Goal: Information Seeking & Learning: Learn about a topic

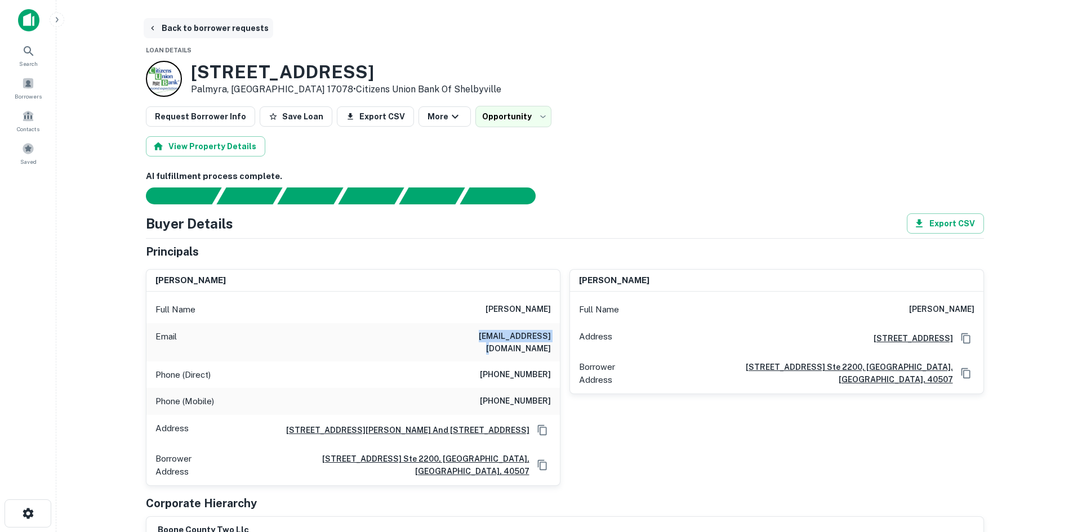
click at [186, 32] on button "Back to borrower requests" at bounding box center [209, 28] width 130 height 20
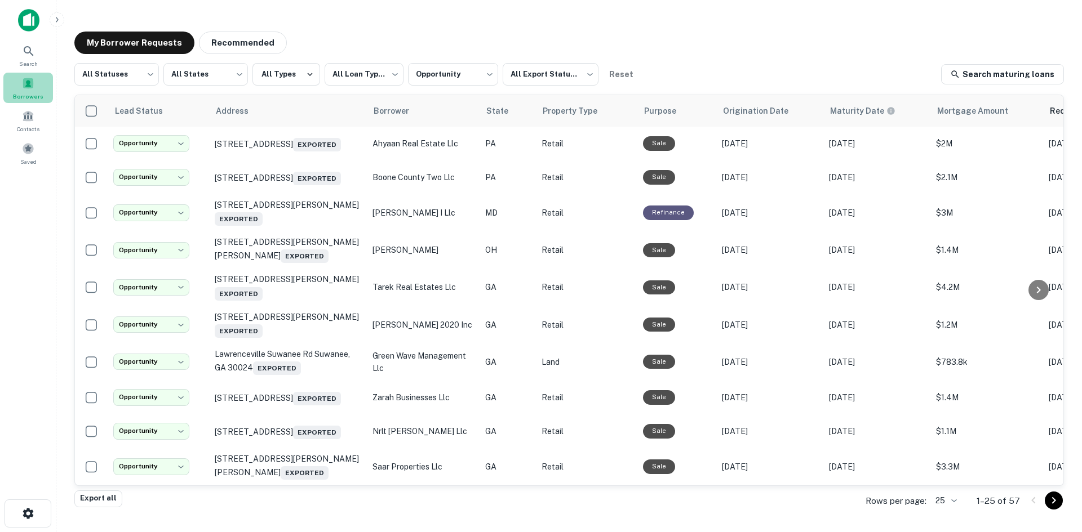
click at [26, 91] on div "Borrowers" at bounding box center [28, 88] width 50 height 30
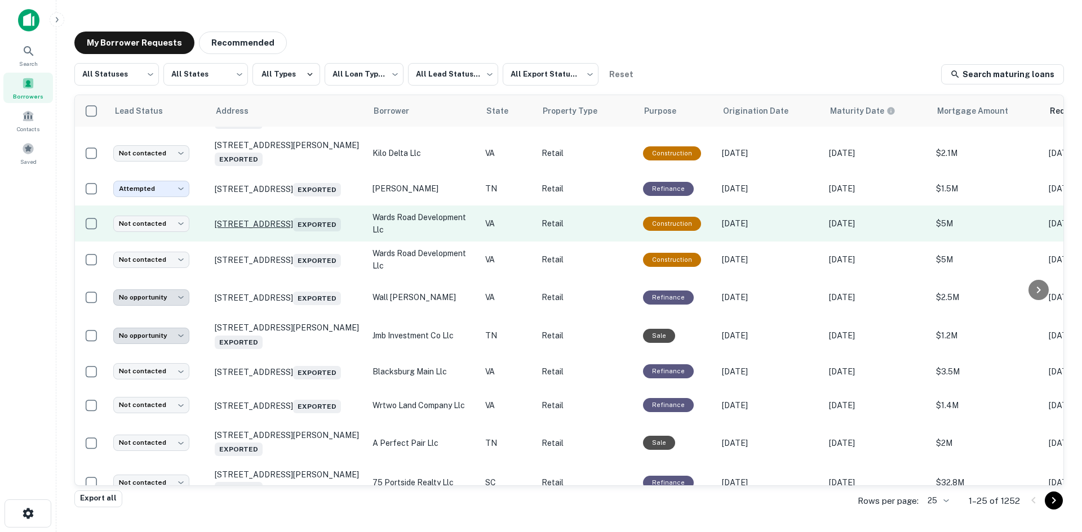
scroll to position [169, 0]
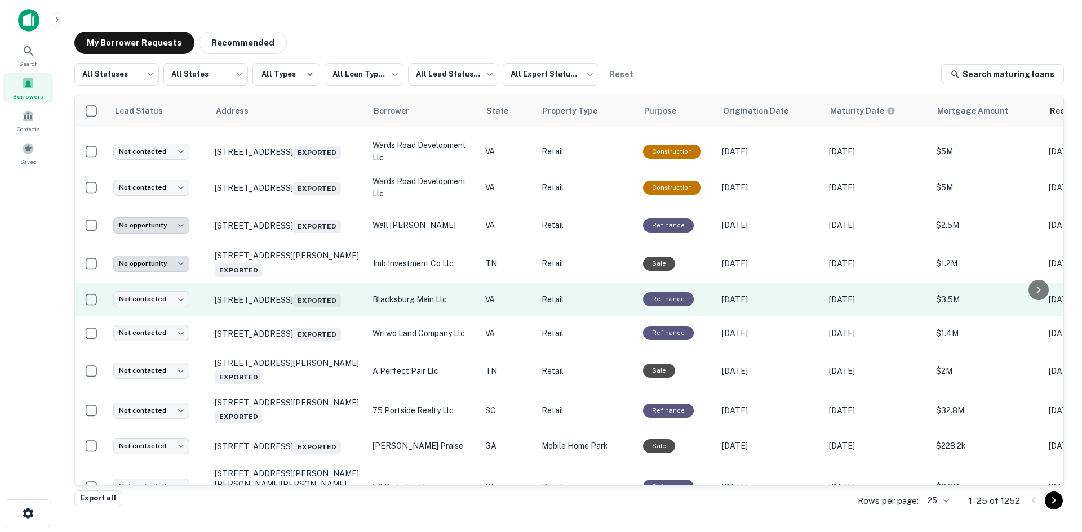
click at [279, 317] on td "607 N Main St Blacksburg, VA 24060 Exported" at bounding box center [288, 300] width 158 height 34
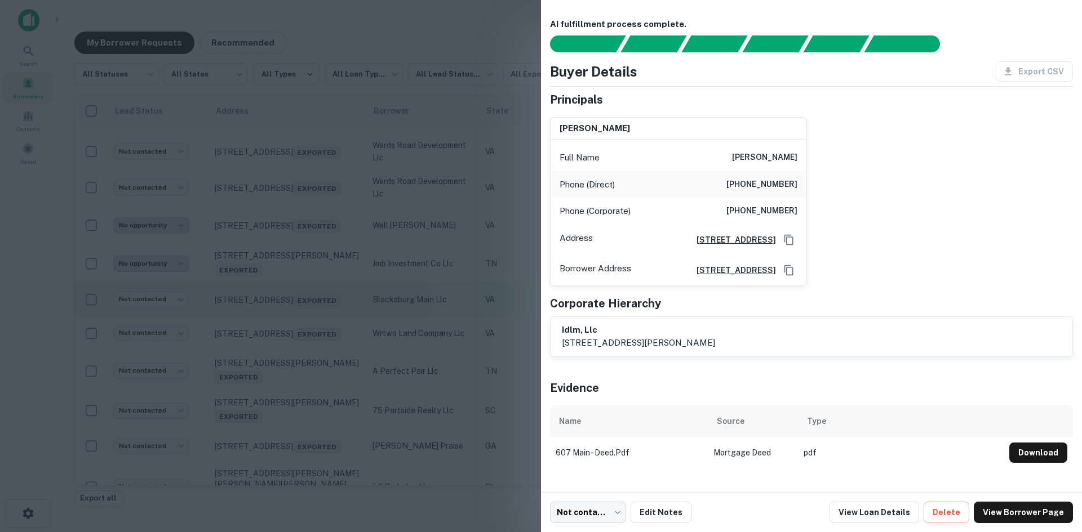
click at [279, 322] on div at bounding box center [541, 266] width 1082 height 532
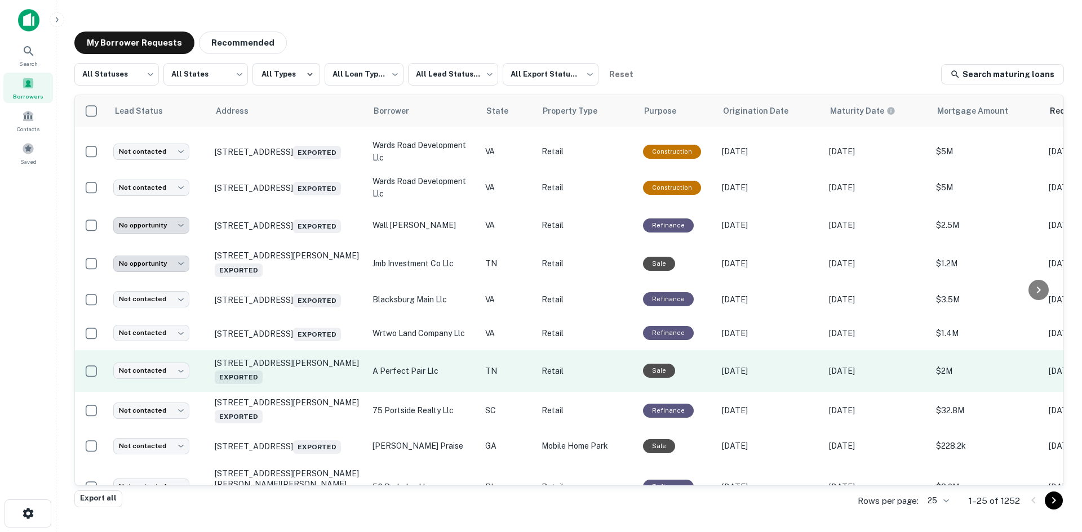
click at [298, 393] on td "514 S Liberty Hill Rd Morristown, TN 37813 Exported" at bounding box center [288, 371] width 158 height 42
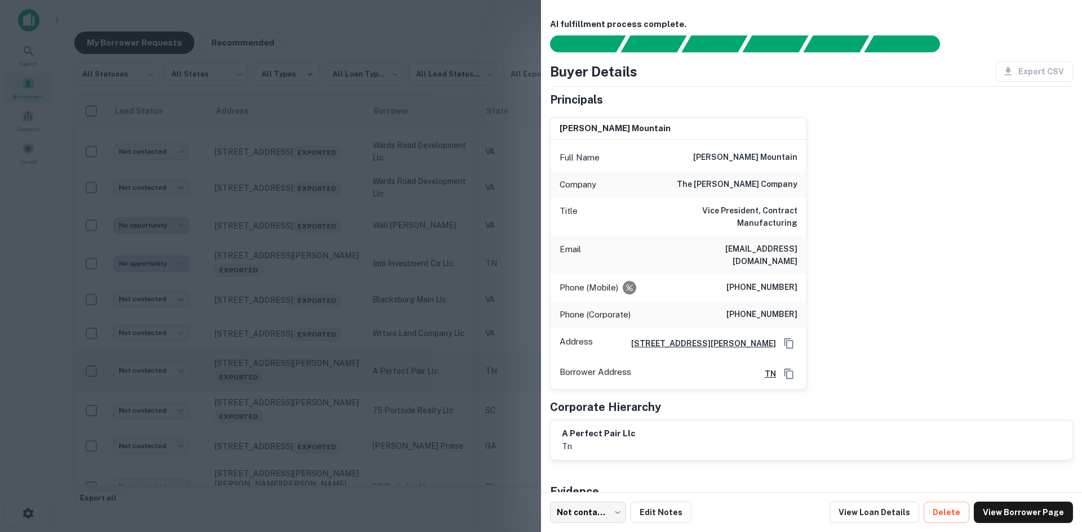
click at [298, 398] on div at bounding box center [541, 266] width 1082 height 532
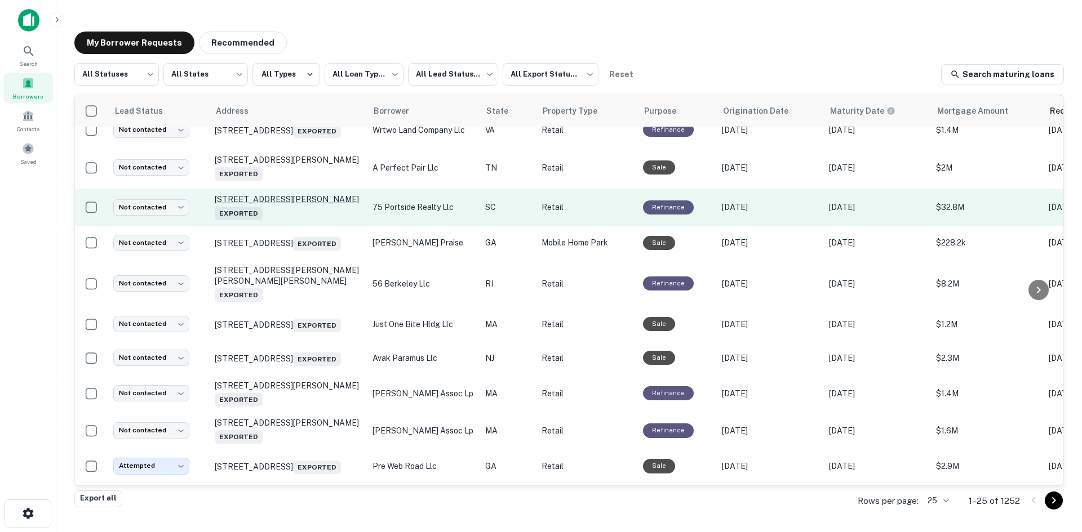
scroll to position [394, 0]
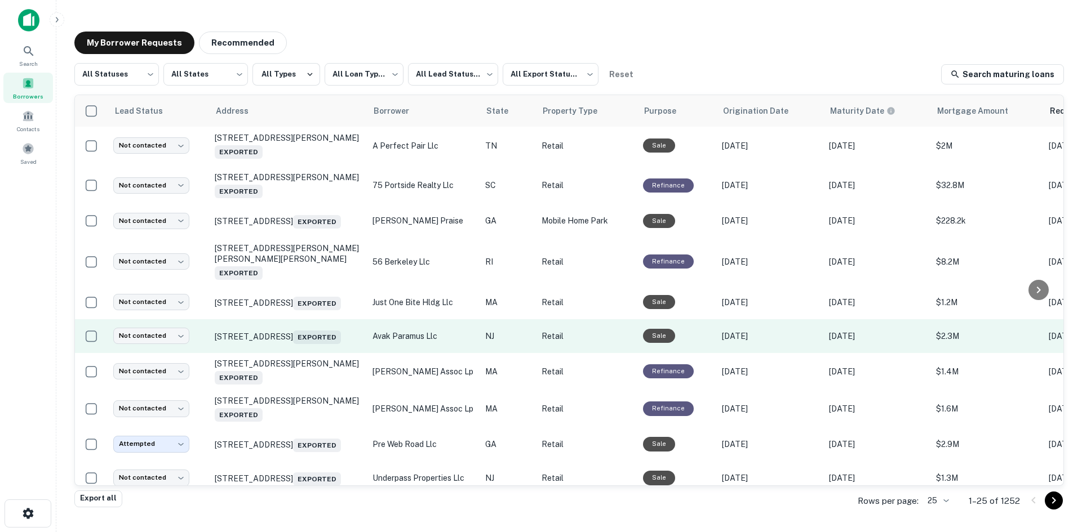
click at [303, 353] on td "[STREET_ADDRESS] Exported" at bounding box center [288, 336] width 158 height 34
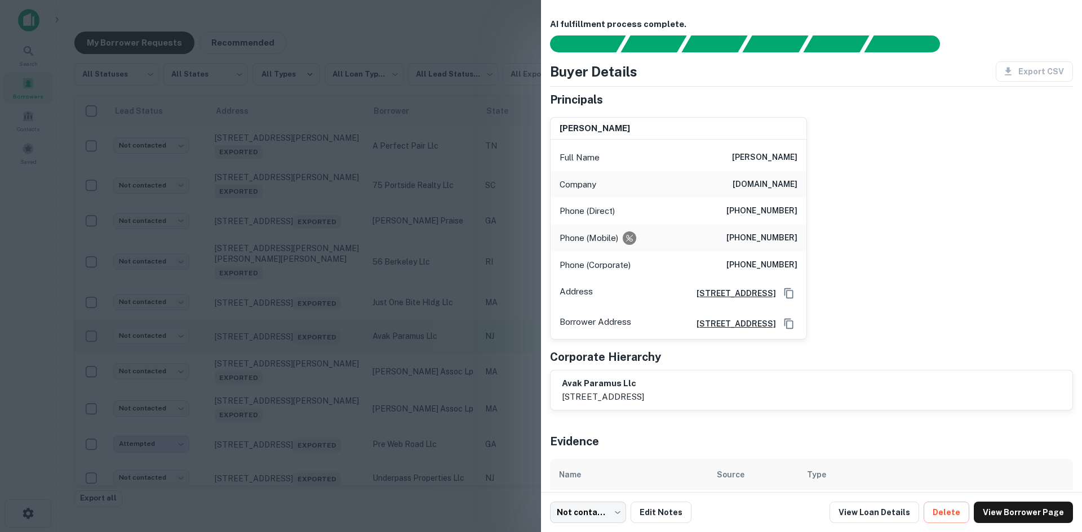
click at [303, 358] on div at bounding box center [541, 266] width 1082 height 532
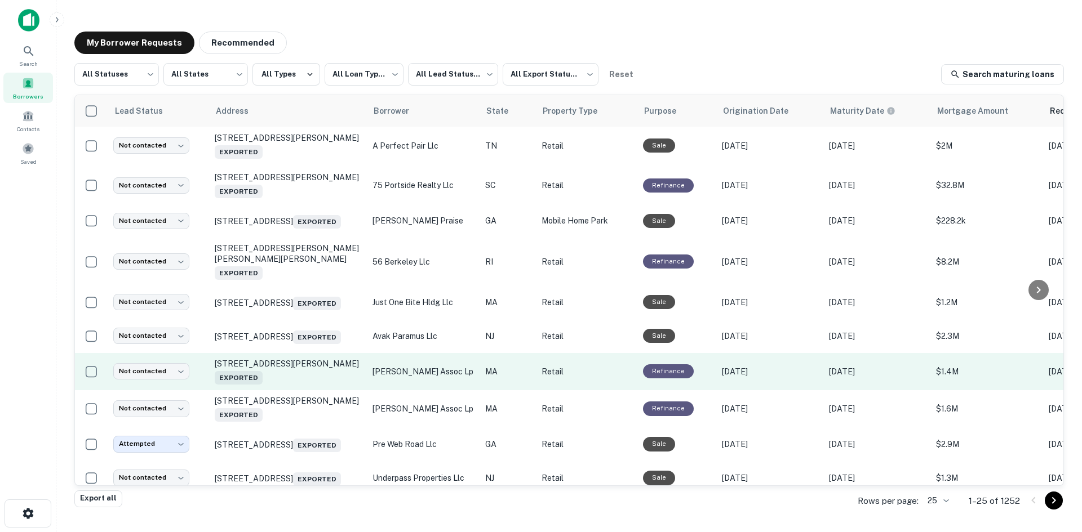
click at [301, 390] on td "980 Boylston St Newton Highlands, MA 02461 Exported" at bounding box center [288, 371] width 158 height 37
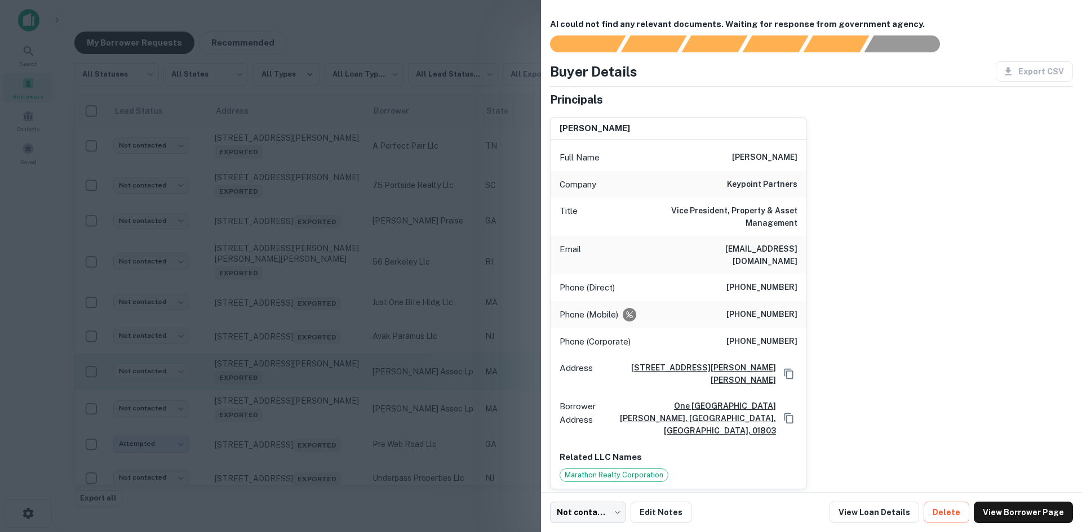
click at [301, 396] on div at bounding box center [541, 266] width 1082 height 532
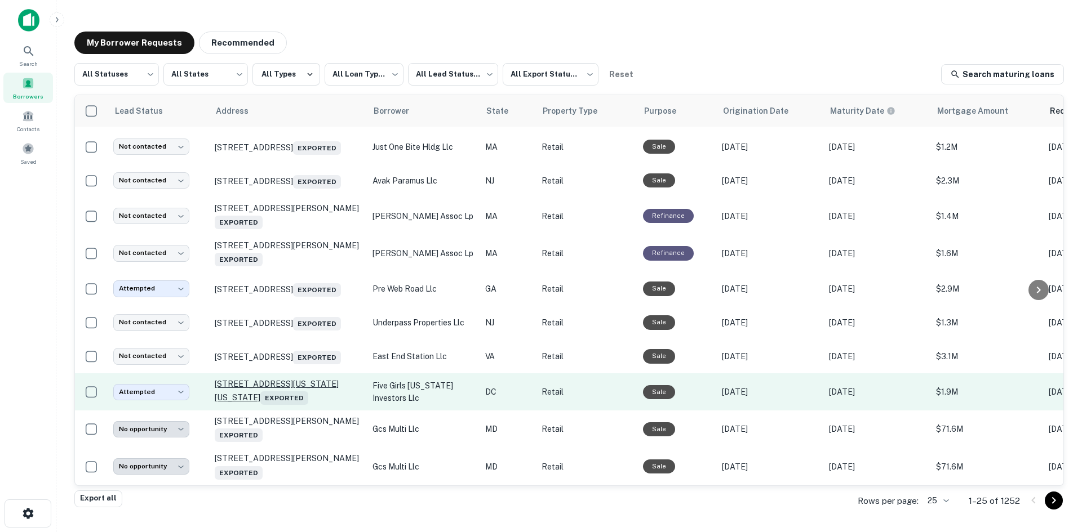
scroll to position [577, 0]
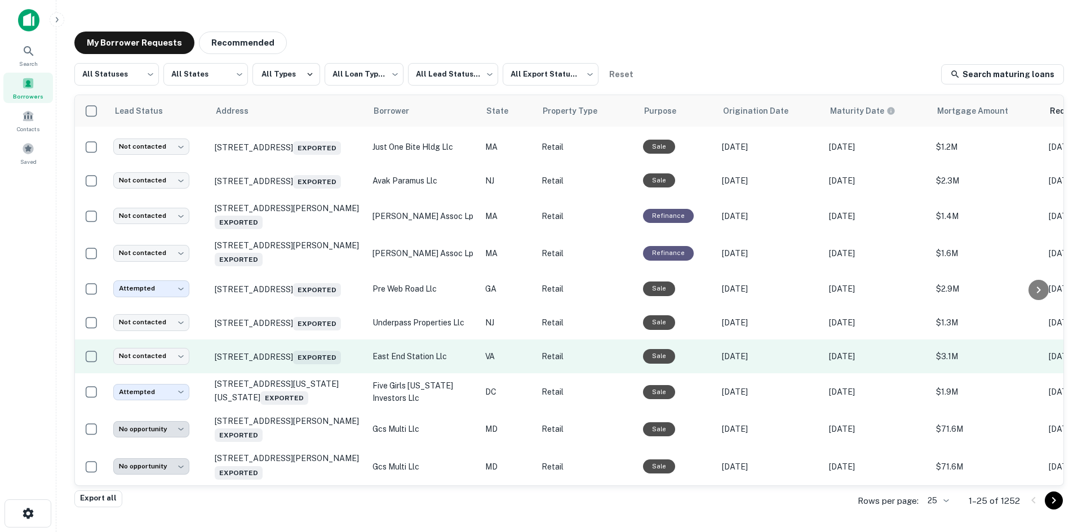
click at [308, 365] on td "404 N 25th St Richmond, VA 23223 Exported" at bounding box center [288, 357] width 158 height 34
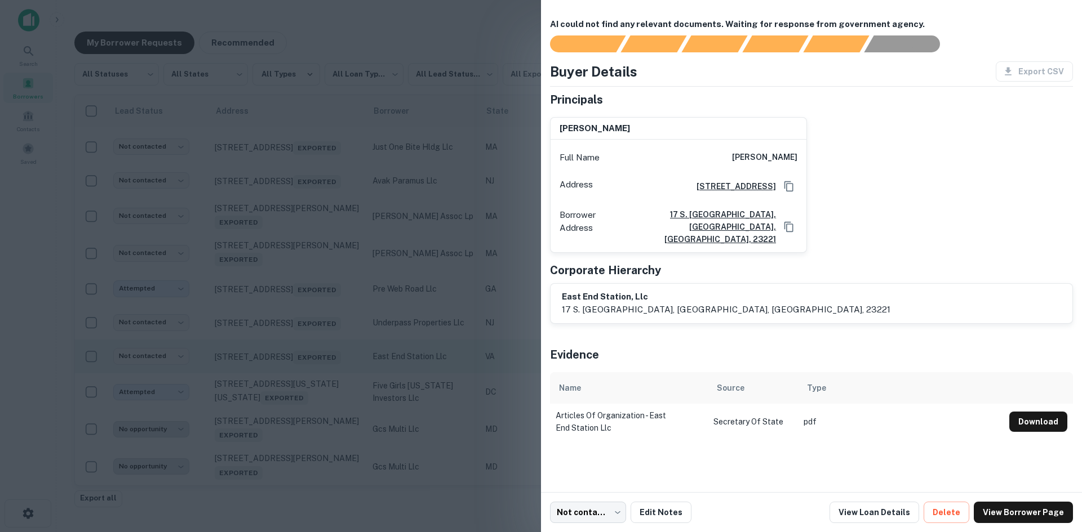
click at [308, 365] on div at bounding box center [541, 266] width 1082 height 532
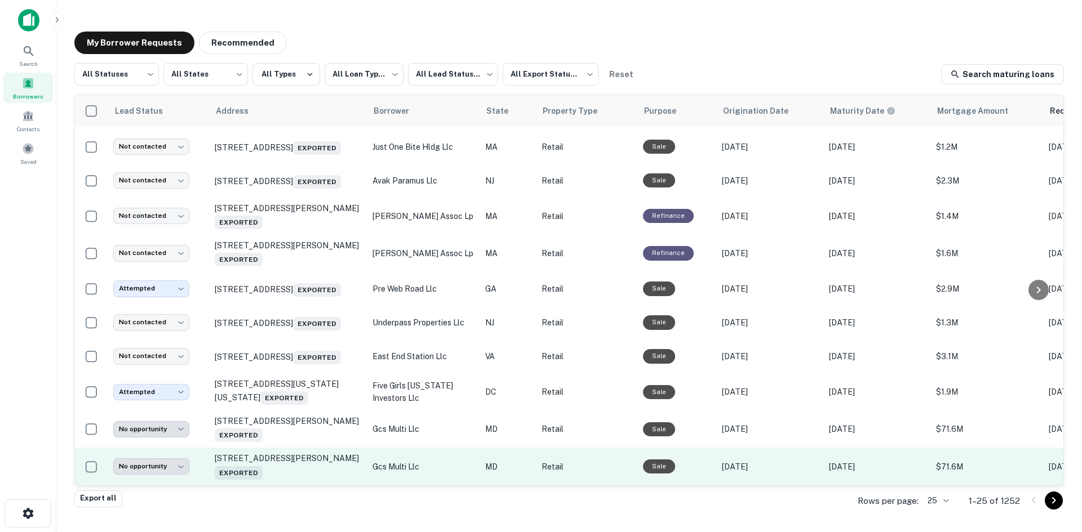
click at [313, 473] on td "35 Dalrymple Rd Sunderland, MD 20689 Exported" at bounding box center [288, 466] width 158 height 37
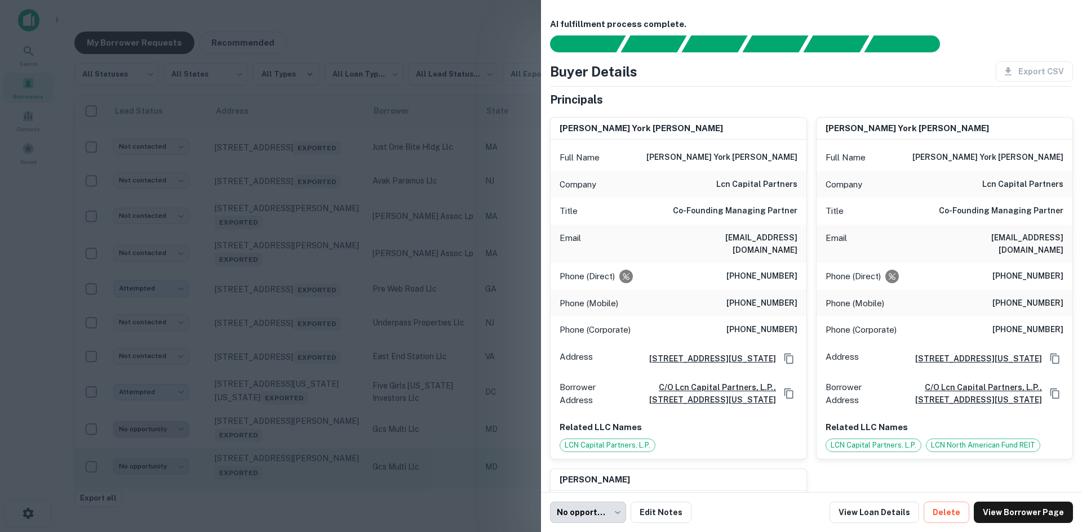
click at [313, 473] on div at bounding box center [541, 266] width 1082 height 532
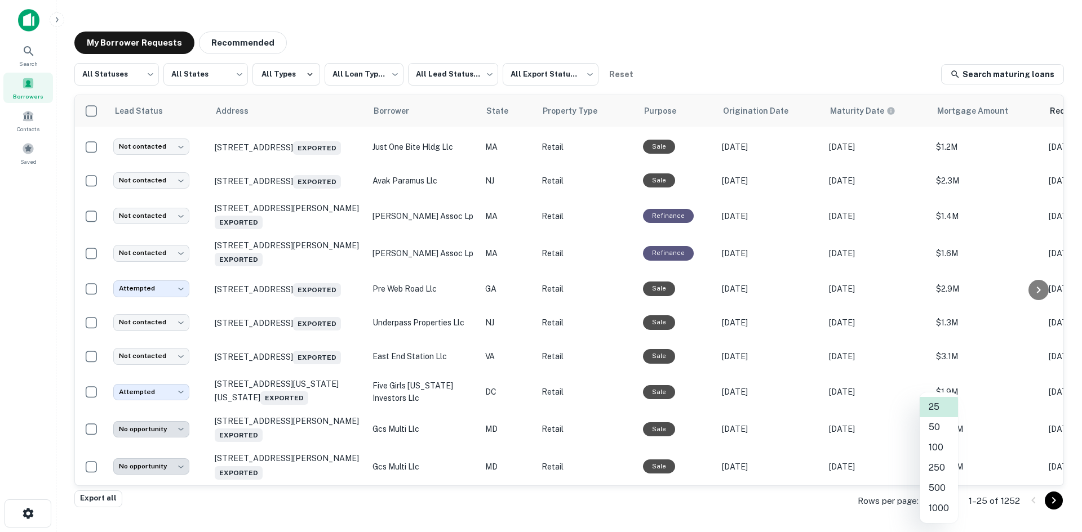
click at [926, 498] on body "**********" at bounding box center [541, 266] width 1082 height 532
click at [926, 473] on li "250" at bounding box center [939, 468] width 38 height 20
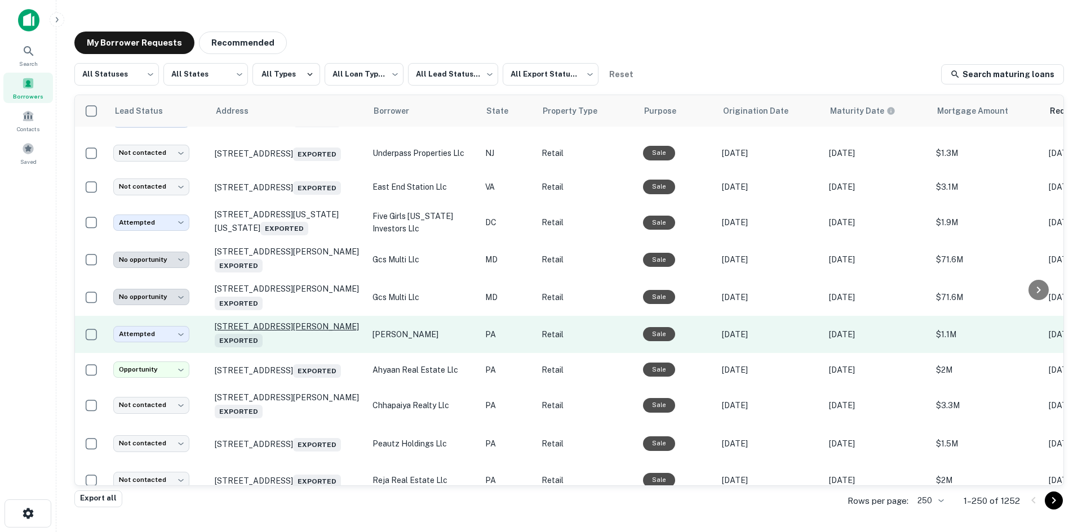
scroll to position [746, 0]
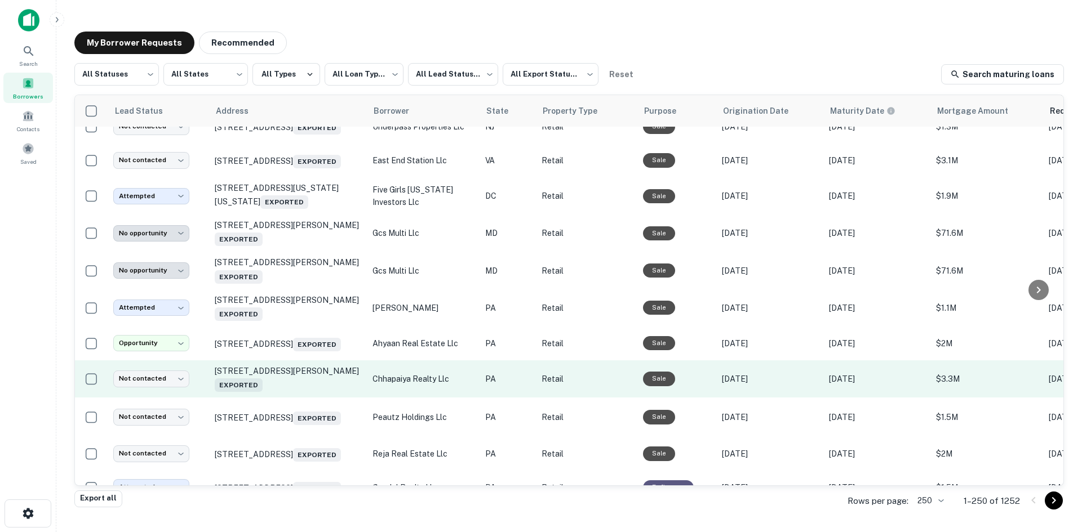
click at [288, 398] on td "1820 Markley St Norristown, PA 19401 Exported" at bounding box center [288, 379] width 158 height 37
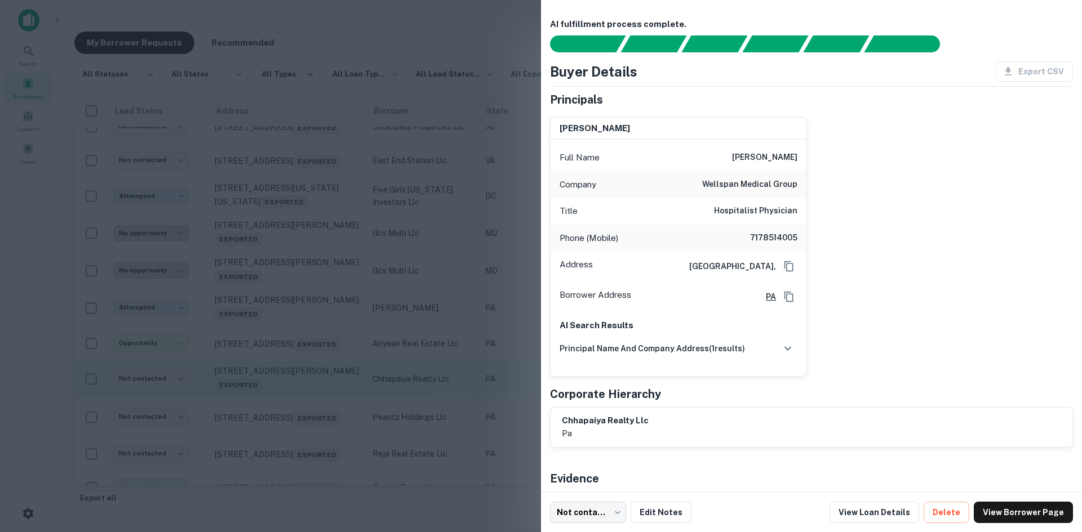
click at [288, 417] on div at bounding box center [541, 266] width 1082 height 532
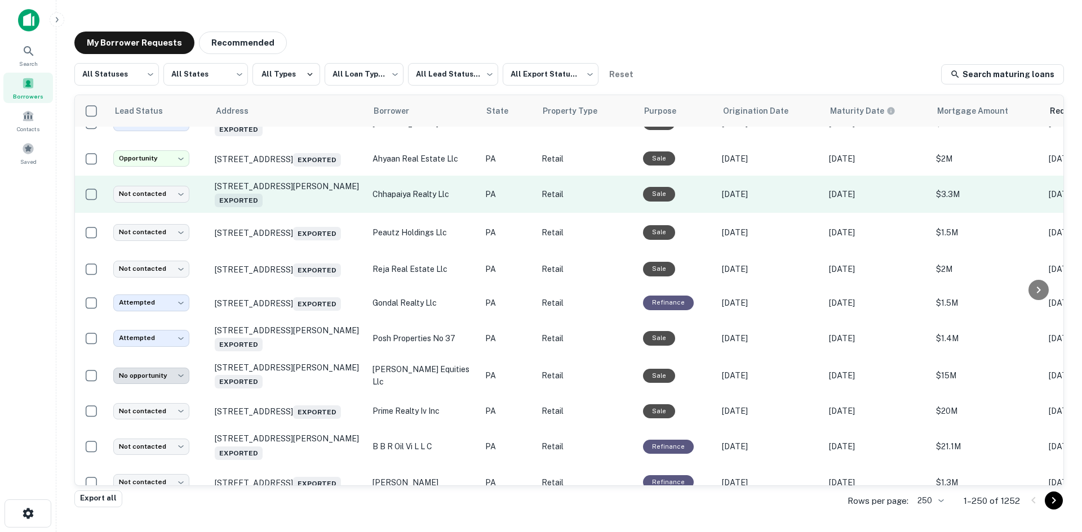
scroll to position [971, 0]
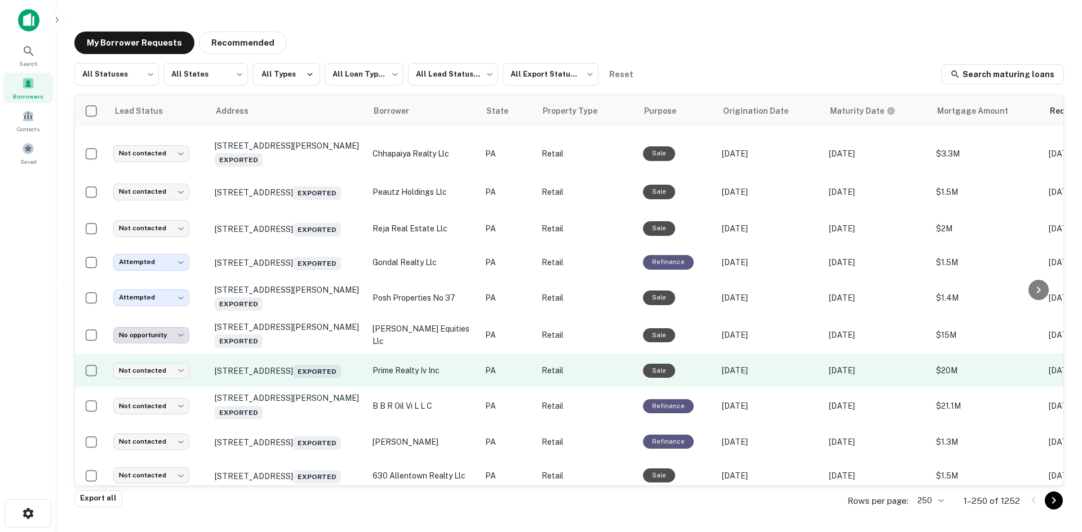
click at [297, 388] on td "107 N German St Dushore, PA 18614 Exported" at bounding box center [288, 371] width 158 height 34
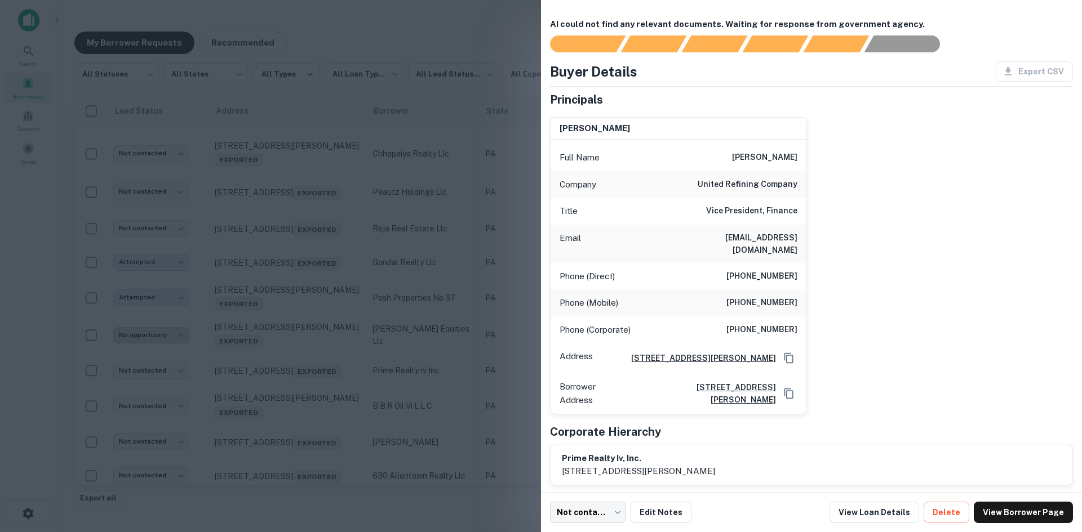
click at [293, 418] on div at bounding box center [541, 266] width 1082 height 532
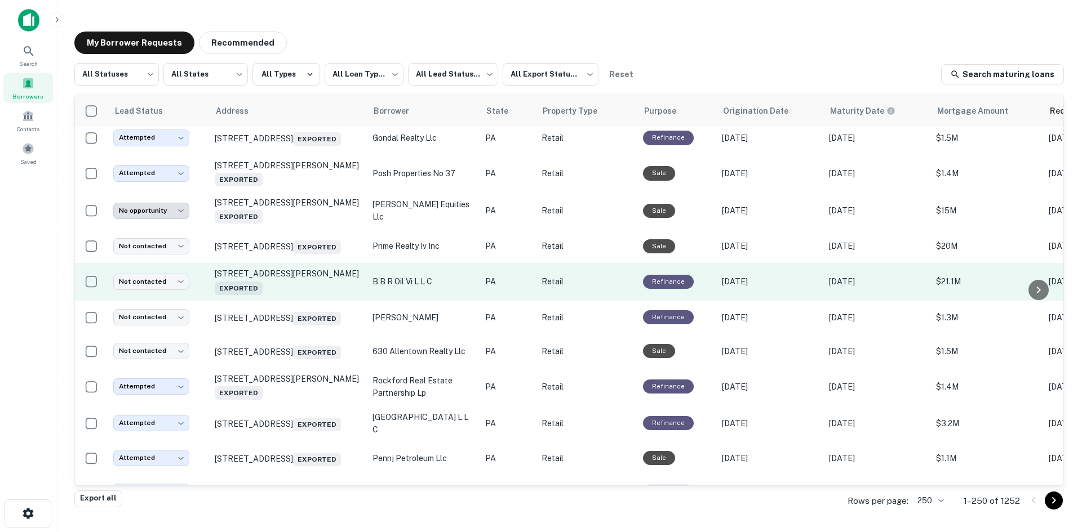
scroll to position [1197, 0]
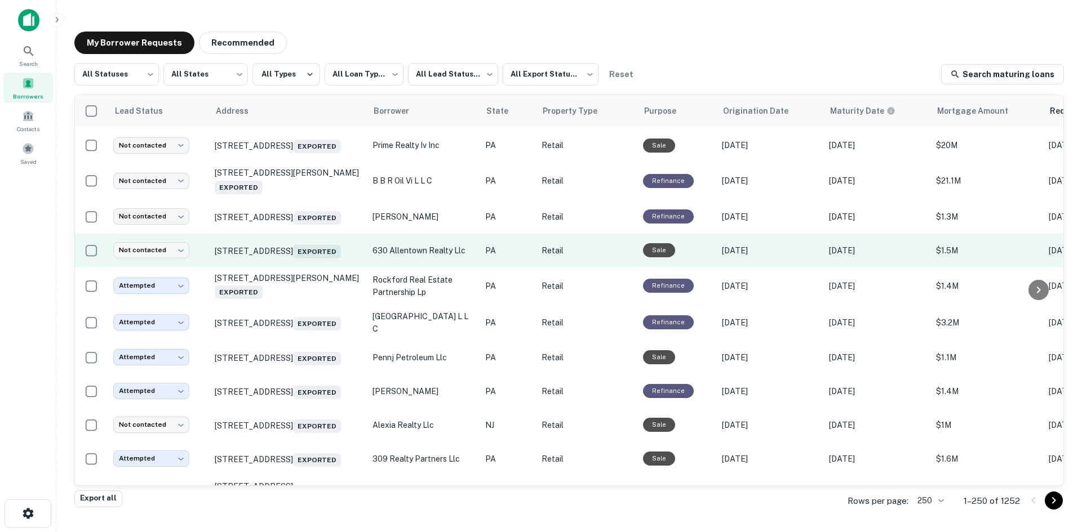
click at [307, 268] on td "620-634 N 7th St Allentown, PA 18102 Exported" at bounding box center [288, 251] width 158 height 34
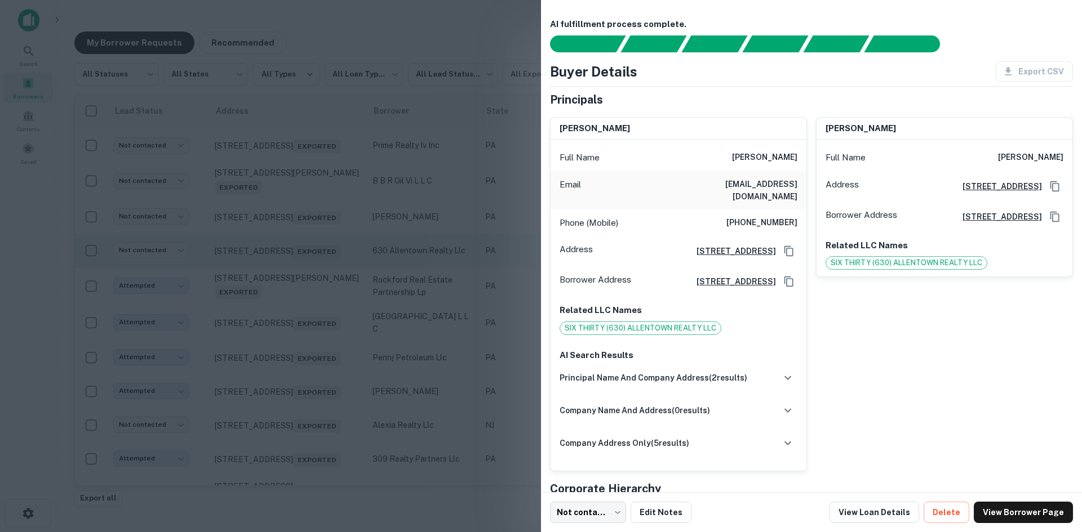
click at [285, 308] on div at bounding box center [541, 266] width 1082 height 532
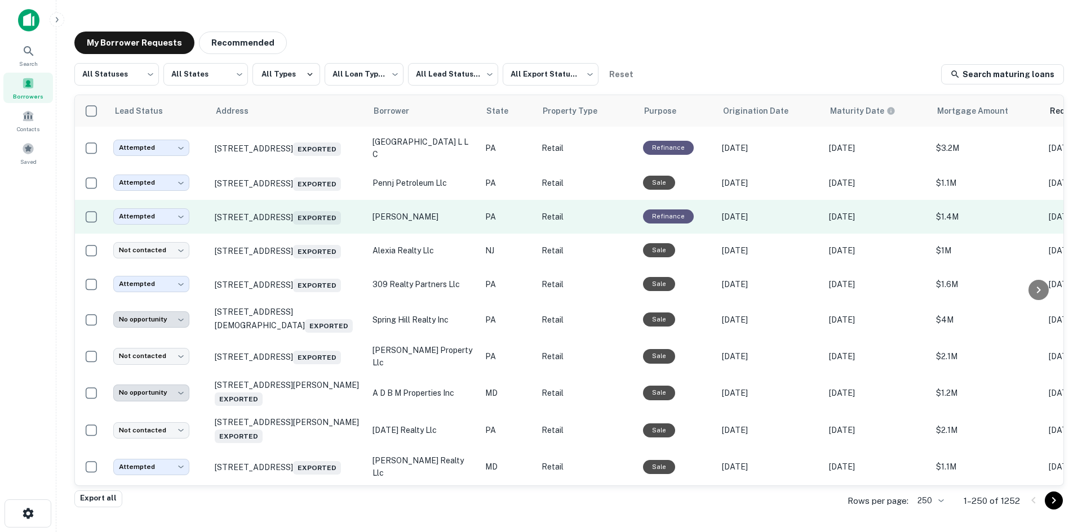
scroll to position [1535, 0]
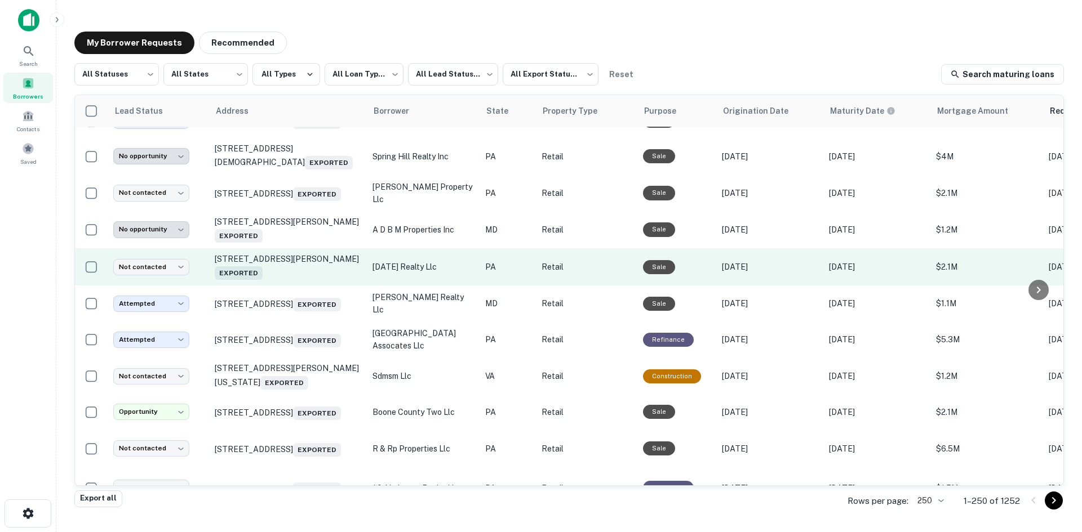
click at [293, 286] on td "450 W Johnson Hwy # 2 Norristown, PA 19401 Exported" at bounding box center [288, 266] width 158 height 37
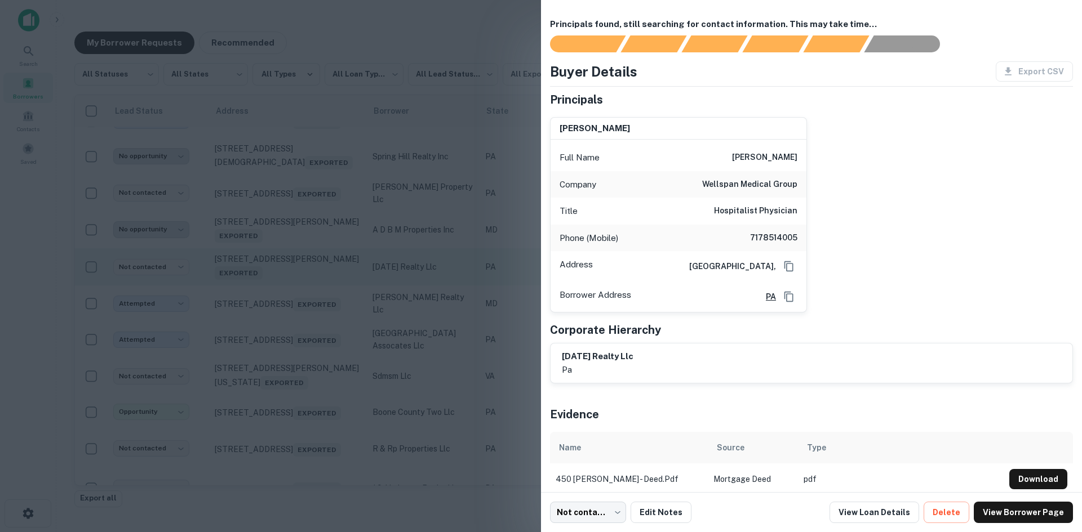
click at [293, 341] on div at bounding box center [541, 266] width 1082 height 532
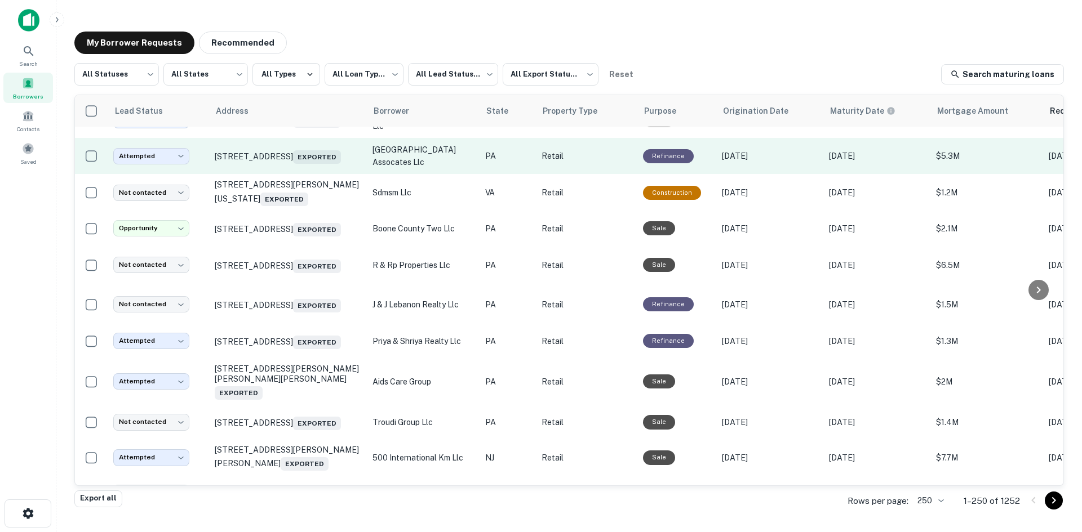
scroll to position [1817, 0]
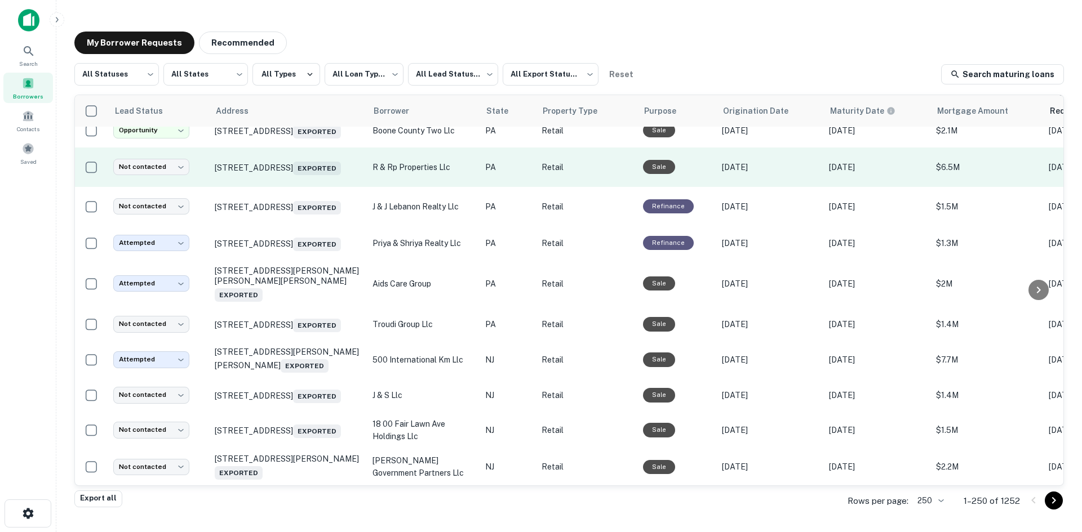
click at [299, 187] on td "1450 E High St Pottstown, PA 19464 Exported" at bounding box center [288, 167] width 158 height 39
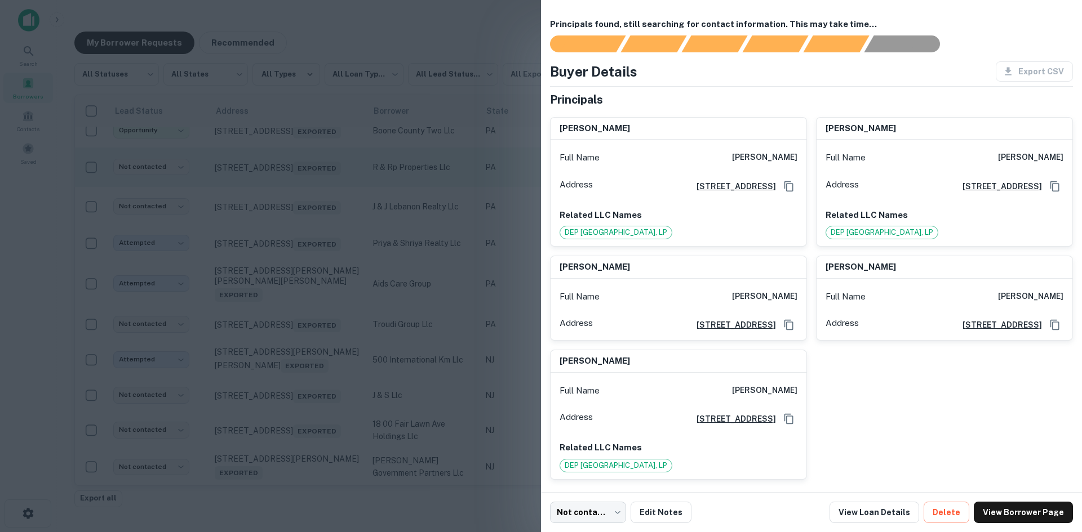
click at [299, 251] on div at bounding box center [541, 266] width 1082 height 532
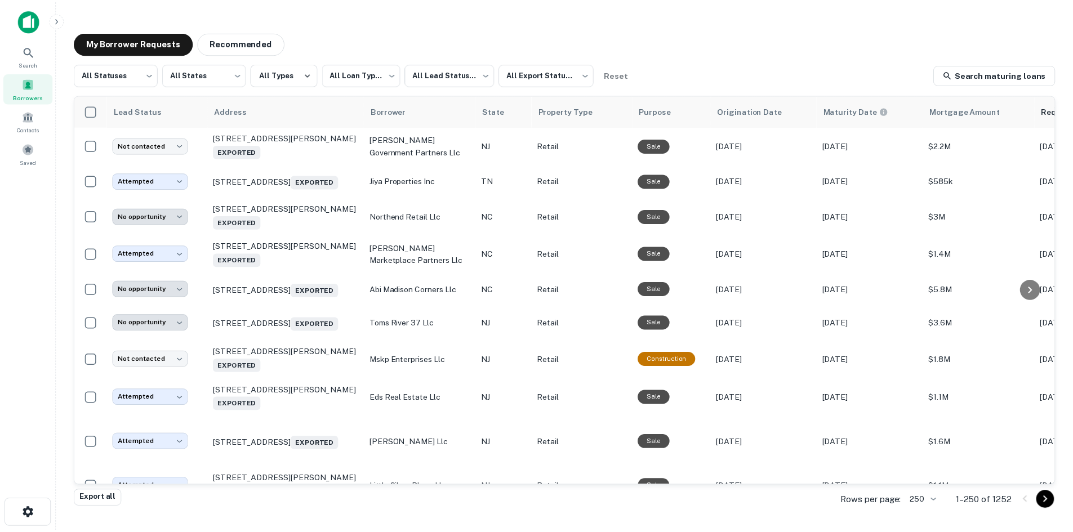
scroll to position [2155, 0]
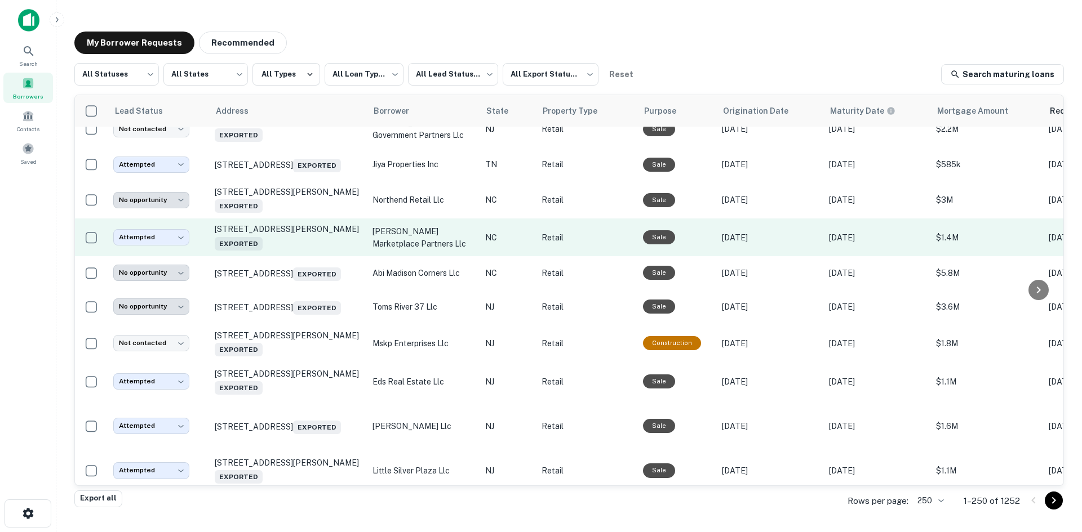
click at [291, 256] on td "313 N Salisbury Ave Spencer, NC 28159 Exported" at bounding box center [288, 237] width 158 height 37
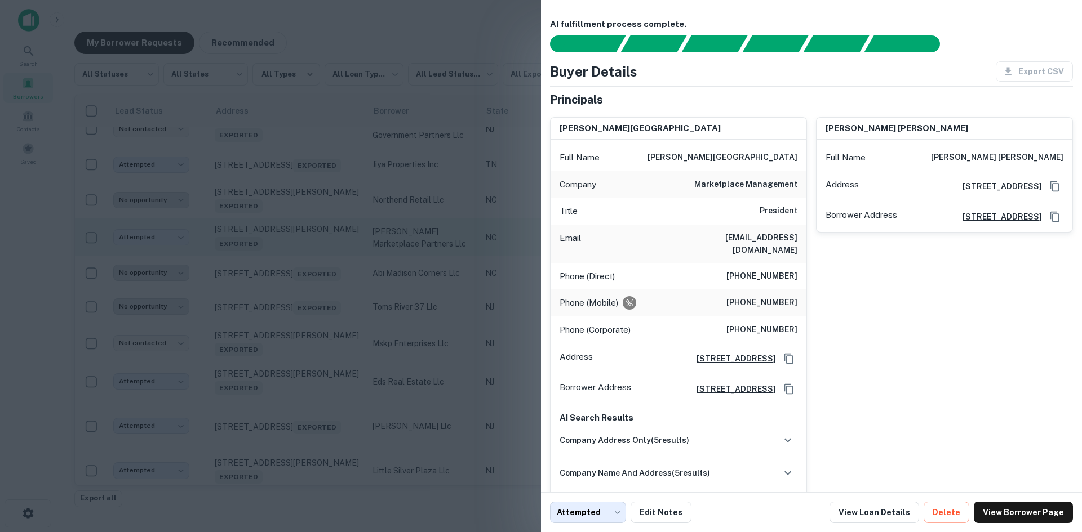
click at [291, 344] on div at bounding box center [541, 266] width 1082 height 532
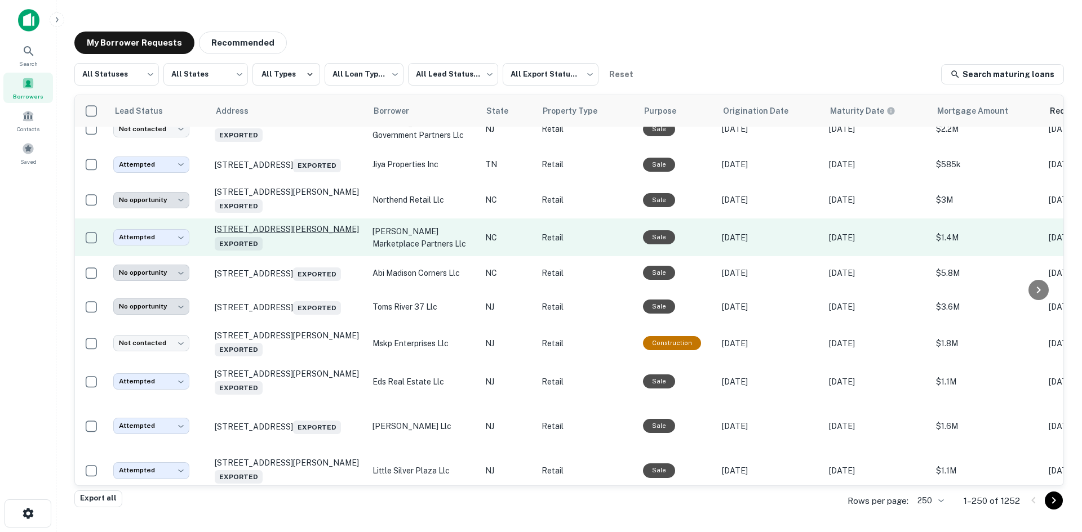
click at [291, 250] on p "313 N Salisbury Ave Spencer, NC 28159 Exported" at bounding box center [288, 237] width 146 height 26
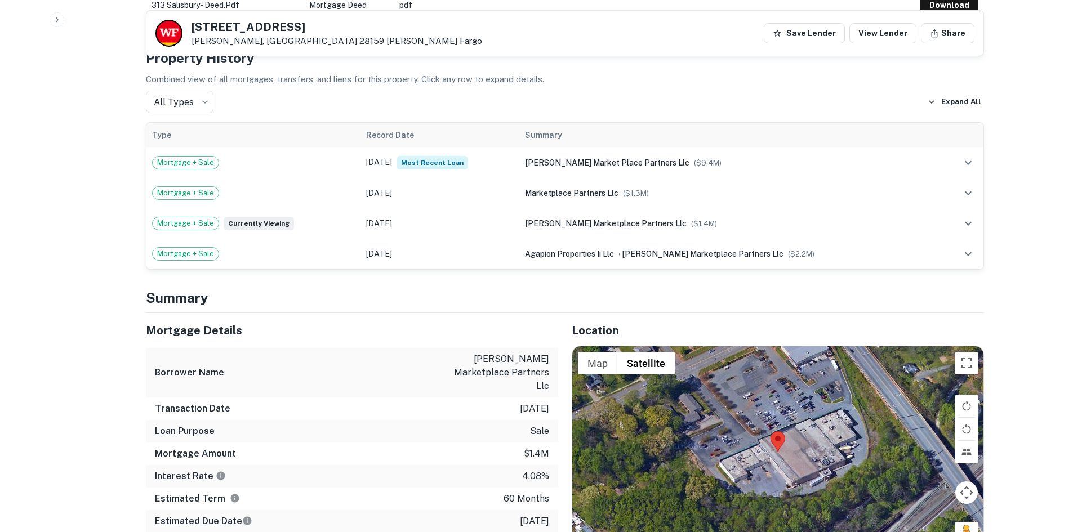
scroll to position [845, 0]
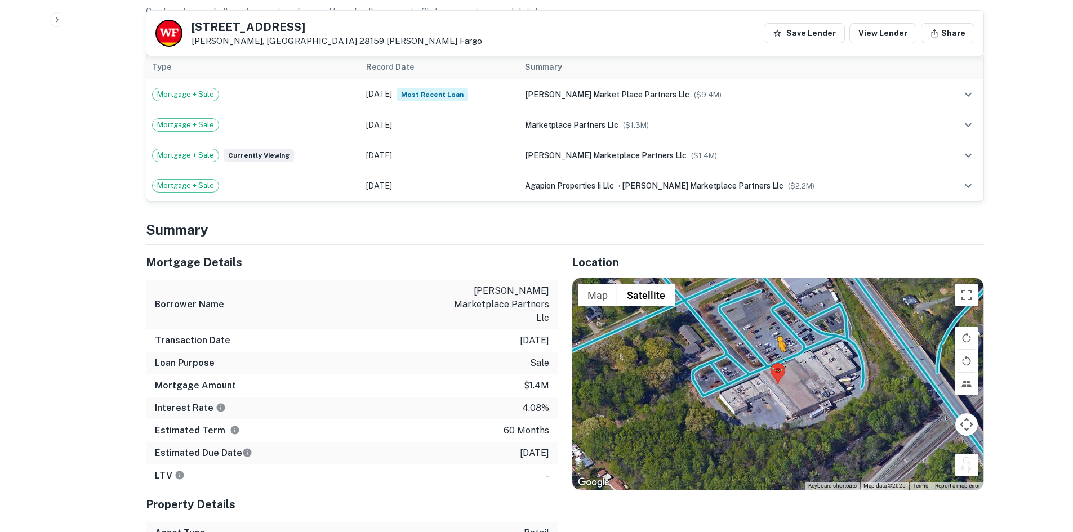
drag, startPoint x: 960, startPoint y: 456, endPoint x: 776, endPoint y: 350, distance: 211.6
click at [776, 350] on div "To activate drag with keyboard, press Alt + Enter. Once in keyboard drag state,…" at bounding box center [777, 384] width 411 height 212
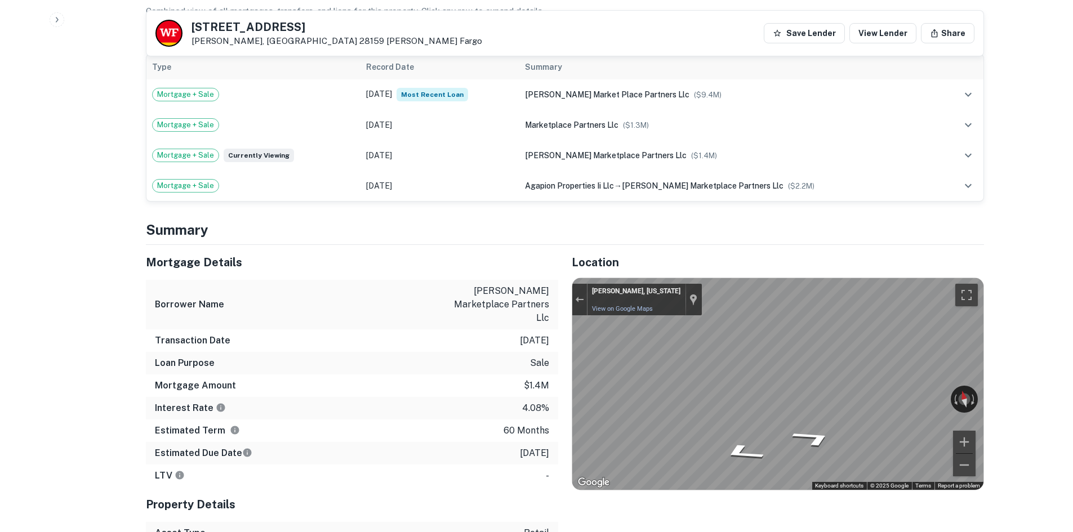
click at [487, 335] on div "Mortgage Details Borrower Name spencer marketplace partners llc Transaction Dat…" at bounding box center [558, 428] width 852 height 367
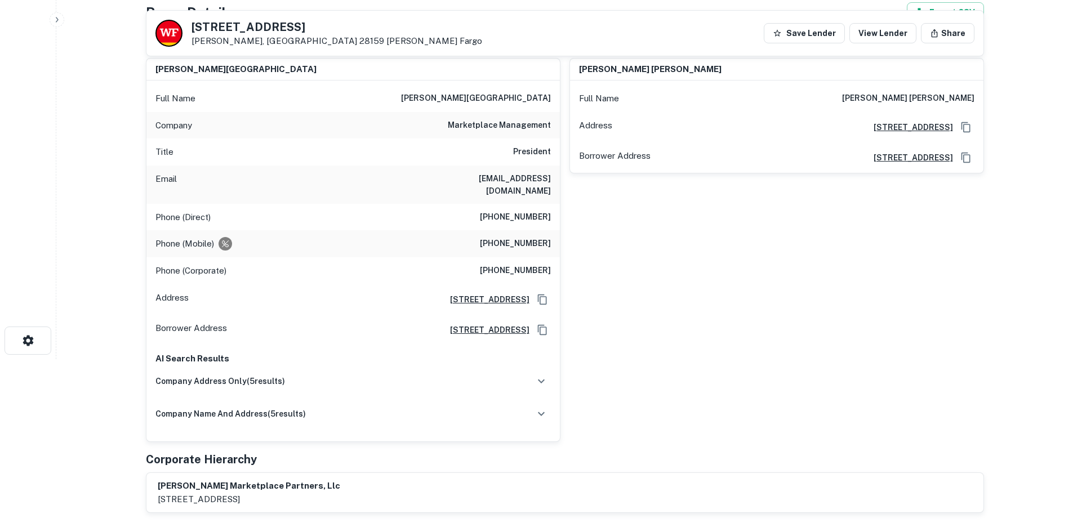
scroll to position [169, 0]
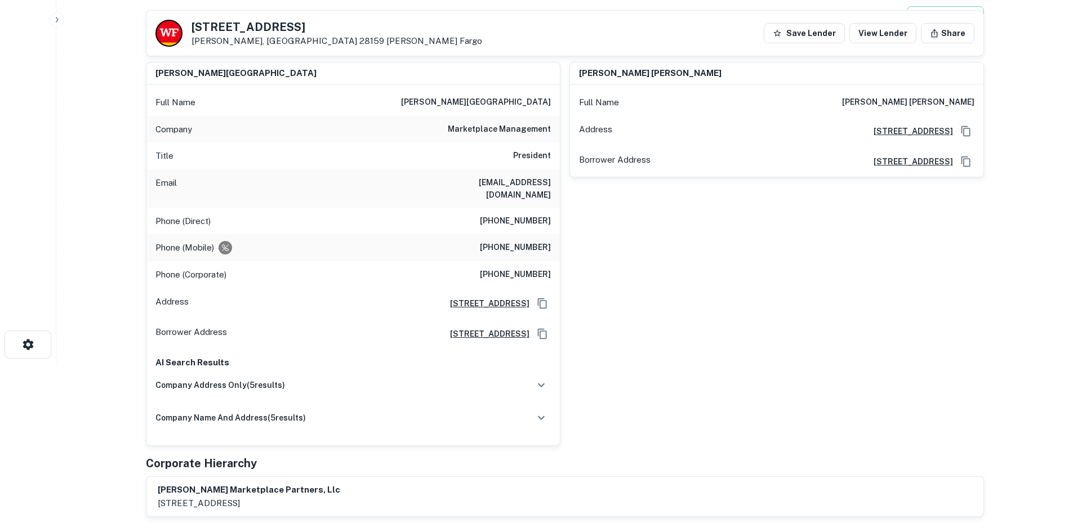
click at [516, 241] on h6 "(336) 687-9300" at bounding box center [515, 248] width 71 height 14
copy h6 "(336) 687-9300"
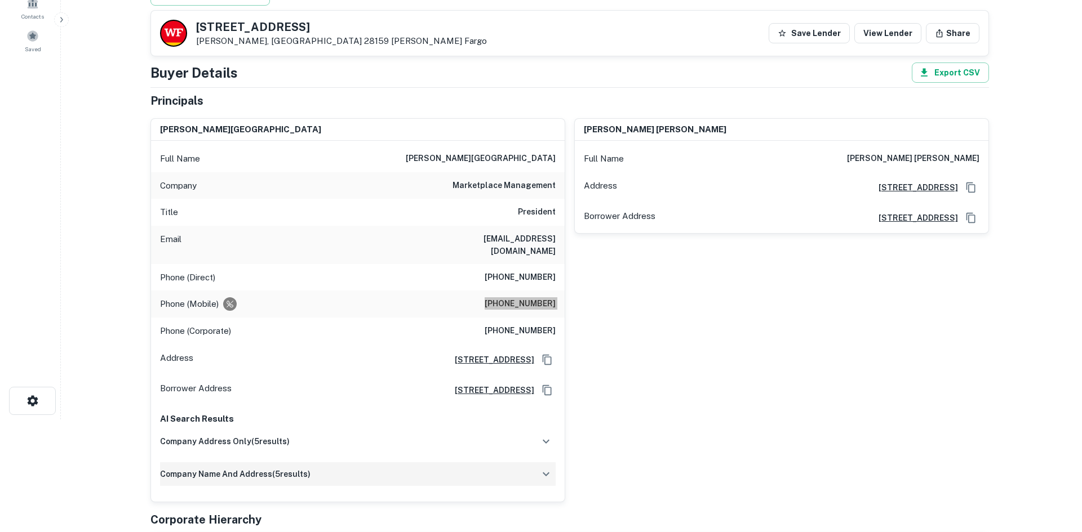
scroll to position [0, 0]
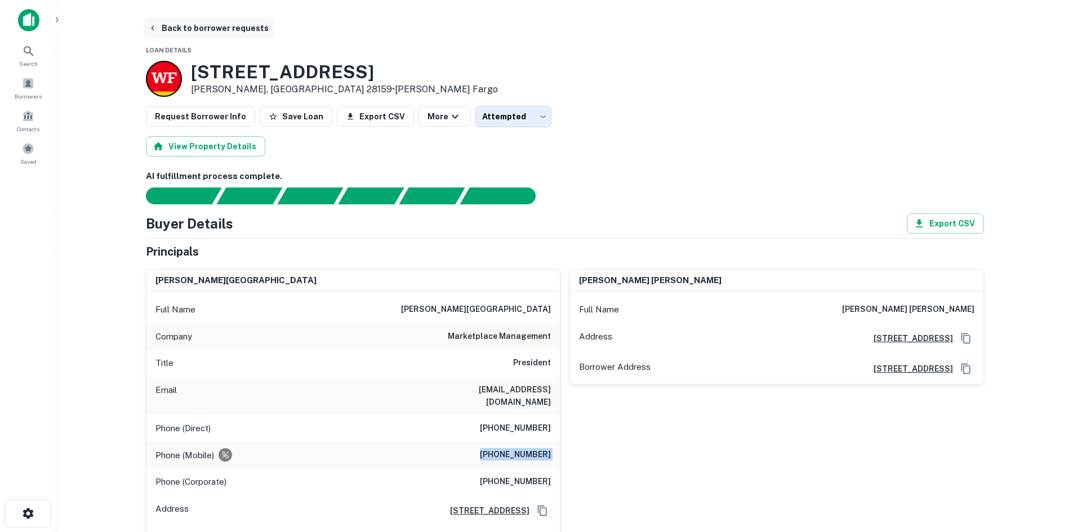
click at [216, 36] on button "Back to borrower requests" at bounding box center [209, 28] width 130 height 20
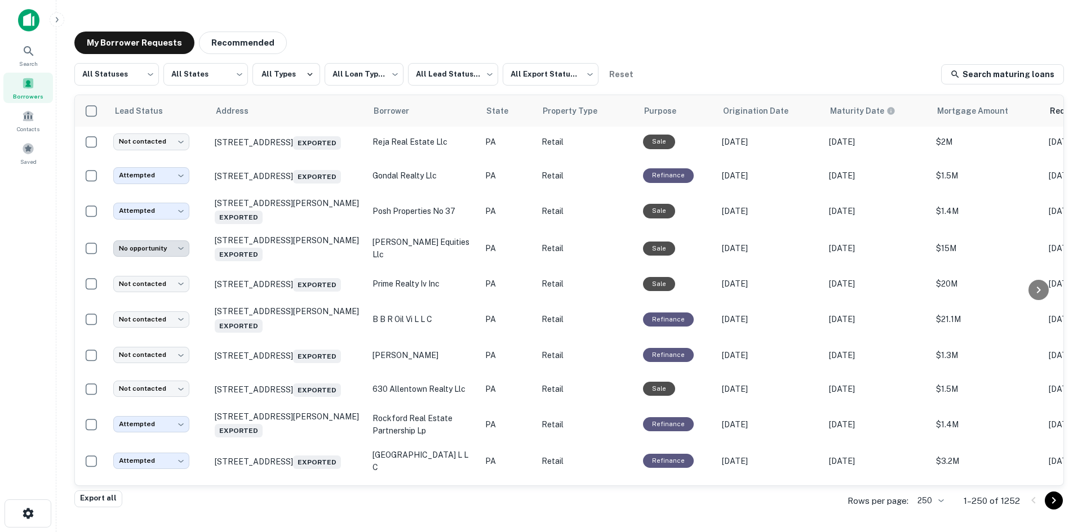
scroll to position [1340, 0]
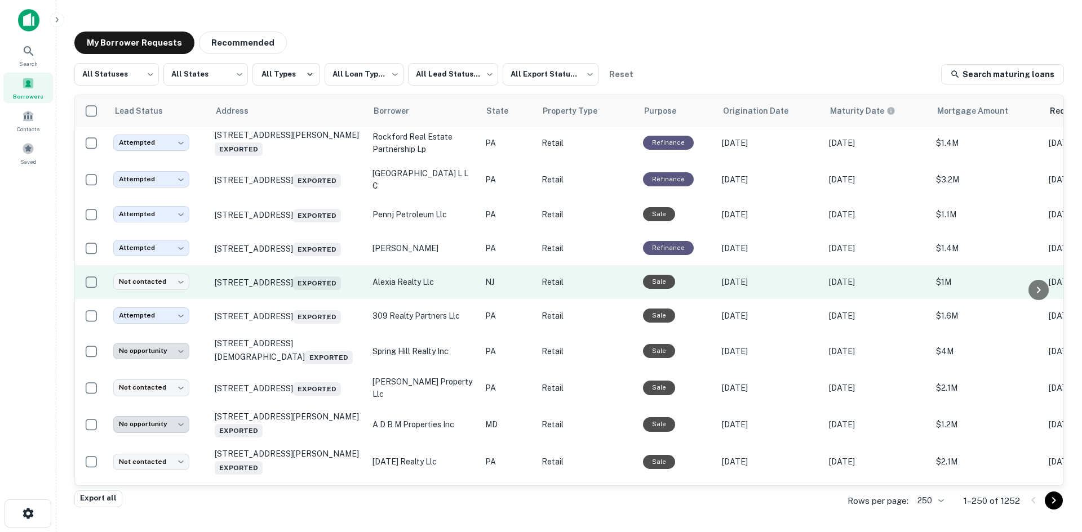
click at [294, 299] on td "8411 Ventnor Ave Margate City, NJ 08402 Exported" at bounding box center [288, 282] width 158 height 34
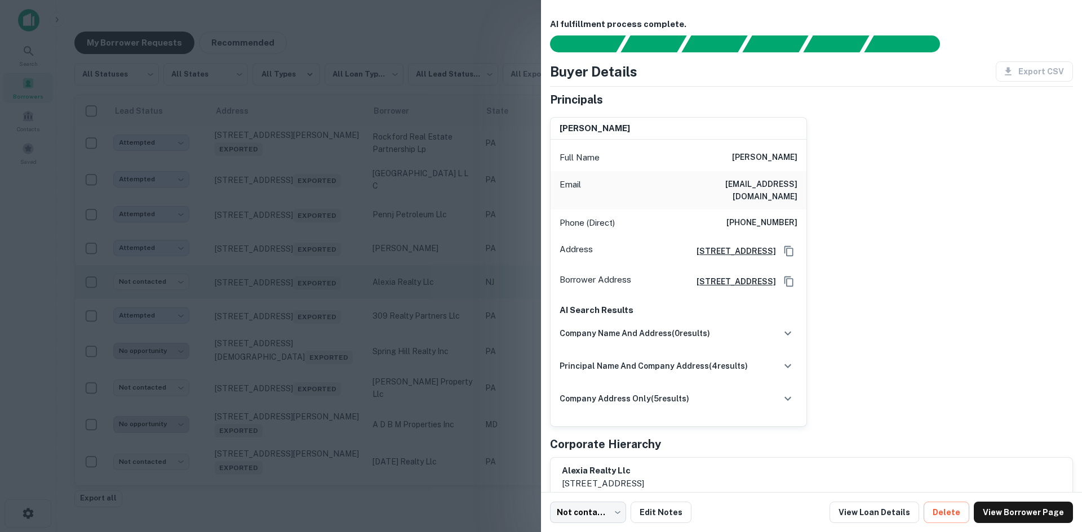
click at [294, 345] on div at bounding box center [541, 266] width 1082 height 532
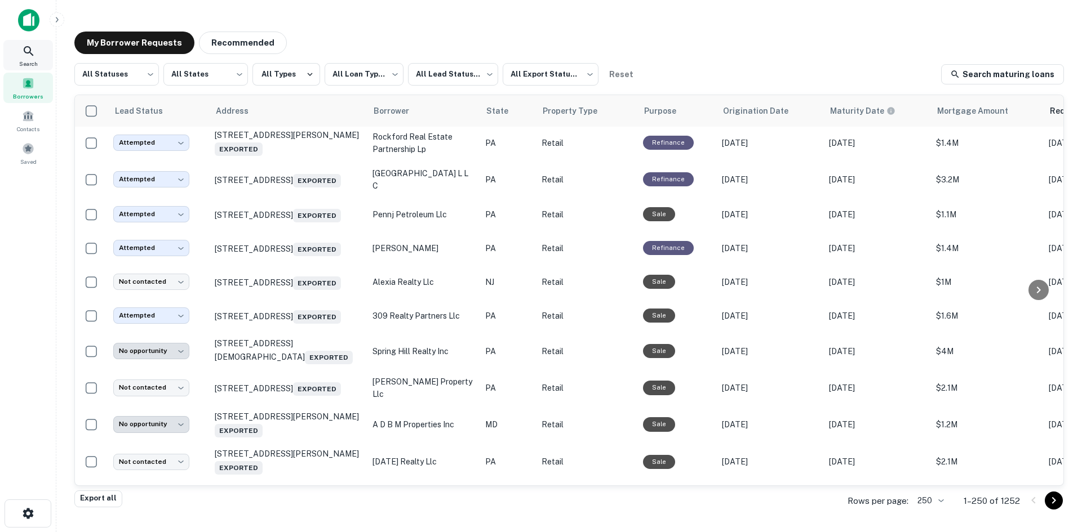
click at [30, 55] on icon at bounding box center [29, 52] width 14 height 14
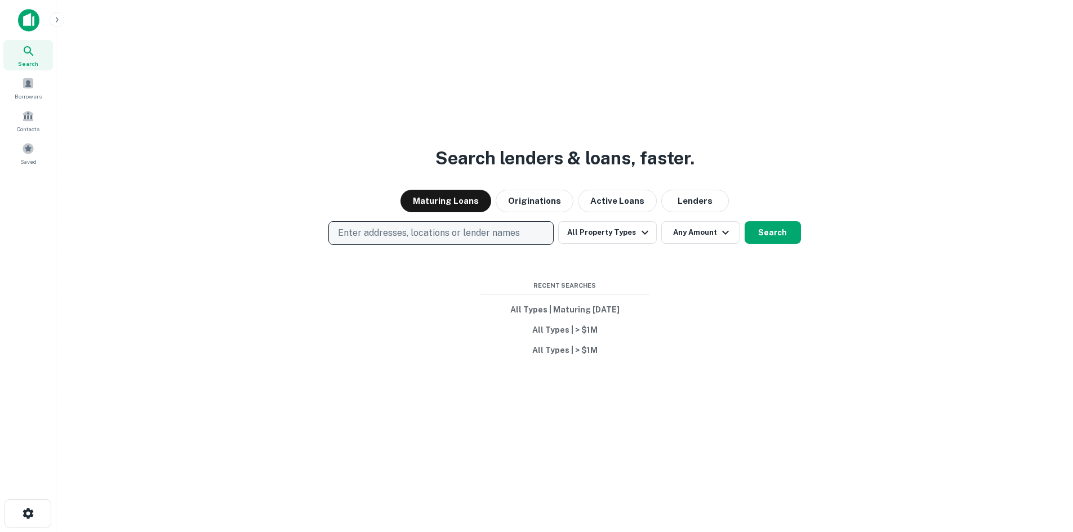
click at [527, 225] on button "Enter addresses, locations or lender names" at bounding box center [440, 233] width 225 height 24
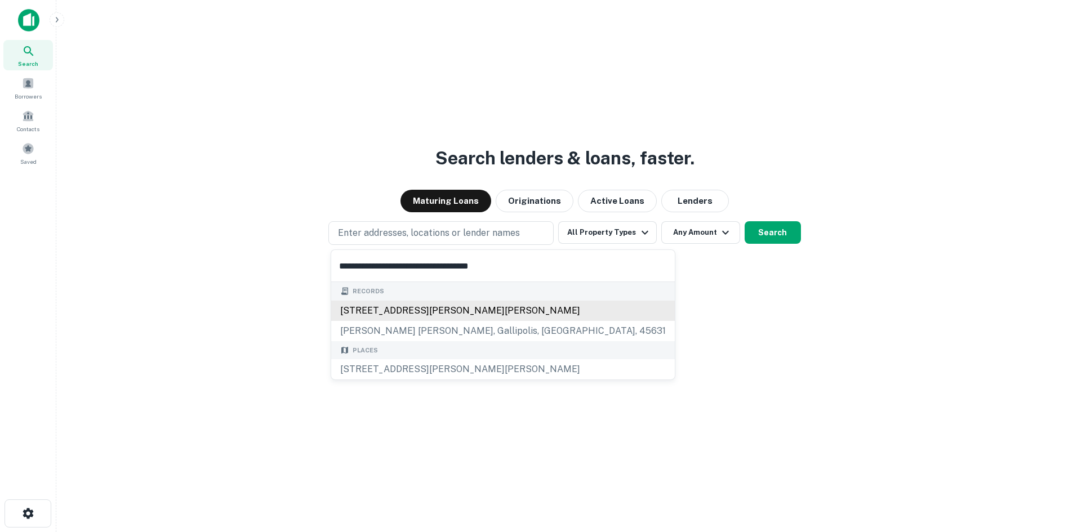
click at [508, 314] on div "1129 jackson pike, gallipolis, oh, 45631" at bounding box center [503, 311] width 344 height 20
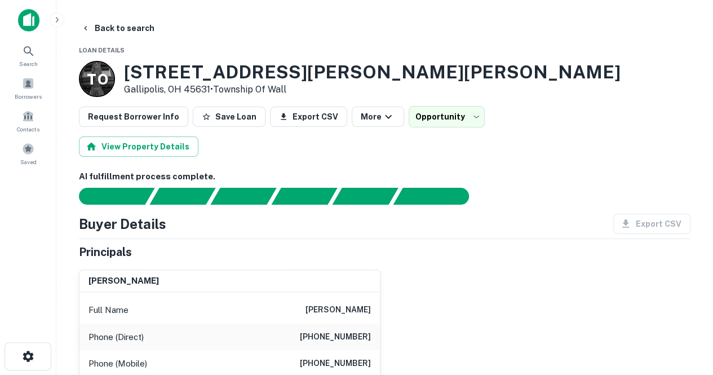
click at [548, 109] on div "**********" at bounding box center [384, 116] width 611 height 21
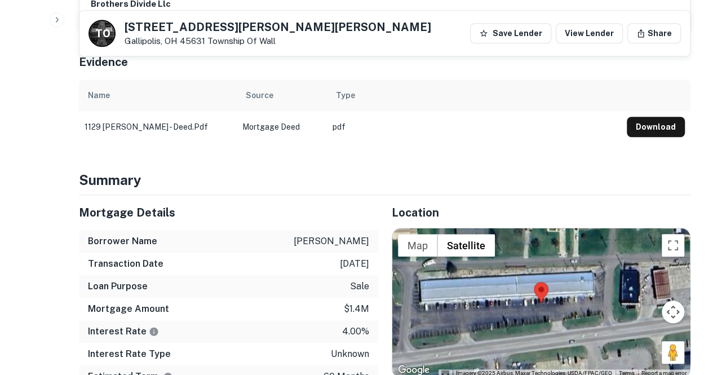
scroll to position [437, 0]
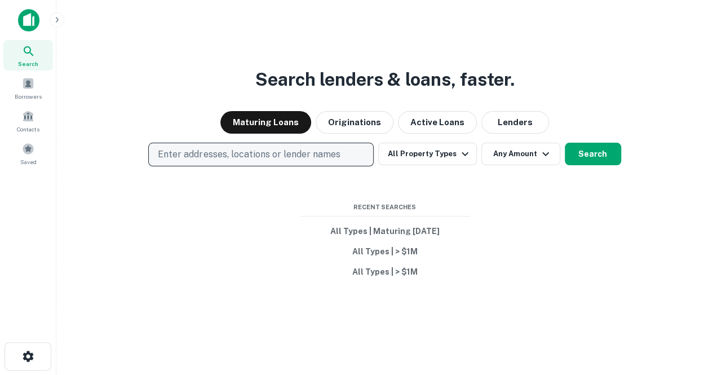
click at [246, 159] on p "Enter addresses, locations or lender names" at bounding box center [249, 155] width 182 height 14
type input "**********"
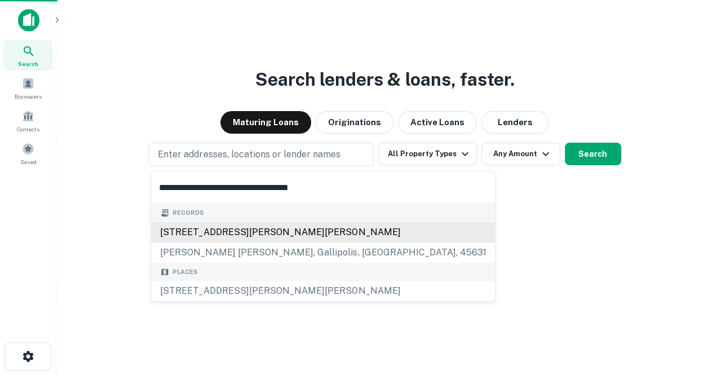
click at [199, 229] on div "1129 jackson pike, gallipolis, oh, 45631" at bounding box center [323, 232] width 344 height 20
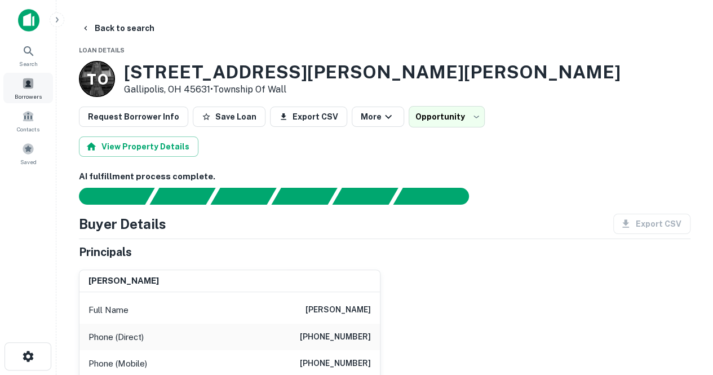
click at [35, 89] on div "Borrowers" at bounding box center [28, 88] width 50 height 30
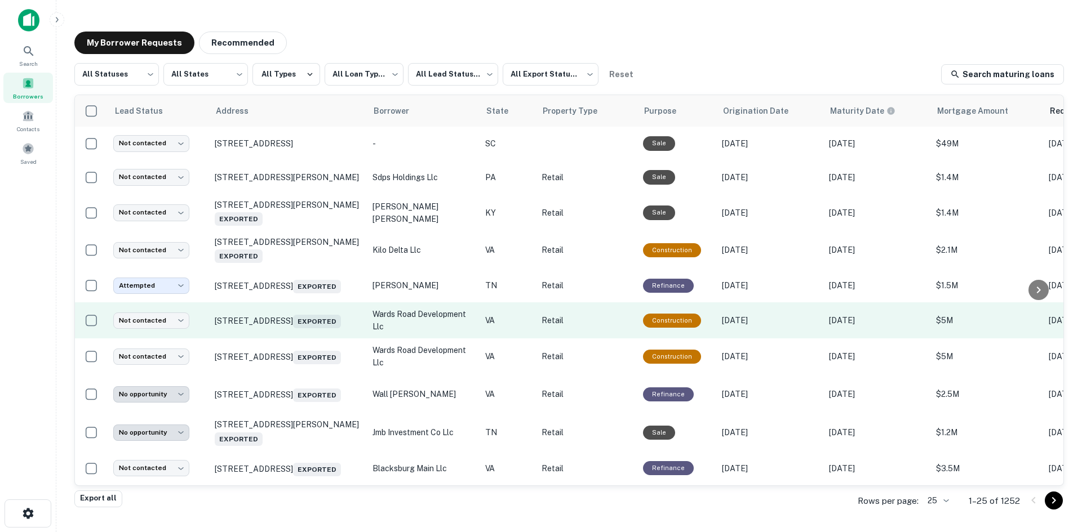
click at [299, 339] on td "2739 Wards Rd Lynchburg, VA 24502 Exported" at bounding box center [288, 321] width 158 height 36
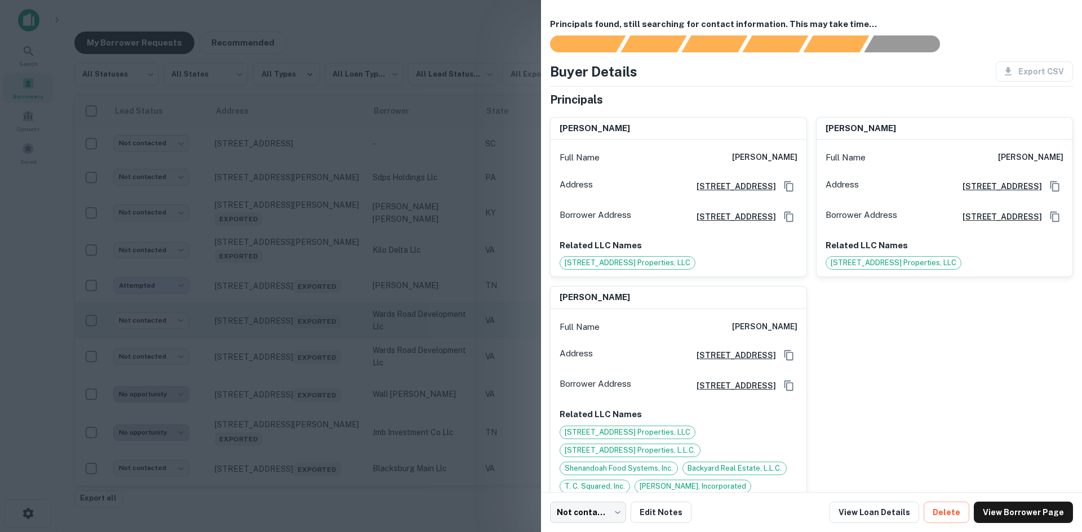
click at [299, 341] on div at bounding box center [541, 266] width 1082 height 532
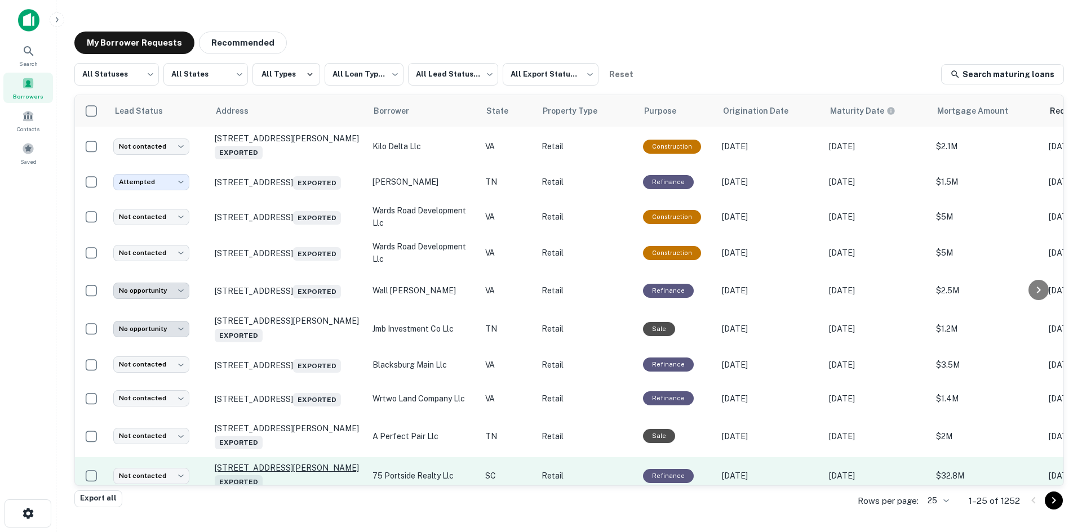
scroll to position [169, 0]
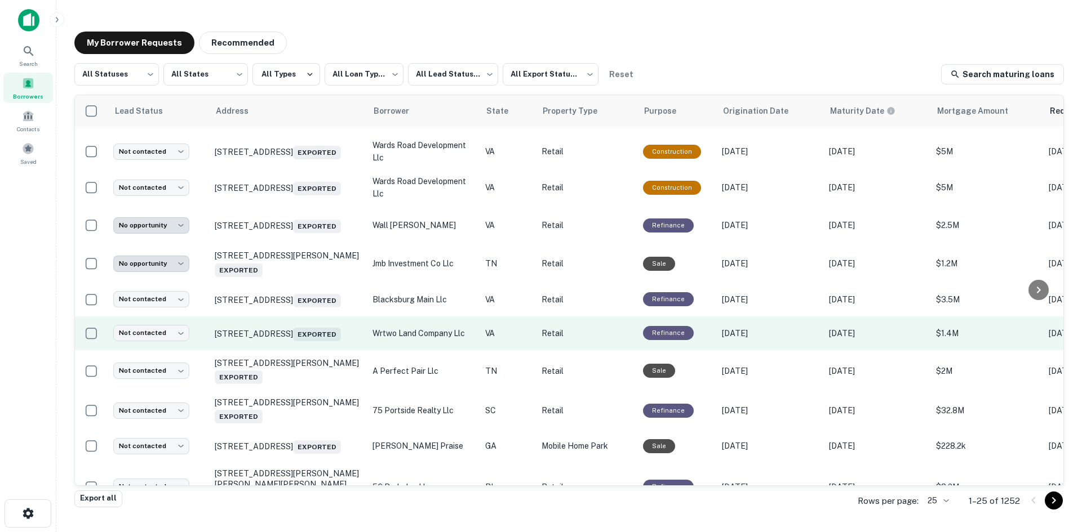
click at [285, 350] on td "14797 Forest Rd Forest, VA 24551 Exported" at bounding box center [288, 334] width 158 height 34
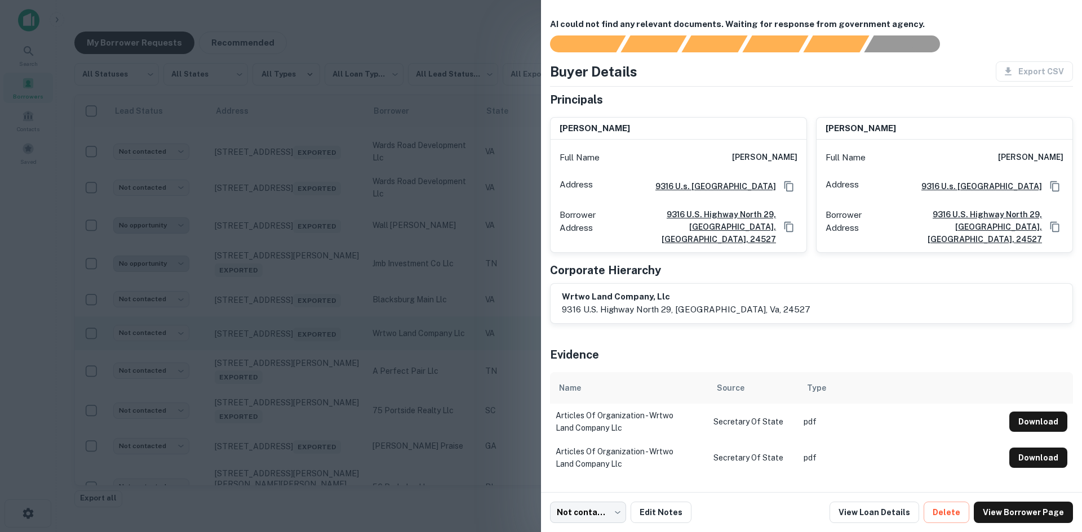
click at [285, 359] on div at bounding box center [541, 266] width 1082 height 532
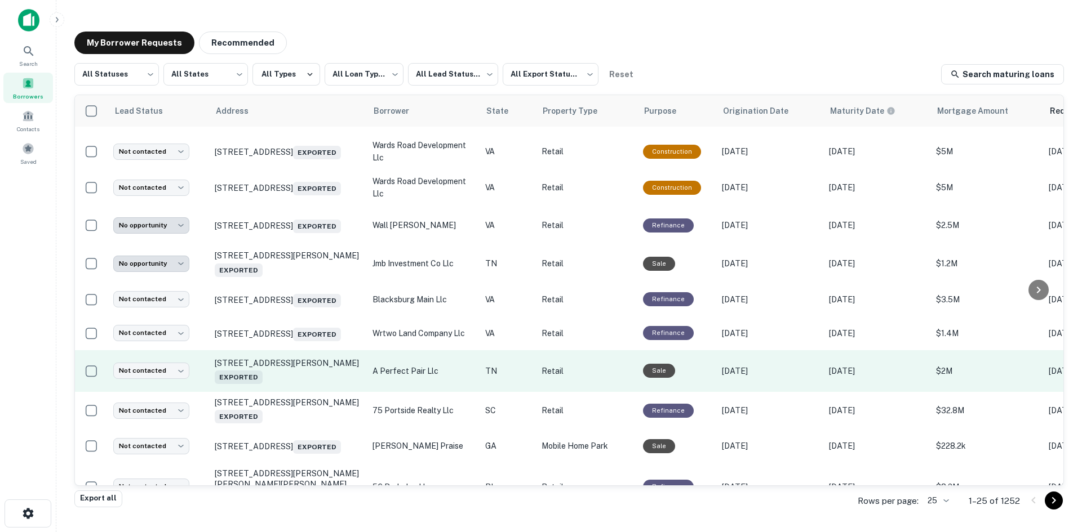
click at [288, 374] on td "514 S Liberty Hill Rd Morristown, TN 37813 Exported" at bounding box center [288, 371] width 158 height 42
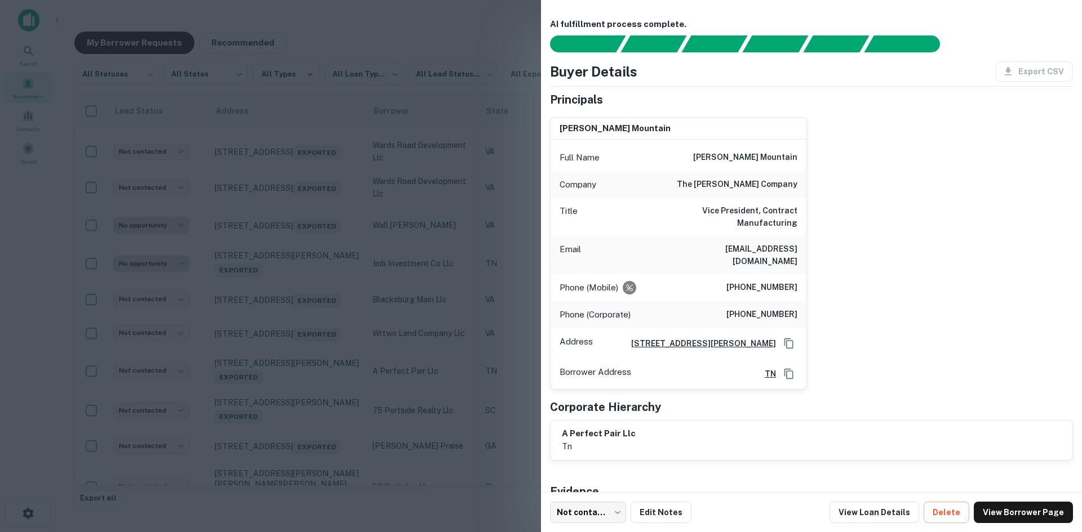
click at [288, 374] on div at bounding box center [541, 266] width 1082 height 532
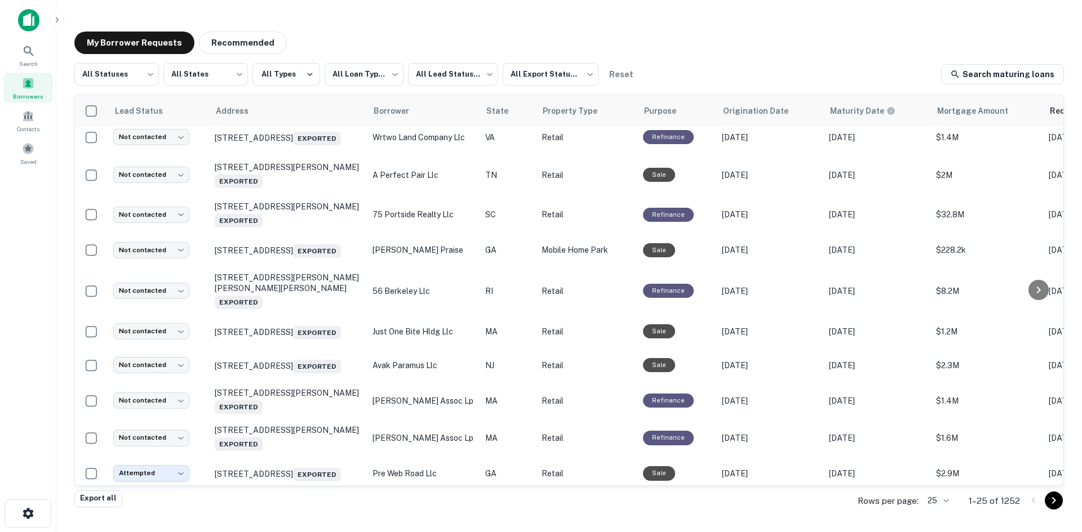
scroll to position [394, 0]
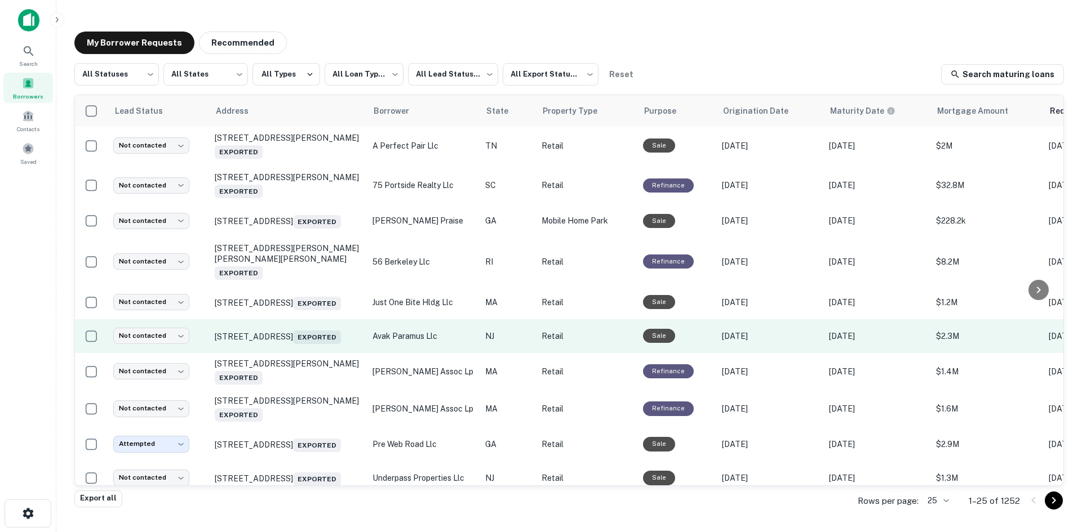
click at [287, 353] on td "224 E State Rt 4 Paramus, NJ 07652 Exported" at bounding box center [288, 336] width 158 height 34
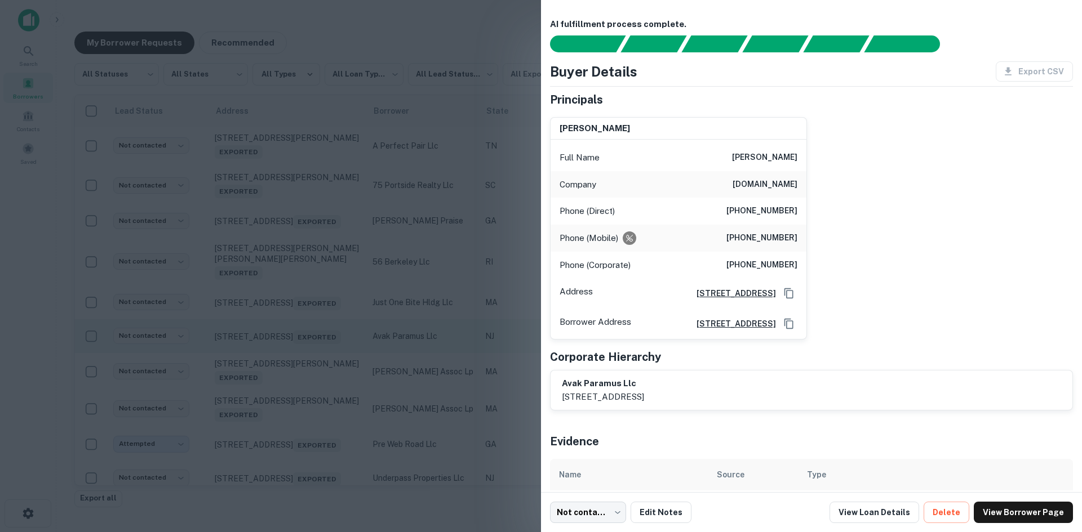
click at [287, 357] on div at bounding box center [541, 266] width 1082 height 532
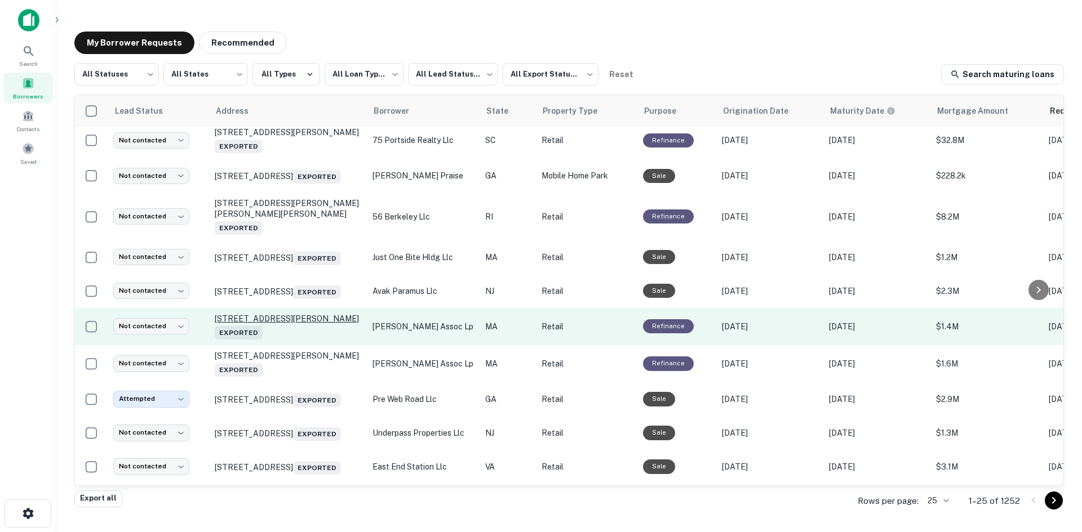
scroll to position [563, 0]
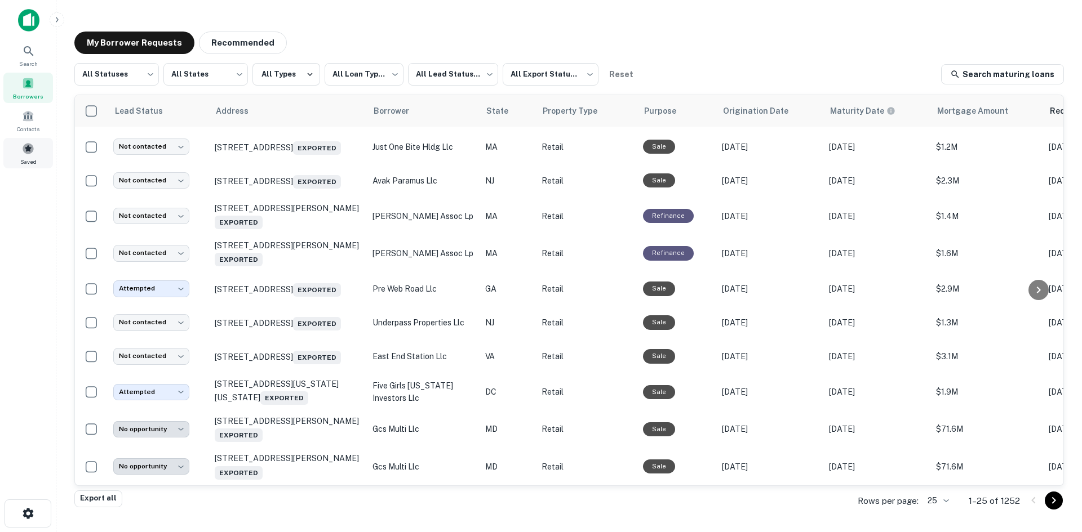
click at [32, 149] on span at bounding box center [28, 149] width 12 height 12
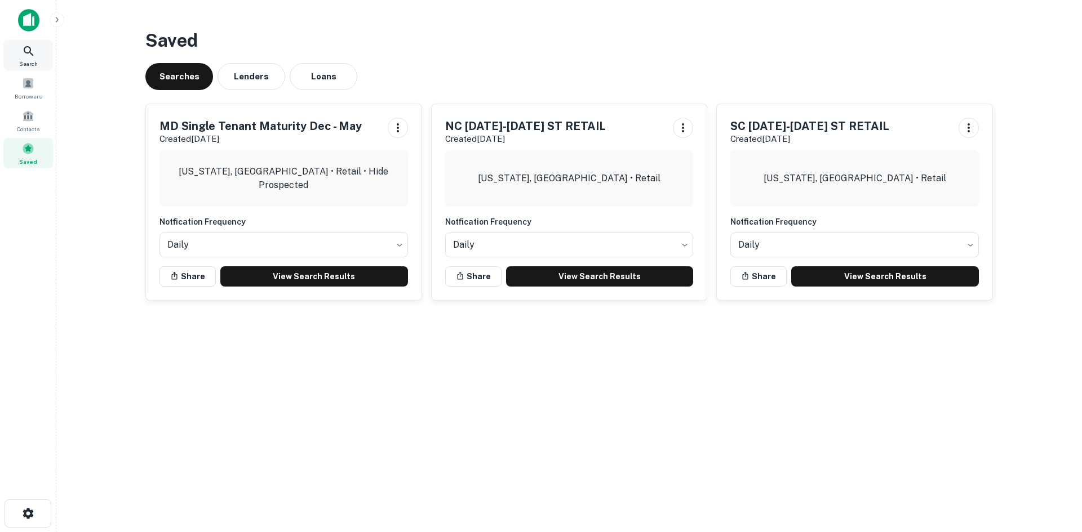
click at [32, 54] on icon at bounding box center [29, 51] width 10 height 10
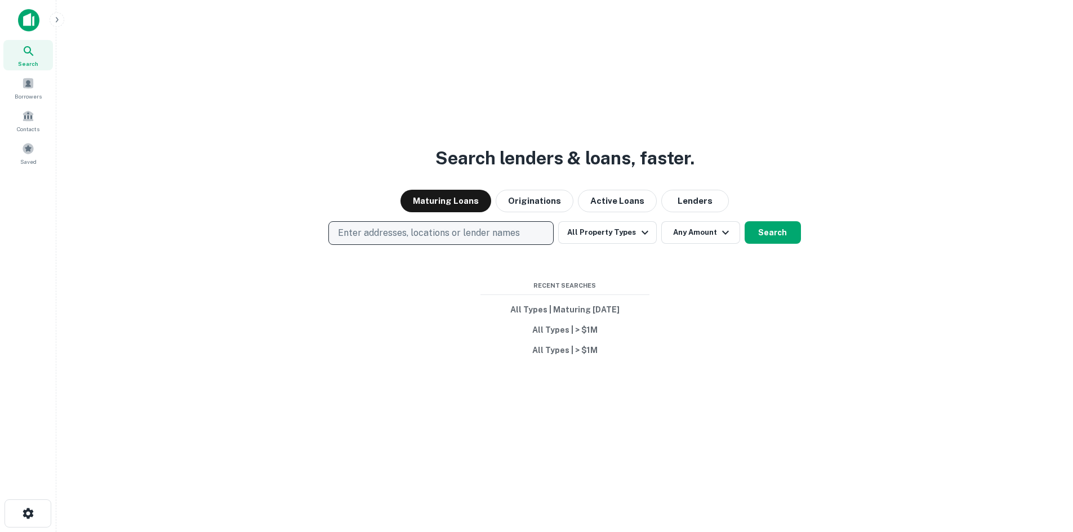
click at [410, 237] on p "Enter addresses, locations or lender names" at bounding box center [429, 234] width 182 height 14
type input "*******"
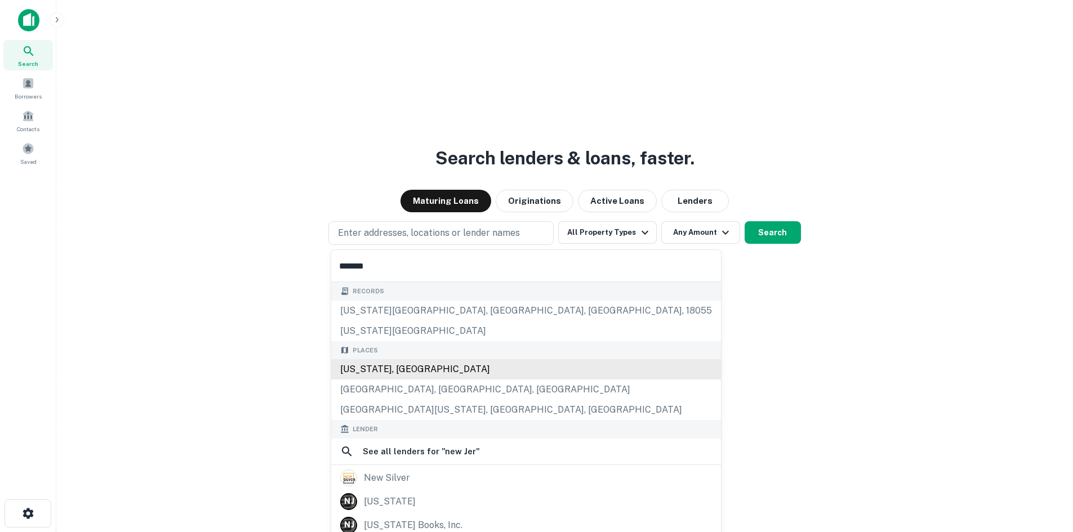
click at [416, 371] on div "[US_STATE], [GEOGRAPHIC_DATA]" at bounding box center [526, 369] width 390 height 20
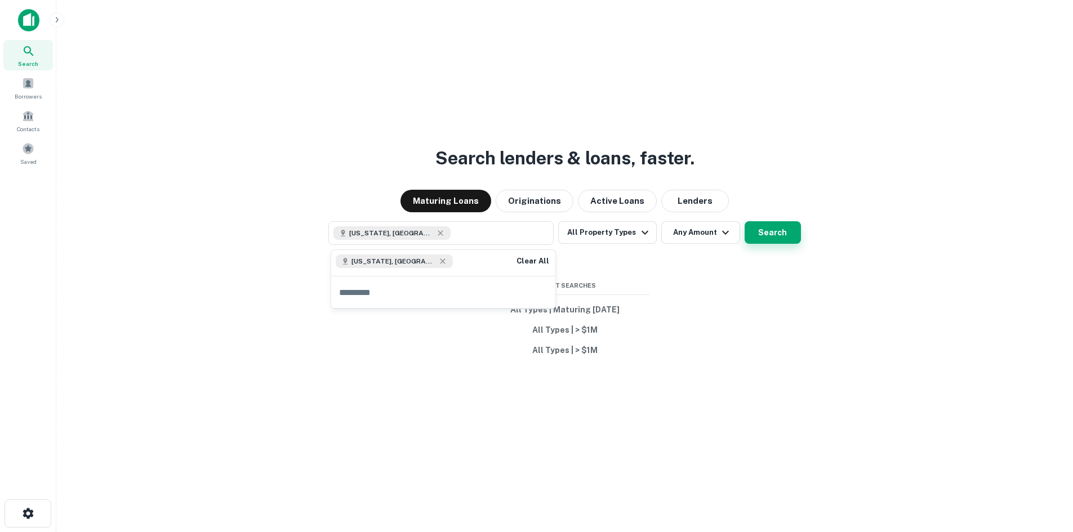
click at [783, 229] on button "Search" at bounding box center [773, 232] width 56 height 23
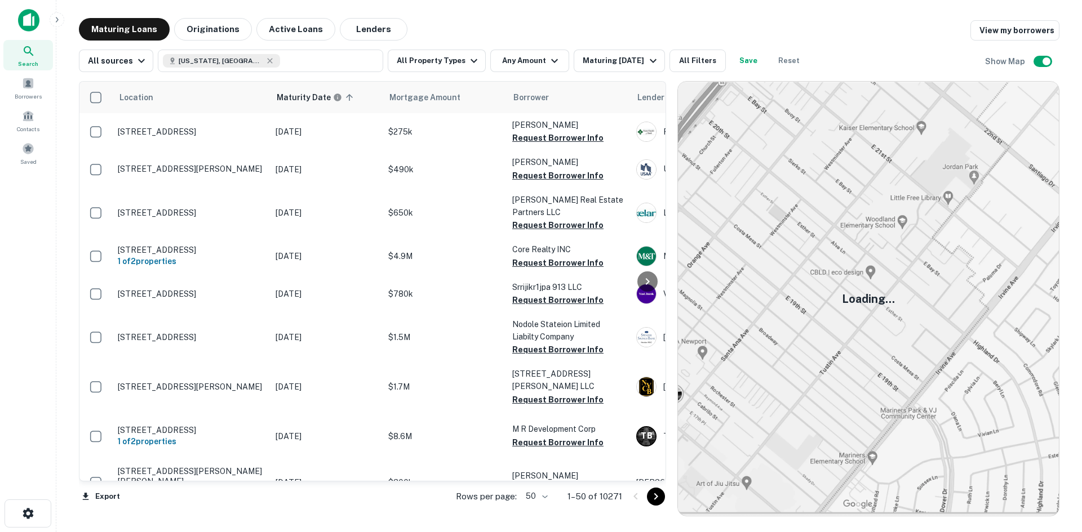
scroll to position [563, 0]
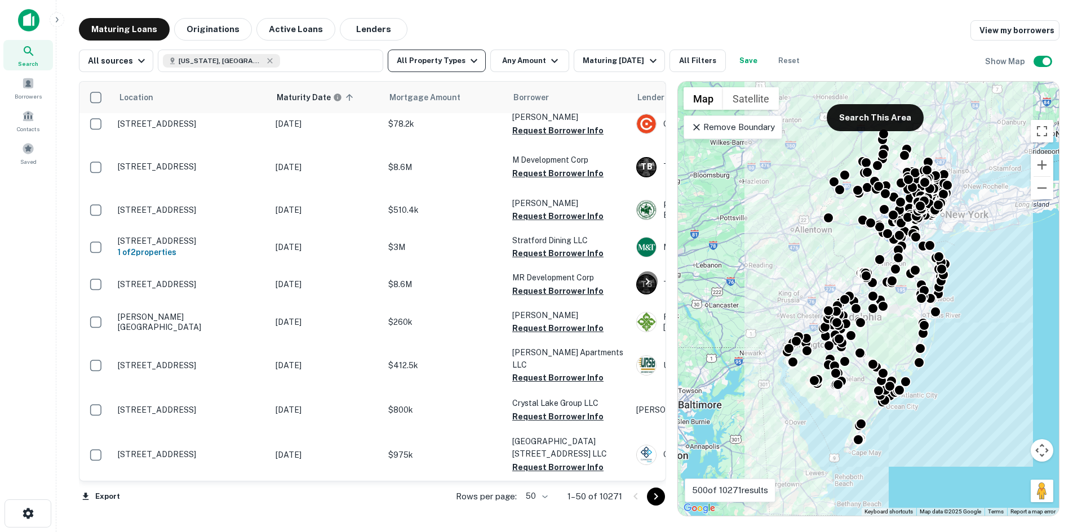
click at [467, 61] on icon "button" at bounding box center [474, 61] width 14 height 14
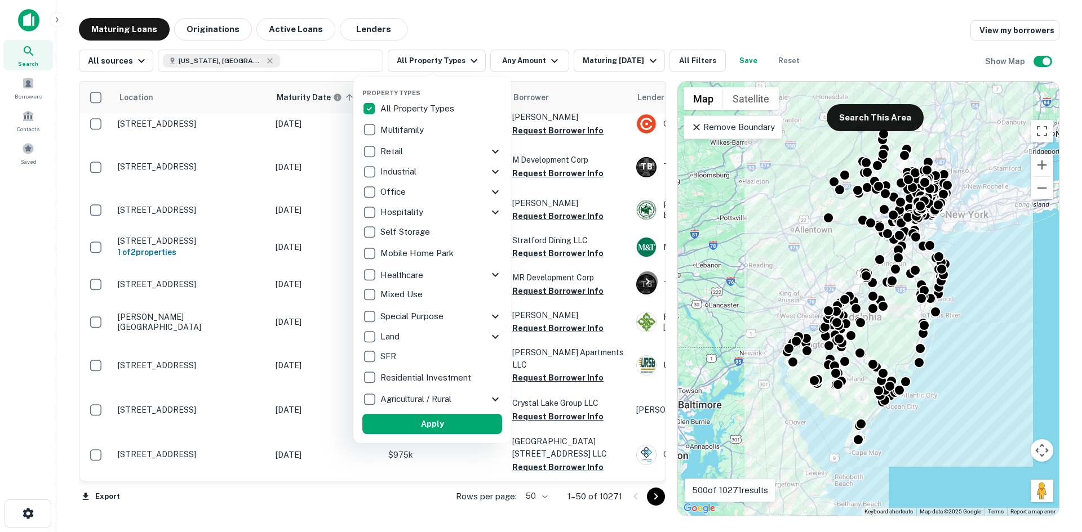
click at [397, 152] on p "Retail" at bounding box center [392, 152] width 25 height 14
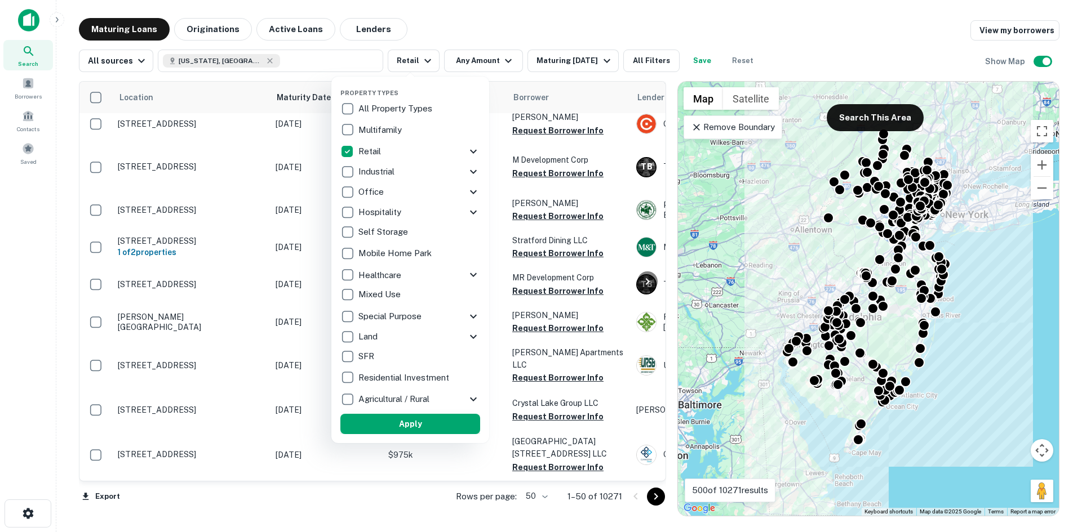
click at [433, 420] on button "Apply" at bounding box center [410, 424] width 140 height 20
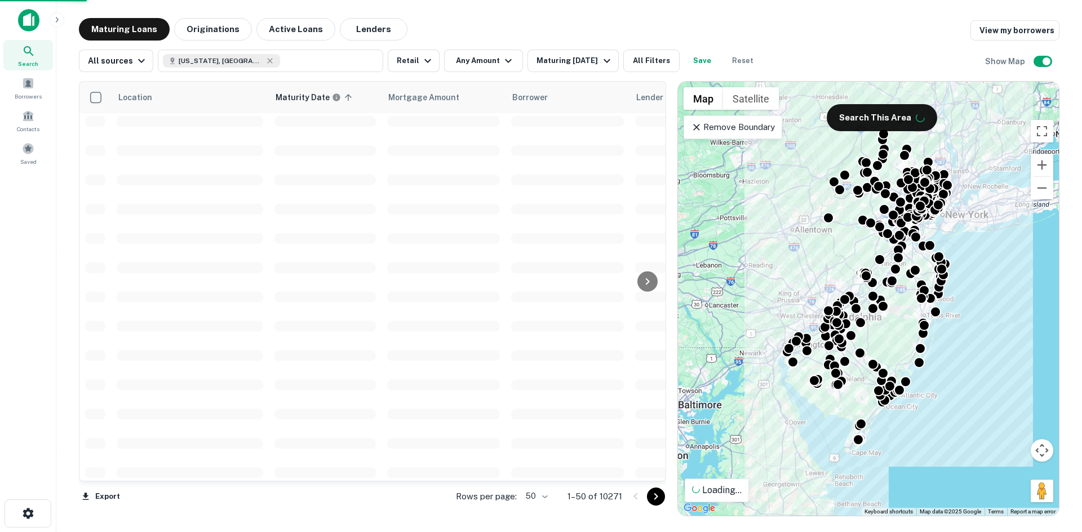
click at [491, 68] on div at bounding box center [541, 266] width 1082 height 532
click at [493, 60] on button "Any Amount" at bounding box center [483, 61] width 79 height 23
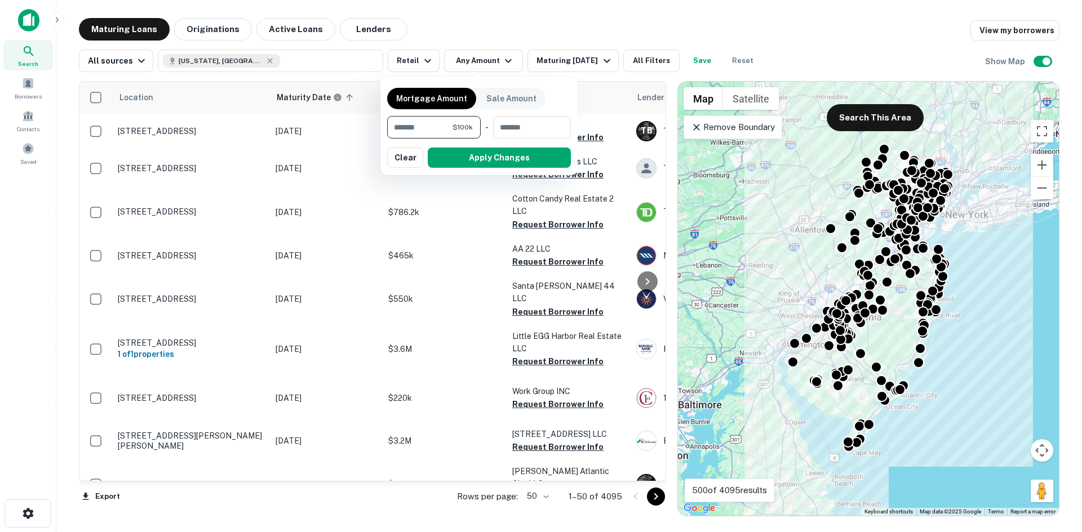
type input "*******"
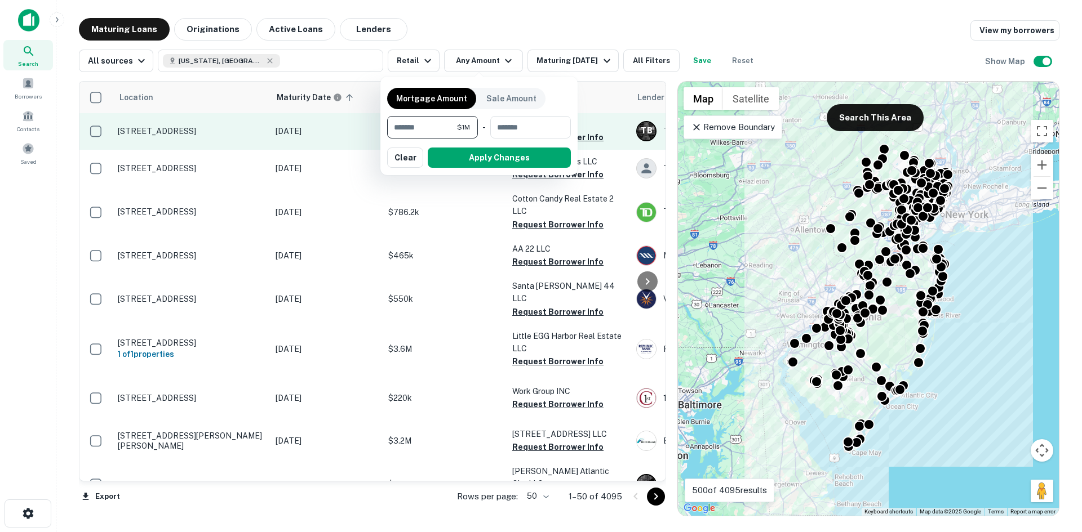
click at [446, 154] on button "Apply Changes" at bounding box center [499, 158] width 143 height 20
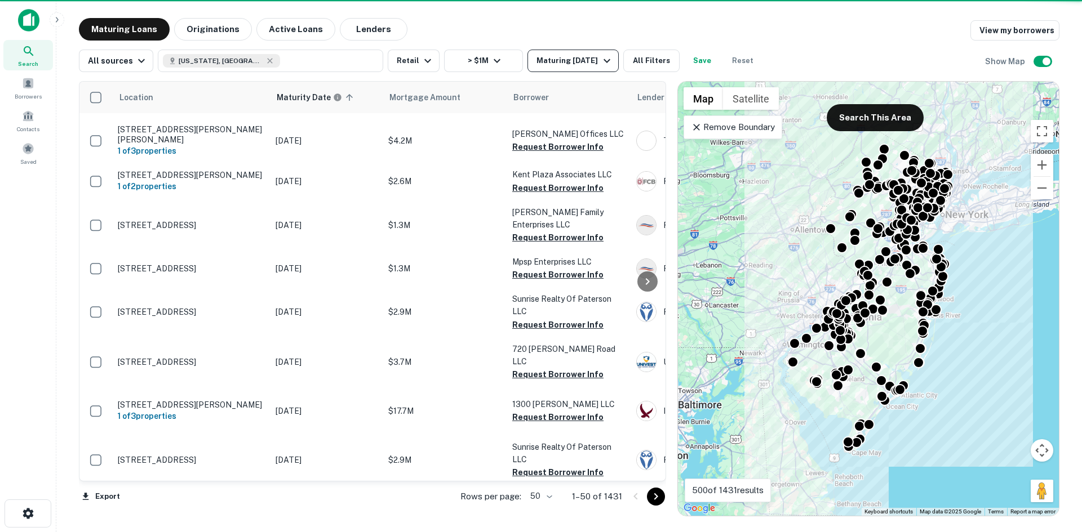
click at [581, 60] on div "Maturing In 1 Year" at bounding box center [574, 61] width 77 height 14
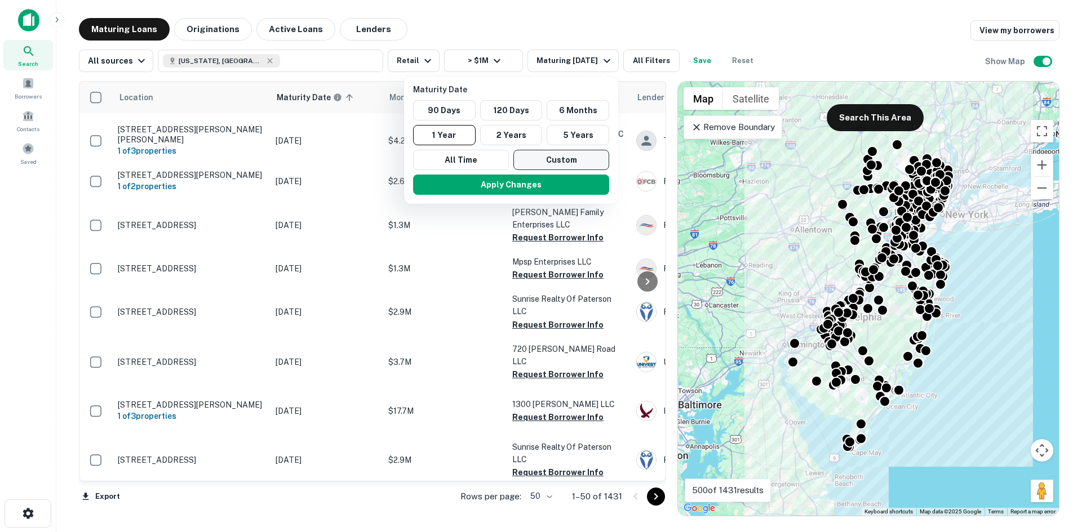
click at [532, 162] on button "Custom" at bounding box center [561, 160] width 96 height 20
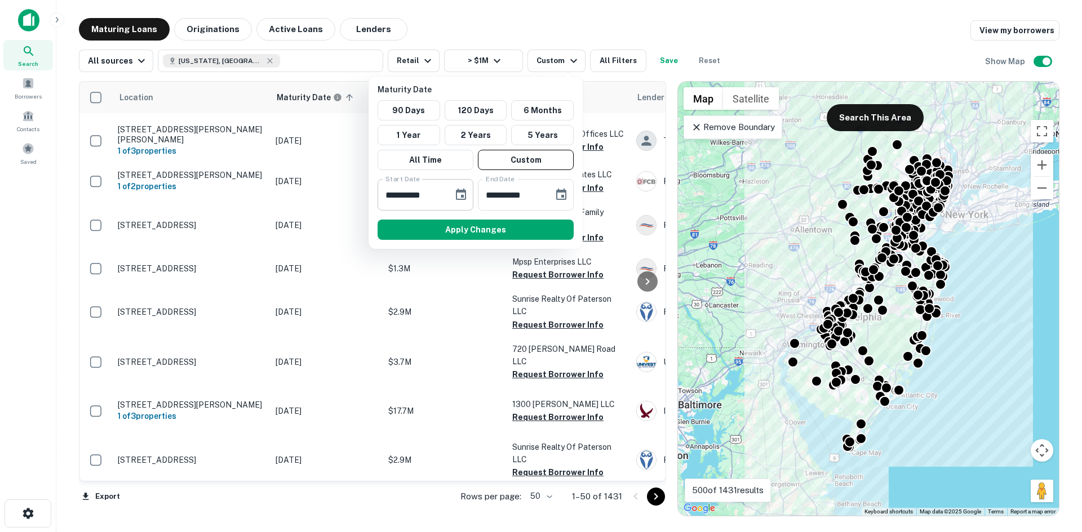
click at [460, 196] on icon "Choose date, selected date is Oct 14, 2025" at bounding box center [461, 195] width 14 height 14
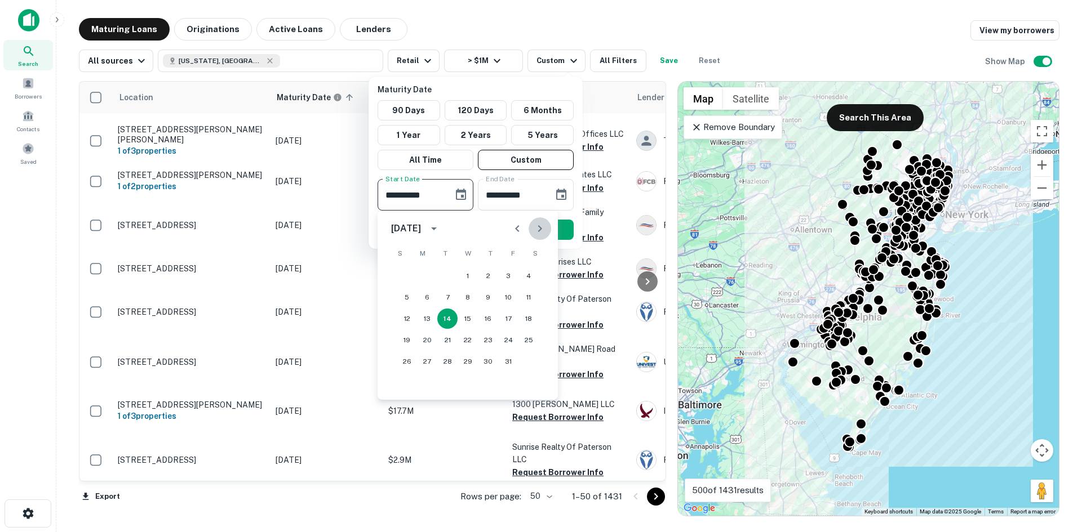
click at [541, 234] on icon "Next month" at bounding box center [540, 229] width 14 height 14
click at [516, 232] on icon "Previous month" at bounding box center [517, 229] width 14 height 14
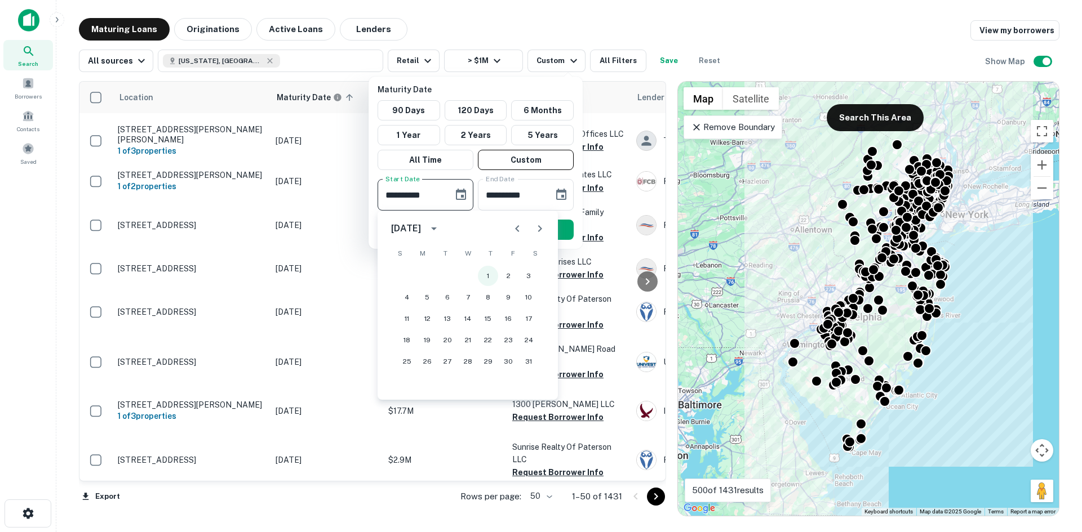
click at [490, 279] on button "1" at bounding box center [488, 276] width 20 height 20
type input "**********"
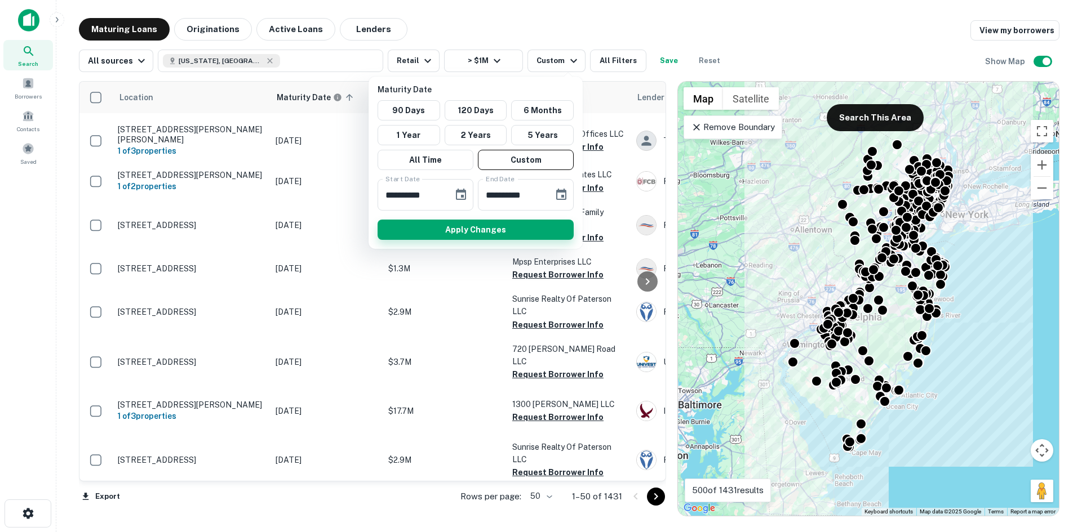
click at [517, 230] on button "Apply Changes" at bounding box center [476, 230] width 196 height 20
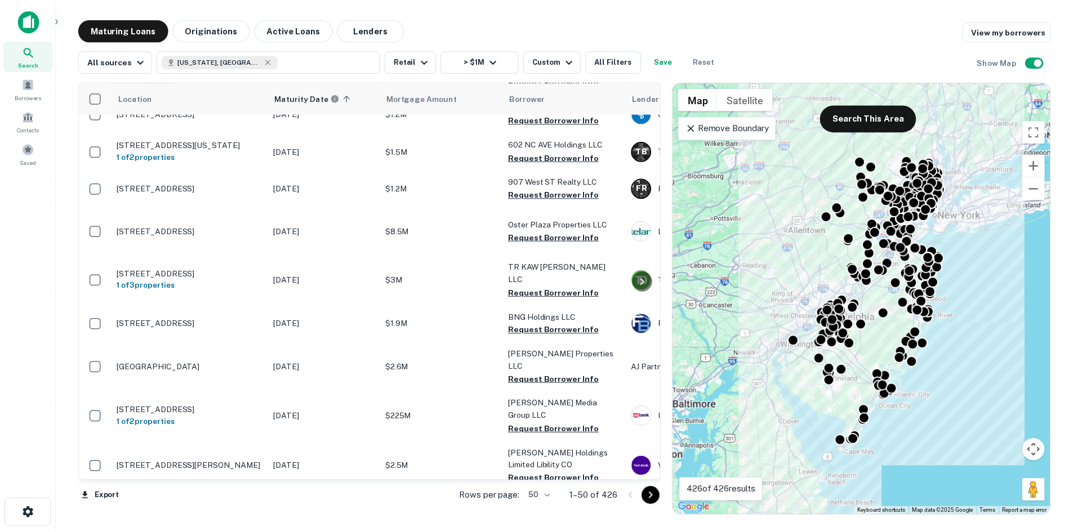
scroll to position [845, 0]
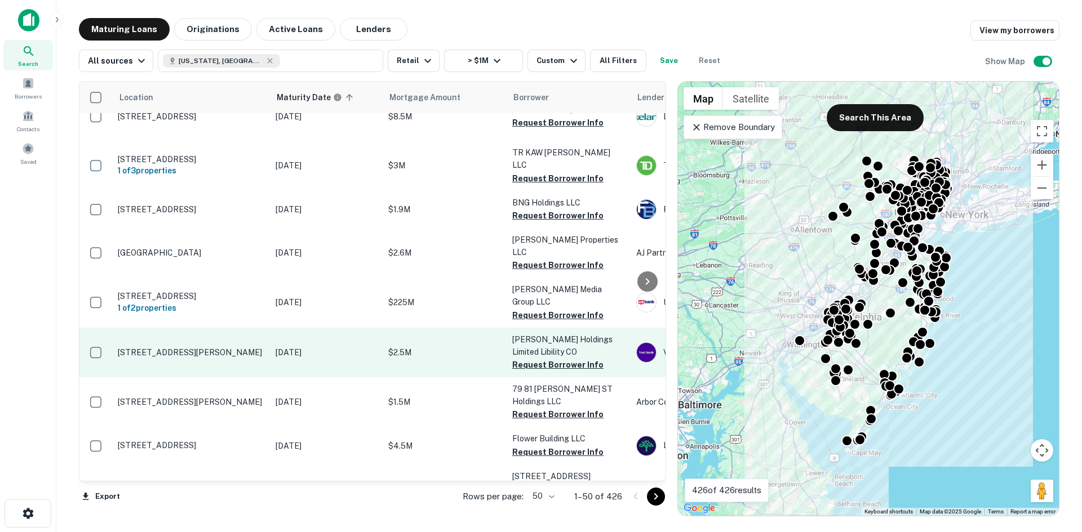
click at [214, 328] on td "986 Edwards Rd Parsippany, NJ 07054" at bounding box center [191, 353] width 158 height 50
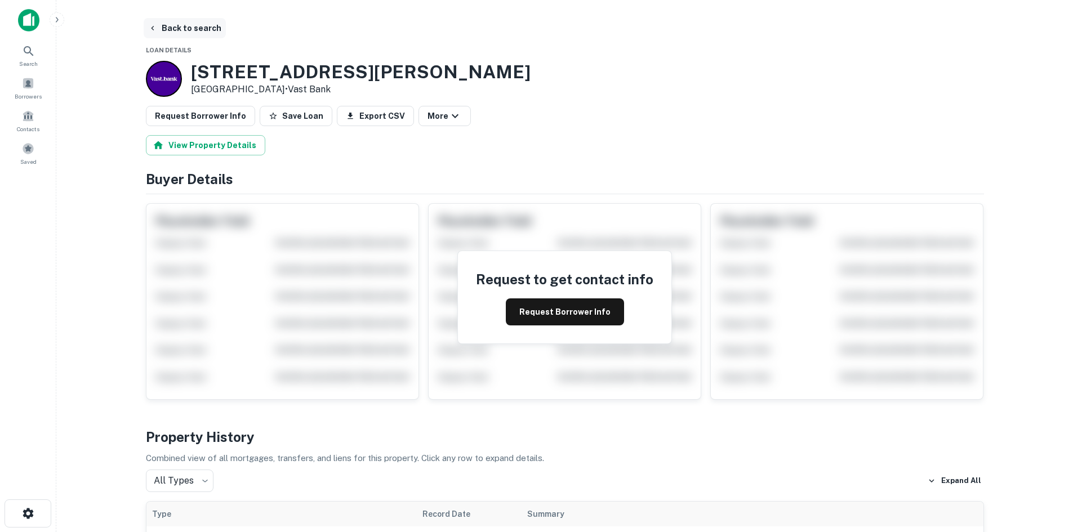
click at [196, 29] on button "Back to search" at bounding box center [185, 28] width 82 height 20
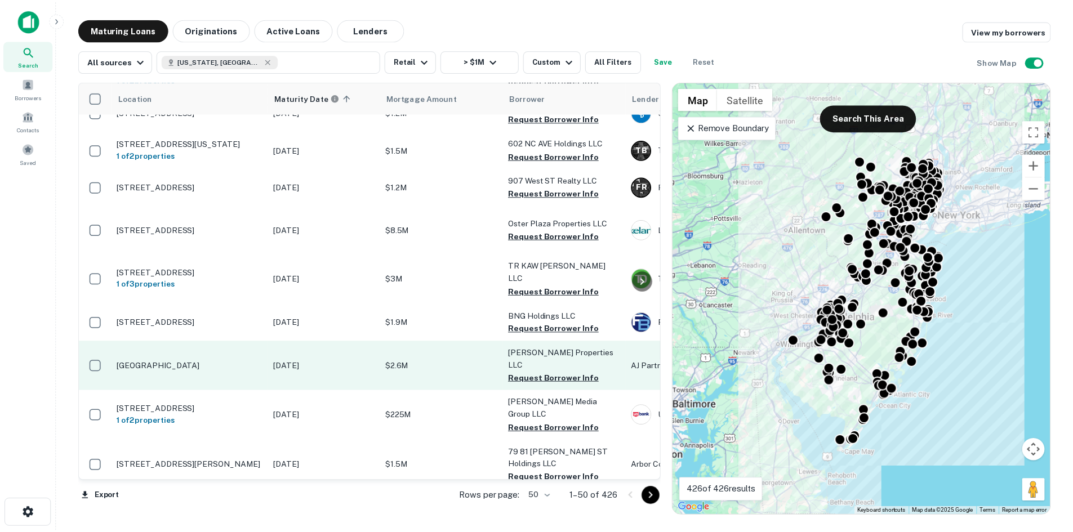
scroll to position [732, 0]
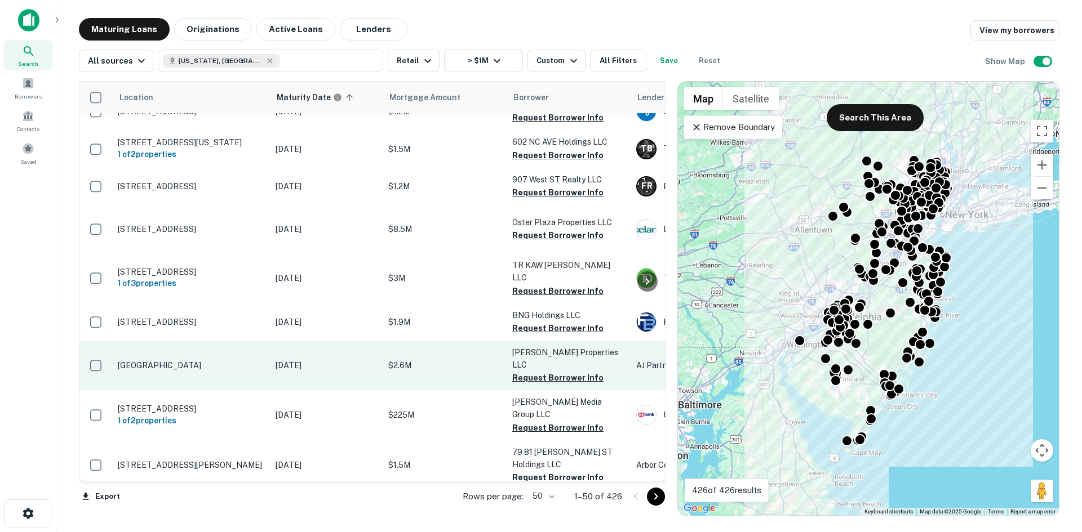
click at [214, 341] on td "Riverside Ave Lyndhurst, NJ 07071" at bounding box center [191, 366] width 158 height 50
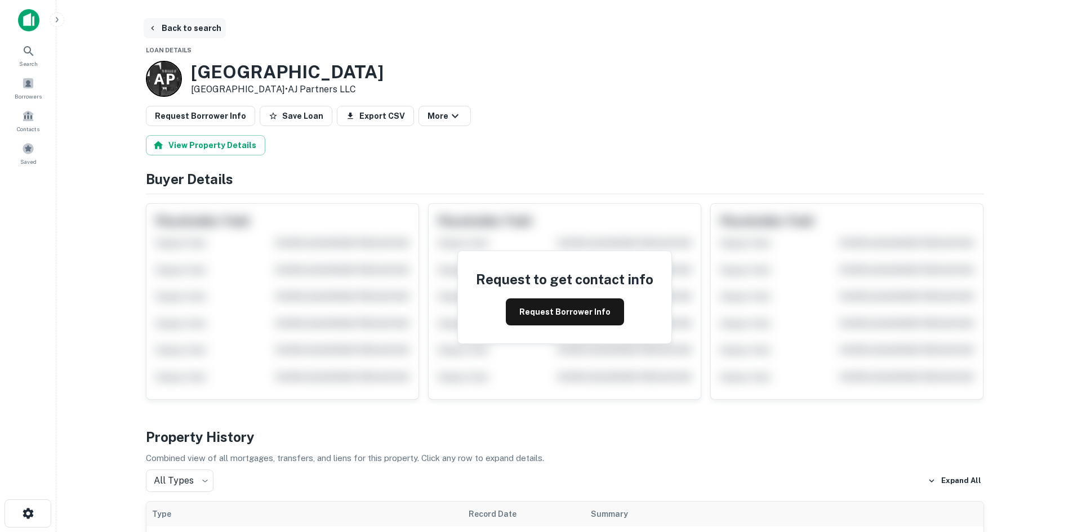
click at [209, 25] on button "Back to search" at bounding box center [185, 28] width 82 height 20
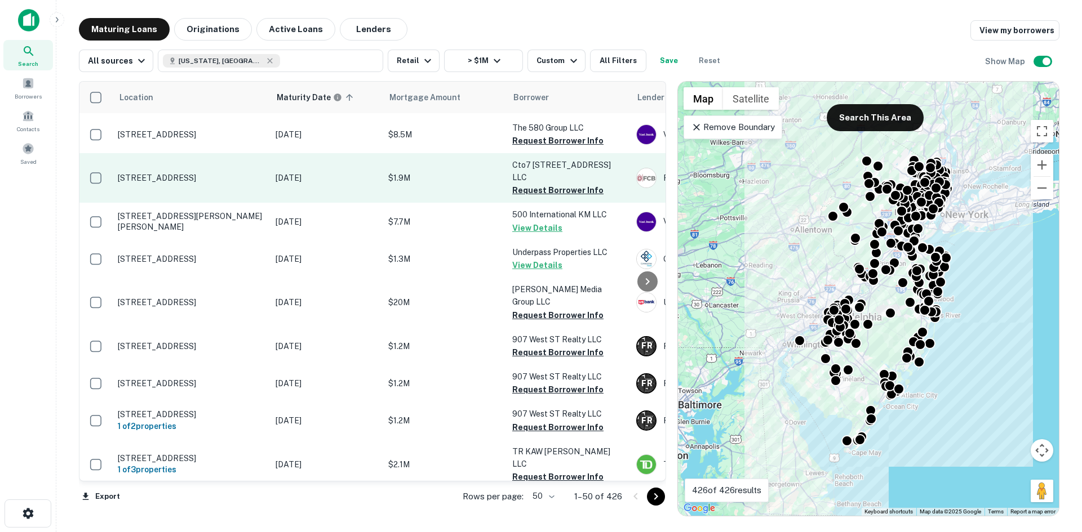
scroll to position [676, 0]
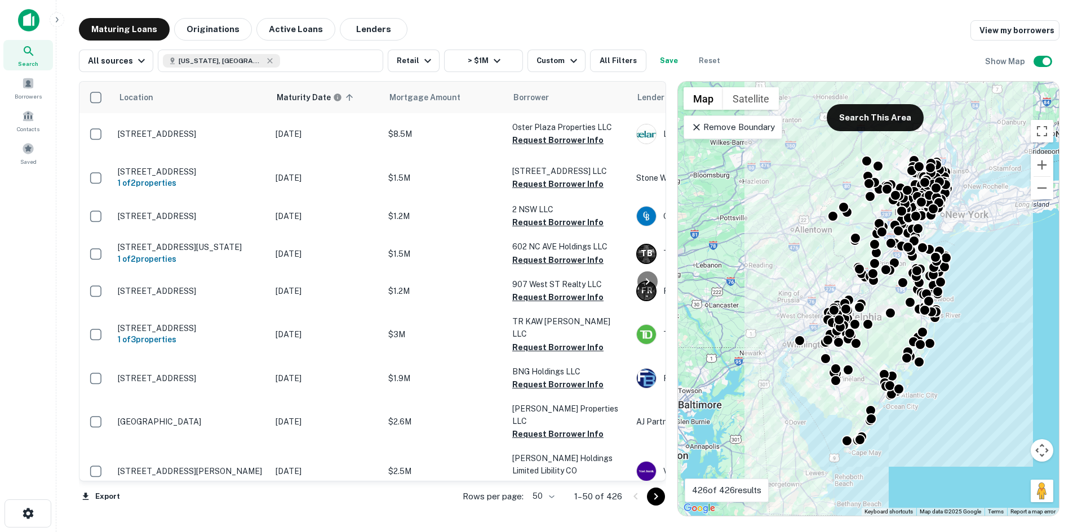
click at [542, 490] on body "Search Borrowers Contacts Saved Maturing Loans Originations Active Loans Lender…" at bounding box center [541, 266] width 1082 height 532
drag, startPoint x: 545, startPoint y: 505, endPoint x: 535, endPoint y: 462, distance: 44.0
click at [547, 505] on li "100" at bounding box center [544, 509] width 33 height 20
type input "***"
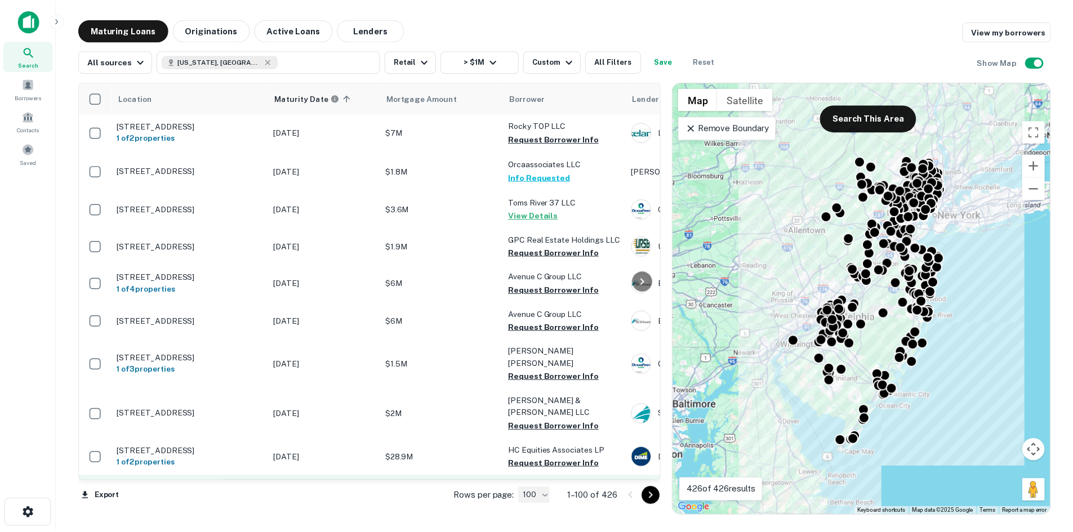
scroll to position [2310, 0]
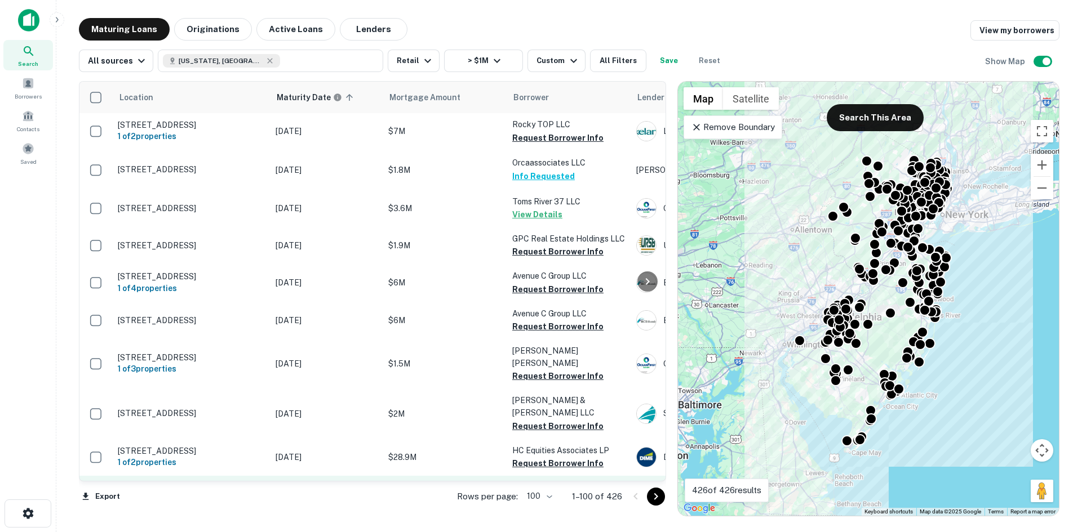
click at [229, 476] on td "649 Central Ave New Providence, NJ 07974" at bounding box center [191, 494] width 158 height 37
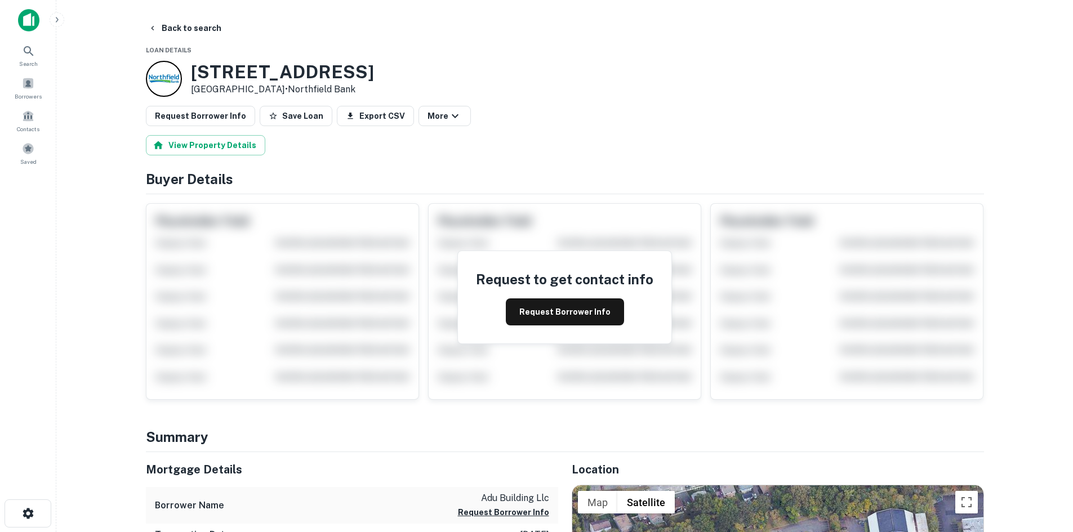
scroll to position [282, 0]
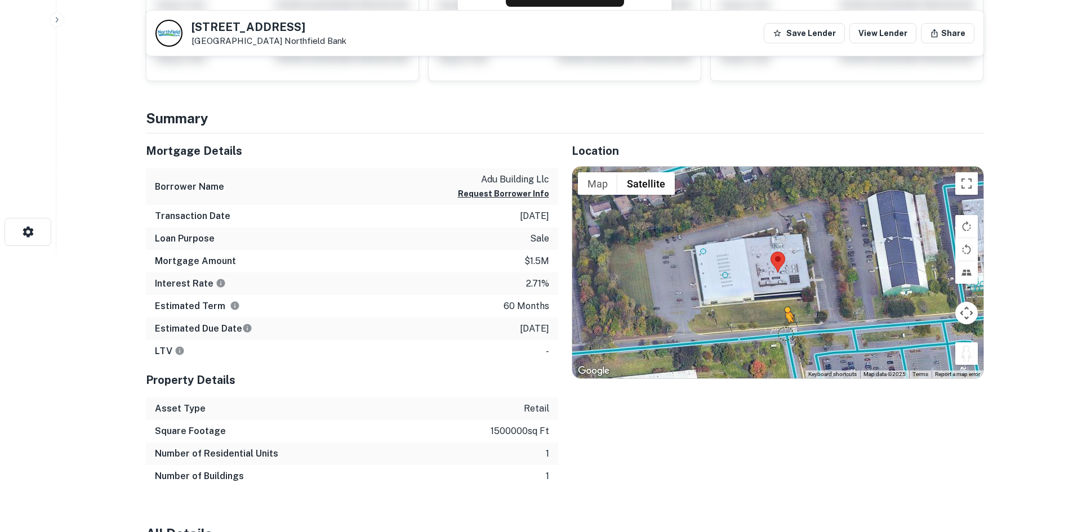
drag, startPoint x: 928, startPoint y: 334, endPoint x: 782, endPoint y: 332, distance: 145.9
click at [783, 332] on div "To activate drag with keyboard, press Alt + Enter. Once in keyboard drag state,…" at bounding box center [777, 273] width 411 height 212
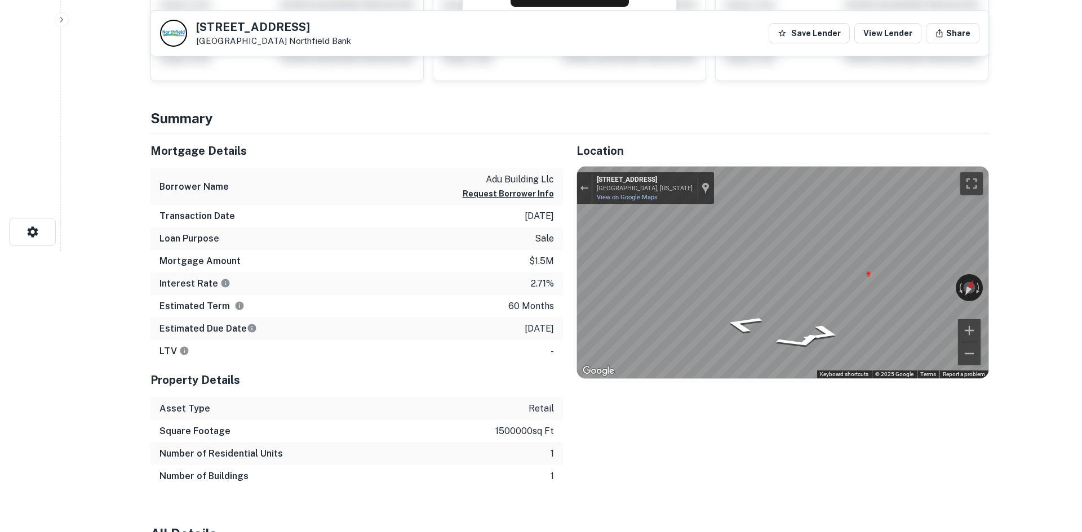
scroll to position [0, 0]
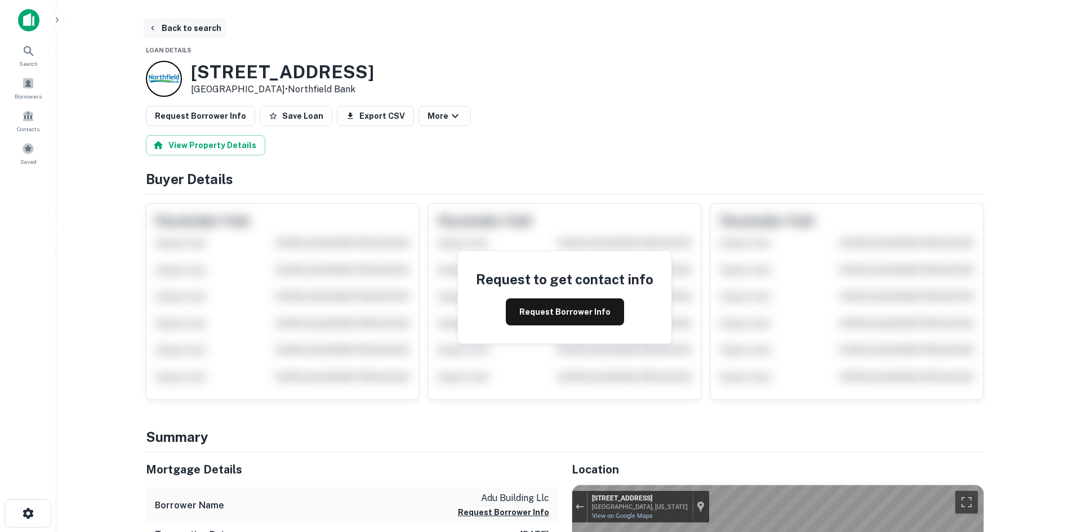
click at [163, 29] on button "Back to search" at bounding box center [185, 28] width 82 height 20
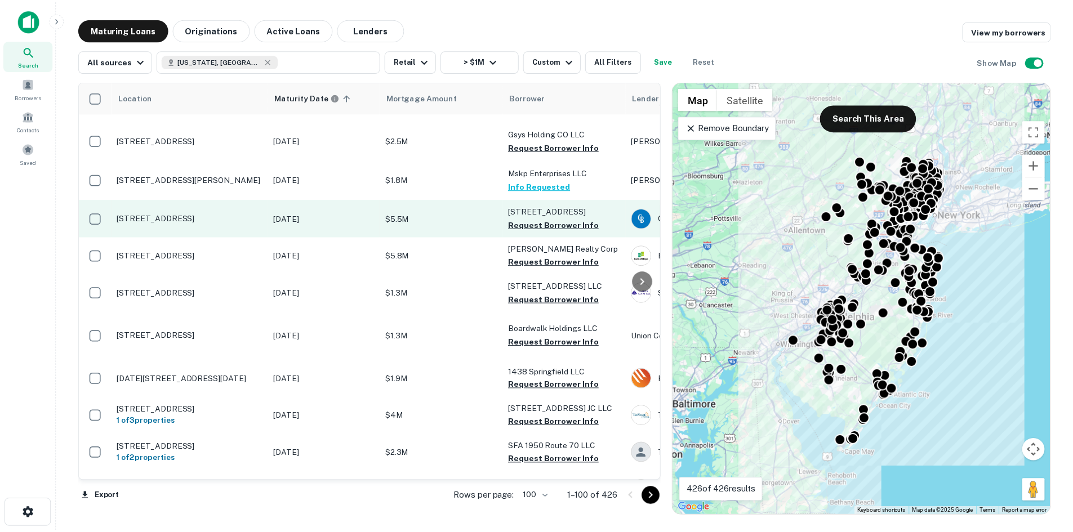
scroll to position [1465, 0]
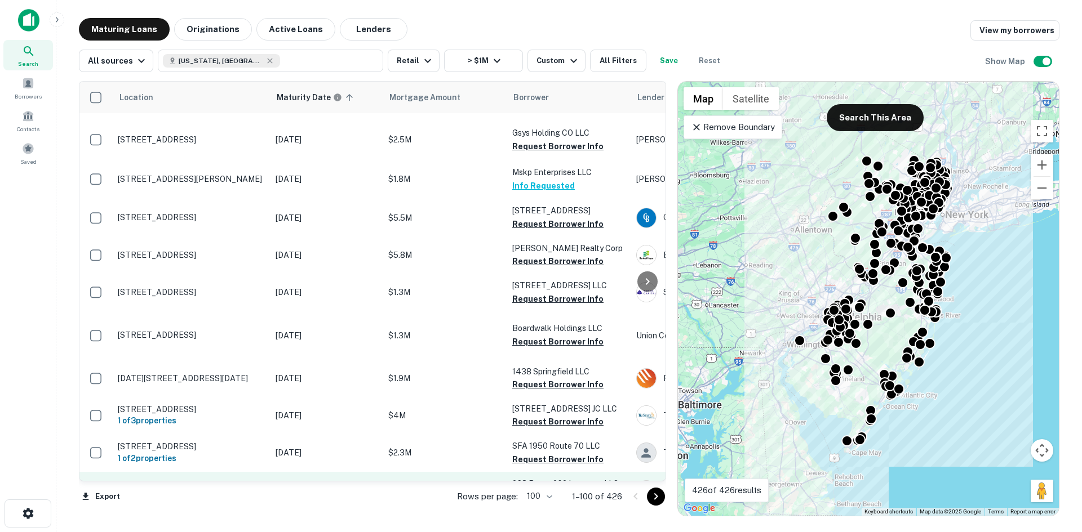
click at [234, 472] on td "[STREET_ADDRESS]" at bounding box center [191, 490] width 158 height 37
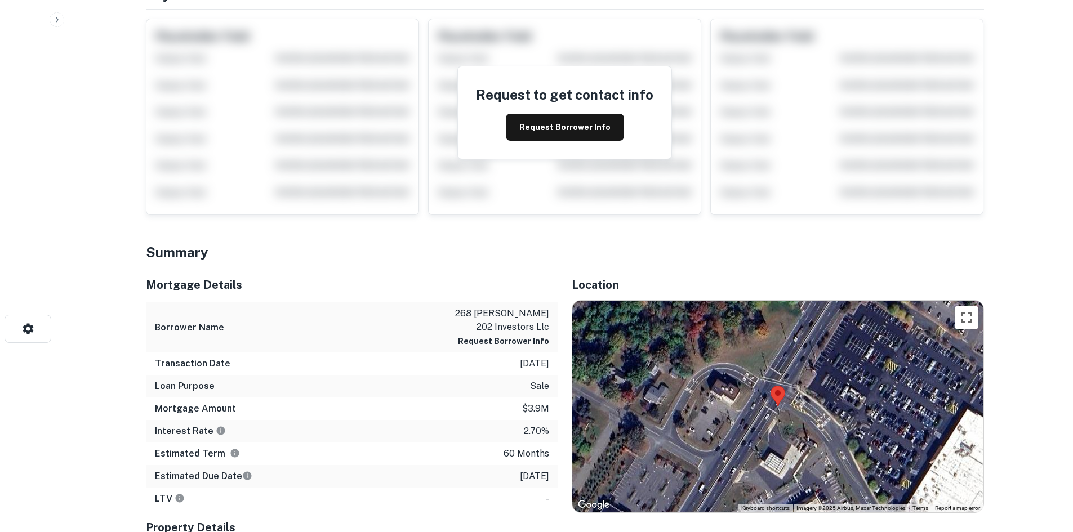
scroll to position [225, 0]
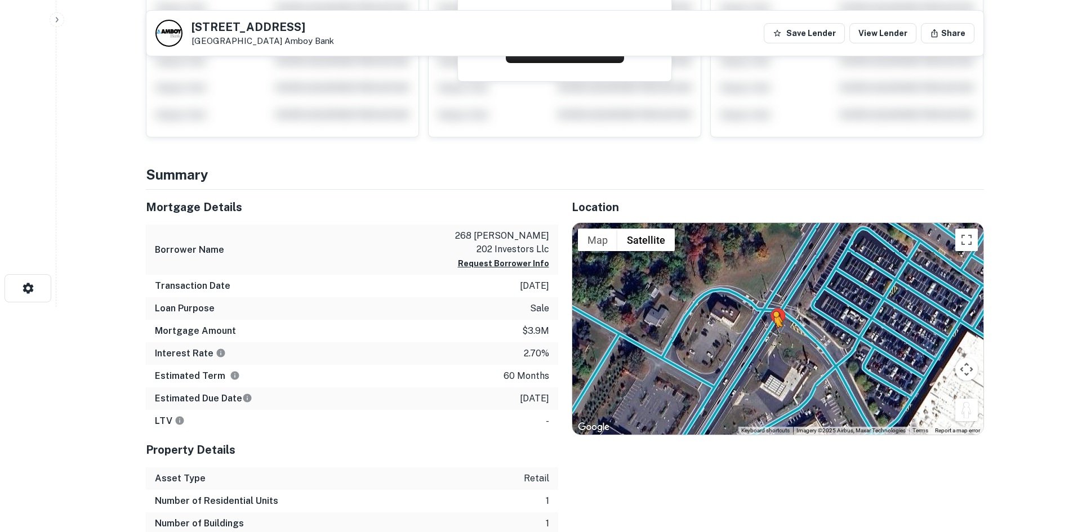
drag, startPoint x: 957, startPoint y: 414, endPoint x: 769, endPoint y: 337, distance: 203.2
click at [770, 337] on div "To activate drag with keyboard, press Alt + Enter. Once in keyboard drag state,…" at bounding box center [777, 329] width 411 height 212
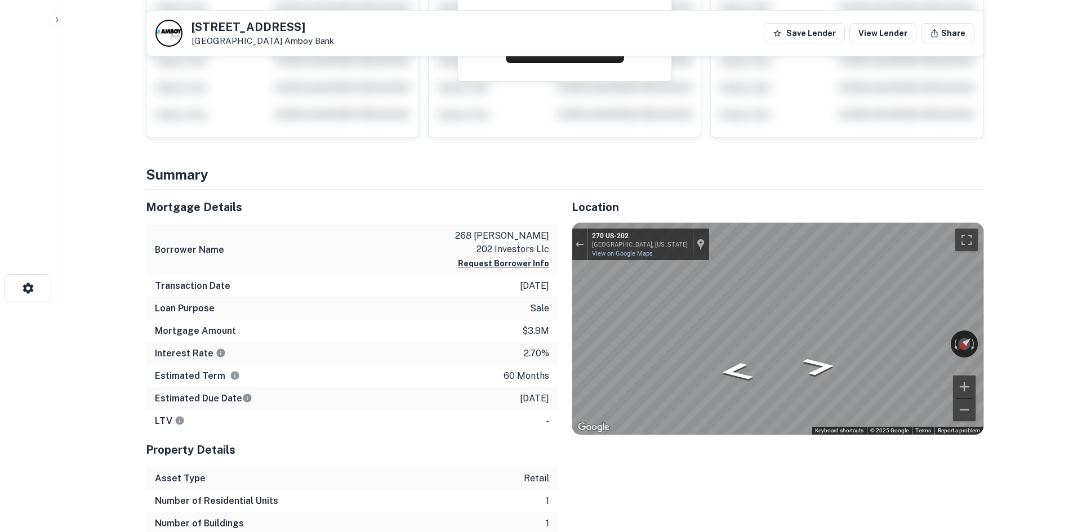
click at [533, 347] on div "Mortgage Details Borrower Name 268 routh 202 investors llc Request Borrower Inf…" at bounding box center [558, 374] width 852 height 368
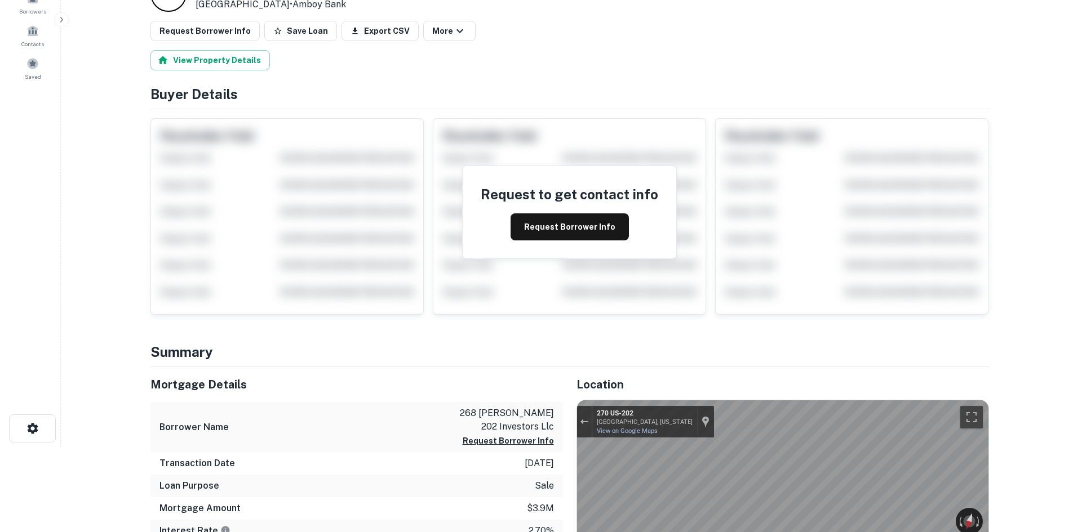
scroll to position [0, 0]
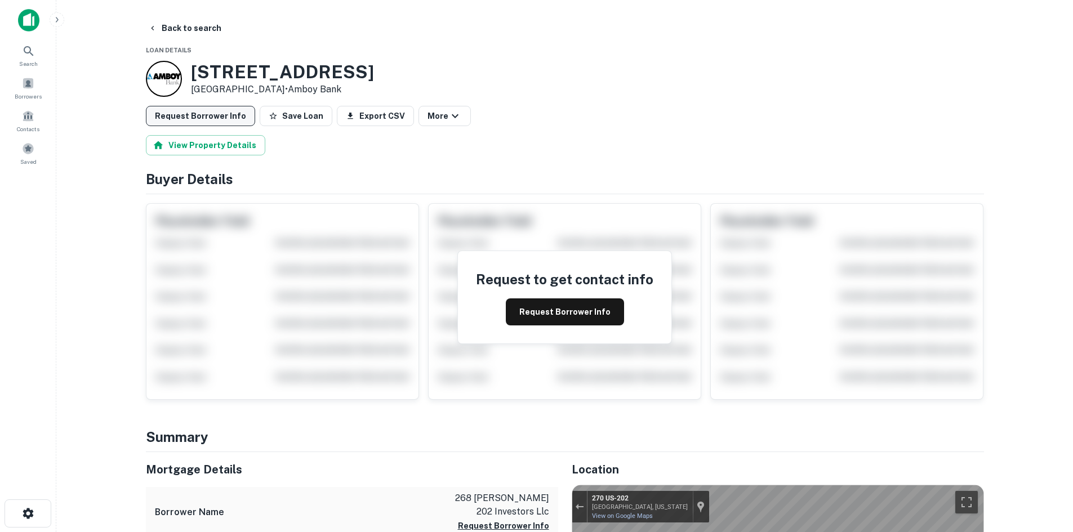
click at [228, 121] on button "Request Borrower Info" at bounding box center [200, 116] width 109 height 20
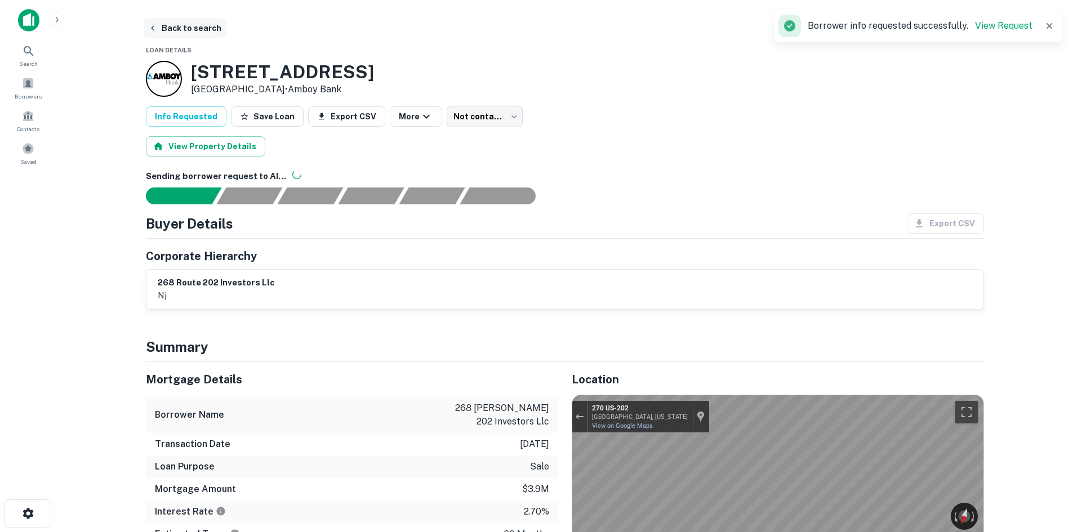
click at [187, 21] on button "Back to search" at bounding box center [185, 28] width 82 height 20
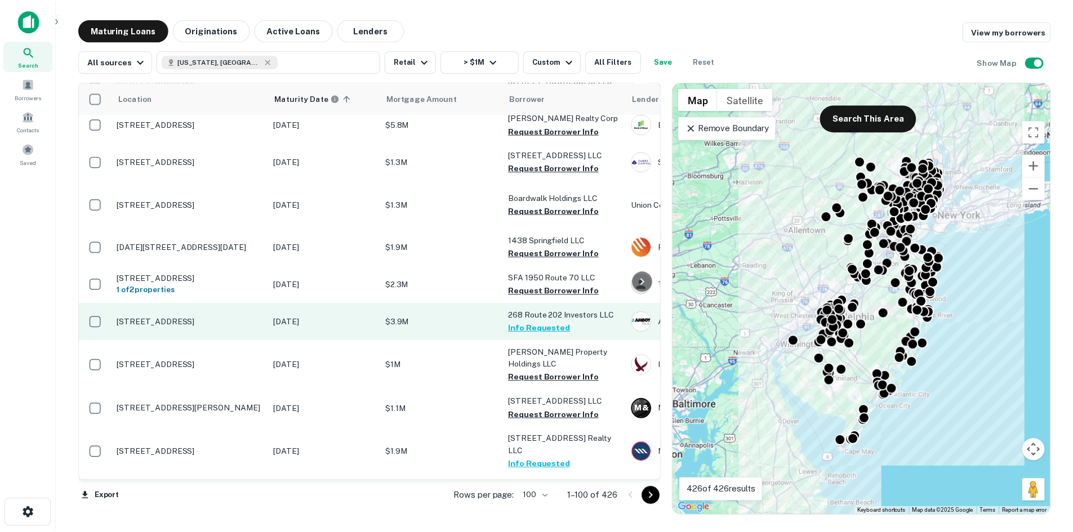
scroll to position [1747, 0]
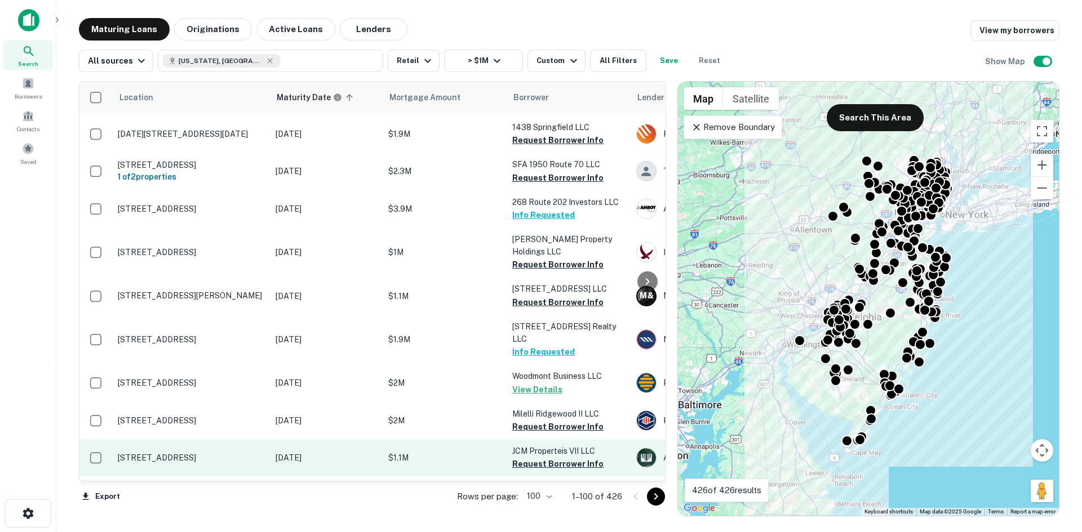
click at [218, 439] on td "130 N Main St Paterson, NJ 07522" at bounding box center [191, 457] width 158 height 37
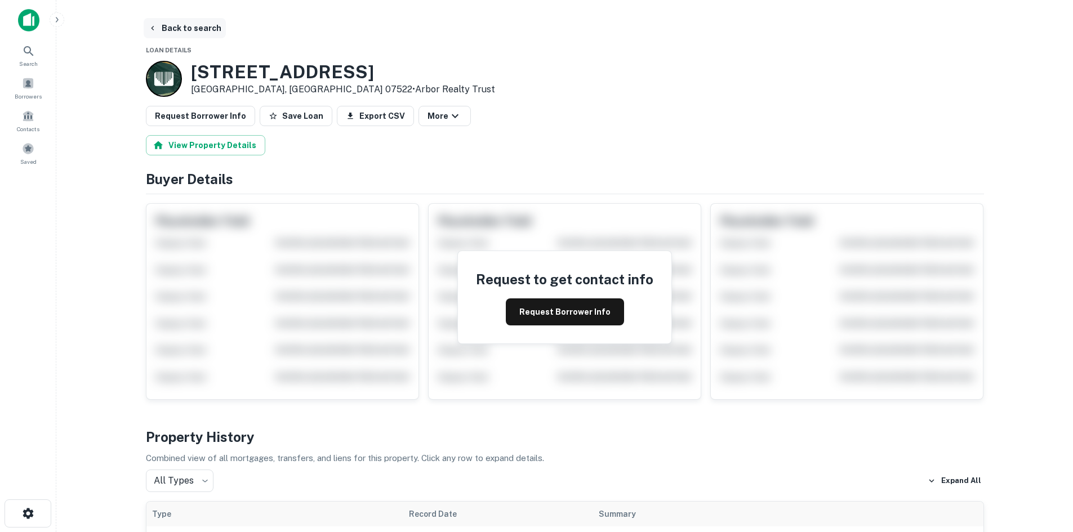
click at [203, 32] on button "Back to search" at bounding box center [185, 28] width 82 height 20
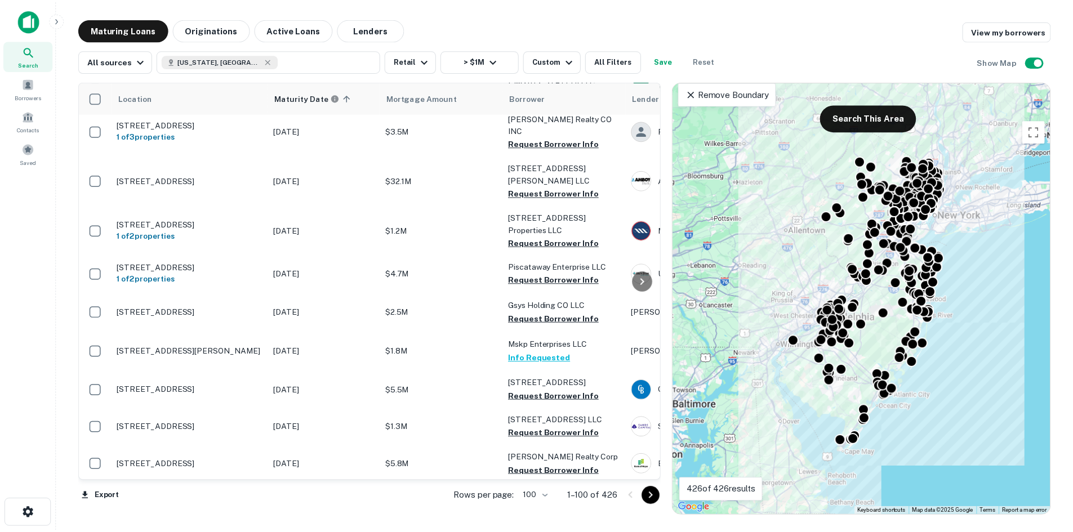
scroll to position [1462, 0]
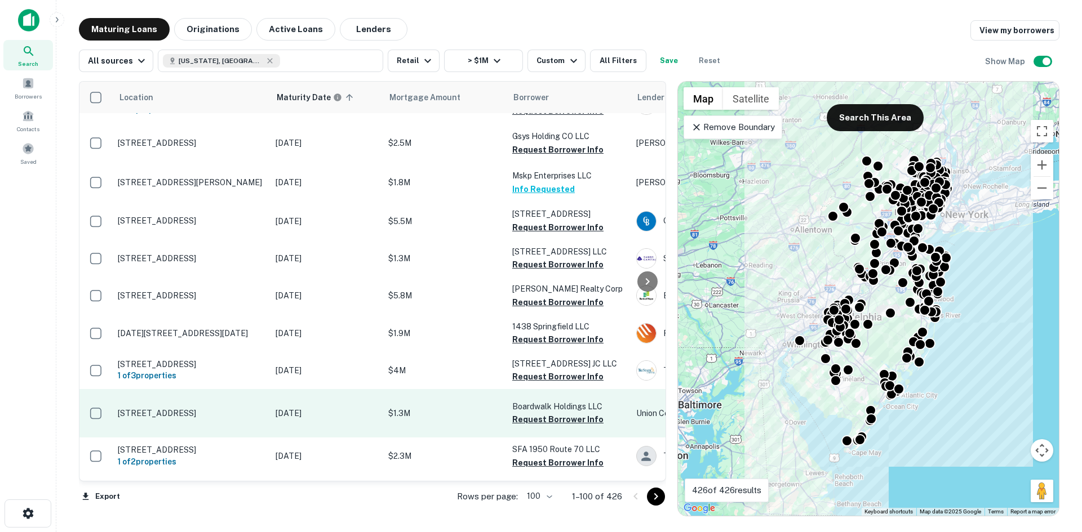
click at [216, 389] on td "3716 Boardwalk Wildwood, NJ 08260" at bounding box center [191, 413] width 158 height 48
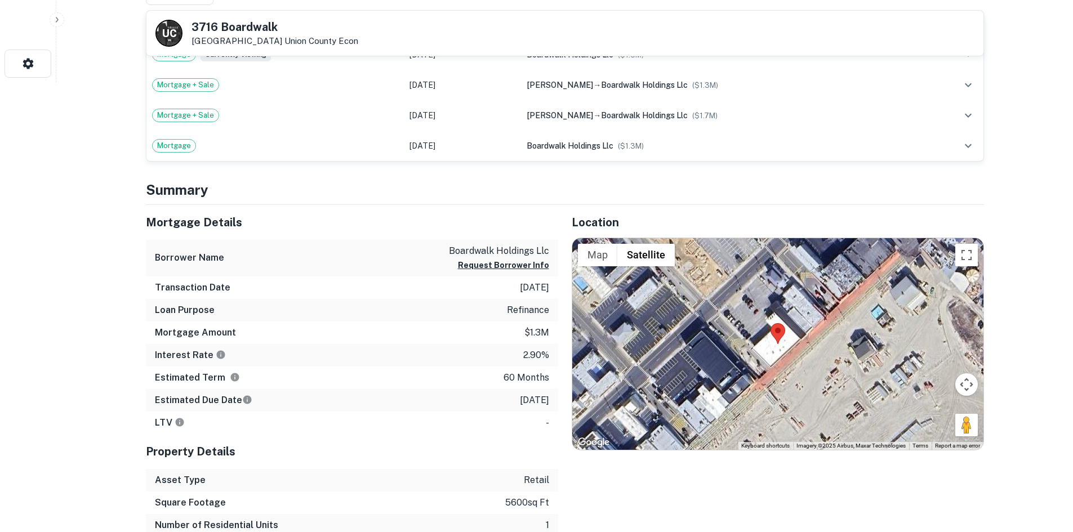
scroll to position [451, 0]
drag, startPoint x: 956, startPoint y: 425, endPoint x: 772, endPoint y: 331, distance: 206.9
click at [772, 331] on div "Map Terrain Satellite Labels Keyboard shortcuts Map Data Imagery ©2025 Airbus, …" at bounding box center [777, 344] width 411 height 212
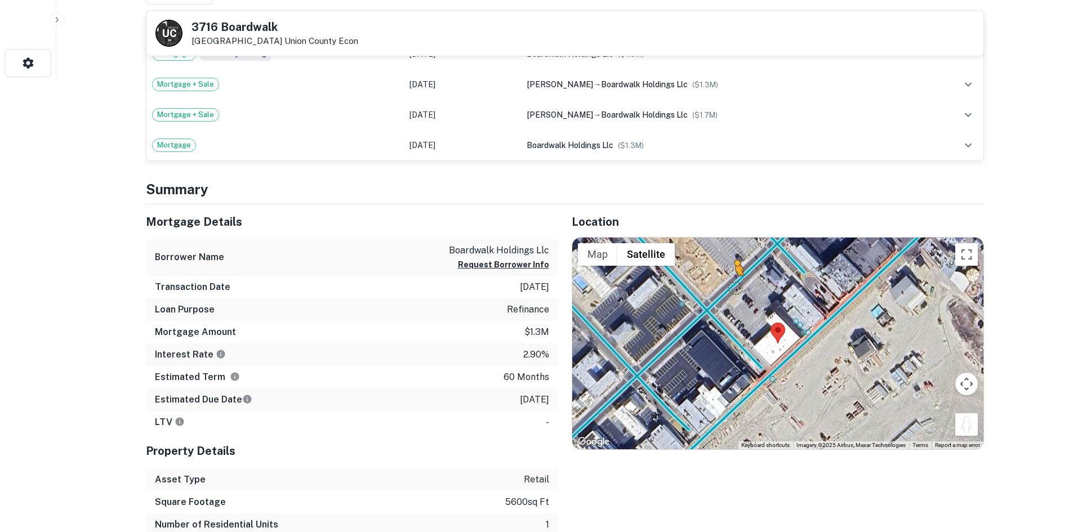
drag, startPoint x: 973, startPoint y: 416, endPoint x: 734, endPoint y: 287, distance: 271.5
click at [734, 287] on div "To activate drag with keyboard, press Alt + Enter. Once in keyboard drag state,…" at bounding box center [777, 344] width 411 height 212
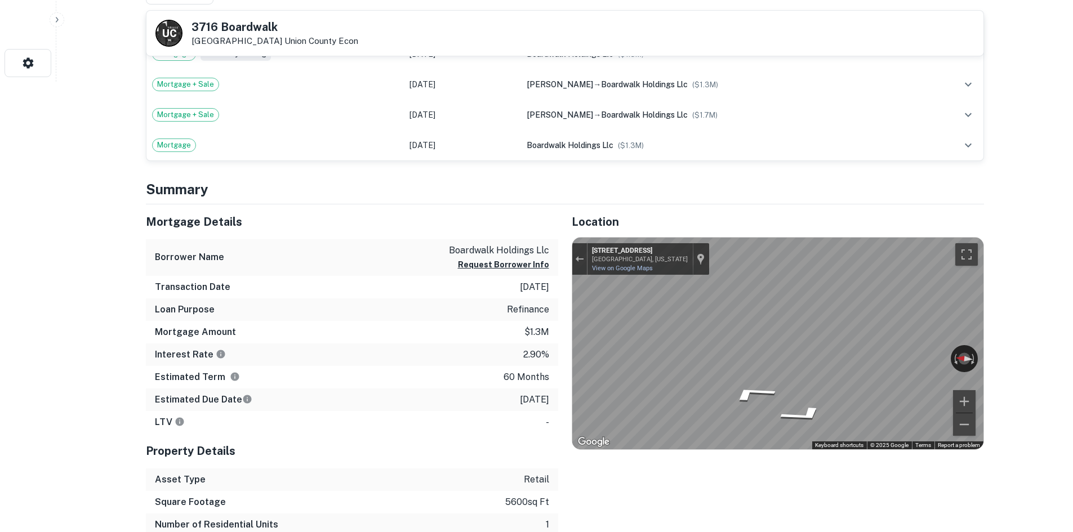
click at [375, 349] on div "Mortgage Details Borrower Name boardwalk holdings llc Request Borrower Info Tra…" at bounding box center [558, 393] width 852 height 377
click at [487, 341] on div "Mortgage Details Borrower Name boardwalk holdings llc Request Borrower Info Tra…" at bounding box center [558, 393] width 852 height 377
click at [458, 220] on div "Mortgage Details Borrower Name boardwalk holdings llc Request Borrower Info Tra…" at bounding box center [558, 393] width 852 height 377
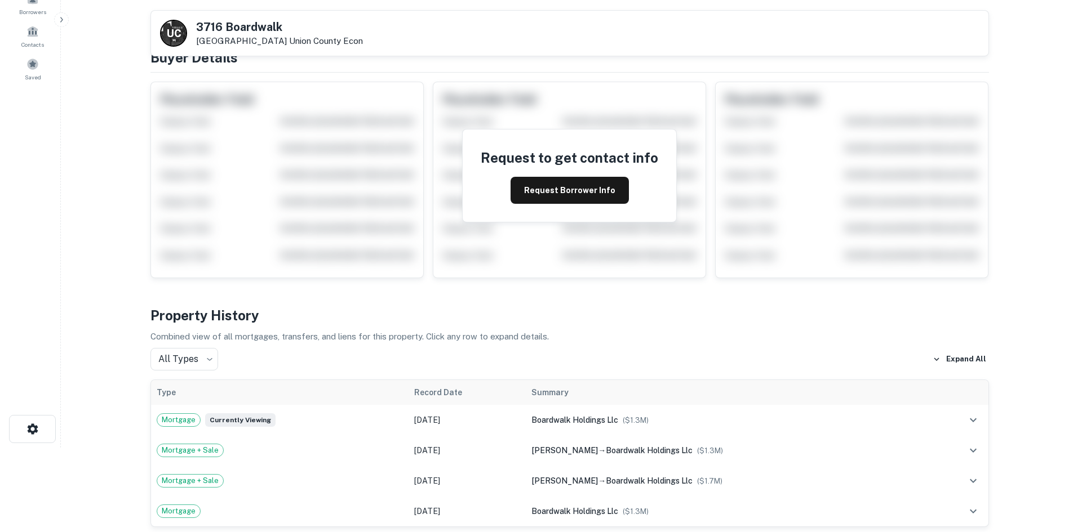
scroll to position [0, 0]
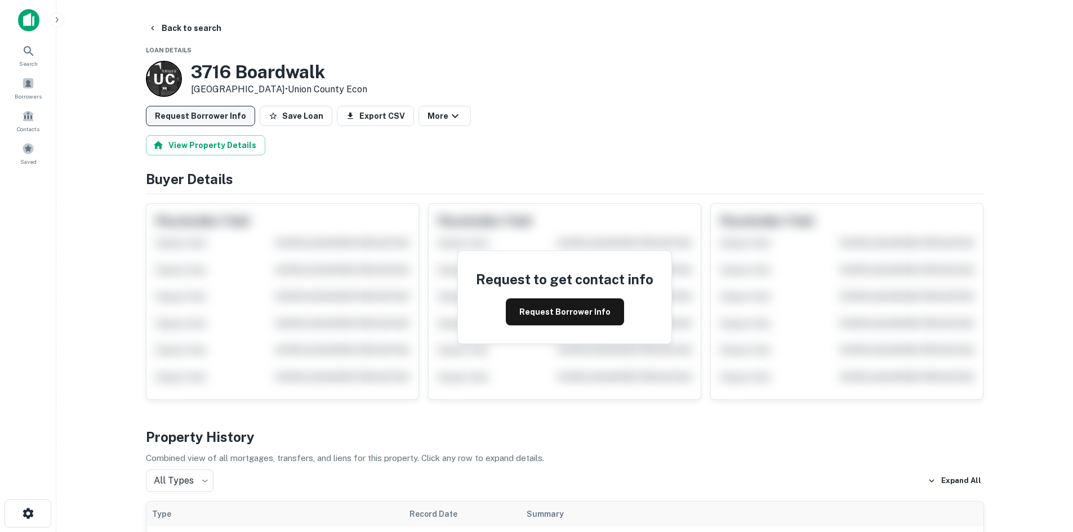
click at [226, 119] on button "Request Borrower Info" at bounding box center [200, 116] width 109 height 20
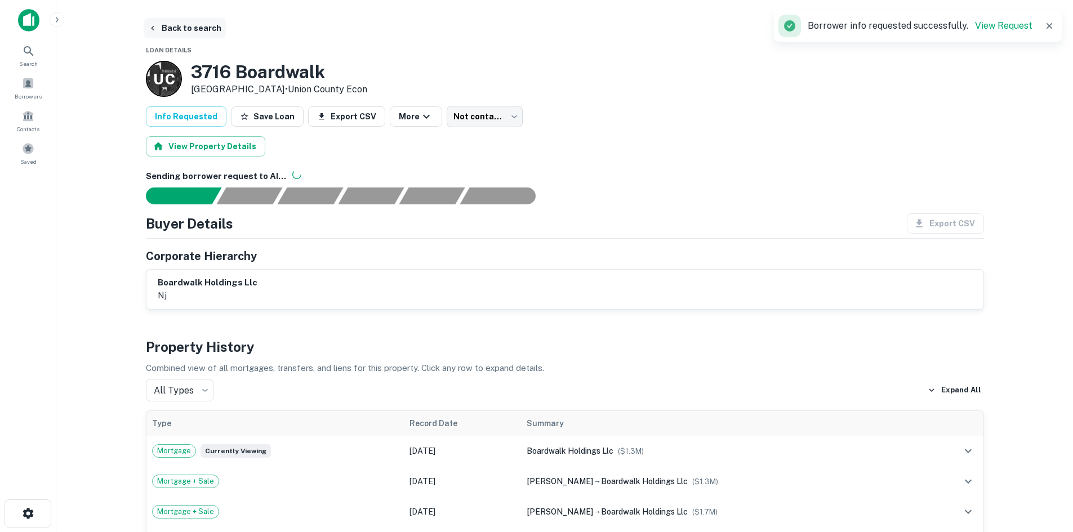
click at [167, 23] on button "Back to search" at bounding box center [185, 28] width 82 height 20
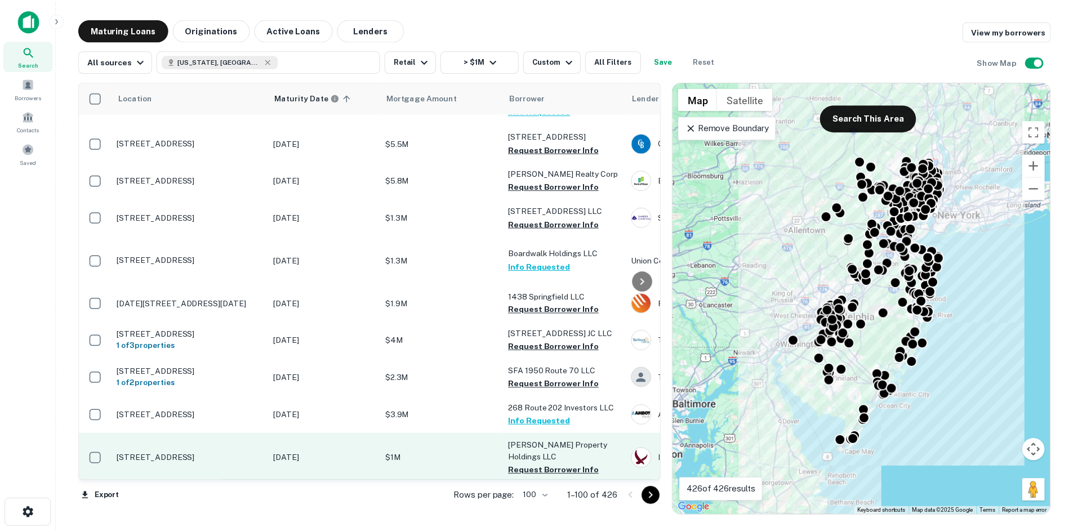
scroll to position [1634, 0]
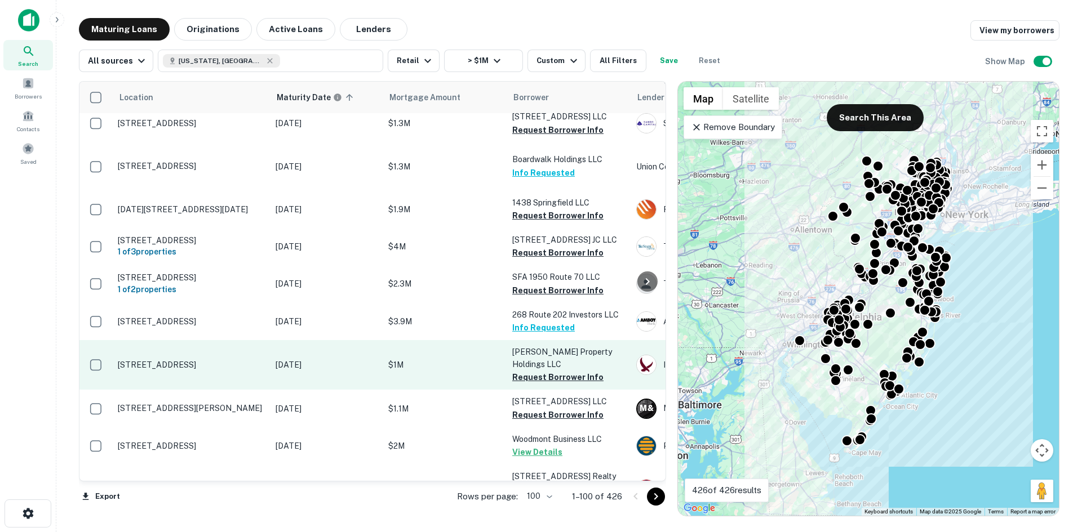
click at [230, 340] on td "405 Kearny Ave Kearny, NJ 07032" at bounding box center [191, 365] width 158 height 50
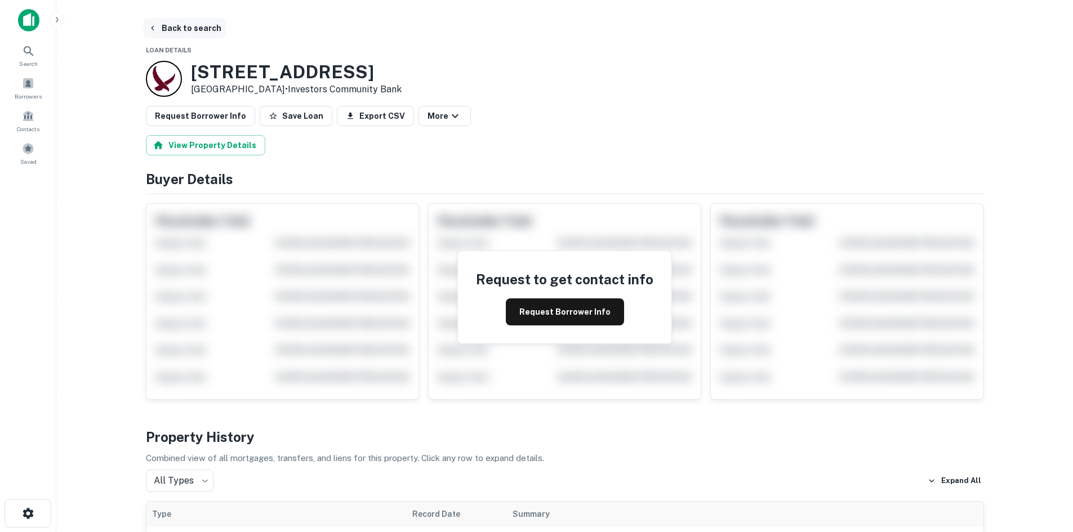
click at [205, 37] on button "Back to search" at bounding box center [185, 28] width 82 height 20
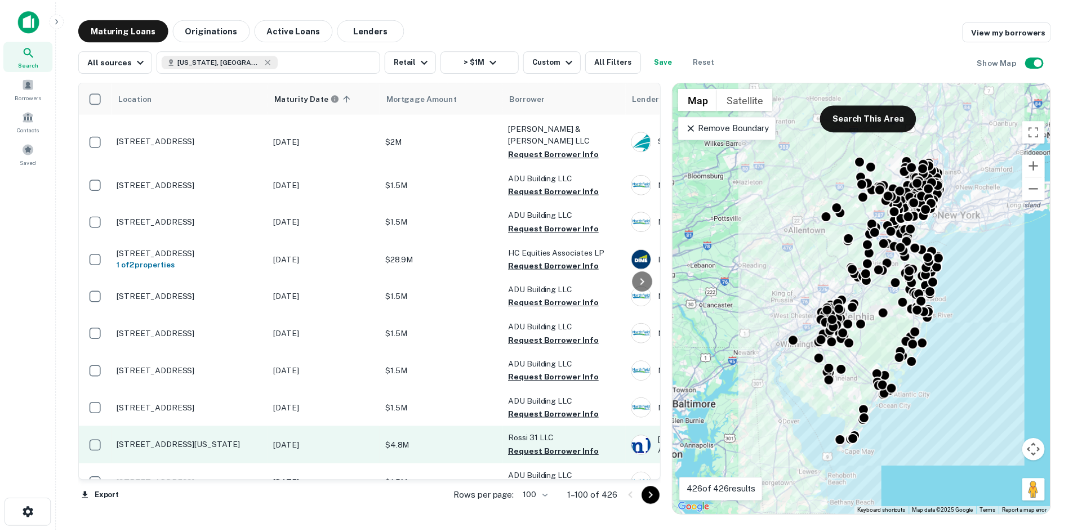
scroll to position [2648, 0]
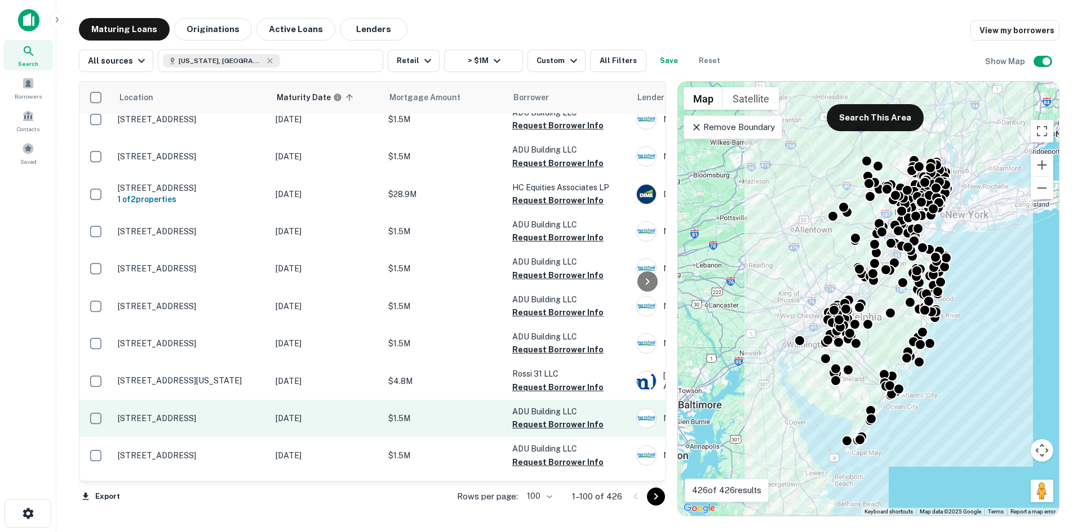
click at [239, 400] on td "649 Central Ave New Providence, NJ 07974" at bounding box center [191, 418] width 158 height 37
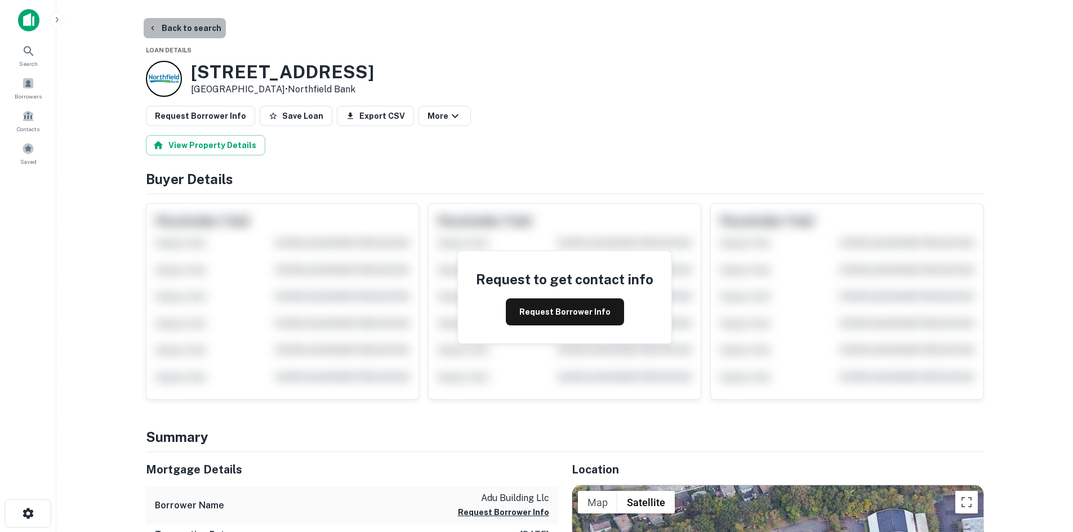
click at [199, 33] on button "Back to search" at bounding box center [185, 28] width 82 height 20
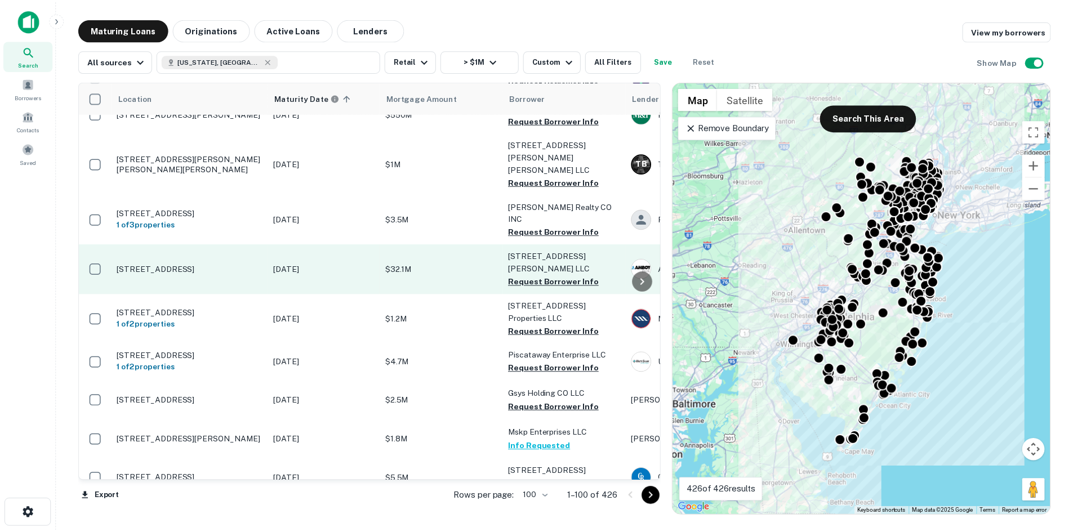
scroll to position [1296, 0]
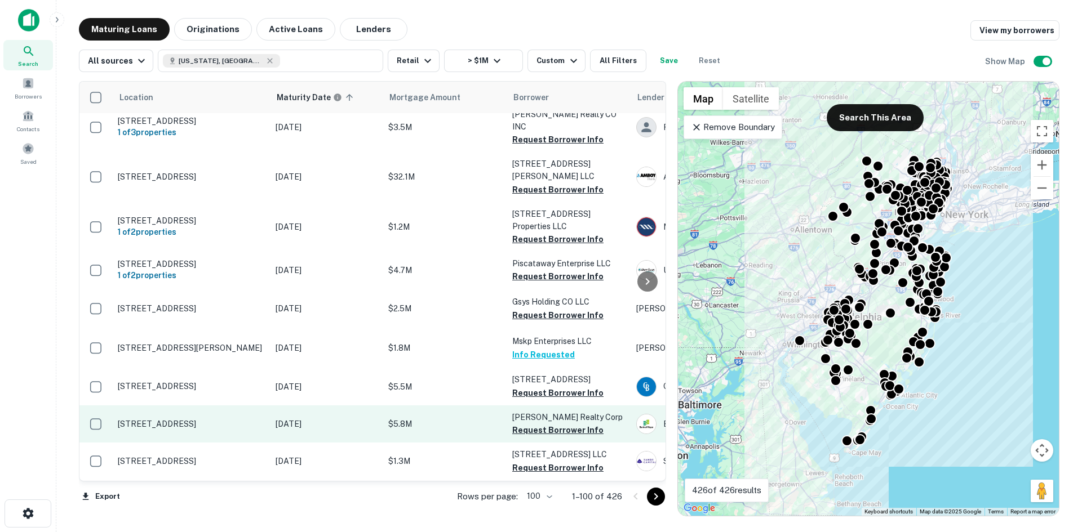
click at [212, 406] on td "375 Franklin Ave Belleville, NJ 07109" at bounding box center [191, 424] width 158 height 37
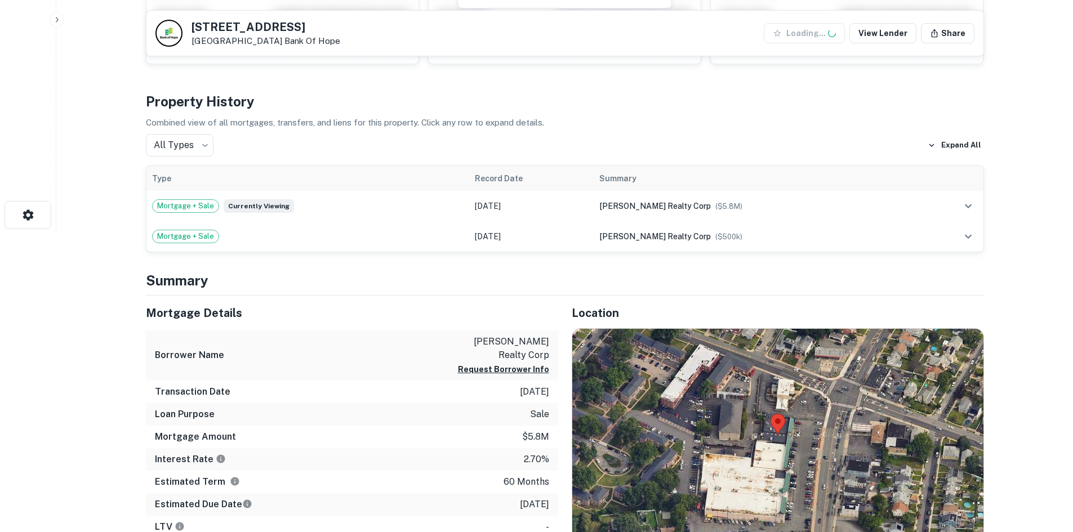
scroll to position [451, 0]
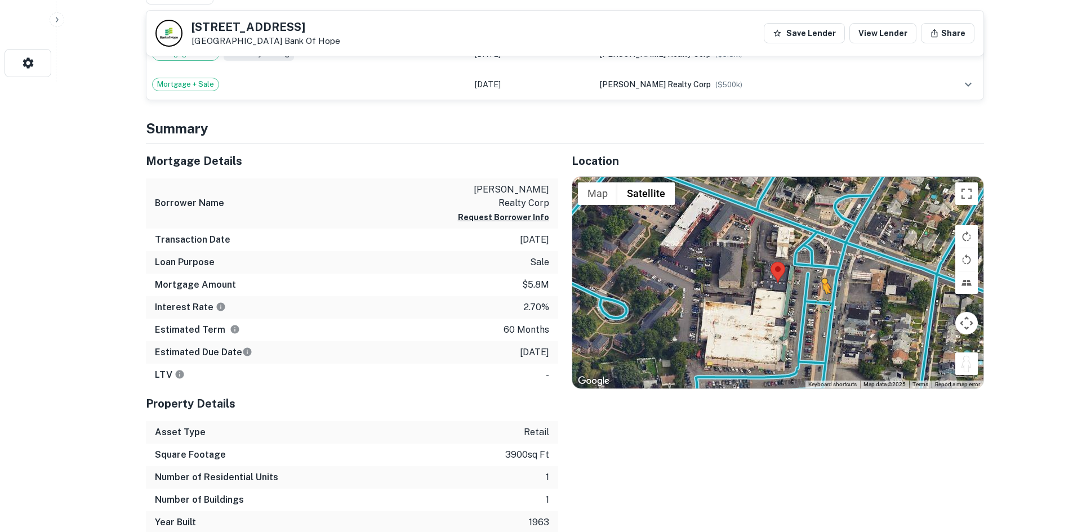
drag, startPoint x: 960, startPoint y: 358, endPoint x: 815, endPoint y: 303, distance: 155.2
click at [816, 304] on div "To activate drag with keyboard, press Alt + Enter. Once in keyboard drag state,…" at bounding box center [777, 283] width 411 height 212
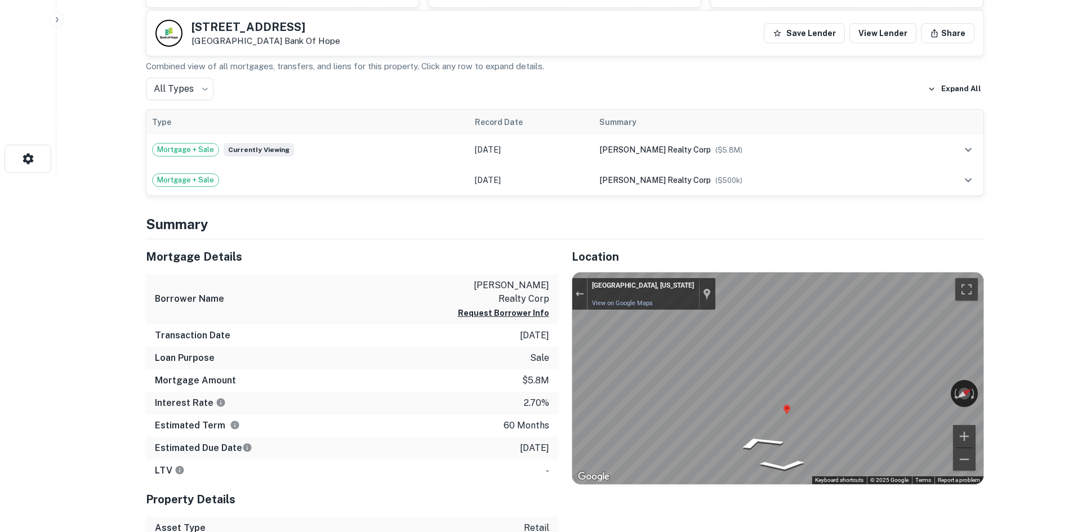
scroll to position [0, 0]
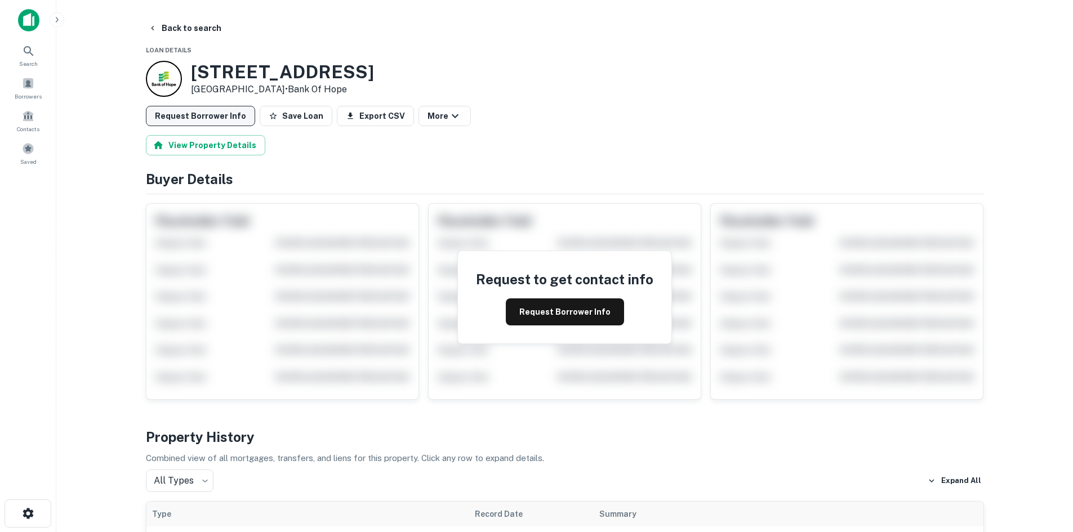
click at [199, 107] on button "Request Borrower Info" at bounding box center [200, 116] width 109 height 20
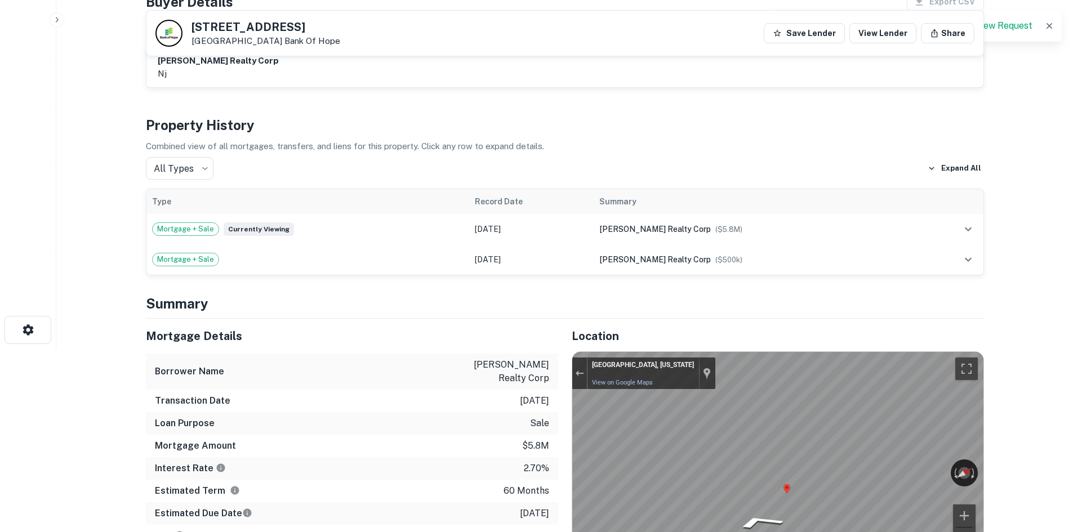
scroll to position [394, 0]
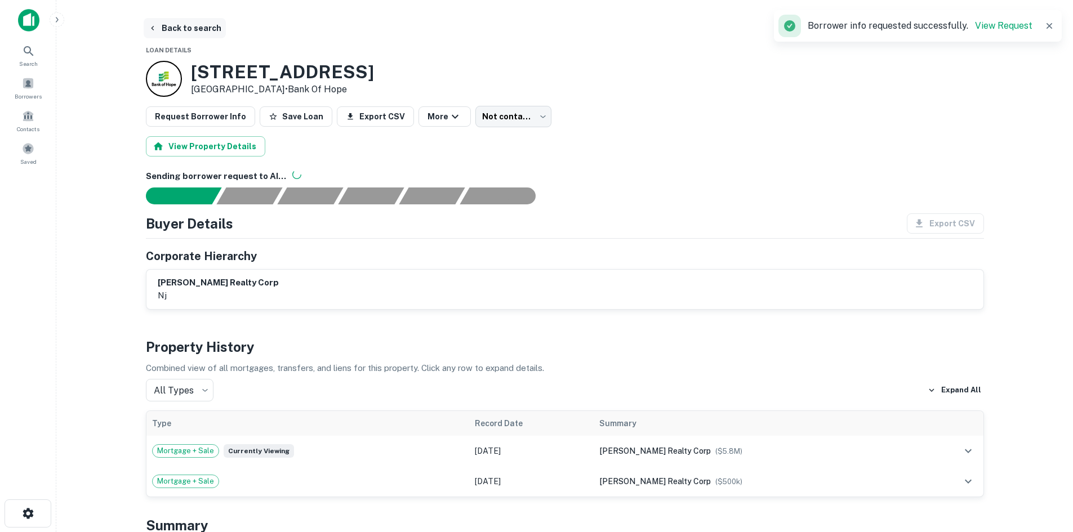
click at [197, 35] on button "Back to search" at bounding box center [185, 28] width 82 height 20
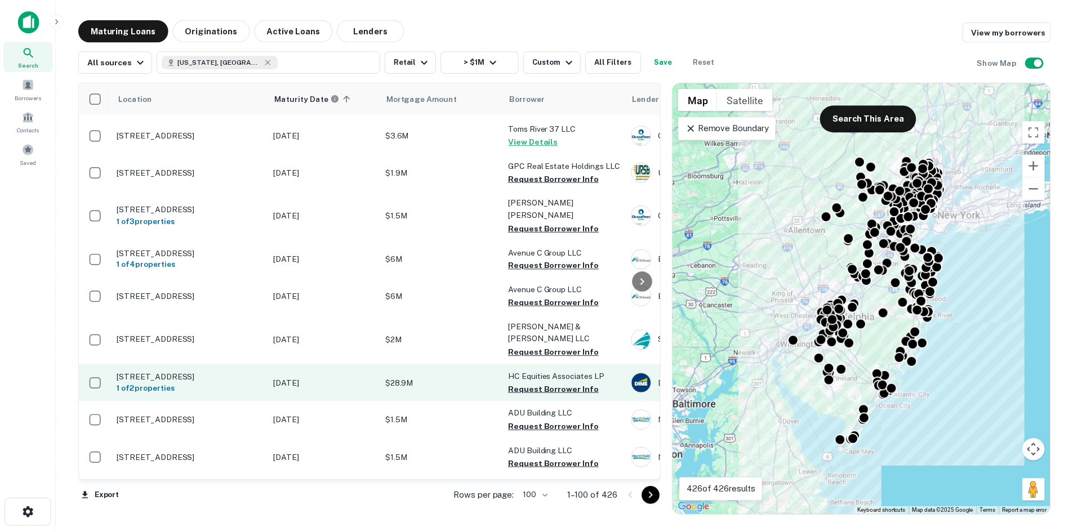
scroll to position [2423, 0]
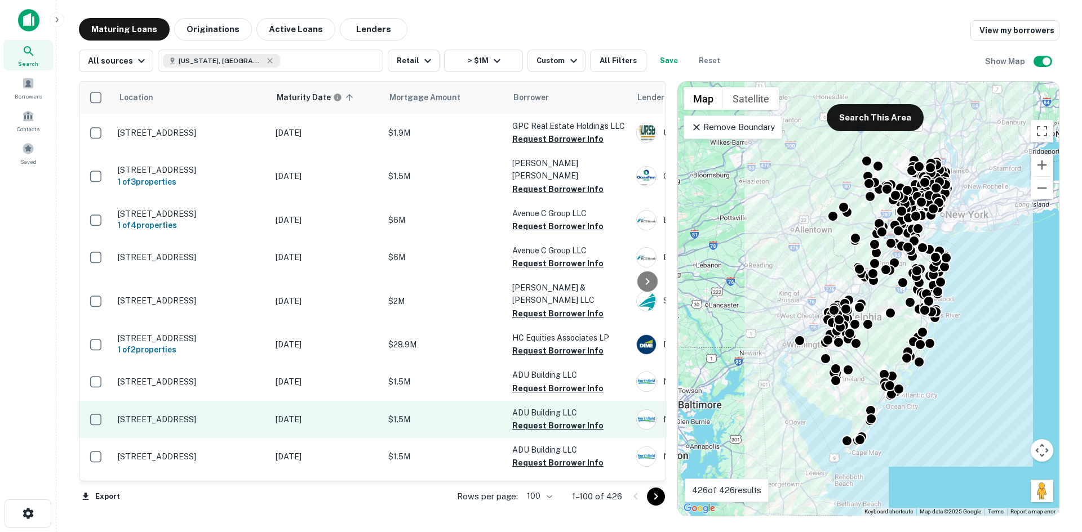
click at [214, 401] on td "[STREET_ADDRESS]" at bounding box center [191, 419] width 158 height 37
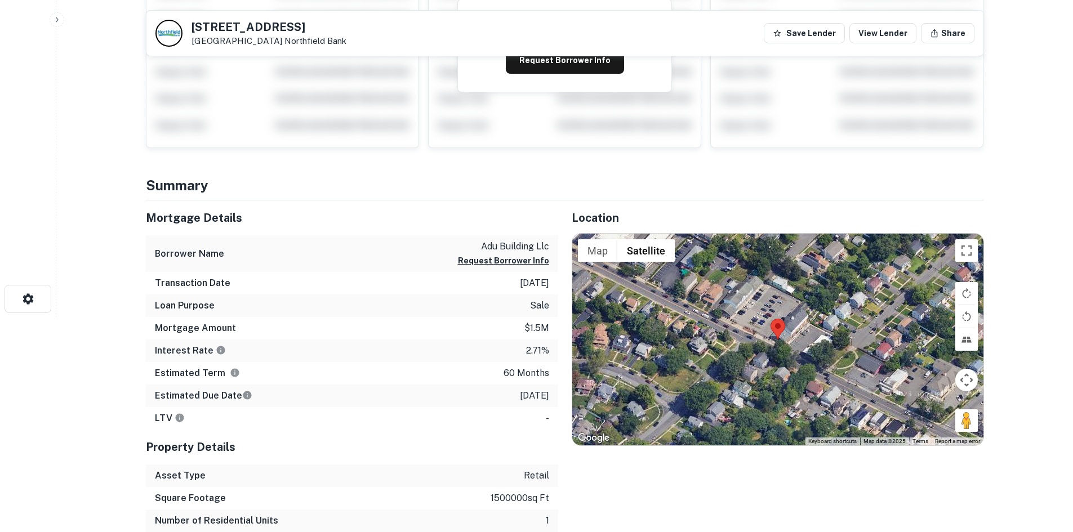
scroll to position [225, 0]
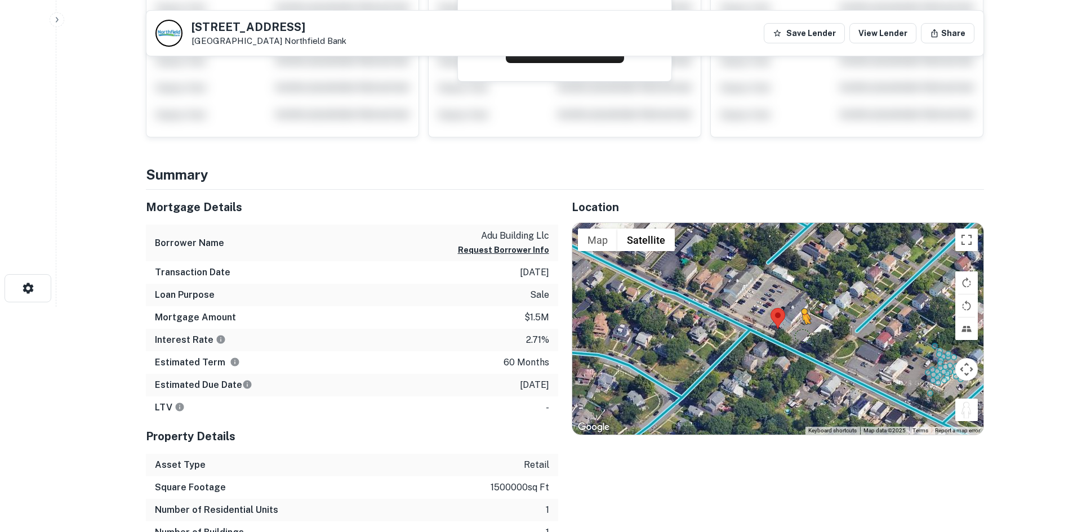
drag, startPoint x: 962, startPoint y: 407, endPoint x: 772, endPoint y: 338, distance: 201.9
click at [775, 338] on div "To activate drag with keyboard, press Alt + Enter. Once in keyboard drag state,…" at bounding box center [777, 329] width 411 height 212
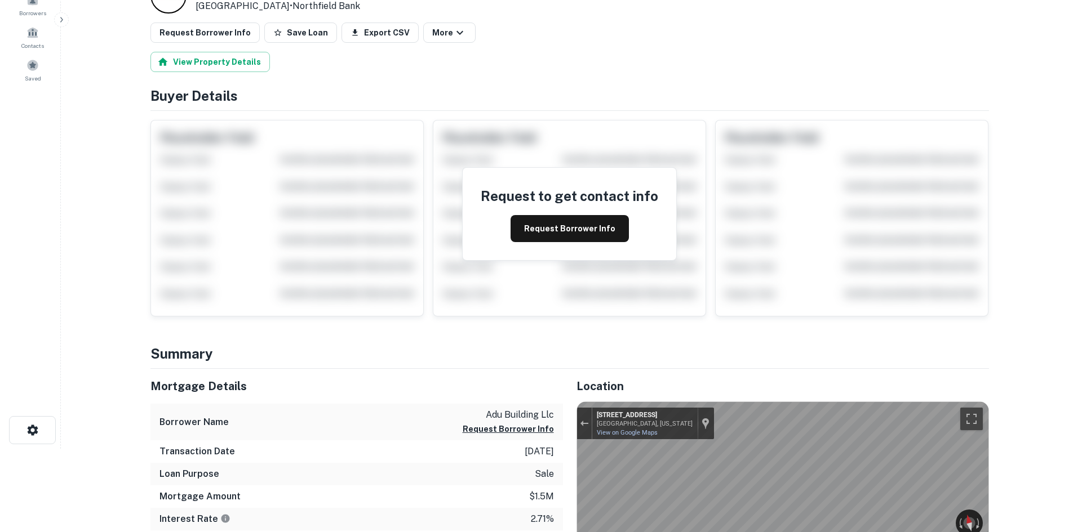
scroll to position [0, 0]
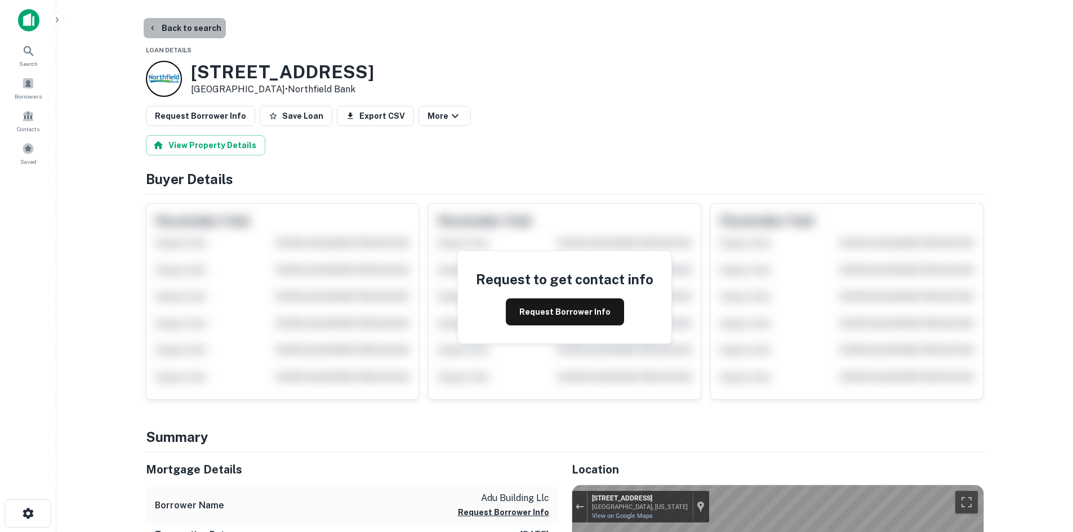
click at [208, 32] on button "Back to search" at bounding box center [185, 28] width 82 height 20
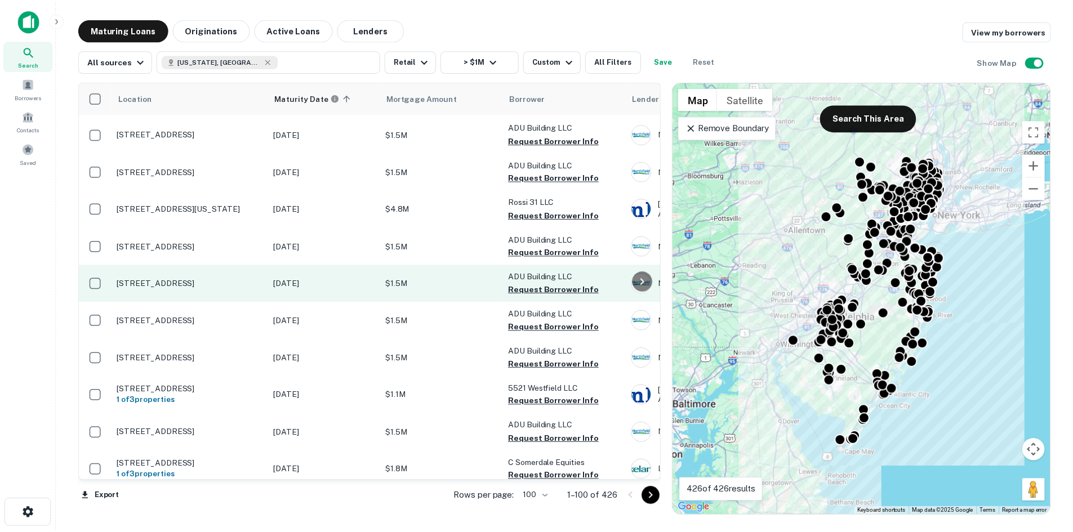
scroll to position [2986, 0]
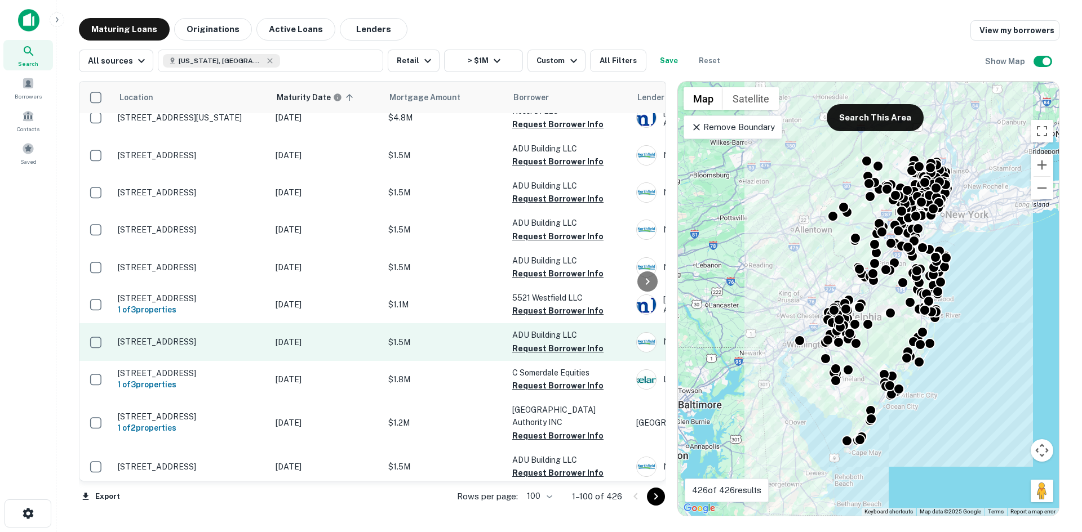
click at [231, 323] on td "[STREET_ADDRESS]" at bounding box center [191, 341] width 158 height 37
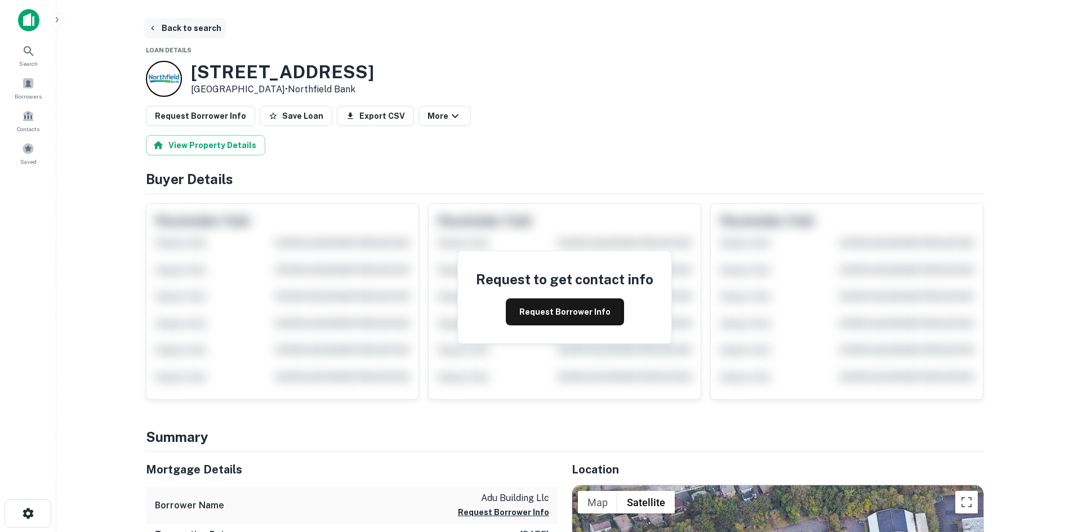
click at [188, 25] on button "Back to search" at bounding box center [185, 28] width 82 height 20
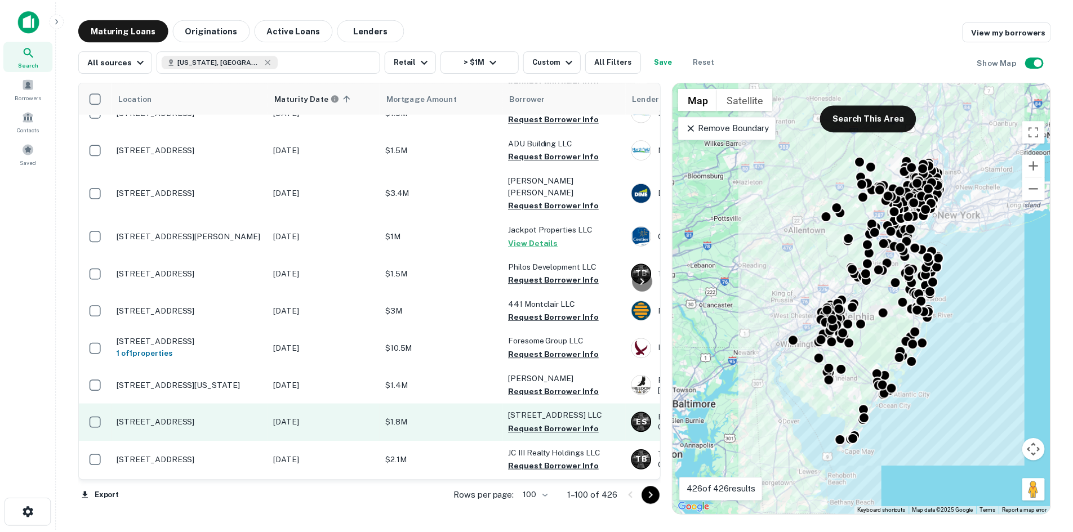
scroll to position [3616, 0]
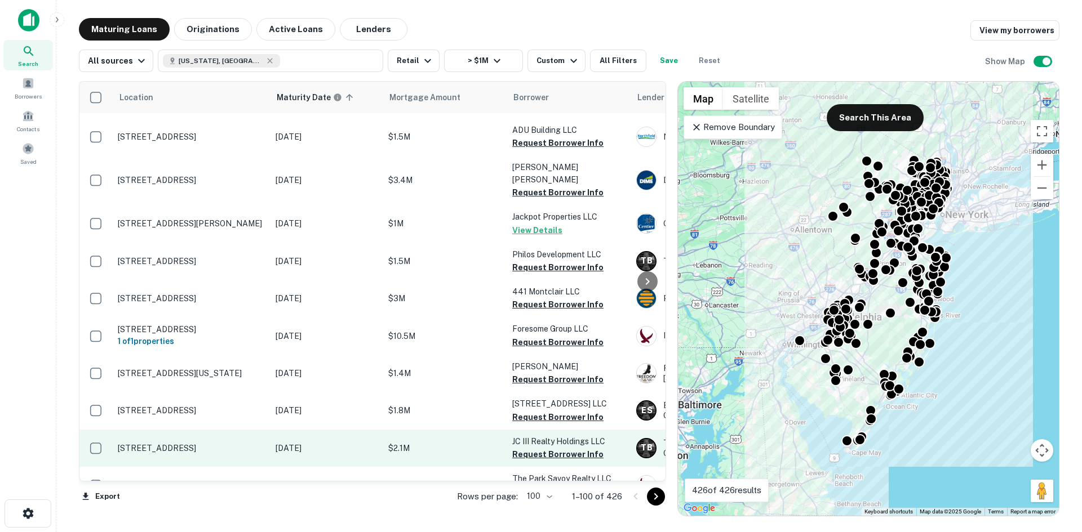
click at [222, 430] on td "[STREET_ADDRESS]" at bounding box center [191, 448] width 158 height 37
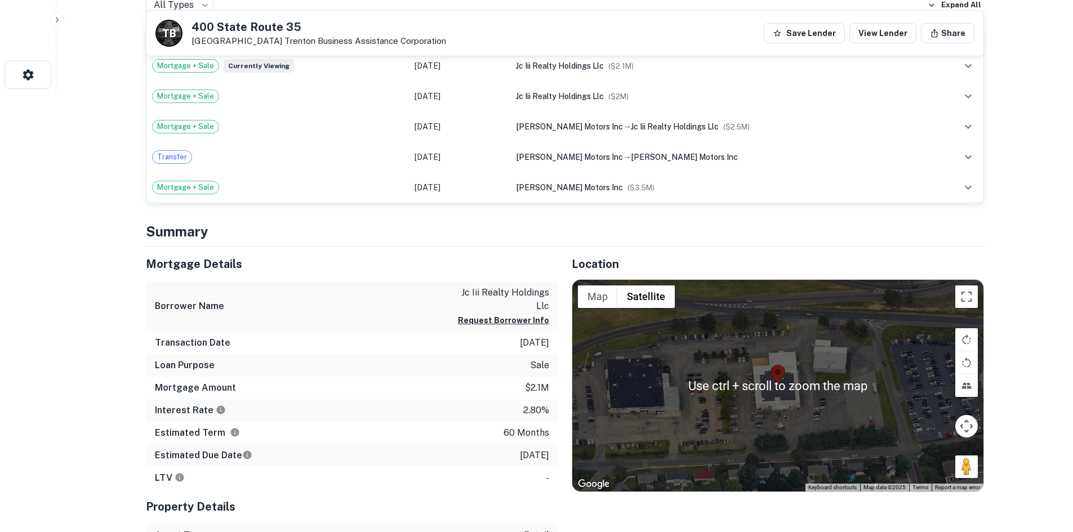
scroll to position [451, 0]
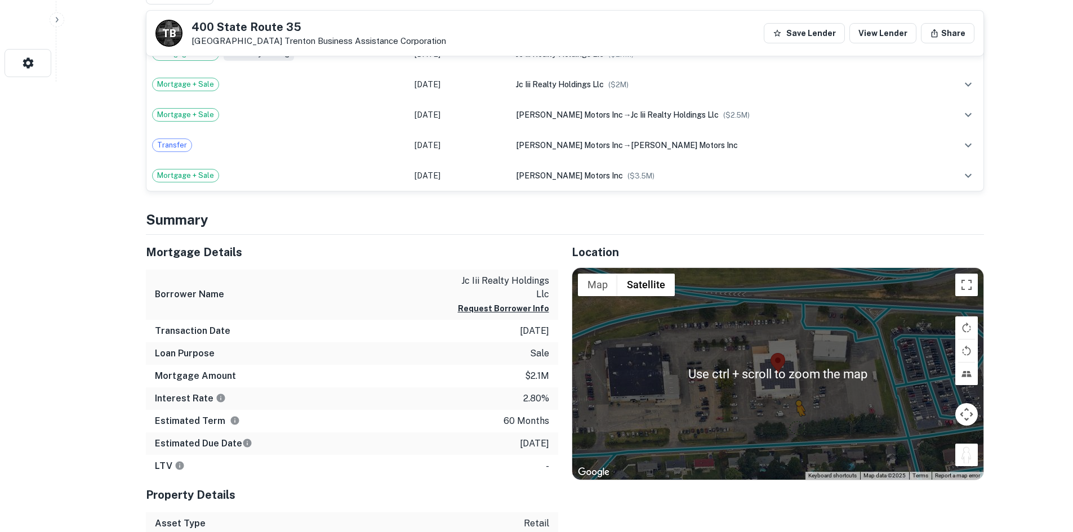
drag, startPoint x: 972, startPoint y: 460, endPoint x: 782, endPoint y: 432, distance: 192.0
click at [783, 432] on div "To activate drag with keyboard, press Alt + Enter. Once in keyboard drag state,…" at bounding box center [777, 374] width 411 height 212
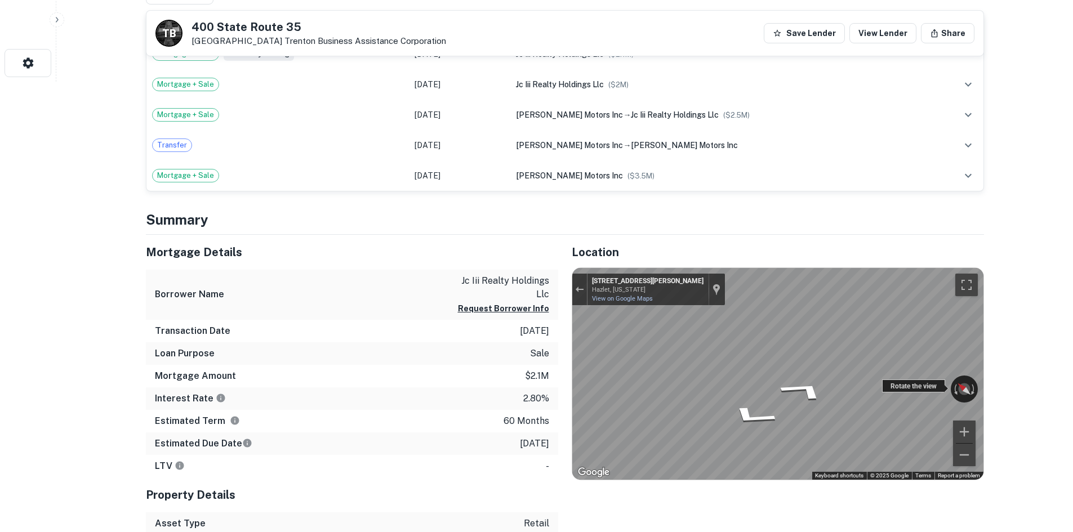
click at [886, 392] on div "Rotate the view" at bounding box center [913, 386] width 63 height 13
click at [973, 401] on div "← Move left → Move right ↑ Move up ↓ Move down + Zoom in - Zoom out 216 Clark S…" at bounding box center [777, 374] width 411 height 212
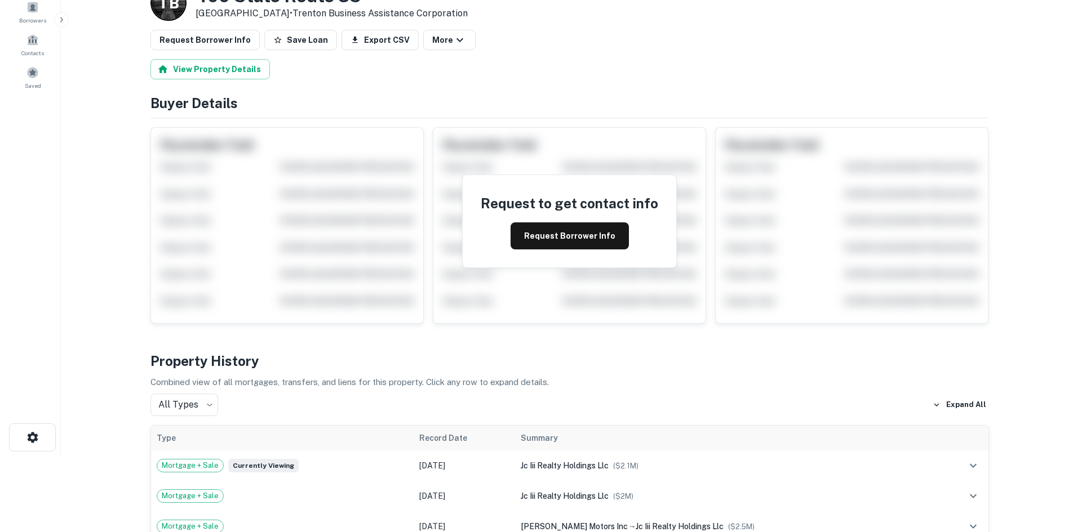
scroll to position [0, 0]
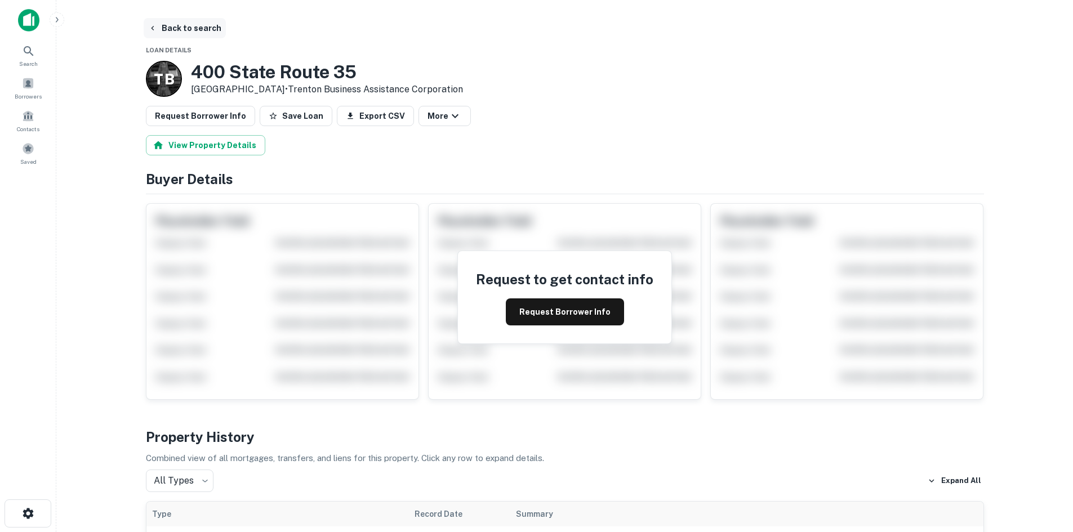
click at [194, 26] on button "Back to search" at bounding box center [185, 28] width 82 height 20
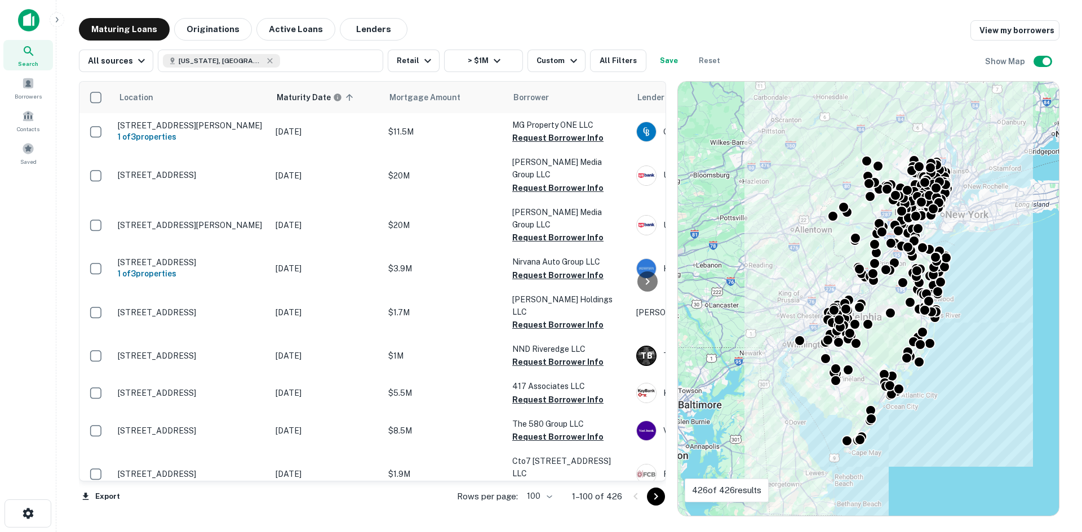
click at [656, 501] on icon "Go to next page" at bounding box center [656, 497] width 14 height 14
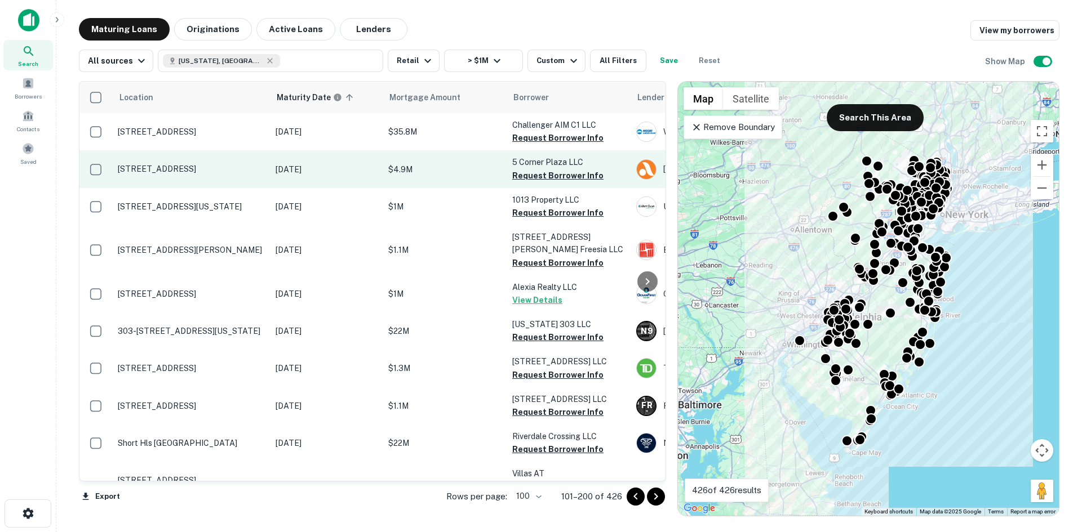
click at [247, 183] on td "[STREET_ADDRESS]" at bounding box center [191, 168] width 158 height 37
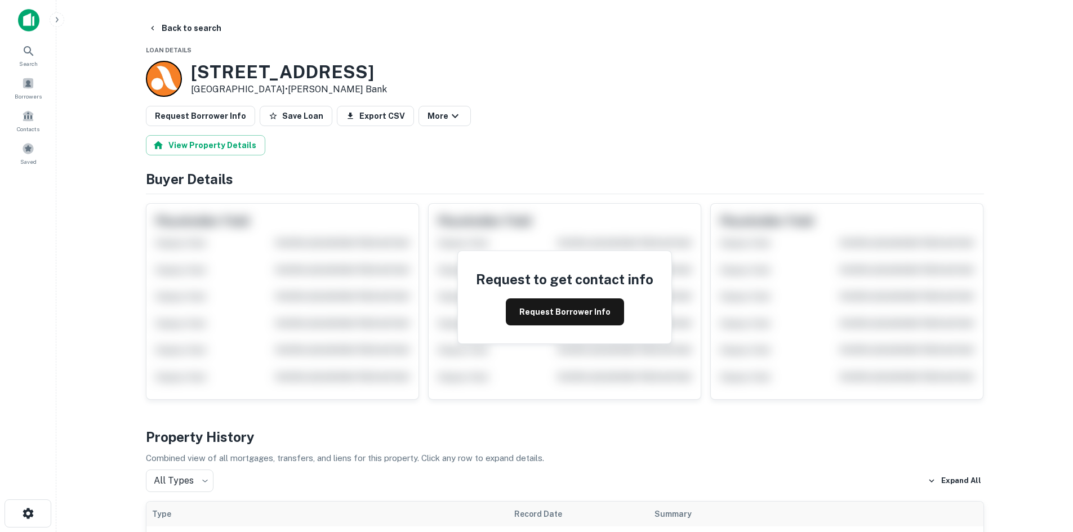
scroll to position [451, 0]
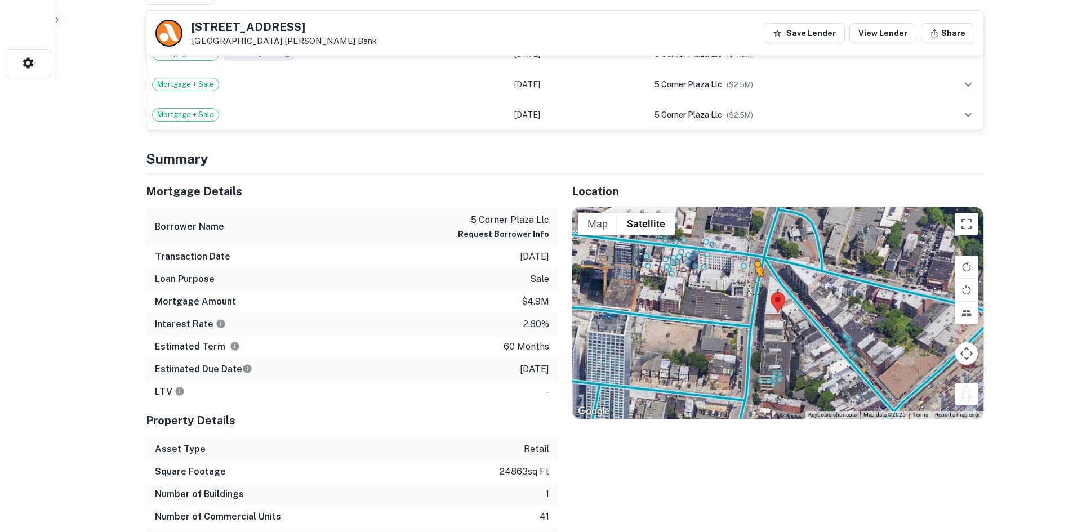
drag, startPoint x: 971, startPoint y: 390, endPoint x: 757, endPoint y: 290, distance: 236.9
click at [757, 290] on div "To activate drag with keyboard, press Alt + Enter. Once in keyboard drag state,…" at bounding box center [777, 313] width 411 height 212
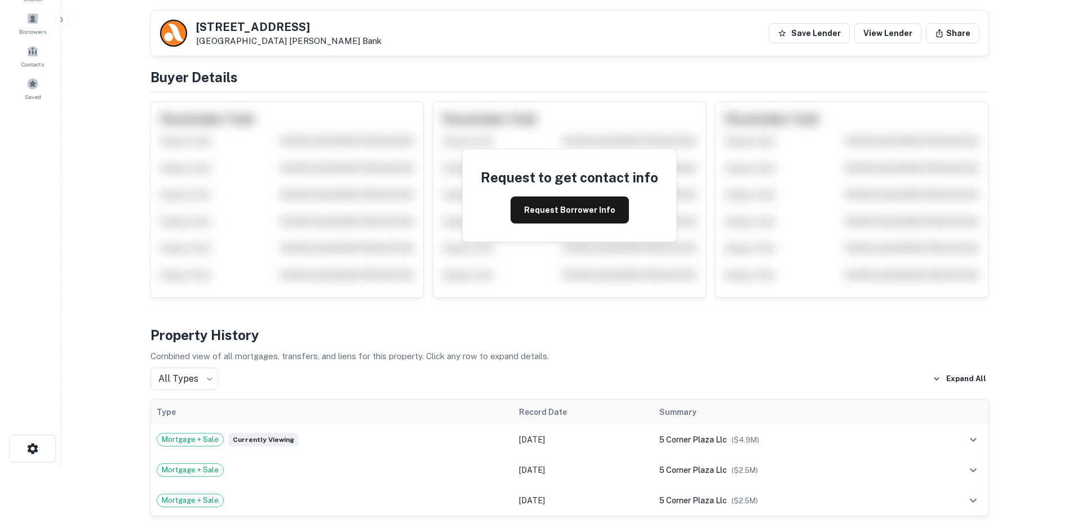
scroll to position [0, 0]
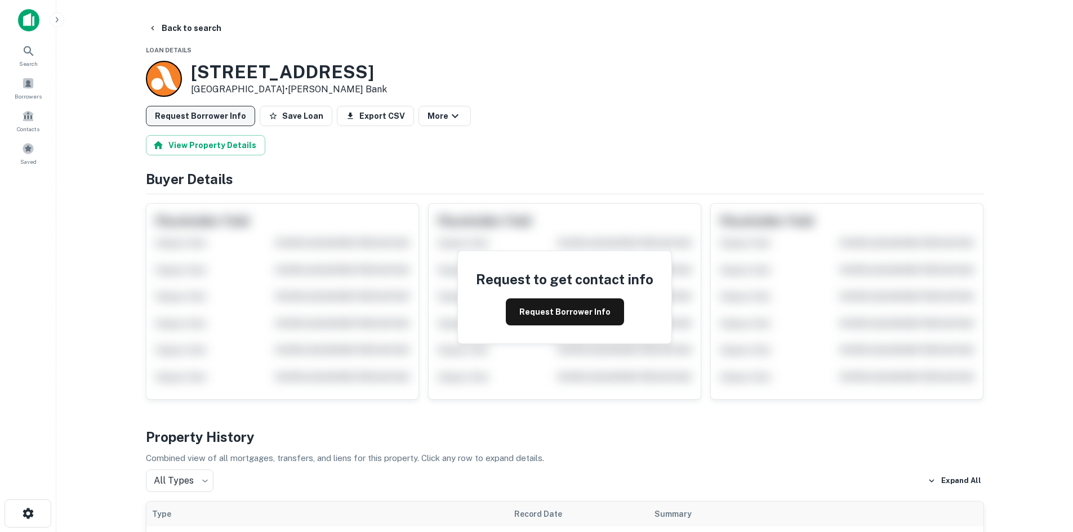
click at [214, 125] on button "Request Borrower Info" at bounding box center [200, 116] width 109 height 20
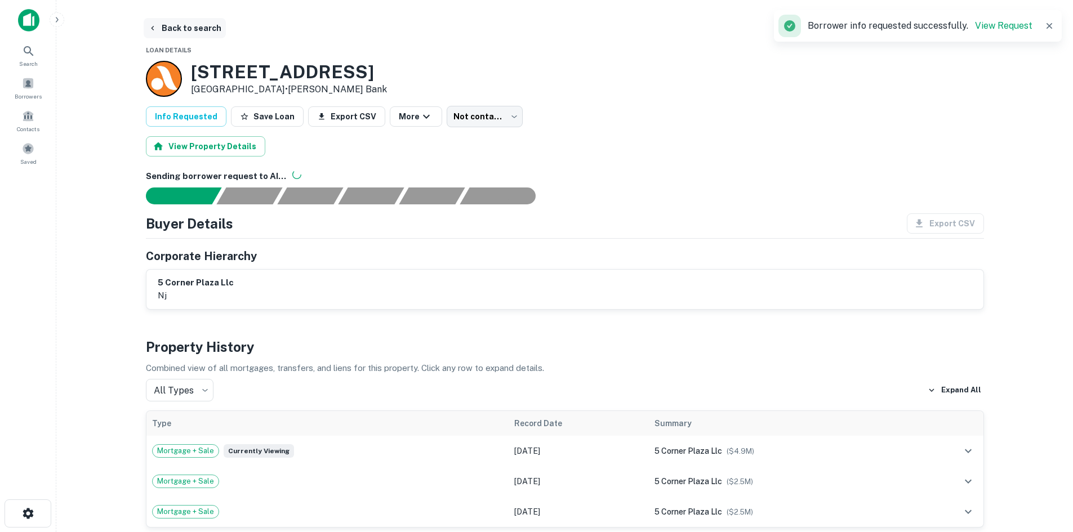
click at [177, 23] on button "Back to search" at bounding box center [185, 28] width 82 height 20
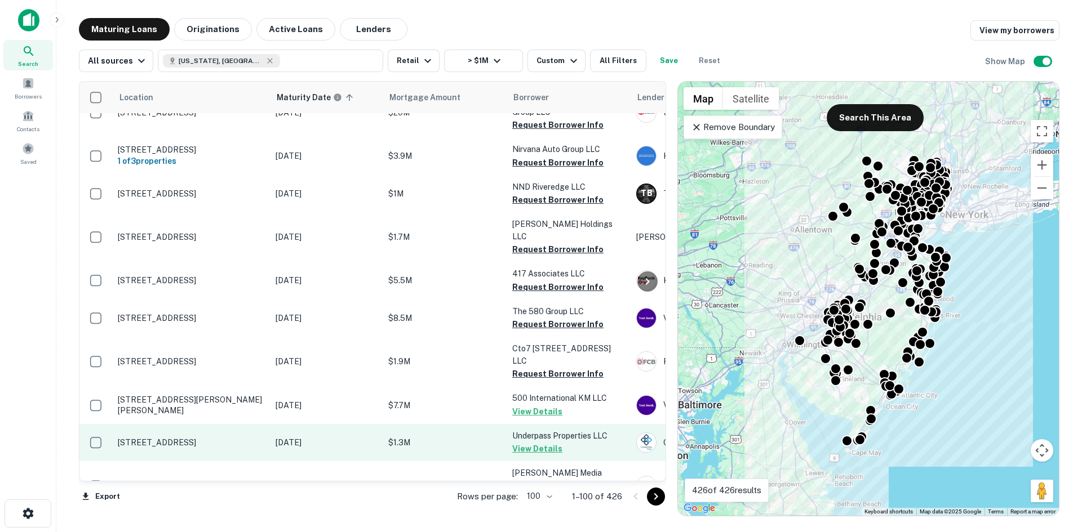
scroll to position [282, 0]
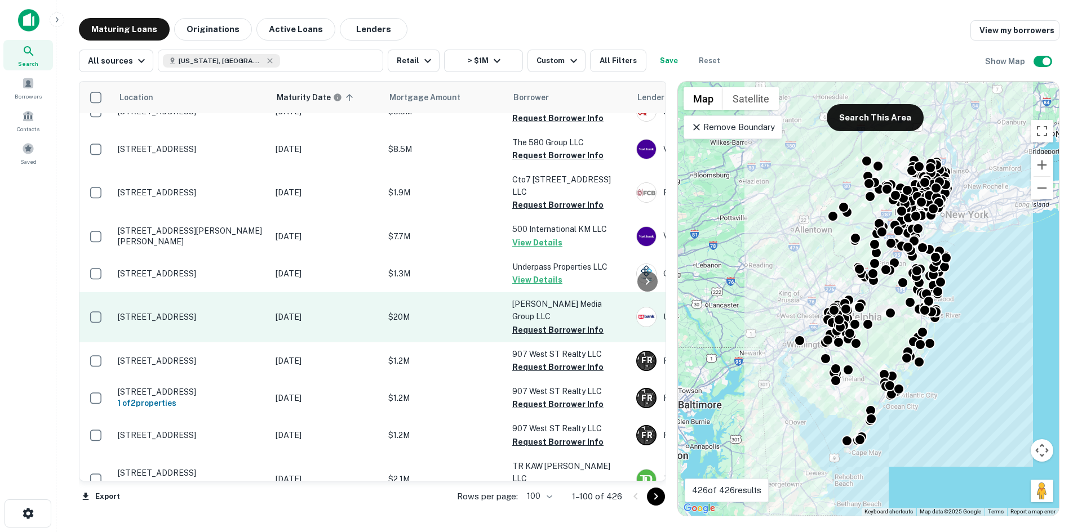
click at [210, 298] on td "55-57 Horsehill Rd Cedar Knolls, NJ 07927" at bounding box center [191, 317] width 158 height 50
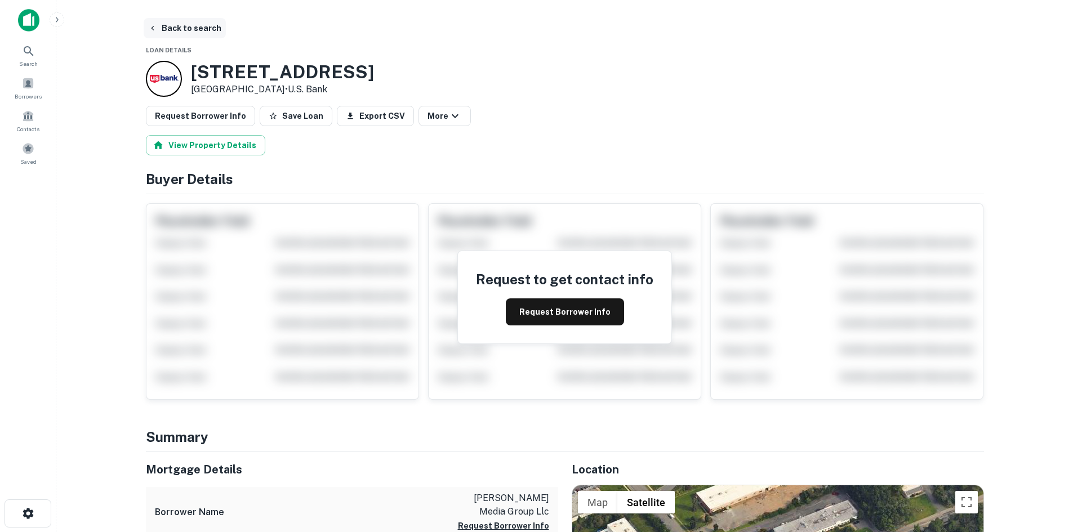
click at [194, 28] on button "Back to search" at bounding box center [185, 28] width 82 height 20
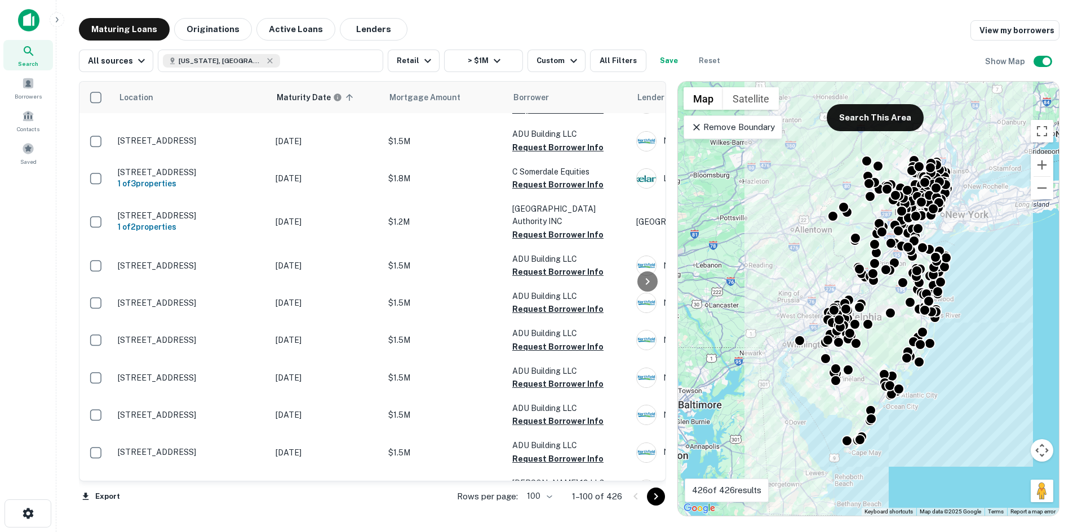
scroll to position [3242, 0]
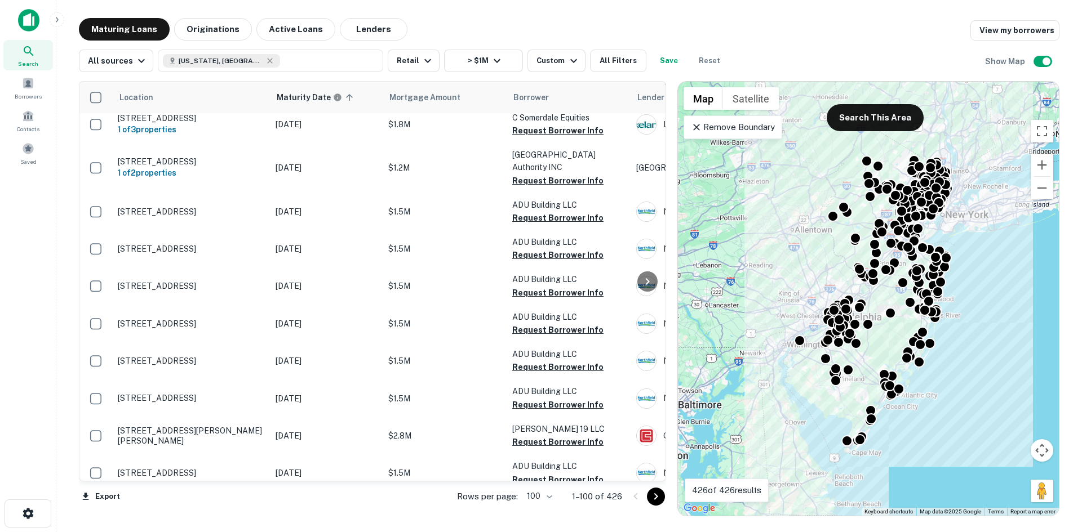
click at [652, 500] on icon "Go to next page" at bounding box center [656, 497] width 14 height 14
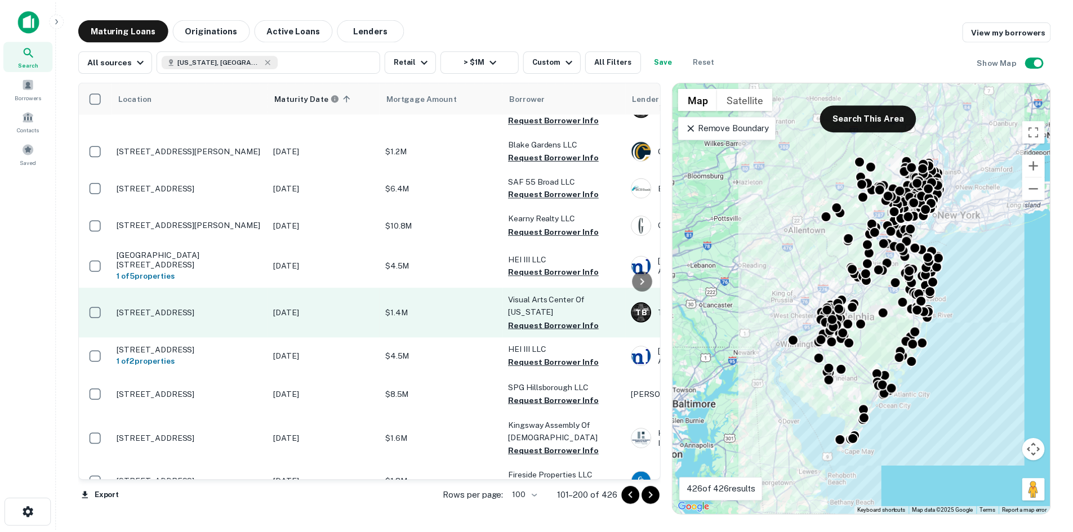
scroll to position [3525, 0]
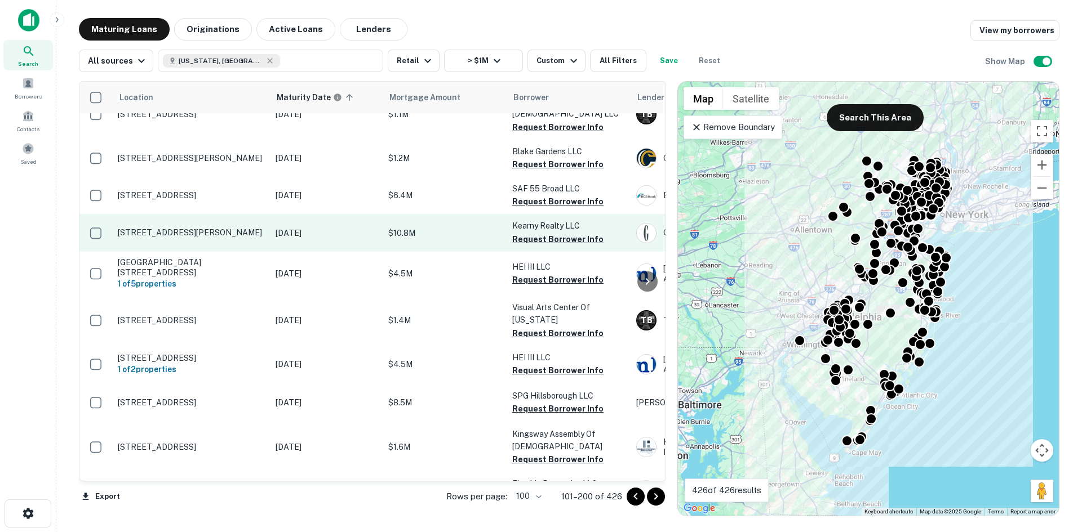
click at [233, 241] on td "175 Belgrove Dr Kearny, NJ 07032" at bounding box center [191, 232] width 158 height 37
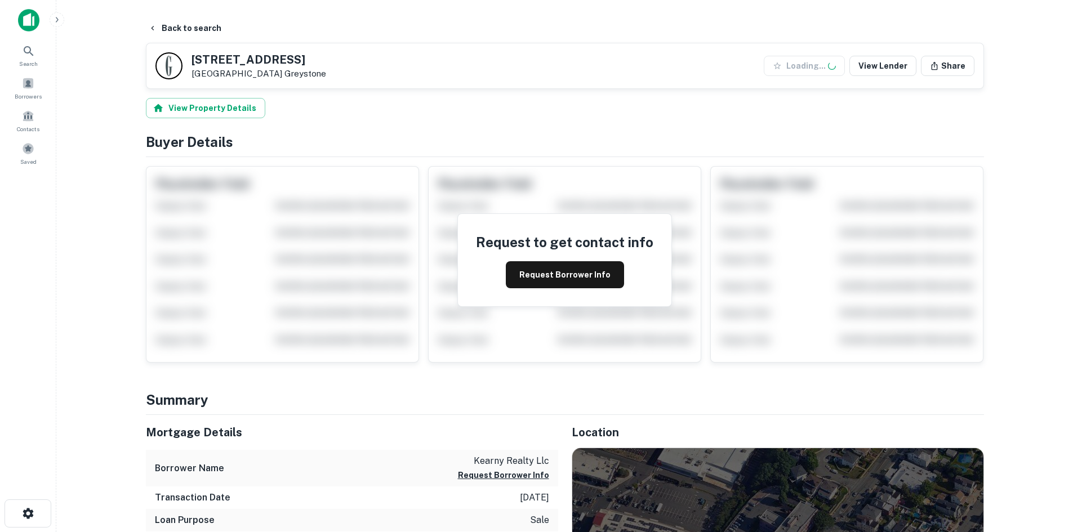
scroll to position [338, 0]
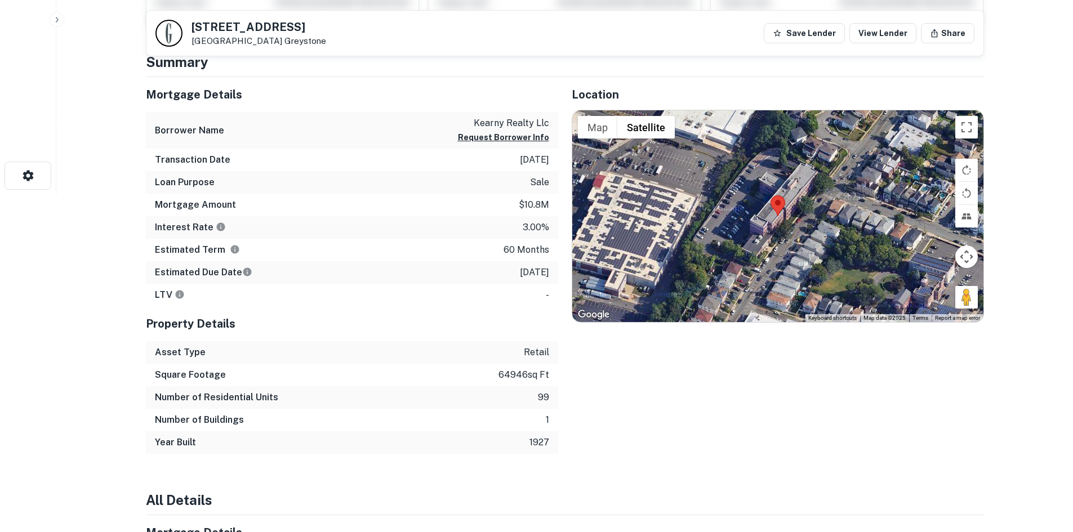
drag, startPoint x: 967, startPoint y: 296, endPoint x: 838, endPoint y: 241, distance: 140.4
click at [838, 241] on div "Use ctrl + scroll to zoom the map Map Terrain Satellite Labels Keyboard shortcu…" at bounding box center [777, 216] width 411 height 212
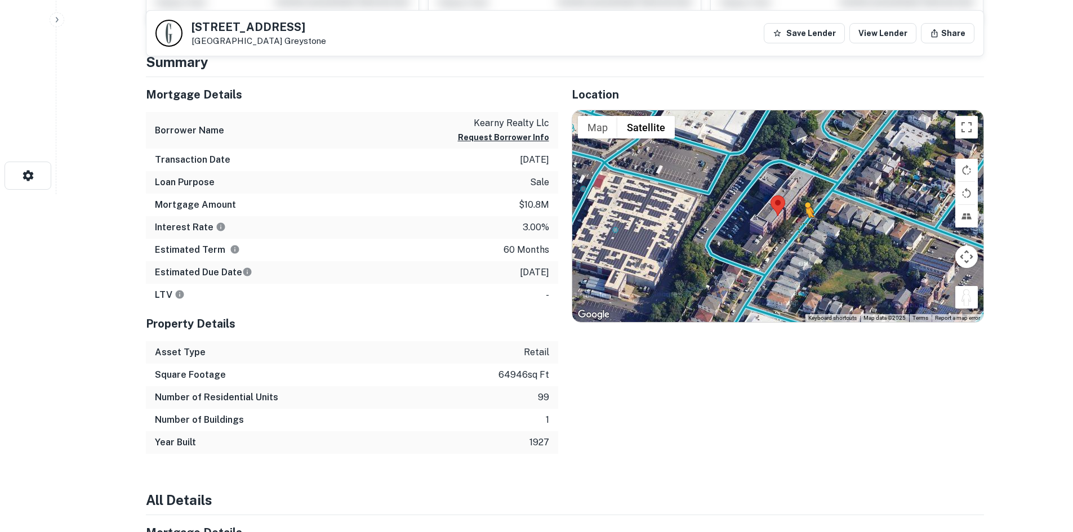
drag, startPoint x: 958, startPoint y: 295, endPoint x: 802, endPoint y: 225, distance: 171.2
click at [802, 225] on div "To activate drag with keyboard, press Alt + Enter. Once in keyboard drag state,…" at bounding box center [777, 216] width 411 height 212
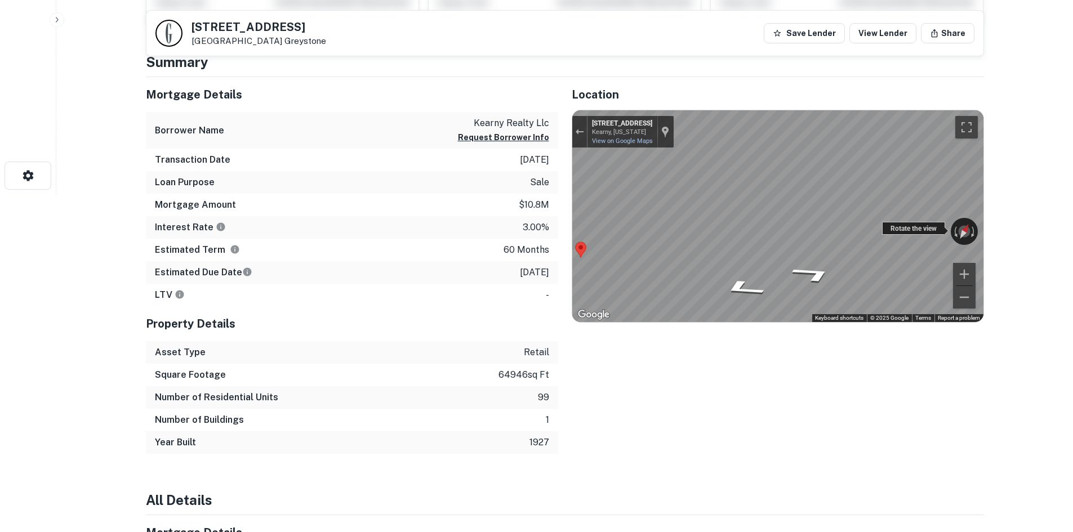
click at [912, 227] on div "← Move left → Move right ↑ Move up ↓ Move down + Zoom in - Zoom out 192 Belgrov…" at bounding box center [777, 216] width 411 height 212
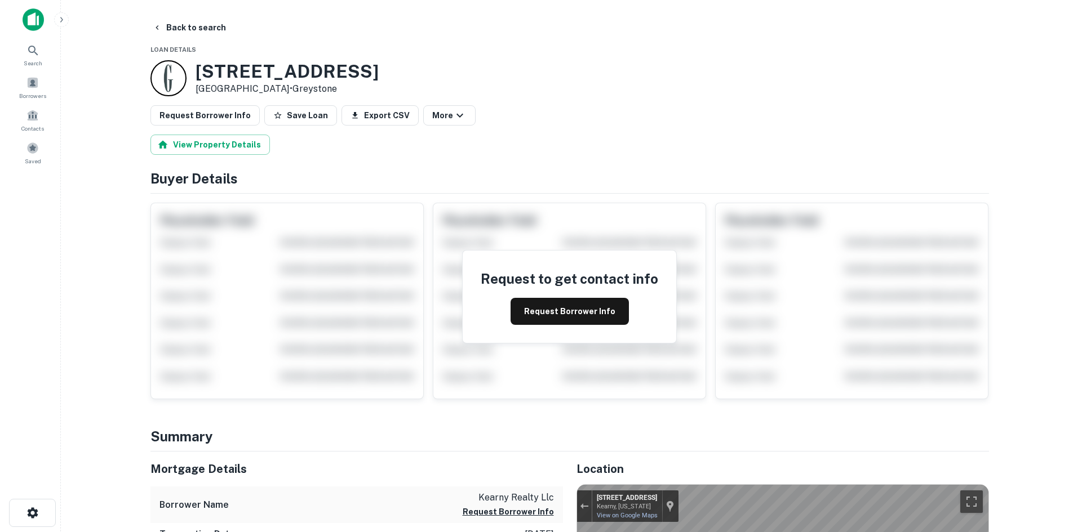
scroll to position [0, 0]
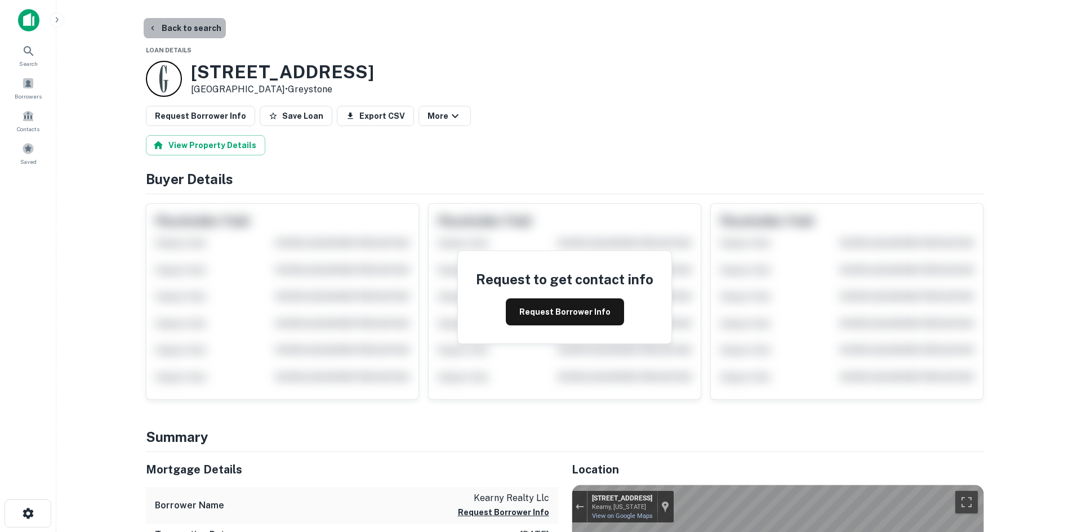
click at [204, 37] on button "Back to search" at bounding box center [185, 28] width 82 height 20
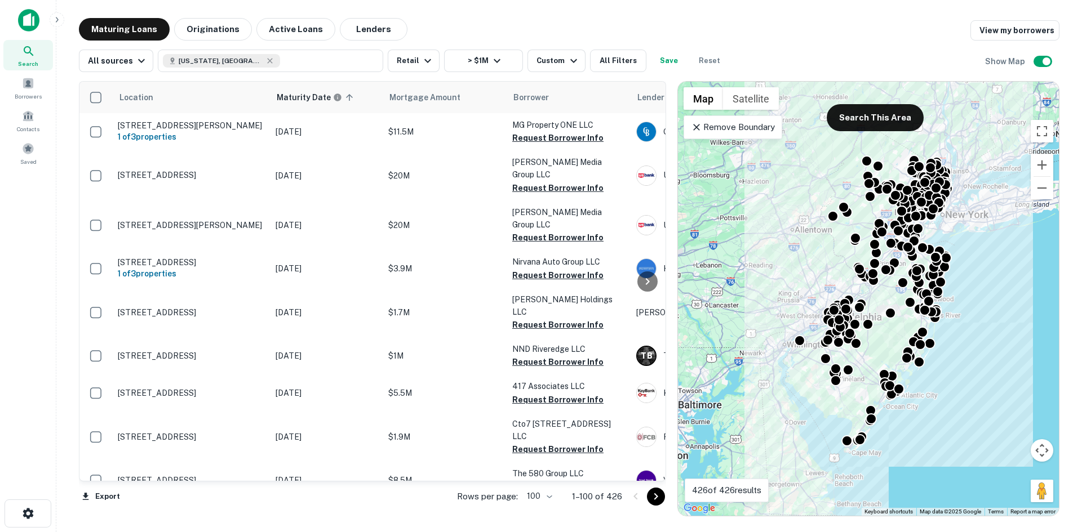
click at [651, 494] on icon "Go to next page" at bounding box center [656, 497] width 14 height 14
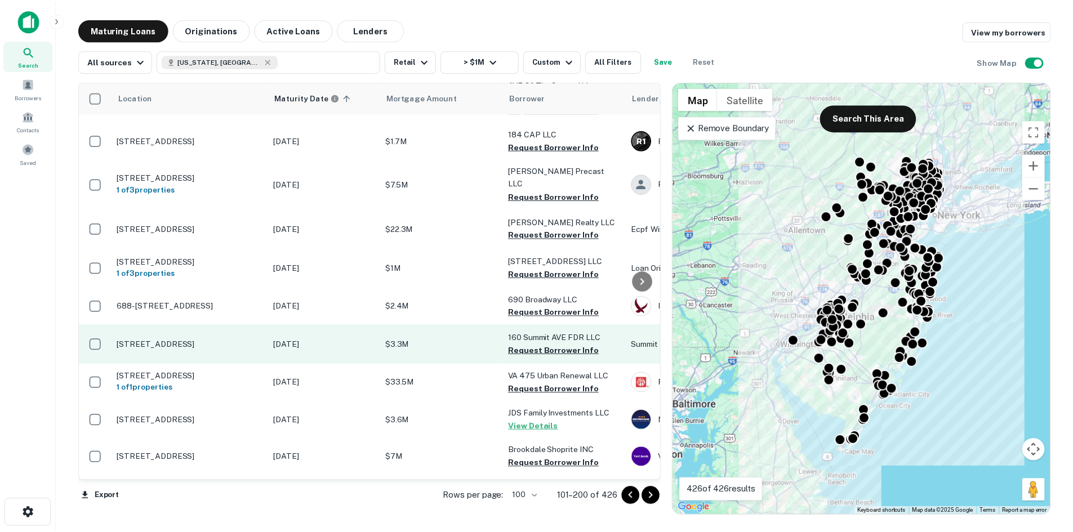
scroll to position [1127, 0]
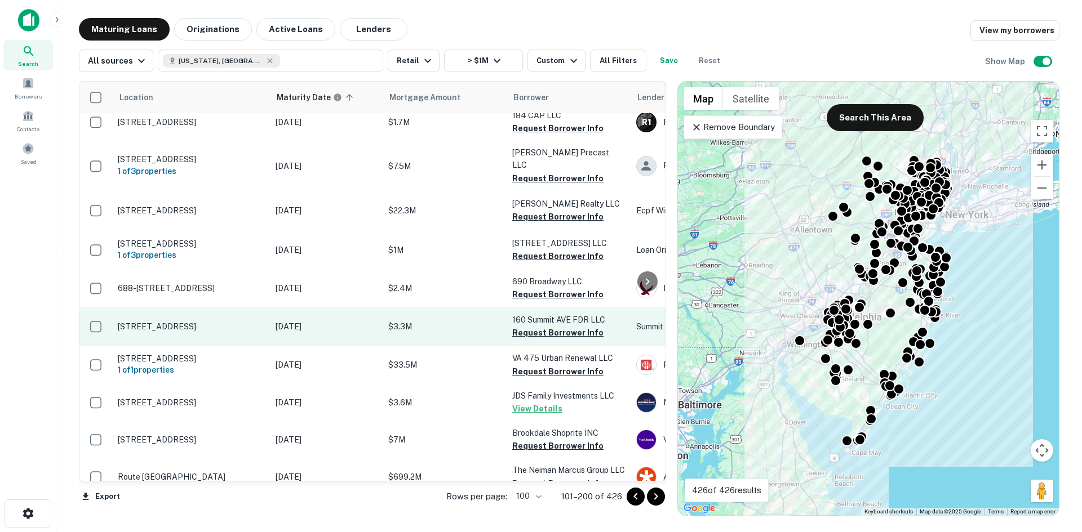
click at [248, 330] on td "160 Summit Ave Montvale, NJ 07645" at bounding box center [191, 326] width 158 height 39
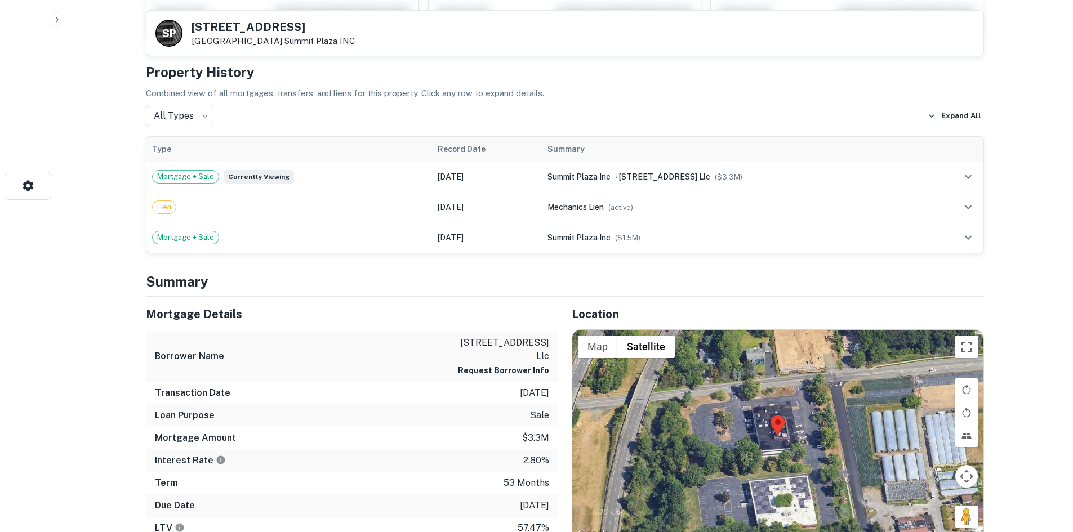
scroll to position [451, 0]
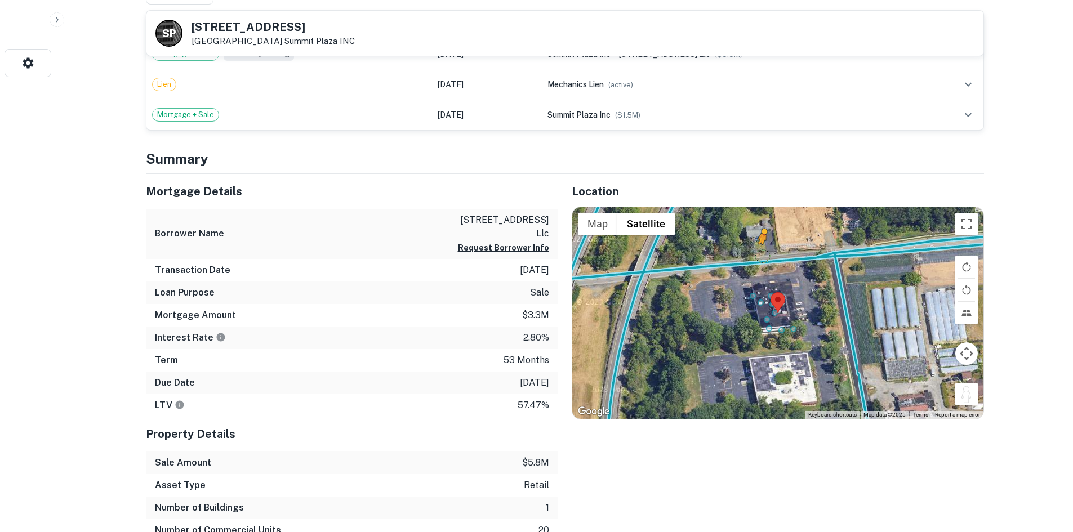
drag, startPoint x: 965, startPoint y: 385, endPoint x: 762, endPoint y: 256, distance: 240.4
click at [762, 256] on div "To activate drag with keyboard, press Alt + Enter. Once in keyboard drag state,…" at bounding box center [777, 313] width 411 height 212
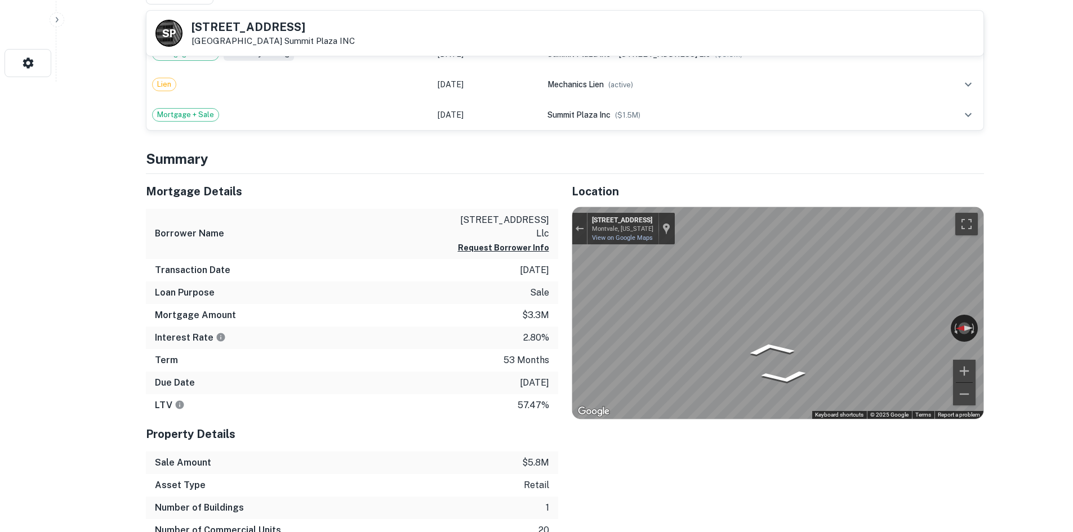
click at [551, 265] on div "Mortgage Details Borrower Name 160 summit ave fdr llc Request Borrower Info Tra…" at bounding box center [558, 358] width 852 height 368
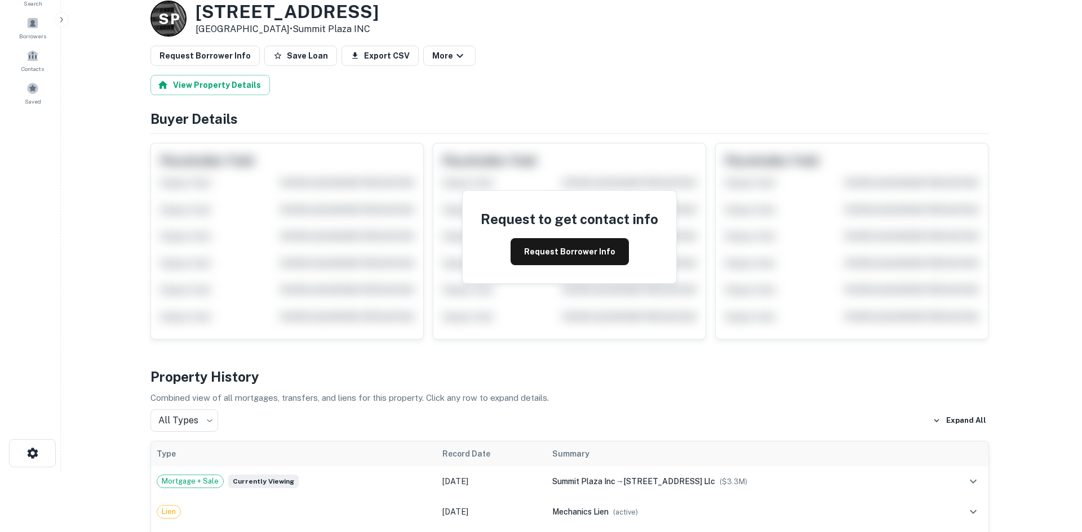
scroll to position [0, 0]
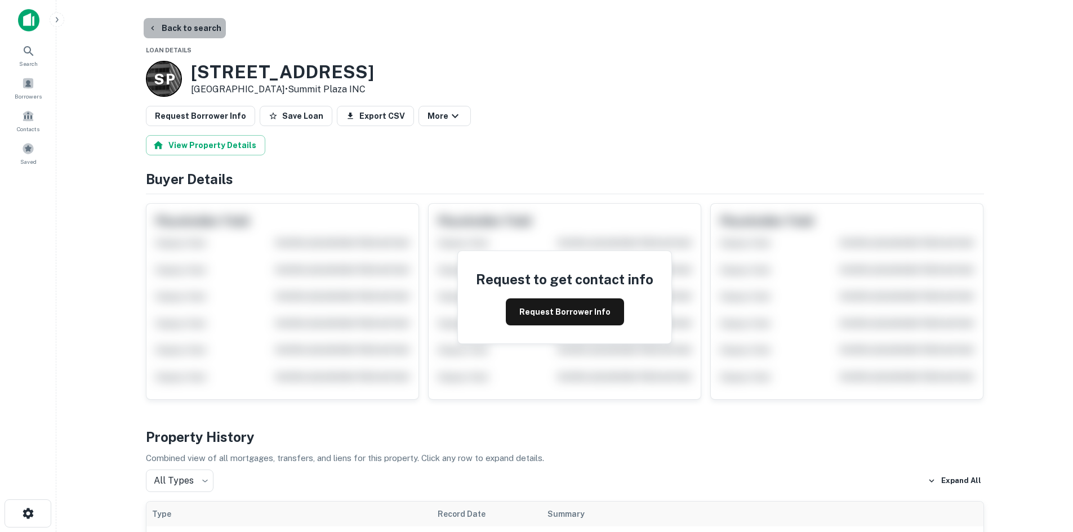
click at [190, 21] on button "Back to search" at bounding box center [185, 28] width 82 height 20
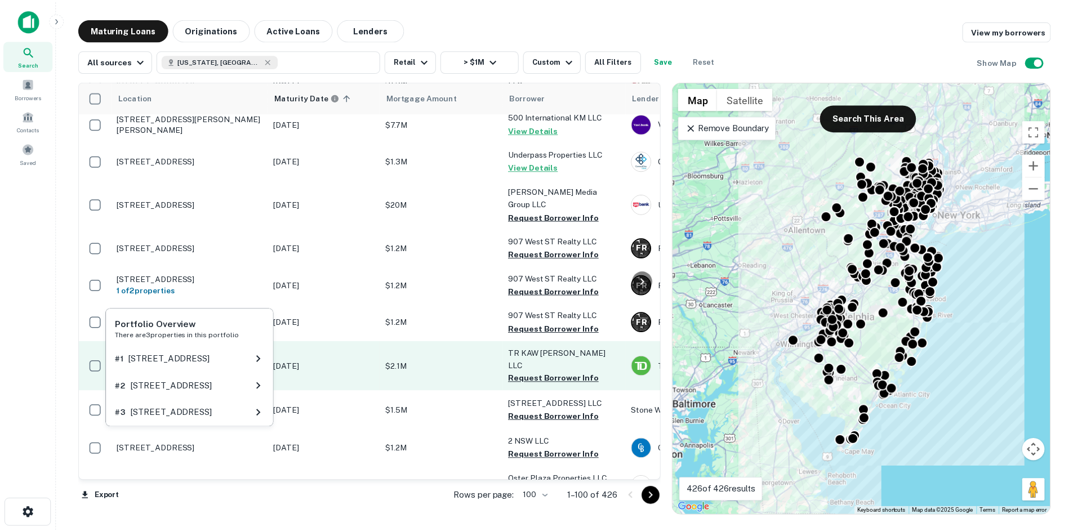
scroll to position [563, 0]
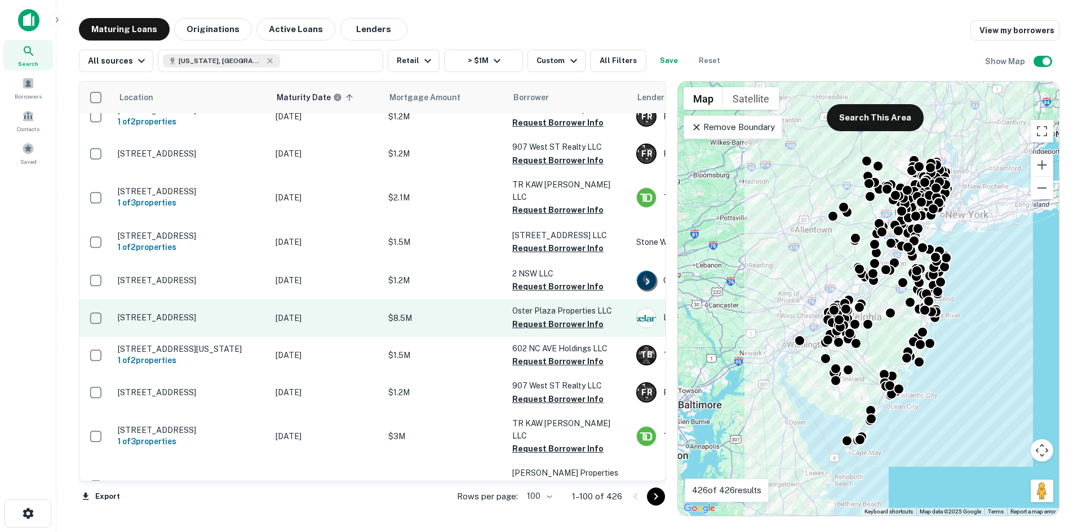
click at [207, 299] on td "101 Plaza Ctr Secaucus, NJ 07094" at bounding box center [191, 317] width 158 height 37
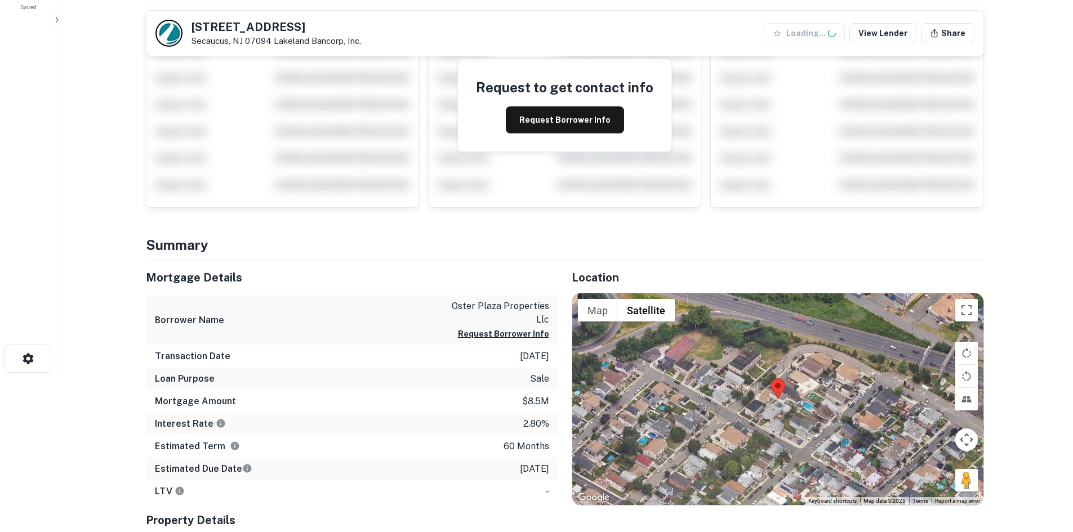
scroll to position [225, 0]
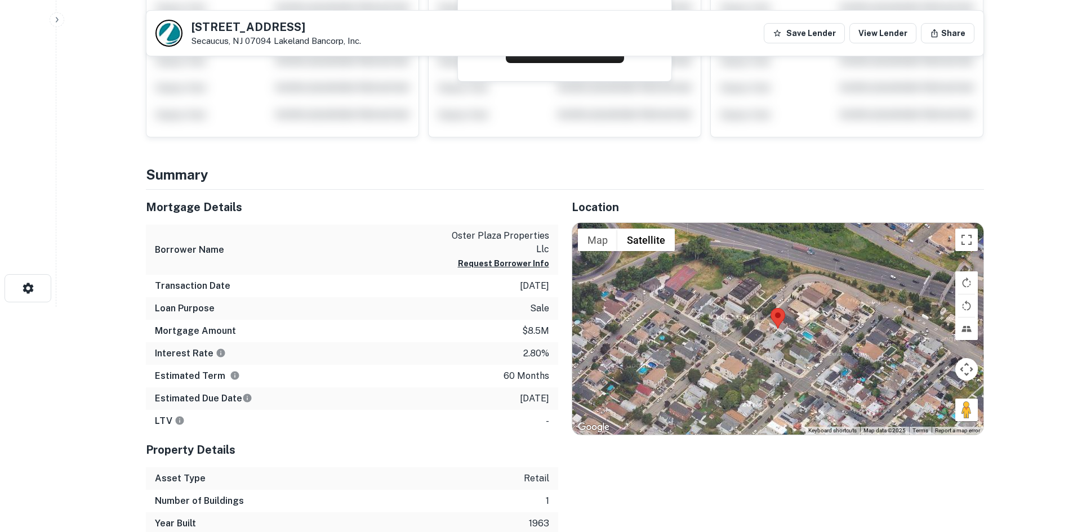
drag, startPoint x: 961, startPoint y: 406, endPoint x: 770, endPoint y: 314, distance: 211.9
click at [770, 314] on div "Map Terrain Satellite Labels Keyboard shortcuts Map Data Map data ©2025 Map dat…" at bounding box center [777, 329] width 411 height 212
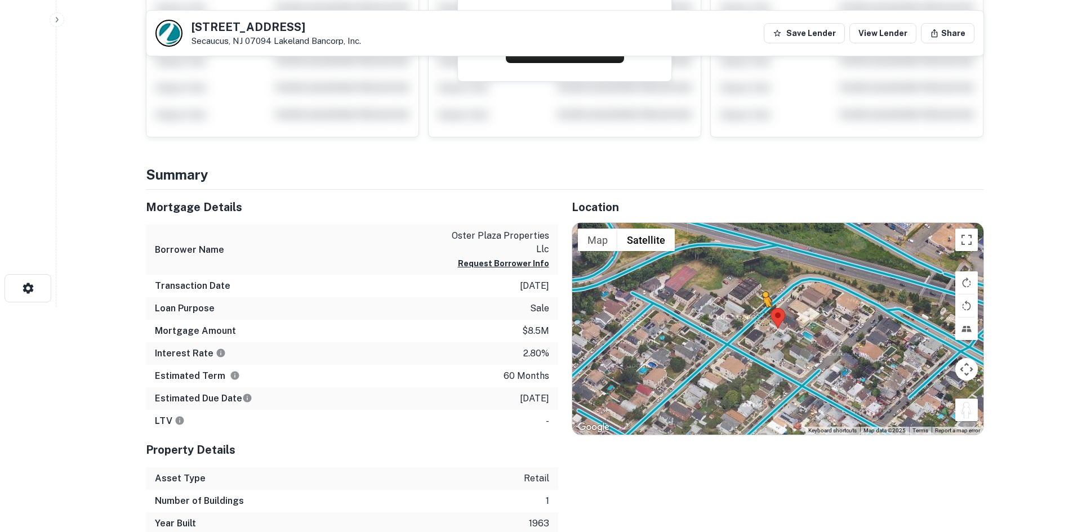
drag, startPoint x: 962, startPoint y: 405, endPoint x: 757, endPoint y: 317, distance: 222.6
click at [758, 318] on div "To activate drag with keyboard, press Alt + Enter. Once in keyboard drag state,…" at bounding box center [777, 329] width 411 height 212
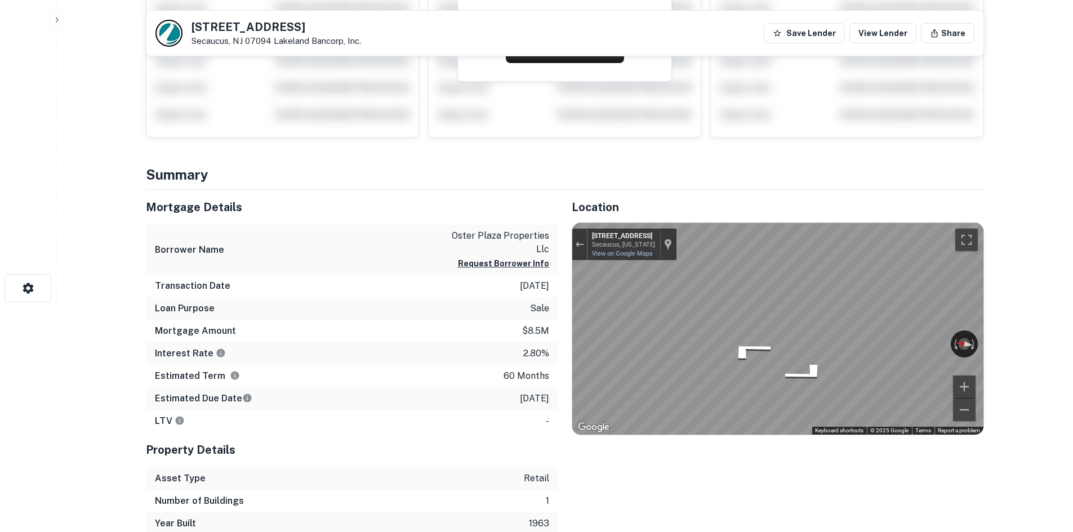
click at [489, 290] on div "Mortgage Details Borrower Name oster plaza properties llc Request Borrower Info…" at bounding box center [558, 362] width 852 height 345
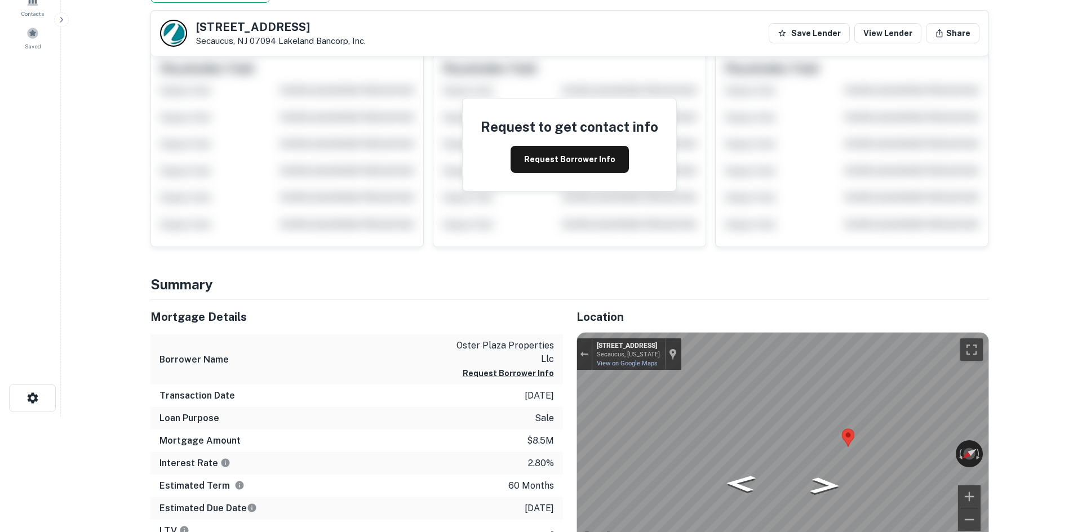
scroll to position [0, 0]
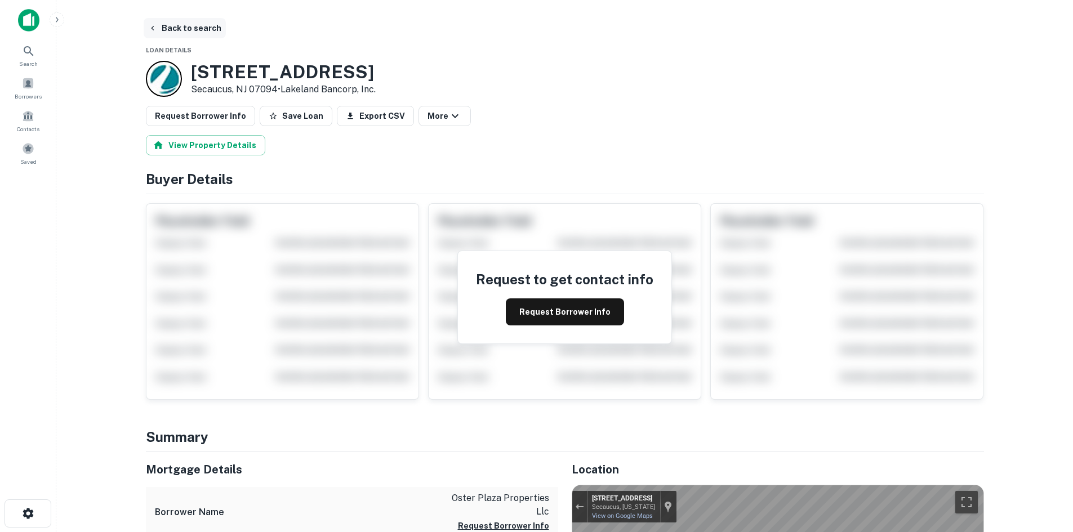
click at [163, 24] on button "Back to search" at bounding box center [185, 28] width 82 height 20
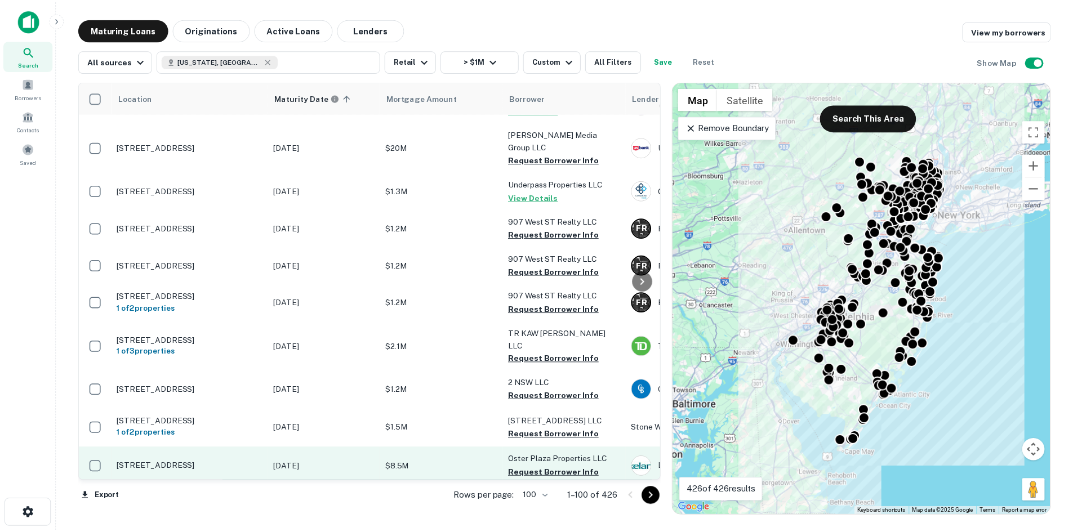
scroll to position [451, 0]
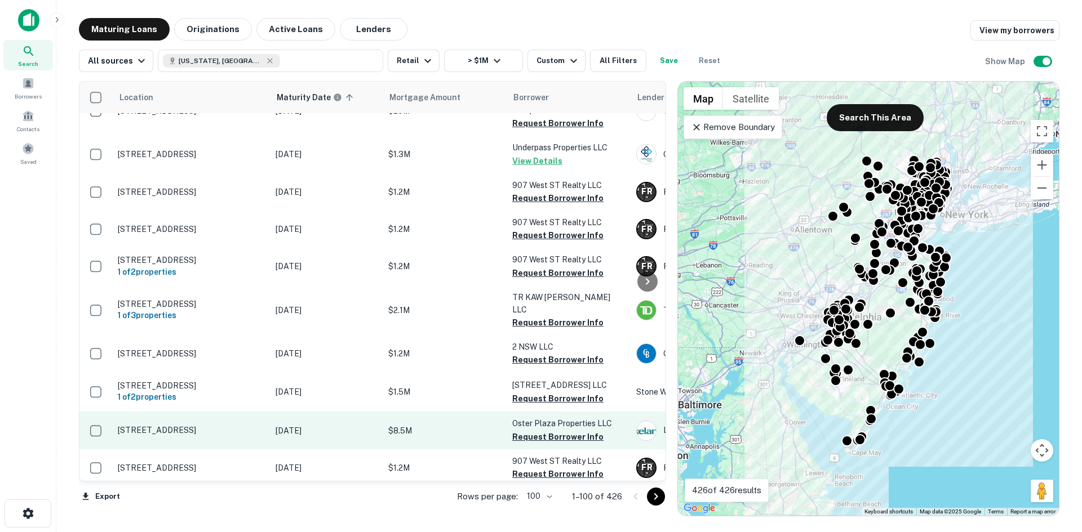
click at [238, 412] on td "101 Plaza Ctr Secaucus, NJ 07094" at bounding box center [191, 430] width 158 height 37
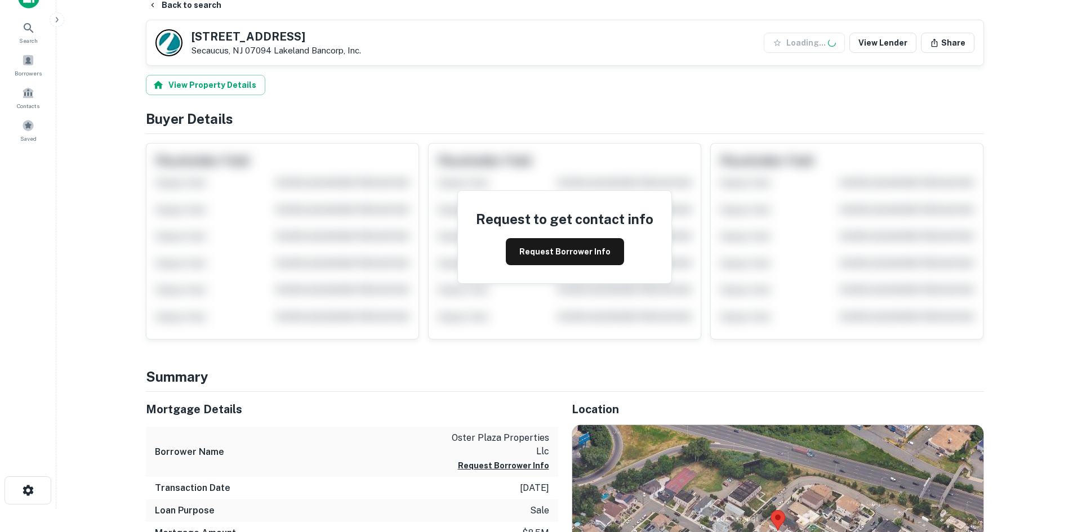
scroll to position [225, 0]
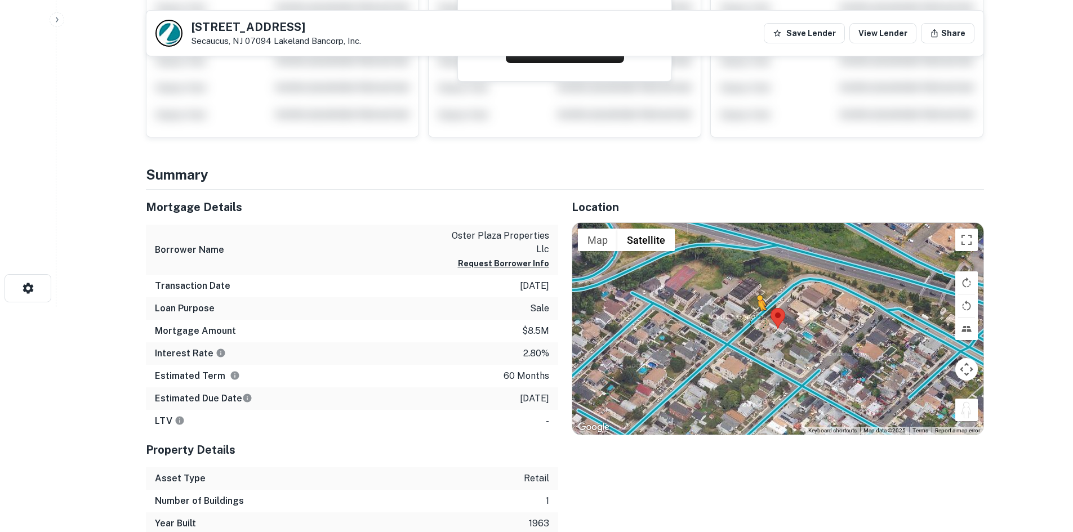
drag, startPoint x: 957, startPoint y: 408, endPoint x: 758, endPoint y: 321, distance: 216.5
click at [758, 321] on div "To activate drag with keyboard, press Alt + Enter. Once in keyboard drag state,…" at bounding box center [777, 329] width 411 height 212
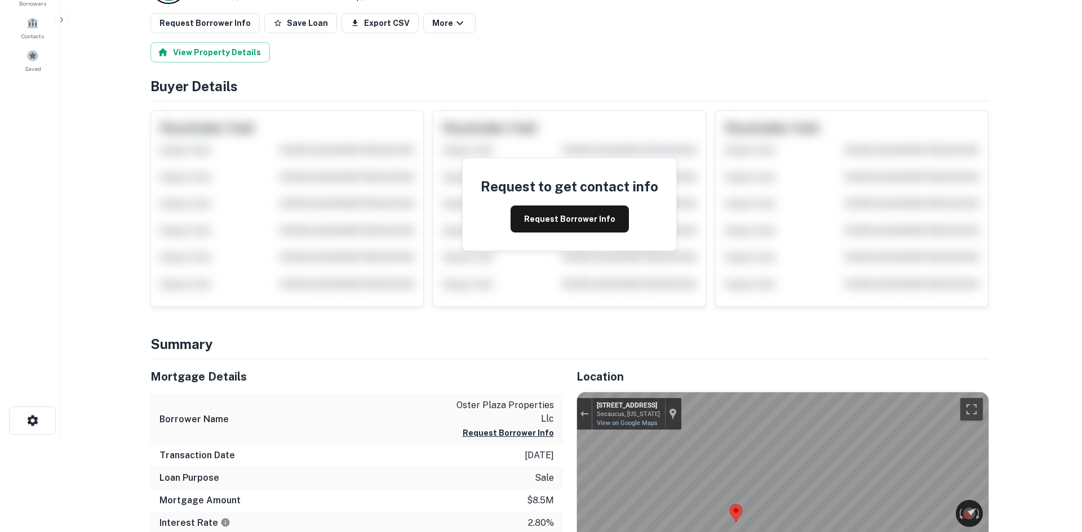
scroll to position [0, 0]
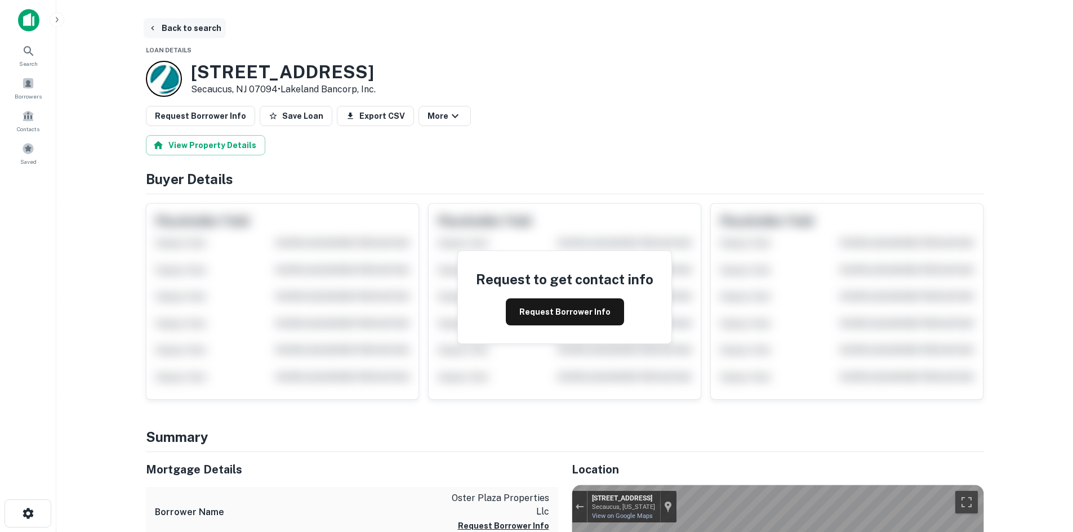
click at [197, 20] on button "Back to search" at bounding box center [185, 28] width 82 height 20
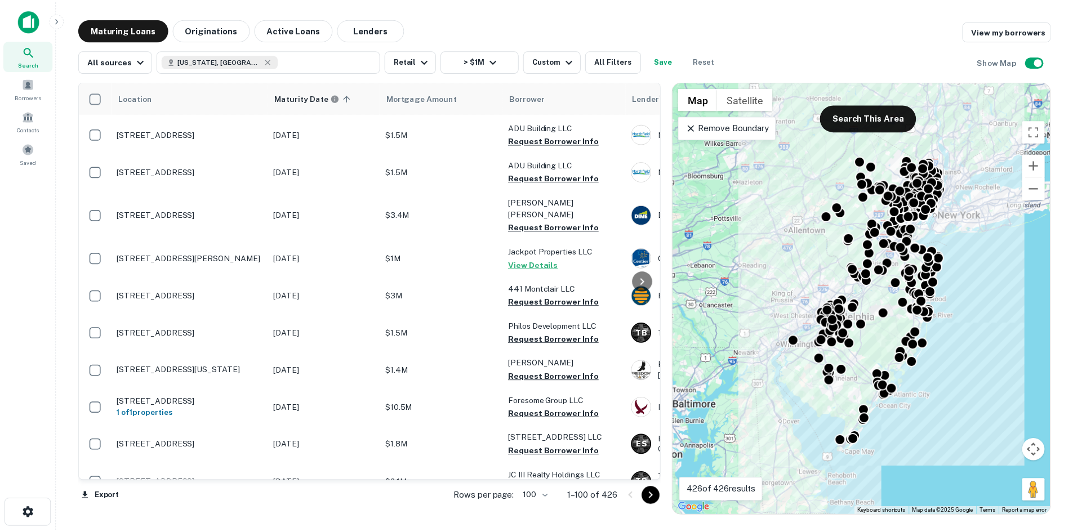
scroll to position [3616, 0]
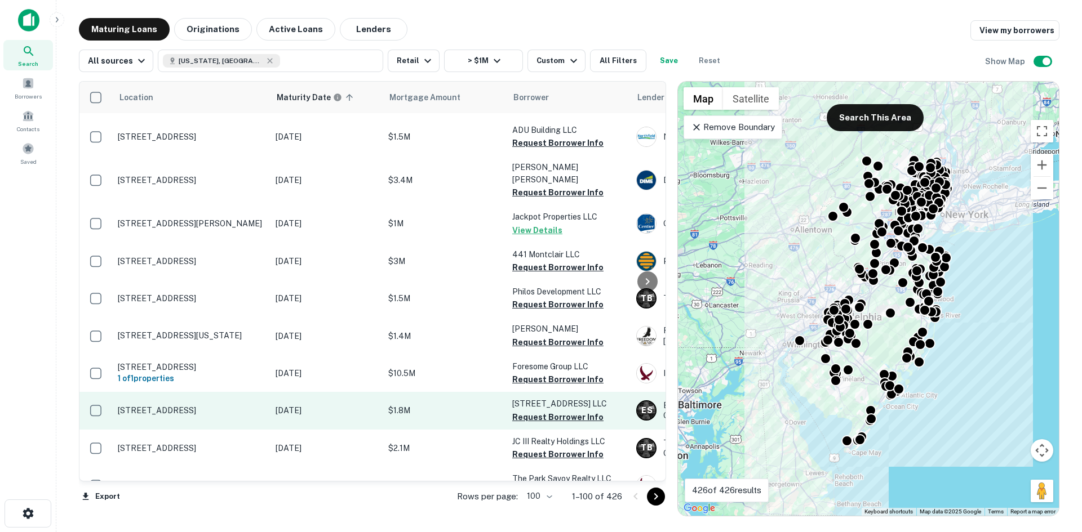
click at [221, 392] on td "1100 River St Ridgefield, NJ 07657" at bounding box center [191, 410] width 158 height 37
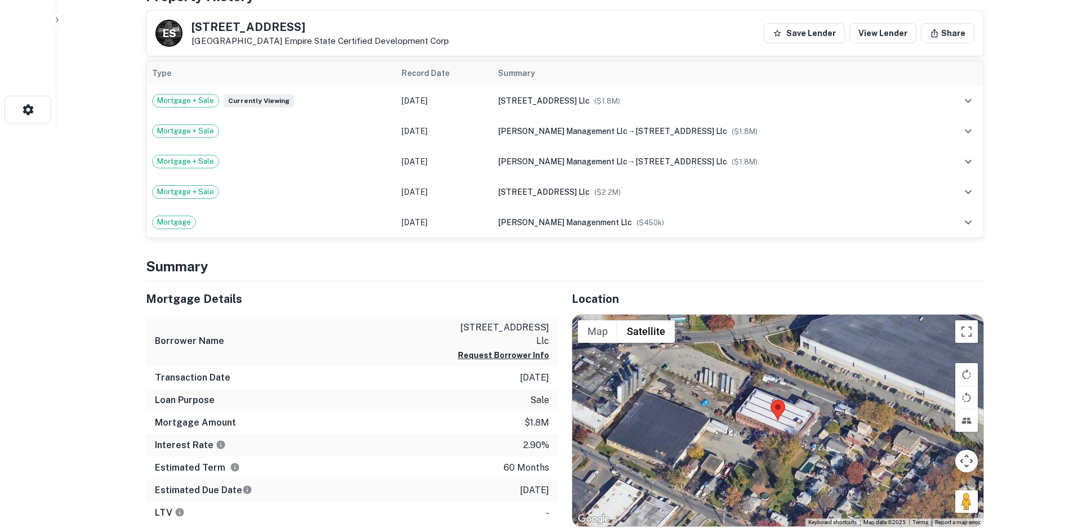
scroll to position [507, 0]
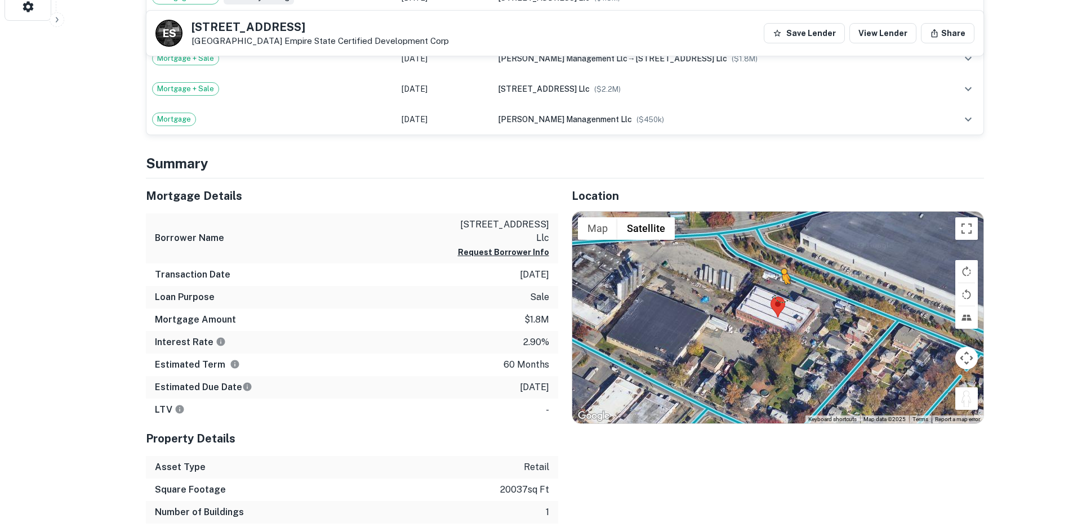
drag, startPoint x: 965, startPoint y: 403, endPoint x: 795, endPoint y: 278, distance: 210.9
click at [795, 278] on div "To activate drag with keyboard, press Alt + Enter. Once in keyboard drag state,…" at bounding box center [777, 318] width 411 height 212
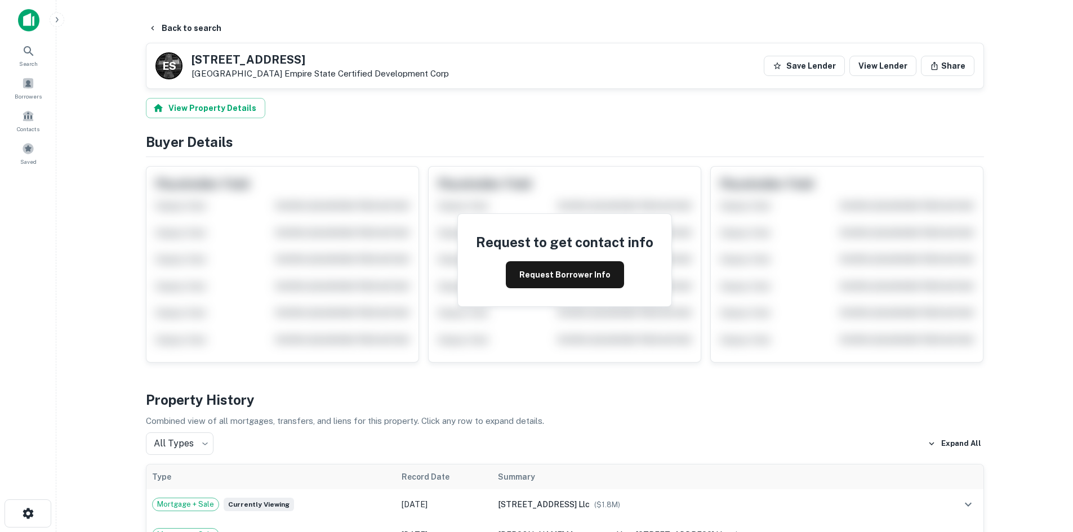
click at [1038, 294] on html "Search Borrowers Contacts Saved Back to search [GEOGRAPHIC_DATA][STREET_ADDRESS…" at bounding box center [536, 266] width 1073 height 532
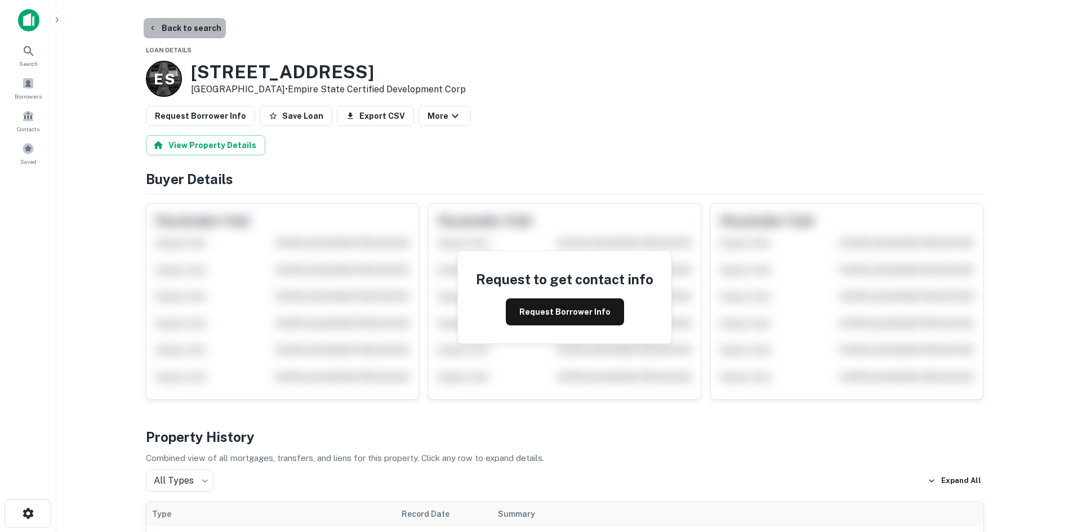
click at [183, 20] on button "Back to search" at bounding box center [185, 28] width 82 height 20
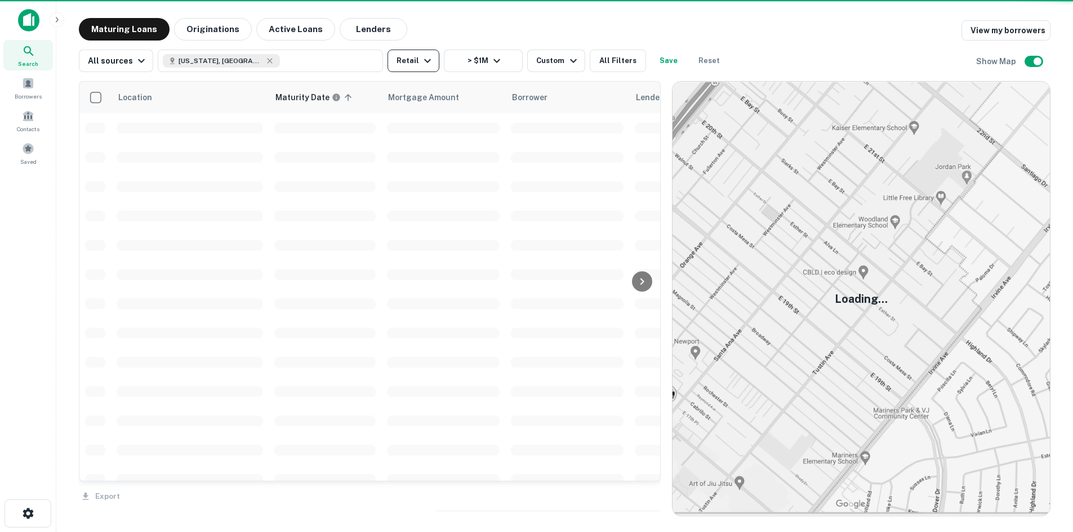
click at [421, 63] on icon "button" at bounding box center [428, 61] width 14 height 14
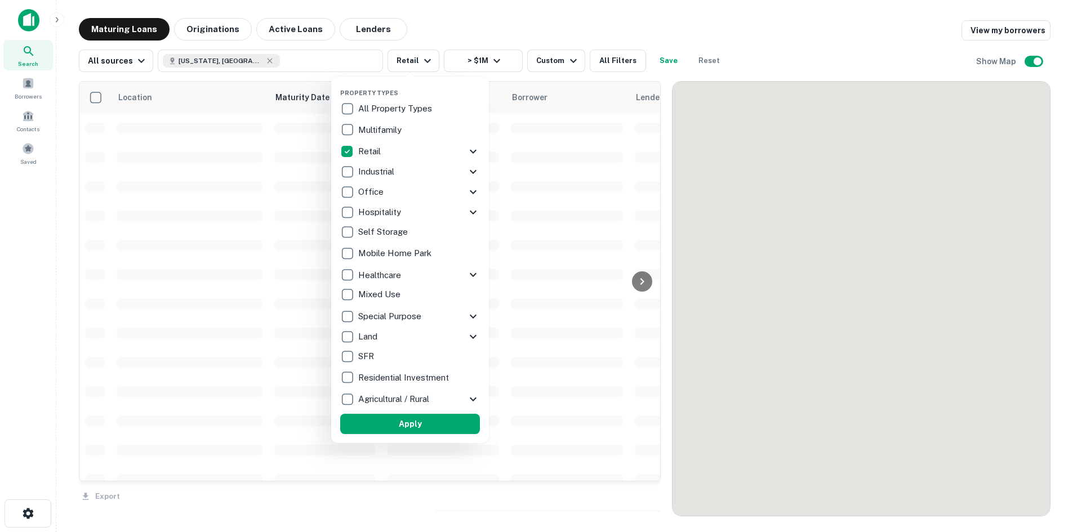
click at [469, 152] on icon at bounding box center [474, 152] width 14 height 14
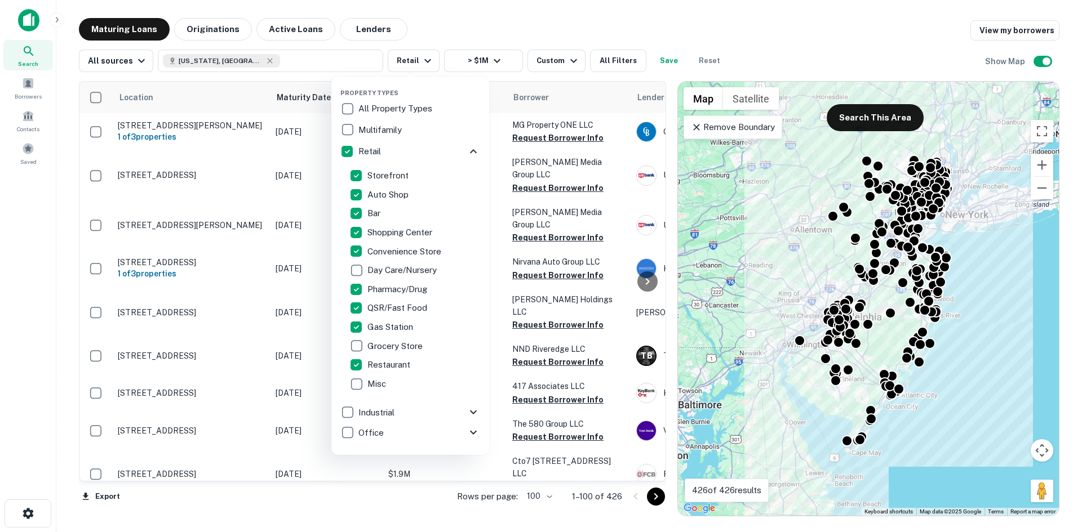
click at [605, 15] on div at bounding box center [541, 266] width 1082 height 532
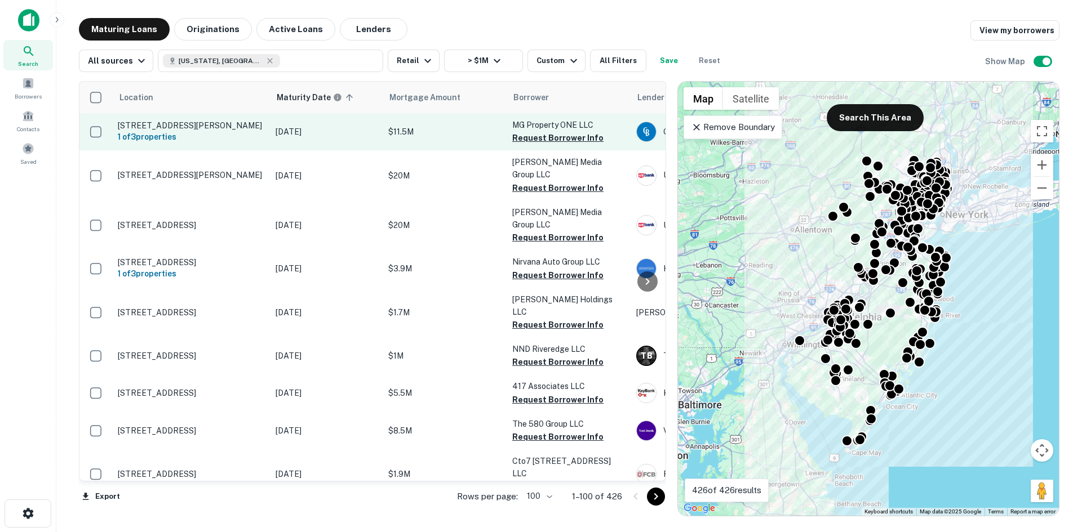
click at [251, 150] on td "[STREET_ADDRESS][PERSON_NAME] 1 of 3 properties" at bounding box center [191, 131] width 158 height 37
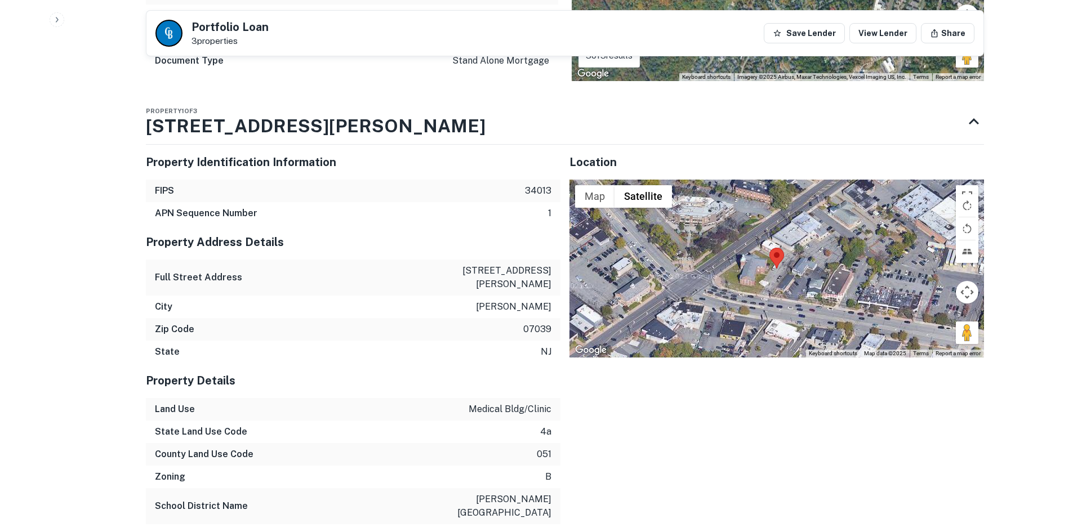
scroll to position [902, 0]
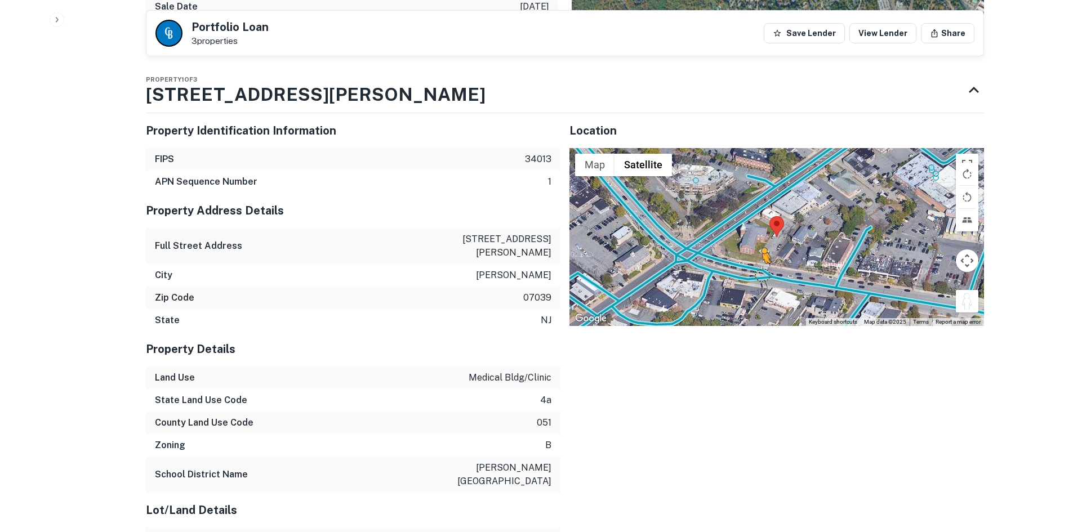
drag, startPoint x: 964, startPoint y: 304, endPoint x: 762, endPoint y: 273, distance: 204.6
click at [762, 273] on div "To activate drag with keyboard, press Alt + Enter. Once in keyboard drag state,…" at bounding box center [777, 237] width 415 height 178
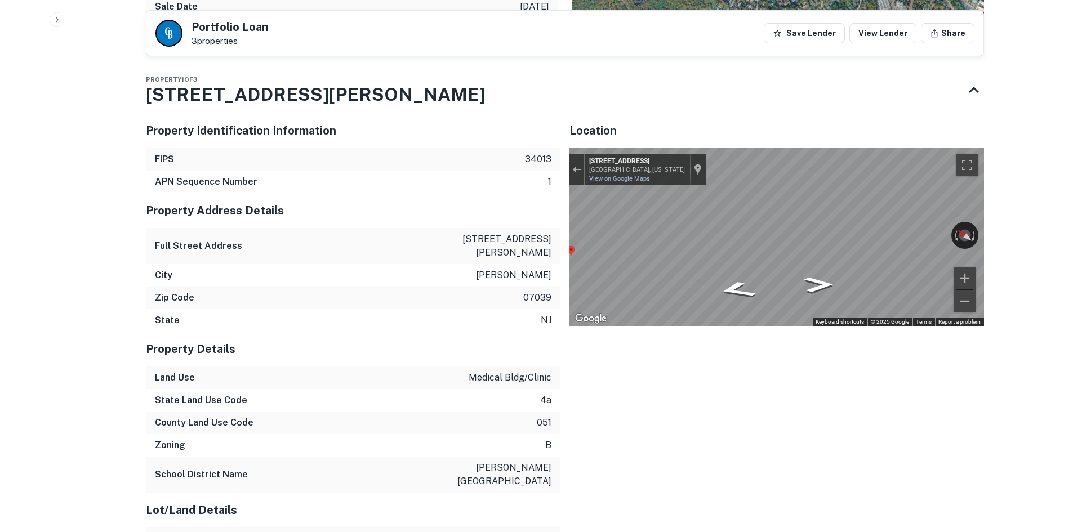
click at [536, 237] on div "Property Identification Information FIPS 34013 APN Sequence Number 1 Property A…" at bounding box center [560, 425] width 847 height 642
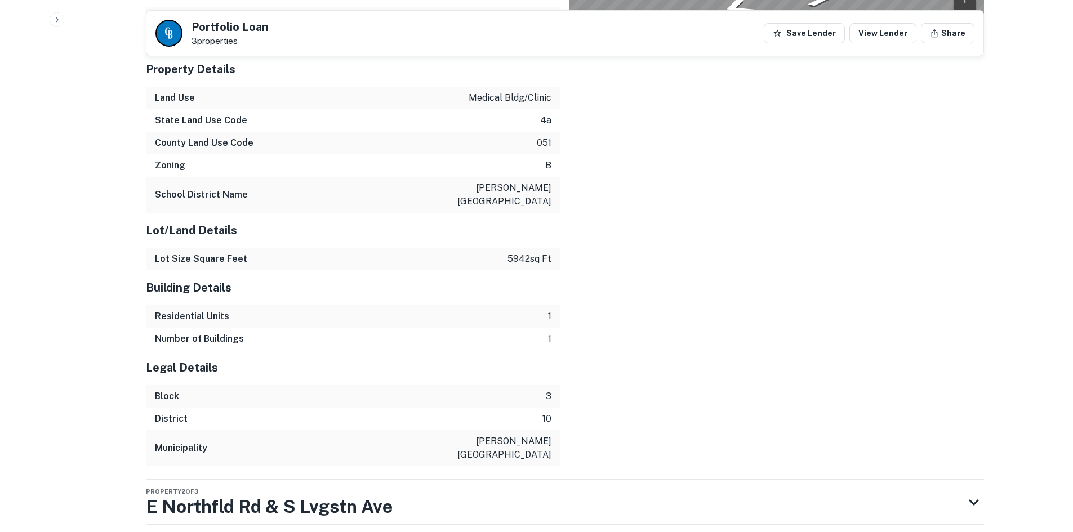
scroll to position [1246, 0]
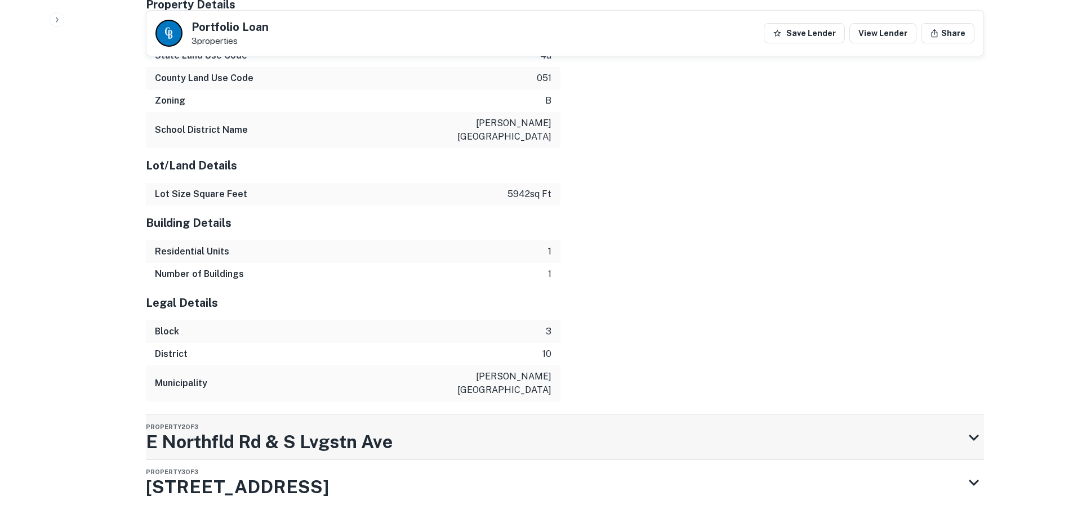
click at [600, 415] on div "Property 2 of [STREET_ADDRESS] & [GEOGRAPHIC_DATA]" at bounding box center [555, 437] width 818 height 45
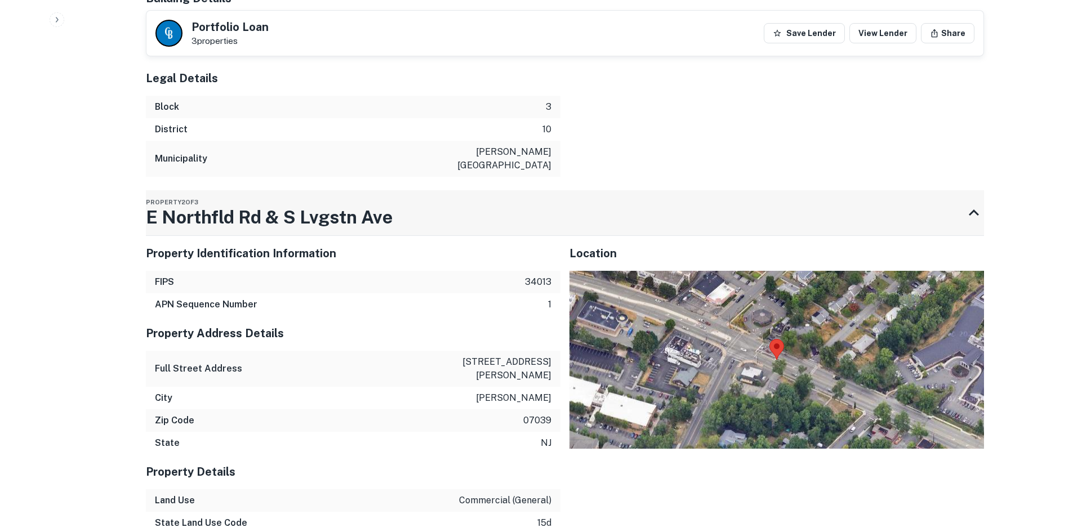
scroll to position [1472, 0]
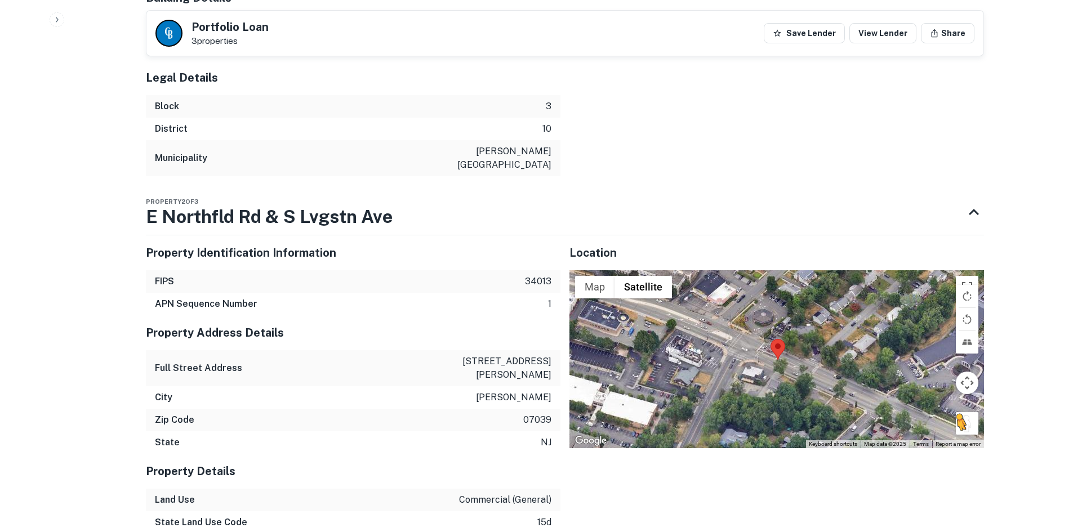
click at [960, 396] on div "To activate drag with keyboard, press Alt + Enter. Once in keyboard drag state,…" at bounding box center [777, 359] width 415 height 178
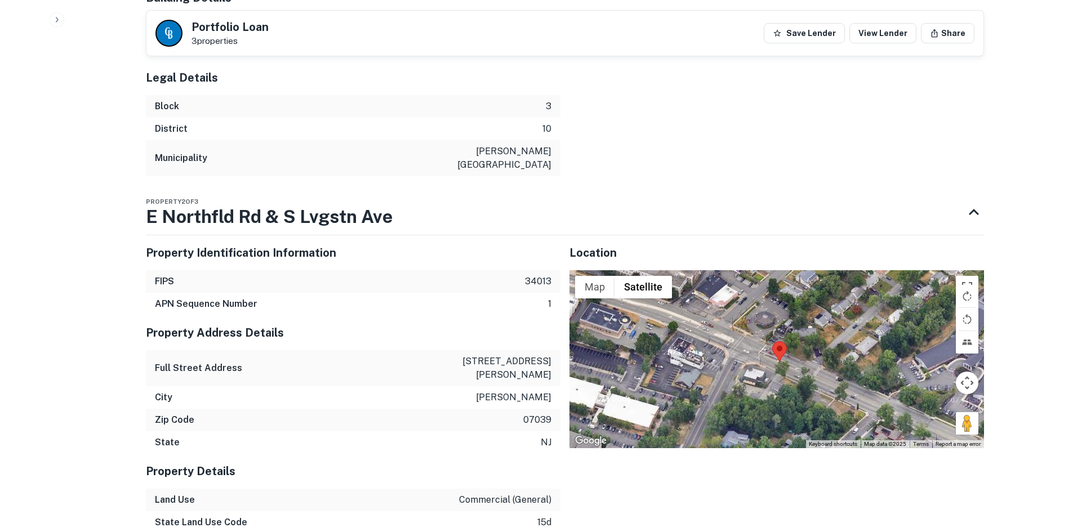
drag, startPoint x: 959, startPoint y: 396, endPoint x: 814, endPoint y: 341, distance: 155.3
click at [802, 340] on div "Map Terrain Satellite Labels Keyboard shortcuts Map Data Map data ©2025 Map dat…" at bounding box center [777, 359] width 415 height 178
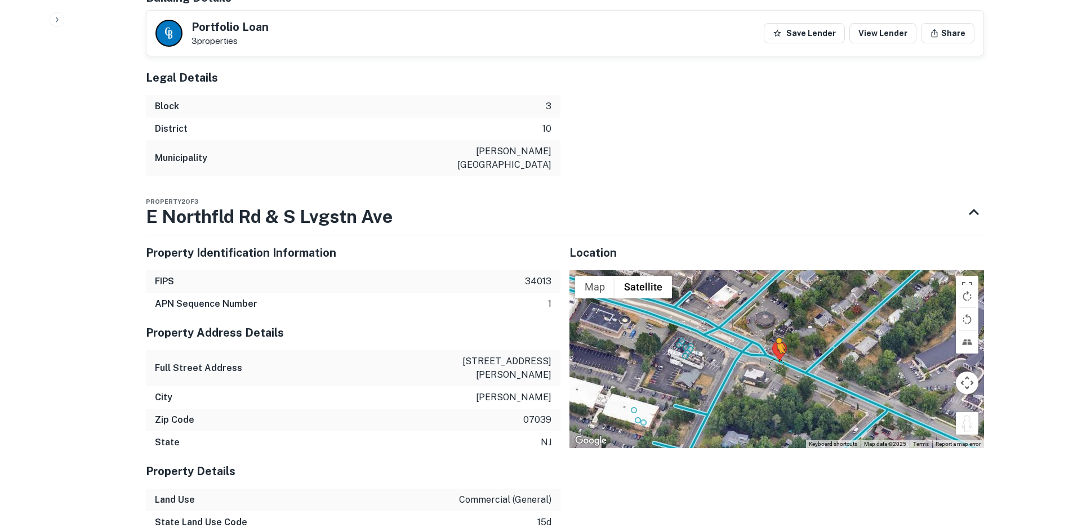
drag, startPoint x: 966, startPoint y: 399, endPoint x: 775, endPoint y: 338, distance: 200.1
click at [775, 338] on div "To activate drag with keyboard, press Alt + Enter. Once in keyboard drag state,…" at bounding box center [777, 359] width 415 height 178
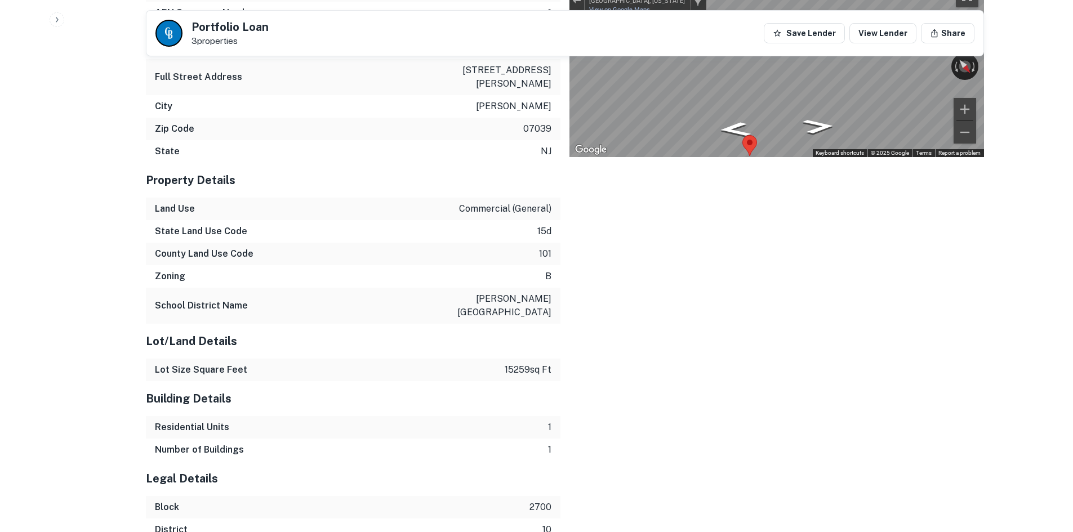
scroll to position [1867, 0]
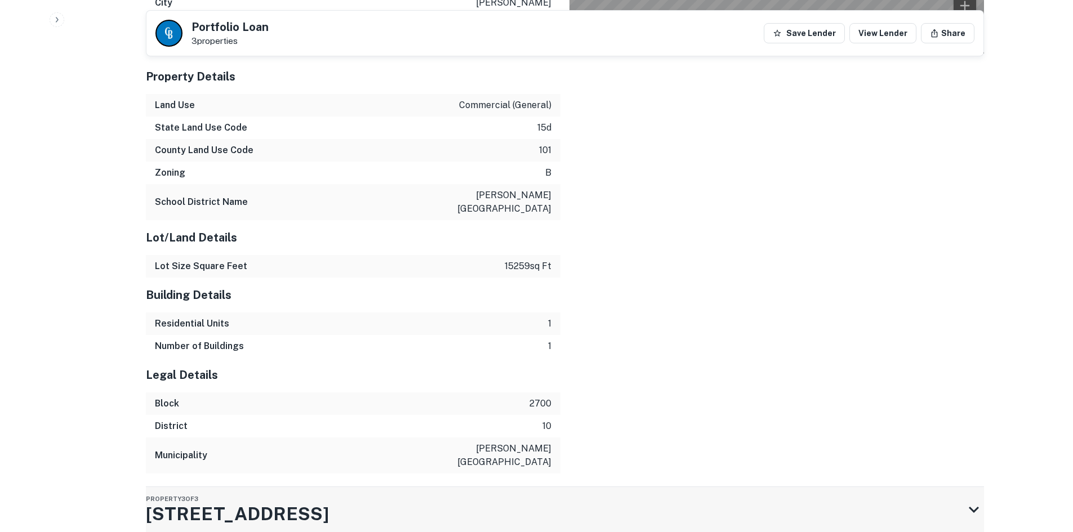
click at [583, 487] on div "Property 3 of [STREET_ADDRESS]" at bounding box center [555, 509] width 818 height 45
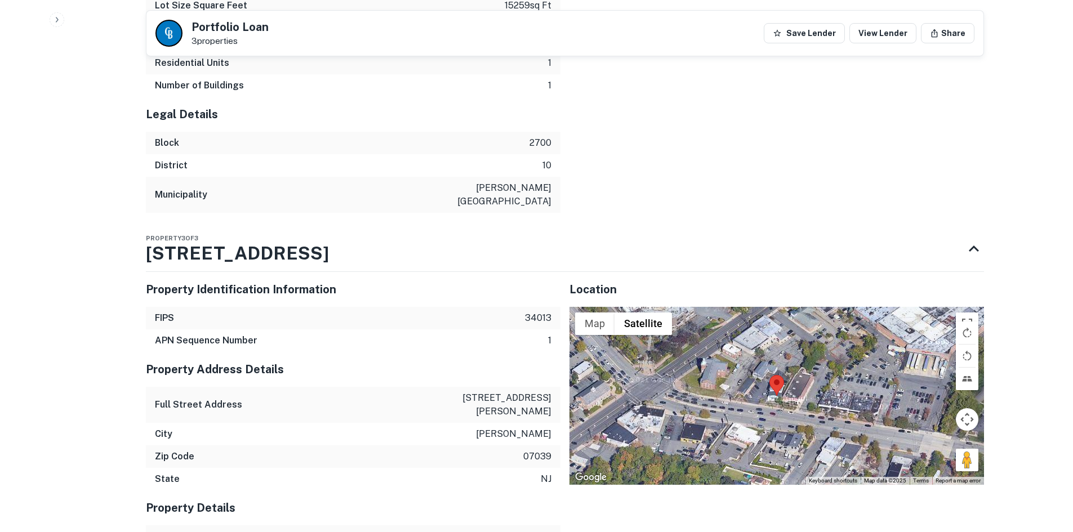
scroll to position [2148, 0]
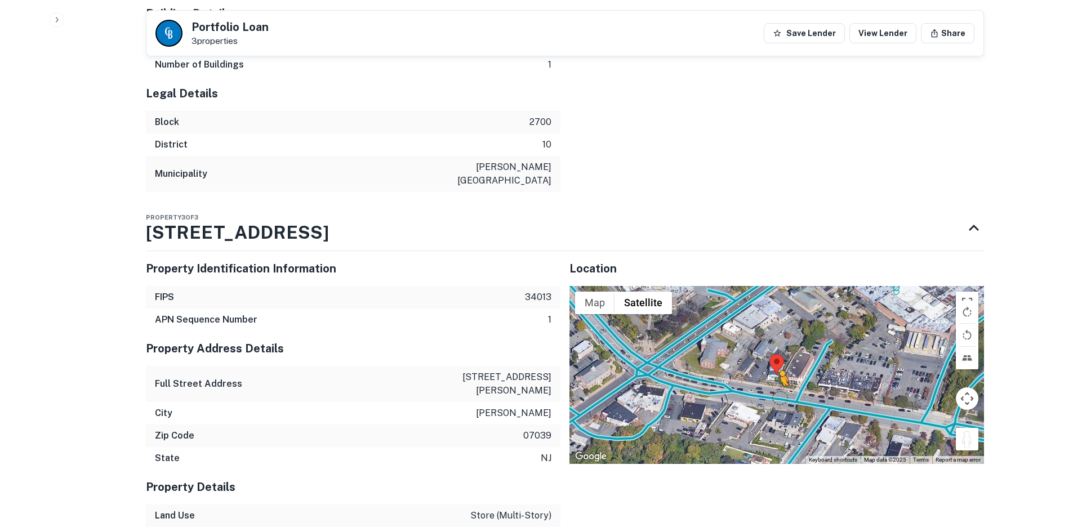
drag, startPoint x: 961, startPoint y: 387, endPoint x: 777, endPoint y: 343, distance: 189.6
click at [777, 343] on div "To activate drag with keyboard, press Alt + Enter. Once in keyboard drag state,…" at bounding box center [777, 375] width 415 height 178
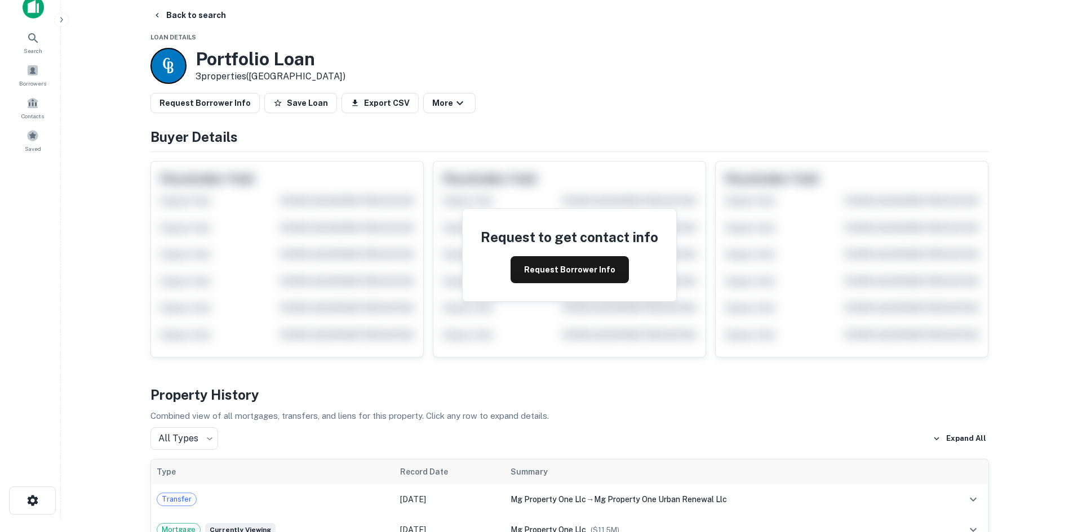
scroll to position [0, 0]
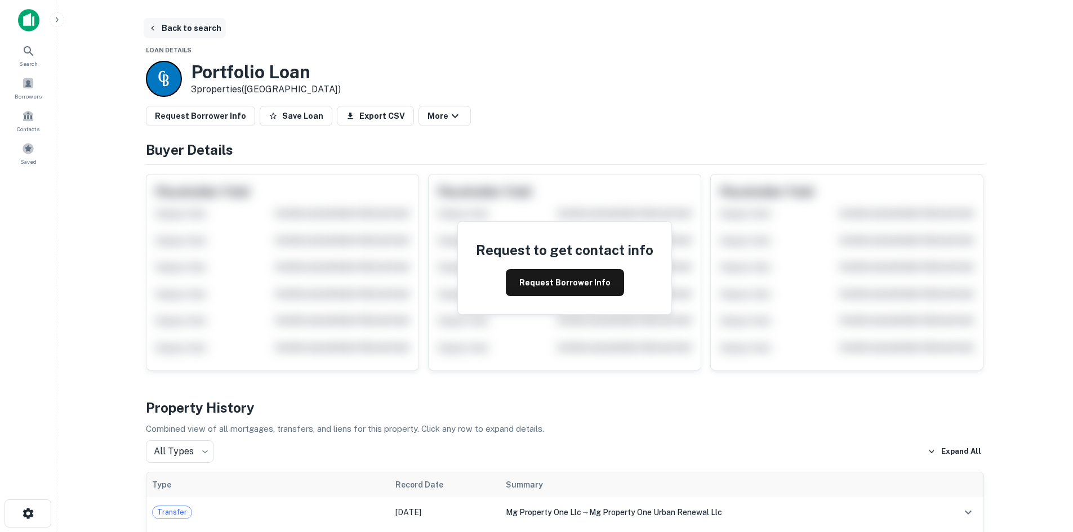
click at [187, 37] on button "Back to search" at bounding box center [185, 28] width 82 height 20
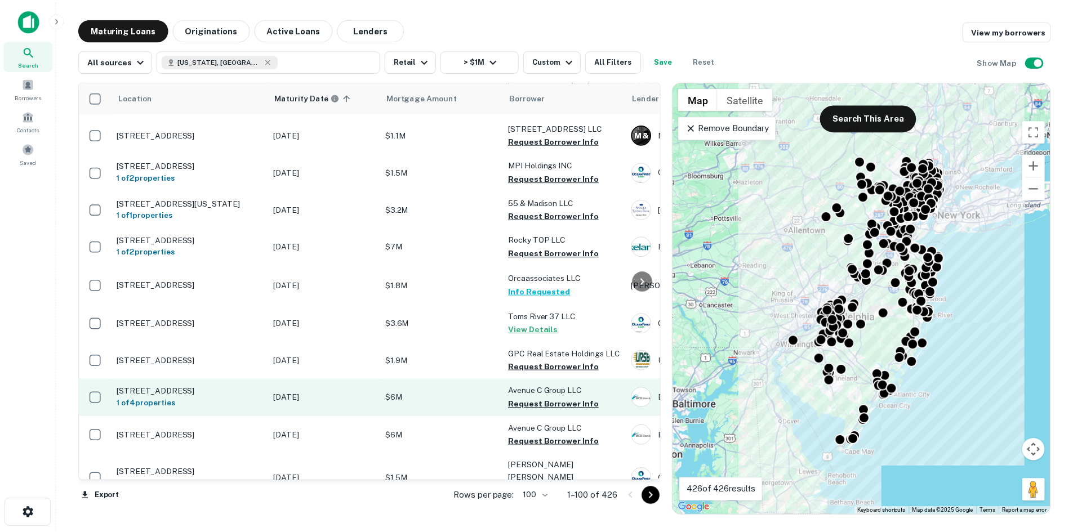
scroll to position [2254, 0]
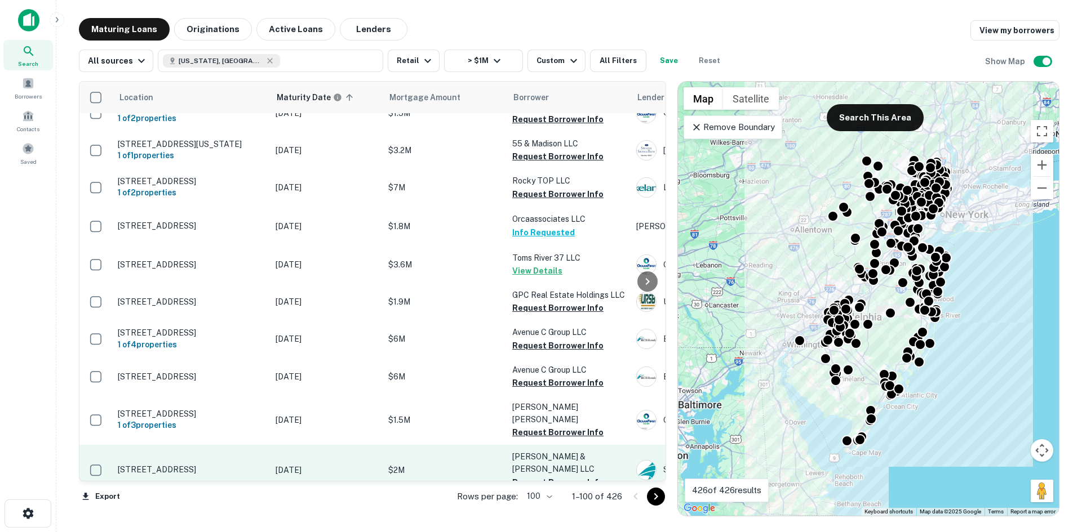
click at [212, 445] on td "[STREET_ADDRESS]" at bounding box center [191, 470] width 158 height 50
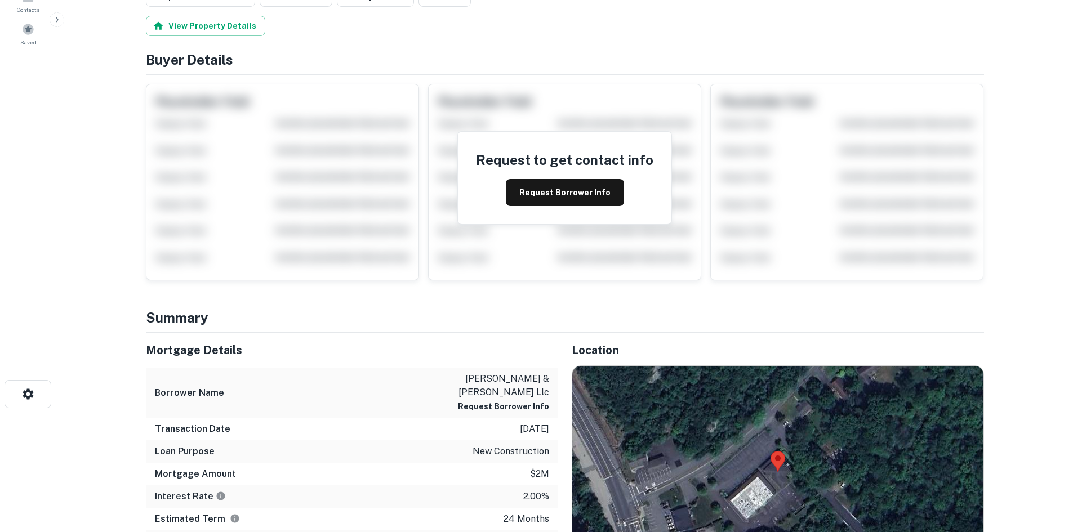
scroll to position [225, 0]
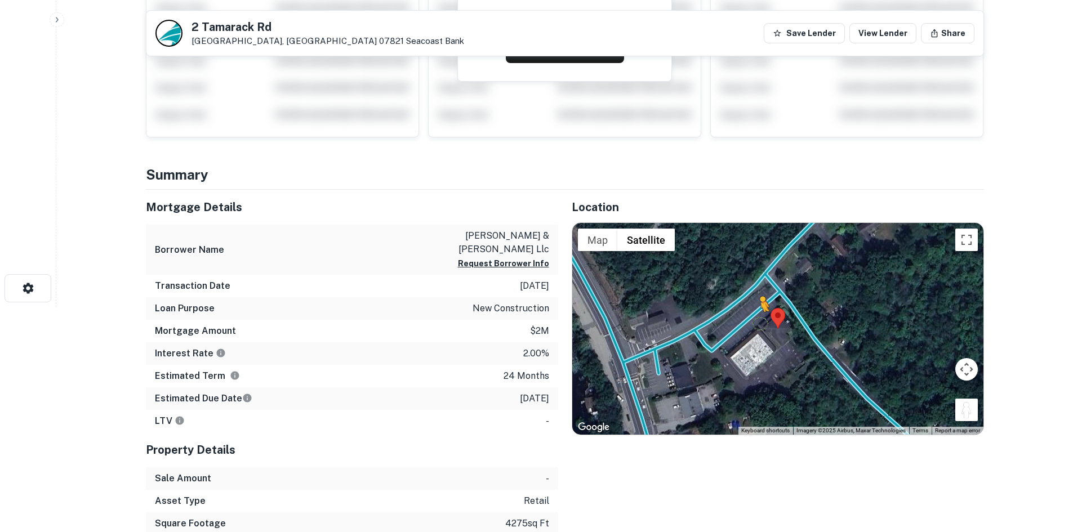
drag, startPoint x: 964, startPoint y: 415, endPoint x: 754, endPoint y: 321, distance: 230.3
click at [754, 321] on div "To activate drag with keyboard, press Alt + Enter. Once in keyboard drag state,…" at bounding box center [777, 329] width 411 height 212
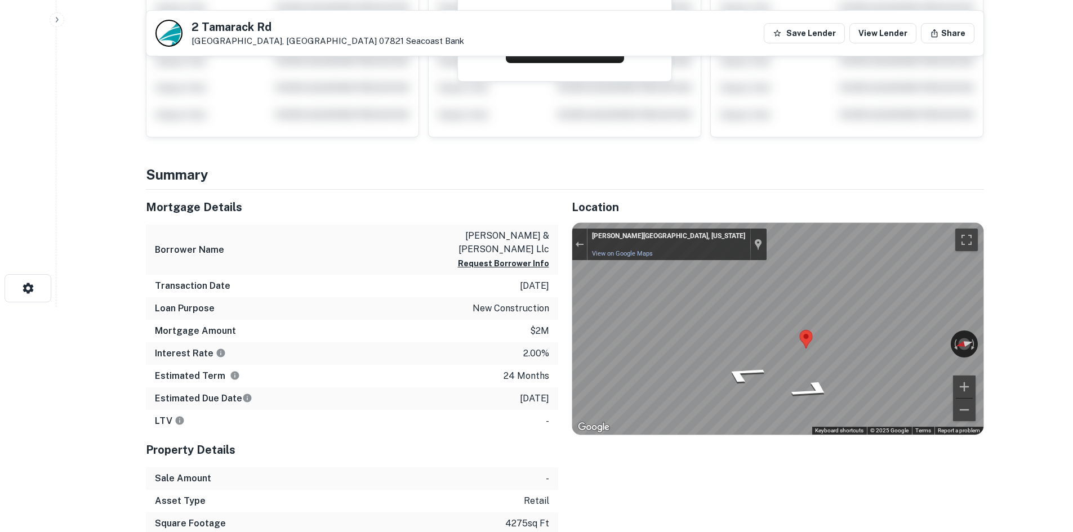
click at [489, 318] on div "Mortgage Details Borrower Name [PERSON_NAME] & [PERSON_NAME] llc Request Borrow…" at bounding box center [558, 385] width 852 height 390
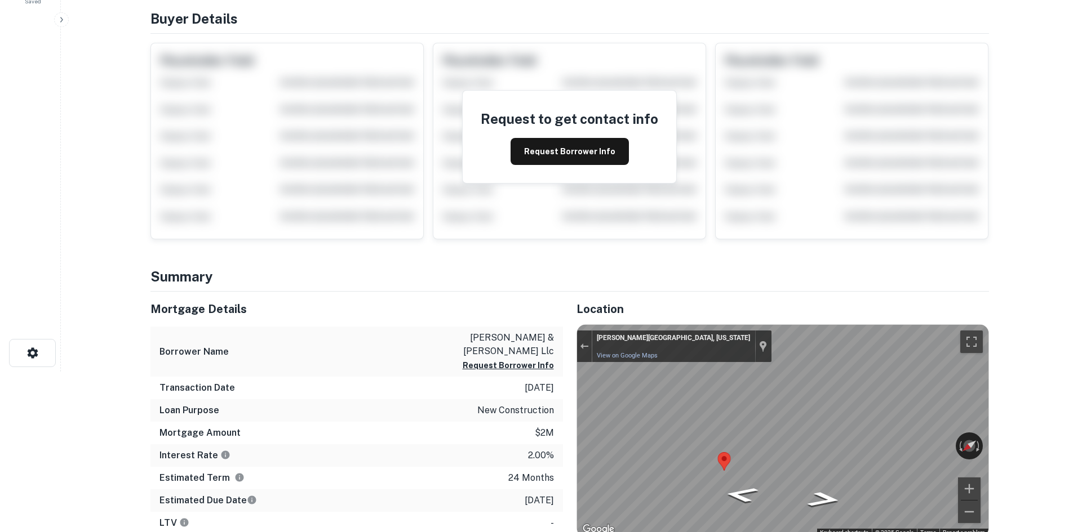
scroll to position [0, 0]
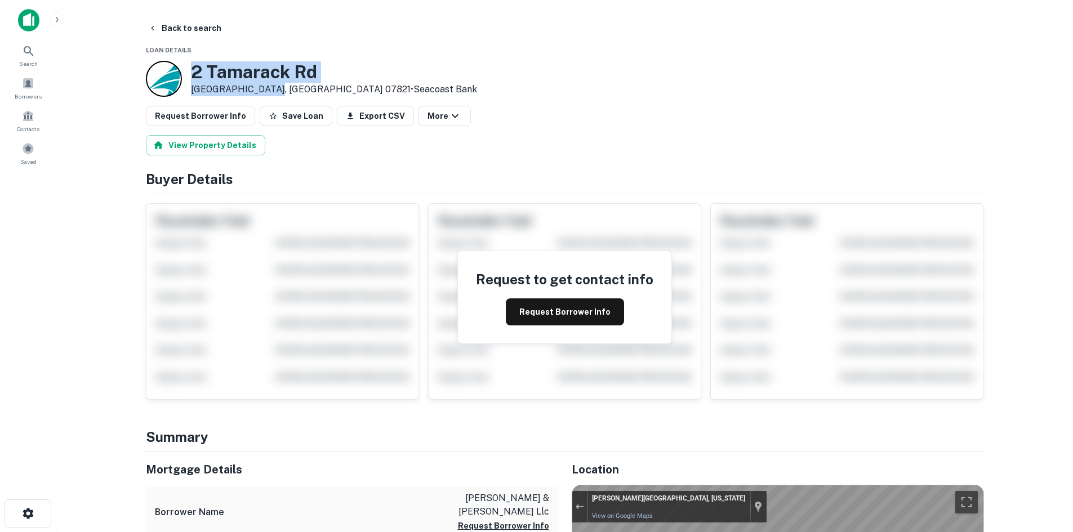
drag, startPoint x: 189, startPoint y: 66, endPoint x: 267, endPoint y: 87, distance: 81.0
click at [267, 87] on div "[STREET_ADDRESS] • Seacoast Bank" at bounding box center [311, 79] width 331 height 36
copy div "[STREET_ADDRESS]"
click at [215, 109] on button "Request Borrower Info" at bounding box center [200, 116] width 109 height 20
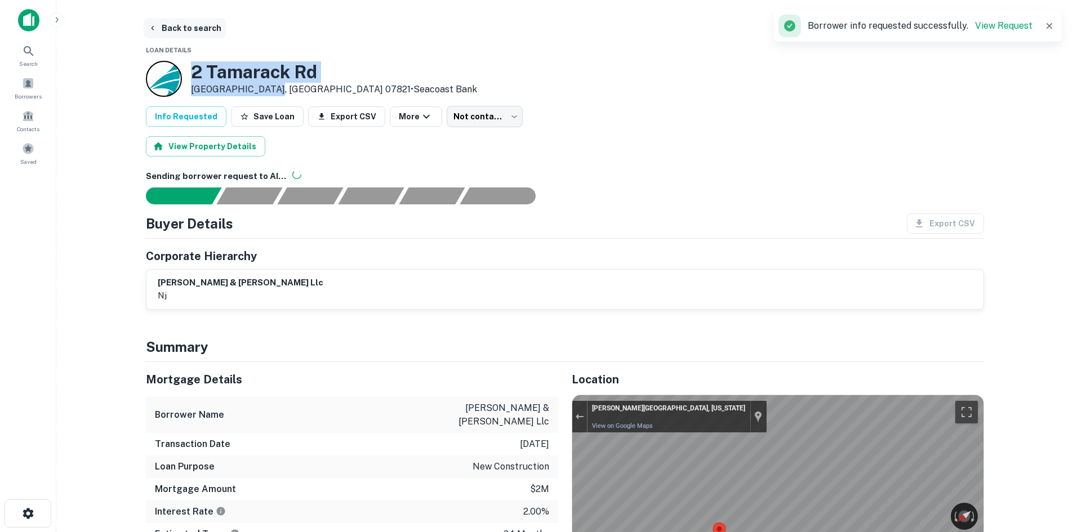
click at [169, 34] on button "Back to search" at bounding box center [185, 28] width 82 height 20
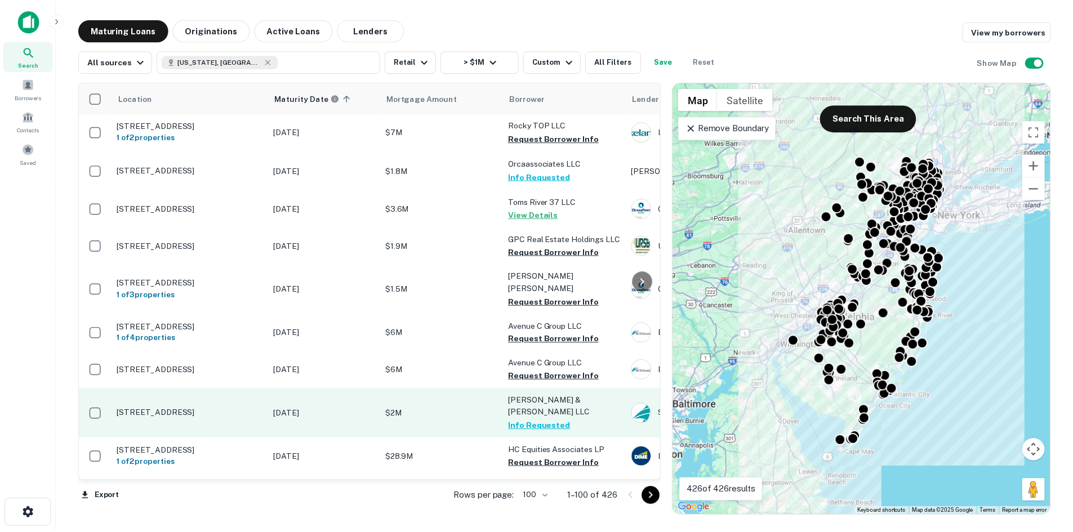
scroll to position [2874, 0]
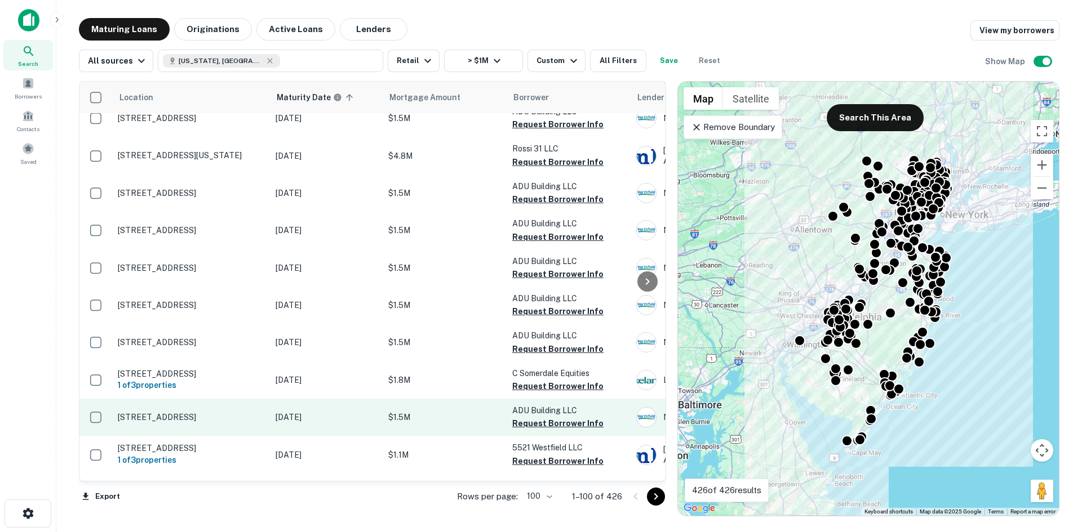
click at [229, 399] on td "[STREET_ADDRESS]" at bounding box center [191, 417] width 158 height 37
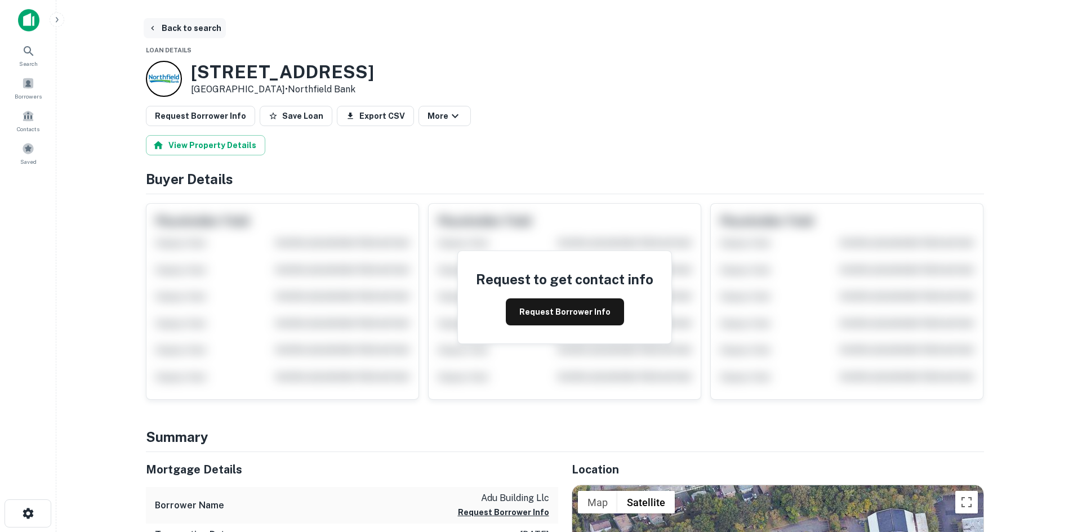
click at [203, 23] on button "Back to search" at bounding box center [185, 28] width 82 height 20
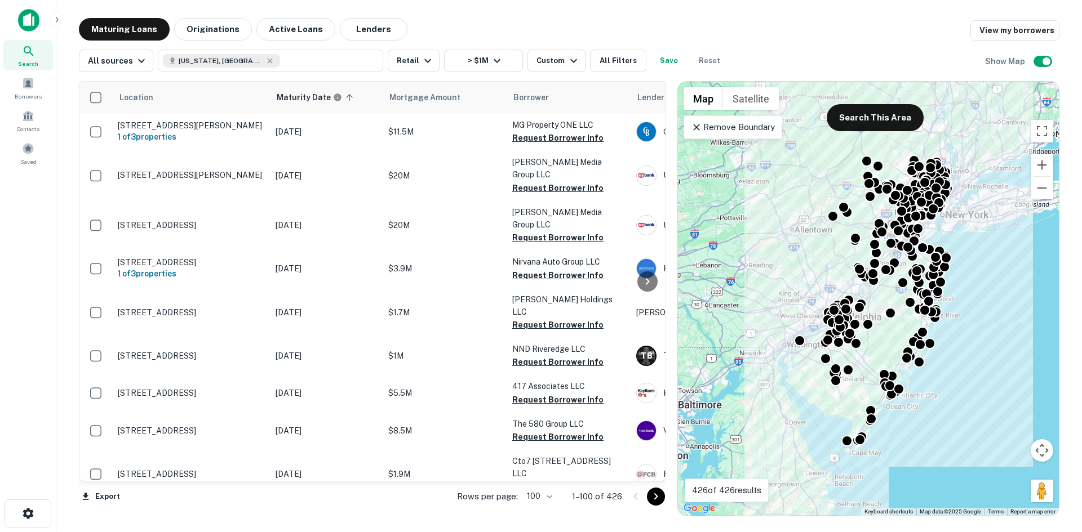
click at [656, 500] on icon "Go to next page" at bounding box center [656, 497] width 14 height 14
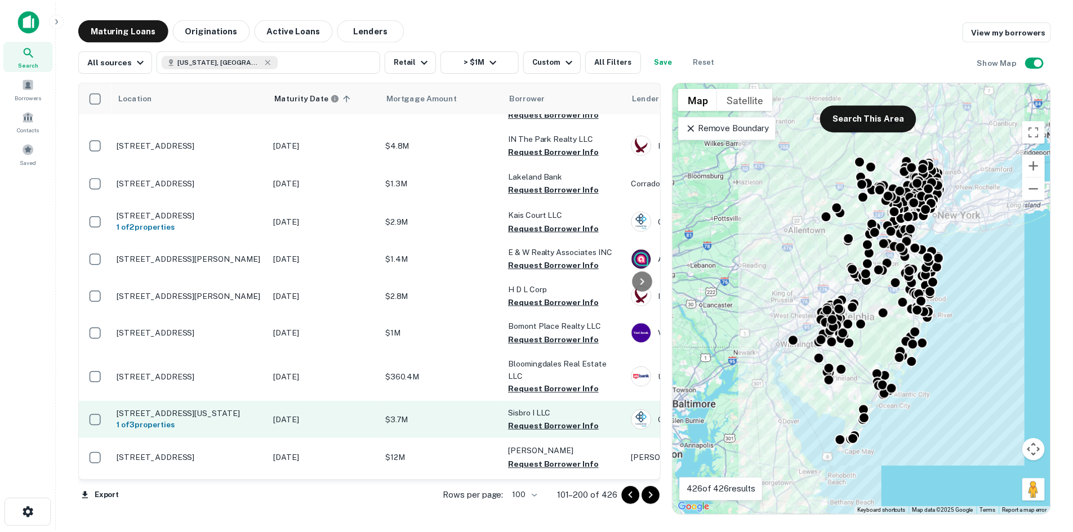
scroll to position [563, 0]
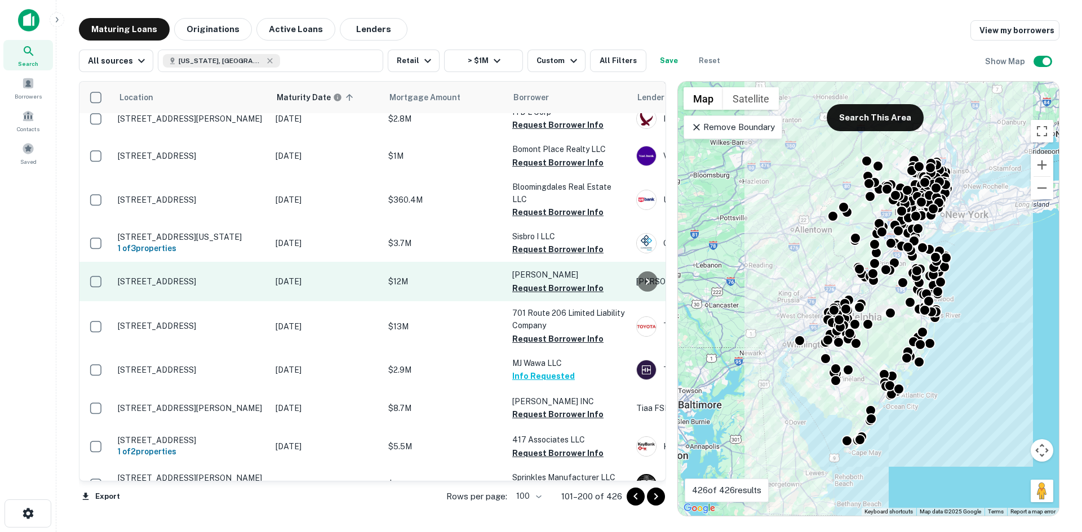
click at [230, 288] on td "195 Us Highway 9 Freehold, NJ 07728" at bounding box center [191, 281] width 158 height 39
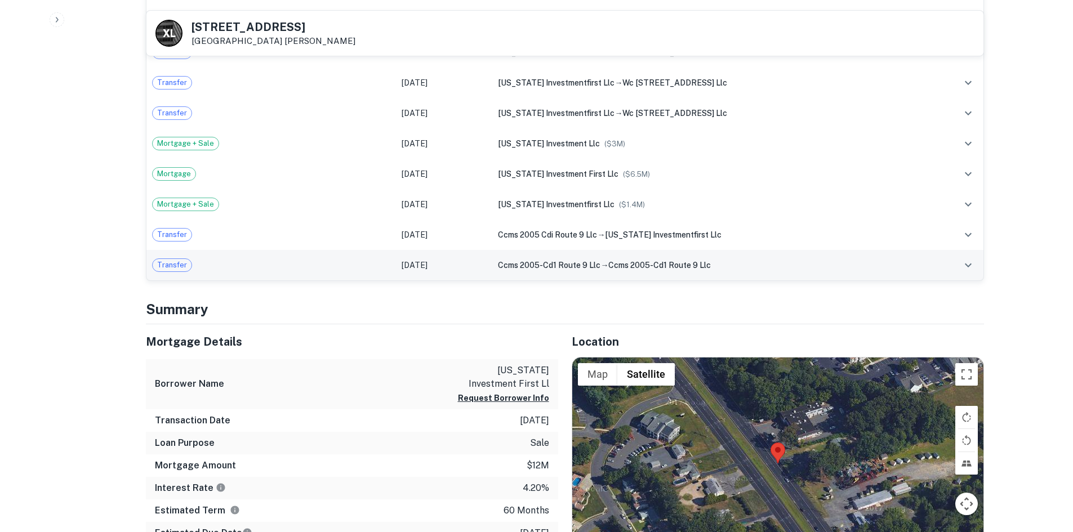
scroll to position [807, 0]
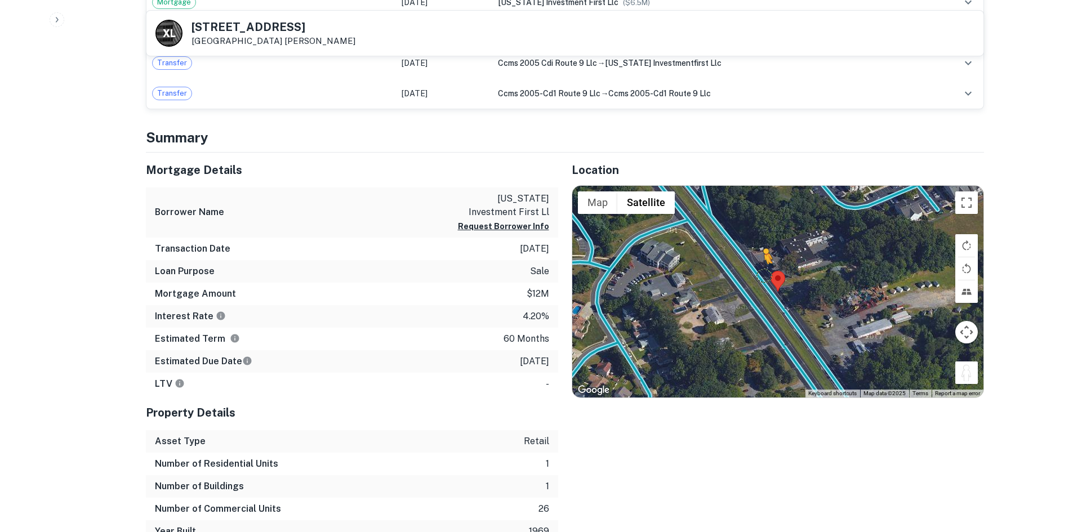
drag, startPoint x: 956, startPoint y: 366, endPoint x: 764, endPoint y: 274, distance: 213.0
click at [764, 274] on div "To activate drag with keyboard, press Alt + Enter. Once in keyboard drag state,…" at bounding box center [777, 292] width 411 height 212
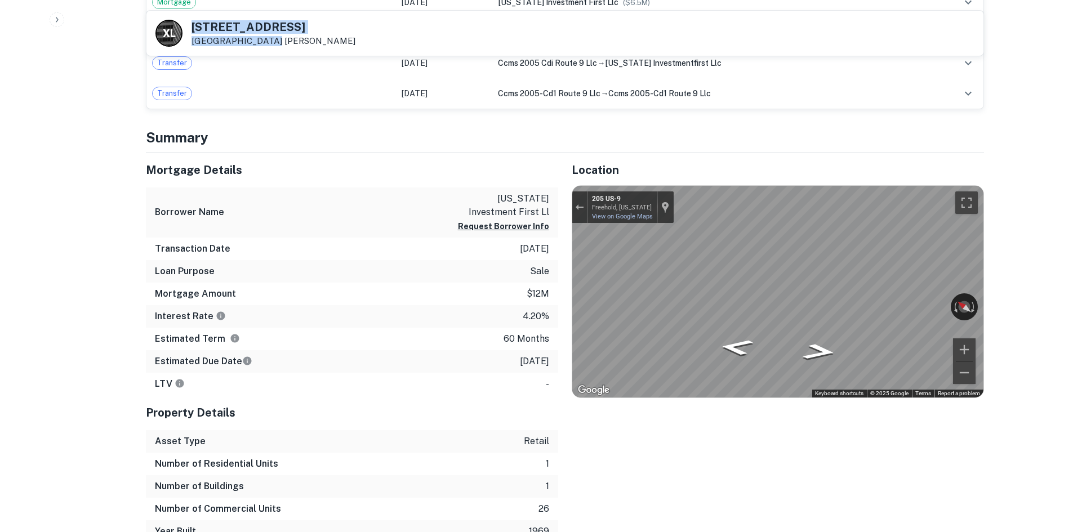
drag, startPoint x: 181, startPoint y: 19, endPoint x: 266, endPoint y: 42, distance: 87.6
click at [266, 42] on div "X L 195 Us Highway 9 Freehold, NJ 07728 XIU LIU" at bounding box center [564, 33] width 837 height 45
copy div "195 Us Highway 9 Freehold, NJ 07728"
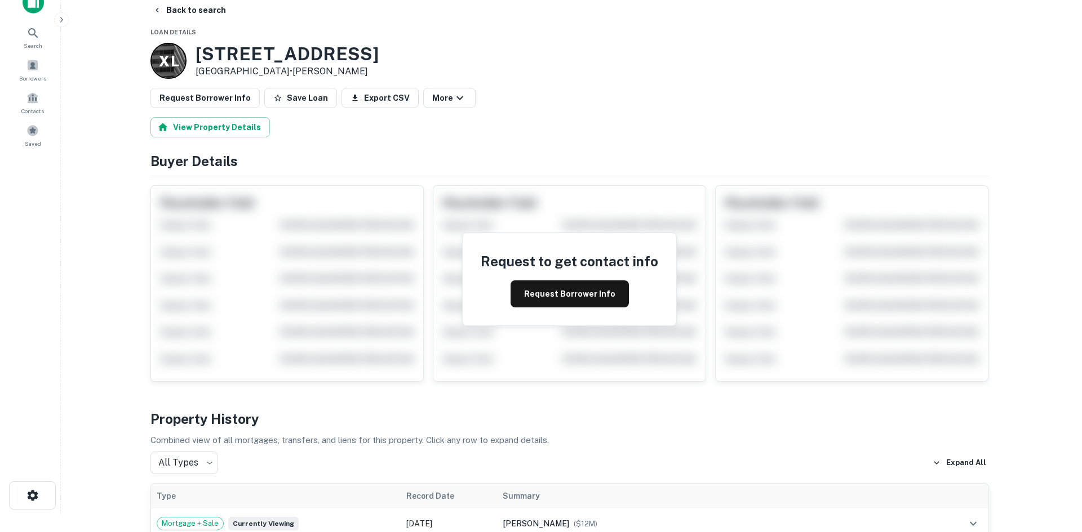
scroll to position [0, 0]
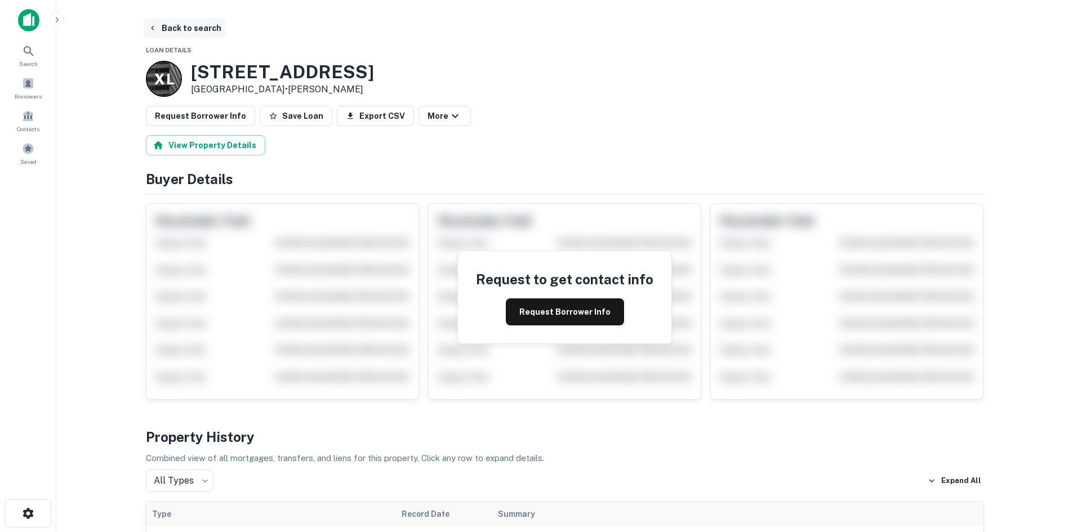
click at [187, 21] on button "Back to search" at bounding box center [185, 28] width 82 height 20
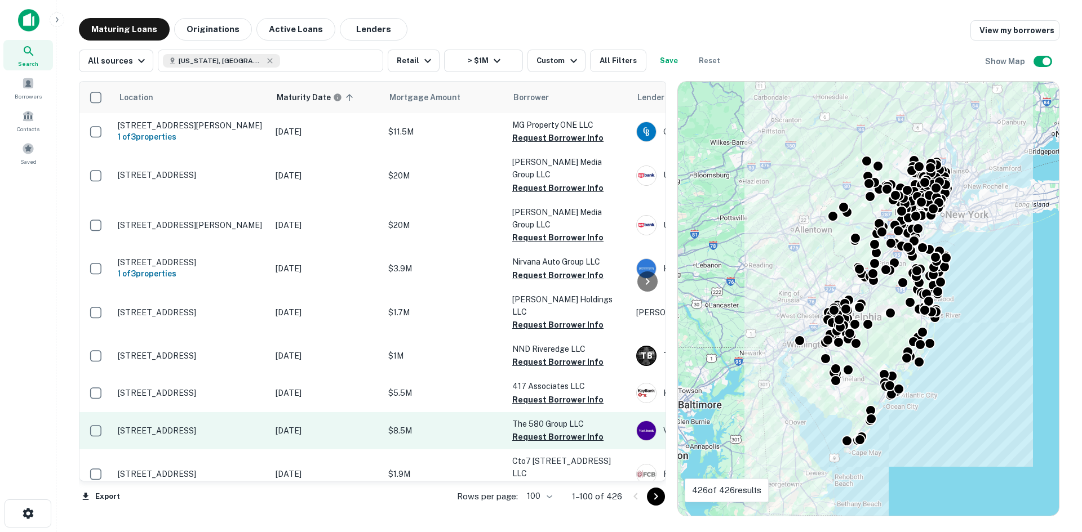
click at [658, 491] on icon "Go to next page" at bounding box center [656, 497] width 14 height 14
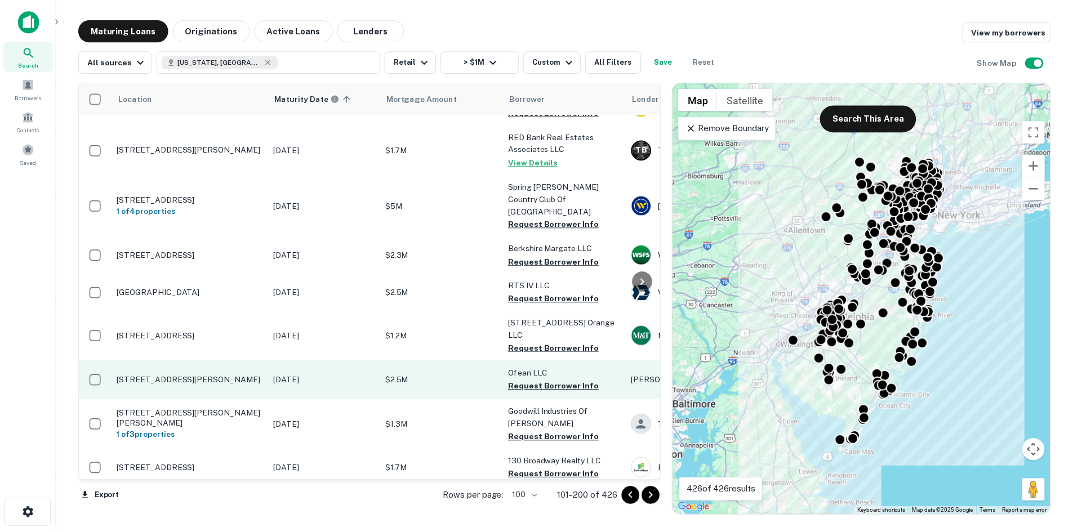
scroll to position [1672, 0]
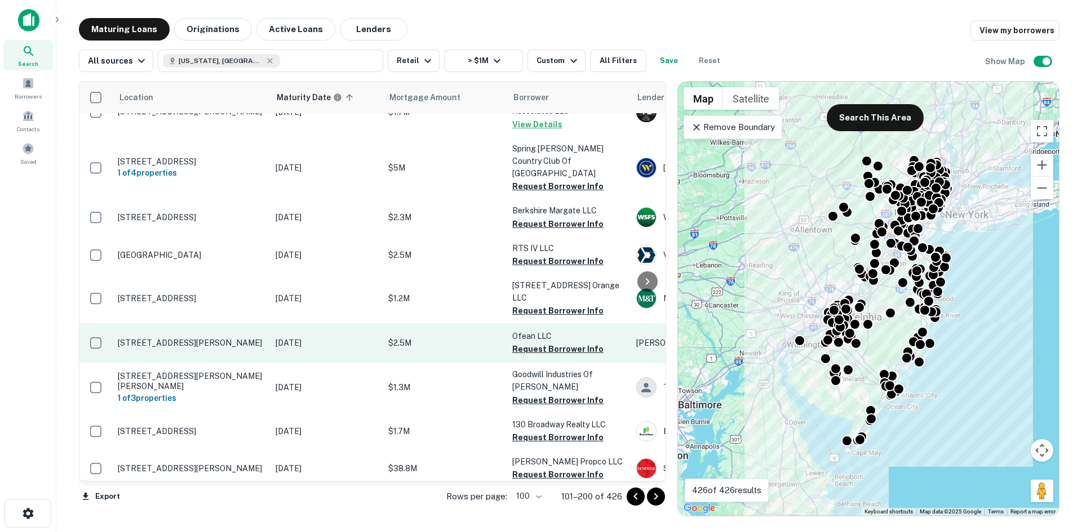
click at [229, 363] on td "115 Elizabeth Ave Newark, NJ 07108" at bounding box center [191, 342] width 158 height 39
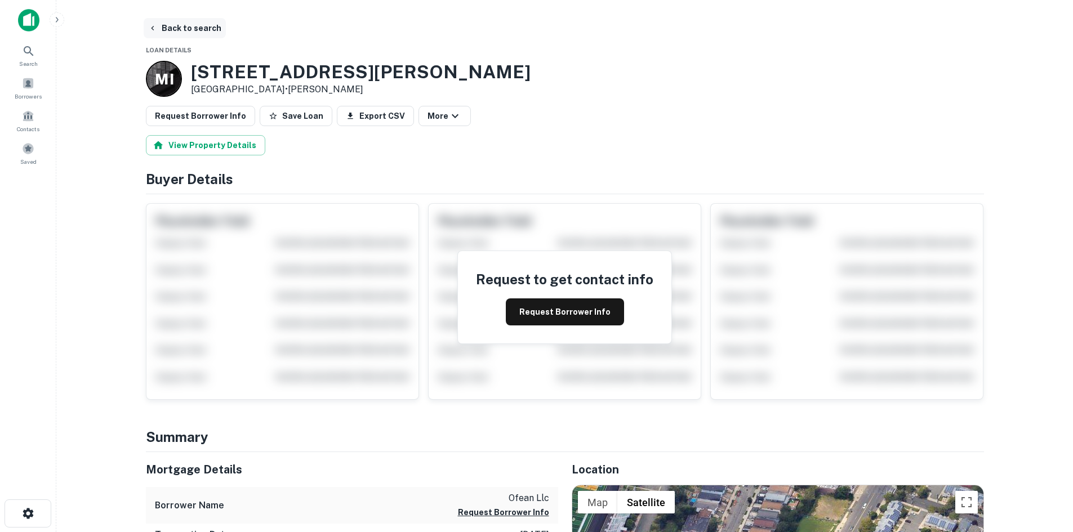
click at [181, 26] on button "Back to search" at bounding box center [185, 28] width 82 height 20
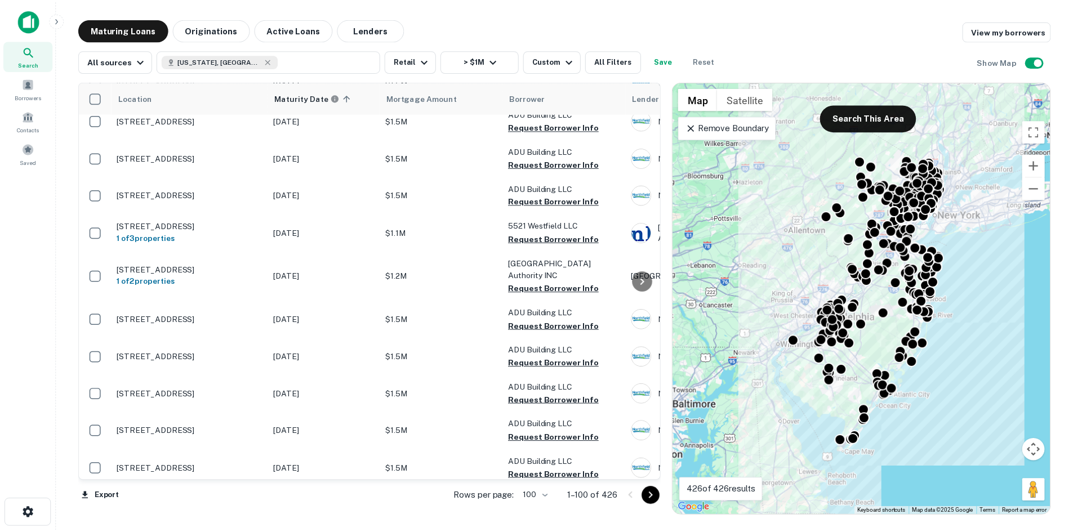
scroll to position [3233, 0]
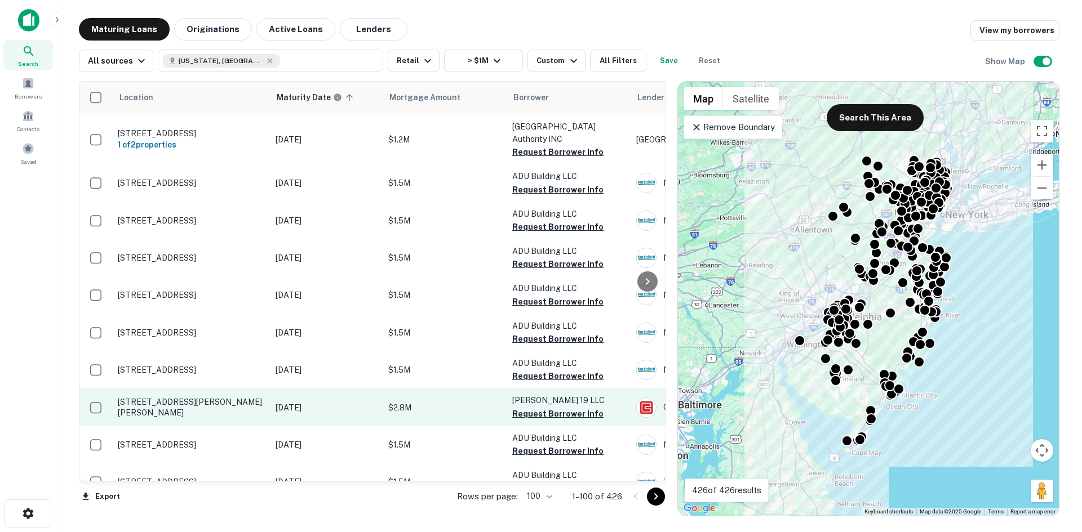
click at [224, 389] on td "[STREET_ADDRESS][PERSON_NAME][PERSON_NAME]" at bounding box center [191, 407] width 158 height 37
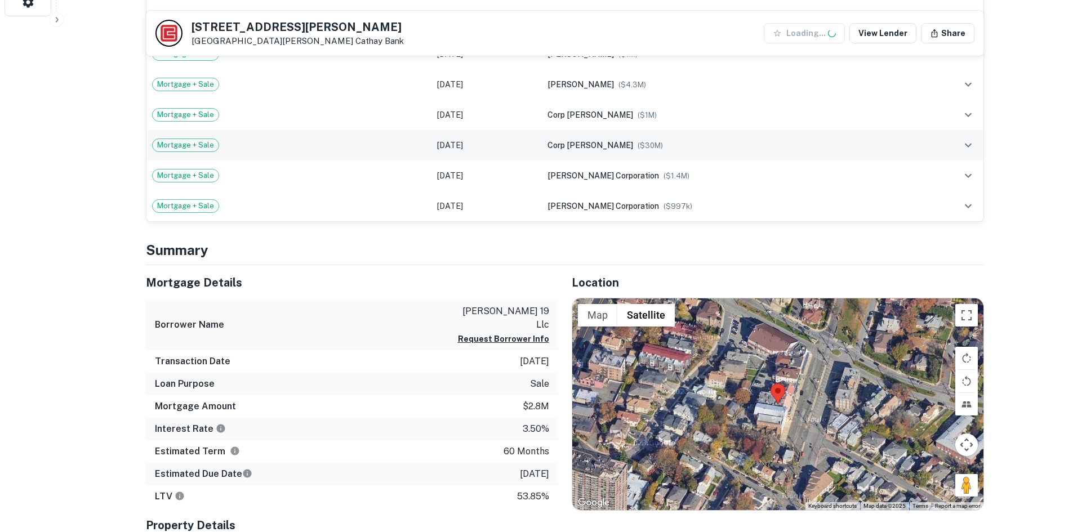
scroll to position [620, 0]
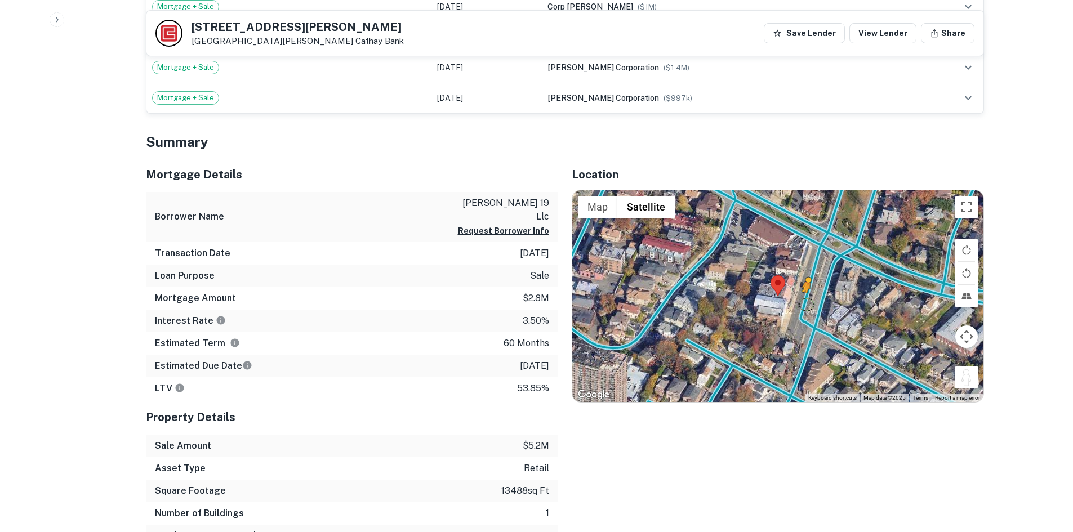
drag, startPoint x: 961, startPoint y: 375, endPoint x: 805, endPoint y: 304, distance: 172.0
click at [805, 304] on div "To activate drag with keyboard, press Alt + Enter. Once in keyboard drag state,…" at bounding box center [777, 296] width 411 height 212
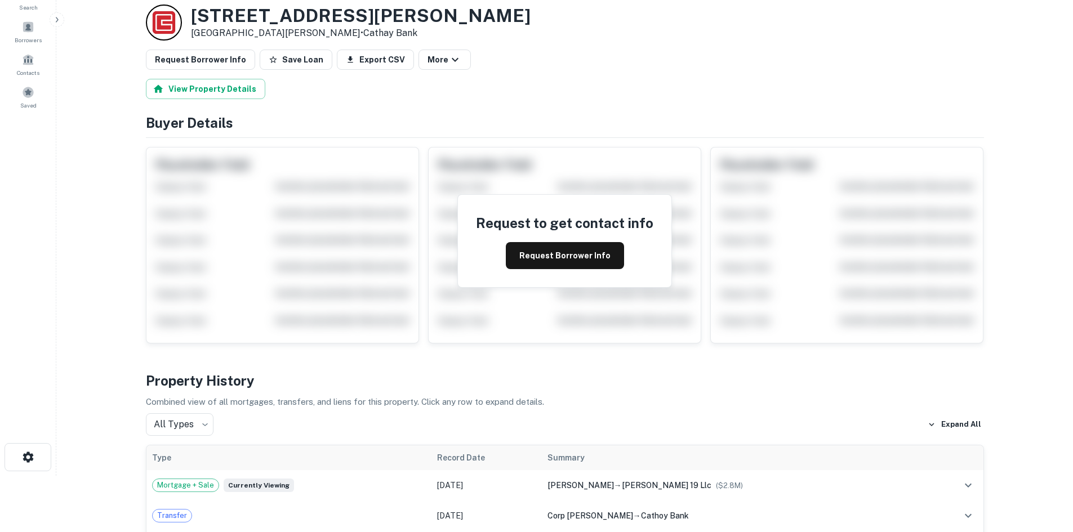
scroll to position [0, 0]
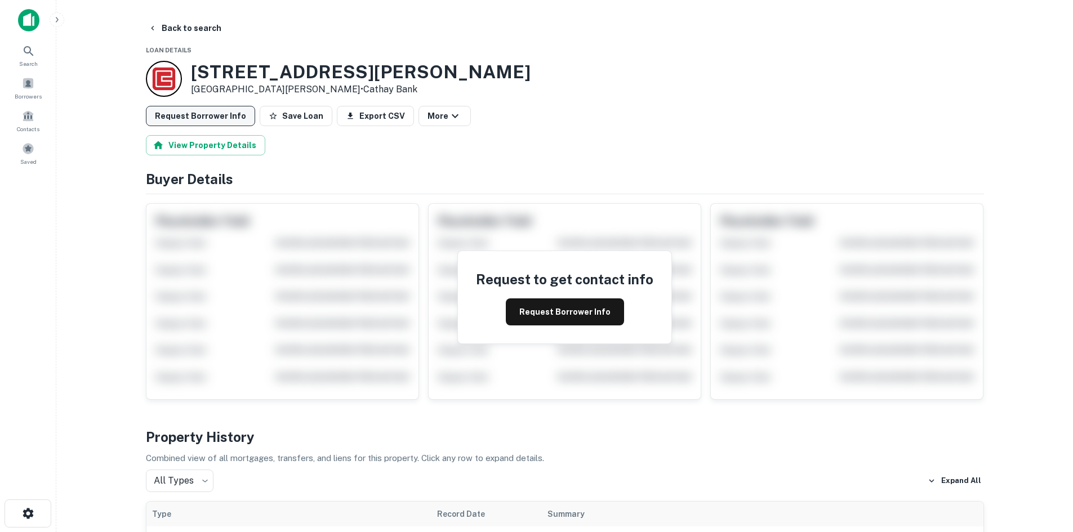
click at [206, 112] on button "Request Borrower Info" at bounding box center [200, 116] width 109 height 20
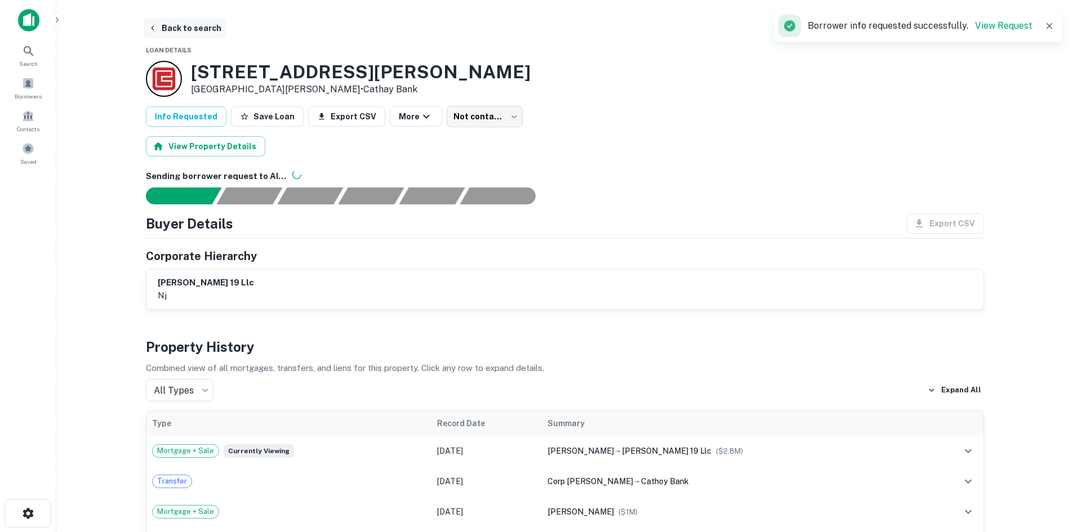
click at [194, 21] on button "Back to search" at bounding box center [185, 28] width 82 height 20
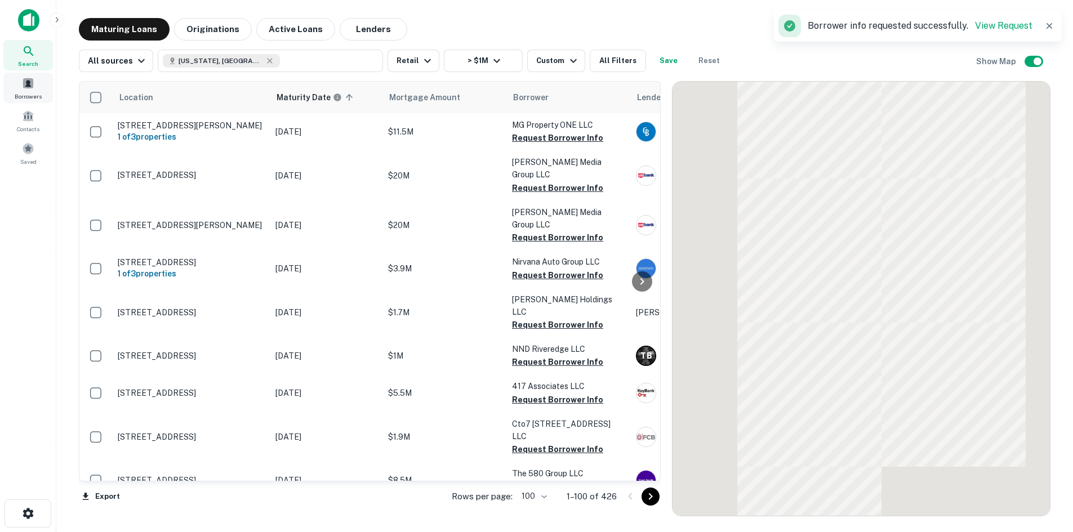
click at [25, 91] on div "Borrowers" at bounding box center [28, 88] width 50 height 30
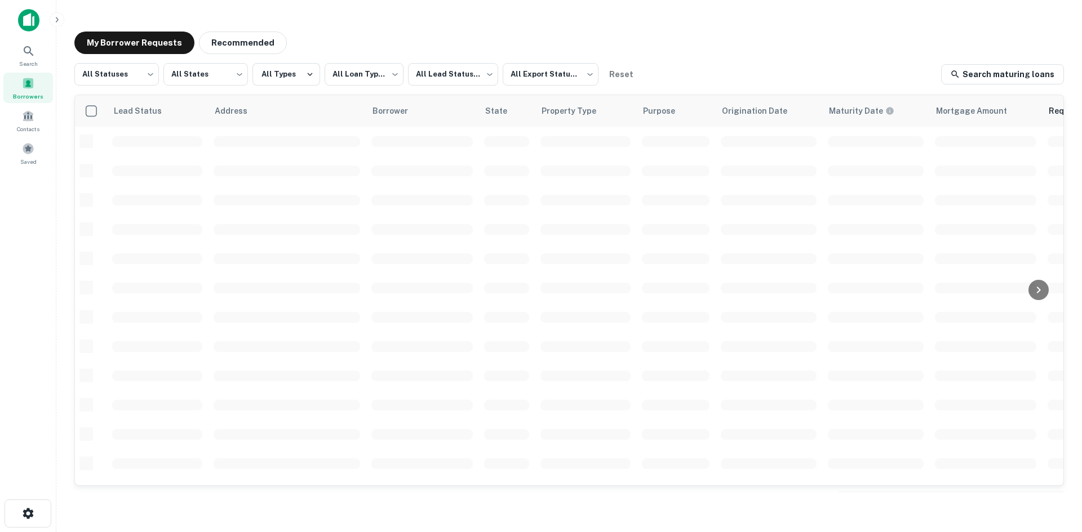
scroll to position [382, 0]
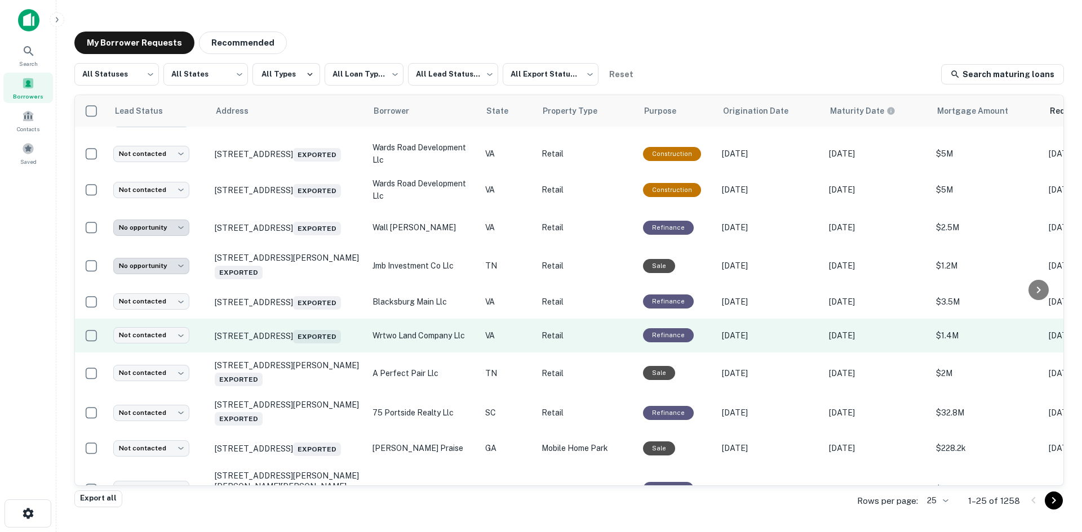
click at [279, 353] on td "[STREET_ADDRESS] Exported" at bounding box center [288, 336] width 158 height 34
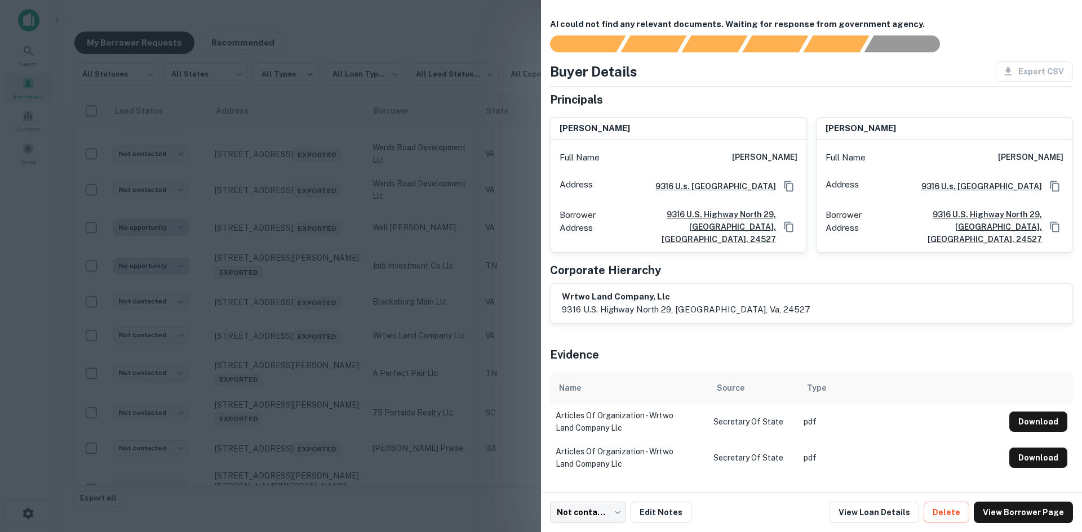
click at [495, 366] on div at bounding box center [541, 266] width 1082 height 532
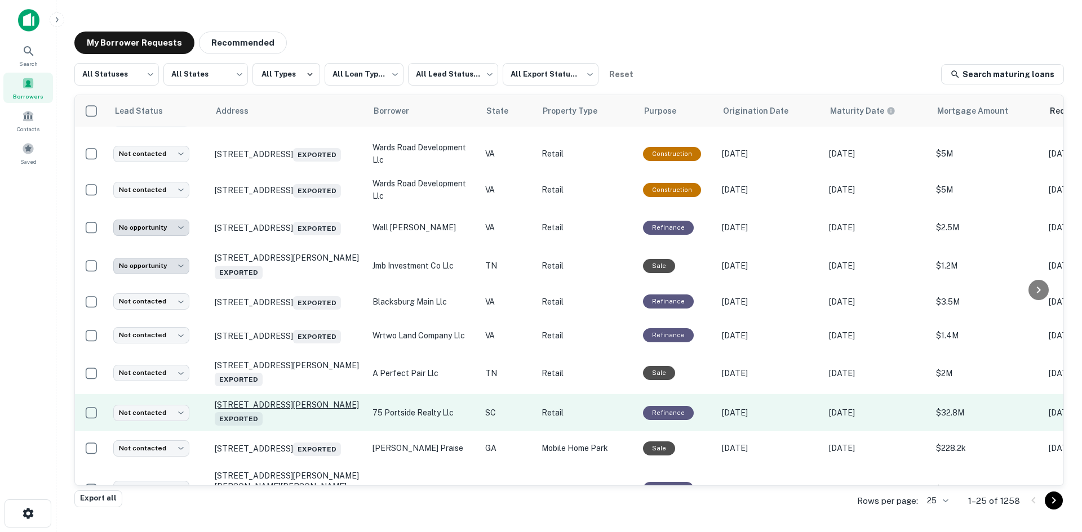
scroll to position [564, 0]
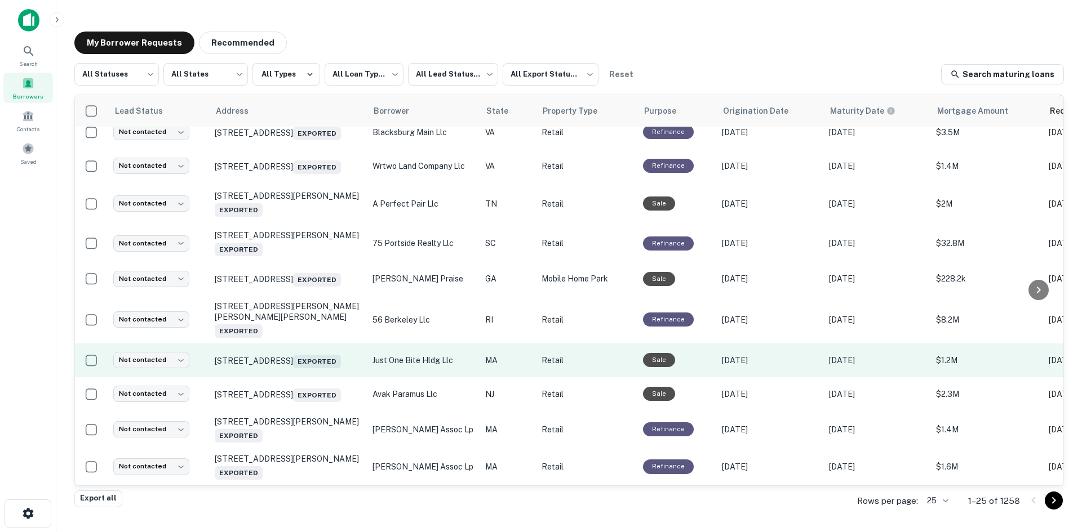
click at [295, 361] on td "[STREET_ADDRESS] Exported" at bounding box center [288, 361] width 158 height 34
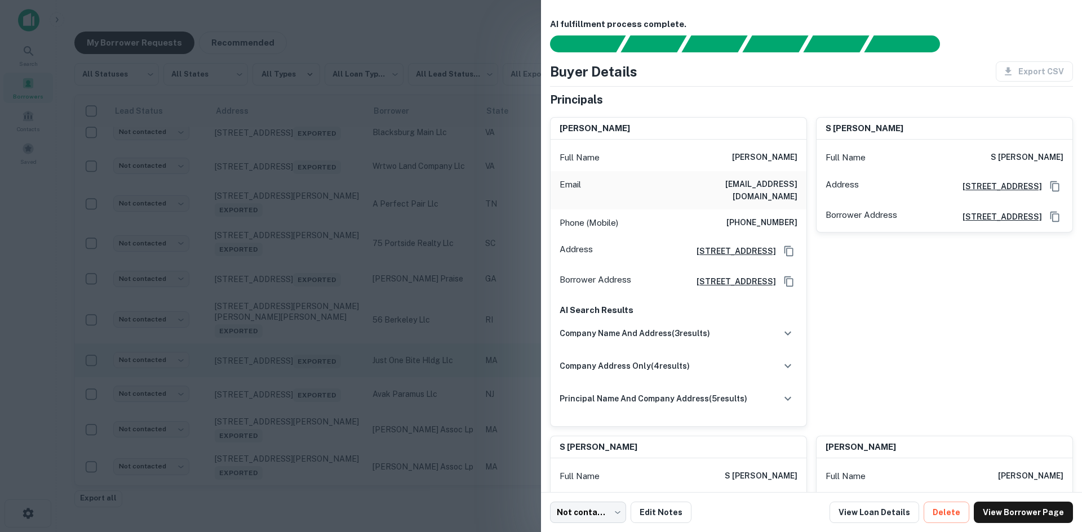
click at [295, 361] on div at bounding box center [541, 266] width 1082 height 532
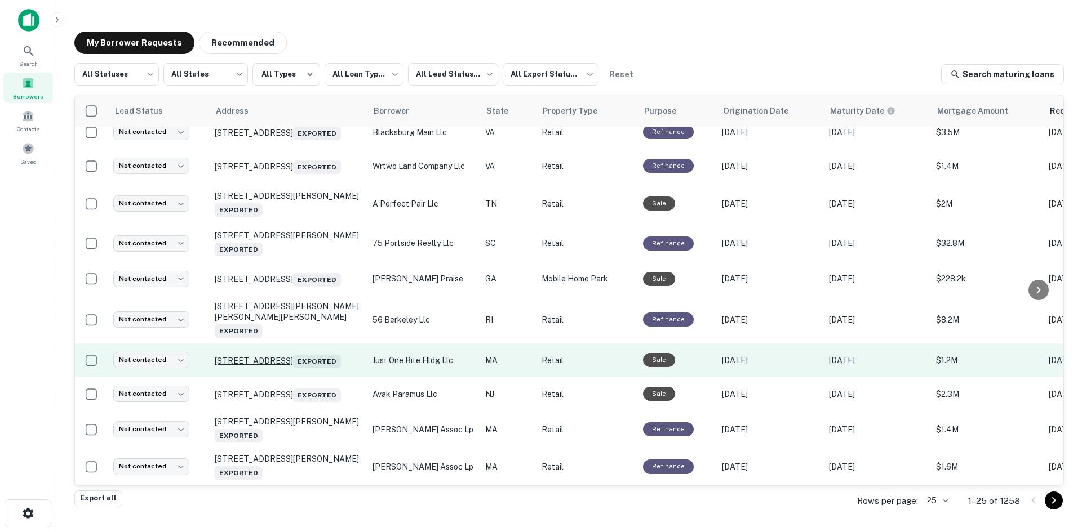
click at [293, 353] on p "[STREET_ADDRESS] Exported" at bounding box center [288, 361] width 146 height 16
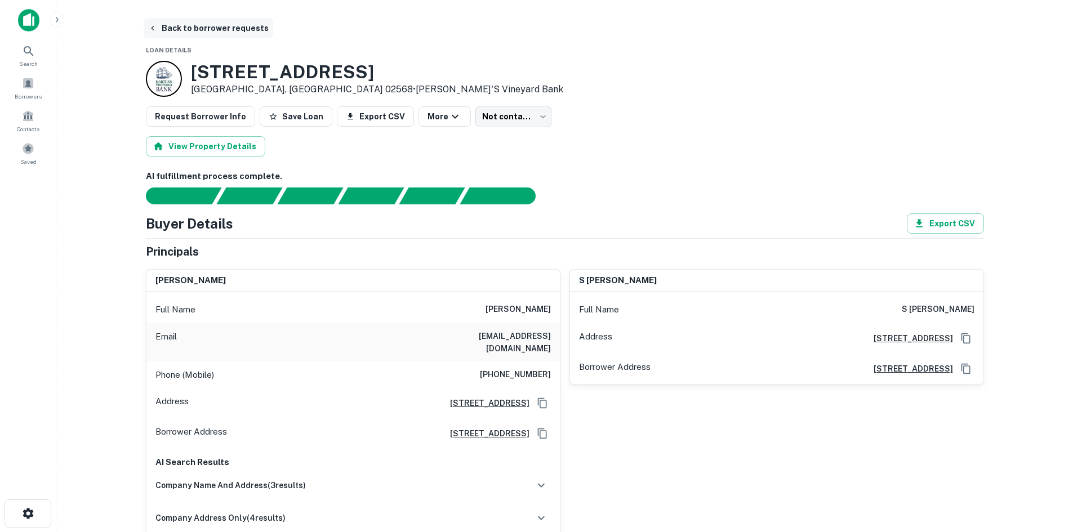
click at [157, 27] on button "Back to borrower requests" at bounding box center [209, 28] width 130 height 20
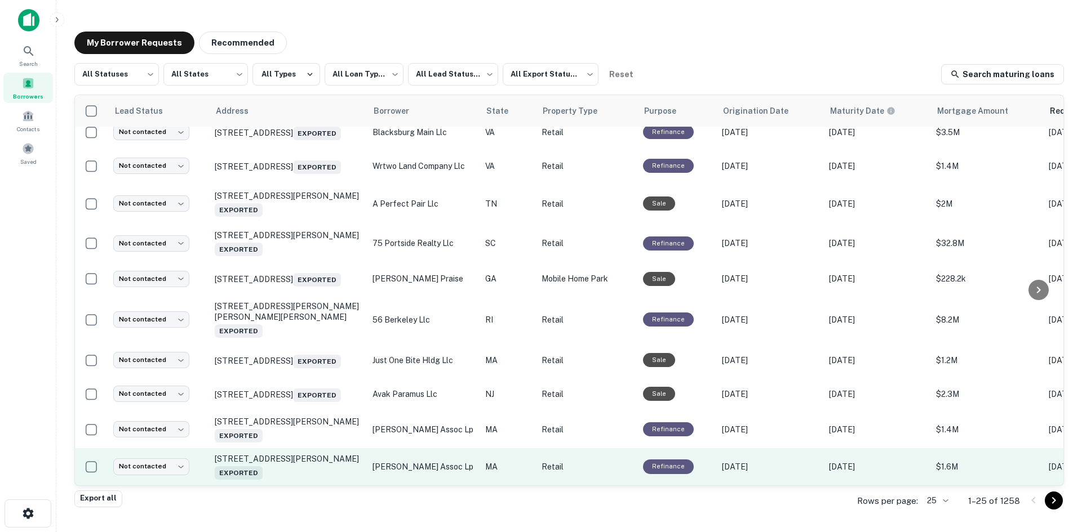
scroll to position [564, 0]
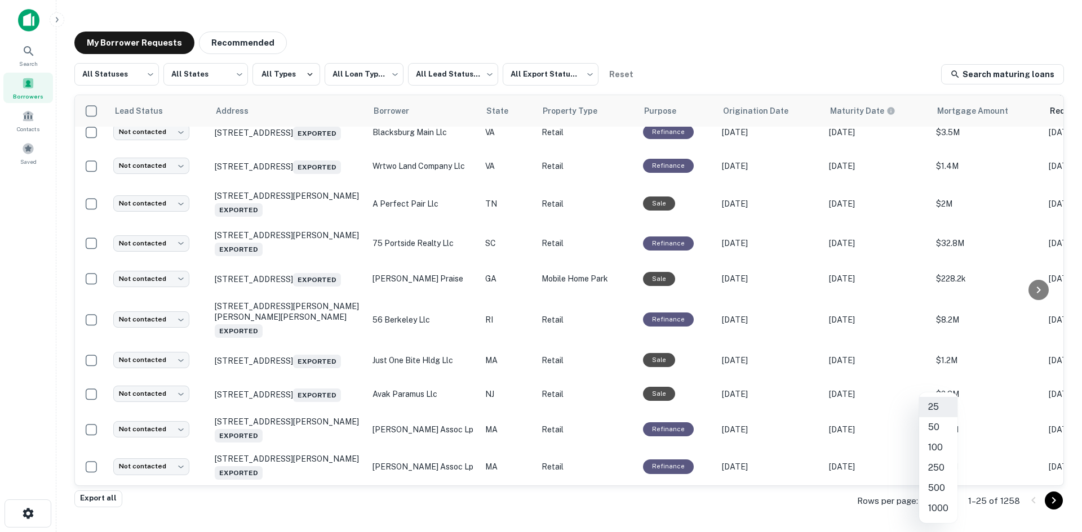
click at [929, 508] on body "**********" at bounding box center [541, 266] width 1082 height 532
click at [933, 508] on li "1000" at bounding box center [938, 509] width 38 height 20
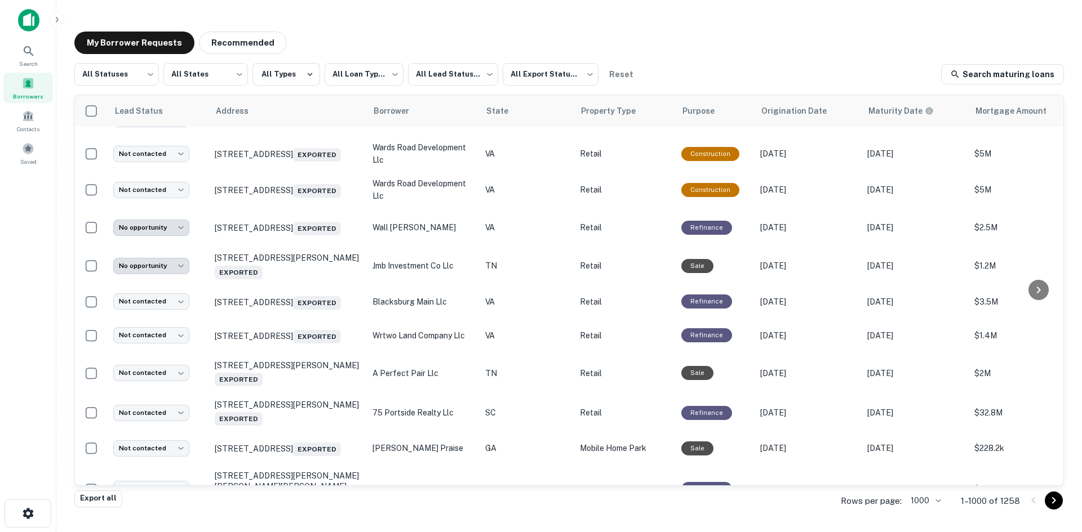
scroll to position [1690, 0]
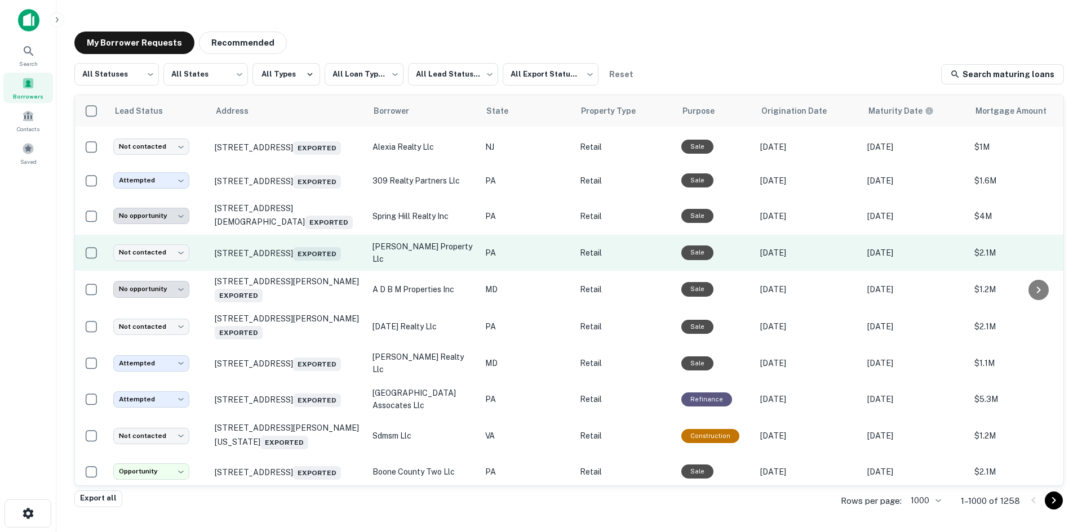
click at [292, 271] on td "[STREET_ADDRESS] Exported" at bounding box center [288, 253] width 158 height 36
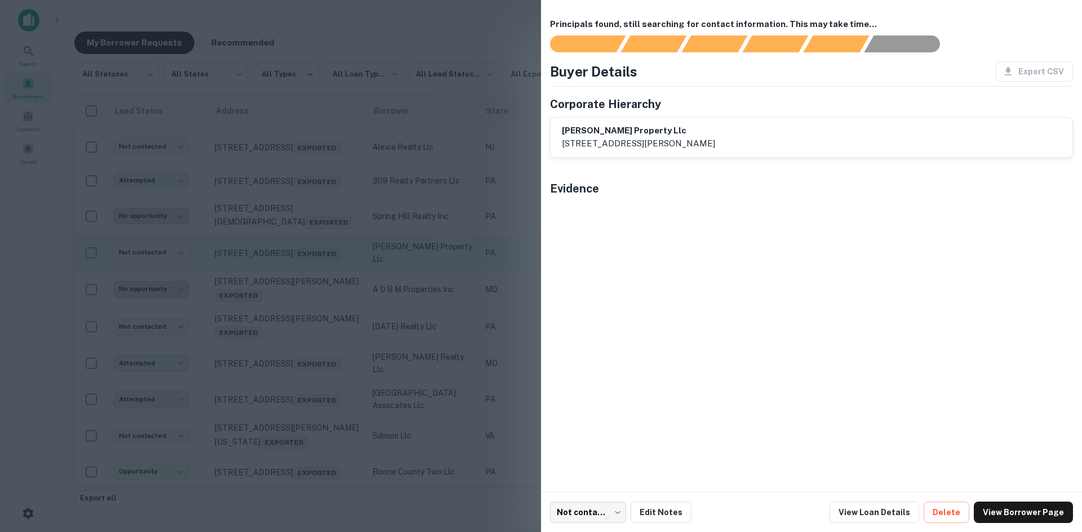
click at [340, 230] on div at bounding box center [541, 266] width 1082 height 532
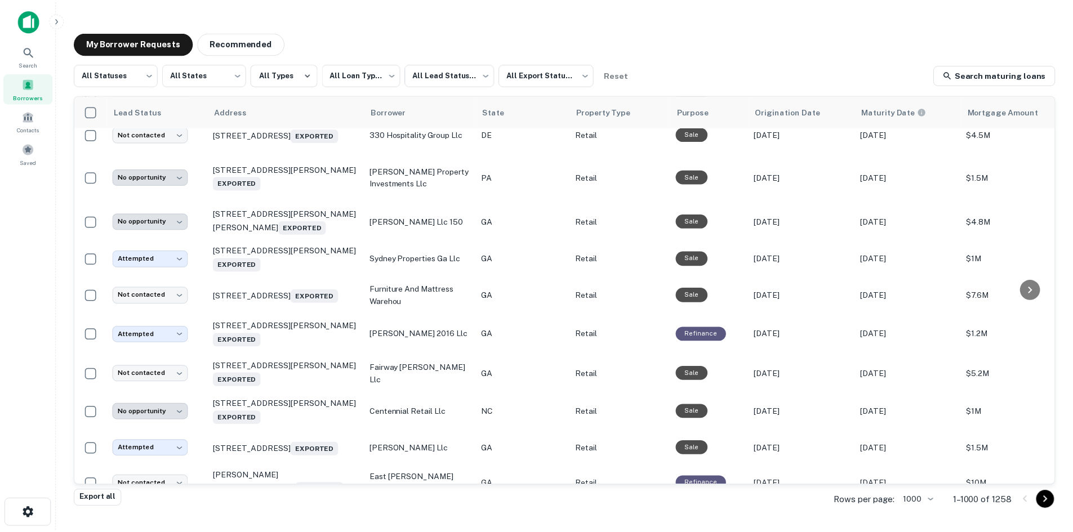
scroll to position [6536, 0]
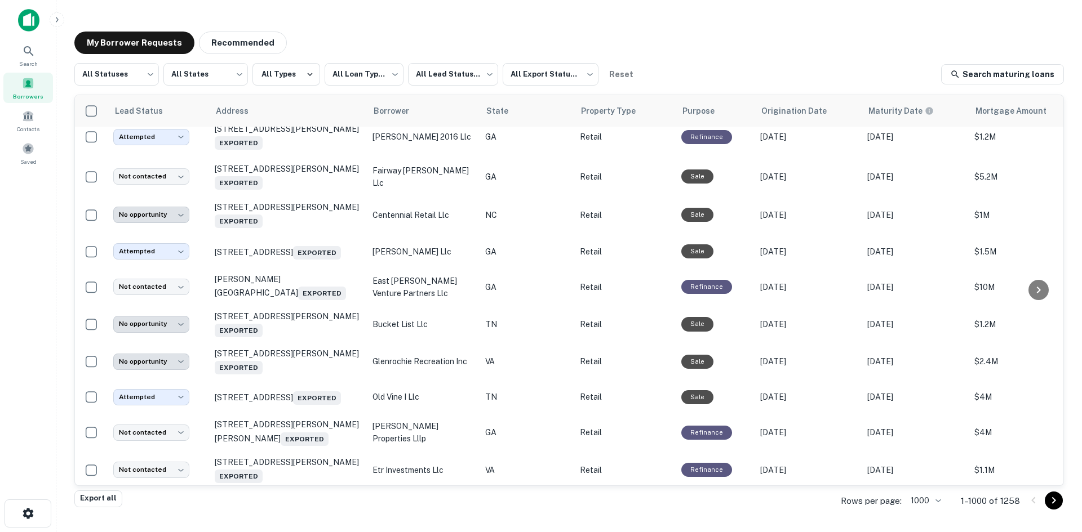
click at [308, 80] on td "2341 Pendley Rd Cumming, GA 30041 Exported" at bounding box center [288, 61] width 158 height 37
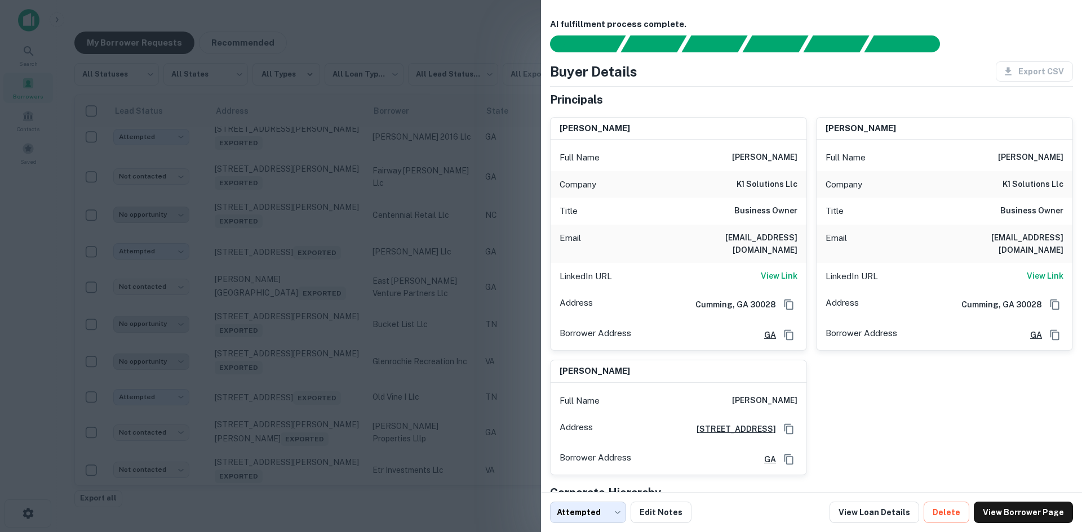
click at [303, 335] on div at bounding box center [541, 266] width 1082 height 532
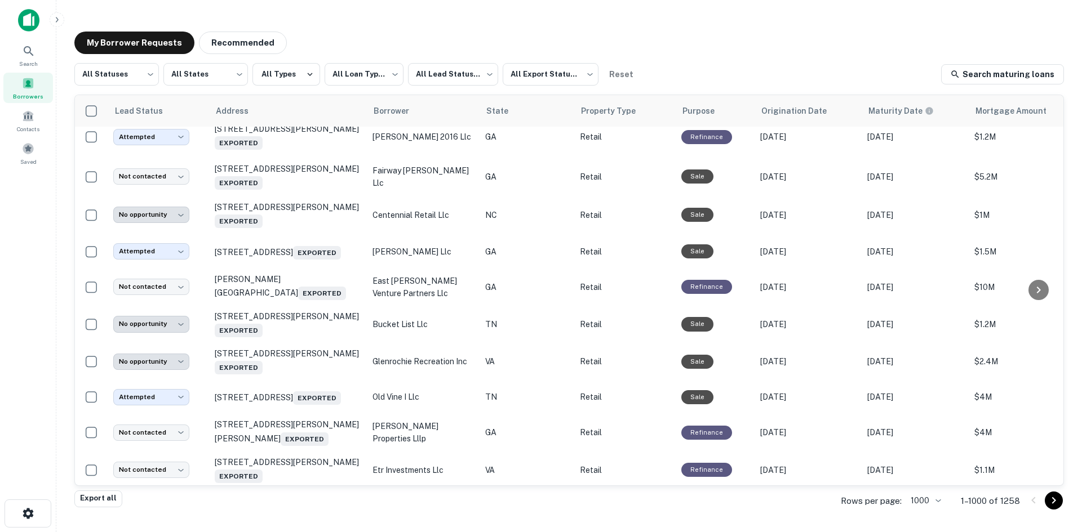
click at [296, 74] on p "2341 Pendley Rd Cumming, GA 30041 Exported" at bounding box center [288, 61] width 146 height 26
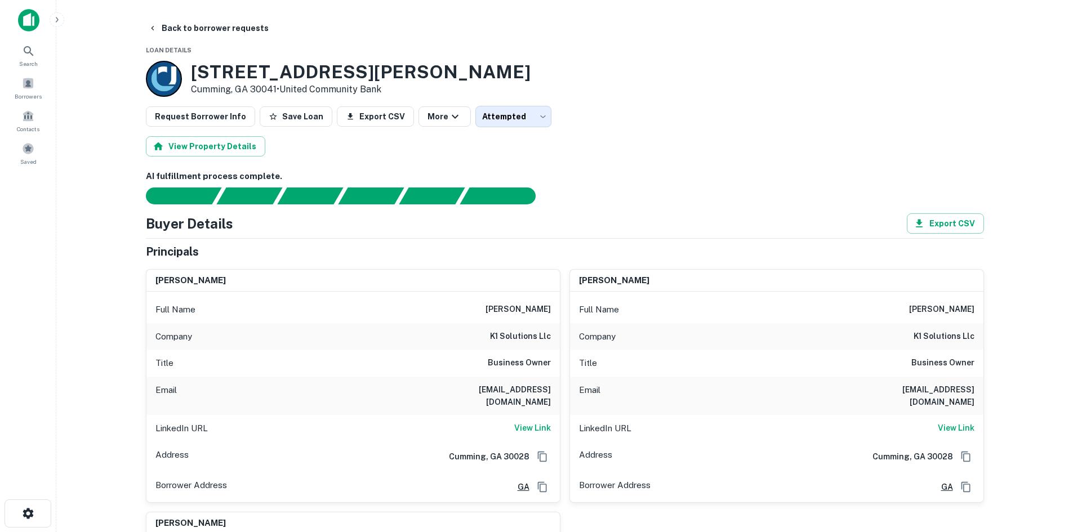
click at [478, 308] on div "Full Name klaudijus kasinskis" at bounding box center [353, 309] width 414 height 27
copy h6 "klaudijus kasinskis"
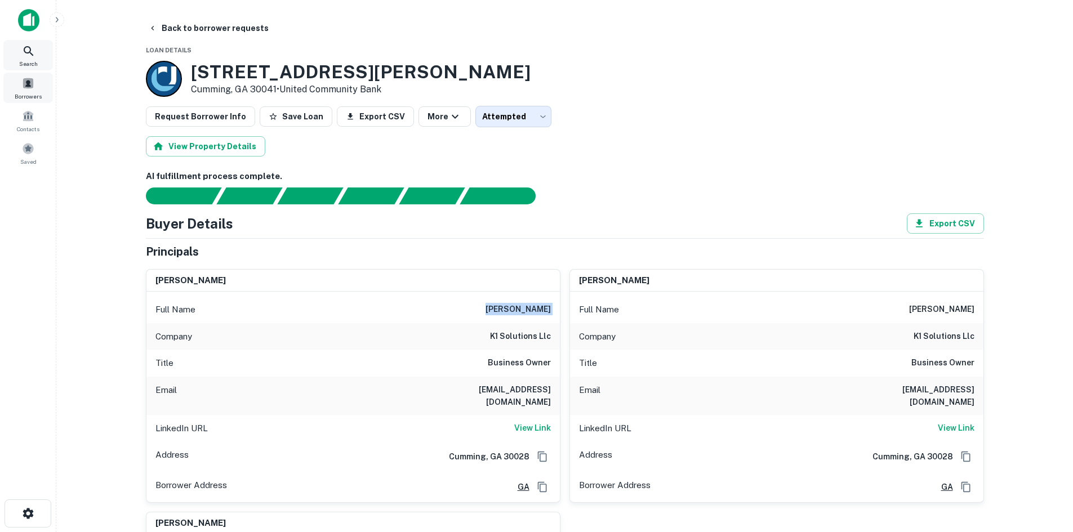
click at [43, 82] on div "Borrowers" at bounding box center [28, 88] width 50 height 30
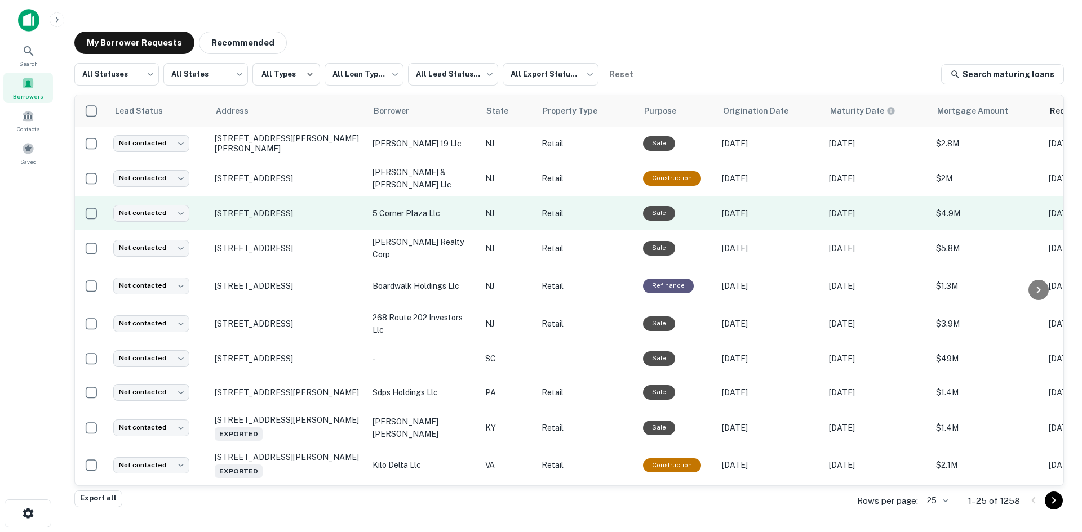
click at [304, 226] on td "[STREET_ADDRESS]" at bounding box center [288, 214] width 158 height 34
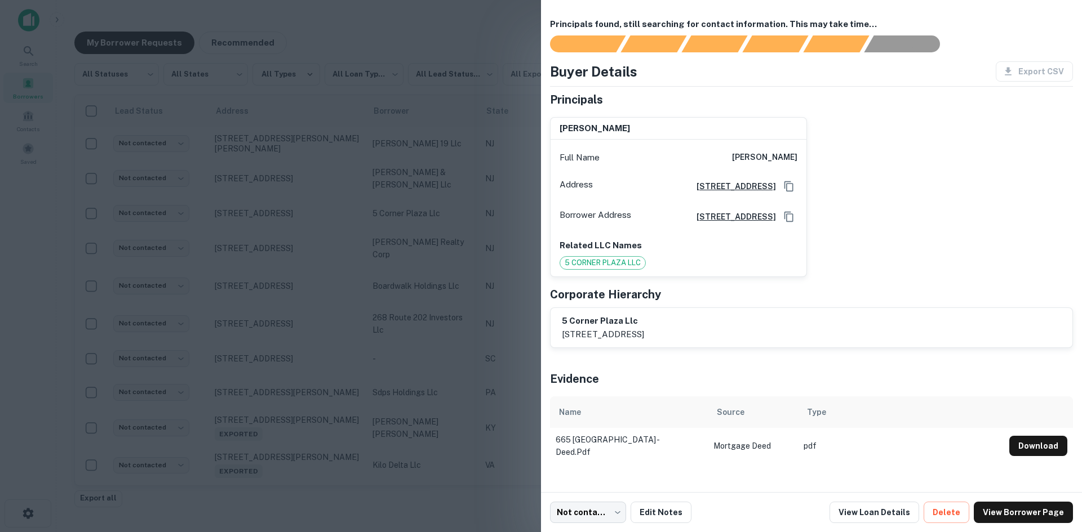
click at [313, 221] on div at bounding box center [541, 266] width 1082 height 532
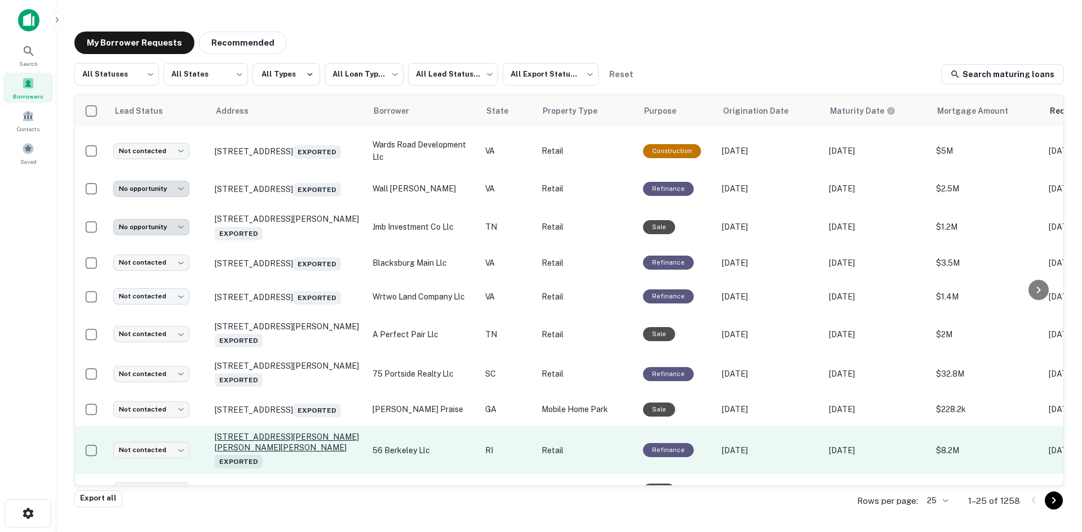
scroll to position [564, 0]
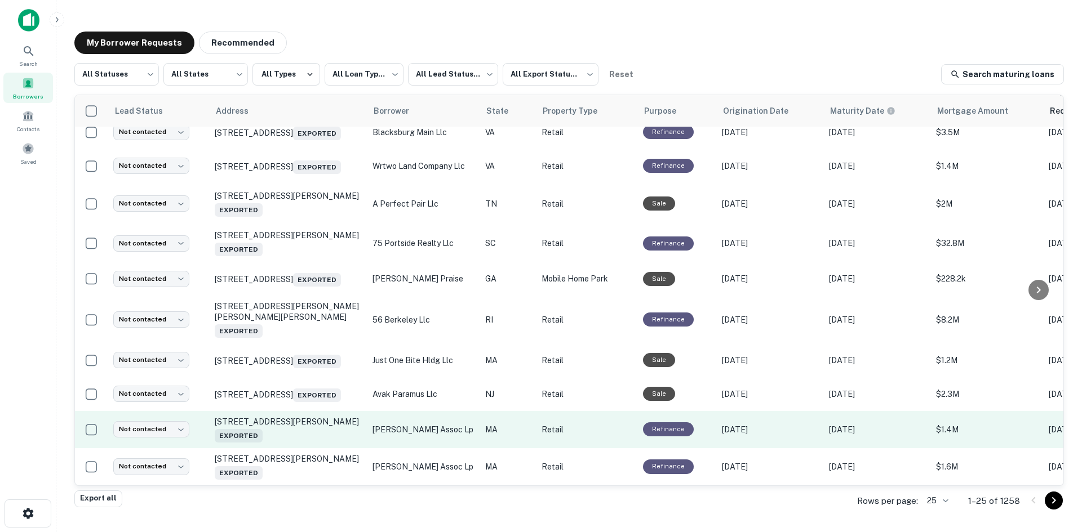
click at [327, 436] on td "[STREET_ADDRESS][PERSON_NAME] Exported" at bounding box center [288, 429] width 158 height 37
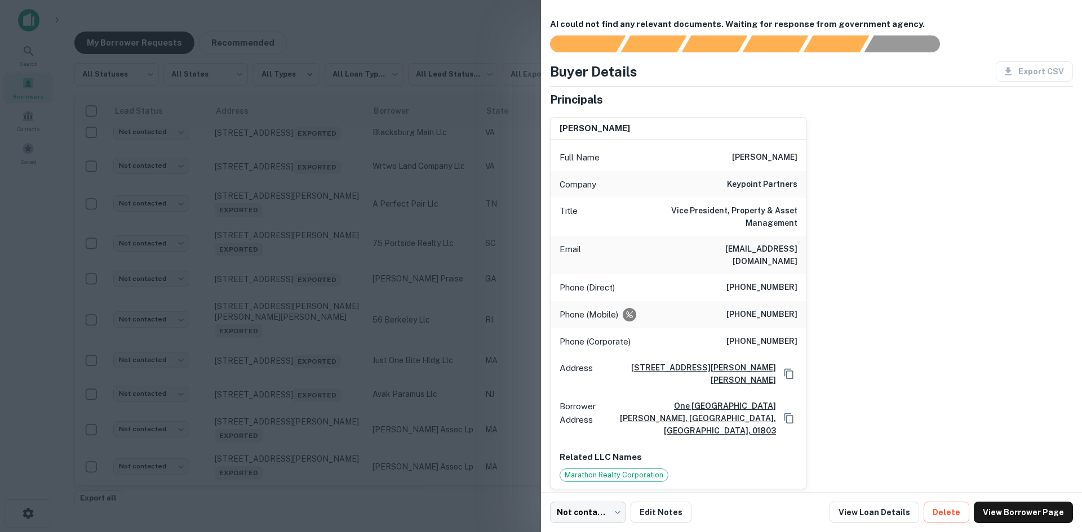
click at [324, 433] on div at bounding box center [541, 266] width 1082 height 532
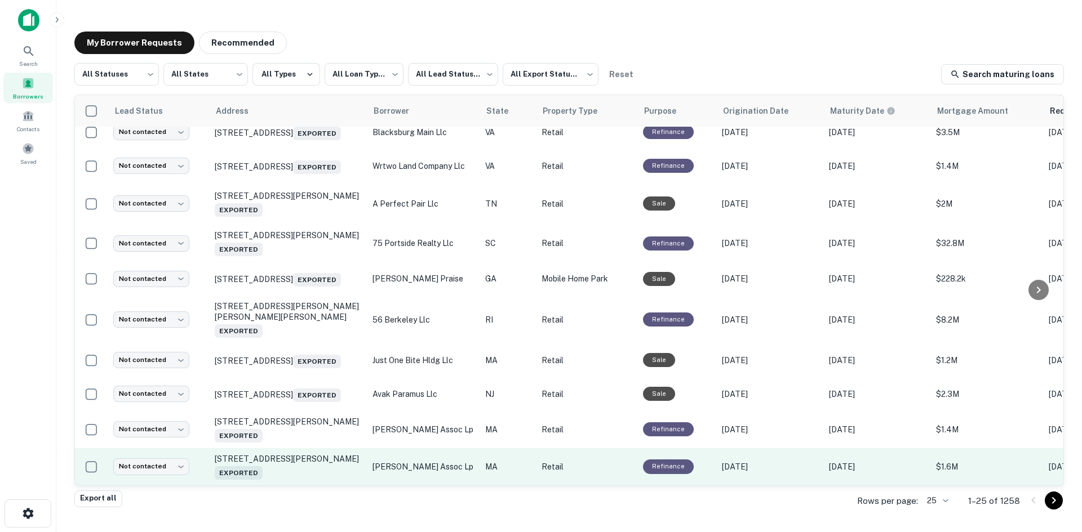
click at [318, 473] on td "[STREET_ADDRESS][PERSON_NAME] Exported" at bounding box center [288, 467] width 158 height 37
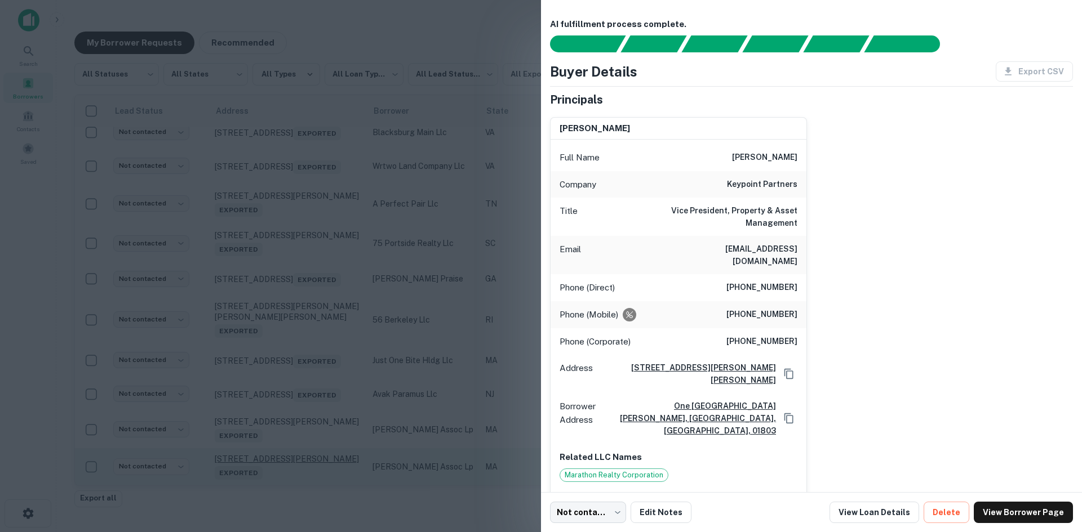
drag, startPoint x: 327, startPoint y: 459, endPoint x: 322, endPoint y: 467, distance: 10.2
click at [327, 459] on div at bounding box center [541, 266] width 1082 height 532
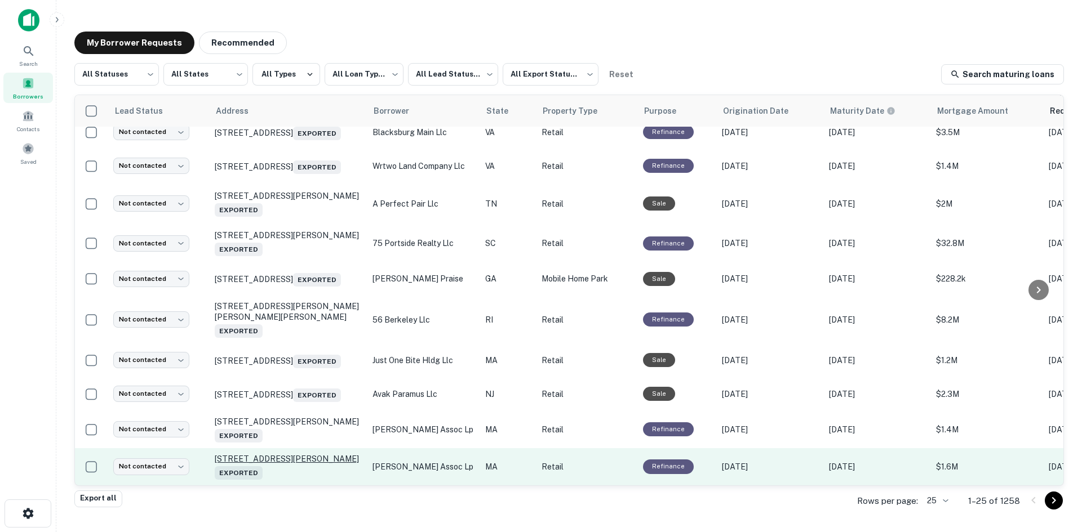
click at [319, 454] on p "[STREET_ADDRESS][PERSON_NAME] Exported" at bounding box center [288, 467] width 146 height 26
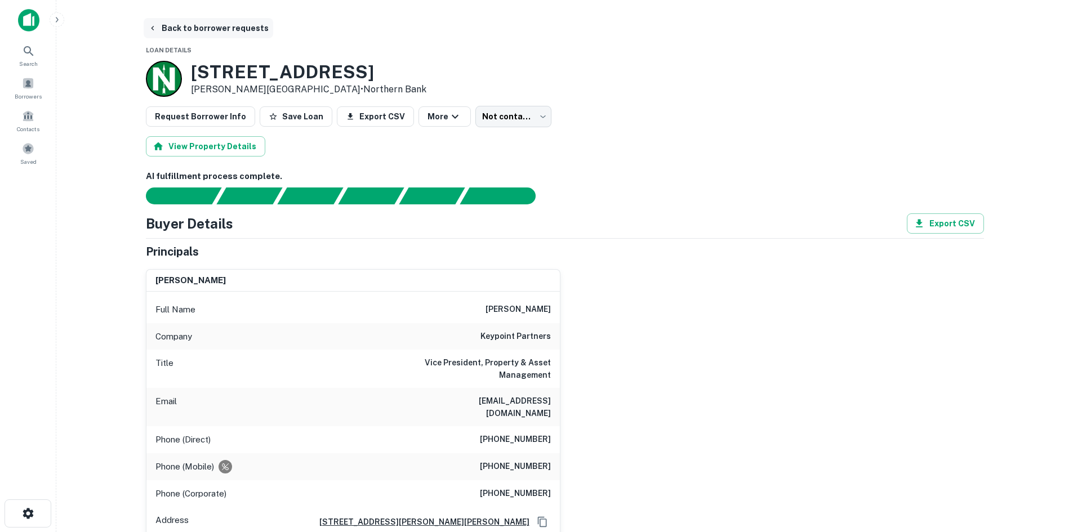
click at [253, 37] on button "Back to borrower requests" at bounding box center [209, 28] width 130 height 20
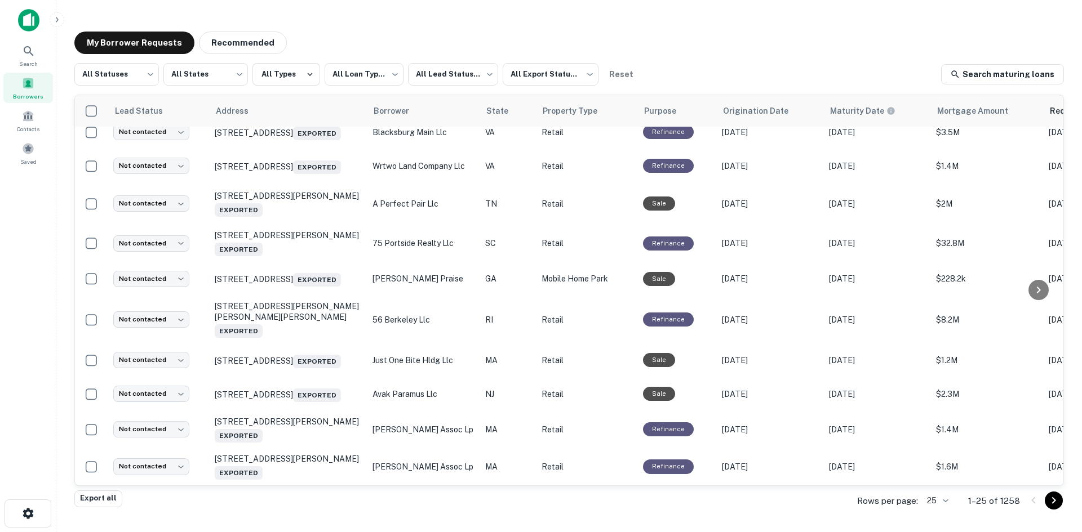
scroll to position [564, 0]
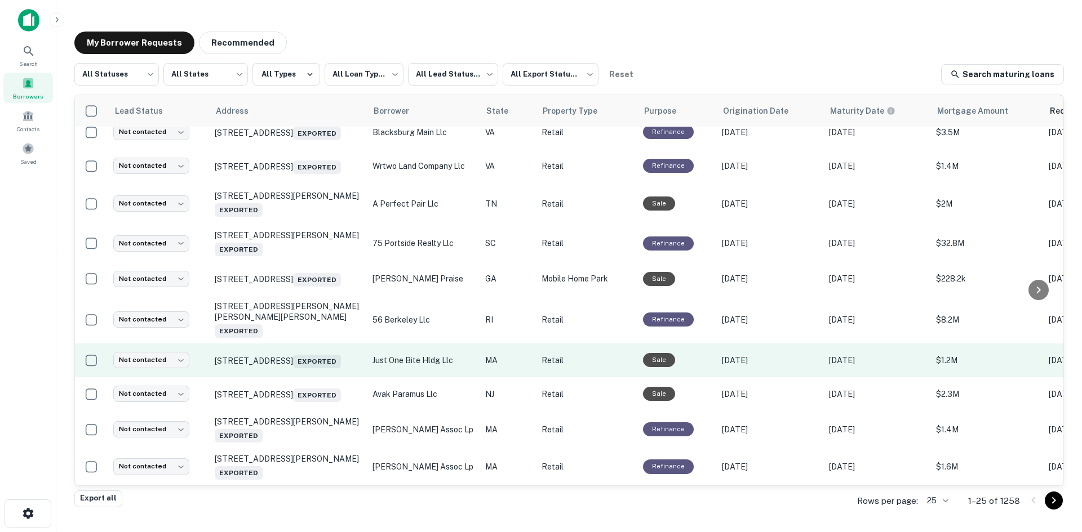
click at [325, 361] on td "[STREET_ADDRESS] Exported" at bounding box center [288, 361] width 158 height 34
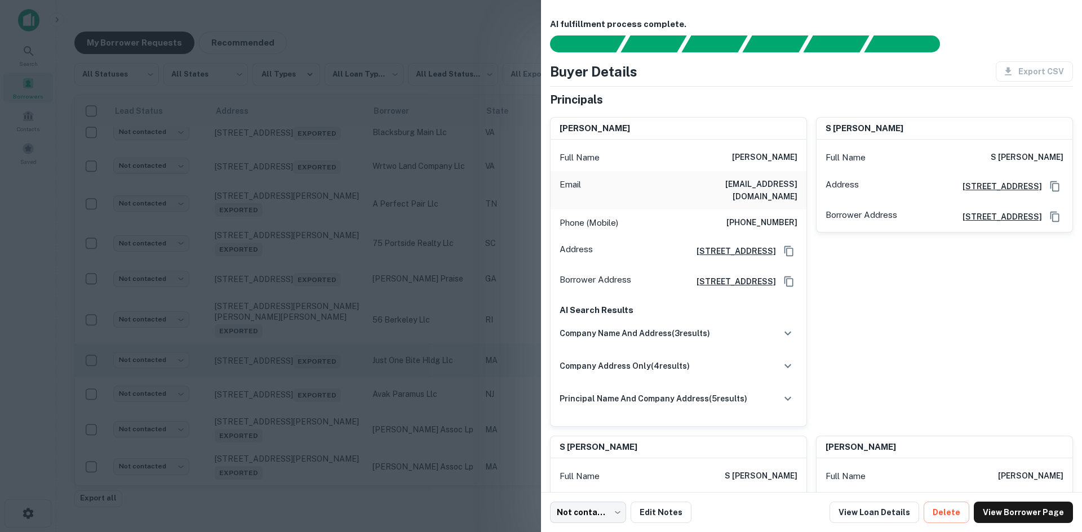
click at [325, 361] on div at bounding box center [541, 266] width 1082 height 532
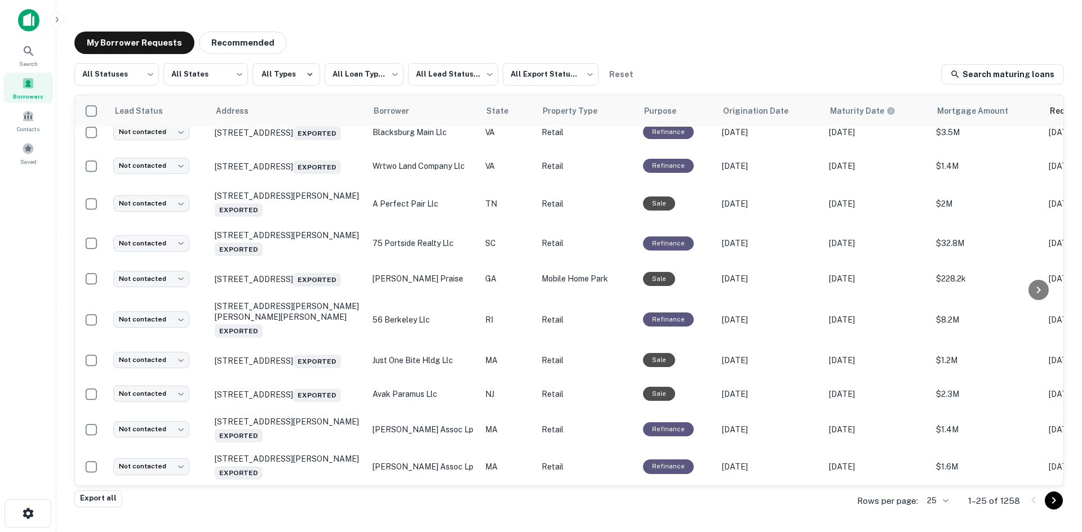
click at [942, 500] on body "**********" at bounding box center [541, 266] width 1082 height 532
click at [942, 477] on li "250" at bounding box center [938, 468] width 38 height 20
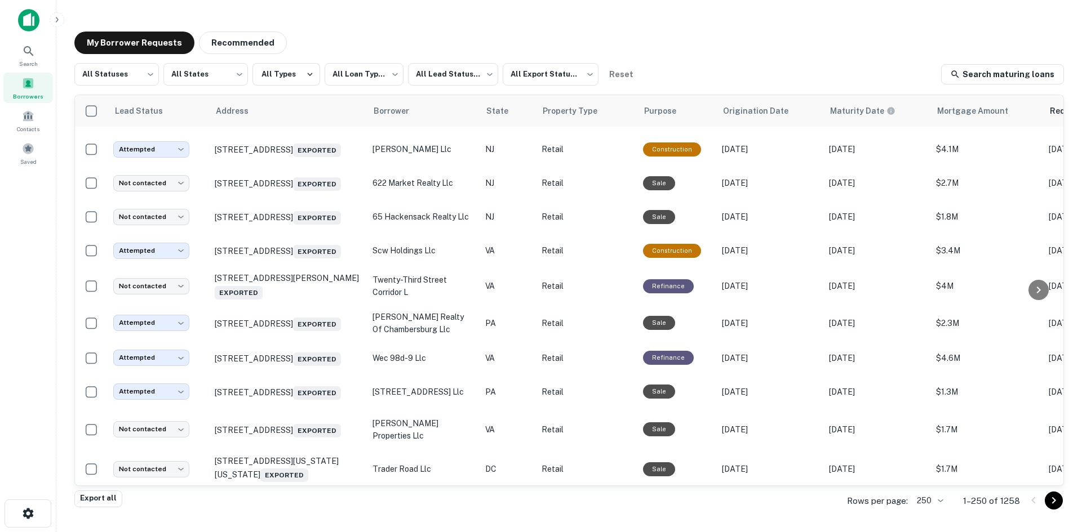
scroll to position [2931, 0]
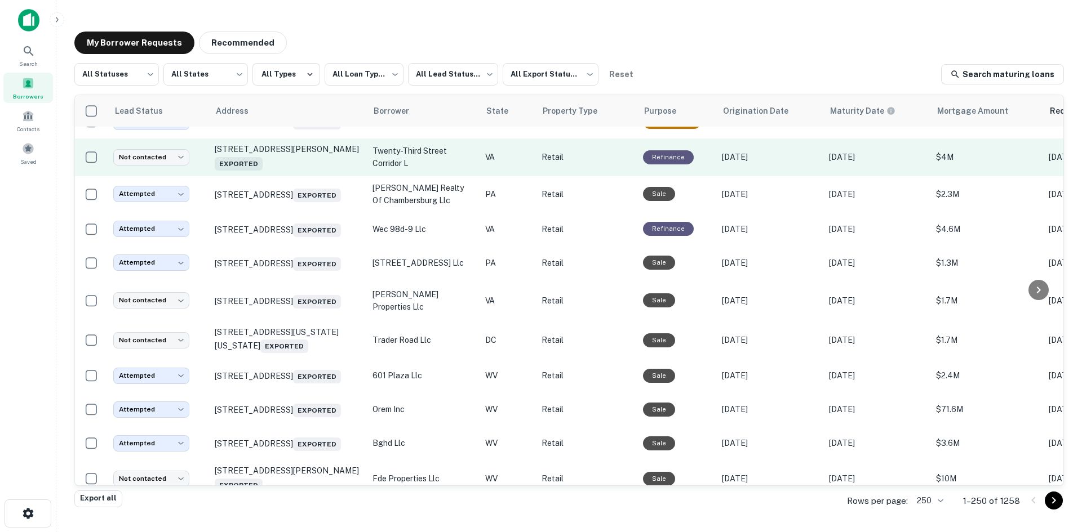
click at [316, 176] on td "[STREET_ADDRESS][PERSON_NAME] Exported" at bounding box center [288, 157] width 158 height 37
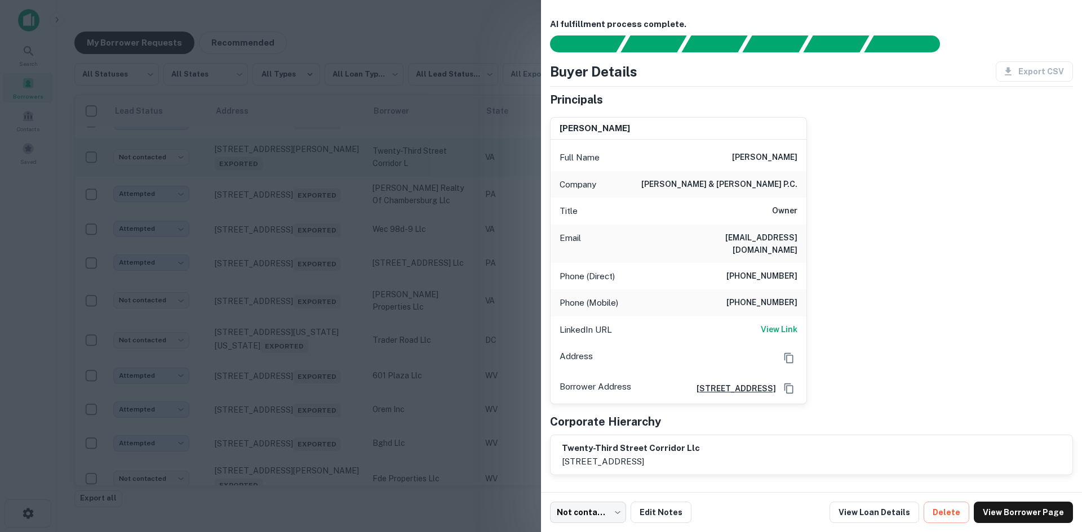
click at [316, 270] on div at bounding box center [541, 266] width 1082 height 532
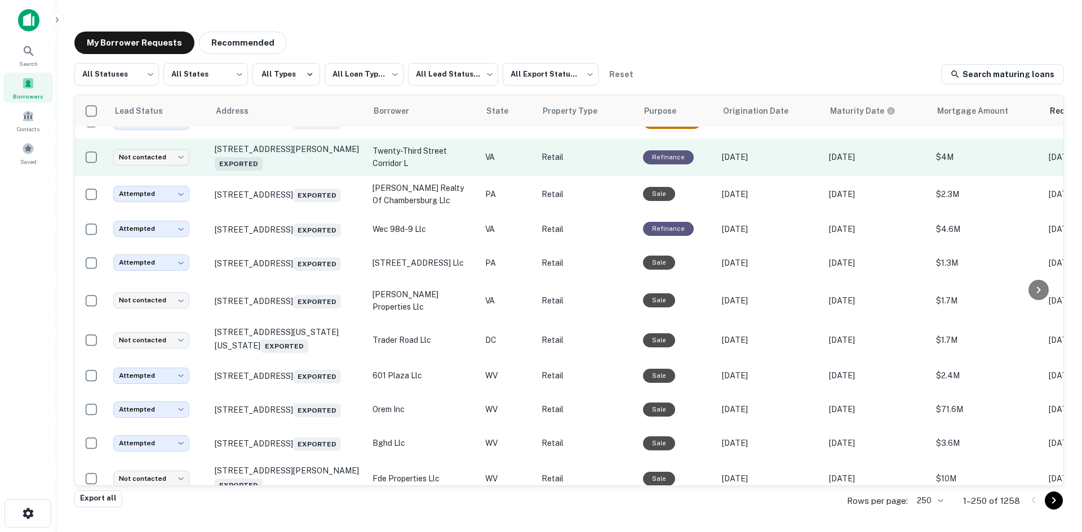
scroll to position [3212, 0]
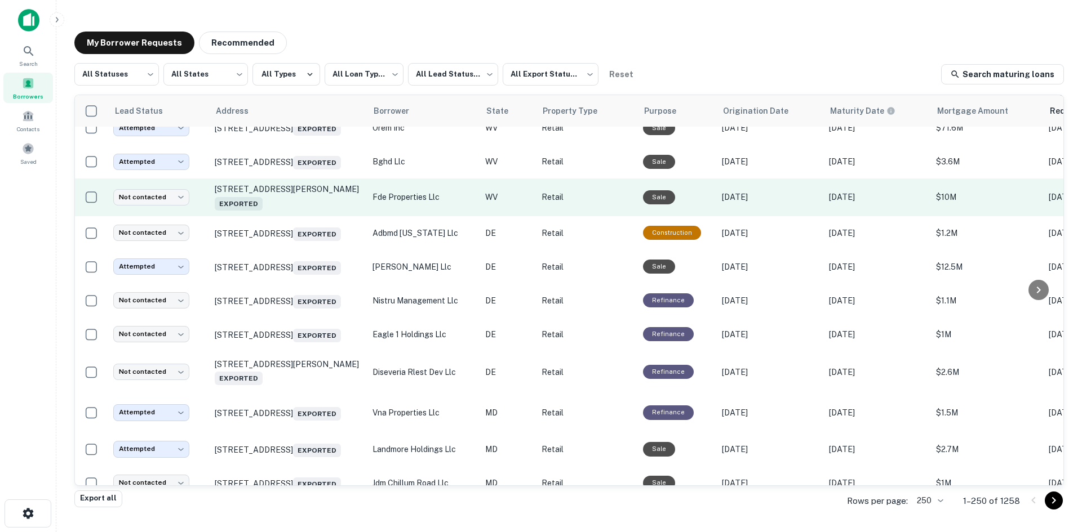
click at [317, 216] on td "[STREET_ADDRESS][PERSON_NAME]" at bounding box center [288, 197] width 158 height 37
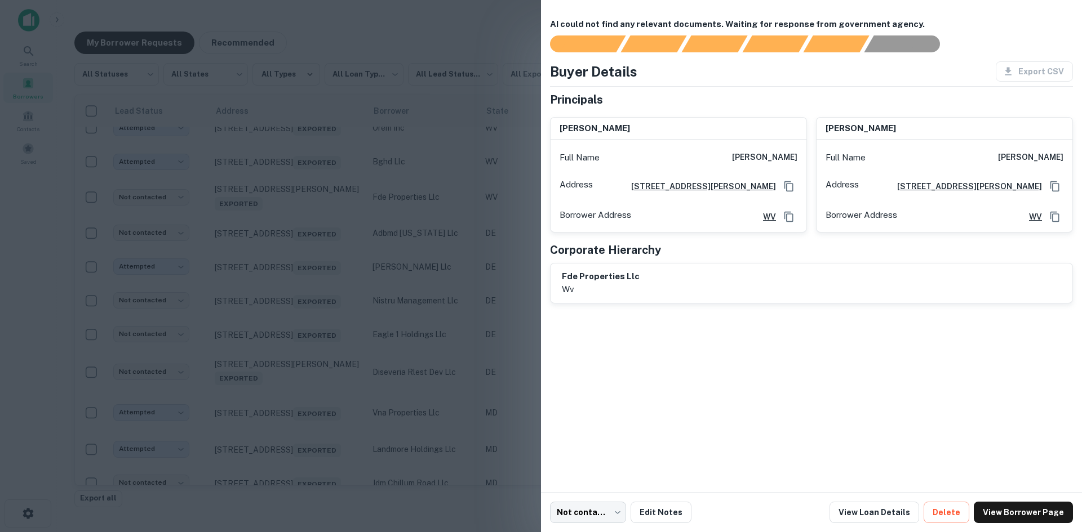
click at [317, 328] on div at bounding box center [541, 266] width 1082 height 532
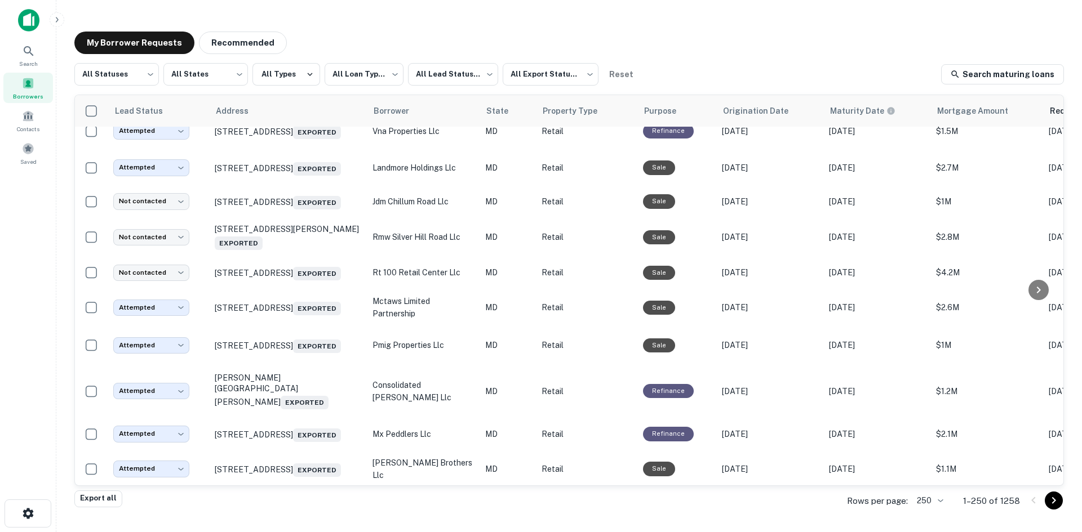
scroll to position [3832, 0]
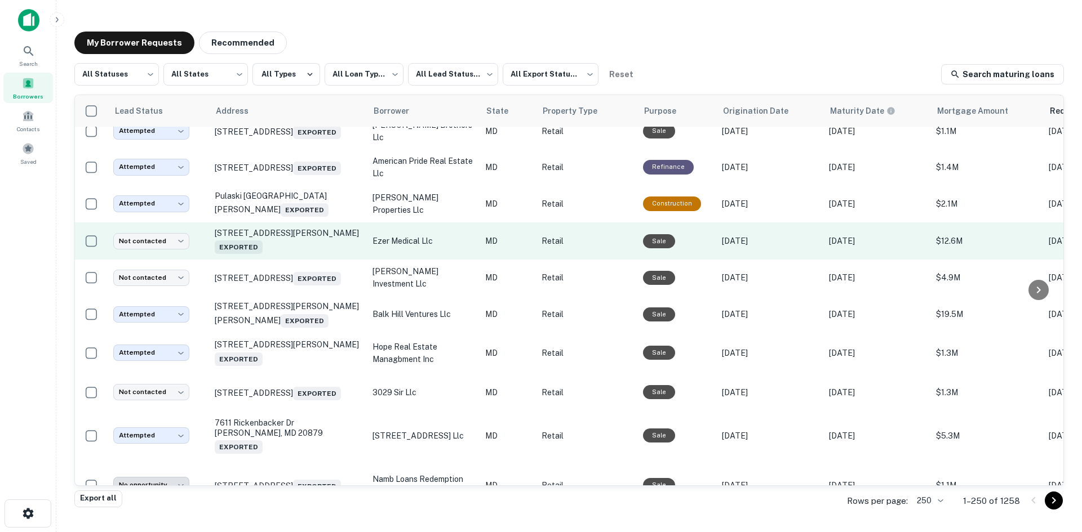
click at [280, 260] on td "700 Geipe Rd Catonsville, MD 21228 Exported" at bounding box center [288, 241] width 158 height 37
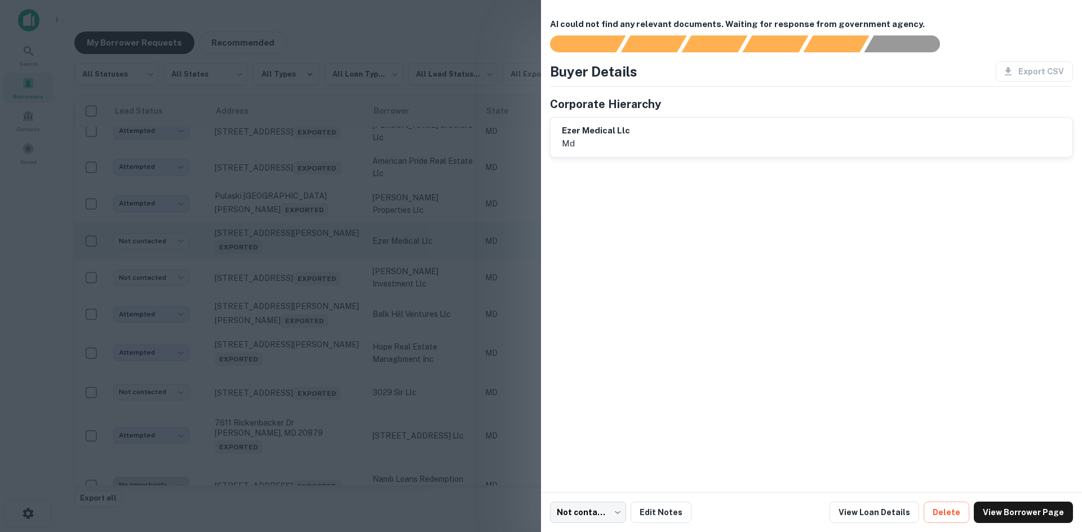
click at [280, 406] on div at bounding box center [541, 266] width 1082 height 532
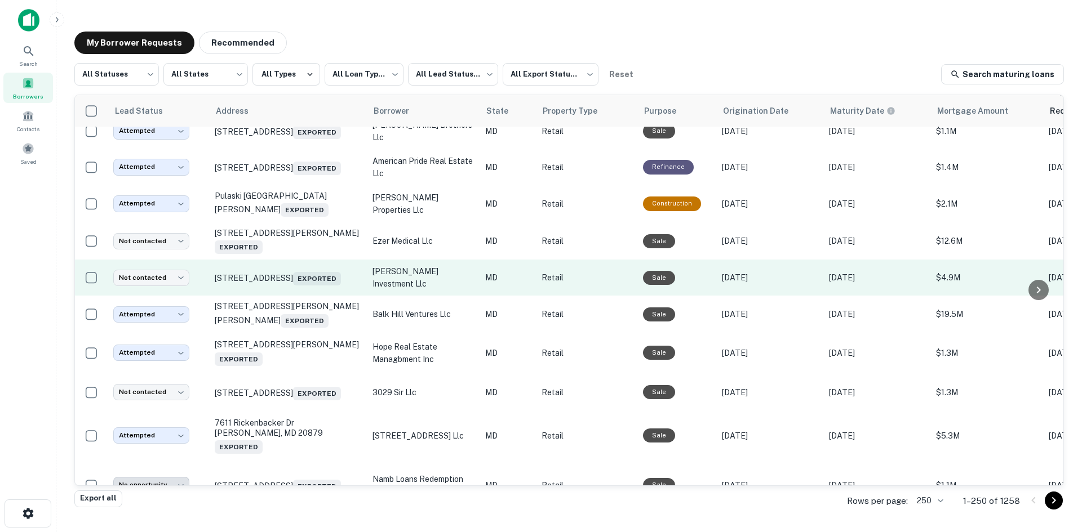
click at [276, 296] on td "1565 Hyde Park Rd Essex, MD 21221 Exported" at bounding box center [288, 278] width 158 height 36
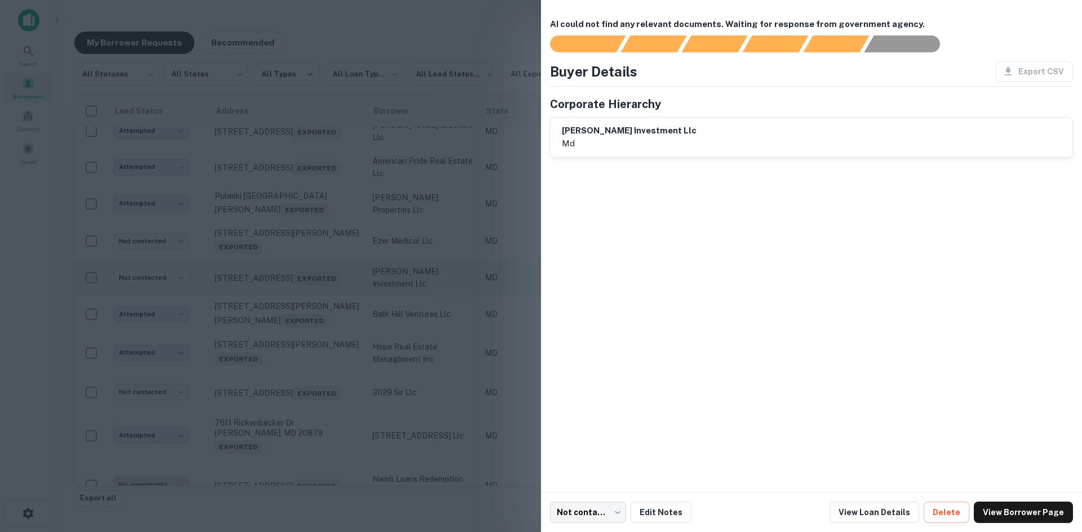
click at [276, 446] on div at bounding box center [541, 266] width 1082 height 532
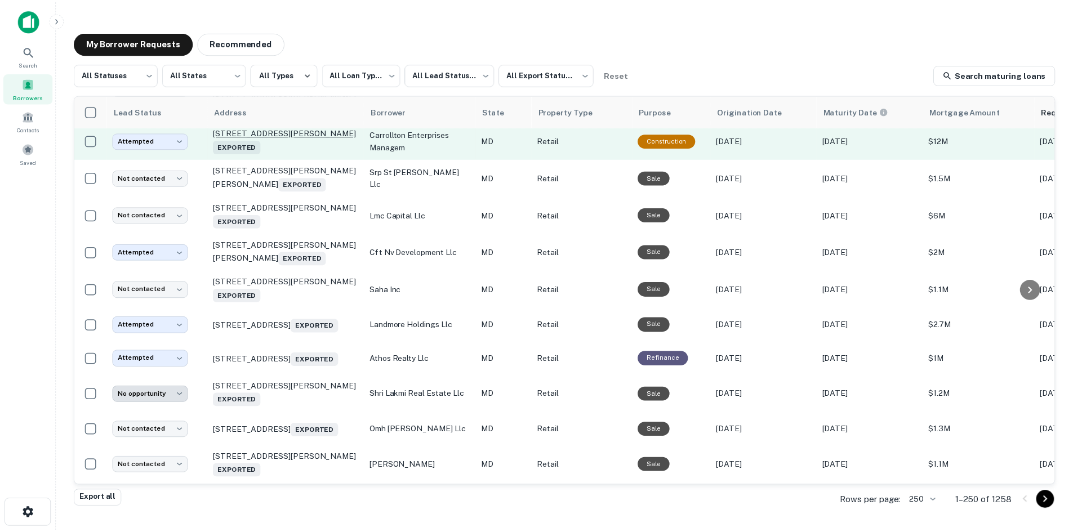
scroll to position [4339, 0]
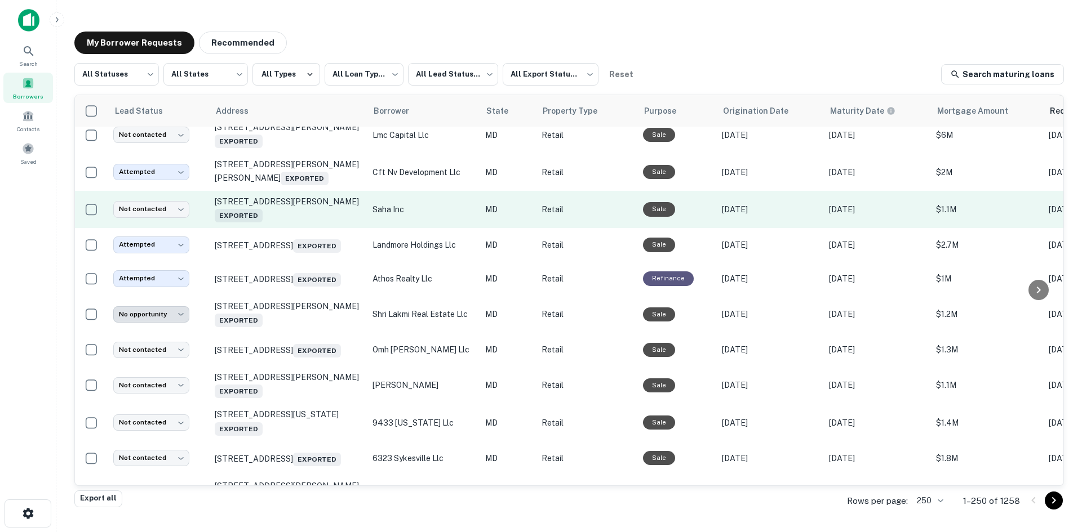
click at [287, 228] on td "4917 Cordell Ave Bethesda, MD 20814 Exported" at bounding box center [288, 209] width 158 height 37
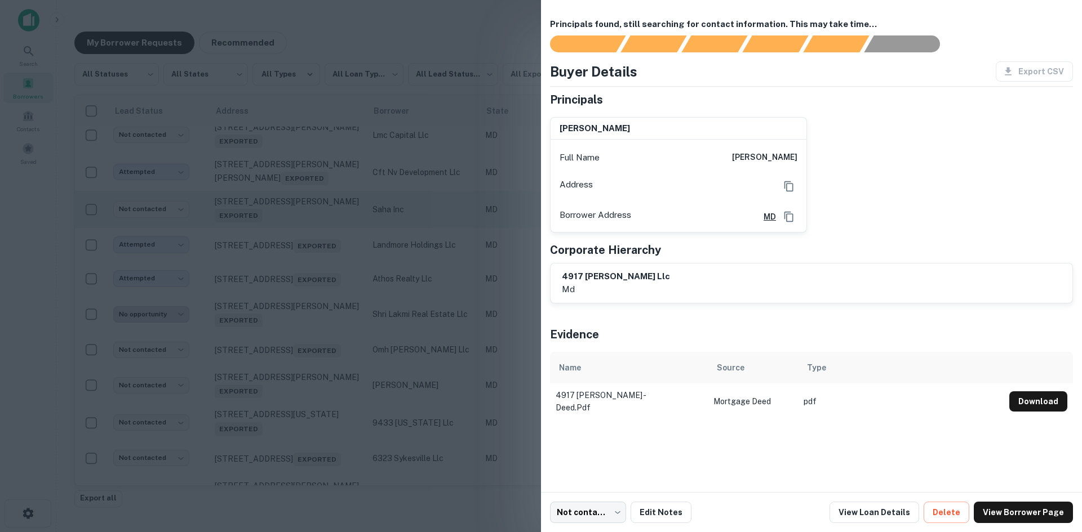
click at [287, 372] on div at bounding box center [541, 266] width 1082 height 532
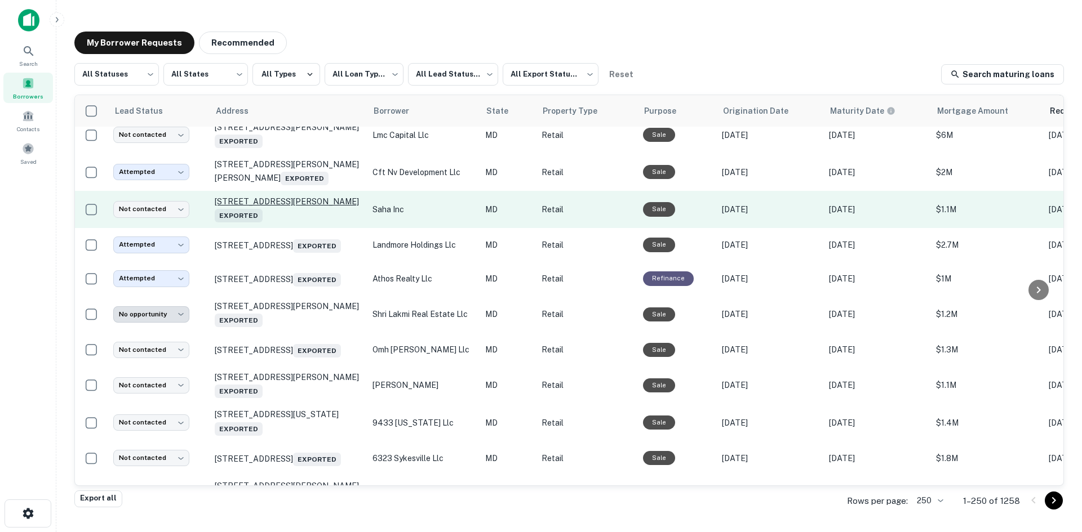
click at [285, 223] on p "4917 Cordell Ave Bethesda, MD 20814 Exported" at bounding box center [288, 210] width 146 height 26
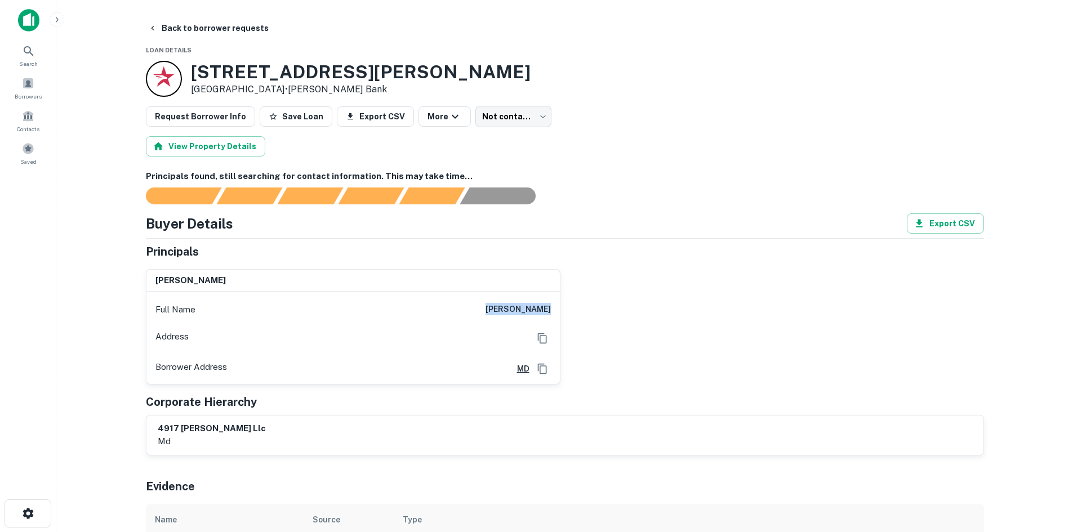
drag, startPoint x: 468, startPoint y: 300, endPoint x: 590, endPoint y: 300, distance: 122.3
click at [585, 301] on div "katie d. dang Full Name katie d. dang Address Borrower Address MD" at bounding box center [560, 322] width 847 height 125
copy h6 "katie d. dang"
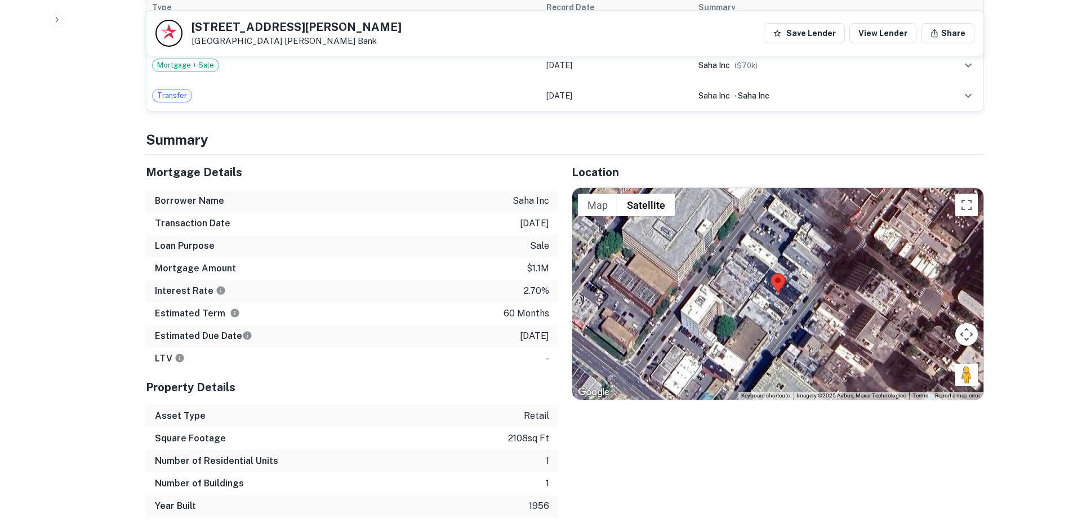
scroll to position [732, 0]
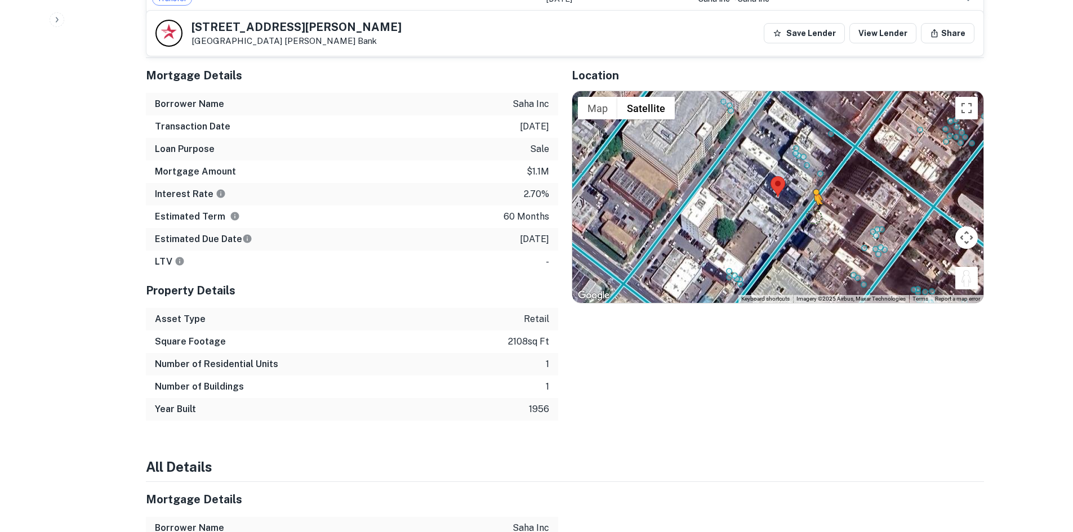
drag, startPoint x: 958, startPoint y: 276, endPoint x: 813, endPoint y: 217, distance: 157.1
click at [813, 217] on div "To activate drag with keyboard, press Alt + Enter. Once in keyboard drag state,…" at bounding box center [777, 197] width 411 height 212
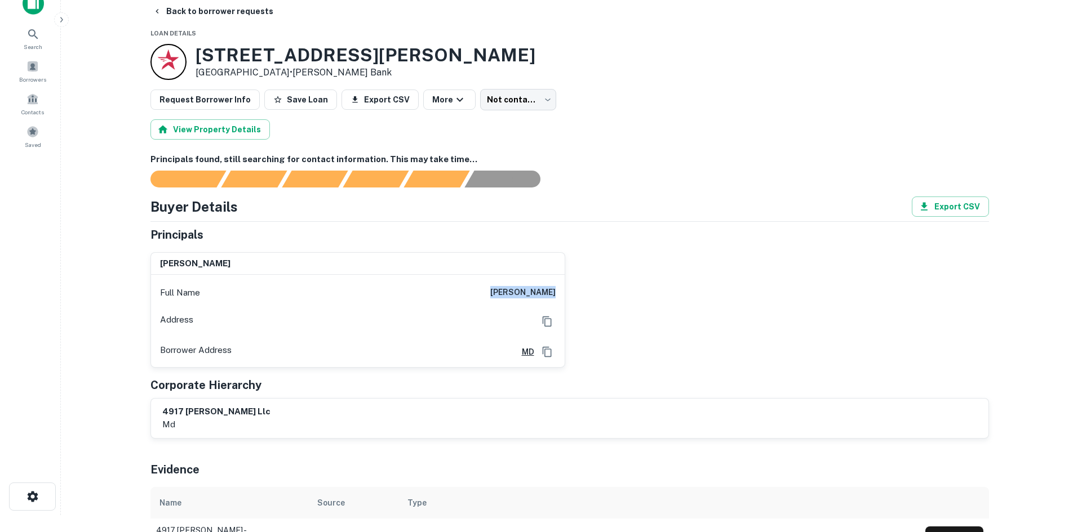
scroll to position [0, 0]
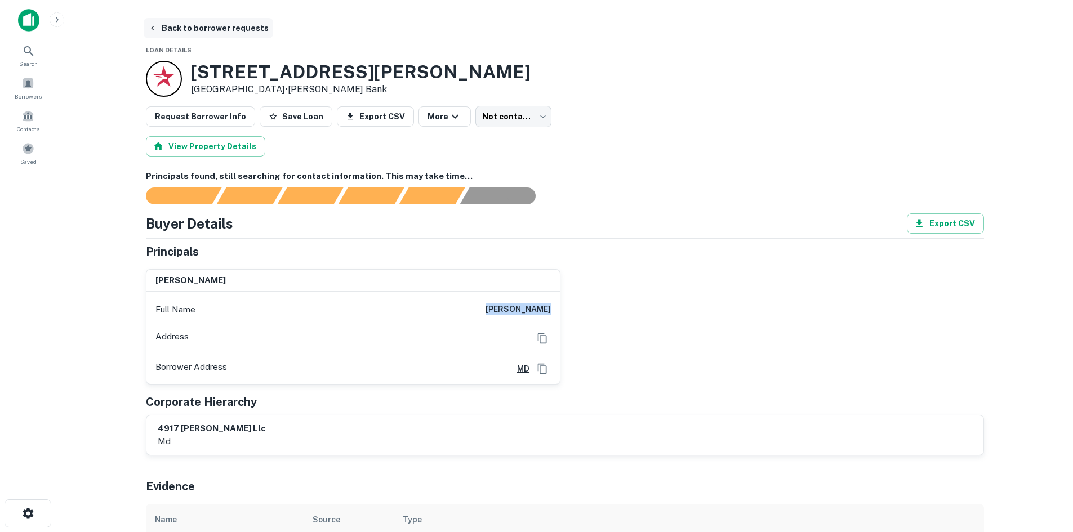
click at [204, 33] on button "Back to borrower requests" at bounding box center [209, 28] width 130 height 20
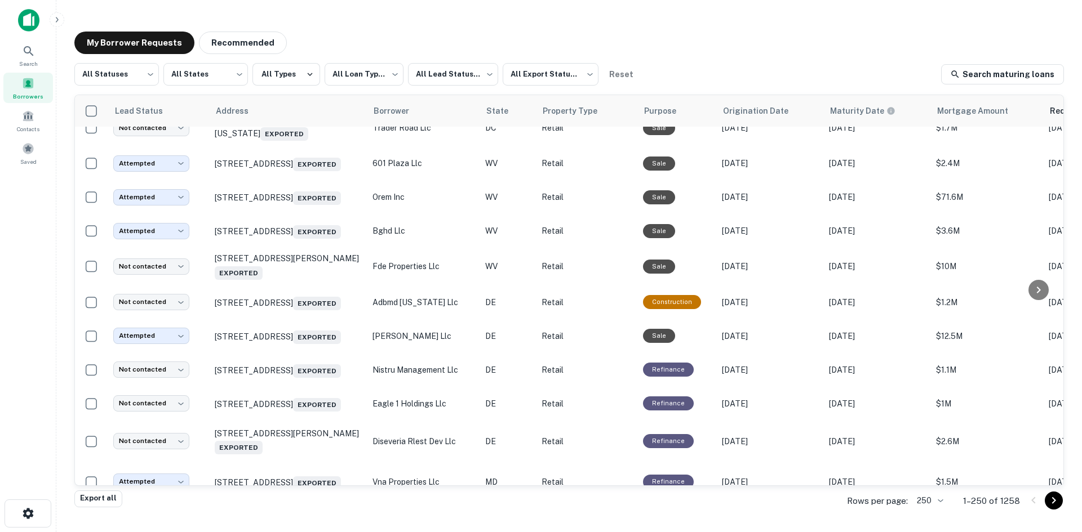
scroll to position [3537, 0]
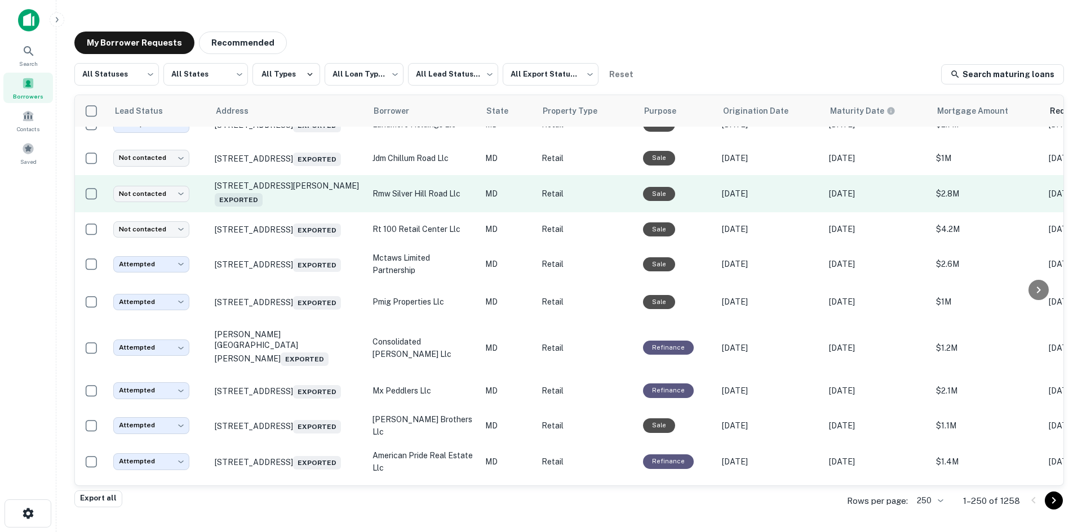
click at [291, 212] on td "4025 Silver Hill Rd Suitland, MD 20746 Exported" at bounding box center [288, 193] width 158 height 37
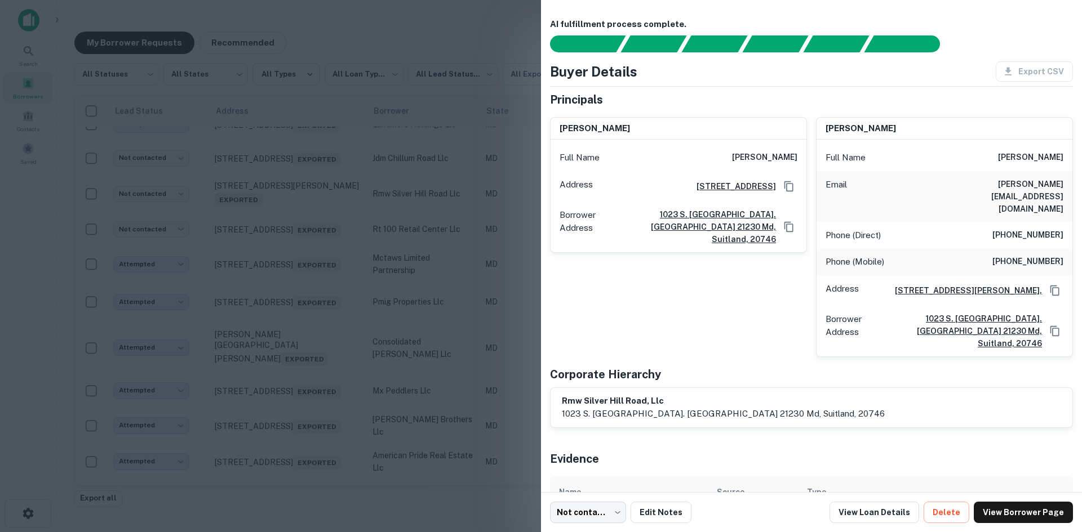
click at [292, 359] on div at bounding box center [541, 266] width 1082 height 532
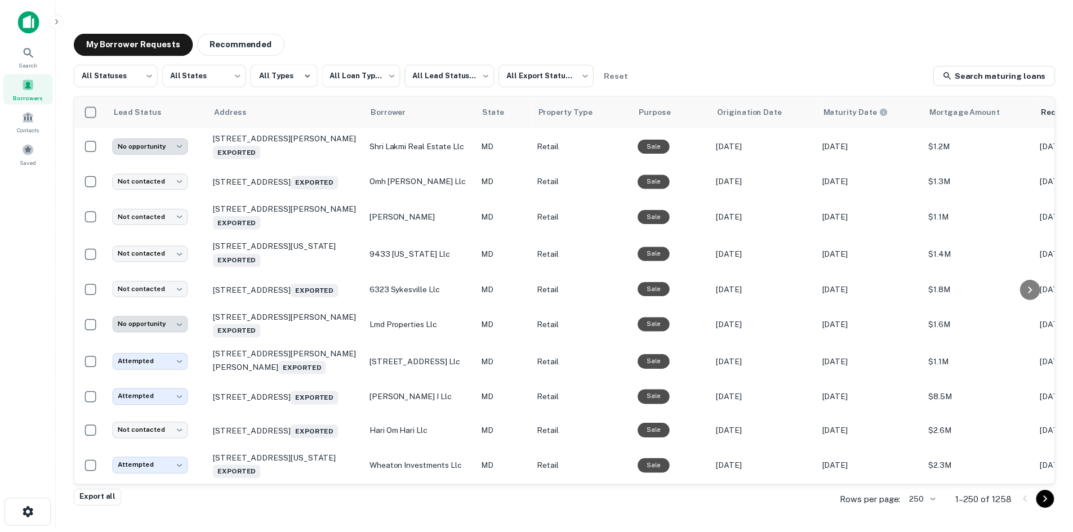
scroll to position [4608, 0]
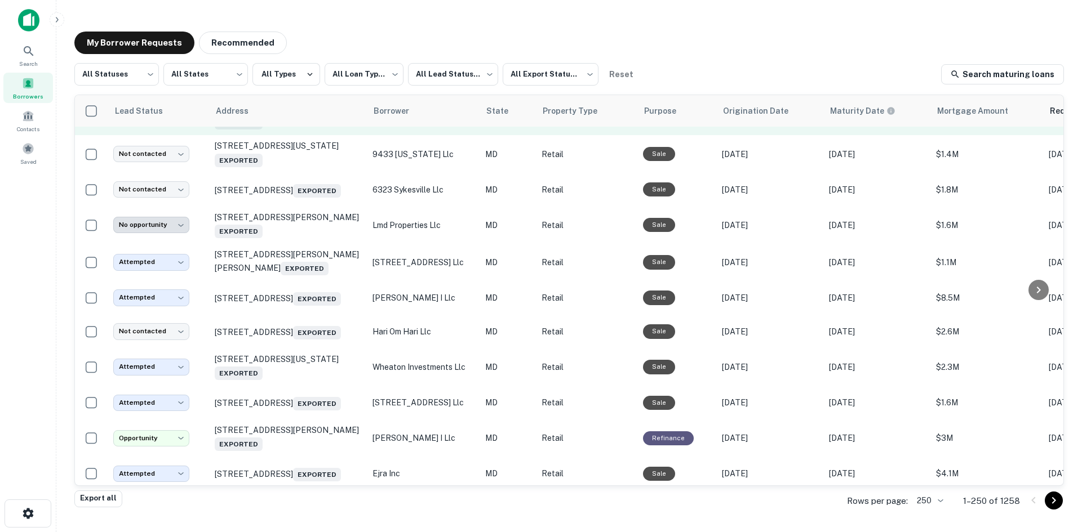
click at [303, 135] on td "506 W Patrick St Frederick, MD 21701 Exported" at bounding box center [288, 116] width 158 height 37
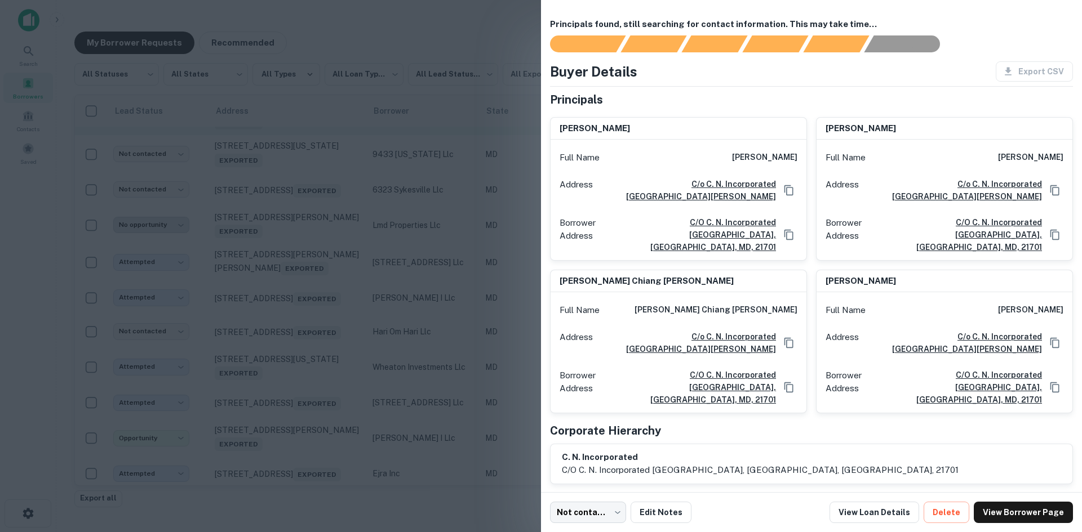
click at [303, 290] on div at bounding box center [541, 266] width 1082 height 532
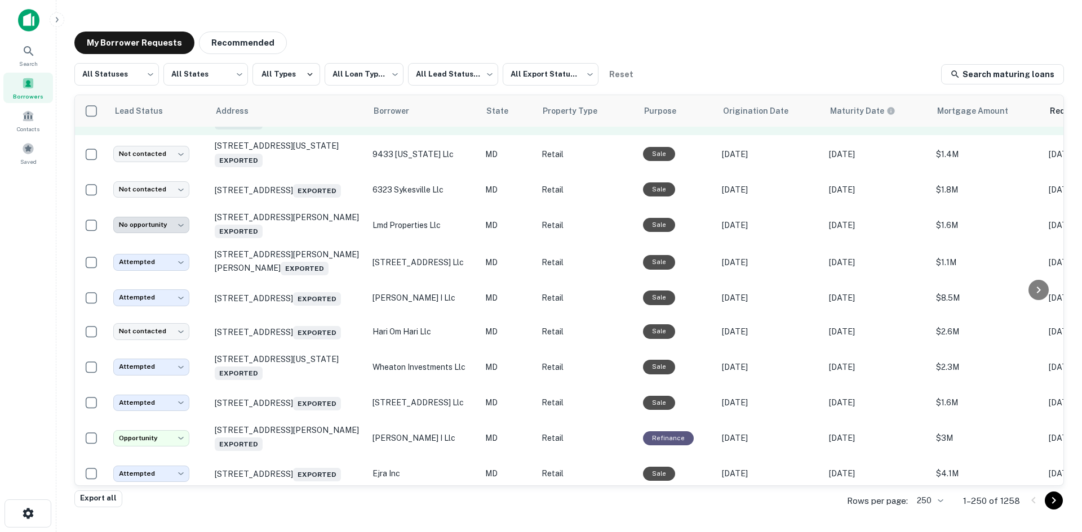
click at [309, 130] on p "506 W Patrick St Frederick, MD 21701 Exported" at bounding box center [288, 117] width 146 height 26
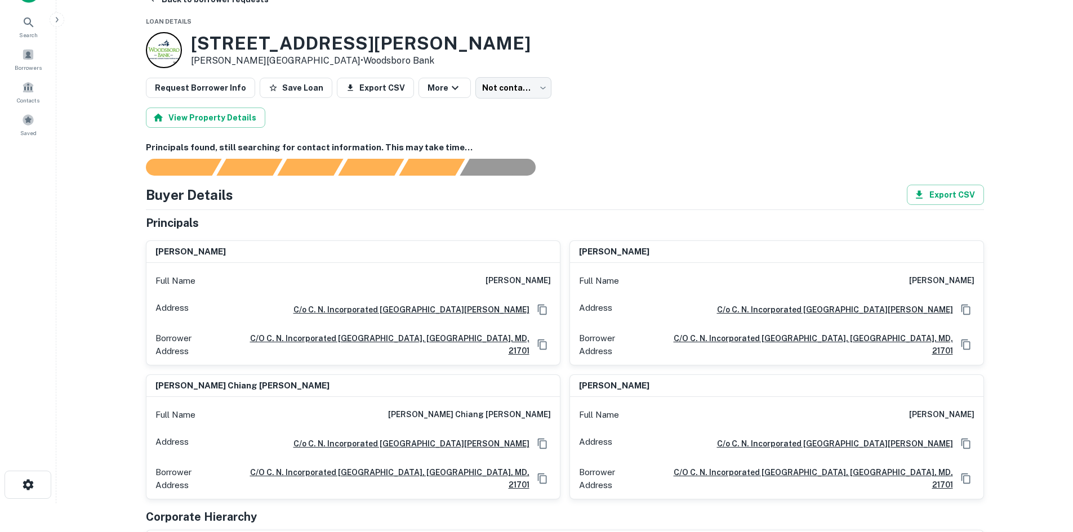
scroll to position [56, 0]
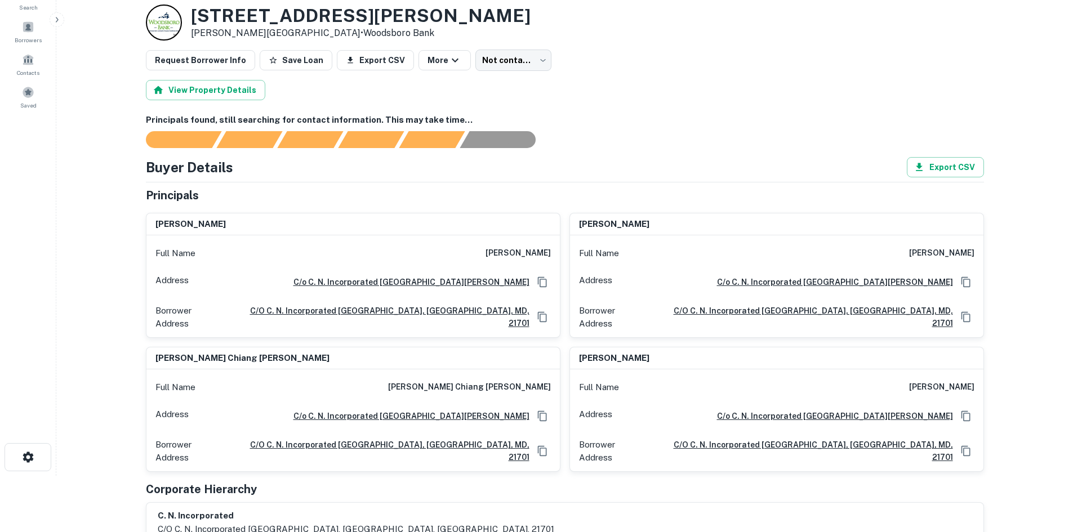
click at [503, 256] on h6 "hsin-lung chiang" at bounding box center [518, 254] width 65 height 14
click at [501, 257] on h6 "hsin-lung chiang" at bounding box center [518, 254] width 65 height 14
click at [498, 257] on h6 "hsin-lung chiang" at bounding box center [518, 254] width 65 height 14
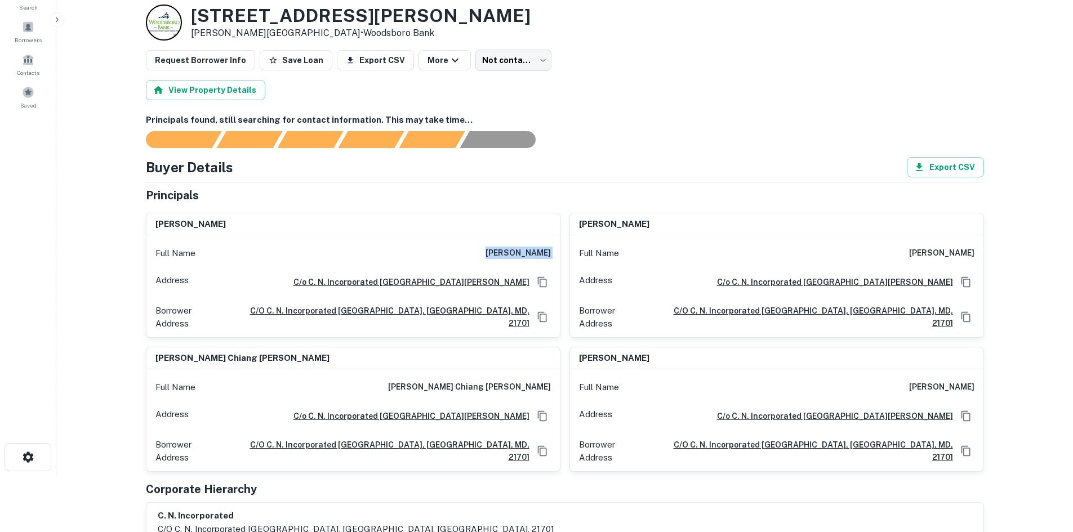
copy h6 "hsin-lung chiang"
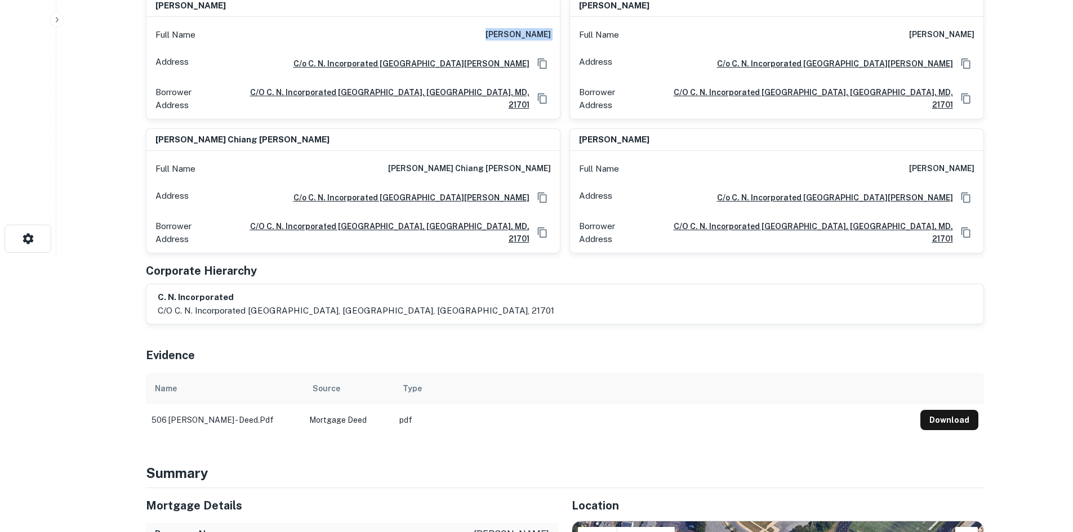
scroll to position [451, 0]
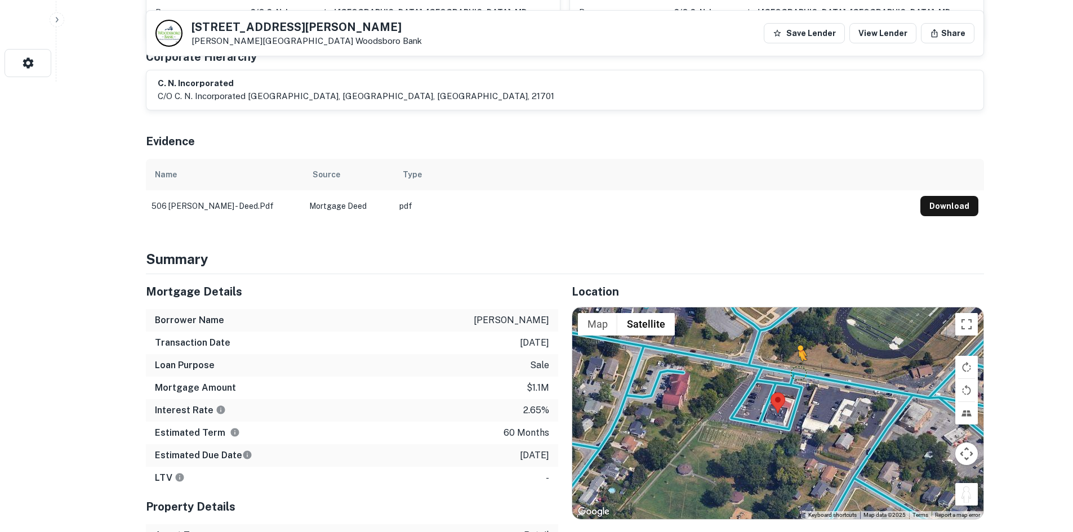
drag, startPoint x: 970, startPoint y: 470, endPoint x: 797, endPoint y: 354, distance: 208.3
click at [797, 354] on div "To activate drag with keyboard, press Alt + Enter. Once in keyboard drag state,…" at bounding box center [777, 414] width 411 height 212
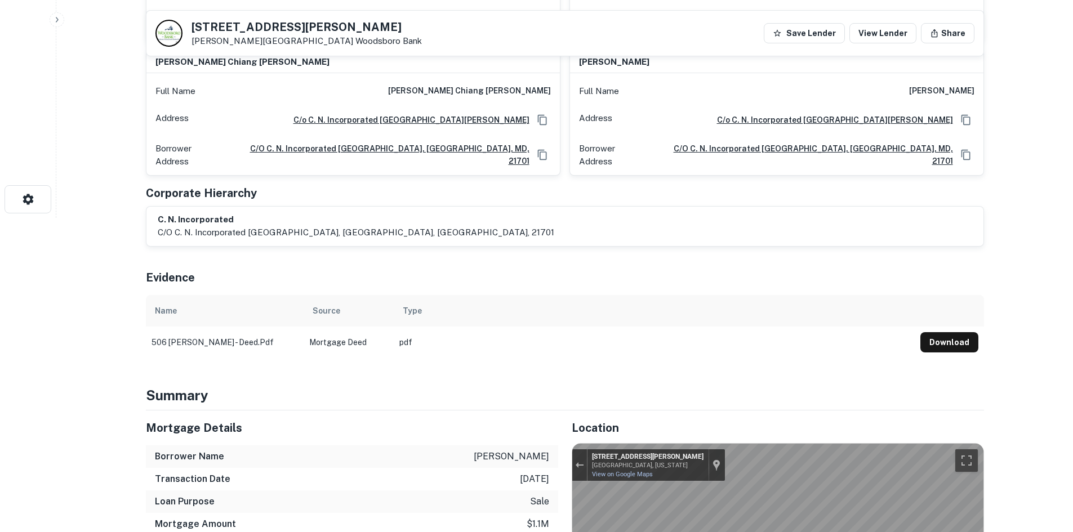
scroll to position [56, 0]
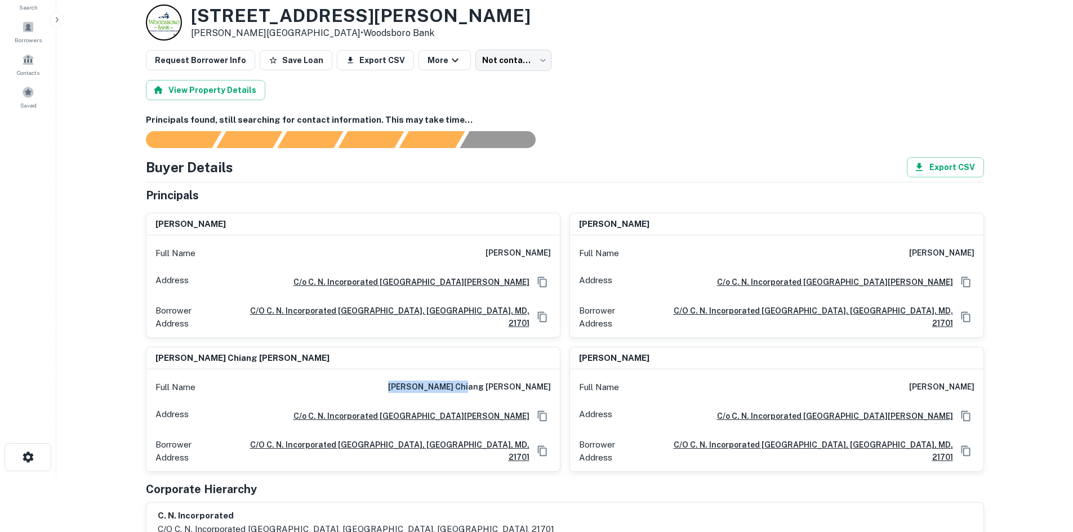
drag, startPoint x: 481, startPoint y: 382, endPoint x: 557, endPoint y: 389, distance: 75.9
click at [557, 389] on div "Full Name mei lin chiang wu" at bounding box center [353, 387] width 414 height 27
copy h6 "mei lin chiang wu"
click at [904, 244] on div "Full Name shih-min chiang" at bounding box center [777, 253] width 414 height 27
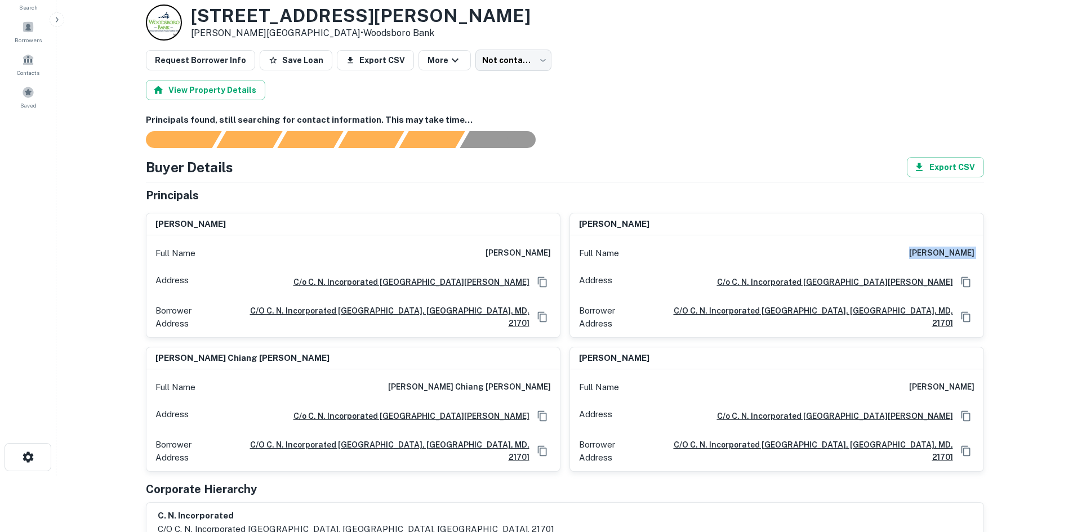
click at [904, 244] on div "Full Name shih-min chiang" at bounding box center [777, 253] width 414 height 27
copy h6 "shih-min chiang"
click at [938, 388] on div "Full Name chen chiang" at bounding box center [777, 387] width 414 height 27
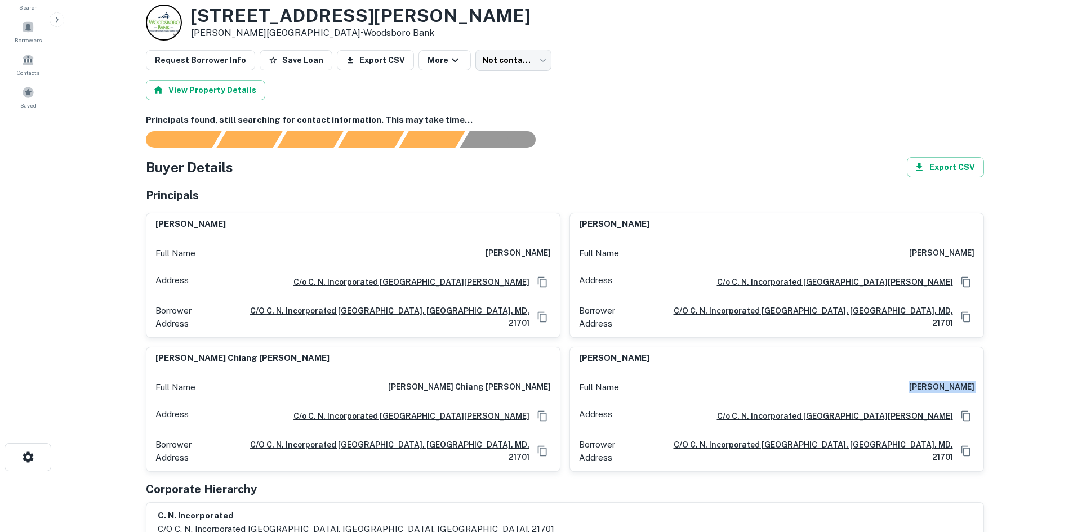
copy h6 "chen chiang"
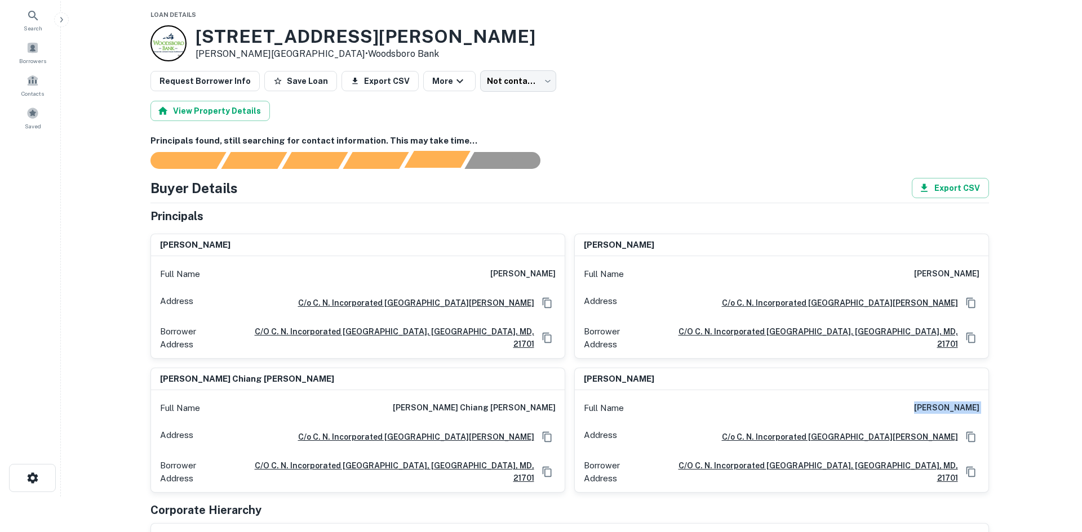
scroll to position [0, 0]
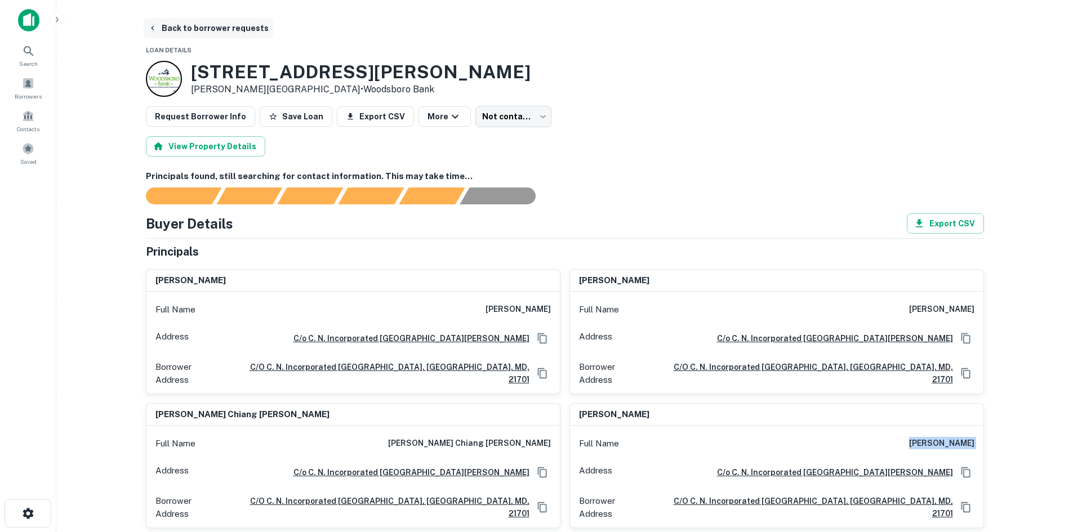
click at [239, 27] on button "Back to borrower requests" at bounding box center [209, 28] width 130 height 20
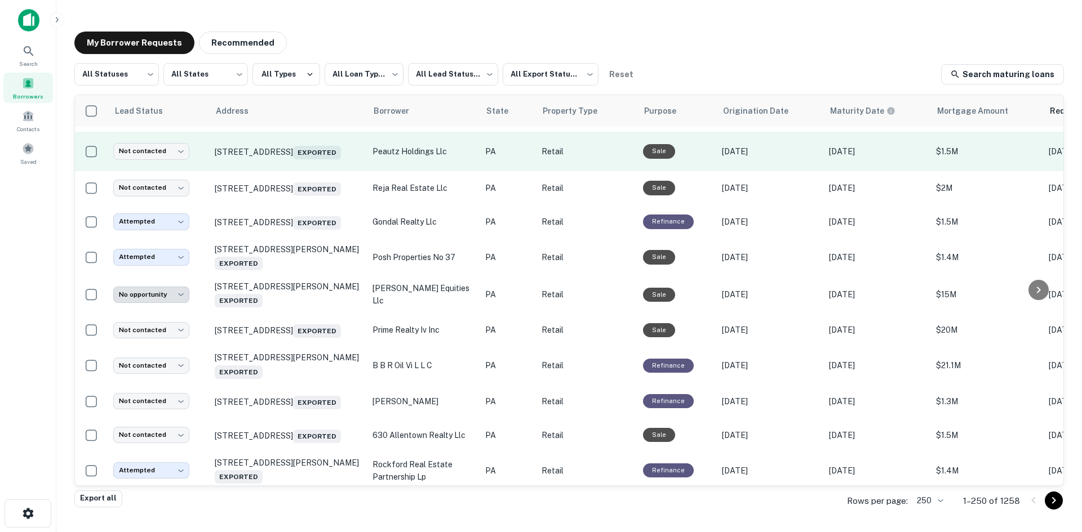
scroll to position [1622, 0]
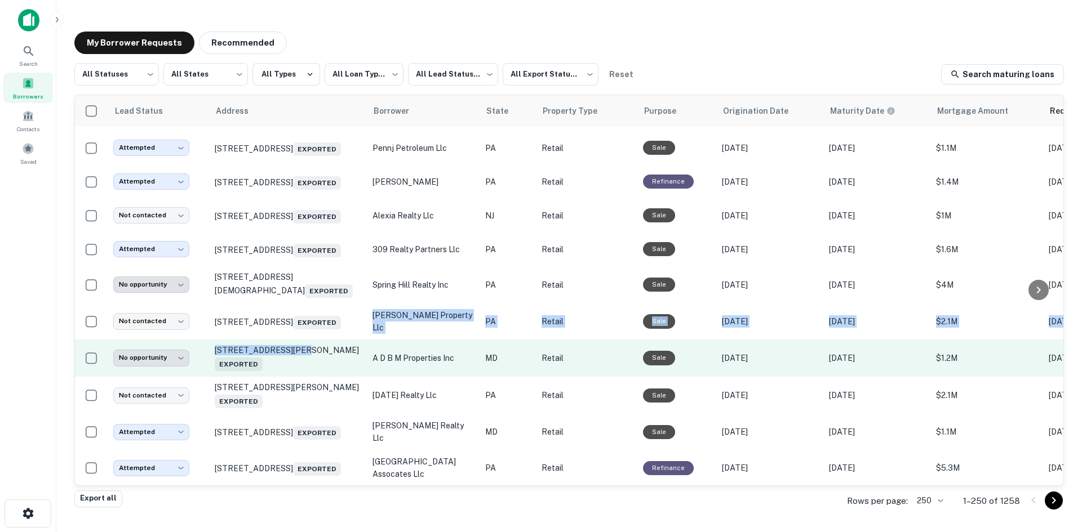
drag, startPoint x: 291, startPoint y: 389, endPoint x: 291, endPoint y: 395, distance: 6.2
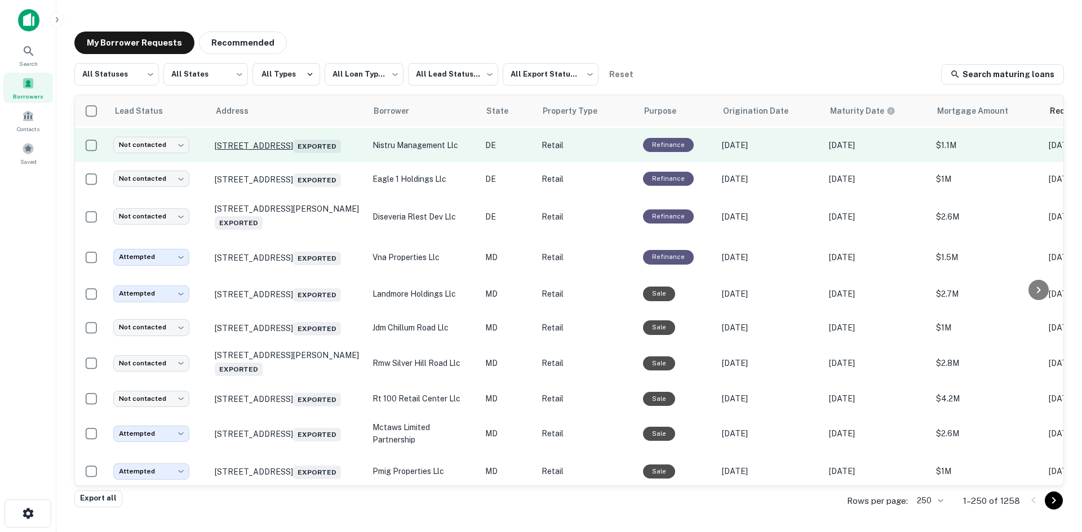
scroll to position [3368, 0]
click at [287, 162] on td "329 Savannah Rd Lewes, DE 19958 Exported" at bounding box center [288, 145] width 158 height 34
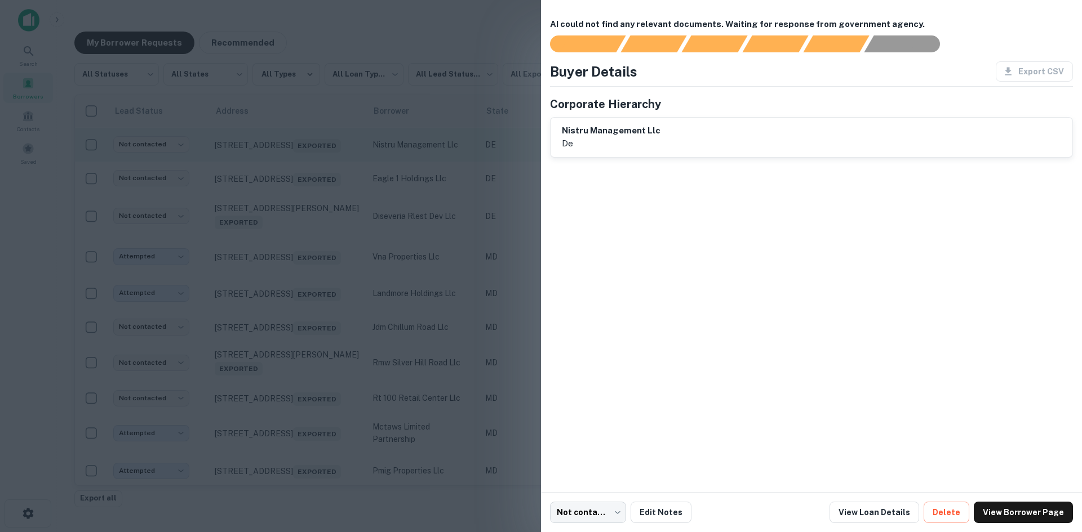
click at [287, 287] on div at bounding box center [541, 266] width 1082 height 532
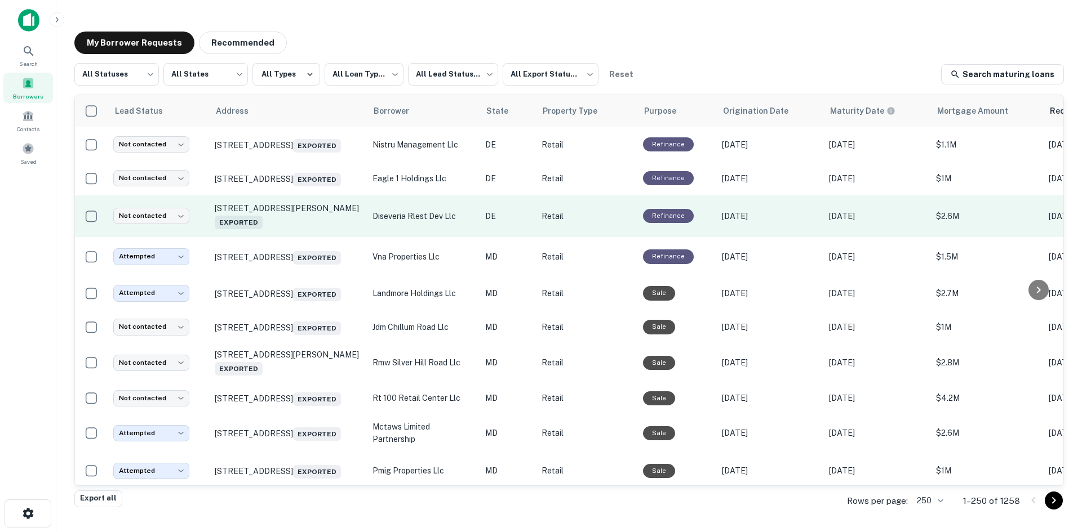
click at [300, 238] on td "30123 Commerce Dr Millsboro, DE 19966 Exported" at bounding box center [288, 217] width 158 height 42
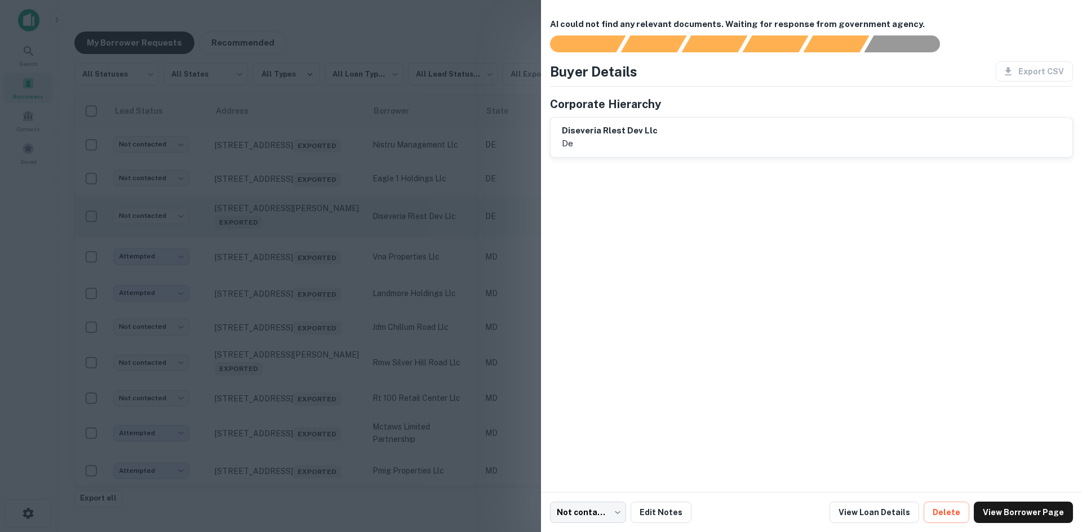
click at [300, 363] on div at bounding box center [541, 266] width 1082 height 532
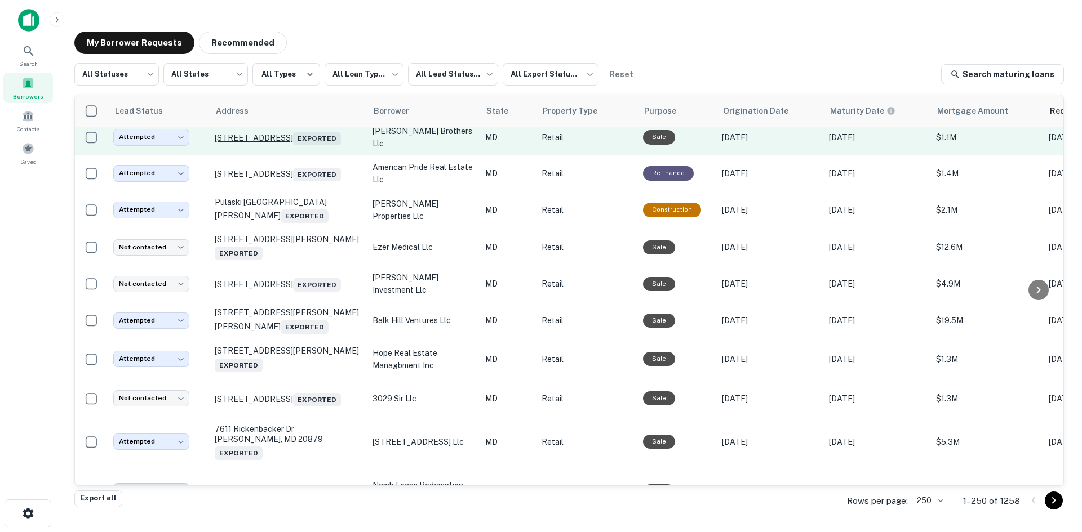
scroll to position [3932, 0]
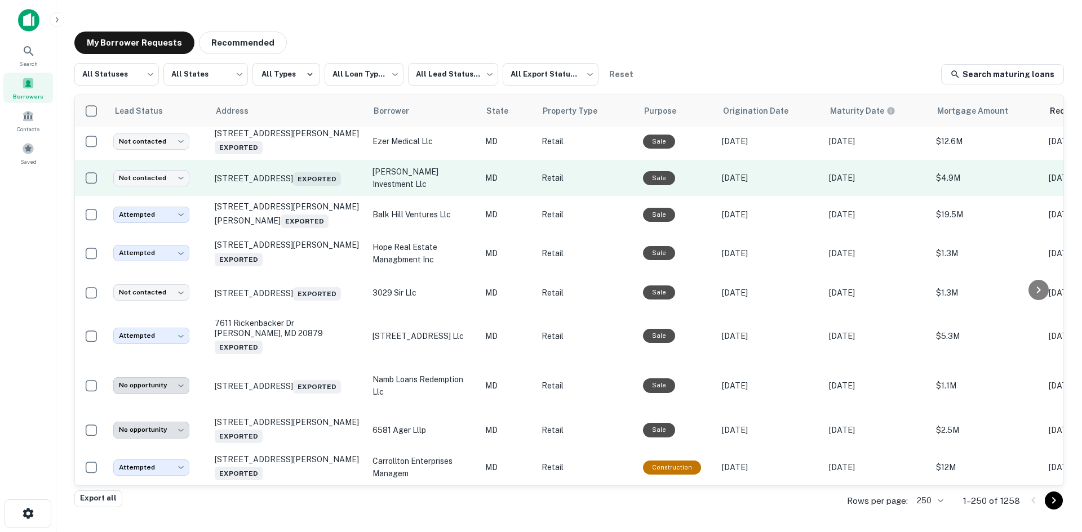
click at [298, 196] on td "1565 Hyde Park Rd Essex, MD 21221 Exported" at bounding box center [288, 178] width 158 height 36
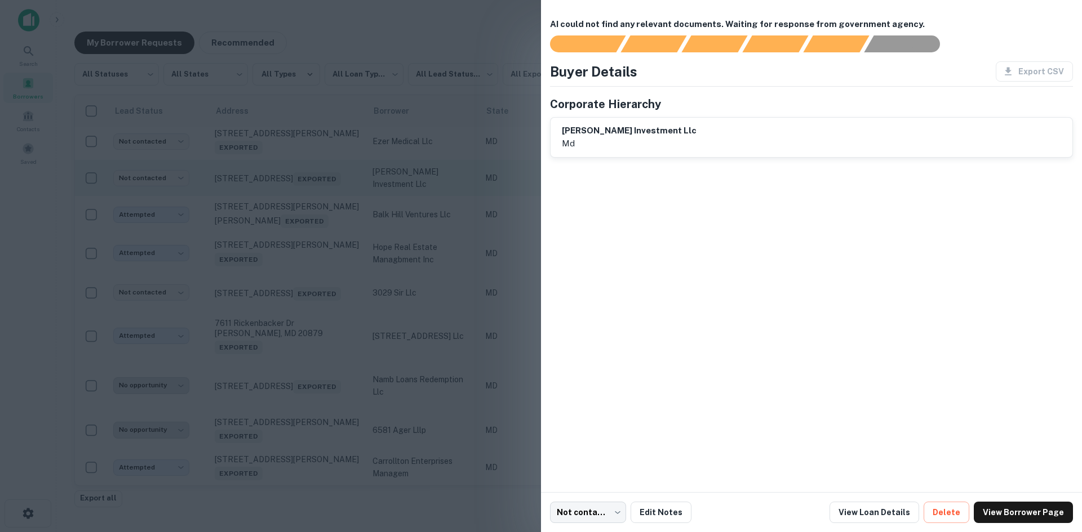
click at [298, 347] on div at bounding box center [541, 266] width 1082 height 532
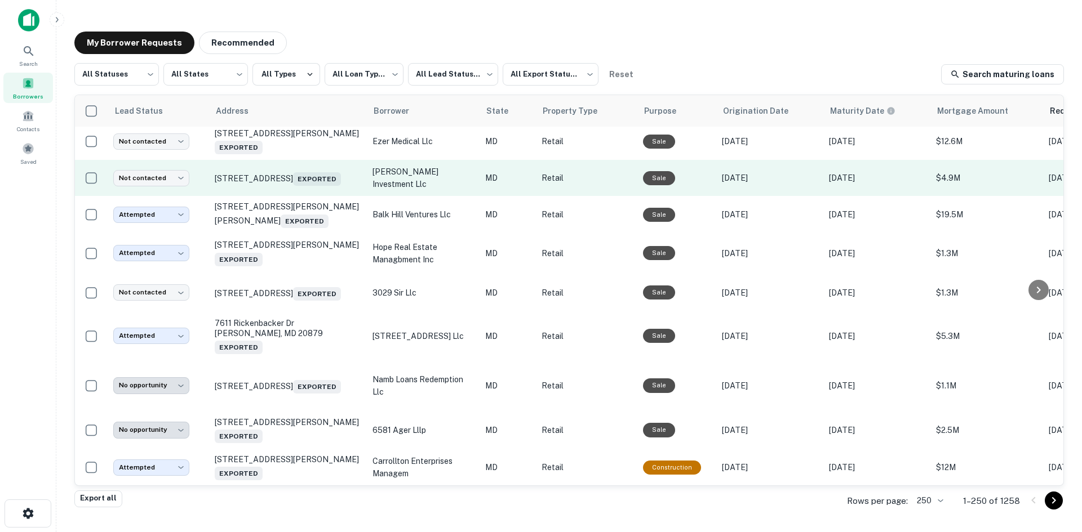
scroll to position [4214, 0]
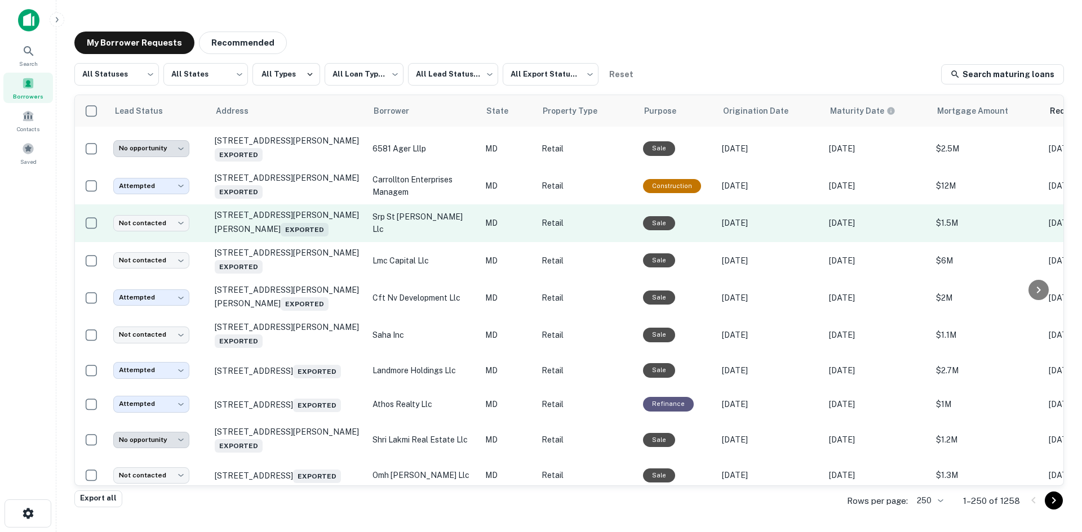
click at [310, 242] on td "625 Calvert Beach Rd Saint Leonard, MD 20685 Exported" at bounding box center [288, 223] width 158 height 37
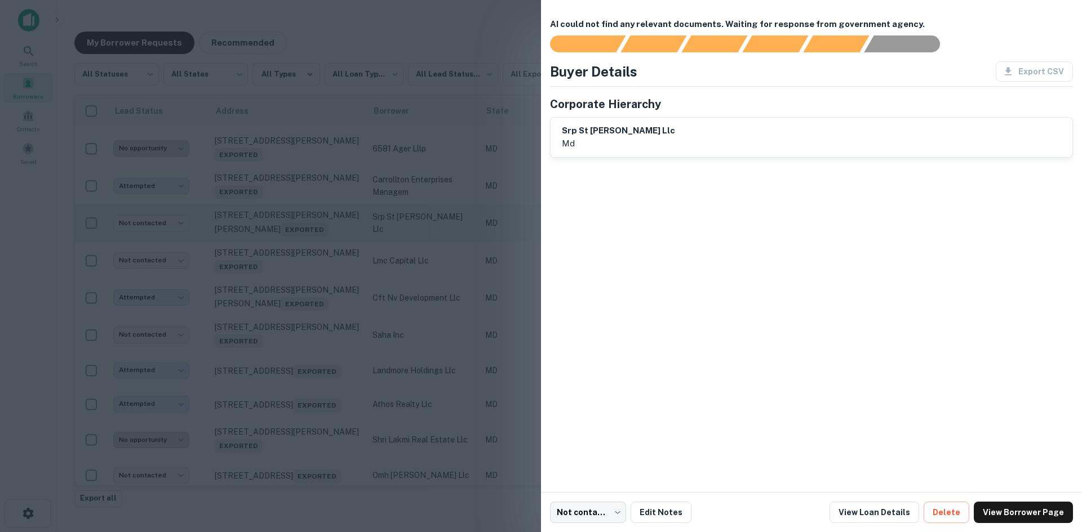
click at [310, 381] on div at bounding box center [541, 266] width 1082 height 532
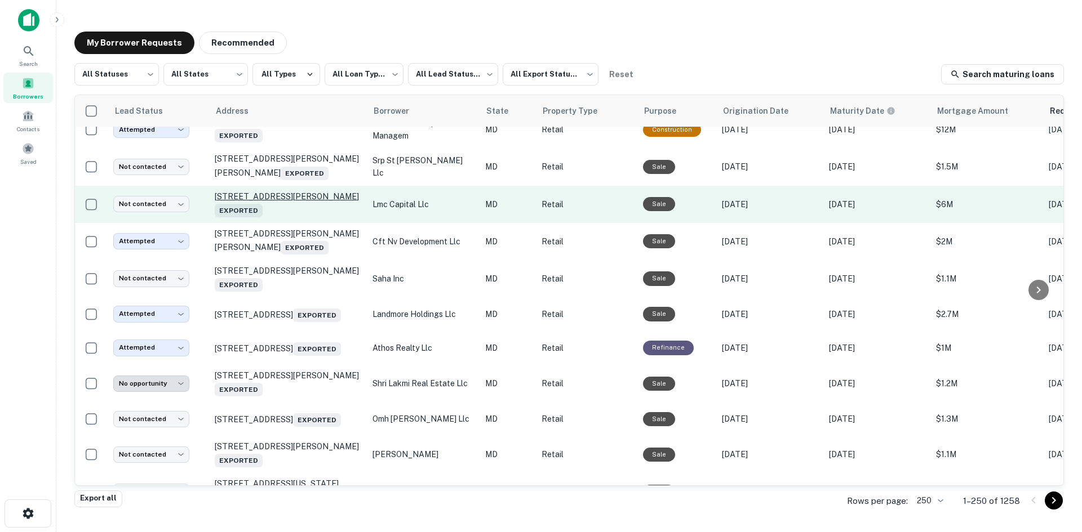
scroll to position [4552, 0]
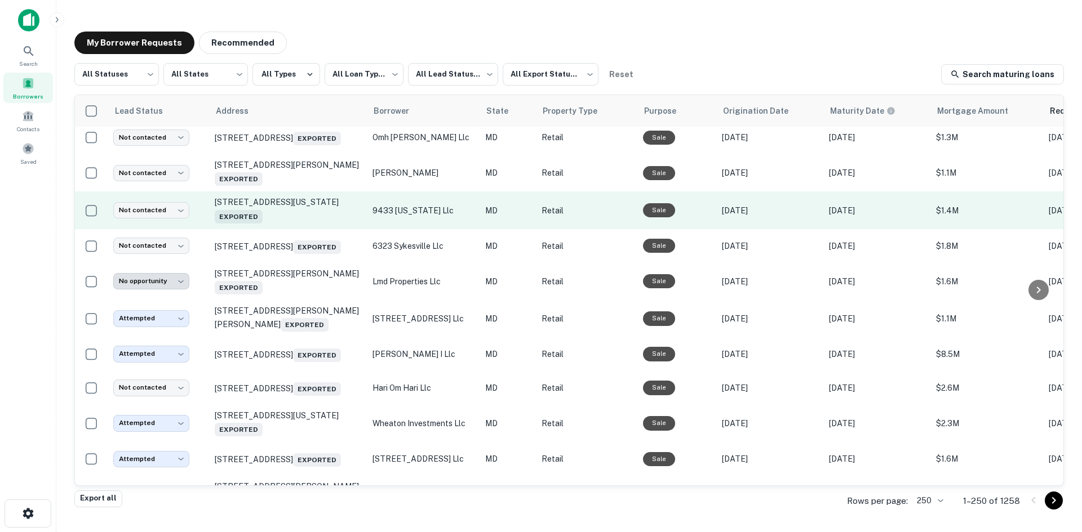
click at [308, 229] on td "9431 Georgia Ave Silver Spring, MD 20910 Exported" at bounding box center [288, 210] width 158 height 37
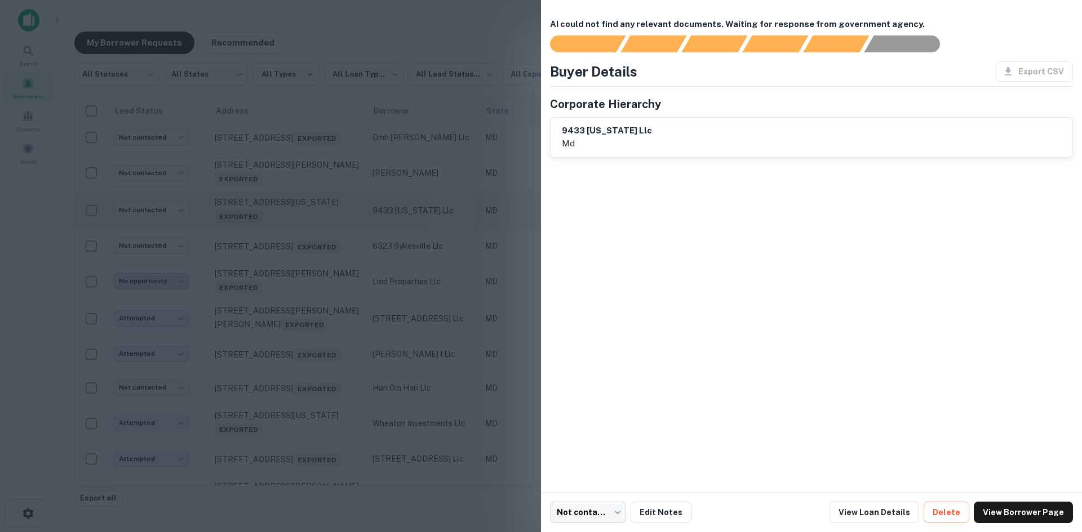
click at [308, 384] on div at bounding box center [541, 266] width 1082 height 532
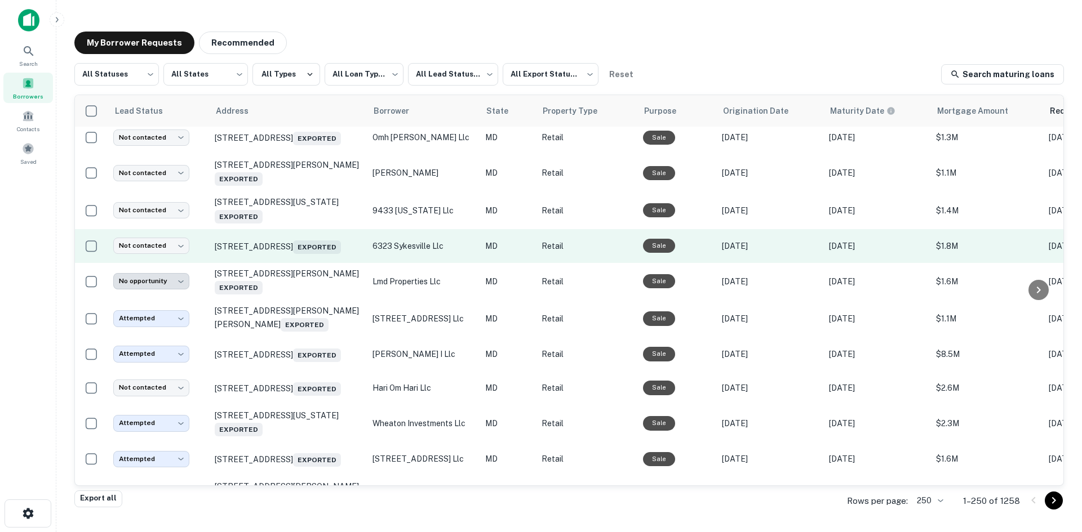
click at [310, 263] on td "6323 Sykesville Rd Sykesville, MD 21784 Exported" at bounding box center [288, 246] width 158 height 34
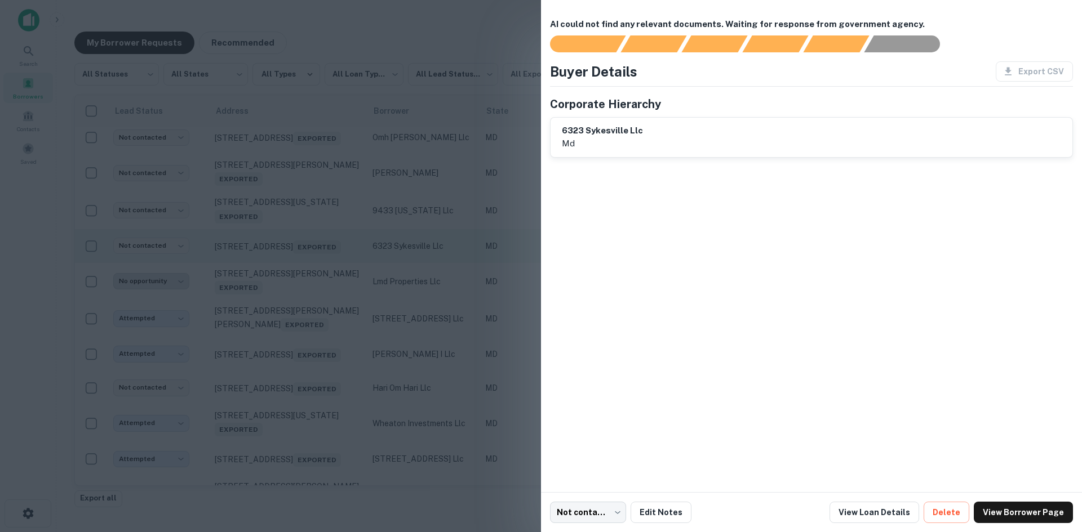
click at [310, 425] on div at bounding box center [541, 266] width 1082 height 532
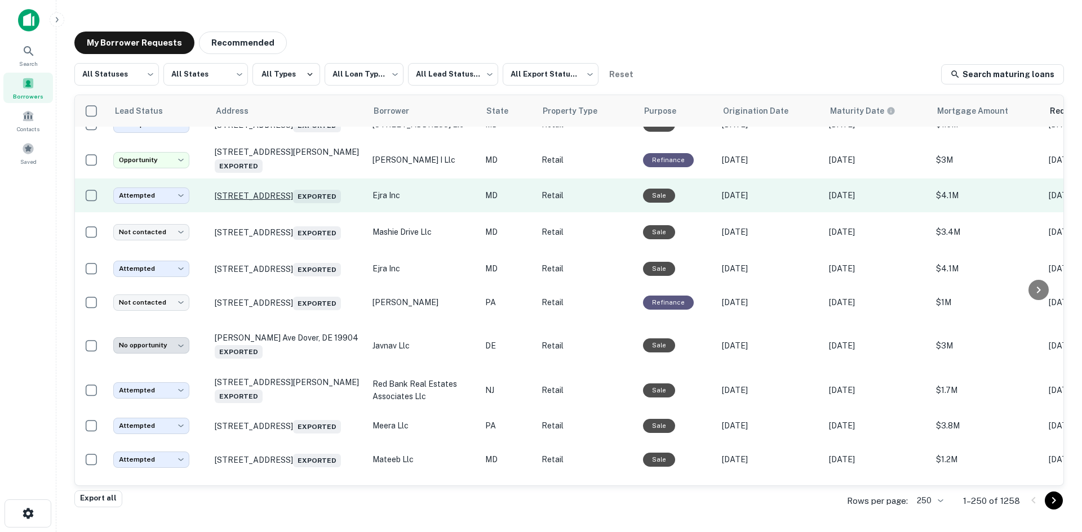
scroll to position [4890, 0]
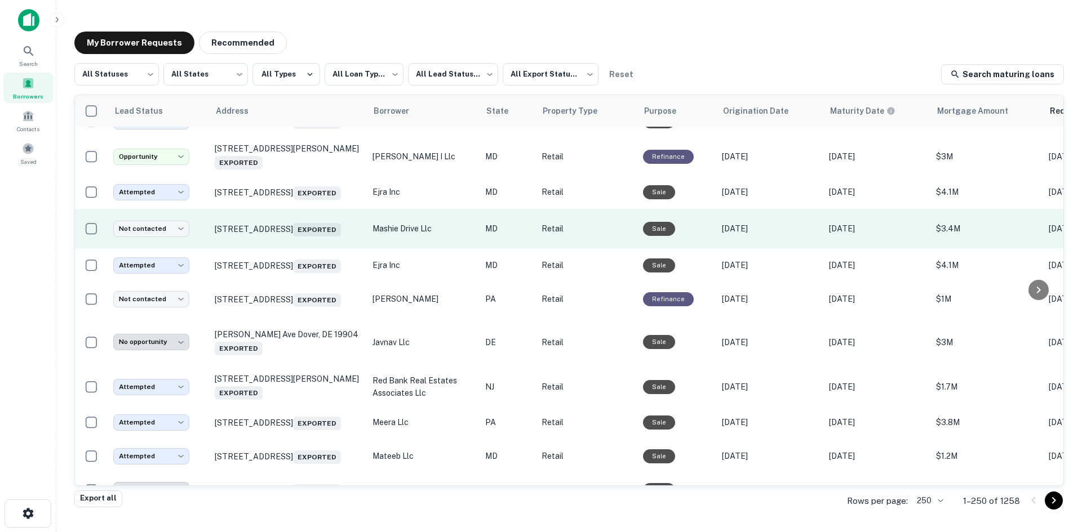
click at [314, 248] on td "18701 Liberty Mill Rd Germantown, MD 20874 Exported" at bounding box center [288, 228] width 158 height 39
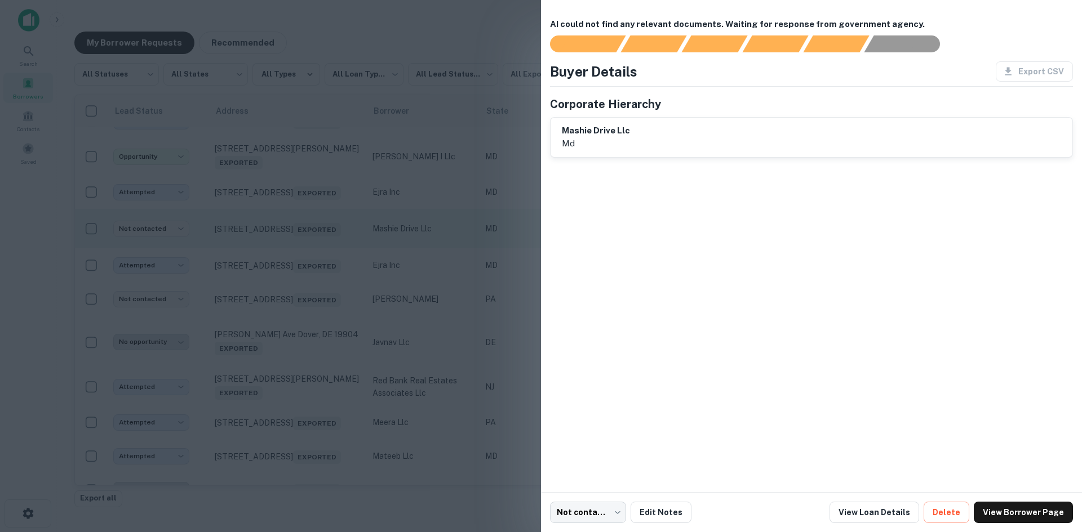
click at [314, 425] on div at bounding box center [541, 266] width 1082 height 532
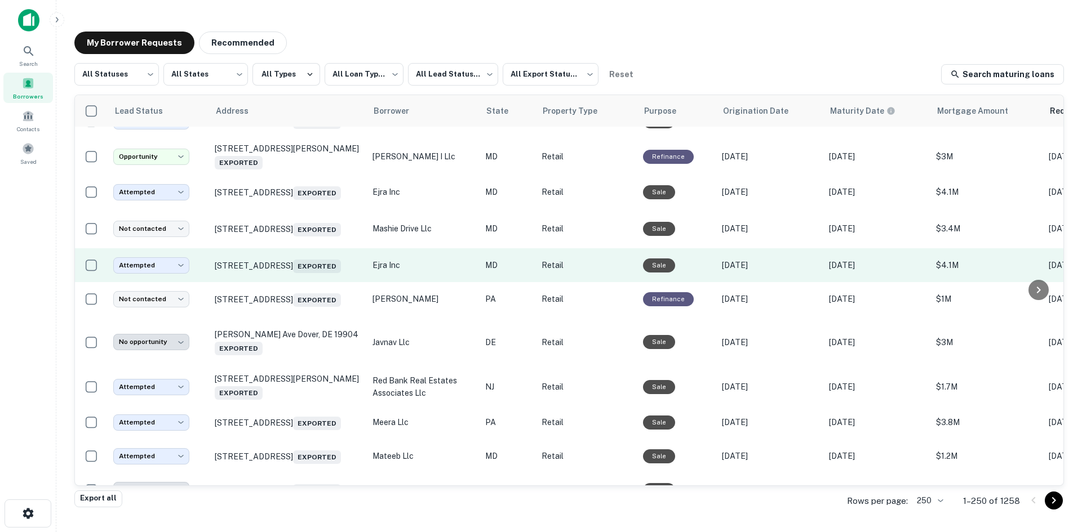
click at [323, 282] on td "8225 Piney Branch Rd Silver Spring, MD 20910 Exported" at bounding box center [288, 265] width 158 height 34
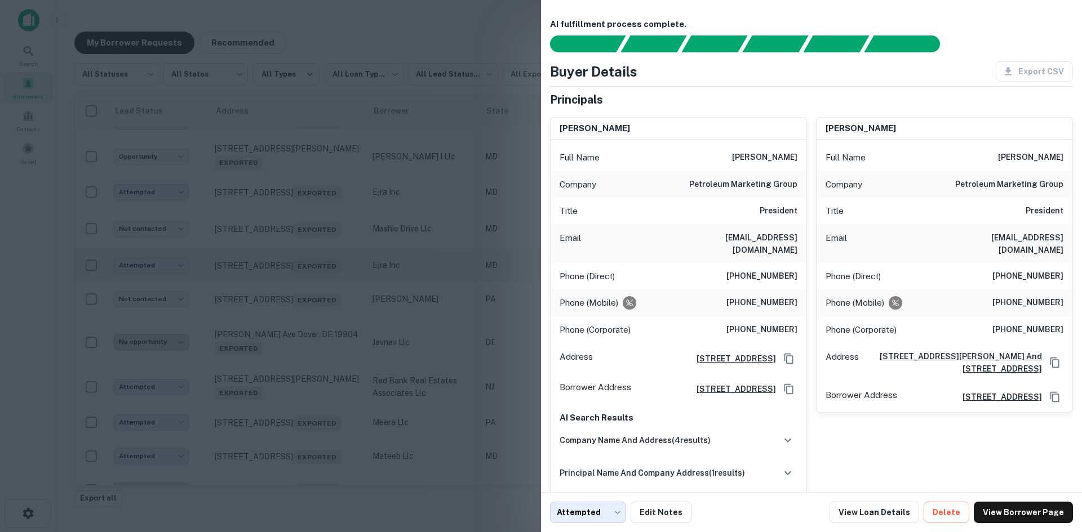
click at [323, 465] on div at bounding box center [541, 266] width 1082 height 532
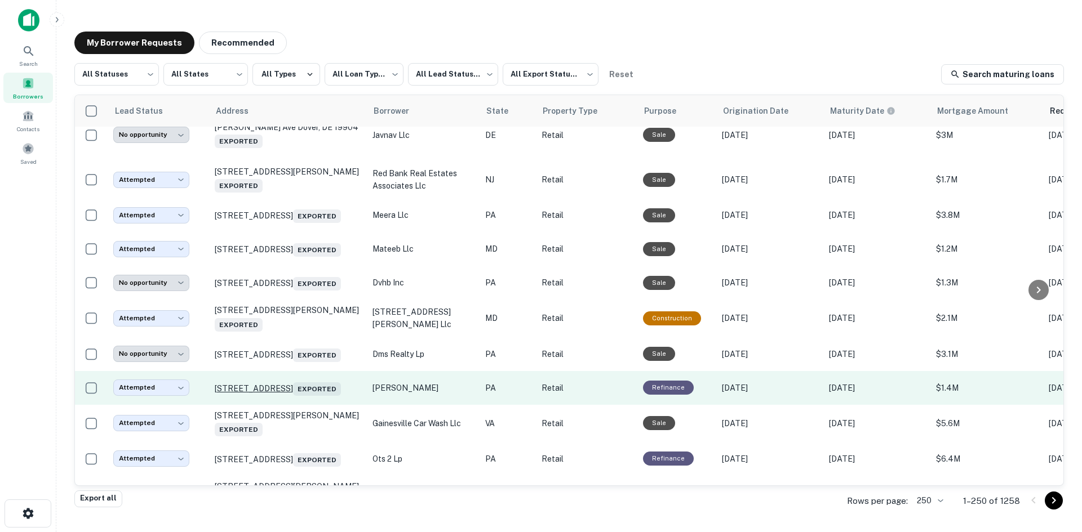
scroll to position [5284, 0]
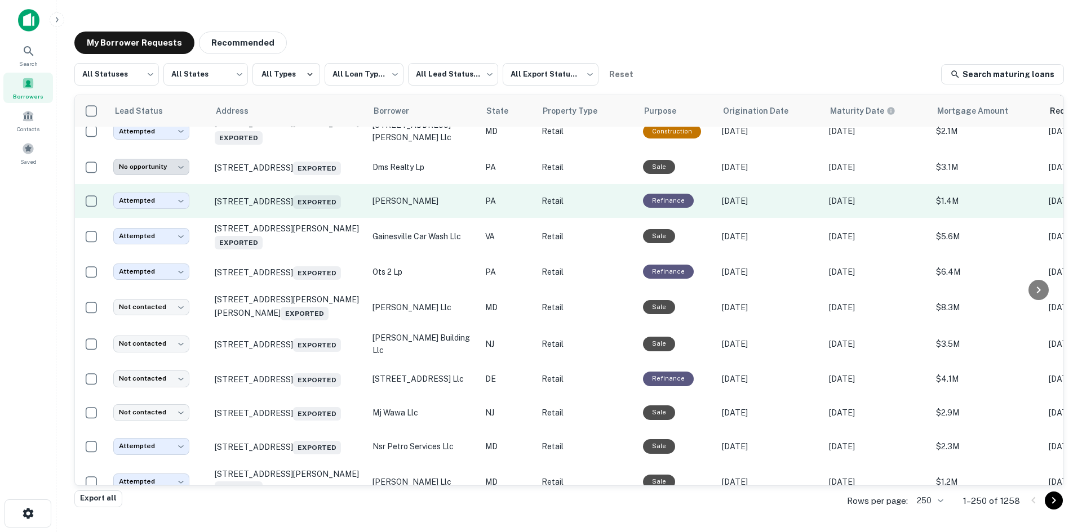
click at [309, 218] on td "2201 Edgmont Ave Chester, PA 19013 Exported" at bounding box center [288, 201] width 158 height 34
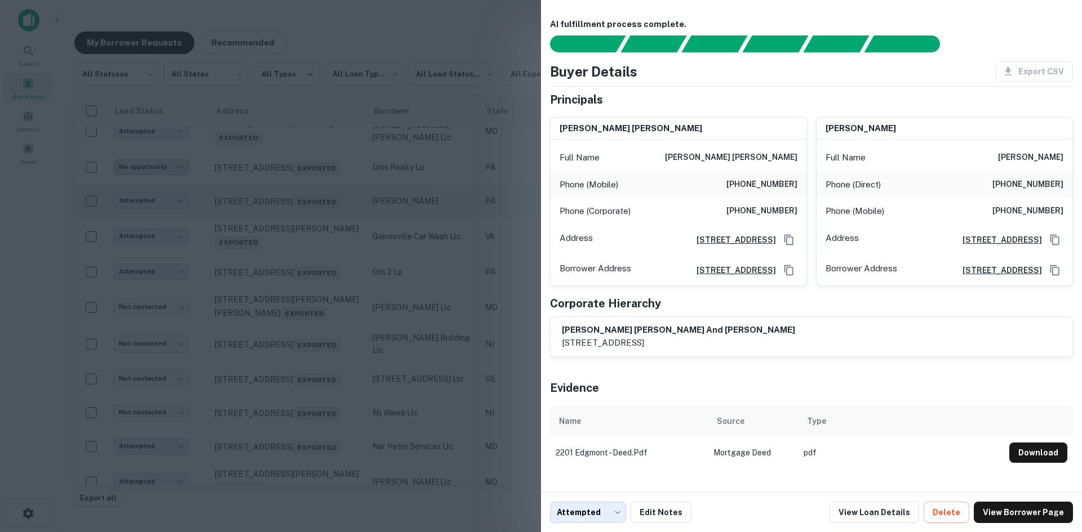
click at [309, 406] on div at bounding box center [541, 266] width 1082 height 532
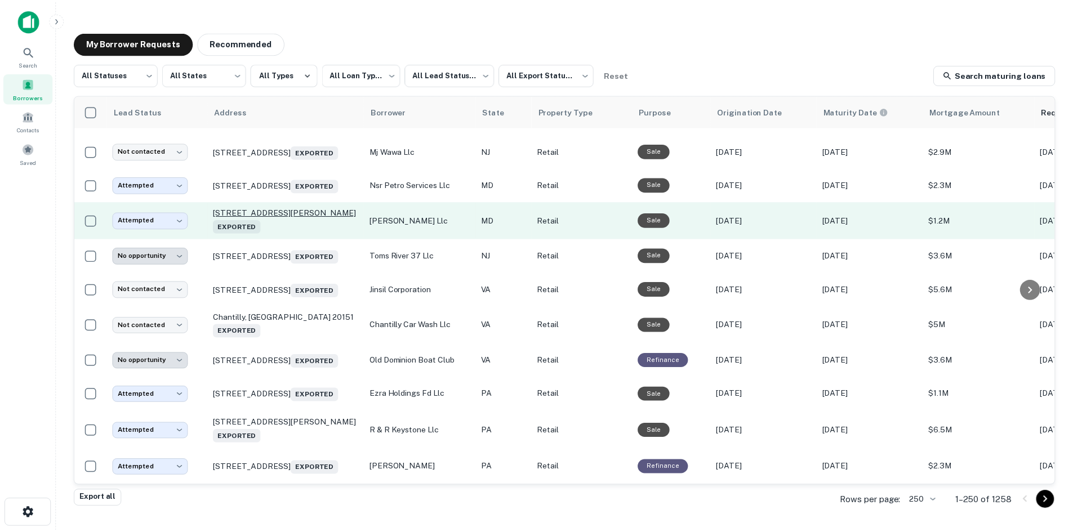
scroll to position [5566, 0]
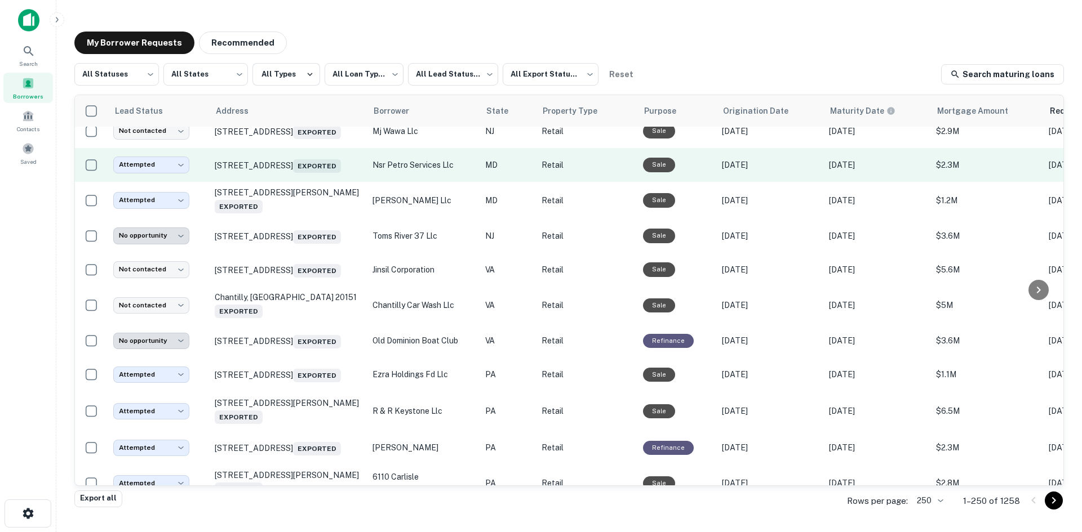
click at [308, 182] on td "251 E Baltimore St Taneytown, MD 21787 Exported" at bounding box center [288, 165] width 158 height 34
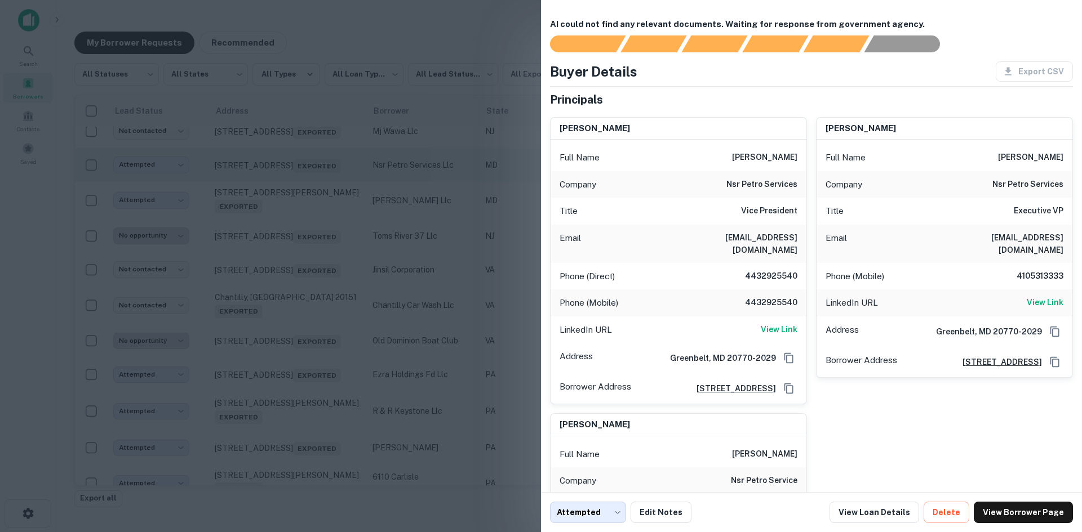
click at [308, 386] on div at bounding box center [541, 266] width 1082 height 532
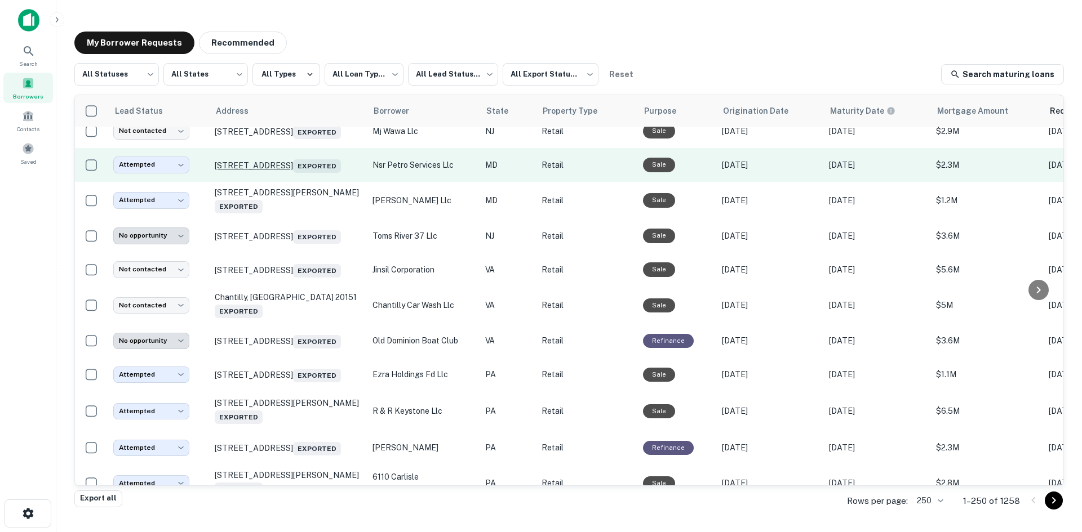
click at [304, 173] on p "251 E Baltimore St Taneytown, MD 21787 Exported" at bounding box center [288, 165] width 146 height 16
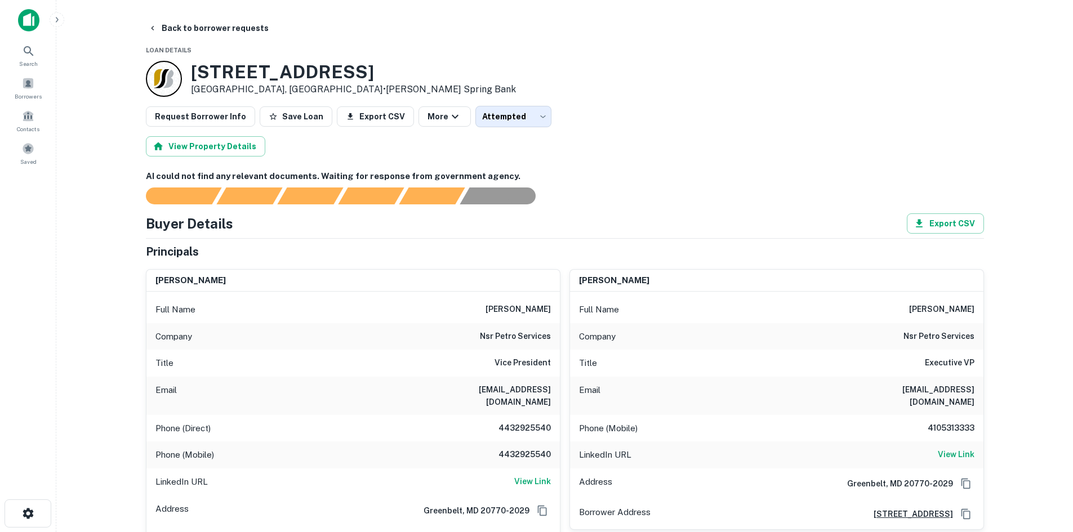
click at [526, 312] on h6 "nasir cheema" at bounding box center [518, 310] width 65 height 14
click at [526, 309] on h6 "nasir cheema" at bounding box center [518, 310] width 65 height 14
copy h6 "nasir cheema"
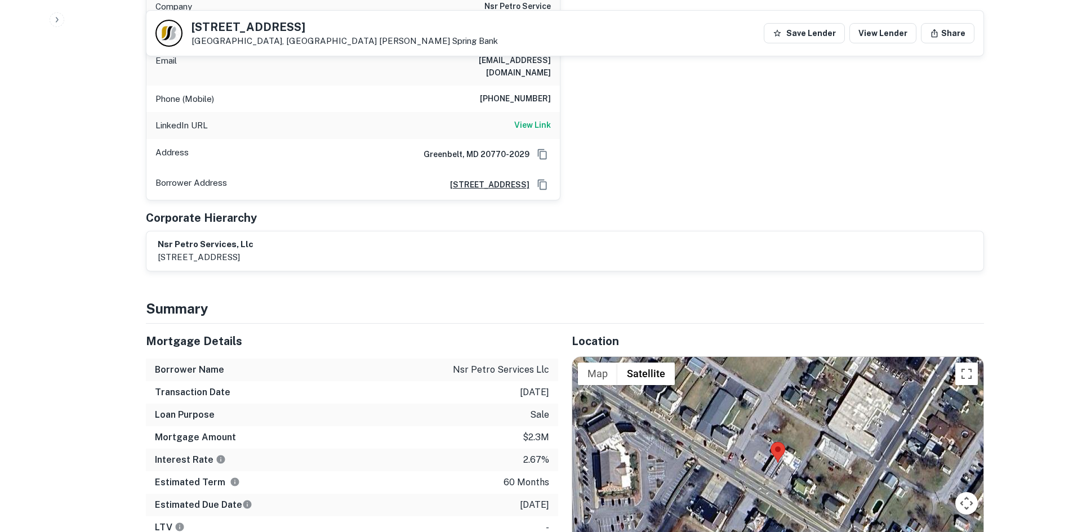
scroll to position [789, 0]
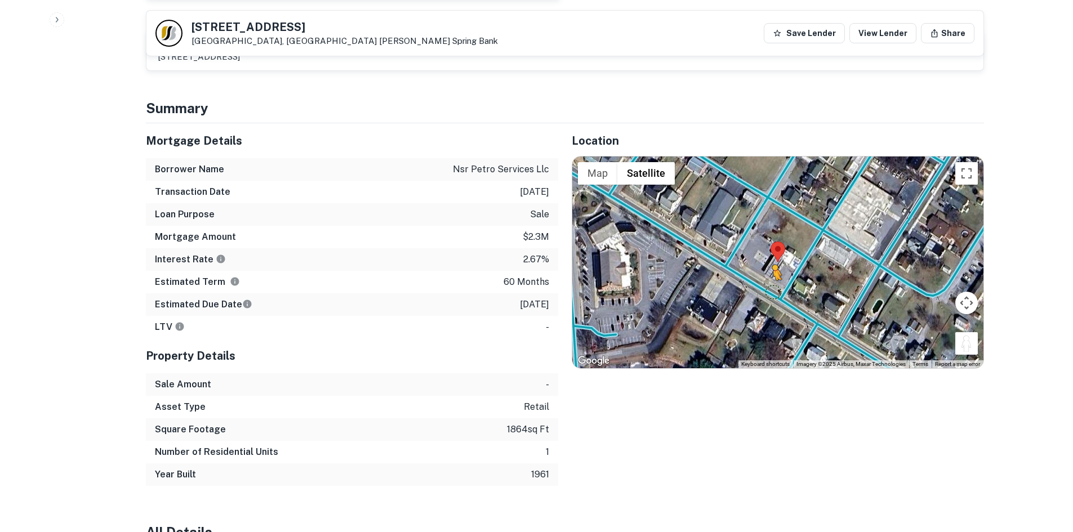
drag, startPoint x: 972, startPoint y: 322, endPoint x: 760, endPoint y: 263, distance: 220.0
click at [762, 264] on div "To activate drag with keyboard, press Alt + Enter. Once in keyboard drag state,…" at bounding box center [777, 263] width 411 height 212
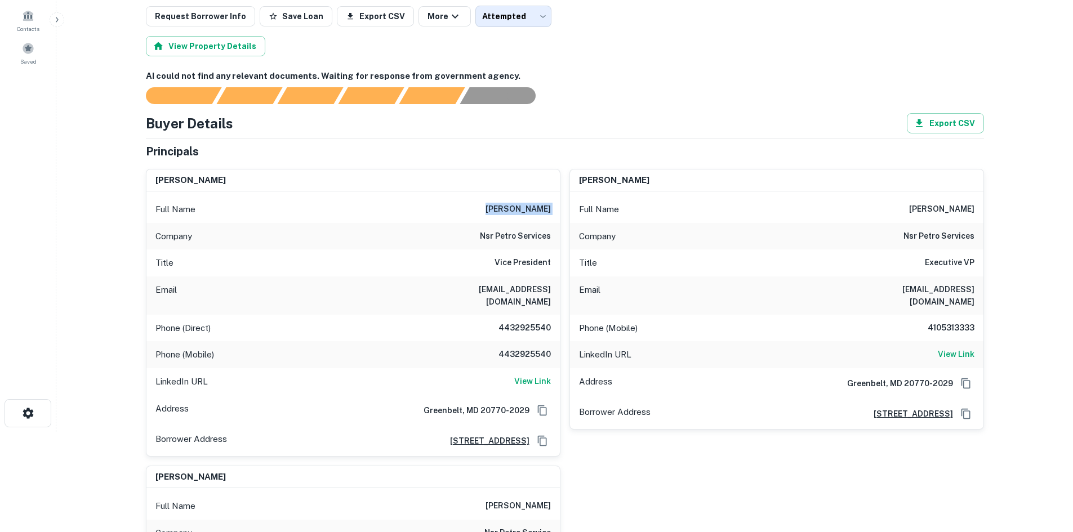
scroll to position [0, 0]
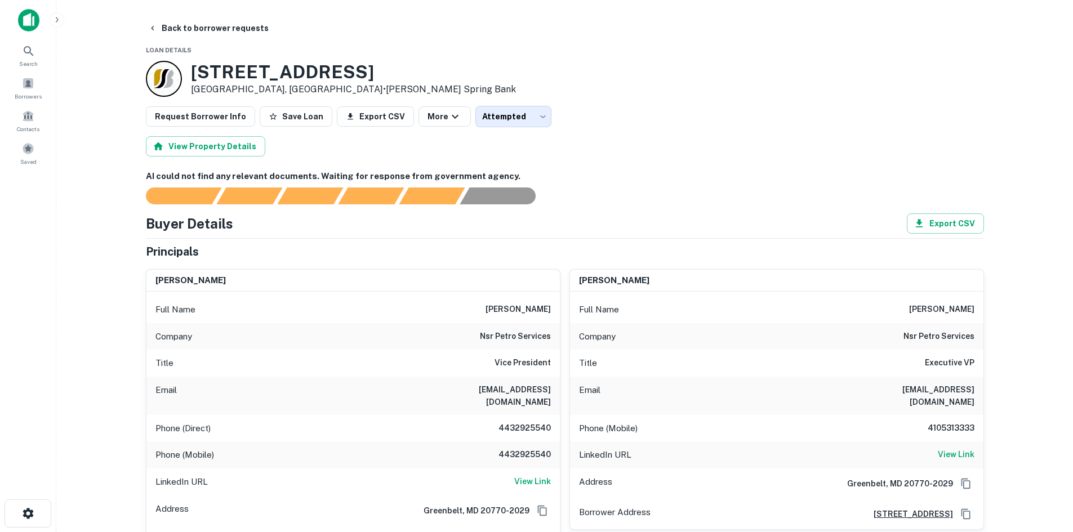
click at [512, 424] on div "Phone (Direct) 4432925540" at bounding box center [353, 428] width 414 height 27
copy h6 "4432925540"
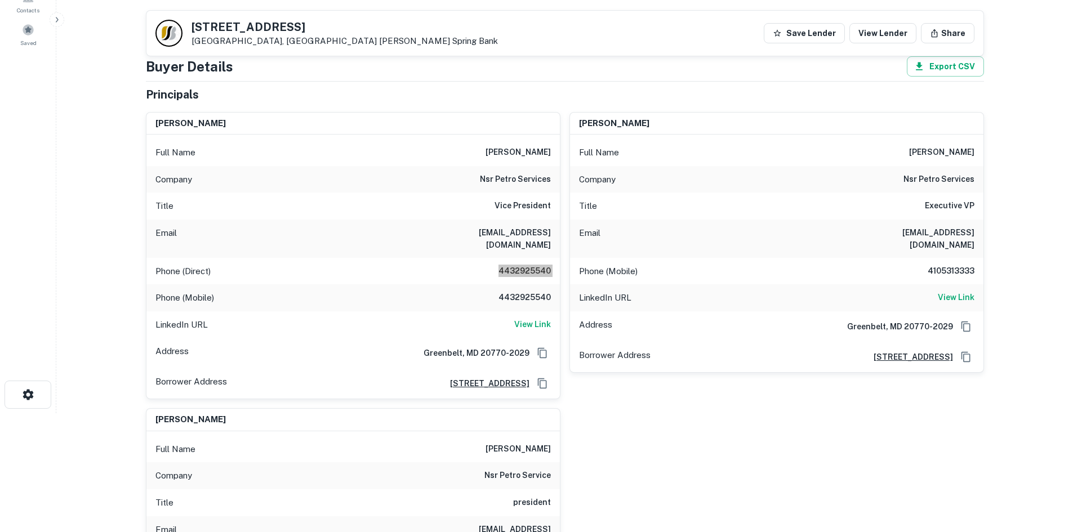
scroll to position [113, 0]
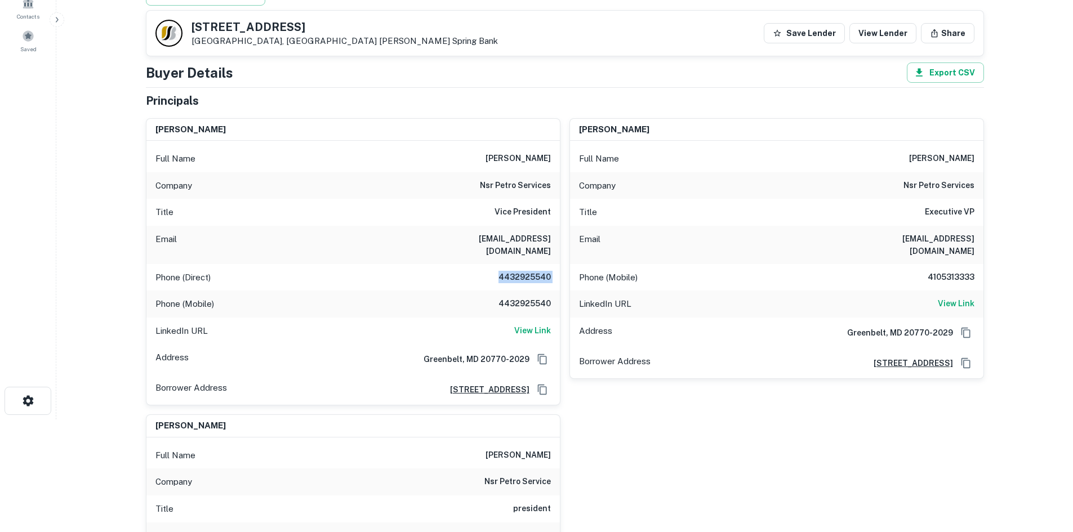
click at [932, 188] on h6 "nsr petro services" at bounding box center [939, 186] width 71 height 14
copy h6 "nsr petro services"
click at [929, 264] on div "Phone (Mobile) 4105313333" at bounding box center [777, 277] width 414 height 27
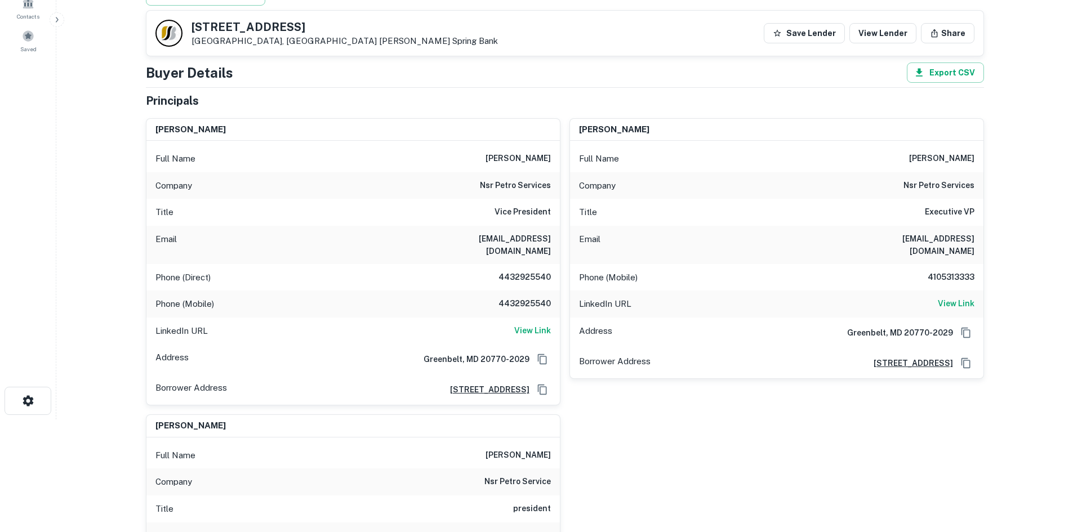
click at [933, 271] on h6 "4105313333" at bounding box center [941, 278] width 68 height 14
copy h6 "4105313333"
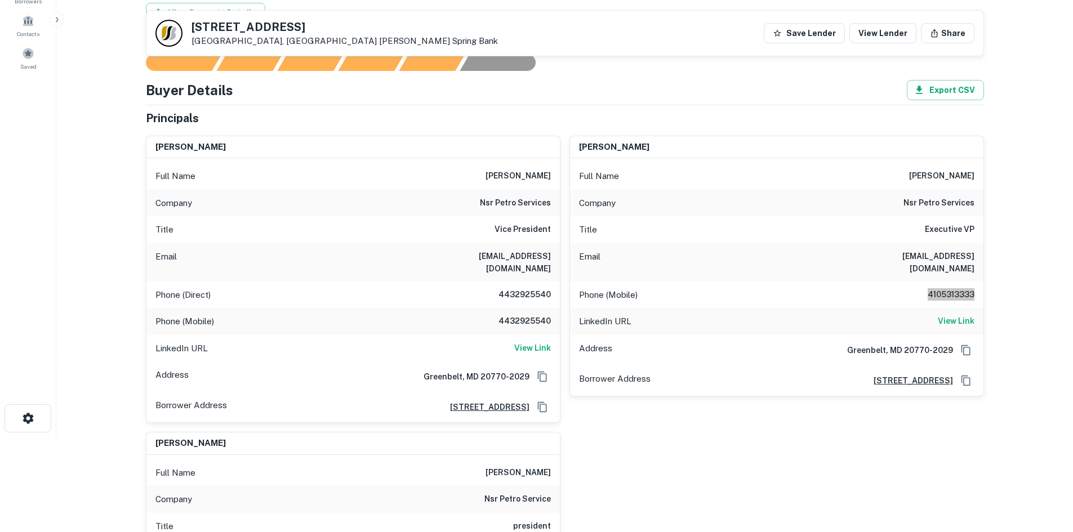
scroll to position [225, 0]
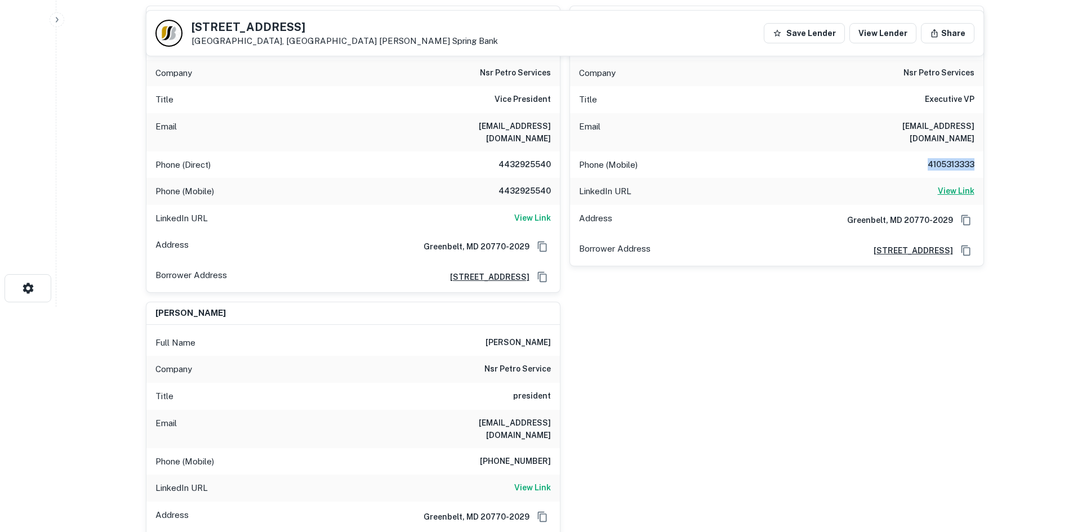
click at [964, 185] on h6 "View Link" at bounding box center [956, 191] width 37 height 12
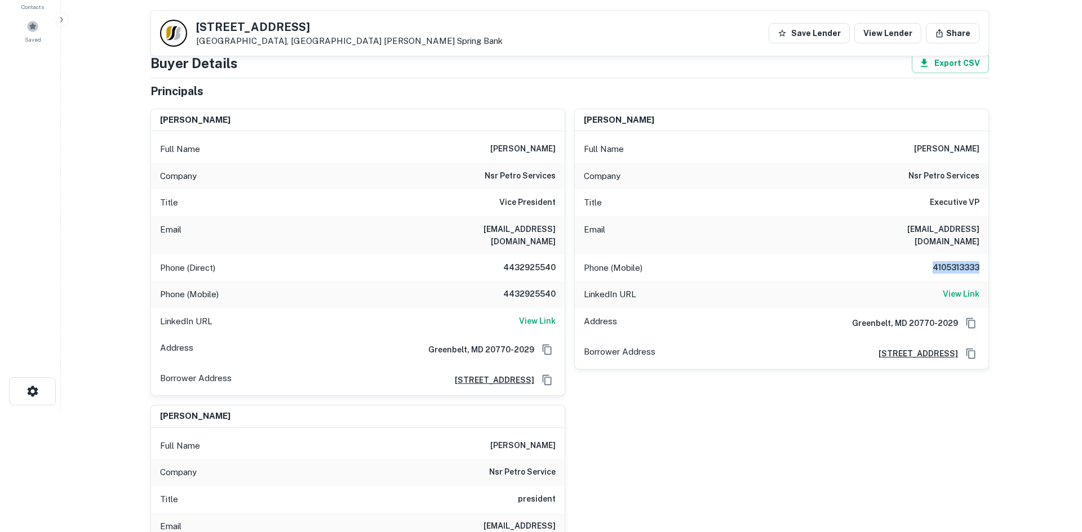
scroll to position [0, 0]
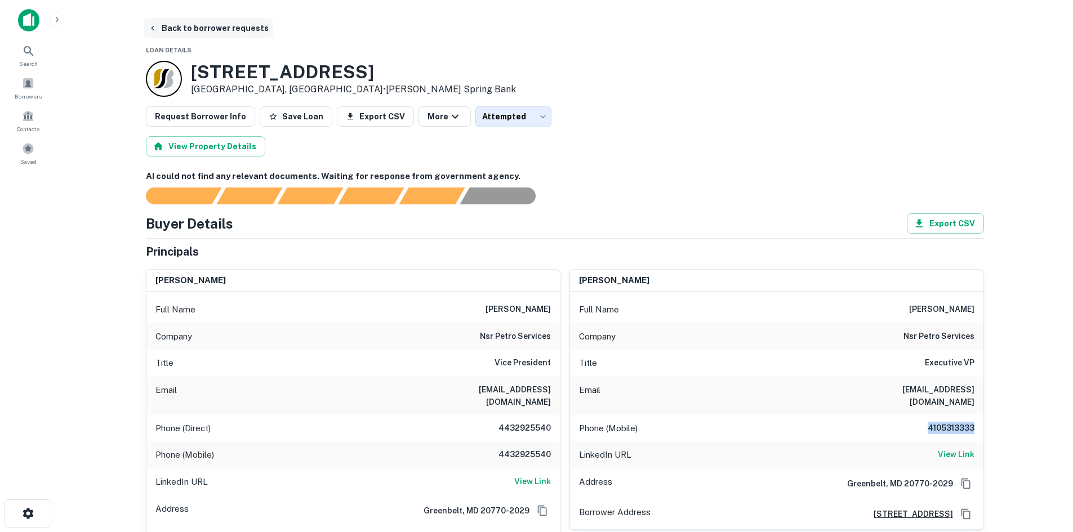
click at [214, 28] on button "Back to borrower requests" at bounding box center [209, 28] width 130 height 20
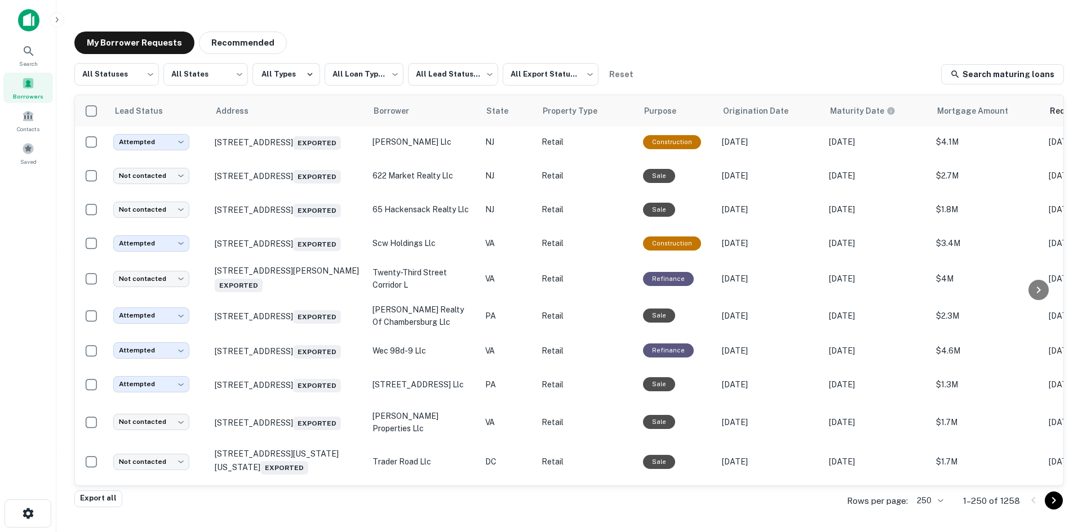
scroll to position [2918, 0]
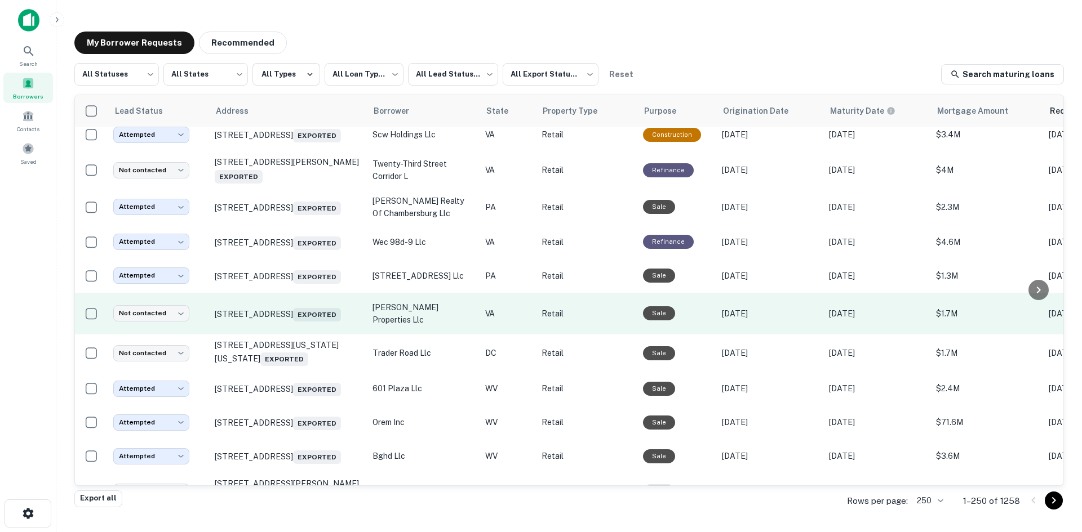
click at [302, 335] on td "10065 Patriot Hwy Fredericksburg, VA 22407 Exported" at bounding box center [288, 314] width 158 height 42
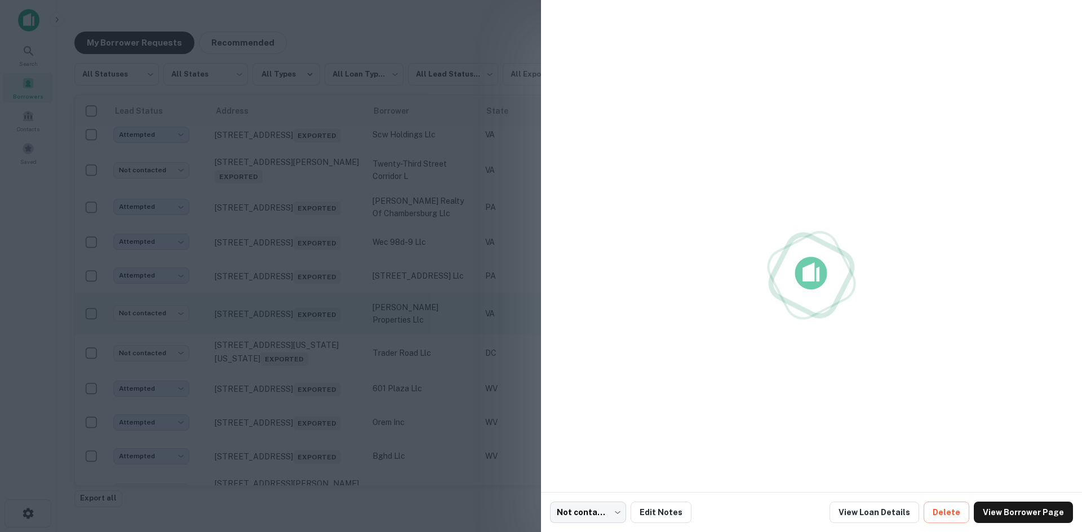
click at [302, 438] on div at bounding box center [541, 266] width 1082 height 532
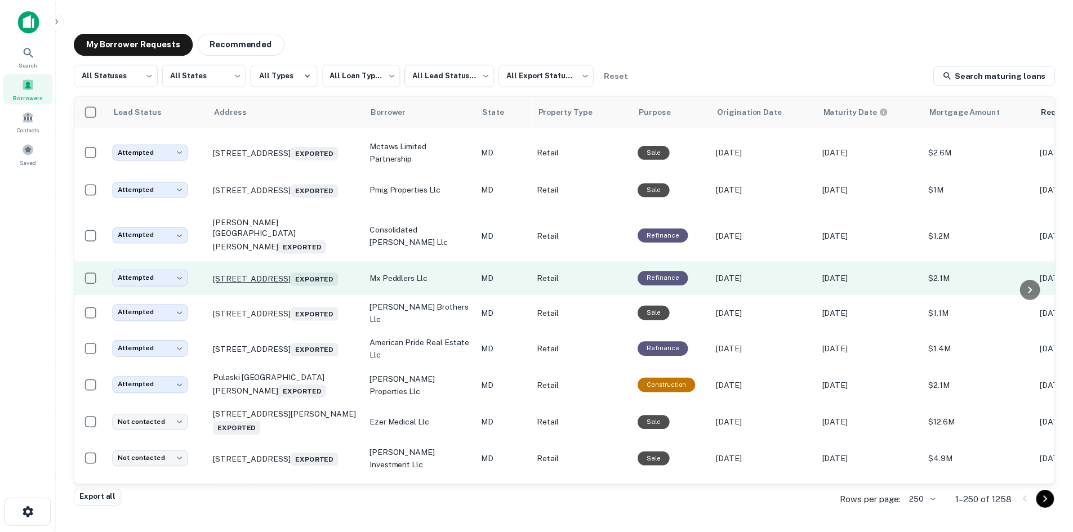
scroll to position [3763, 0]
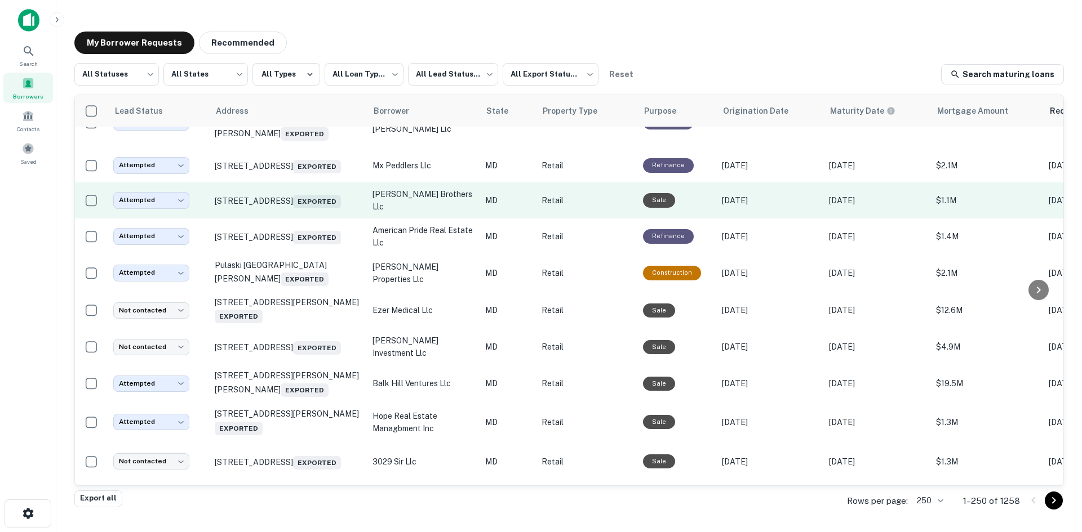
click at [314, 219] on td "20815 Callaway Village Way Callaway, MD 20620 Exported" at bounding box center [288, 201] width 158 height 36
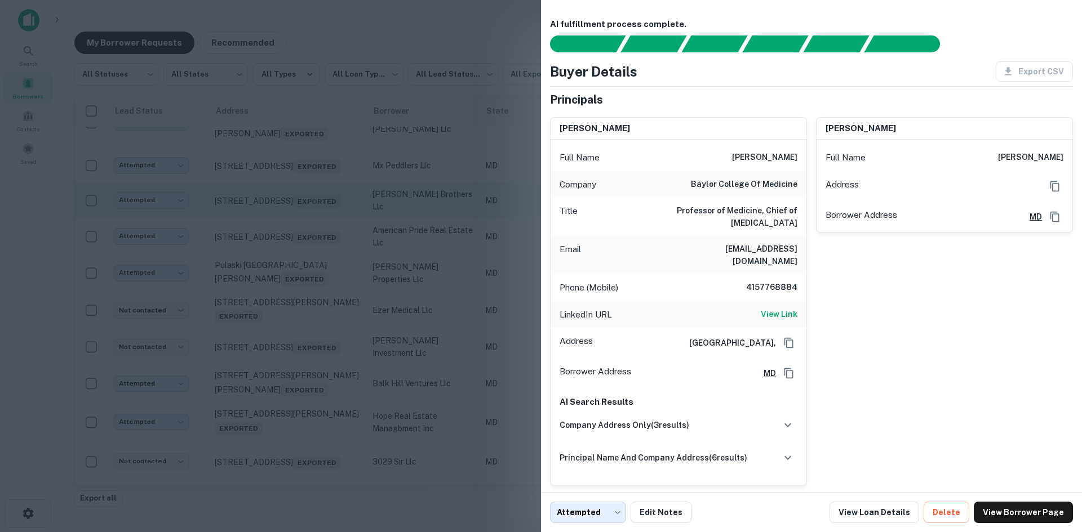
click at [314, 365] on div at bounding box center [541, 266] width 1082 height 532
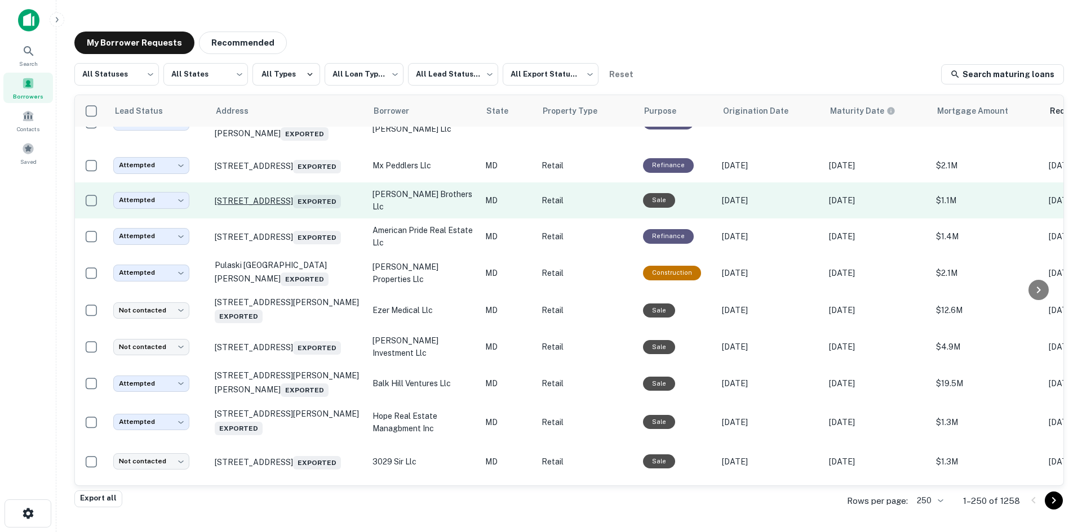
click at [316, 208] on p "20815 Callaway Village Way Callaway, MD 20620 Exported" at bounding box center [288, 201] width 146 height 16
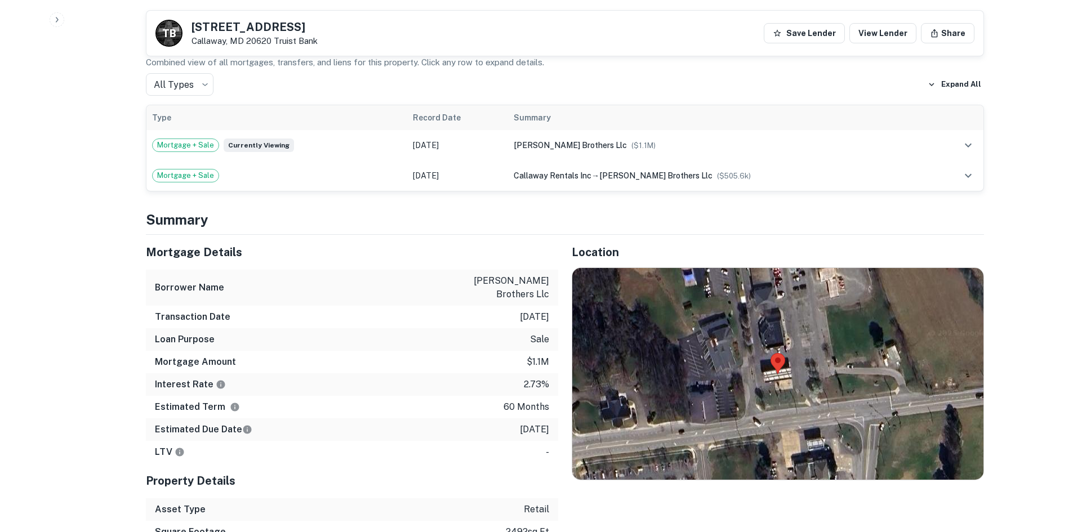
scroll to position [789, 0]
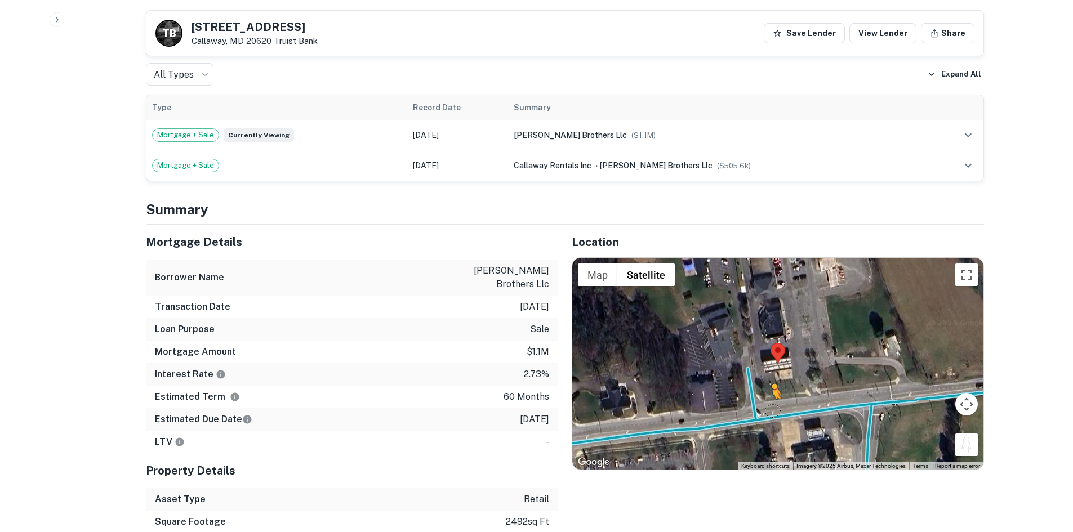
drag, startPoint x: 966, startPoint y: 430, endPoint x: 770, endPoint y: 401, distance: 198.3
click at [770, 401] on div "To activate drag with keyboard, press Alt + Enter. Once in keyboard drag state,…" at bounding box center [777, 364] width 411 height 212
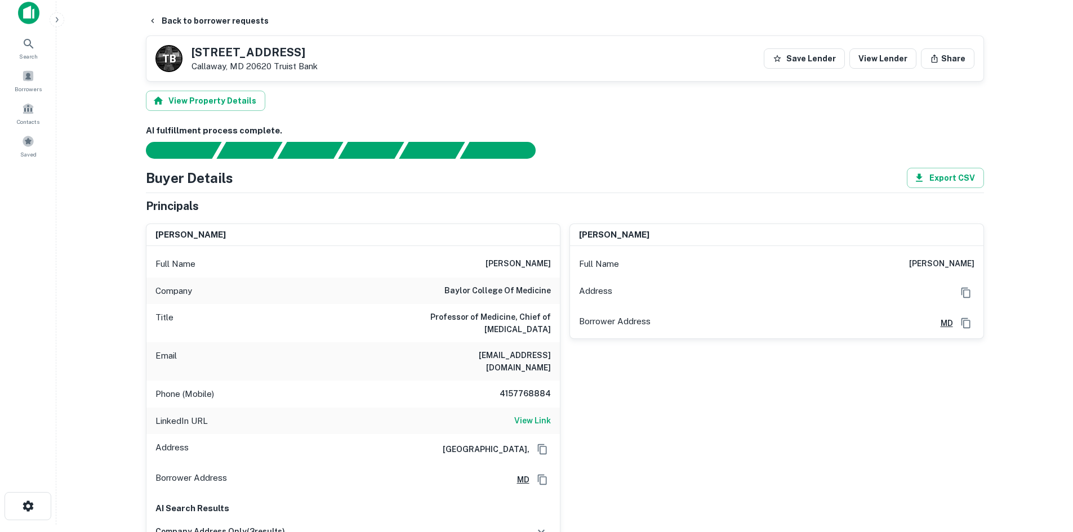
scroll to position [0, 0]
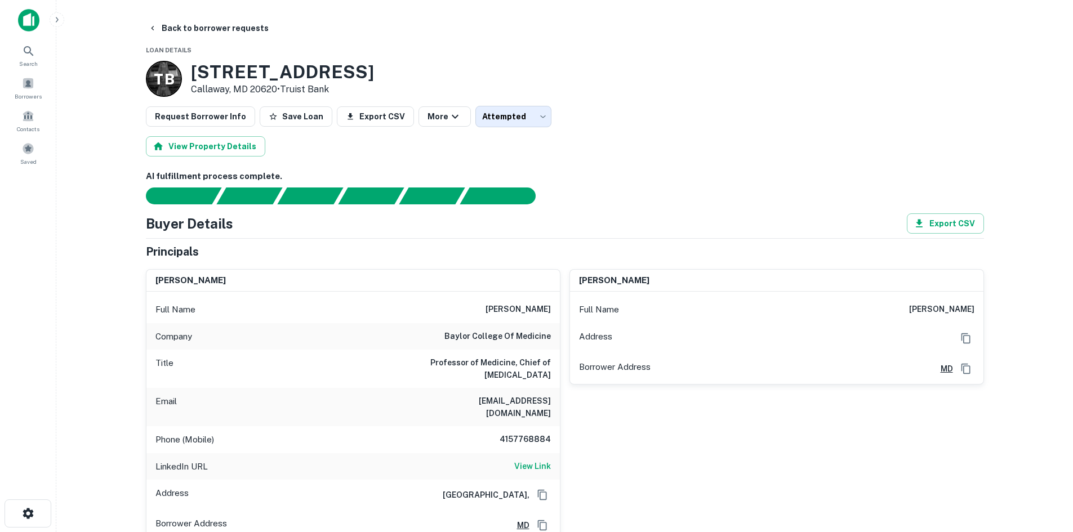
click at [525, 433] on h6 "4157768884" at bounding box center [517, 440] width 68 height 14
click at [909, 310] on h6 "mohammad r. qureshi" at bounding box center [941, 310] width 65 height 14
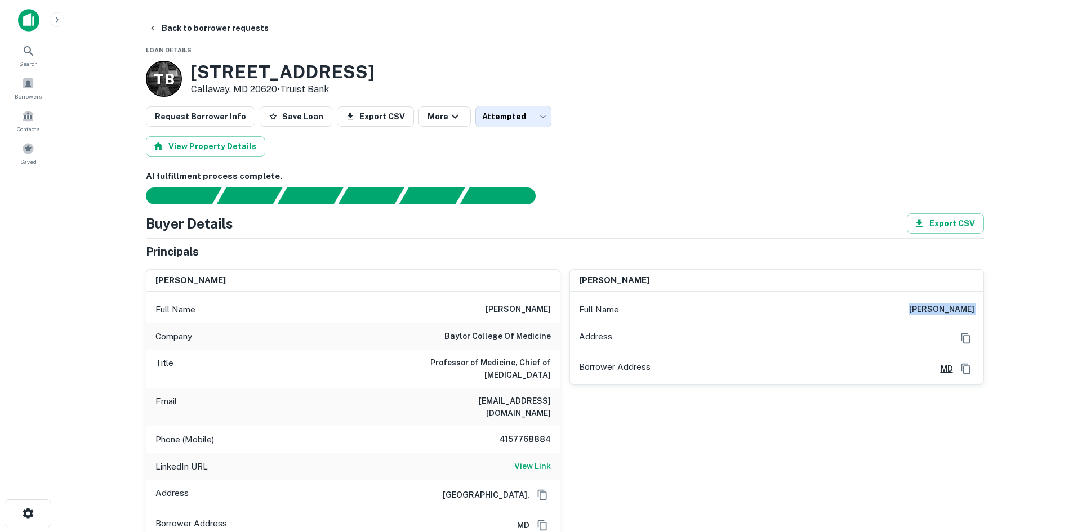
copy h6 "mohammad r. qureshi"
click at [521, 433] on h6 "4157768884" at bounding box center [517, 440] width 68 height 14
click at [502, 402] on h6 "wqureshi@bcm.edu" at bounding box center [483, 407] width 135 height 25
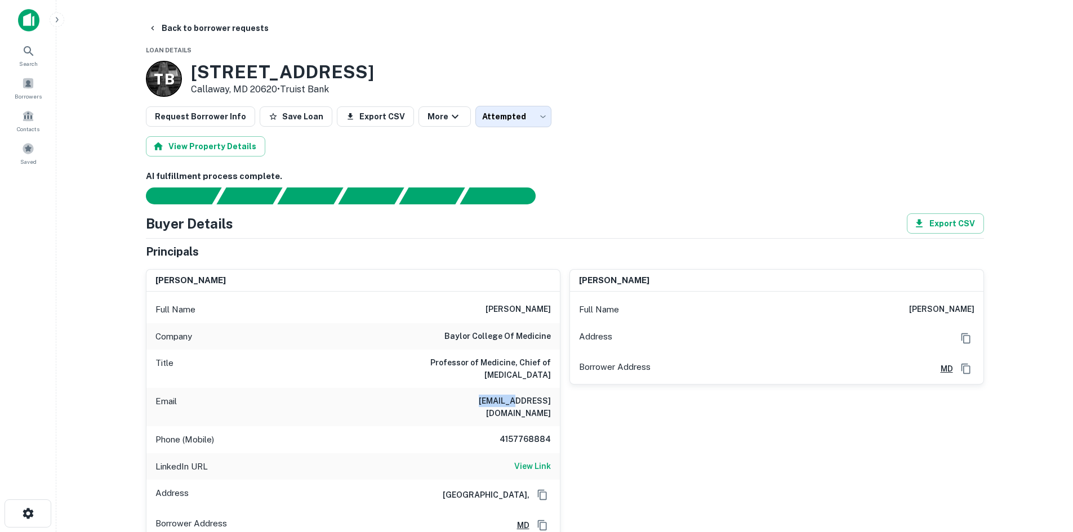
click at [502, 402] on h6 "wqureshi@bcm.edu" at bounding box center [483, 407] width 135 height 25
click at [916, 305] on h6 "mohammad r. qureshi" at bounding box center [941, 310] width 65 height 14
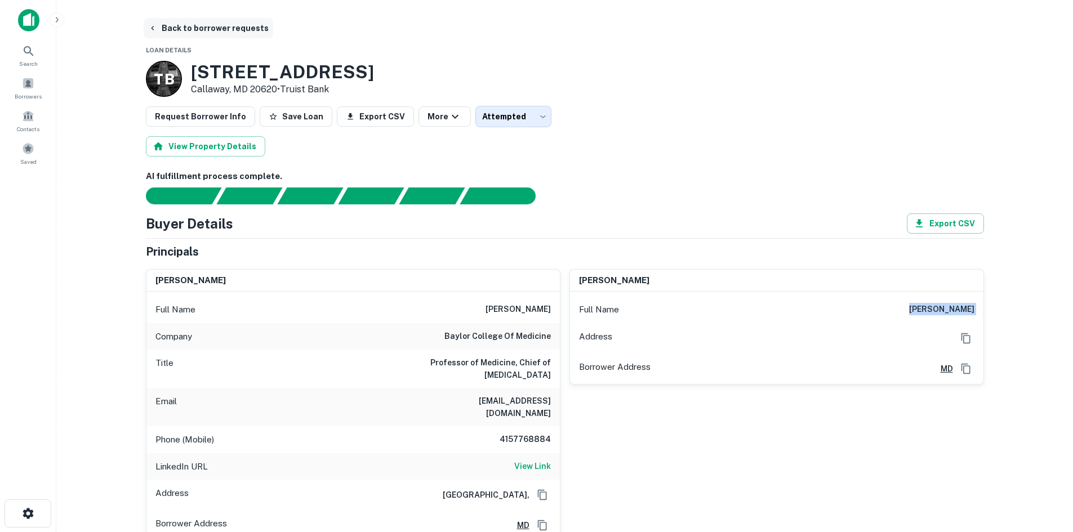
click at [230, 30] on button "Back to borrower requests" at bounding box center [209, 28] width 130 height 20
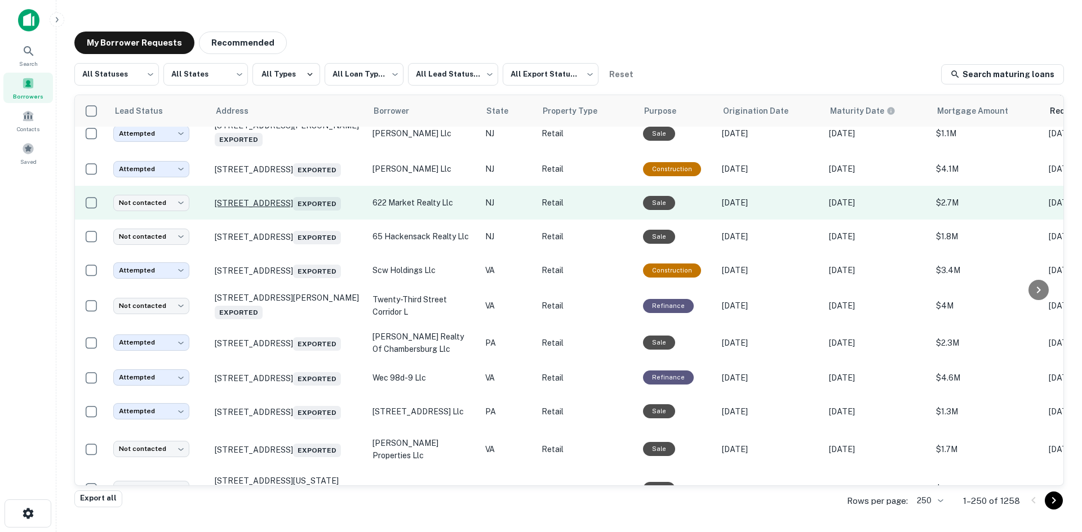
scroll to position [2874, 0]
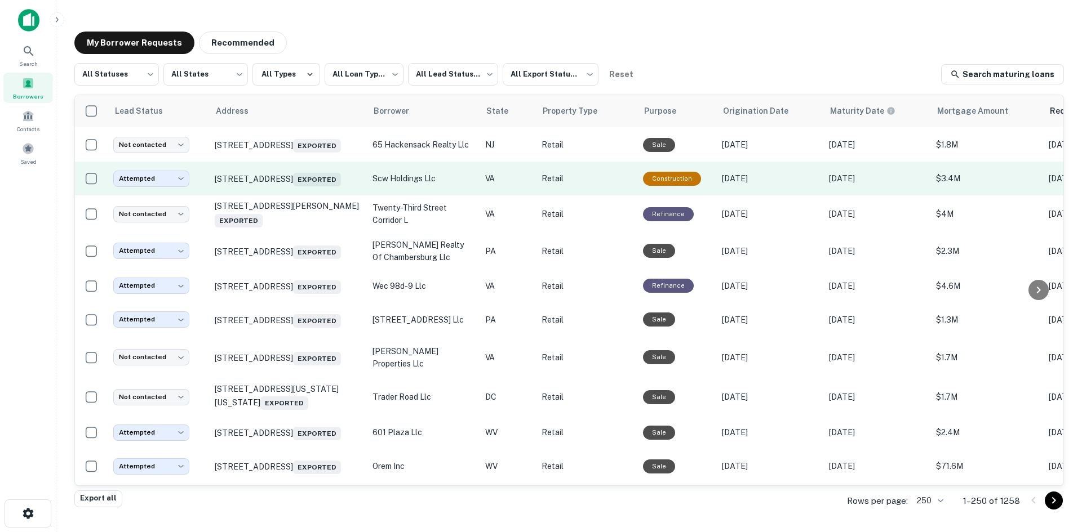
click at [294, 196] on td "8129 Sudley Rd Manassas, VA 20109 Exported" at bounding box center [288, 179] width 158 height 34
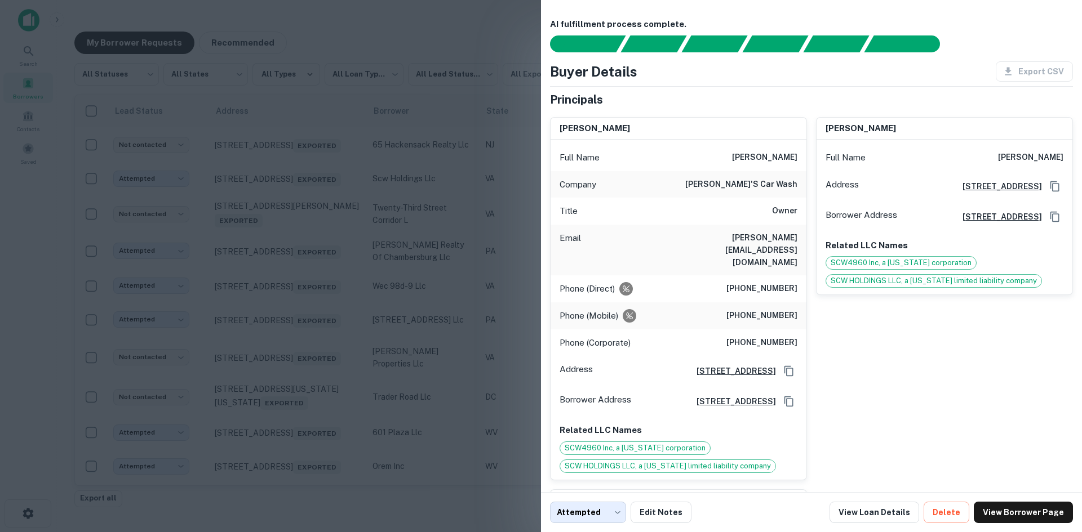
click at [290, 289] on div at bounding box center [541, 266] width 1082 height 532
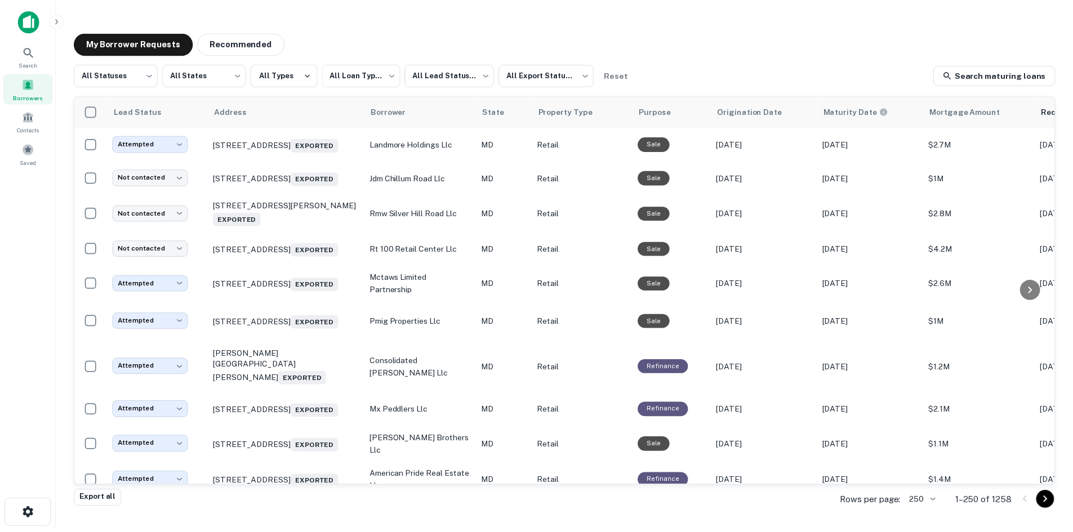
scroll to position [3550, 0]
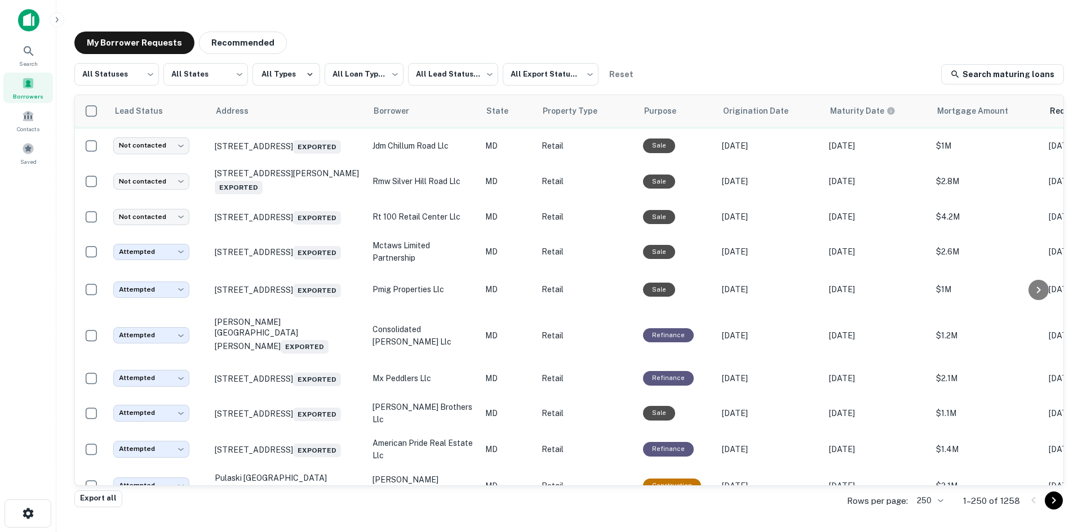
click at [301, 129] on td "798 Sunburst Hwy Cambridge, MD 21613 Exported" at bounding box center [288, 112] width 158 height 34
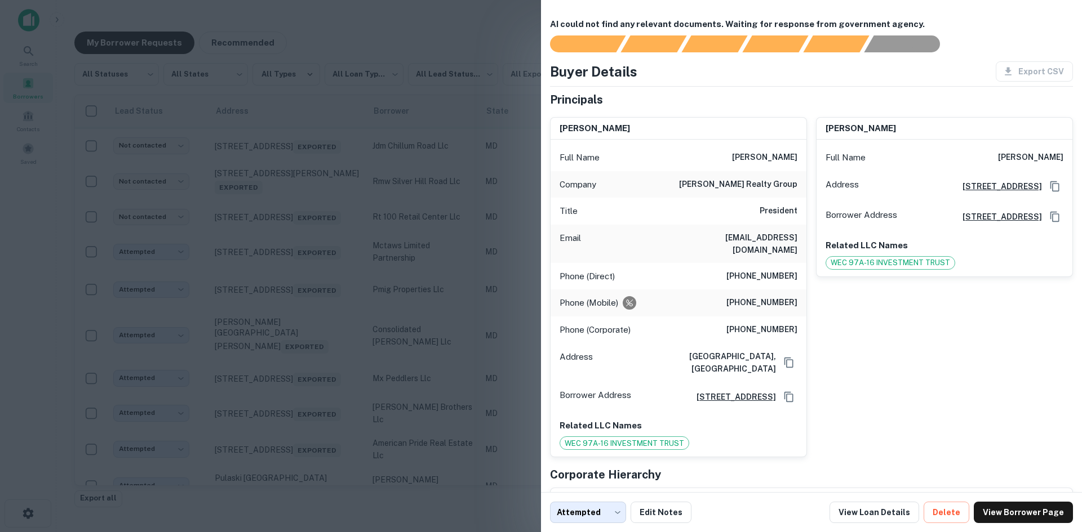
click at [301, 274] on div at bounding box center [541, 266] width 1082 height 532
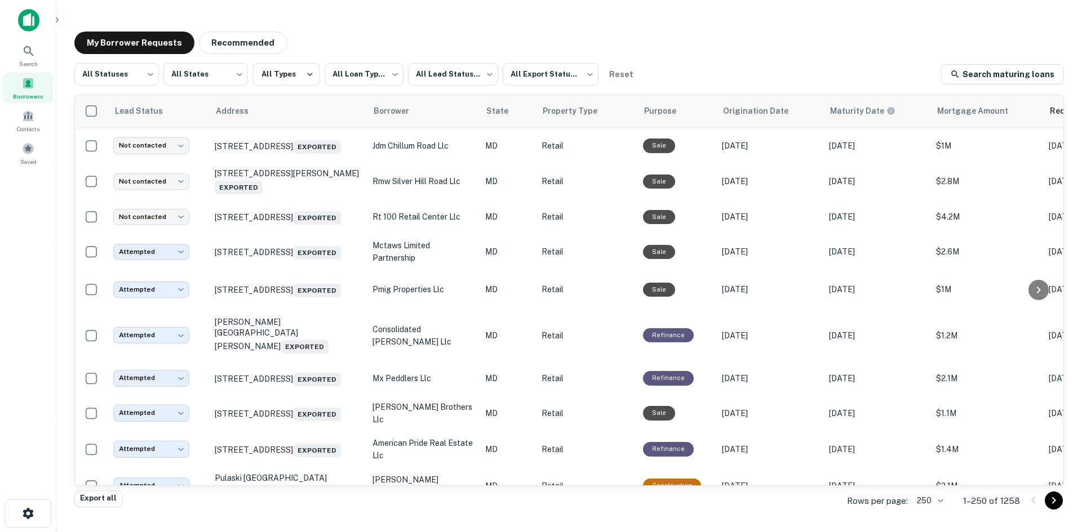
click at [298, 120] on p "798 Sunburst Hwy Cambridge, MD 21613 Exported" at bounding box center [288, 112] width 146 height 16
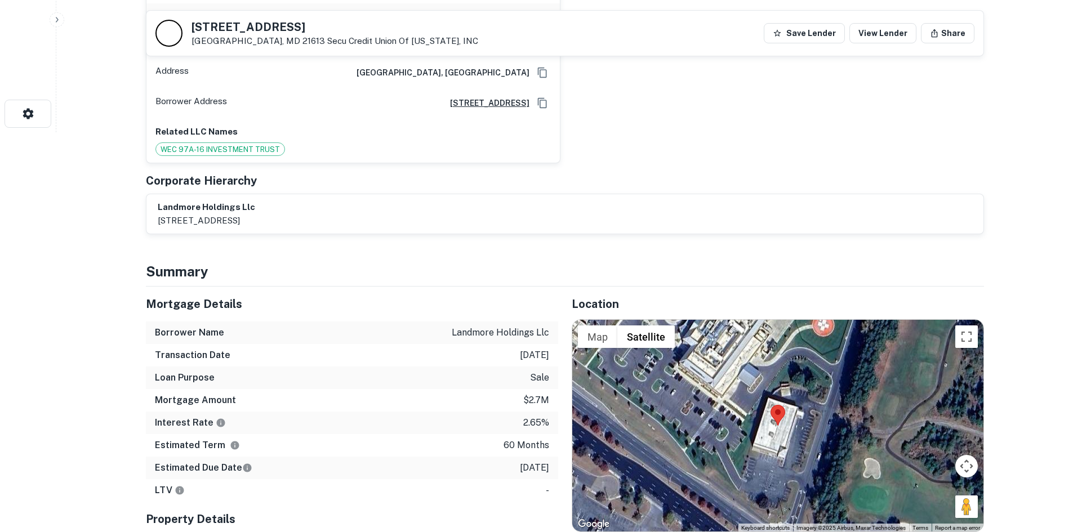
scroll to position [563, 0]
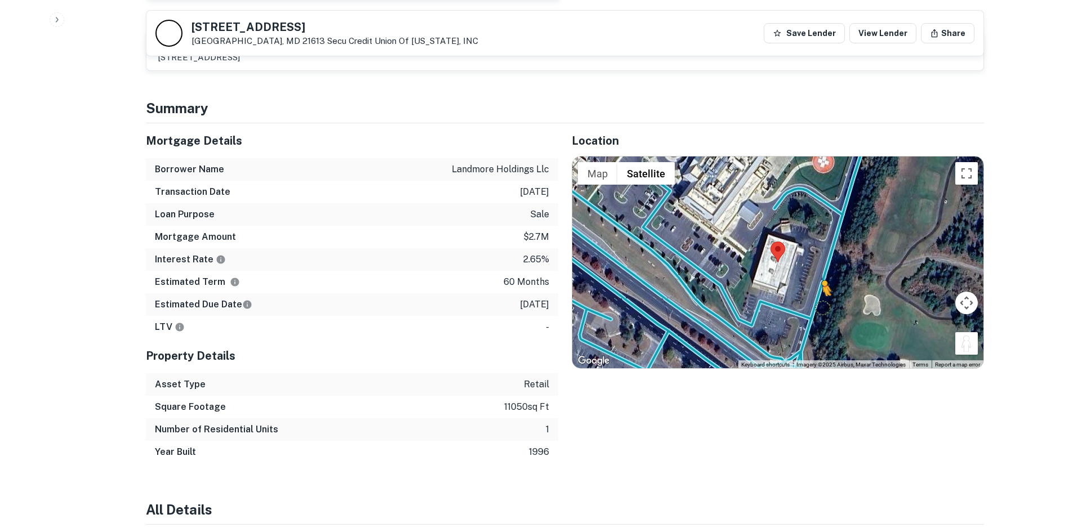
drag, startPoint x: 963, startPoint y: 336, endPoint x: 818, endPoint y: 292, distance: 151.9
click at [818, 292] on div "To activate drag with keyboard, press Alt + Enter. Once in keyboard drag state,…" at bounding box center [777, 263] width 411 height 212
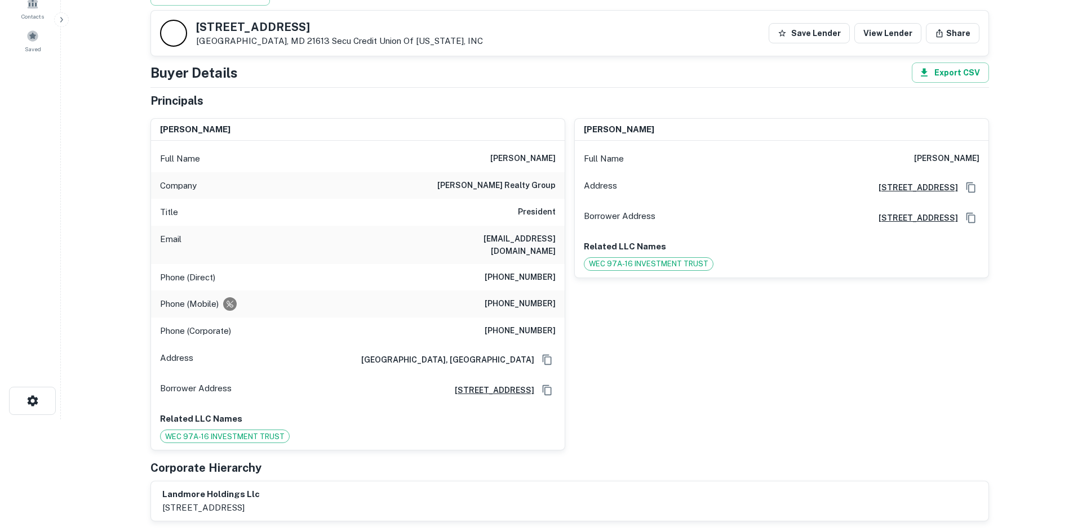
scroll to position [0, 0]
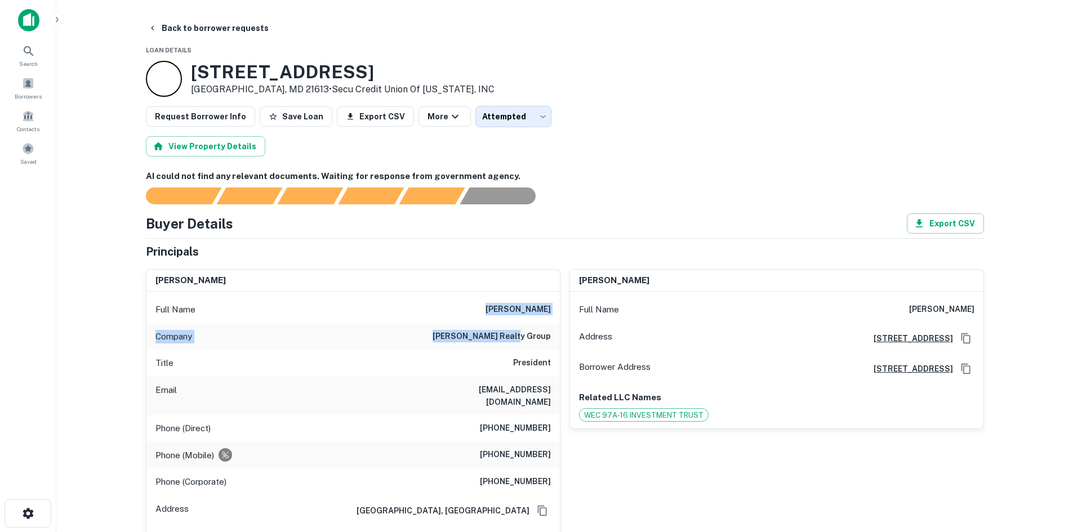
drag, startPoint x: 498, startPoint y: 307, endPoint x: 552, endPoint y: 338, distance: 62.6
click at [552, 338] on div "Full Name igal namdar Company namdar realty group Title President Email igal@na…" at bounding box center [353, 446] width 414 height 309
click at [509, 323] on div "Company namdar realty group" at bounding box center [353, 336] width 414 height 27
click at [507, 340] on h6 "namdar realty group" at bounding box center [492, 337] width 118 height 14
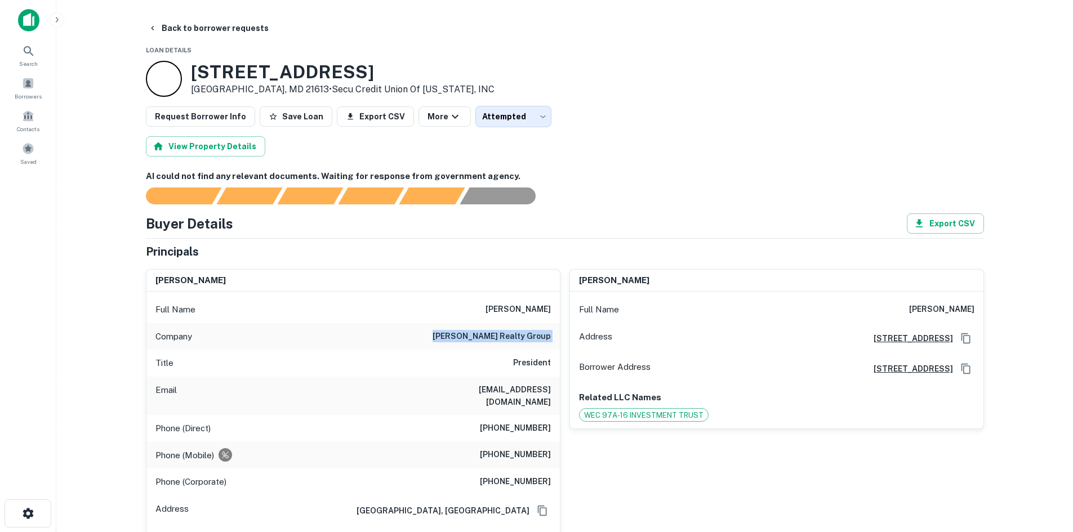
click at [507, 340] on h6 "namdar realty group" at bounding box center [492, 337] width 118 height 14
click at [196, 29] on button "Back to borrower requests" at bounding box center [209, 28] width 130 height 20
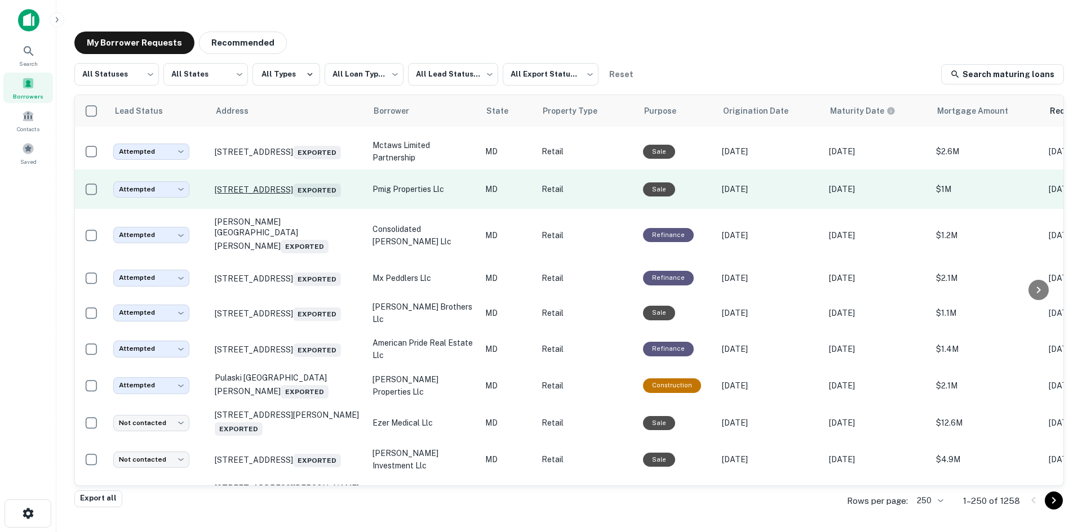
scroll to position [3819, 0]
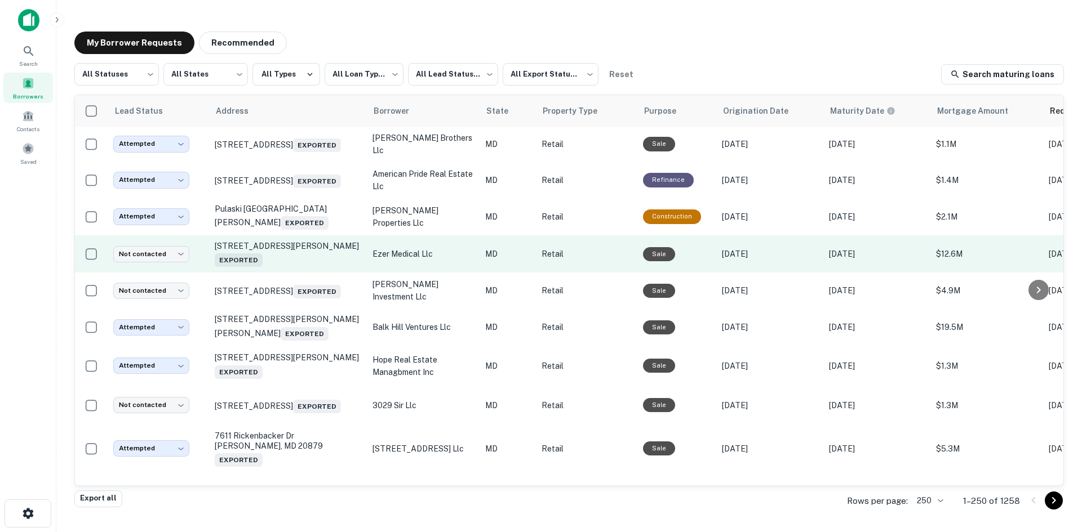
click at [303, 273] on td "700 Geipe Rd Catonsville, MD 21228 Exported" at bounding box center [288, 254] width 158 height 37
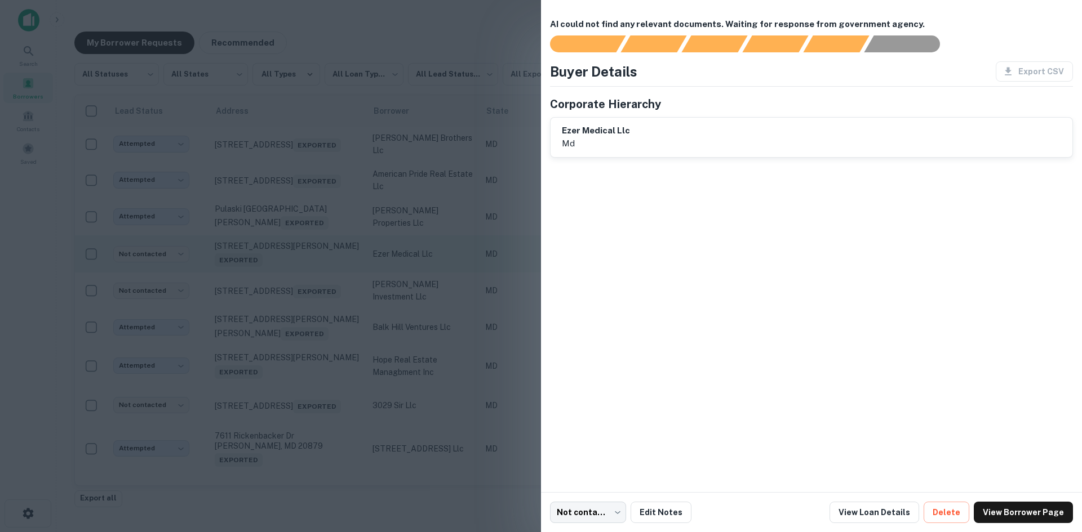
click at [303, 420] on div at bounding box center [541, 266] width 1082 height 532
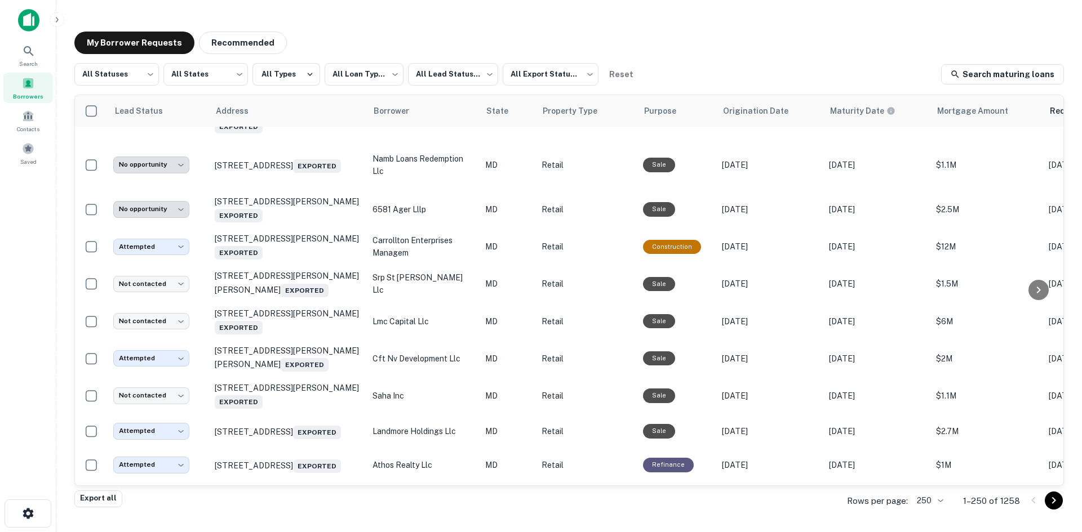
scroll to position [4157, 0]
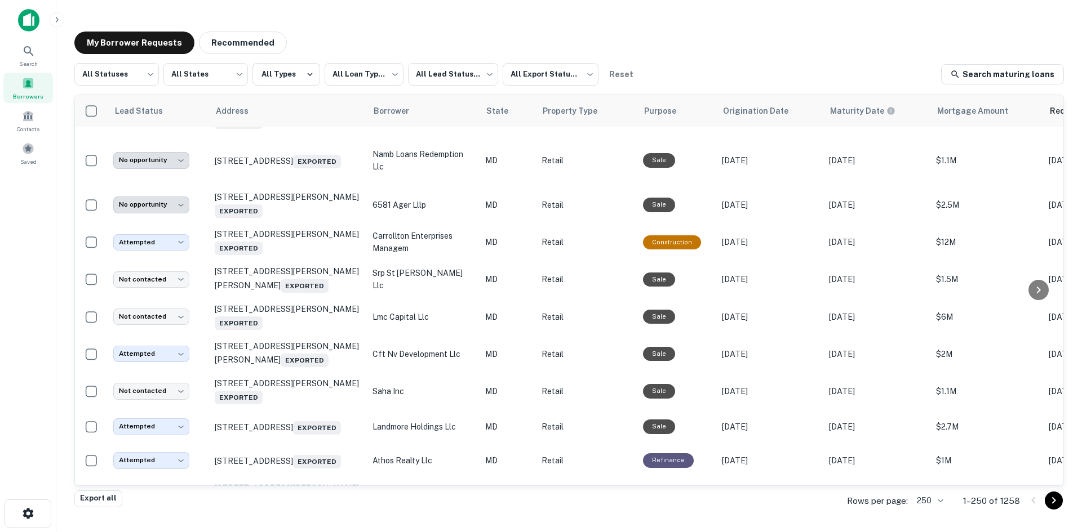
click at [309, 87] on td "3029 Solomons Island Rd Edgewater, MD 21037 Exported" at bounding box center [288, 67] width 158 height 39
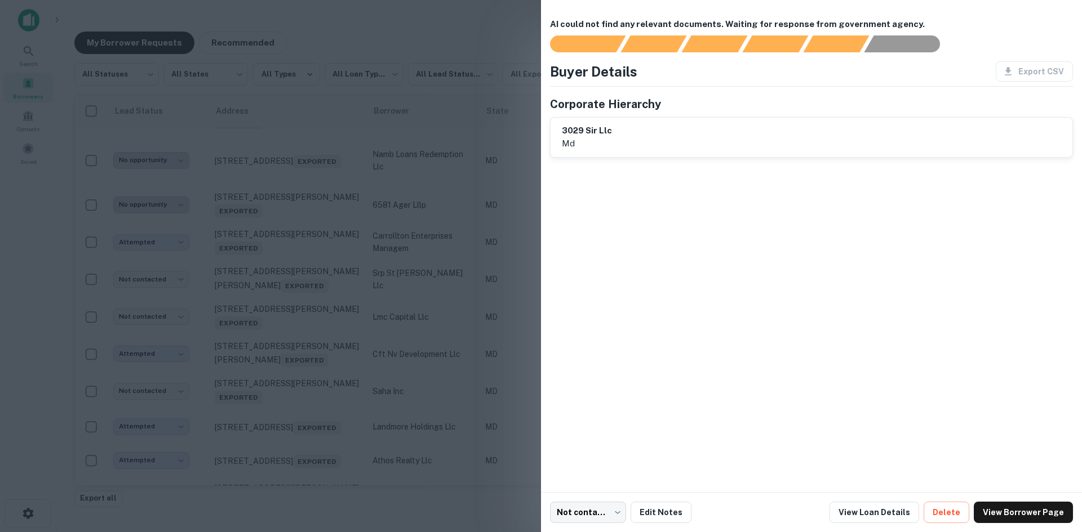
click at [308, 235] on div at bounding box center [541, 266] width 1082 height 532
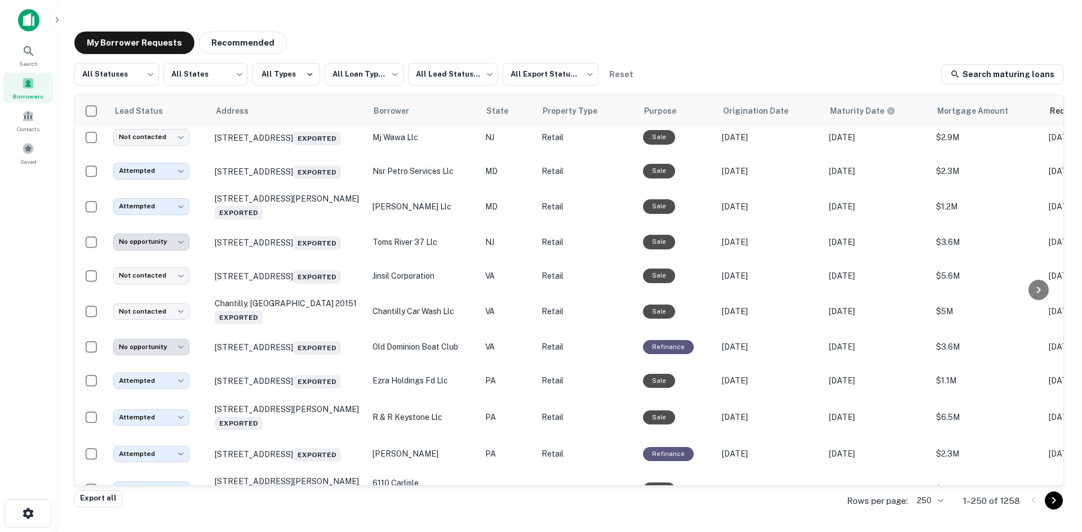
scroll to position [5566, 0]
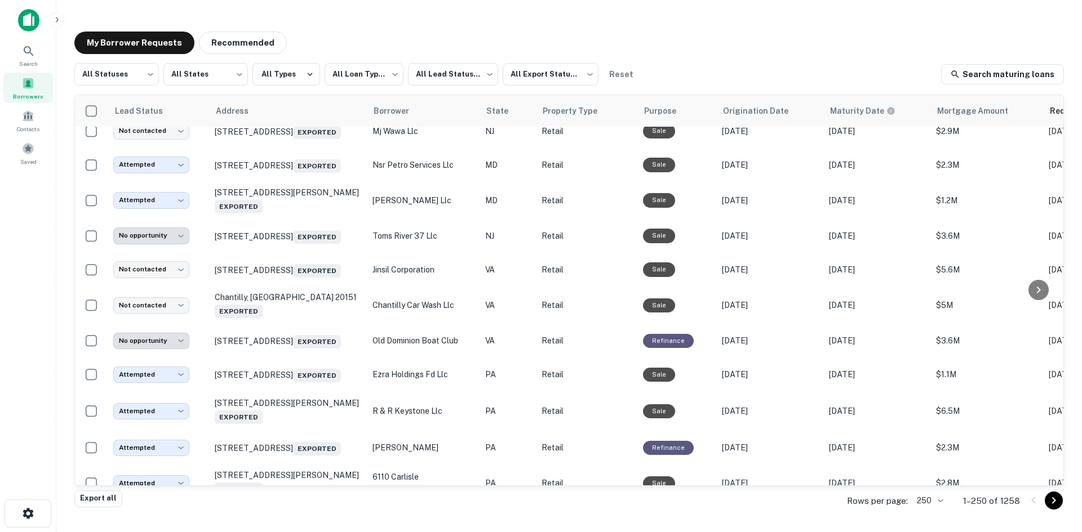
click at [303, 114] on td "7 N Boardwalk Rehoboth Beach, DE 19971 Exported" at bounding box center [288, 98] width 158 height 34
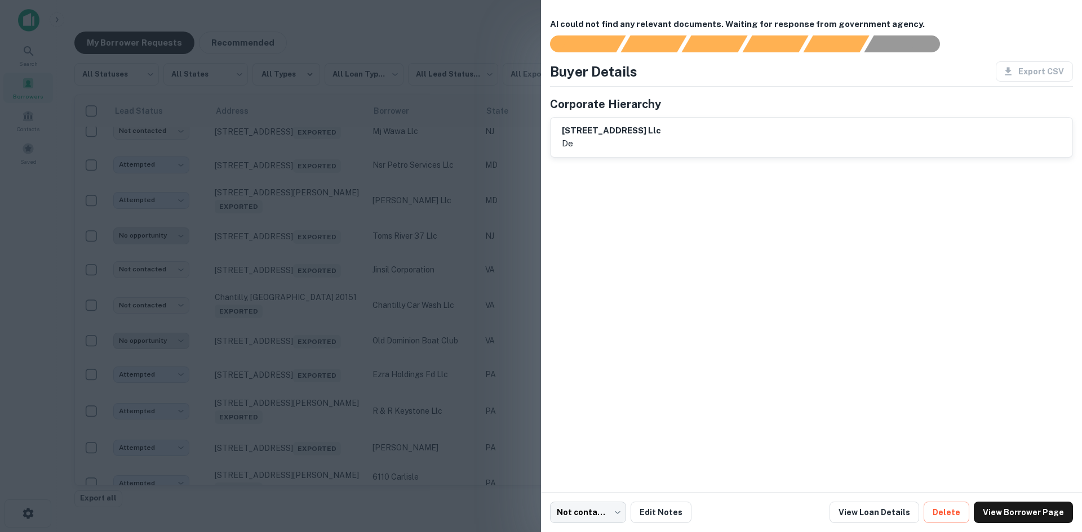
click at [303, 309] on div at bounding box center [541, 266] width 1082 height 532
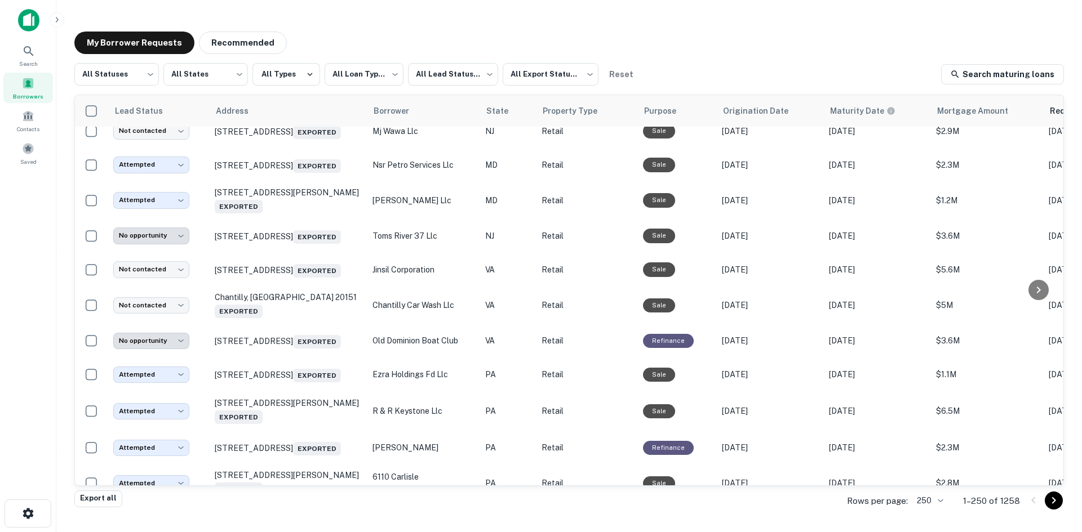
click at [302, 81] on td "7941 S Crescent Blvd Pennsauken, NJ 08109 Exported" at bounding box center [288, 63] width 158 height 36
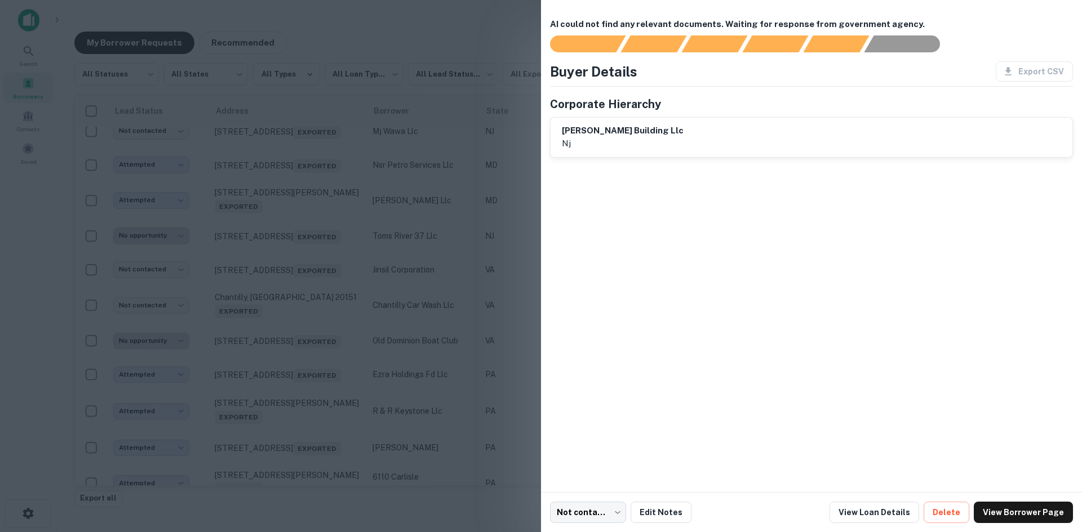
click at [302, 273] on div at bounding box center [541, 266] width 1082 height 532
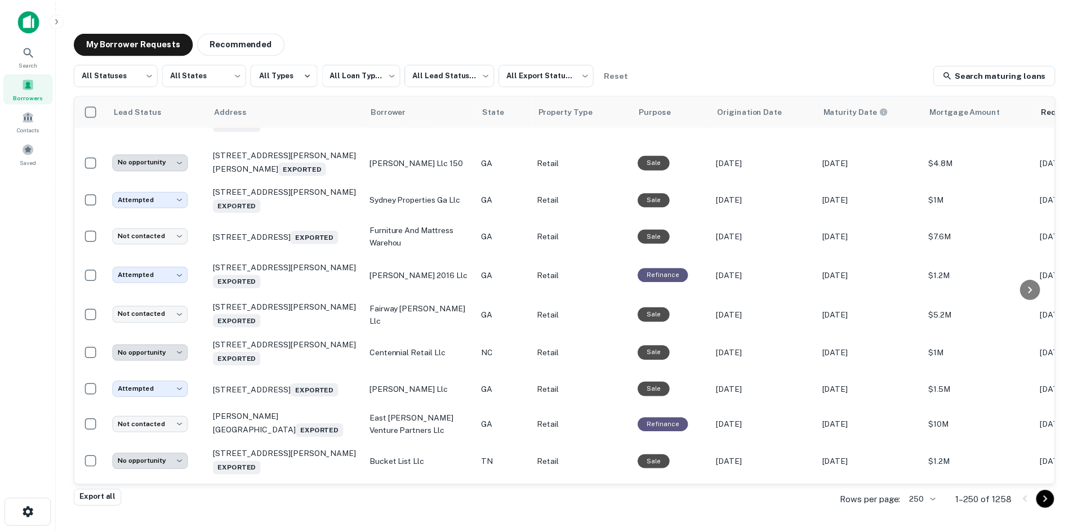
scroll to position [6411, 0]
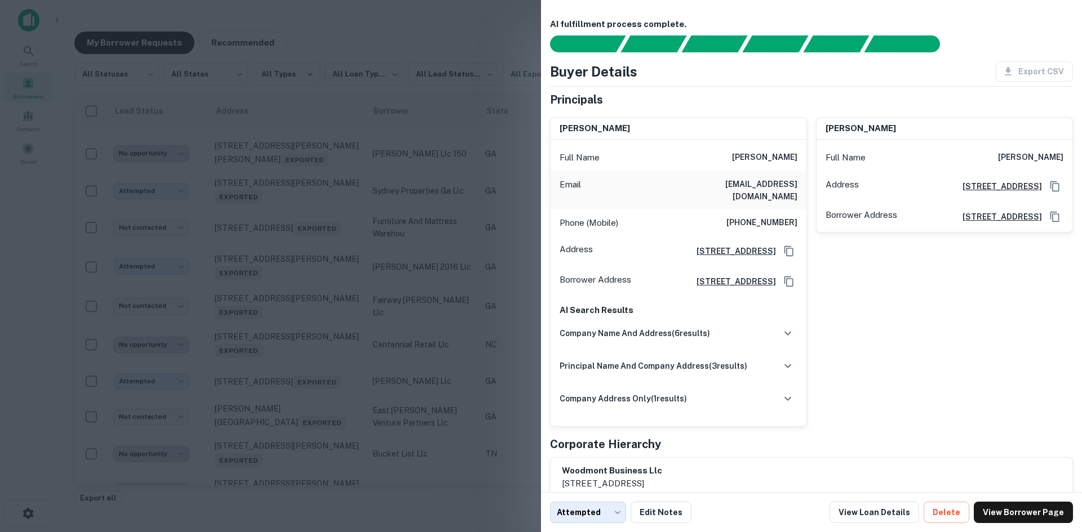
click at [290, 237] on div at bounding box center [541, 266] width 1082 height 532
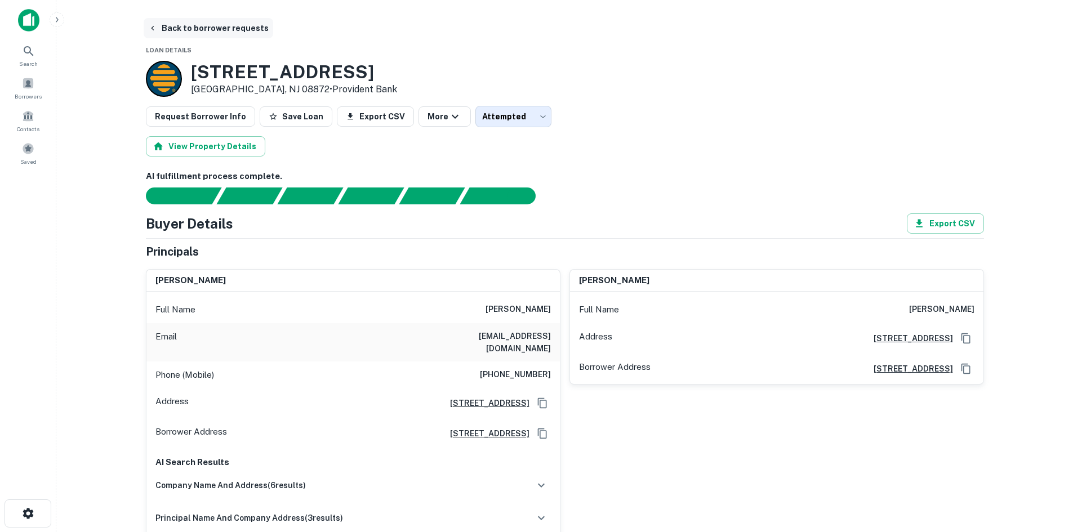
click at [211, 24] on button "Back to borrower requests" at bounding box center [209, 28] width 130 height 20
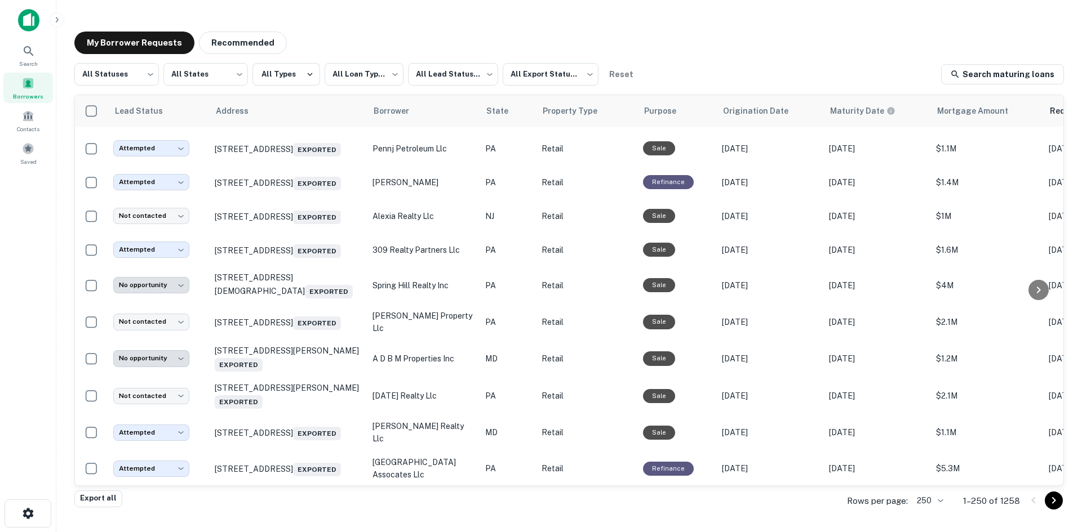
scroll to position [1622, 0]
click at [256, 51] on button "Recommended" at bounding box center [243, 43] width 88 height 23
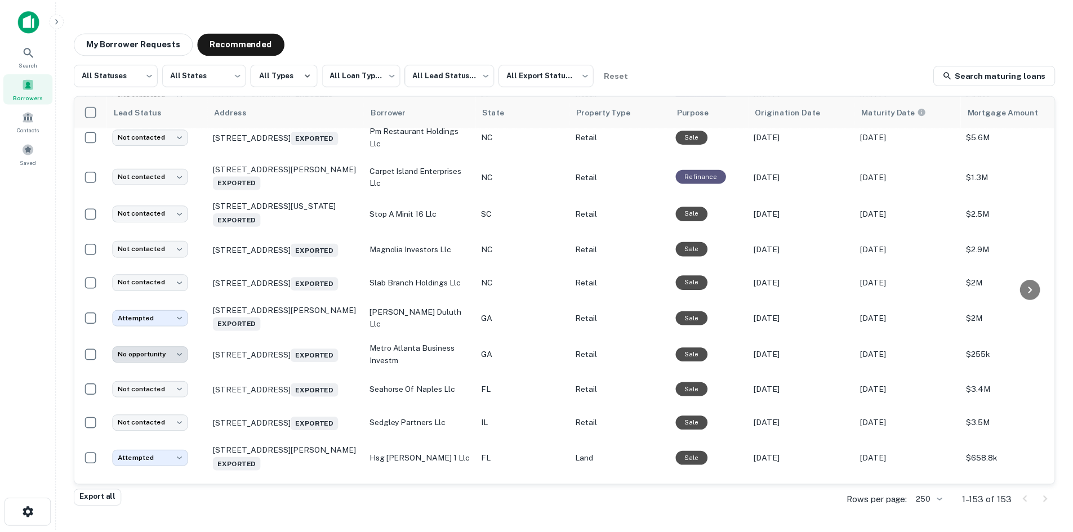
scroll to position [1903, 0]
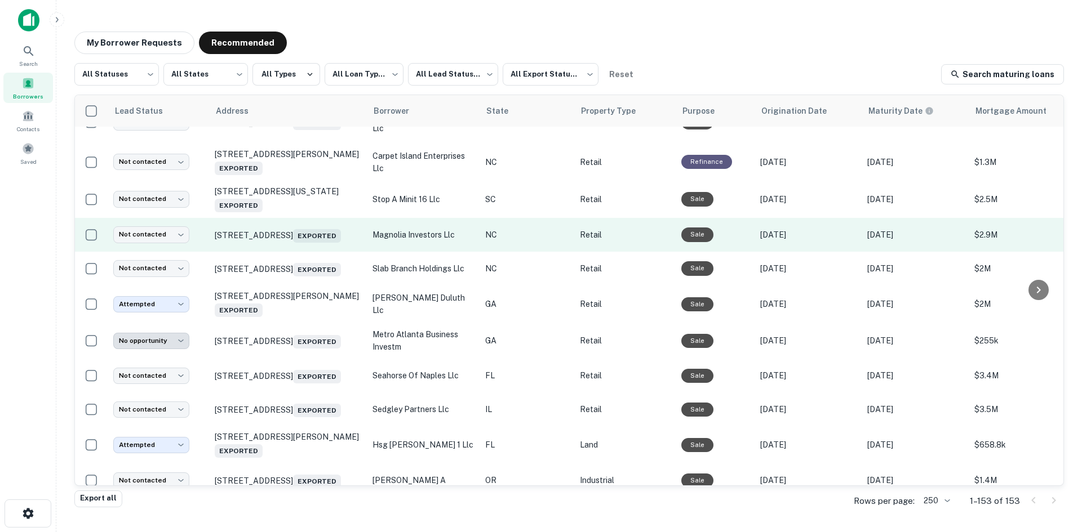
click at [317, 252] on td "2113 S Glenburnie Rd New Bern, NC 28562 Exported" at bounding box center [288, 235] width 158 height 34
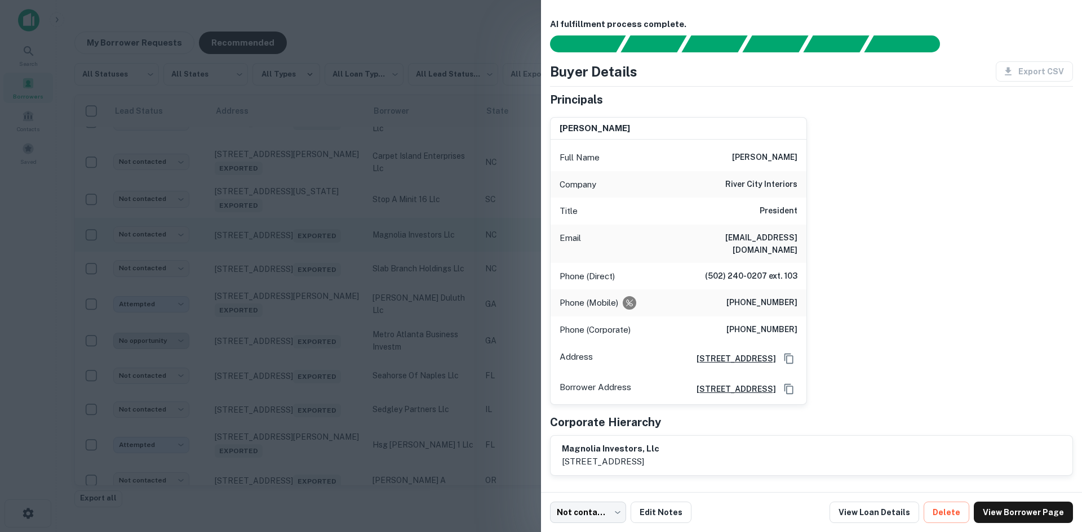
click at [317, 341] on div at bounding box center [541, 266] width 1082 height 532
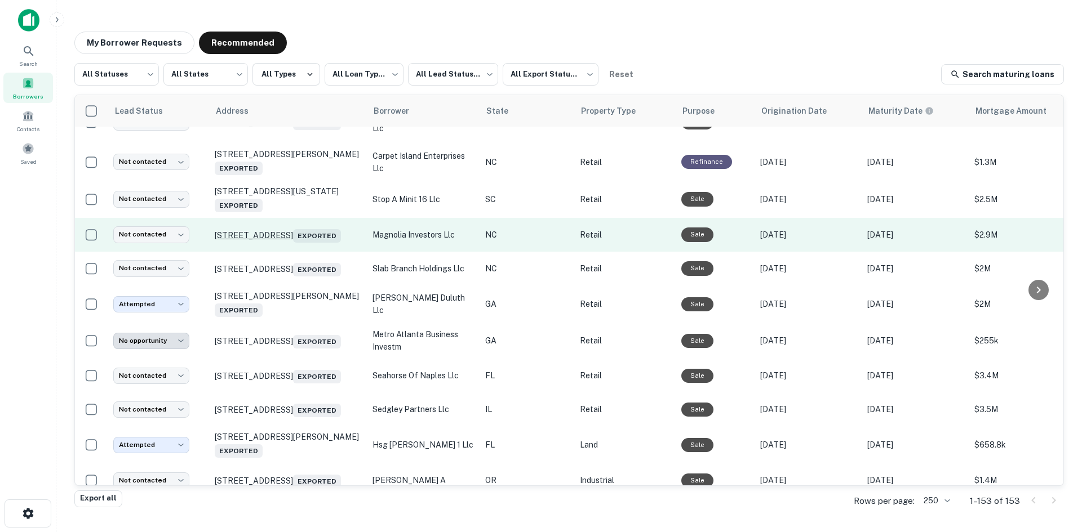
click at [302, 243] on p "2113 S Glenburnie Rd New Bern, NC 28562 Exported" at bounding box center [288, 235] width 146 height 16
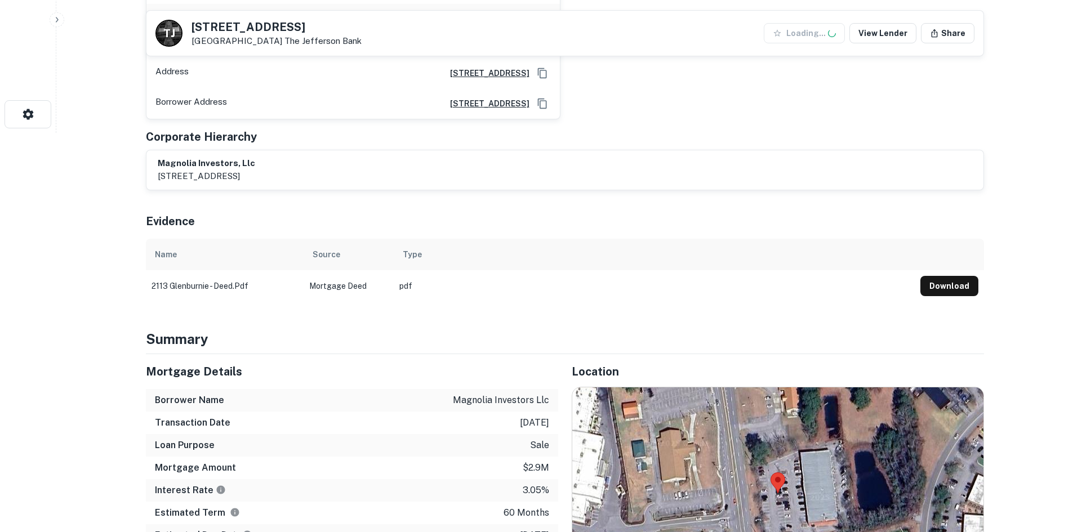
scroll to position [451, 0]
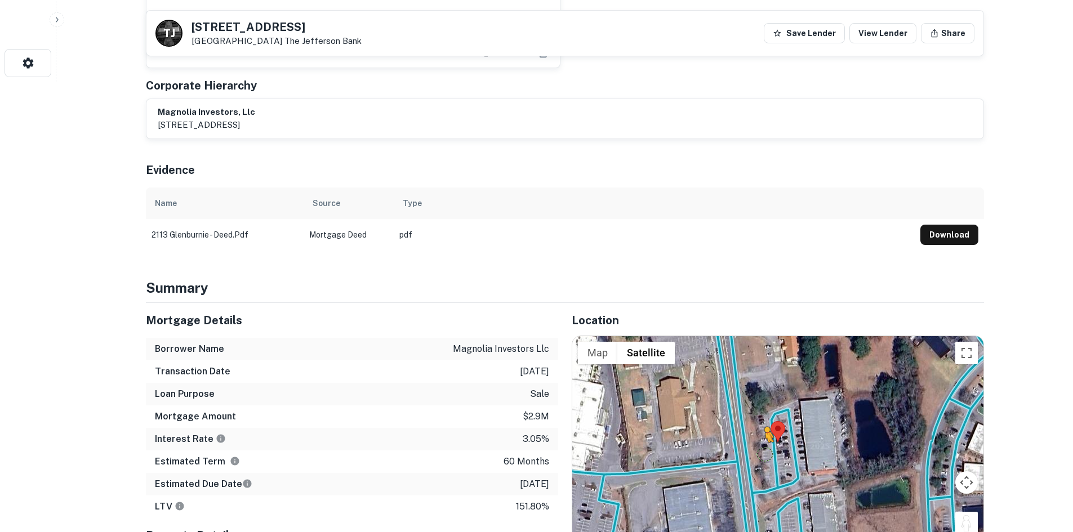
drag, startPoint x: 966, startPoint y: 513, endPoint x: 761, endPoint y: 440, distance: 217.6
click at [761, 440] on div "To activate drag with keyboard, press Alt + Enter. Once in keyboard drag state,…" at bounding box center [777, 442] width 411 height 212
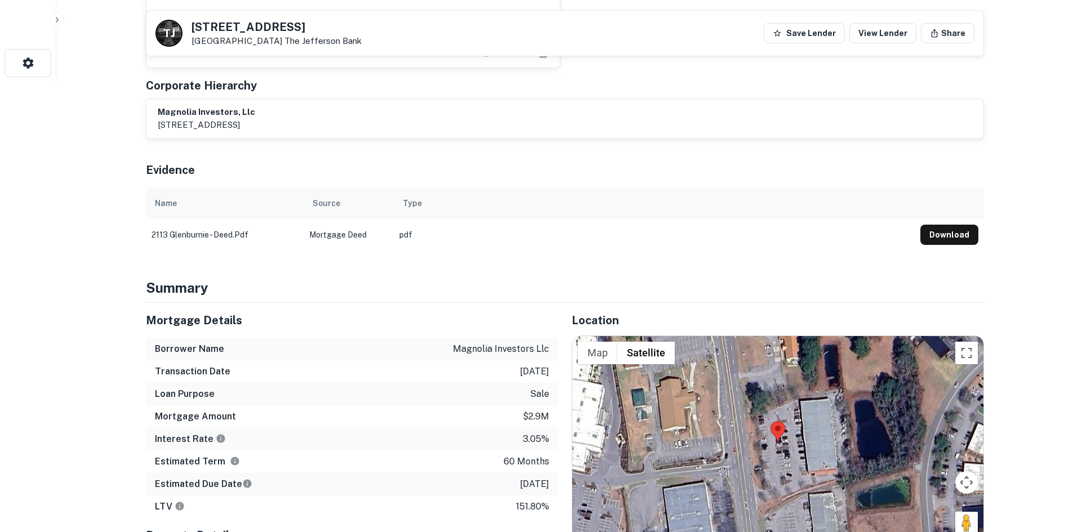
scroll to position [455, 0]
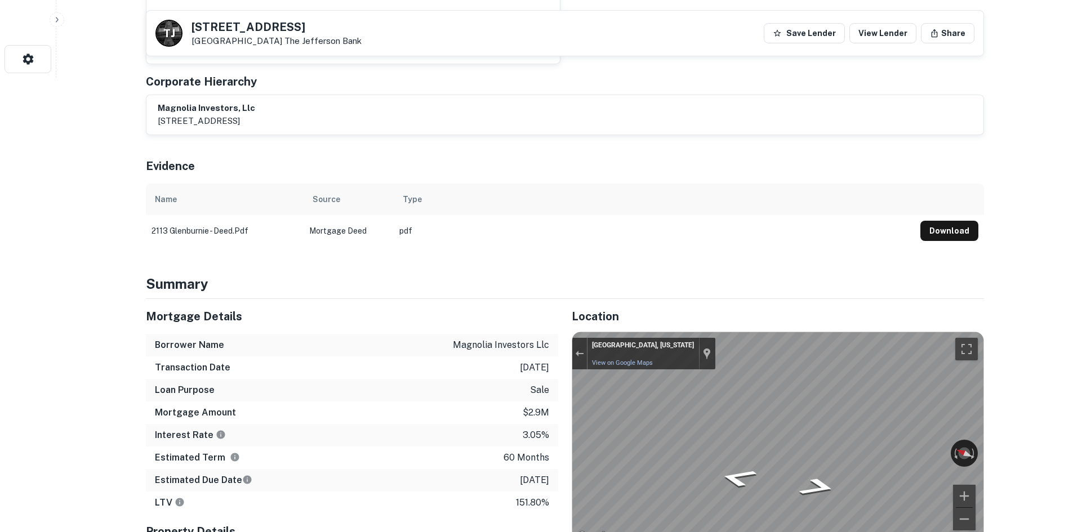
click at [545, 400] on div "Mortgage Details Borrower Name magnolia investors llc Transaction Date 4/26/202…" at bounding box center [558, 469] width 852 height 340
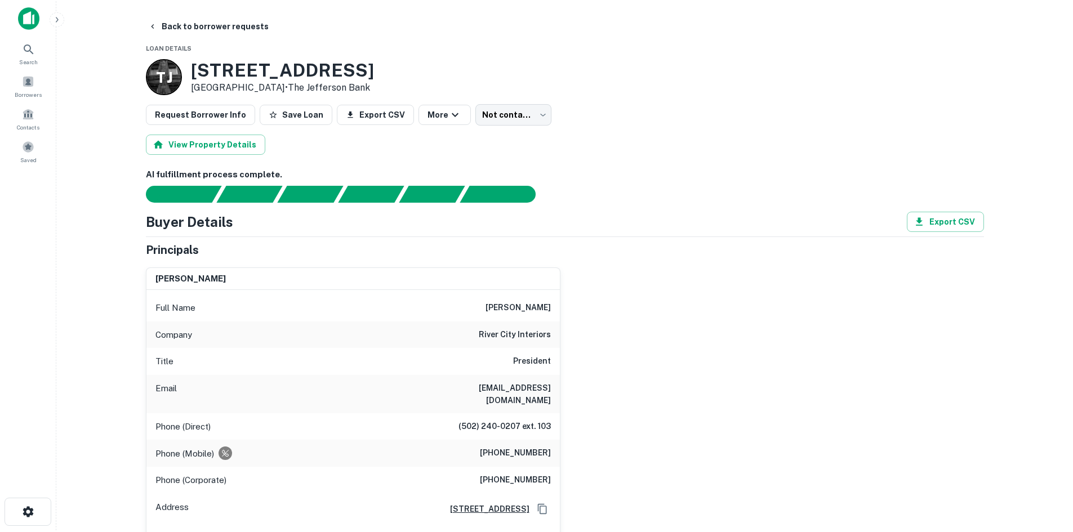
scroll to position [0, 0]
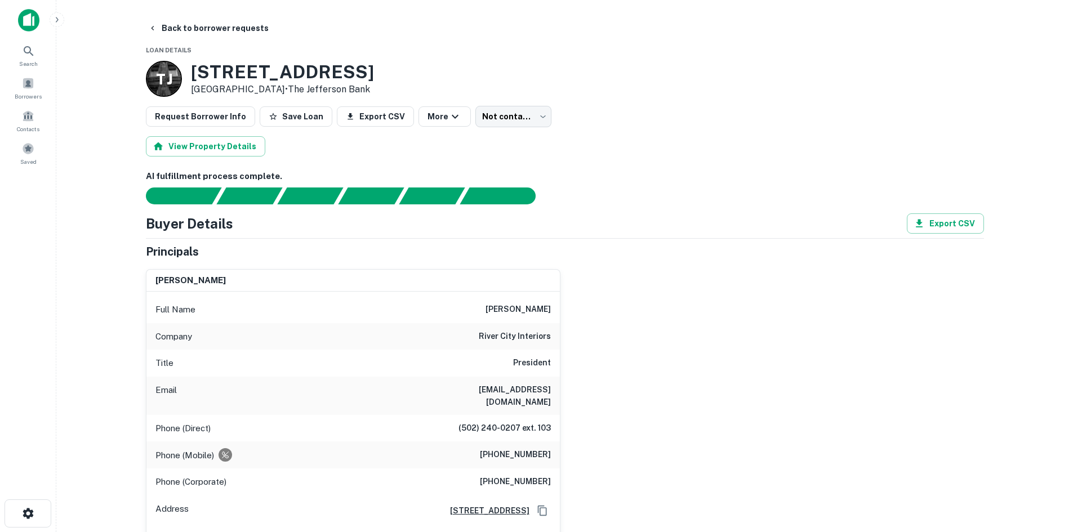
click at [520, 449] on h6 "(502) 640-3750" at bounding box center [515, 456] width 71 height 14
click at [521, 449] on h6 "(502) 640-3750" at bounding box center [515, 456] width 71 height 14
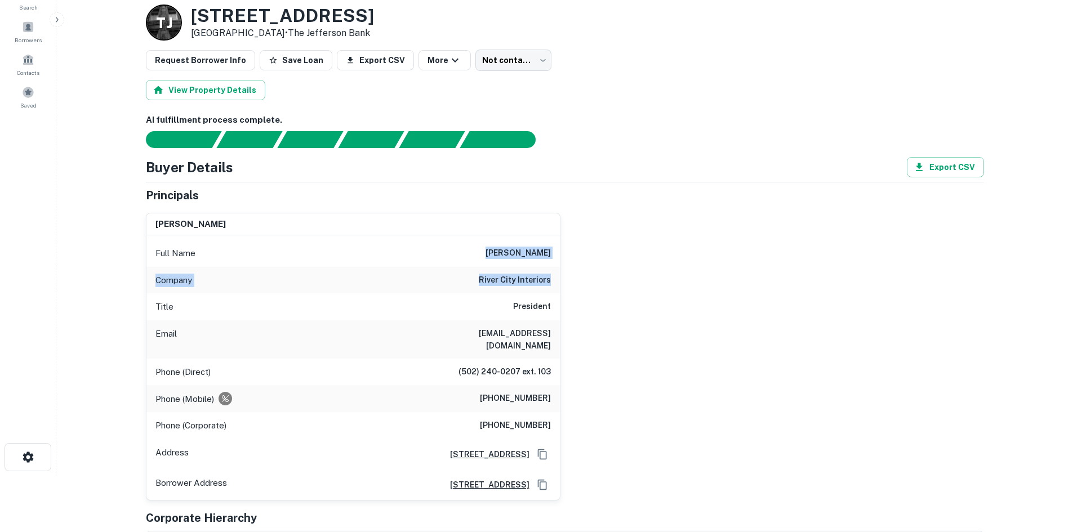
drag, startPoint x: 465, startPoint y: 246, endPoint x: 552, endPoint y: 279, distance: 92.9
click at [552, 279] on div "Full Name michael t. hawkins Company river city interiors Title President Email…" at bounding box center [353, 368] width 414 height 265
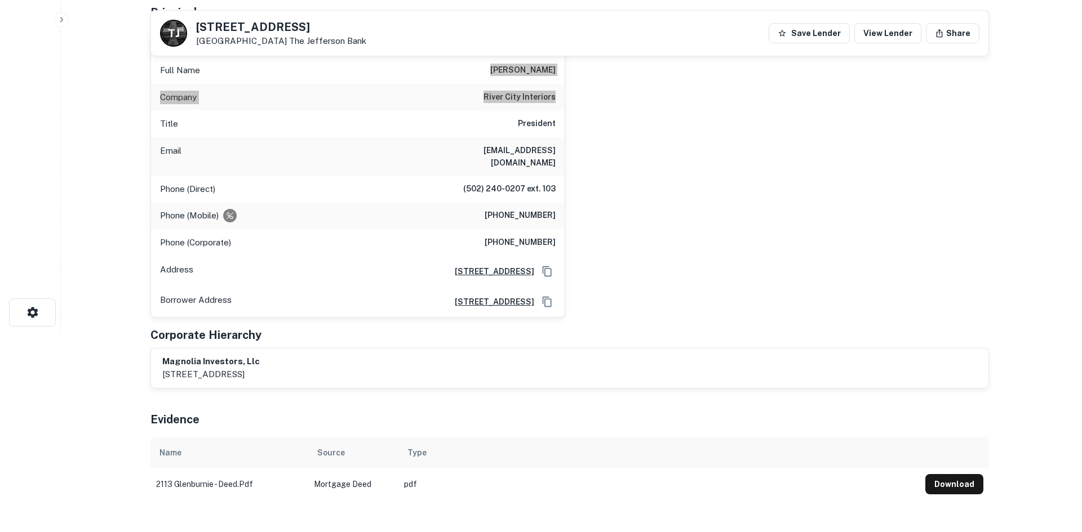
scroll to position [0, 0]
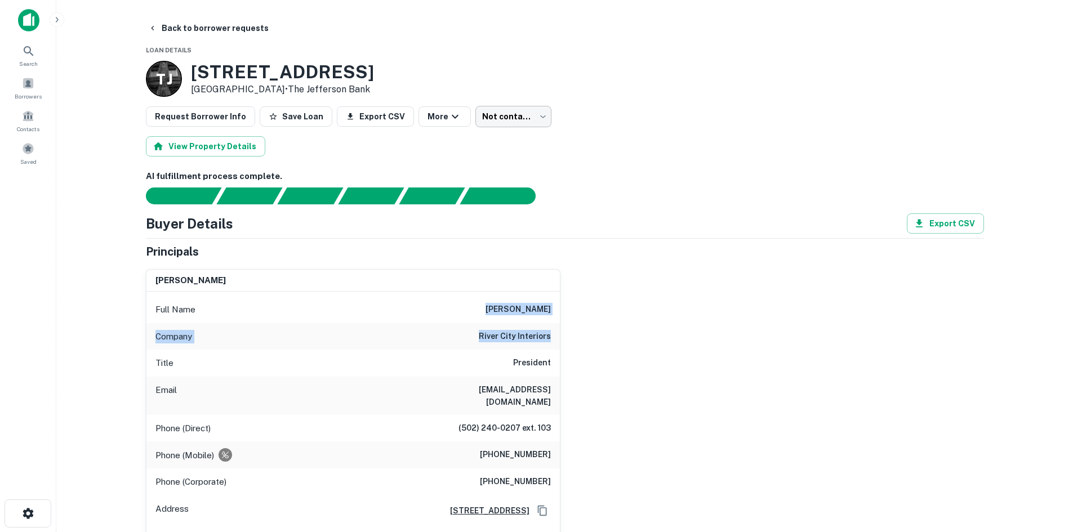
click at [505, 126] on body "Search Borrowers Contacts Saved Back to borrower requests Loan Details T J 2113…" at bounding box center [536, 266] width 1073 height 532
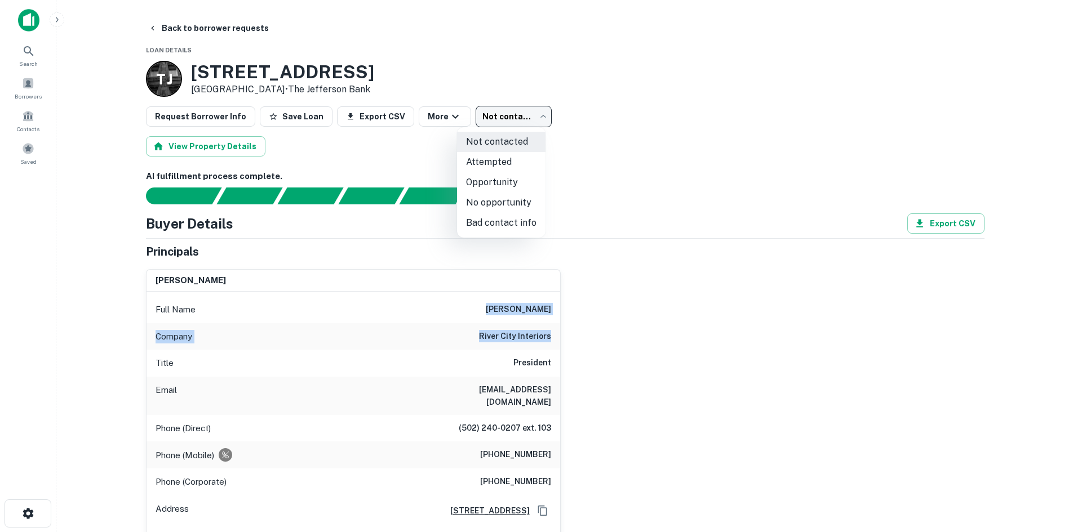
drag, startPoint x: 491, startPoint y: 158, endPoint x: 366, endPoint y: 94, distance: 141.1
click at [491, 159] on li "Attempted" at bounding box center [501, 162] width 88 height 20
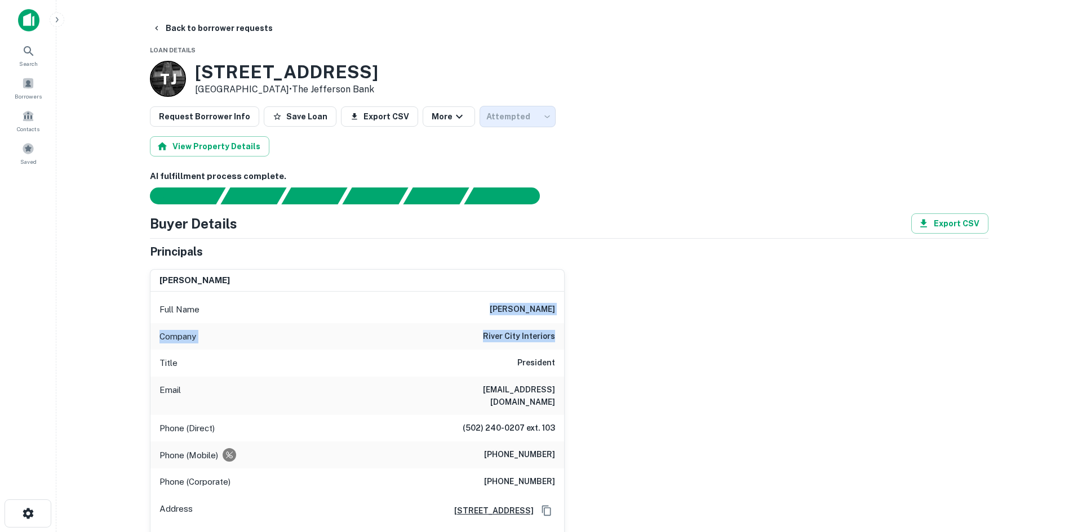
type input "*********"
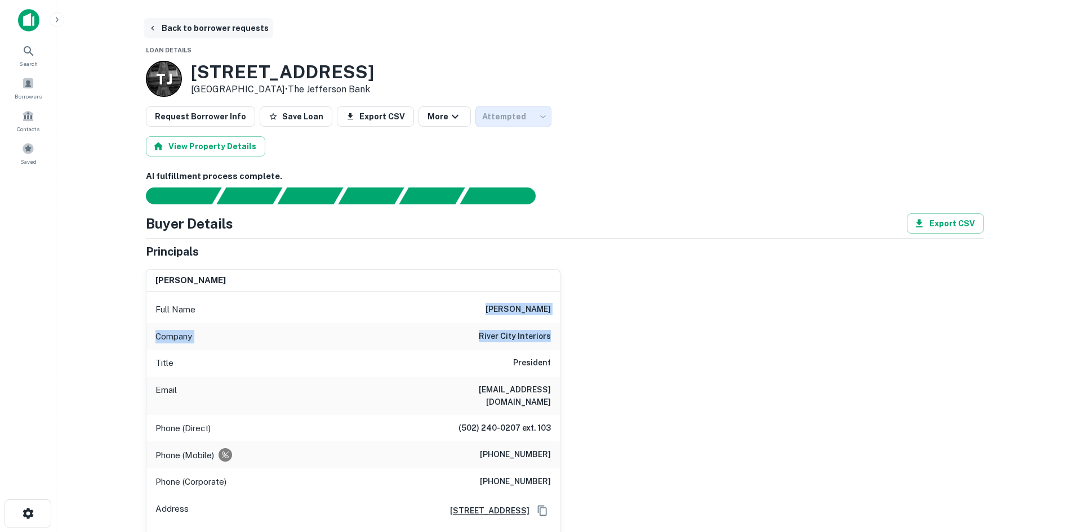
click at [225, 29] on button "Back to borrower requests" at bounding box center [209, 28] width 130 height 20
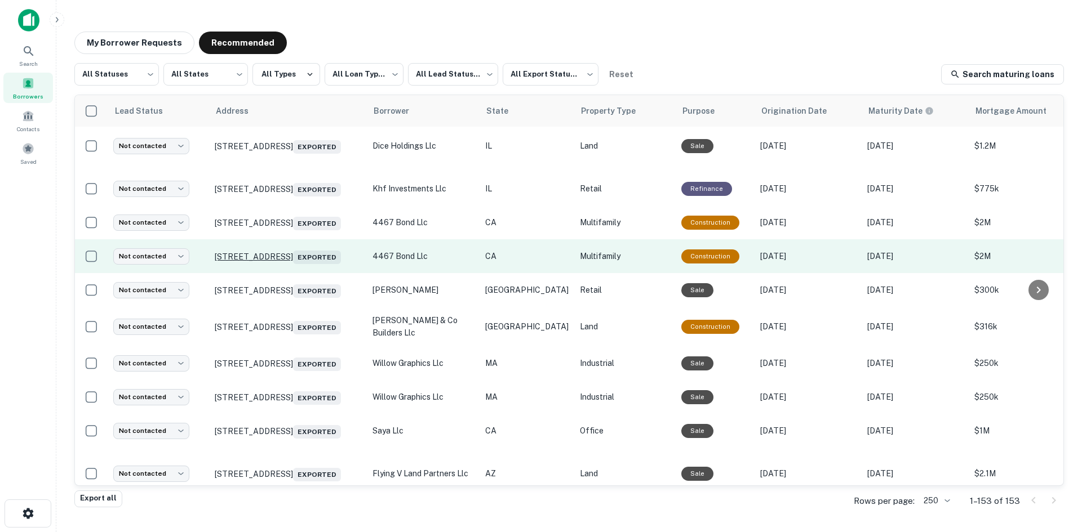
scroll to position [551, 0]
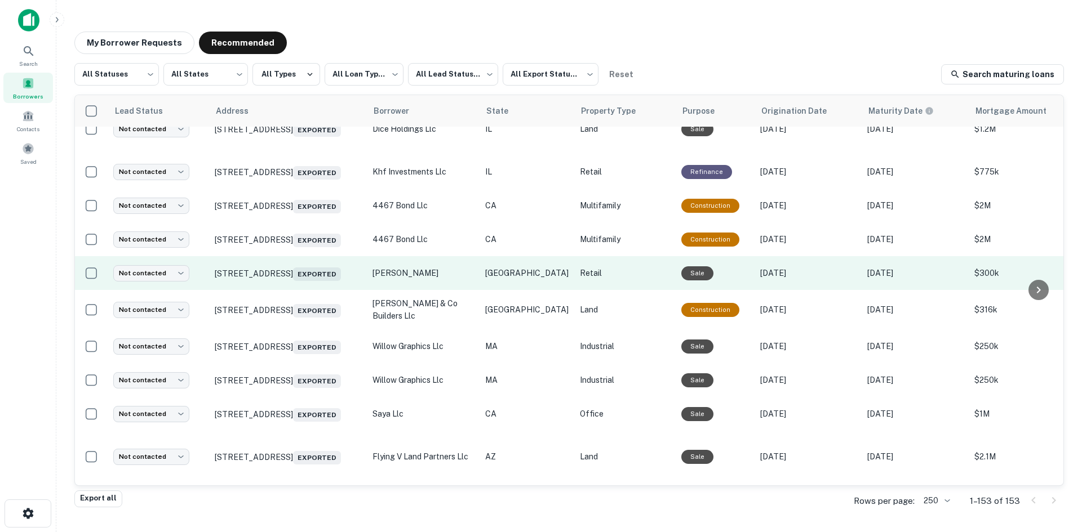
click at [296, 290] on td "5715 114th St Lubbock, TX 79424 Exported" at bounding box center [288, 273] width 158 height 34
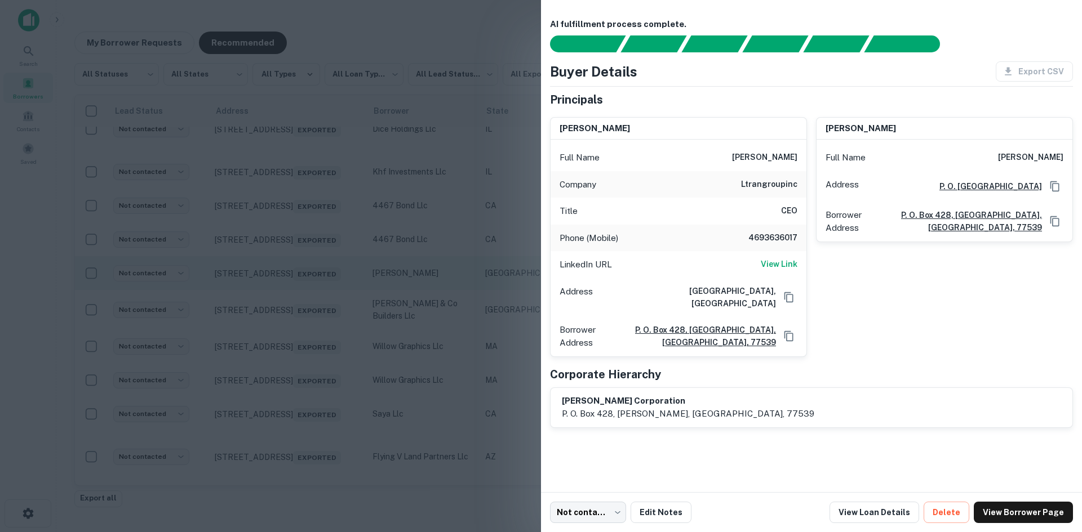
click at [296, 314] on div at bounding box center [541, 266] width 1082 height 532
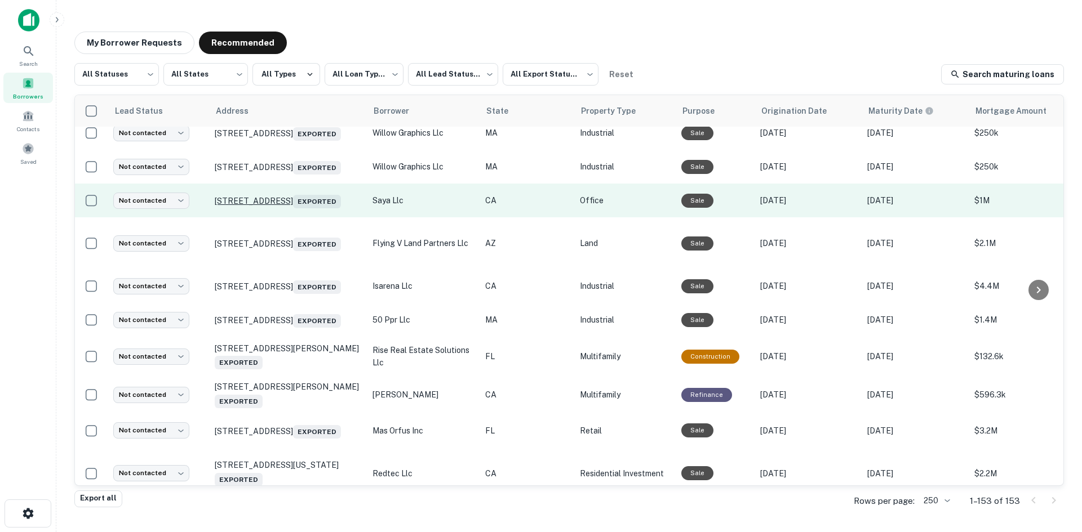
scroll to position [845, 0]
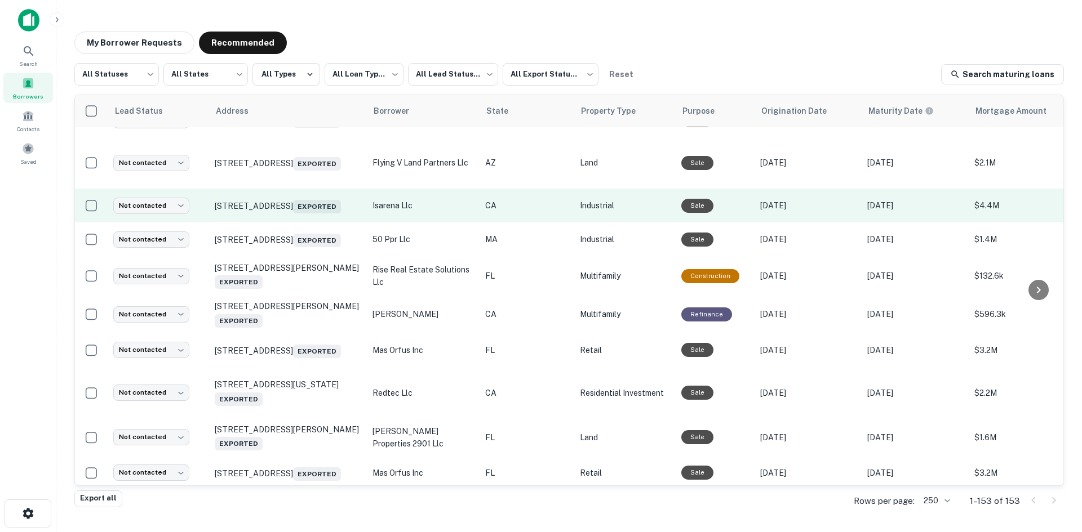
click at [306, 223] on td "14500 S Broadway Gardena, CA 90248 Exported" at bounding box center [288, 206] width 158 height 34
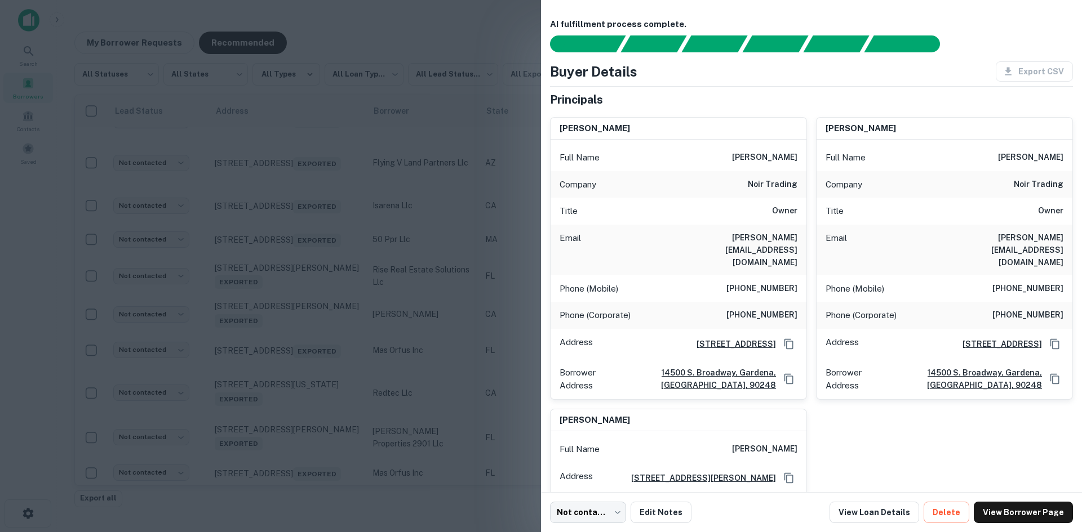
click at [306, 272] on div at bounding box center [541, 266] width 1082 height 532
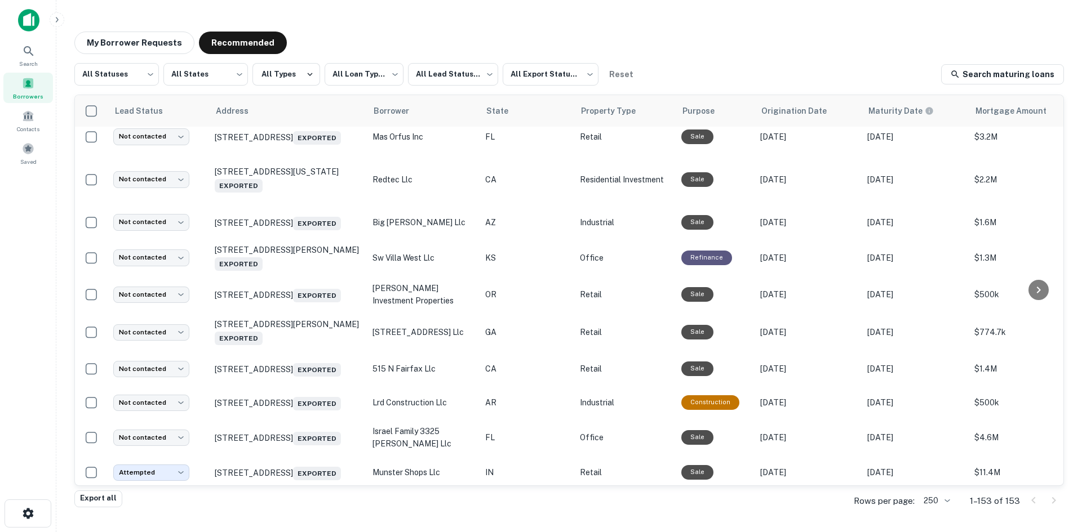
scroll to position [1352, 0]
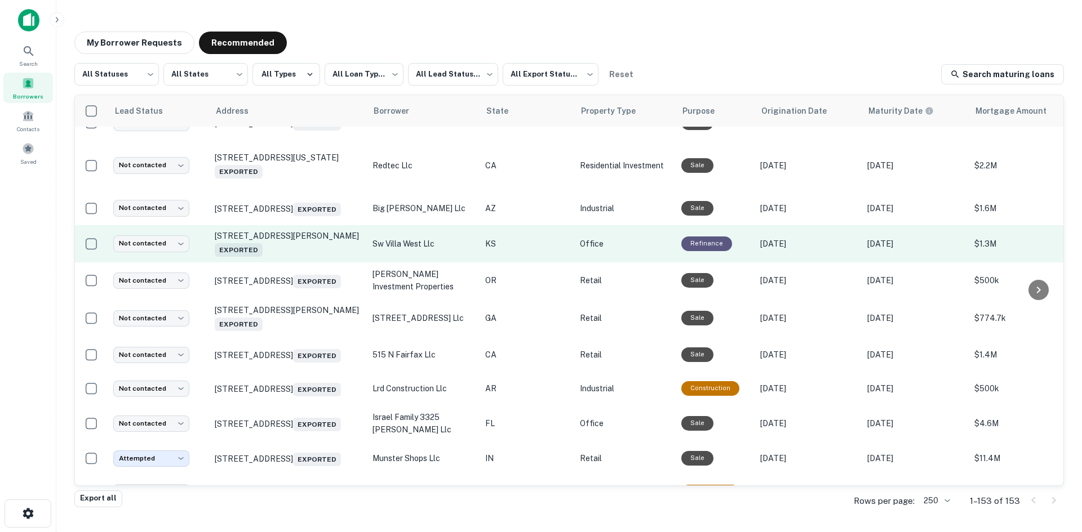
click at [322, 263] on td "2931 Sw Villa West Dr Topeka, KS 66614 Exported" at bounding box center [288, 243] width 158 height 37
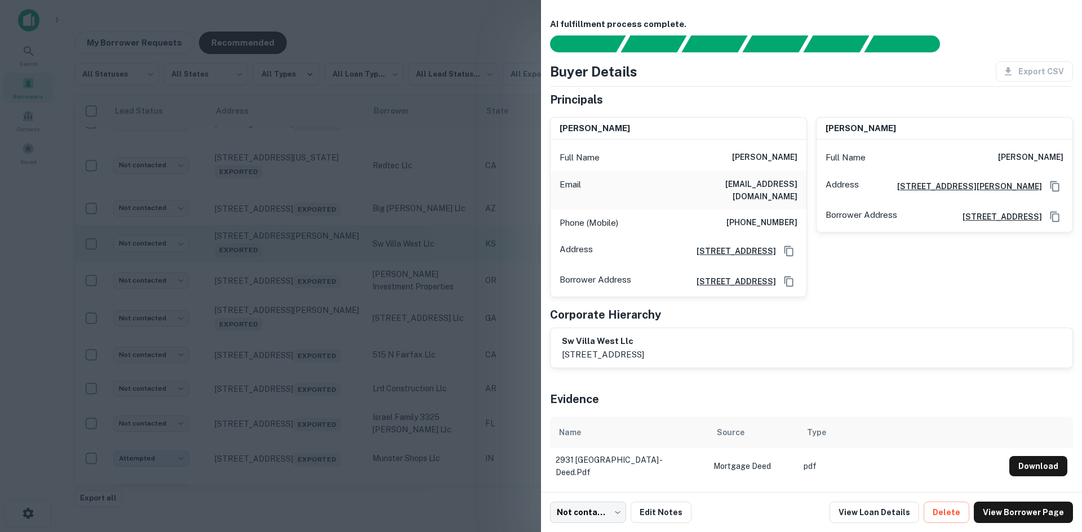
click at [322, 347] on div at bounding box center [541, 266] width 1082 height 532
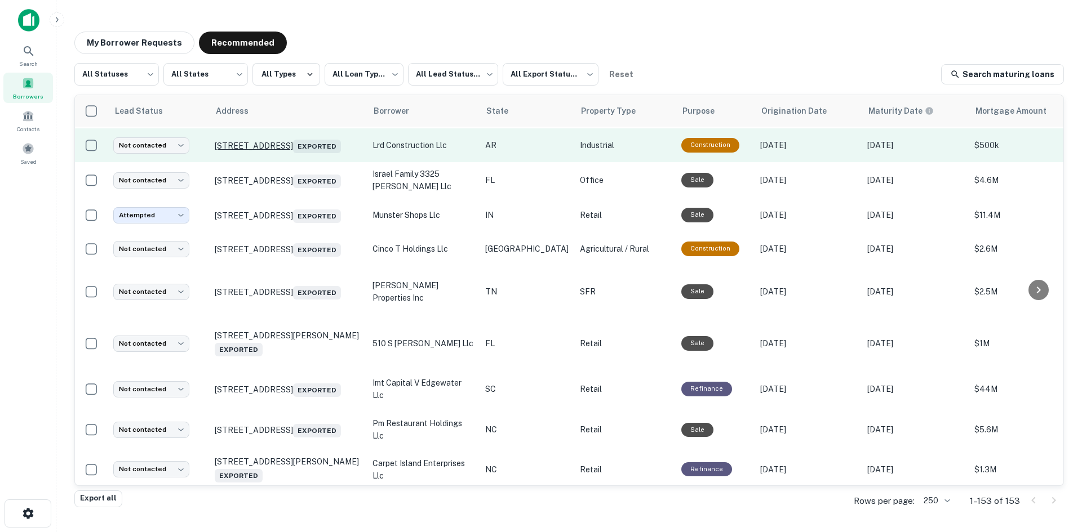
scroll to position [1634, 0]
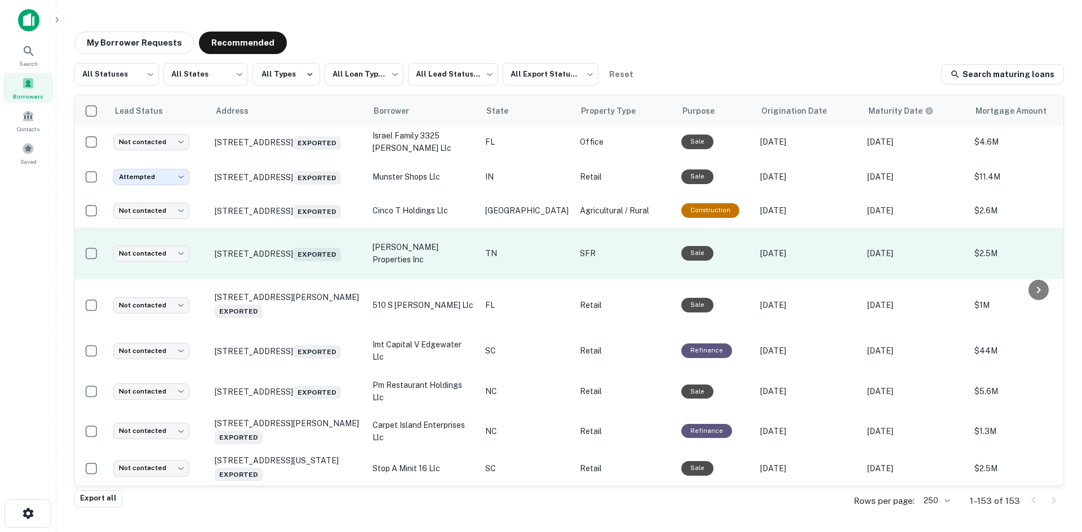
click at [303, 279] on td "1501 Salem Rd Cookeville, TN 38506 Exported" at bounding box center [288, 254] width 158 height 52
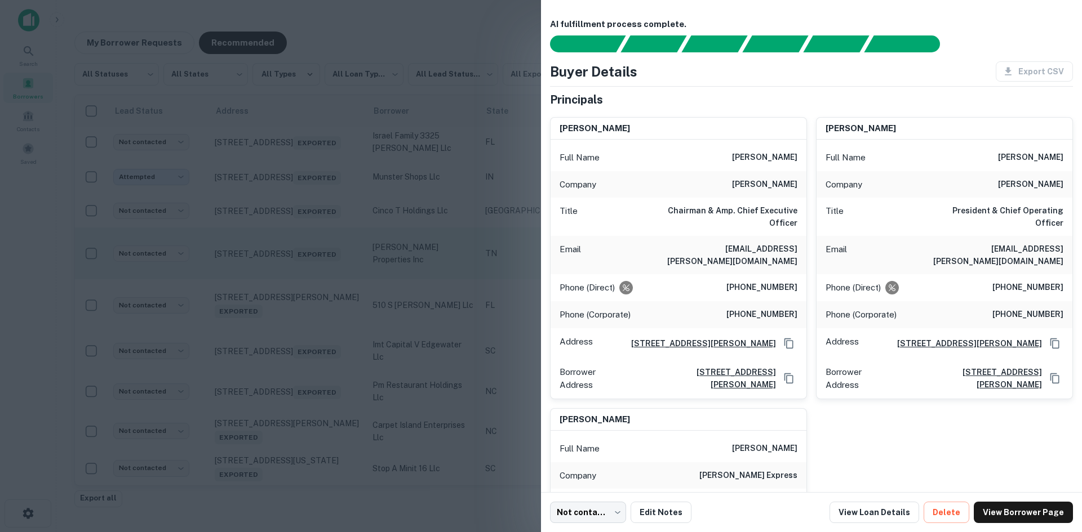
click at [303, 367] on div at bounding box center [541, 266] width 1082 height 532
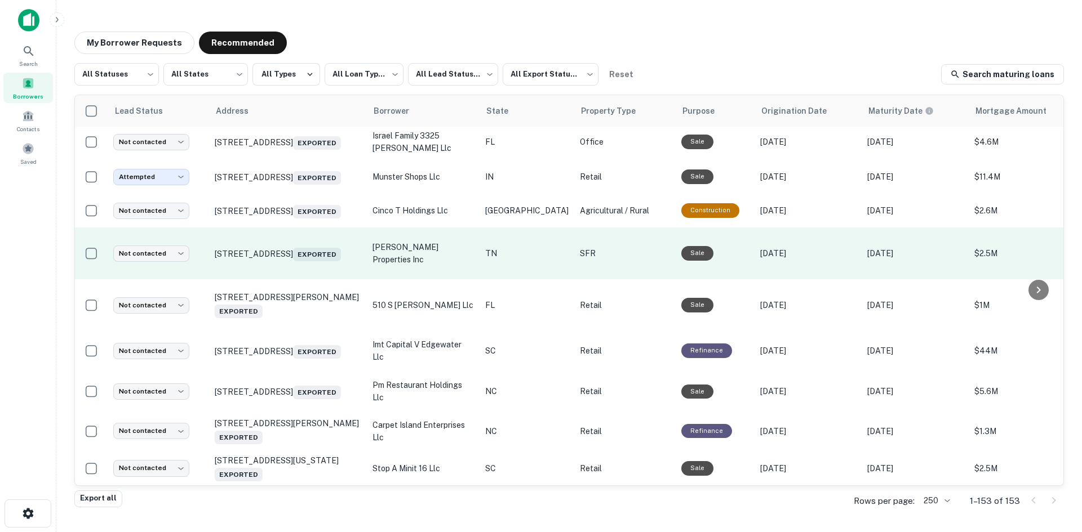
scroll to position [1747, 0]
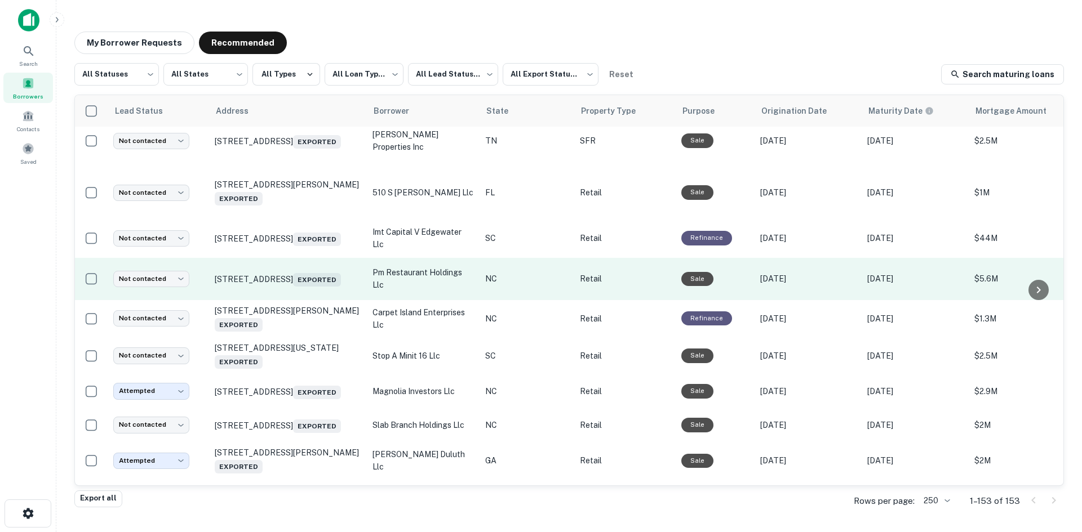
click at [285, 300] on td "4648 Atlantic Ave Raleigh, NC 27604 Exported" at bounding box center [288, 279] width 158 height 42
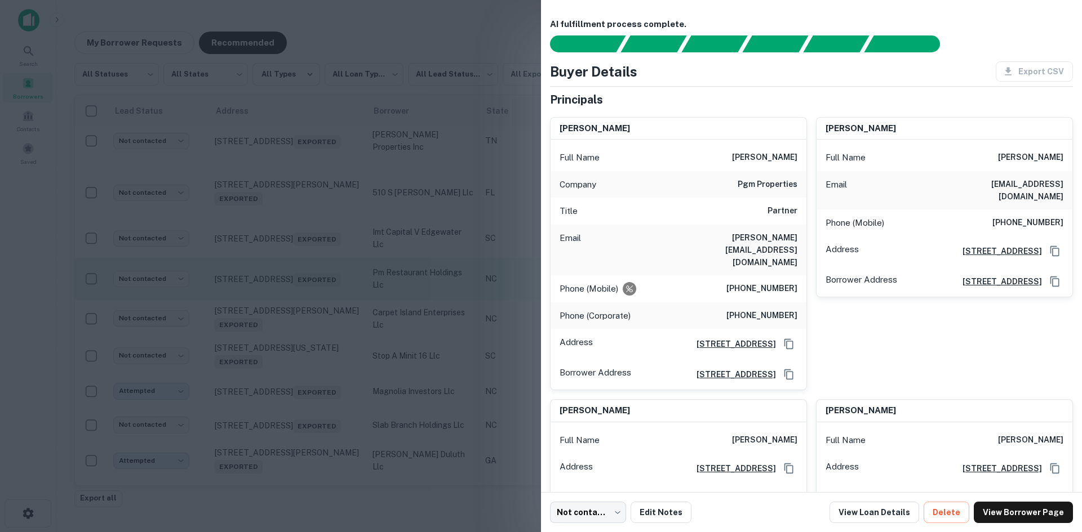
click at [285, 387] on div at bounding box center [541, 266] width 1082 height 532
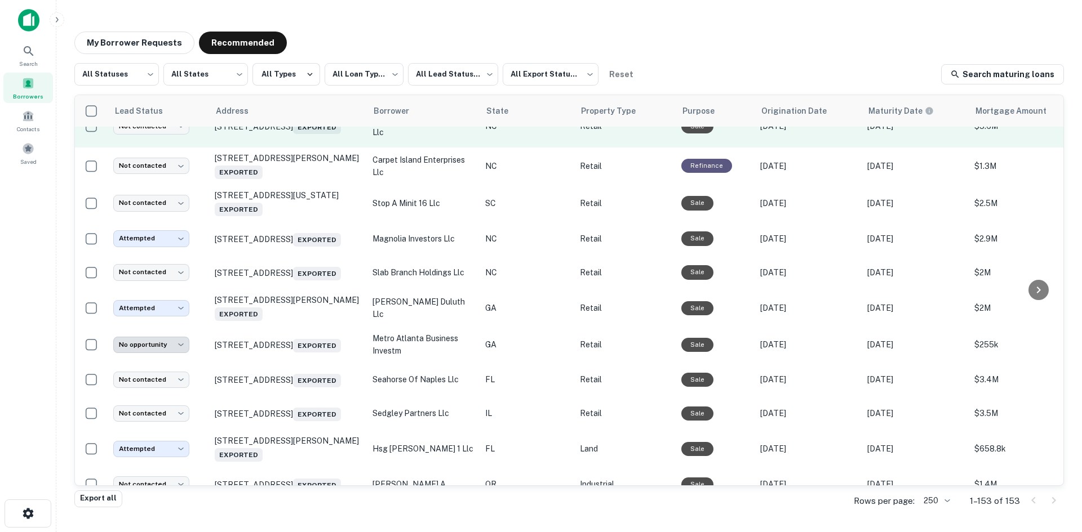
scroll to position [1916, 0]
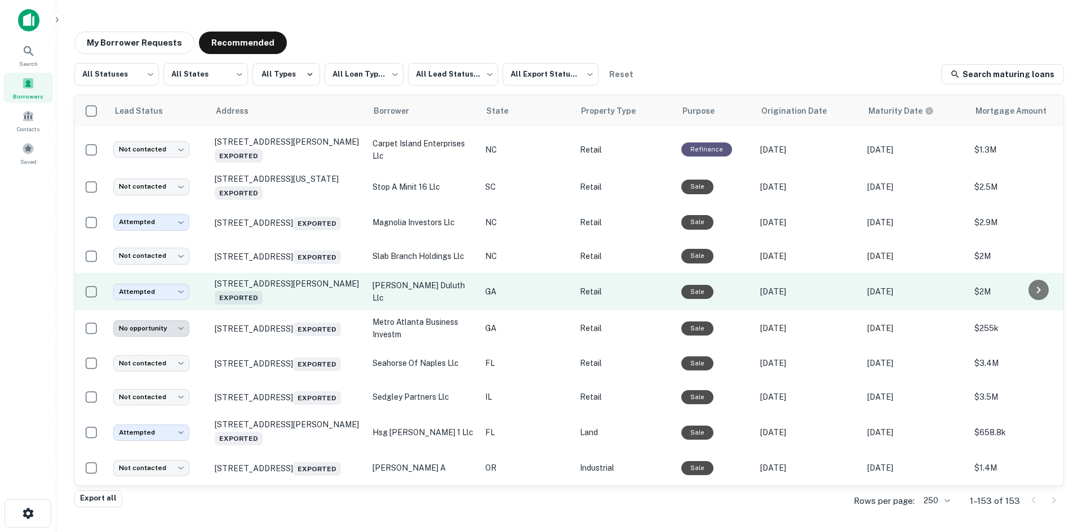
click at [315, 310] on td "4300 Pleasant Hill Rd Duluth, GA 30096 Exported" at bounding box center [288, 291] width 158 height 37
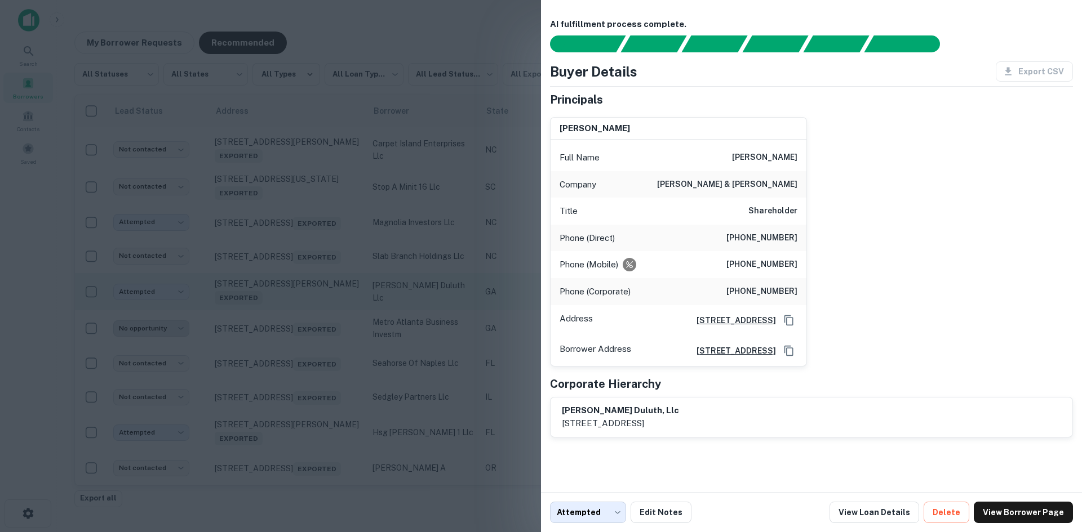
click at [315, 404] on div at bounding box center [541, 266] width 1082 height 532
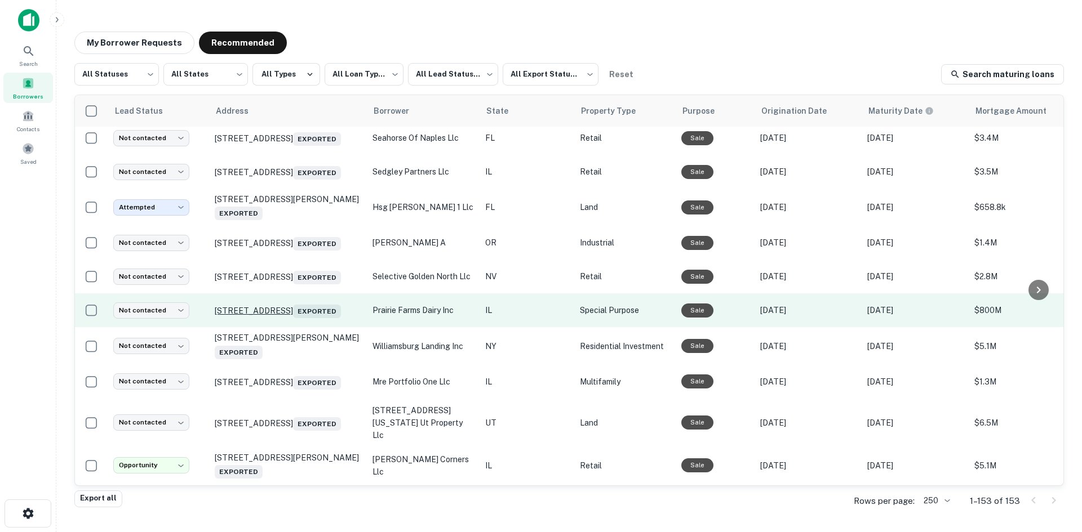
scroll to position [2254, 0]
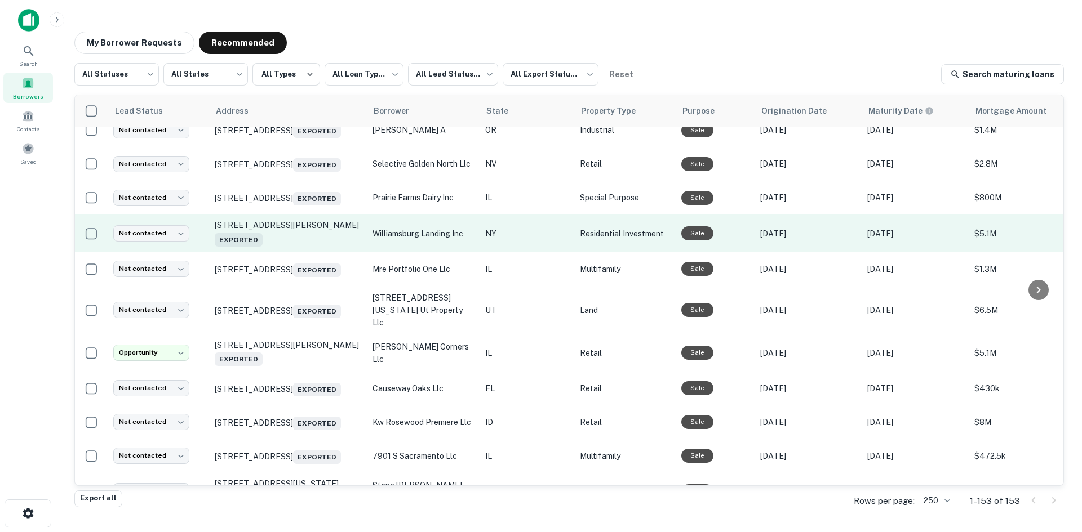
click at [314, 252] on td "112 Leonard St Brooklyn, NY 11206 Exported" at bounding box center [288, 233] width 158 height 37
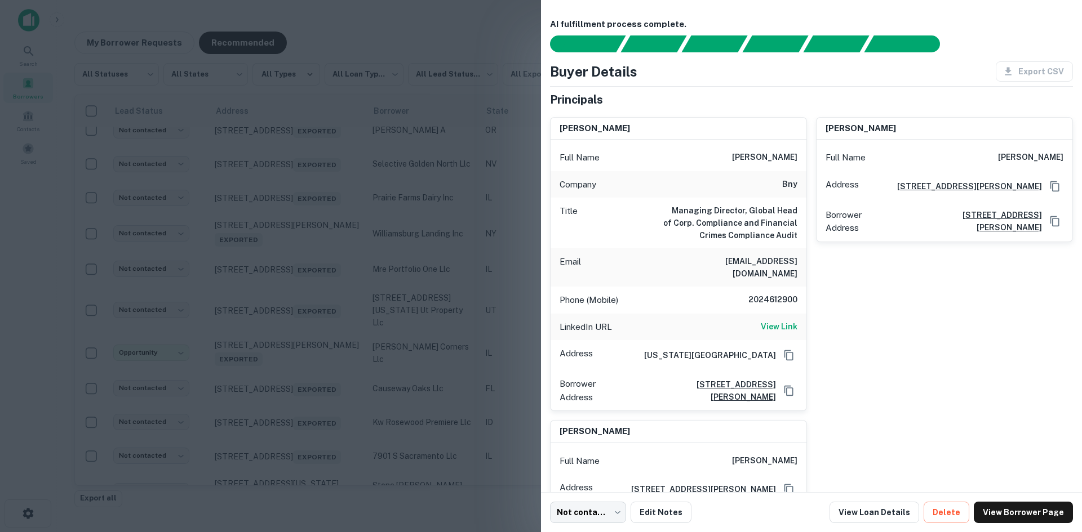
drag, startPoint x: 68, startPoint y: 213, endPoint x: 71, endPoint y: 206, distance: 7.6
click at [67, 213] on div at bounding box center [541, 266] width 1082 height 532
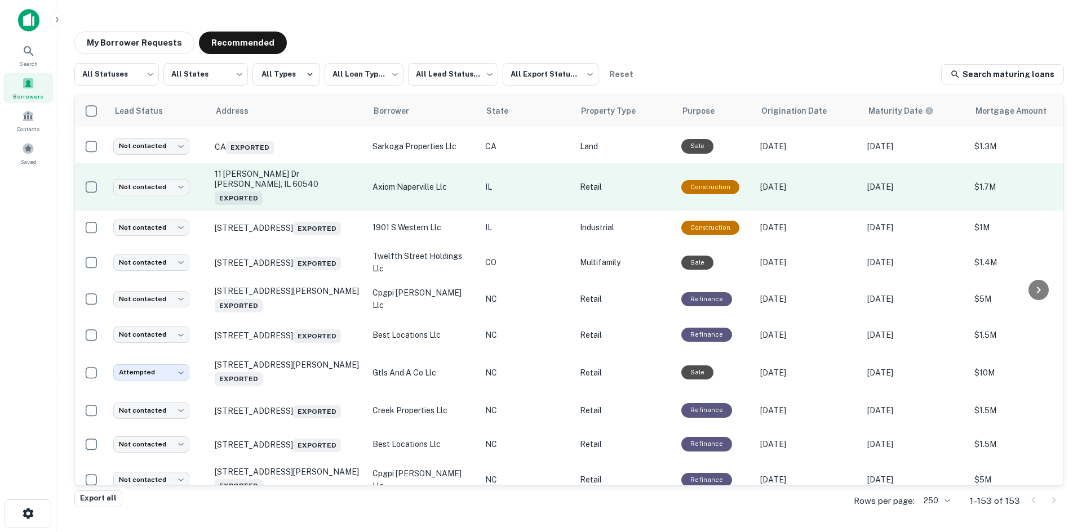
scroll to position [2817, 0]
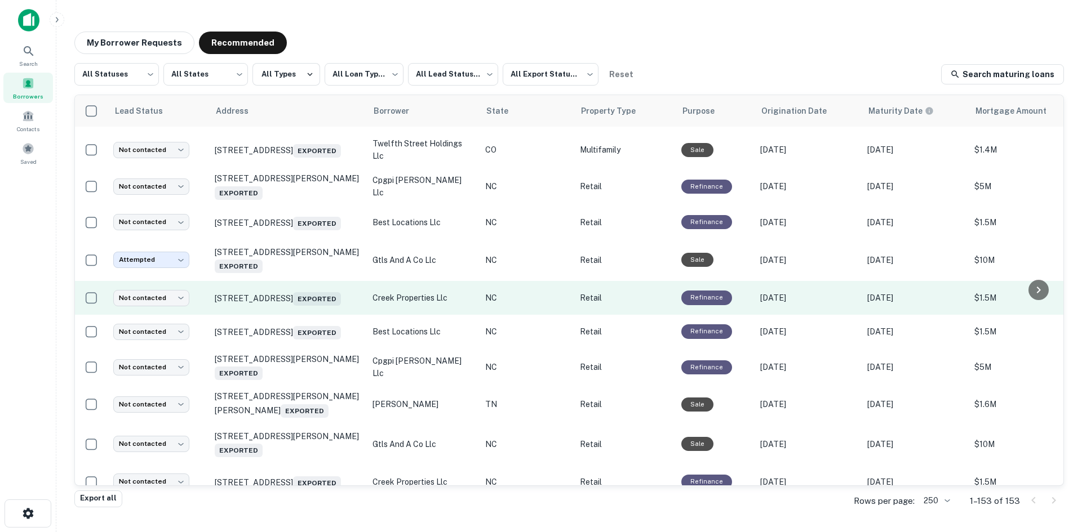
click at [321, 315] on td "123 Sweeten Creek Rd Asheville, NC 28803 Exported" at bounding box center [288, 298] width 158 height 34
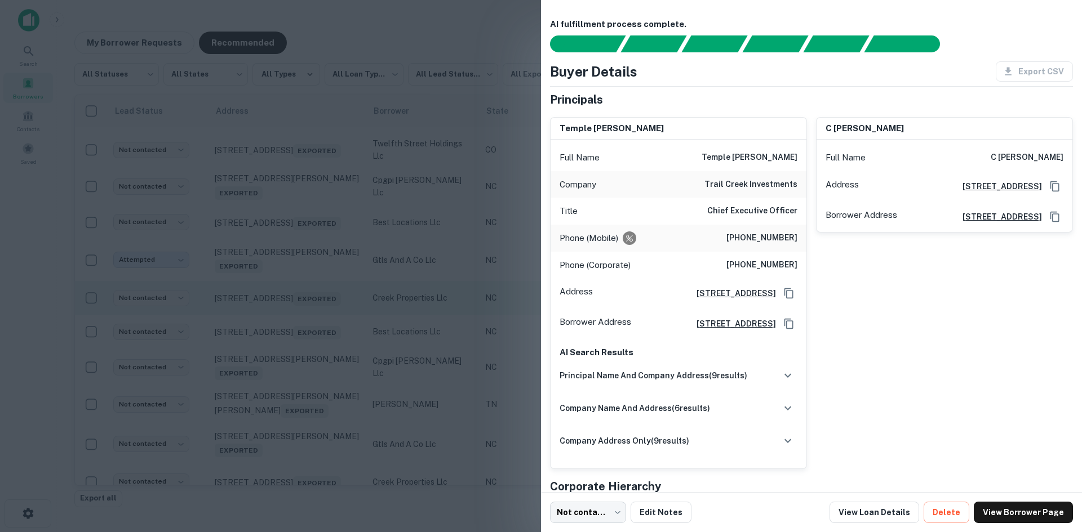
click at [321, 455] on div at bounding box center [541, 266] width 1082 height 532
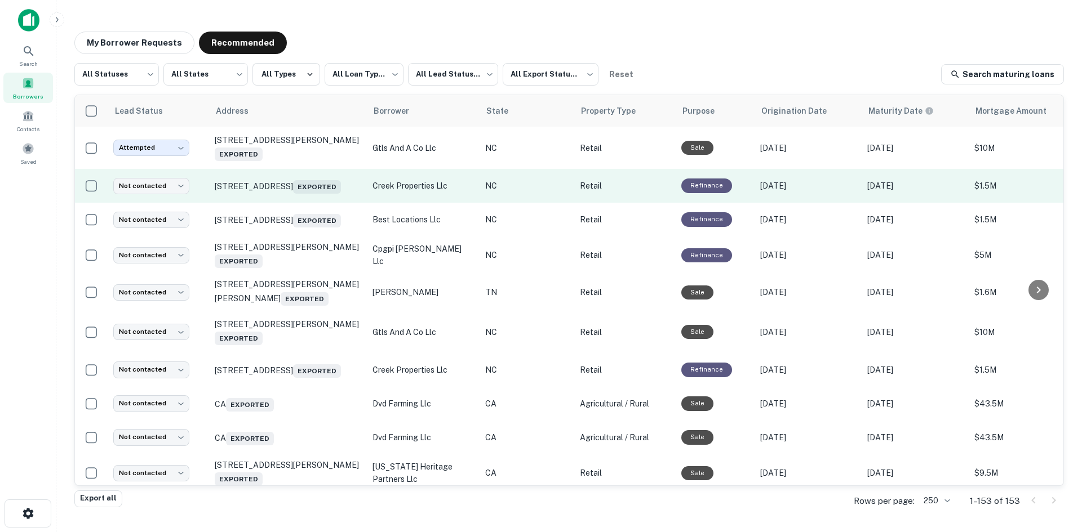
scroll to position [2986, 0]
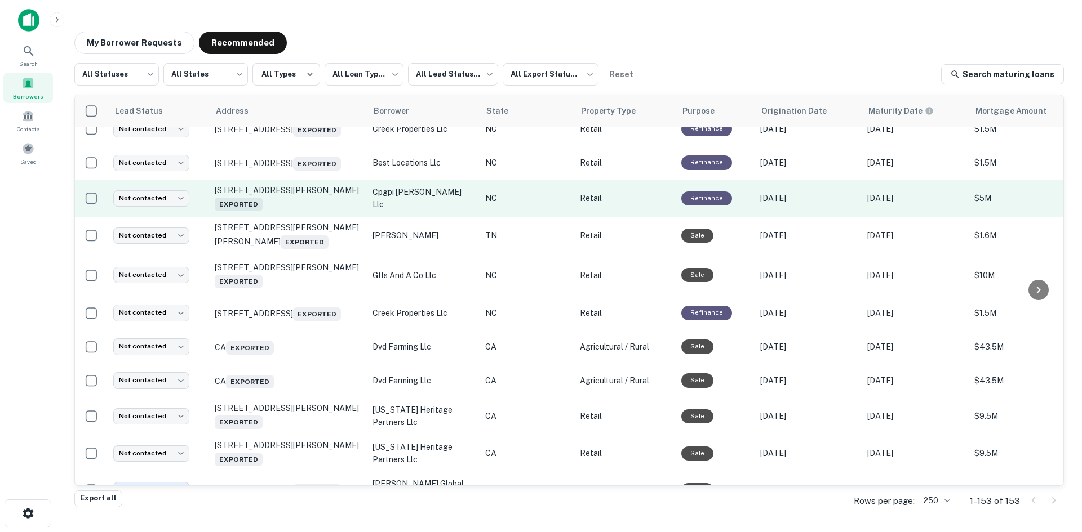
click at [316, 217] on td "14520 John Rex Blvd Raleigh, NC 27614 Exported" at bounding box center [288, 198] width 158 height 37
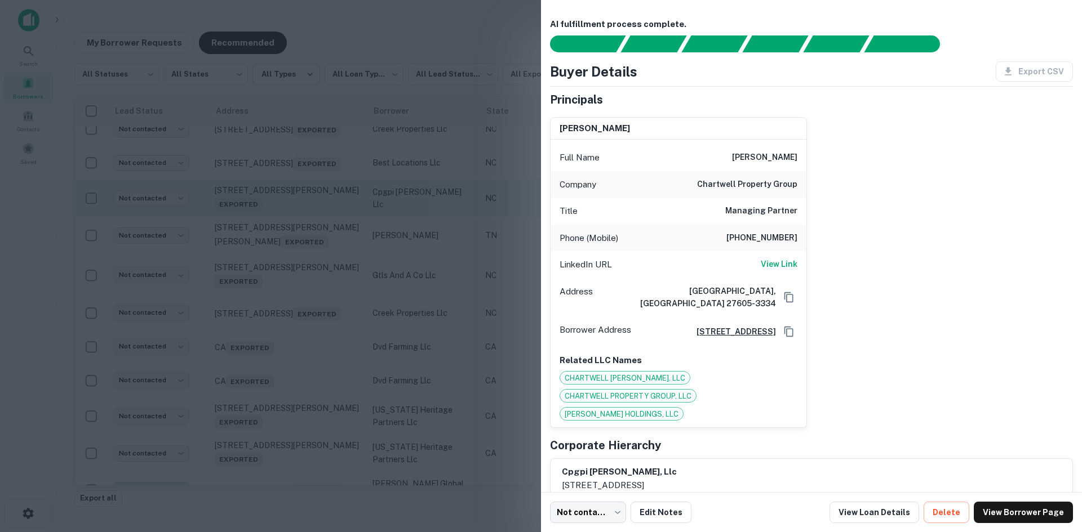
click at [316, 362] on div at bounding box center [541, 266] width 1082 height 532
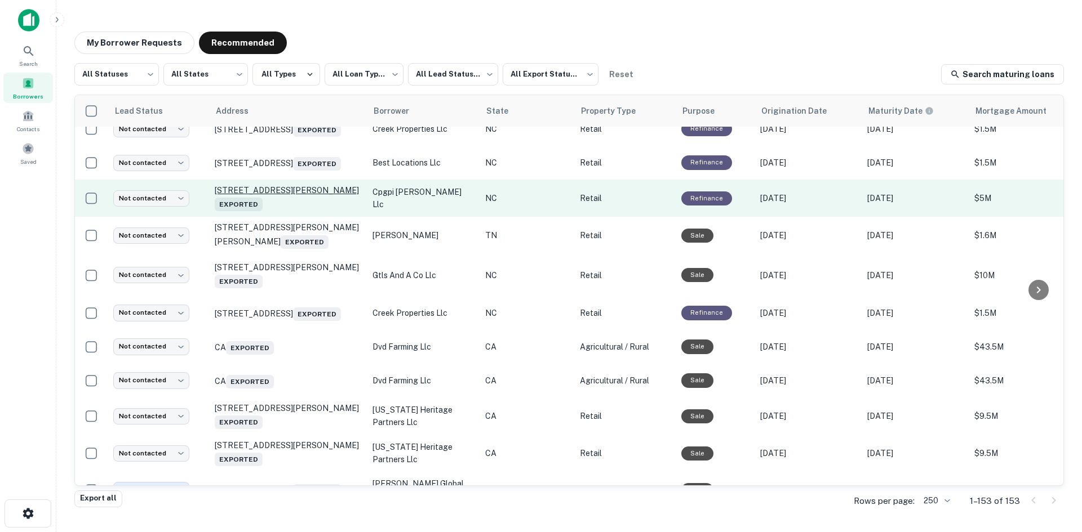
click at [315, 211] on p "14520 John Rex Blvd Raleigh, NC 27614 Exported" at bounding box center [288, 198] width 146 height 26
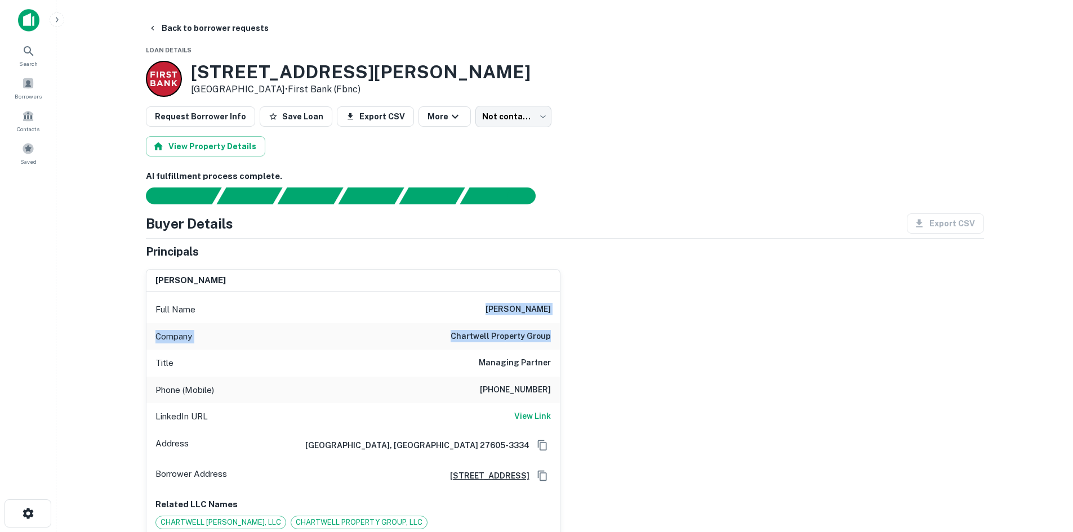
drag, startPoint x: 503, startPoint y: 305, endPoint x: 558, endPoint y: 326, distance: 59.0
click at [558, 326] on div "Full Name jack dunn Company chartwell property group Title Managing Partner Pho…" at bounding box center [353, 423] width 414 height 262
click at [192, 31] on button "Back to borrower requests" at bounding box center [209, 28] width 130 height 20
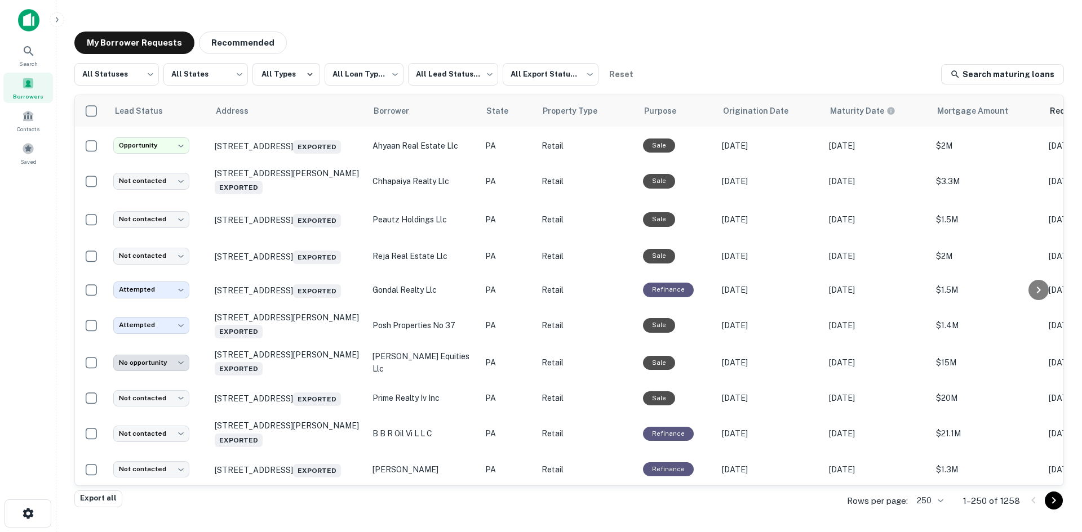
scroll to position [1340, 0]
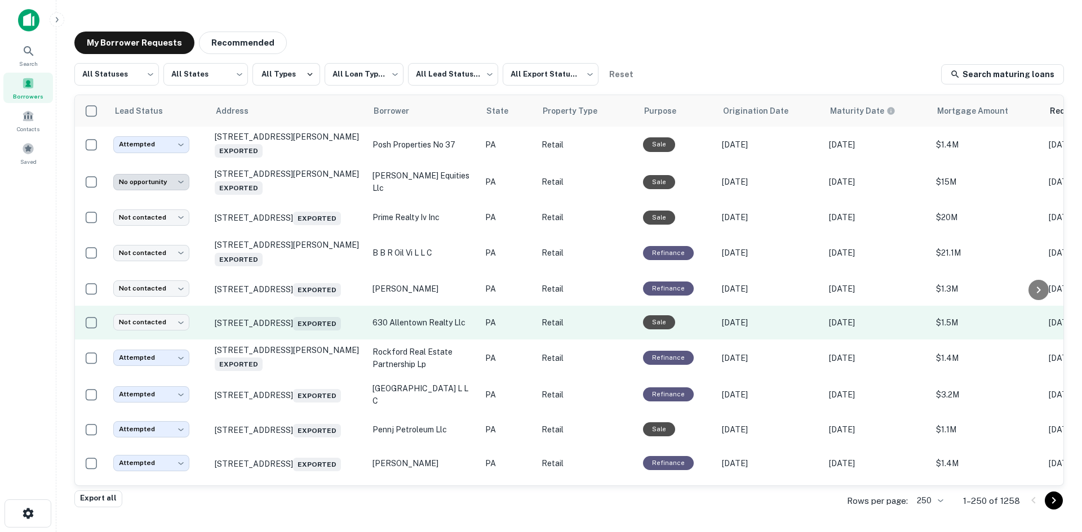
click at [301, 340] on td "620-634 N 7th St Allentown, PA 18102 Exported" at bounding box center [288, 323] width 158 height 34
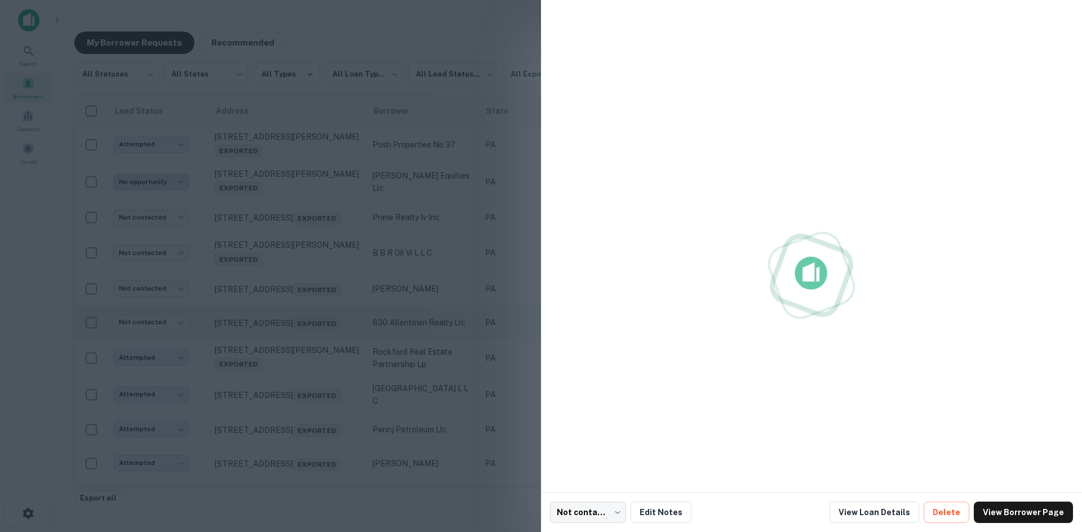
click at [301, 373] on div at bounding box center [541, 266] width 1082 height 532
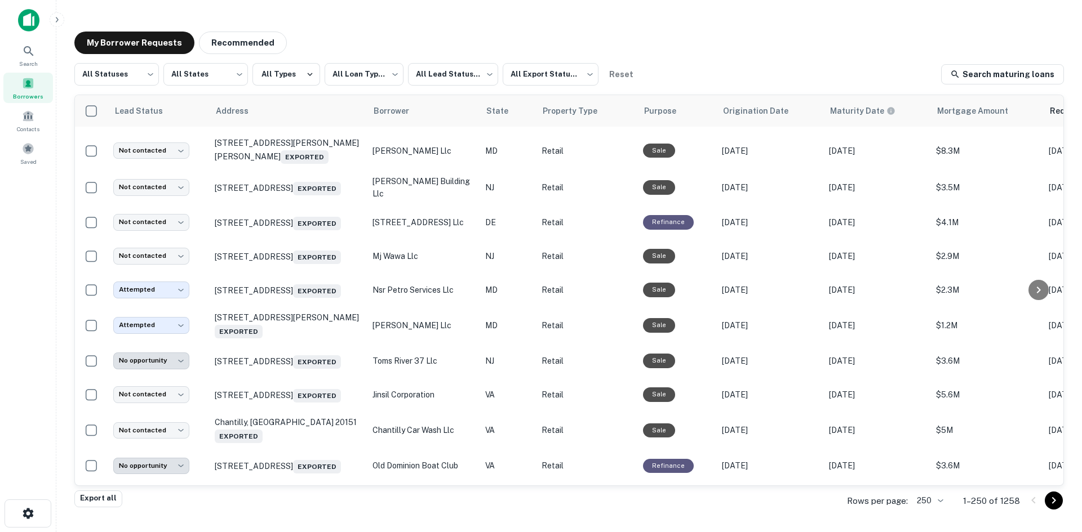
scroll to position [5453, 0]
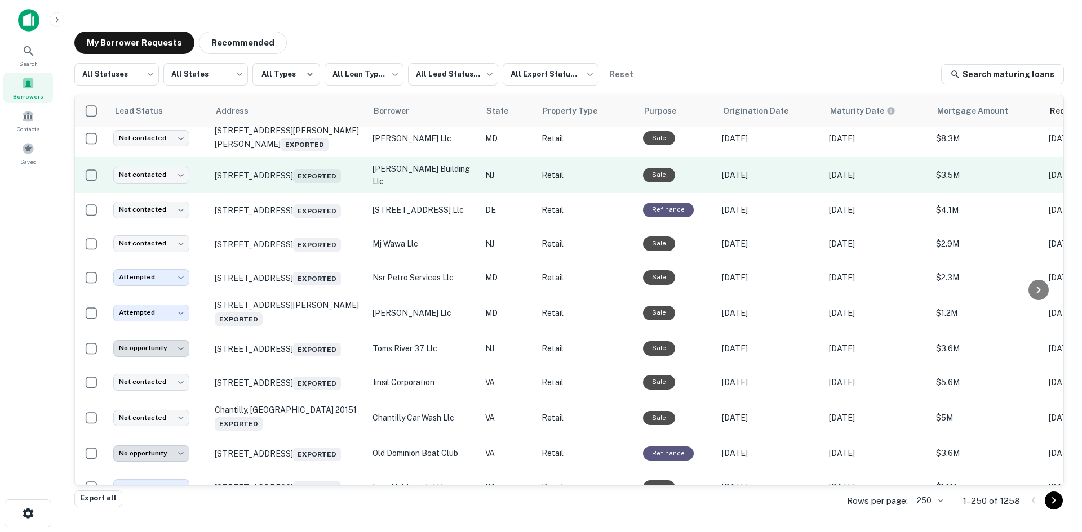
click at [305, 193] on td "7941 S Crescent Blvd Pennsauken, NJ 08109 Exported" at bounding box center [288, 175] width 158 height 36
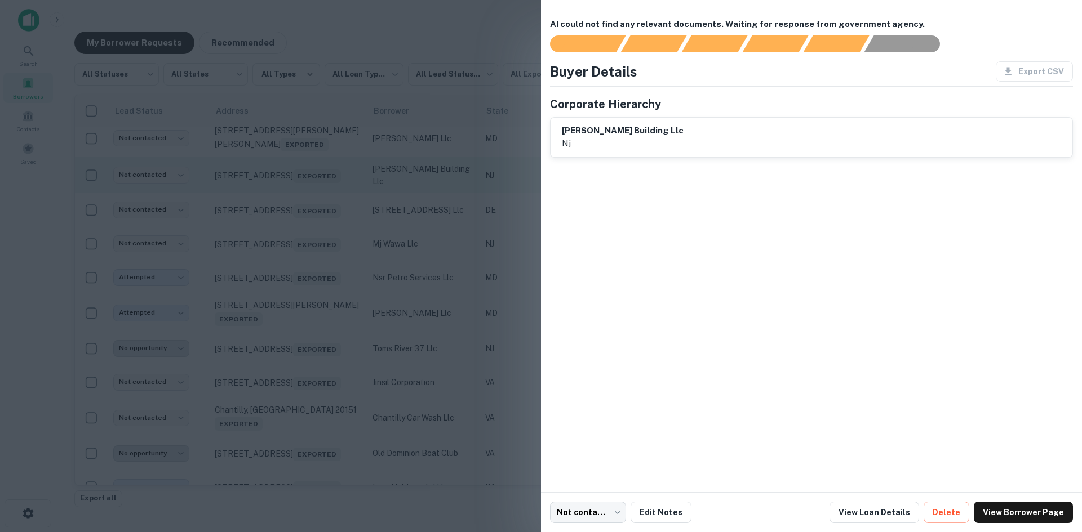
click at [305, 386] on div at bounding box center [541, 266] width 1082 height 532
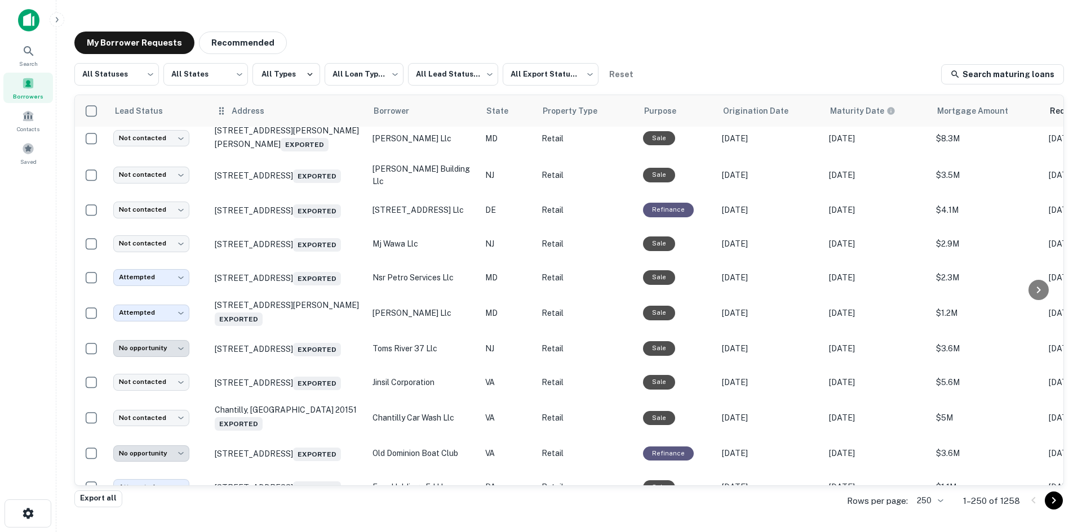
click at [245, 52] on button "Recommended" at bounding box center [243, 43] width 88 height 23
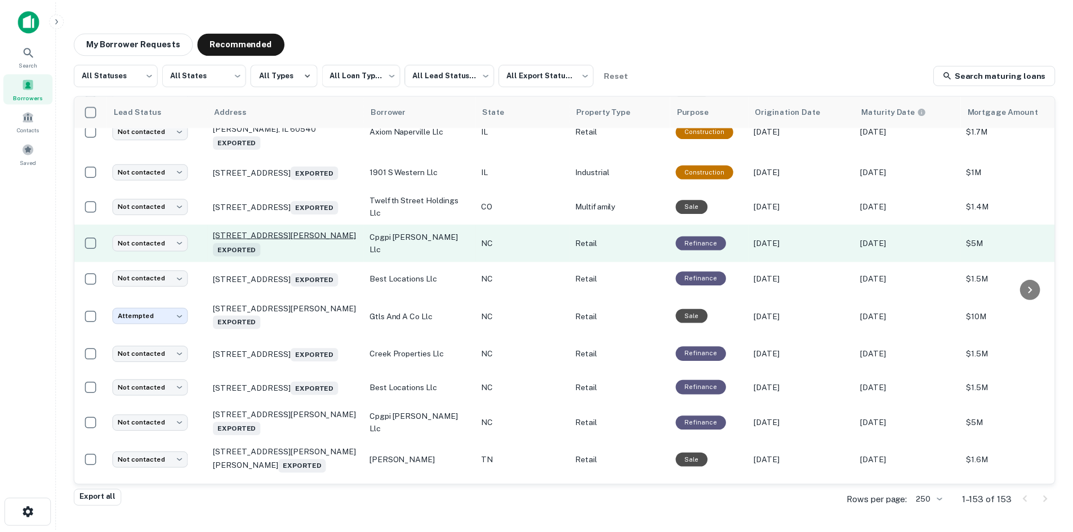
scroll to position [3043, 0]
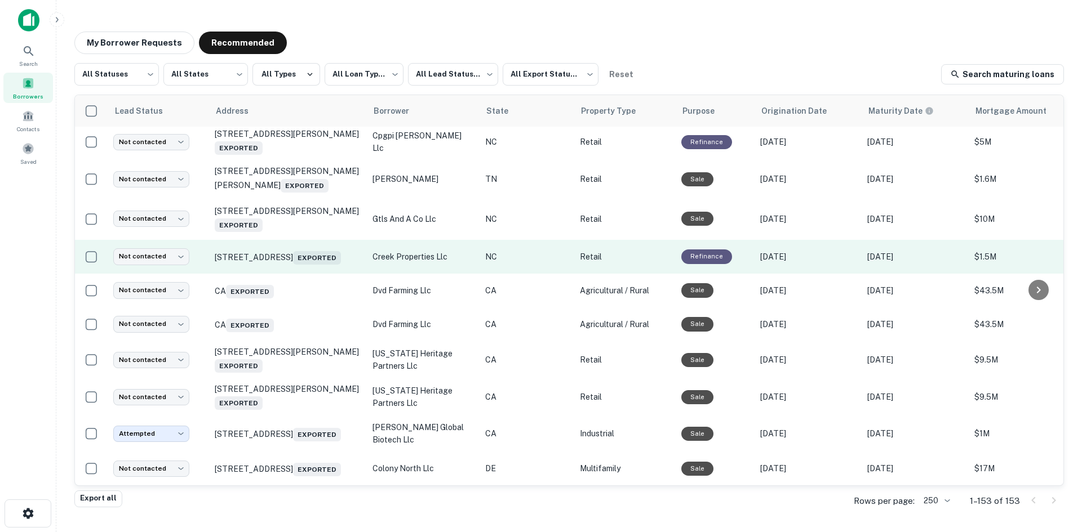
click at [312, 274] on td "123 Sweeten Creek Rd Asheville, NC 28803 Exported" at bounding box center [288, 257] width 158 height 34
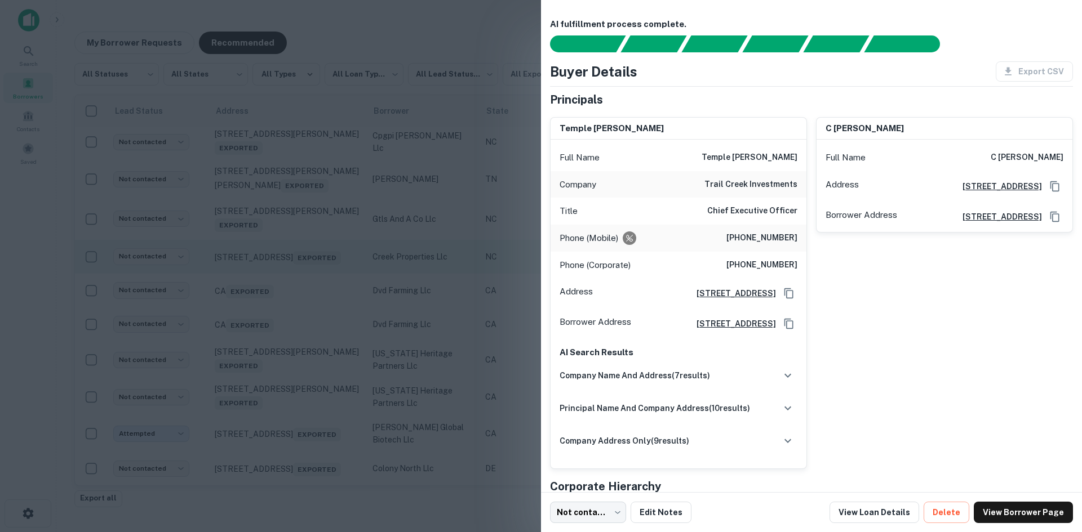
click at [312, 429] on div at bounding box center [541, 266] width 1082 height 532
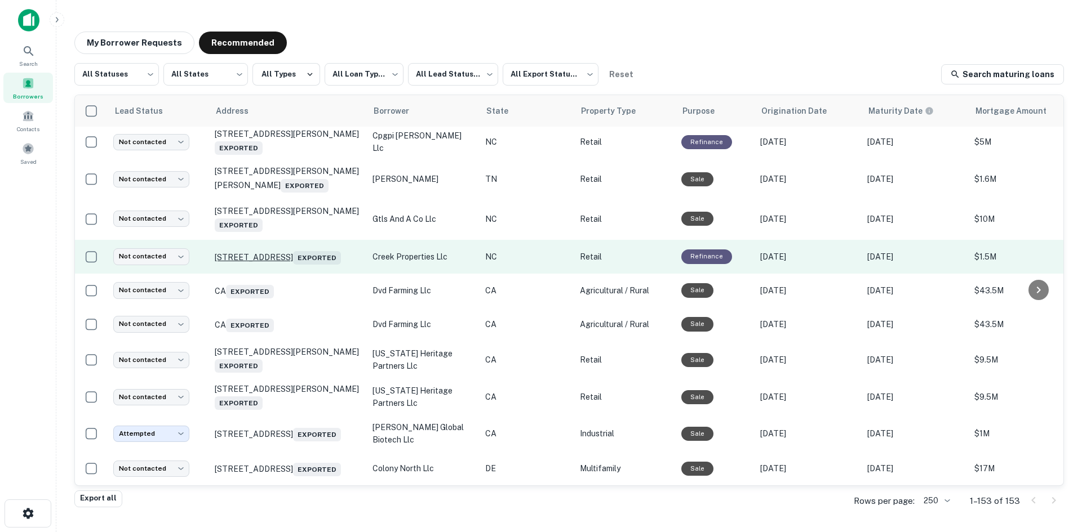
click at [308, 265] on p "123 Sweeten Creek Rd Asheville, NC 28803 Exported" at bounding box center [288, 257] width 146 height 16
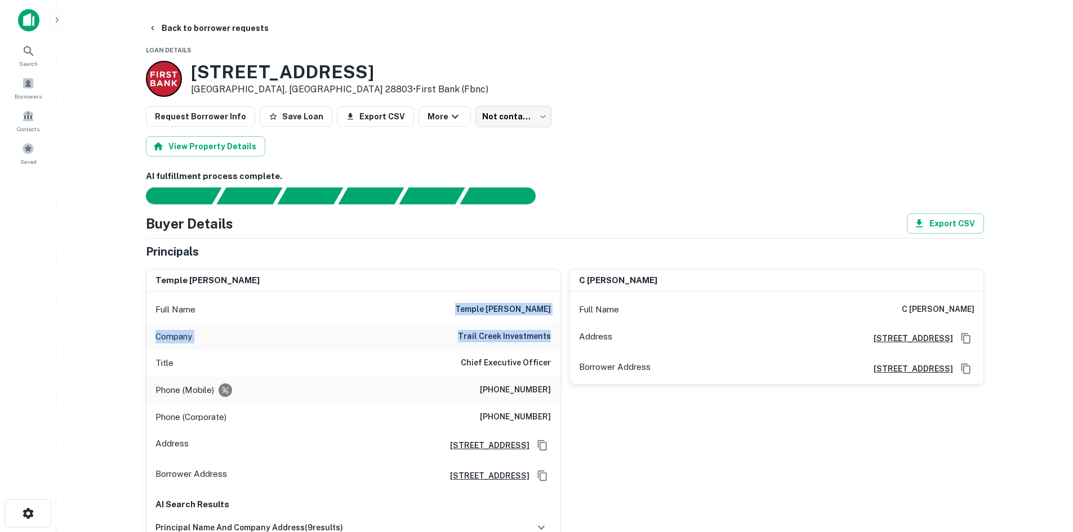
drag, startPoint x: 496, startPoint y: 307, endPoint x: 556, endPoint y: 333, distance: 65.1
click at [556, 333] on div "Full Name temple sloan Company trail creek investments Title Chief Executive Of…" at bounding box center [353, 456] width 414 height 329
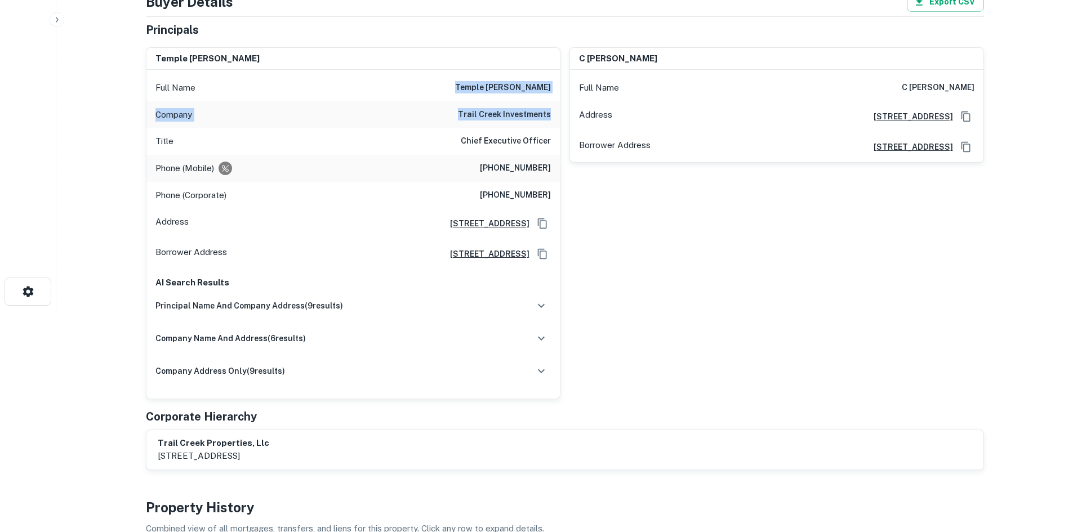
scroll to position [56, 0]
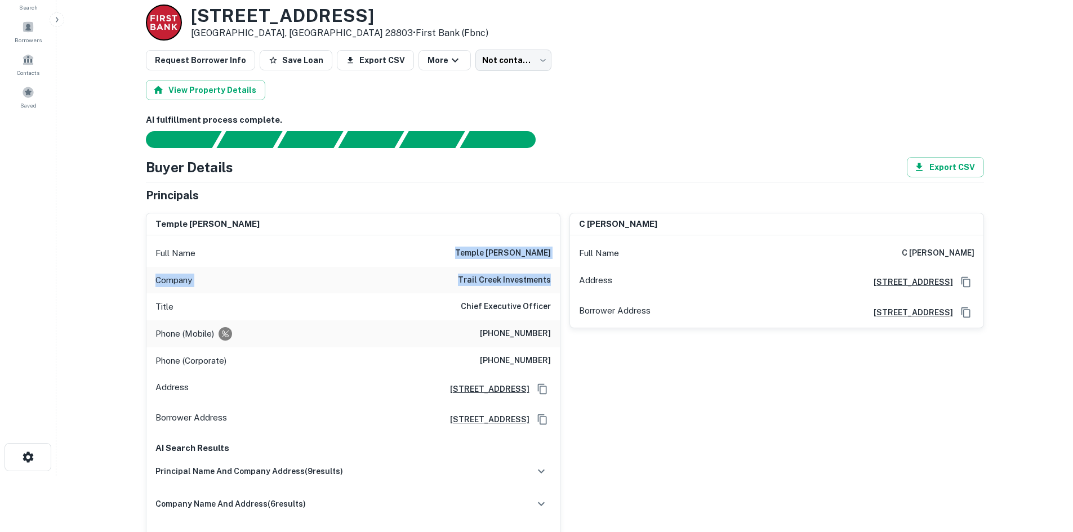
click at [537, 278] on h6 "trail creek investments" at bounding box center [504, 281] width 93 height 14
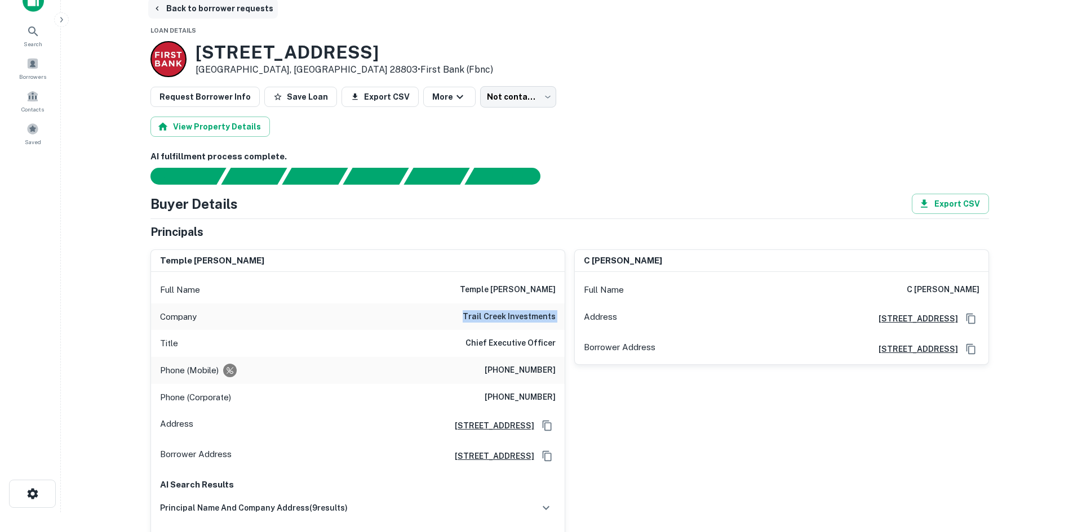
scroll to position [0, 0]
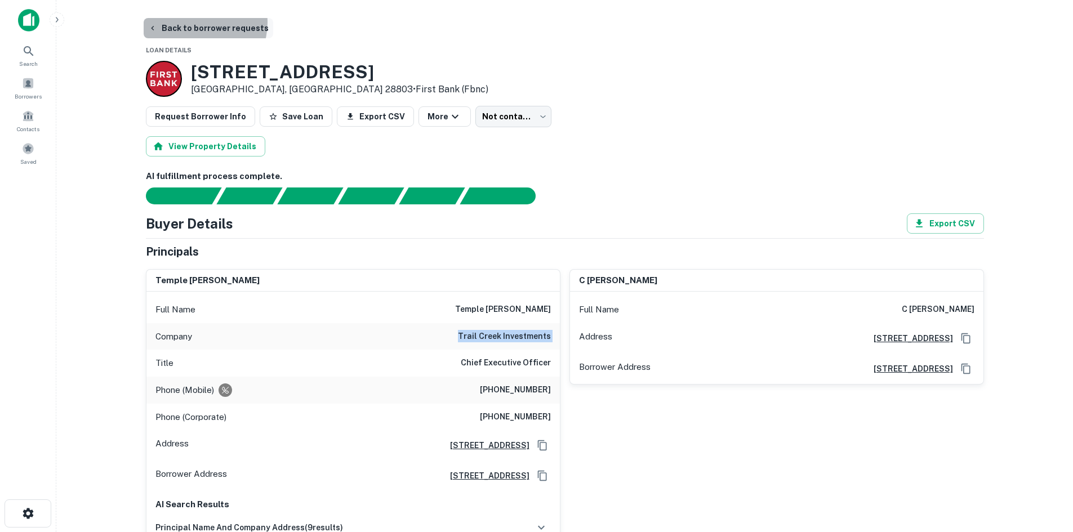
click at [196, 23] on button "Back to borrower requests" at bounding box center [209, 28] width 130 height 20
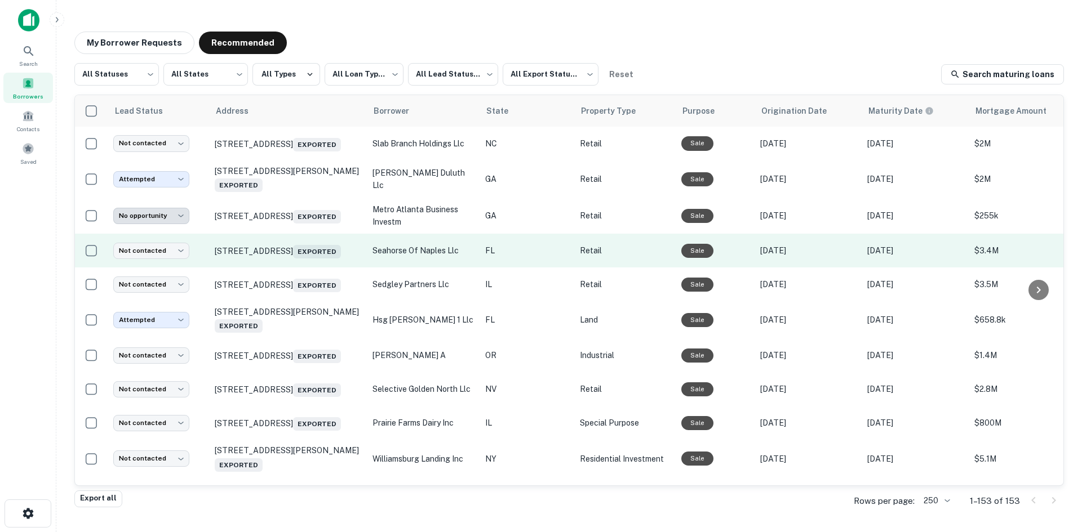
scroll to position [2254, 0]
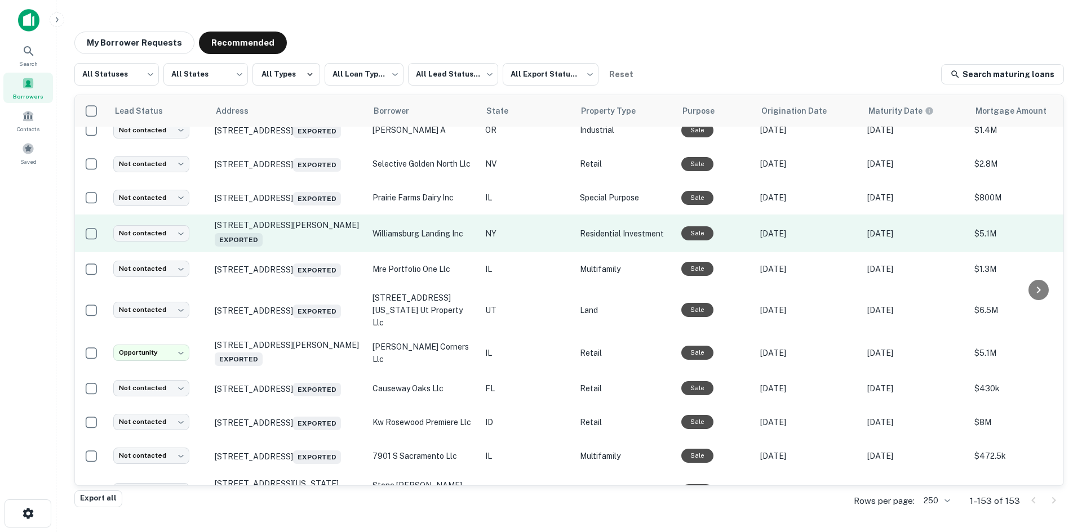
click at [295, 252] on td "112 Leonard St Brooklyn, NY 11206 Exported" at bounding box center [288, 233] width 158 height 37
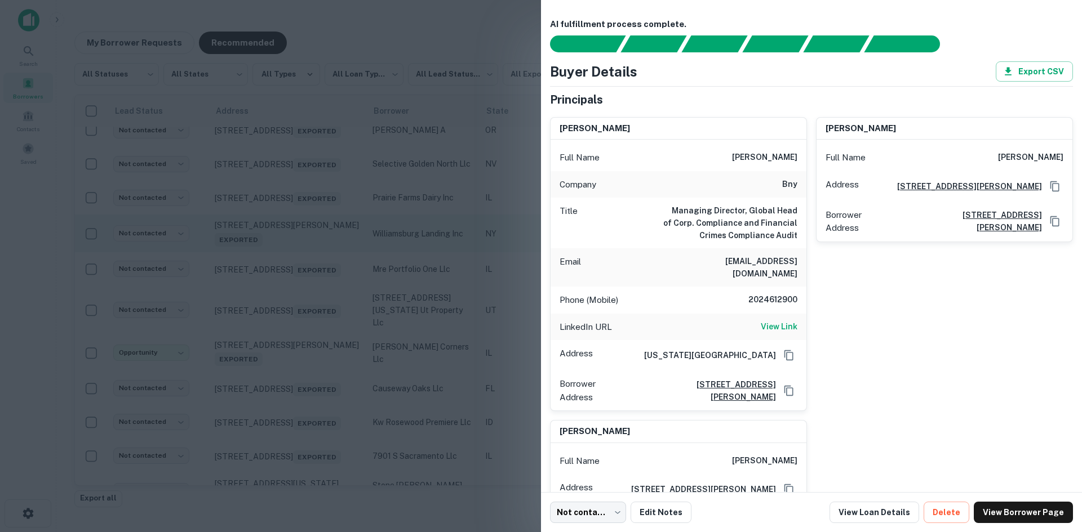
click at [295, 363] on div at bounding box center [541, 266] width 1082 height 532
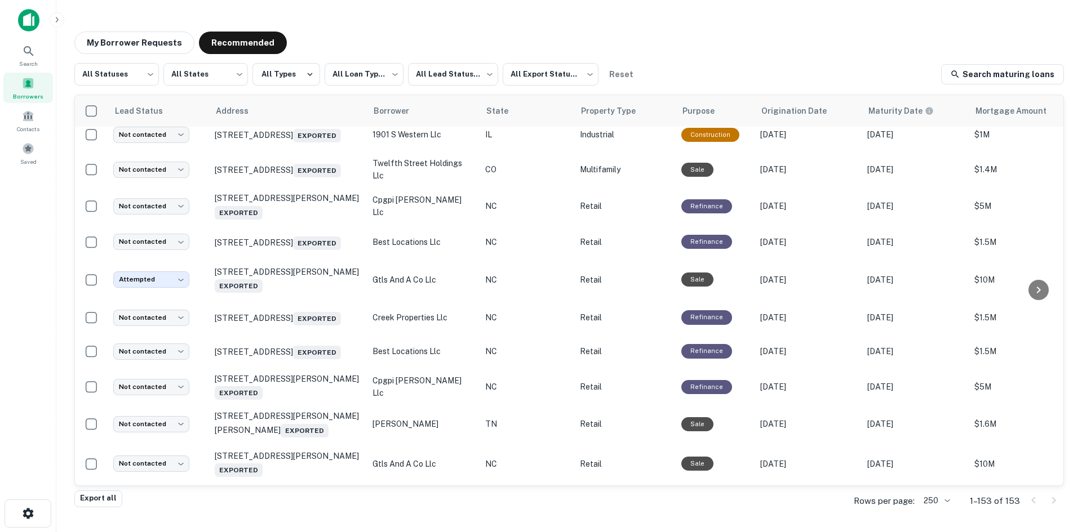
scroll to position [2817, 0]
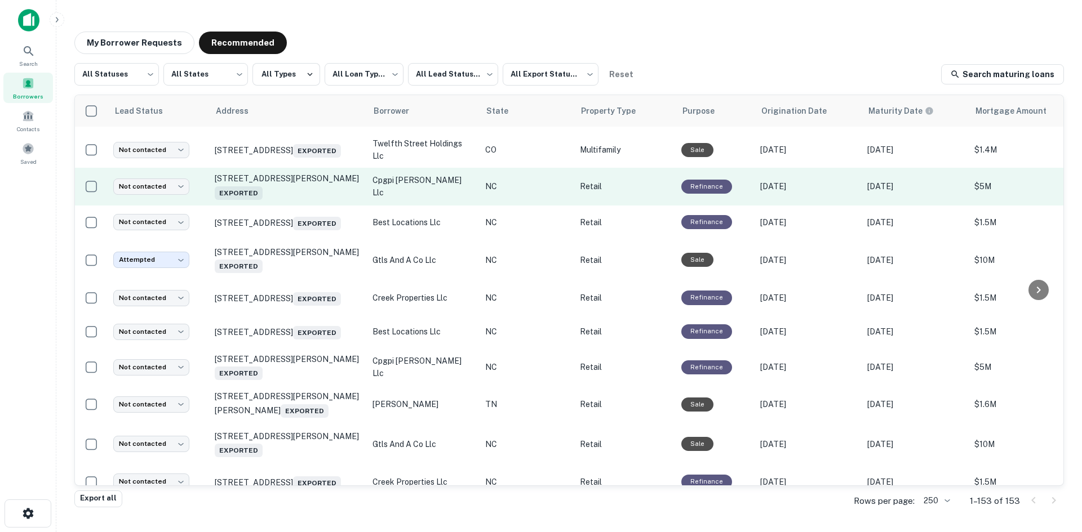
click at [290, 205] on td "14520 John Rex Blvd Raleigh, NC 27614 Exported" at bounding box center [288, 186] width 158 height 37
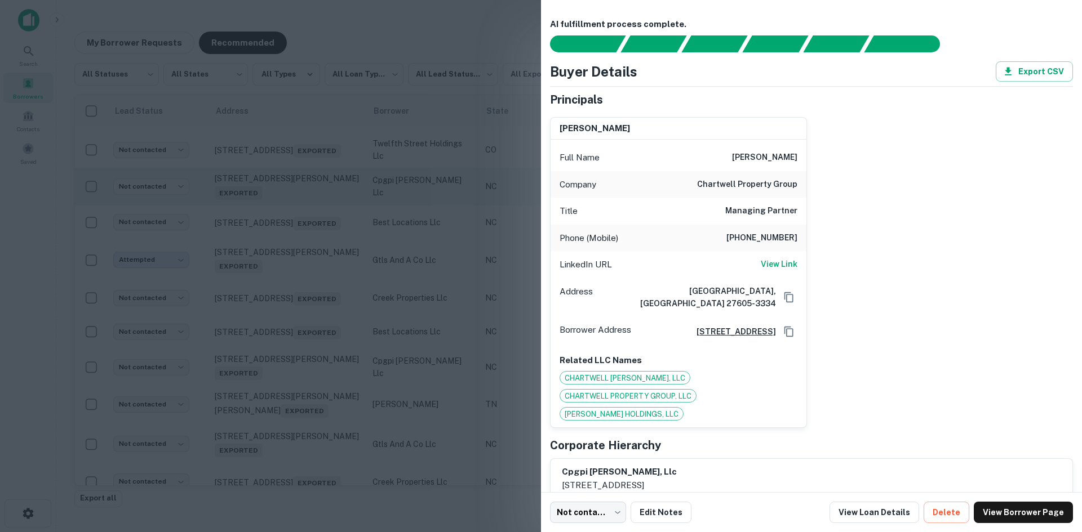
click at [290, 328] on div at bounding box center [541, 266] width 1082 height 532
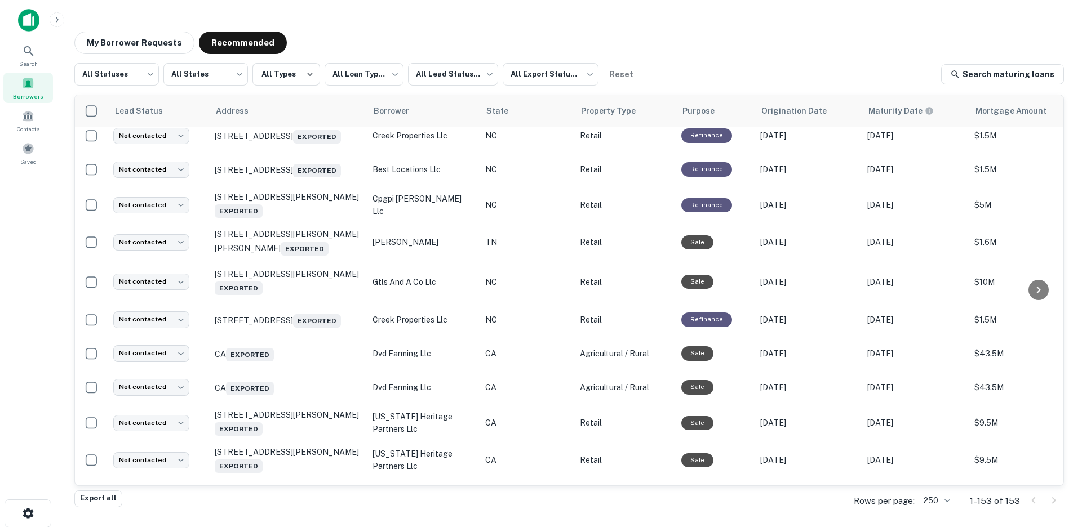
scroll to position [2986, 0]
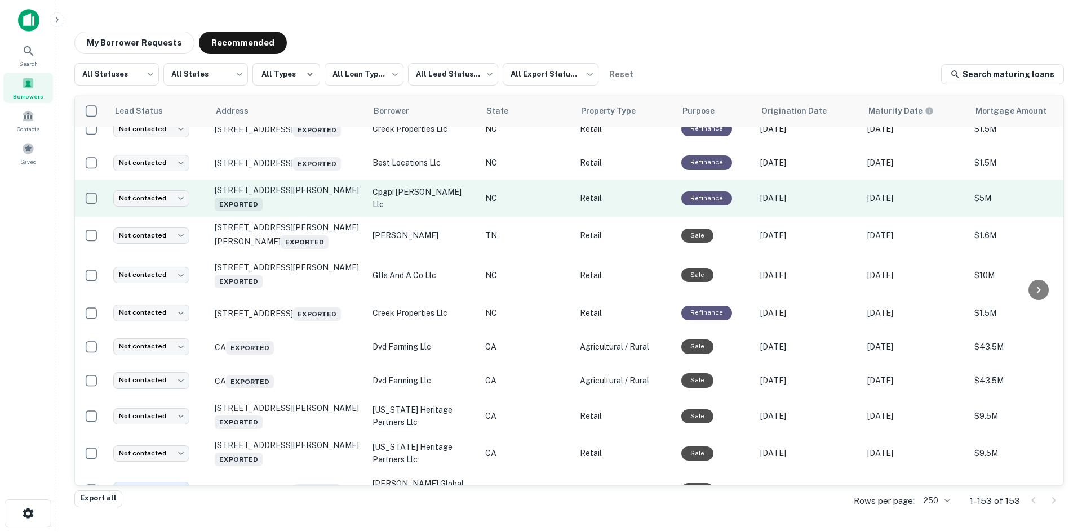
click at [292, 217] on td "14520 John Rex Blvd Raleigh, NC 27614 Exported" at bounding box center [288, 198] width 158 height 37
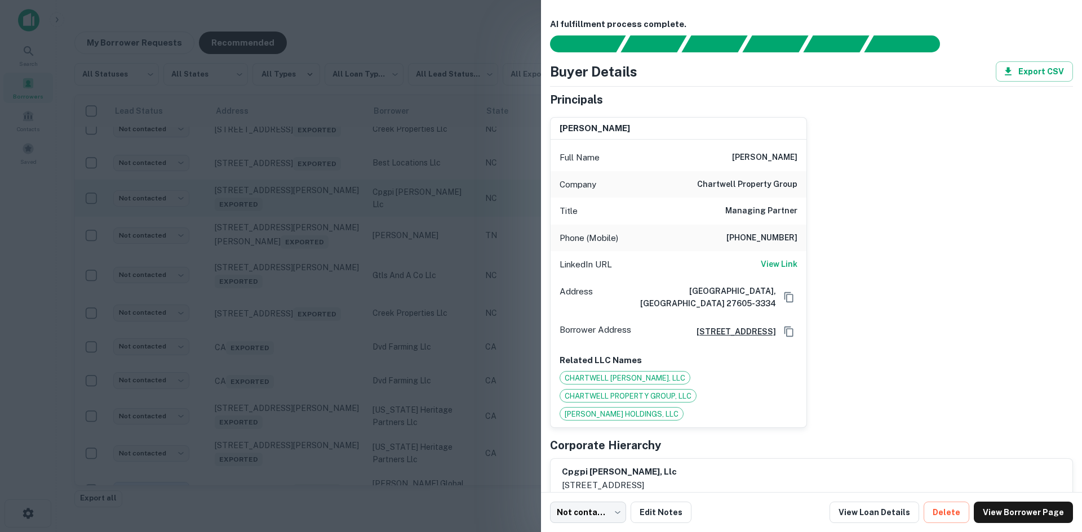
click at [292, 361] on div at bounding box center [541, 266] width 1082 height 532
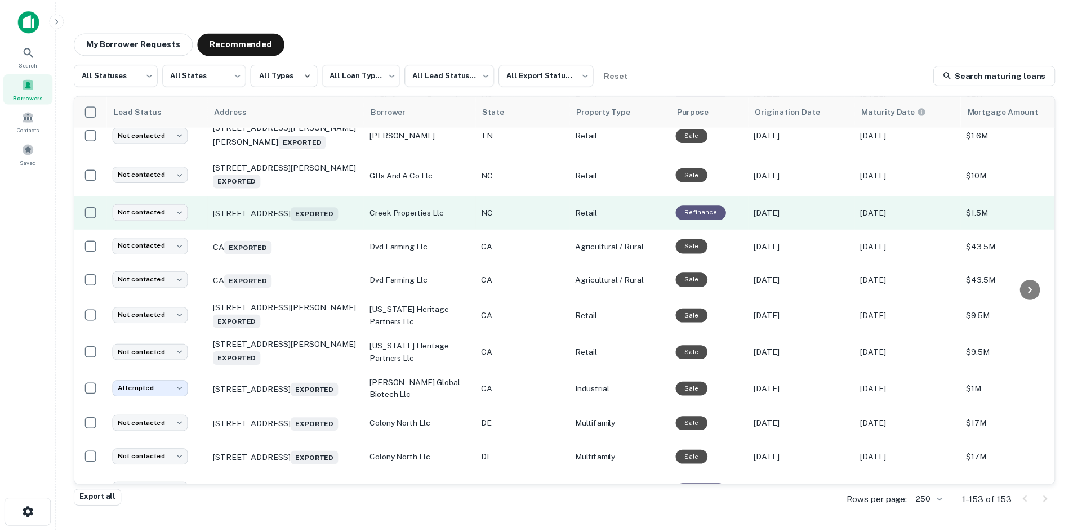
scroll to position [3099, 0]
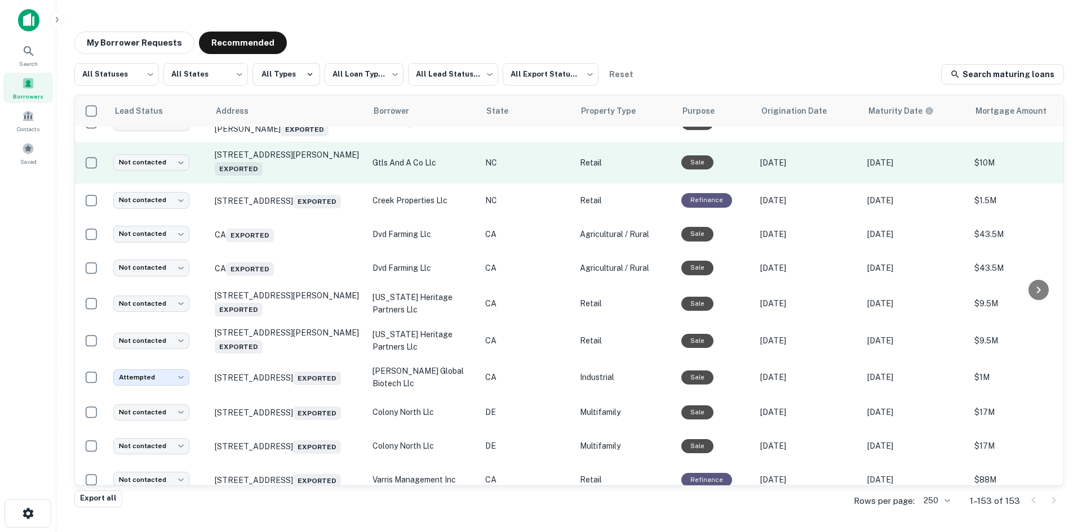
click at [299, 184] on td "38 Northcrest Dr Weaverville, NC 28787 Exported" at bounding box center [288, 163] width 158 height 42
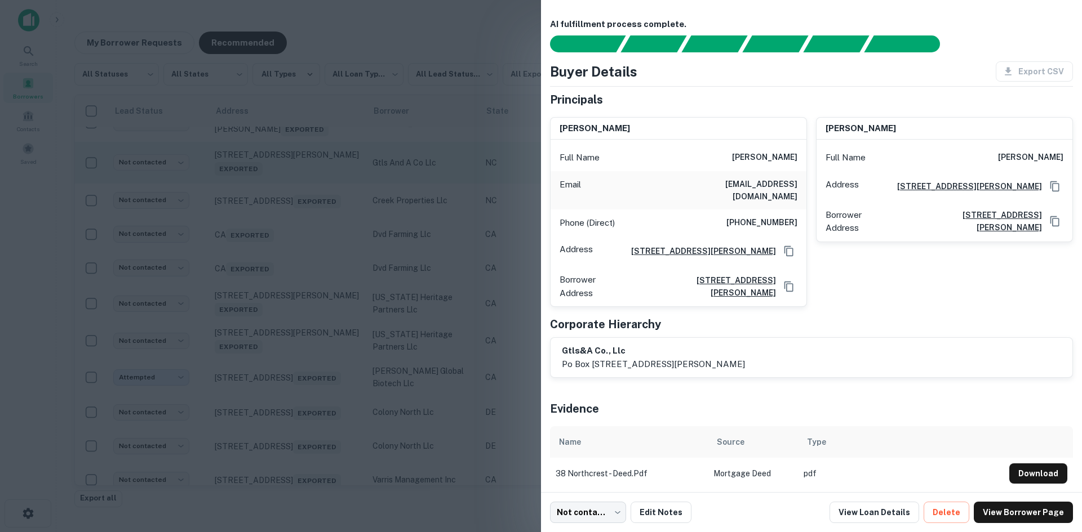
click at [299, 335] on div at bounding box center [541, 266] width 1082 height 532
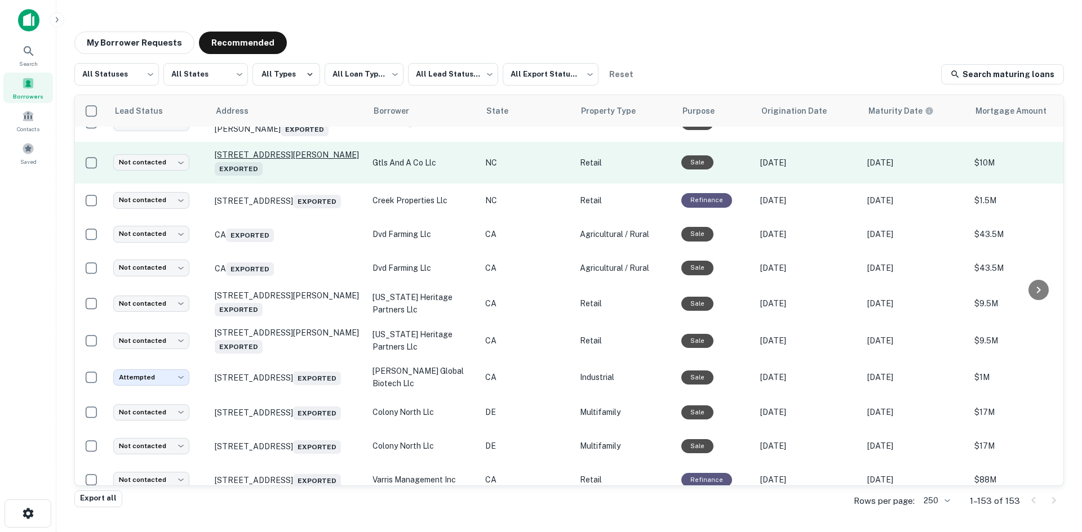
click at [299, 176] on p "38 Northcrest Dr Weaverville, NC 28787 Exported" at bounding box center [288, 163] width 146 height 26
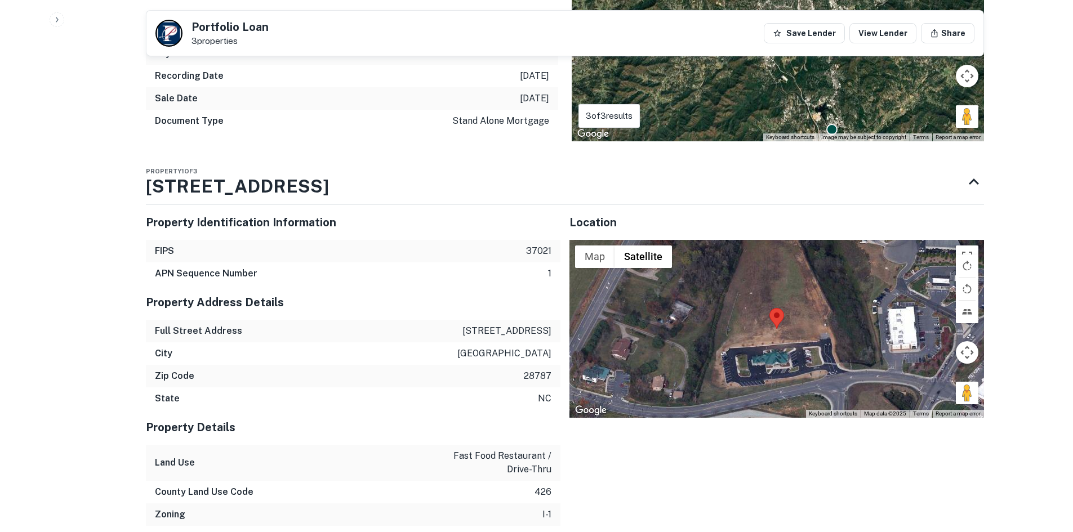
scroll to position [1127, 0]
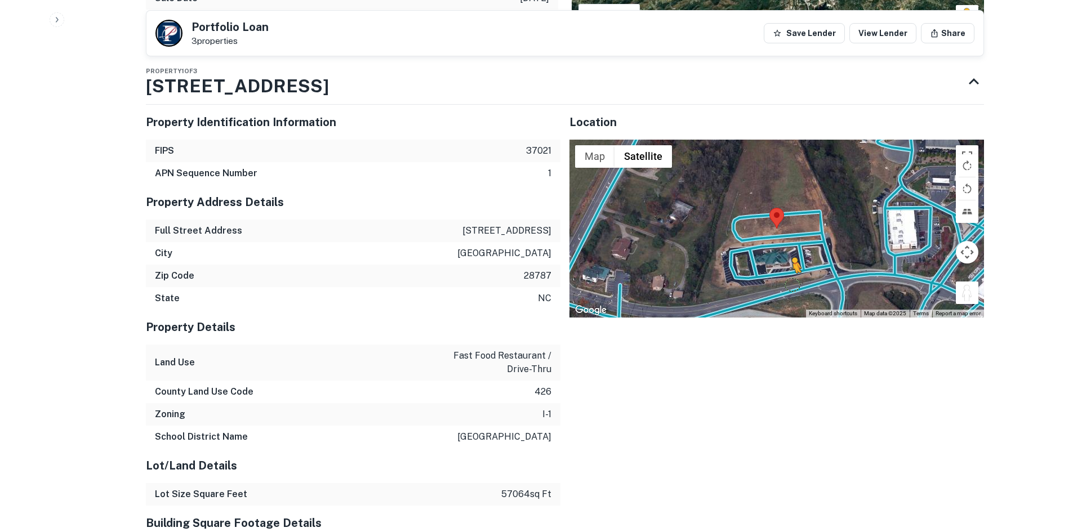
drag, startPoint x: 967, startPoint y: 278, endPoint x: 788, endPoint y: 274, distance: 178.7
click at [788, 274] on div "To activate drag with keyboard, press Alt + Enter. Once in keyboard drag state,…" at bounding box center [777, 229] width 415 height 178
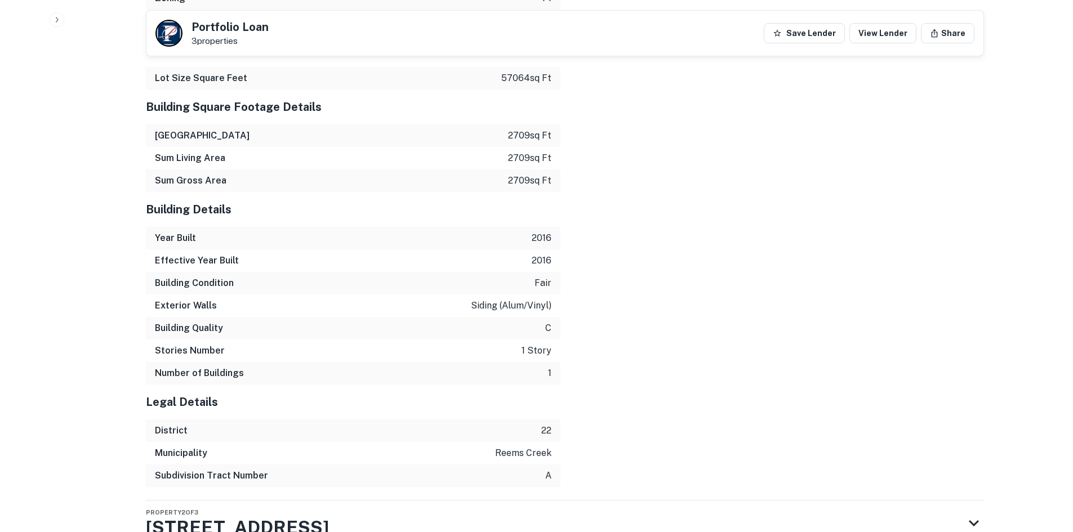
scroll to position [1658, 0]
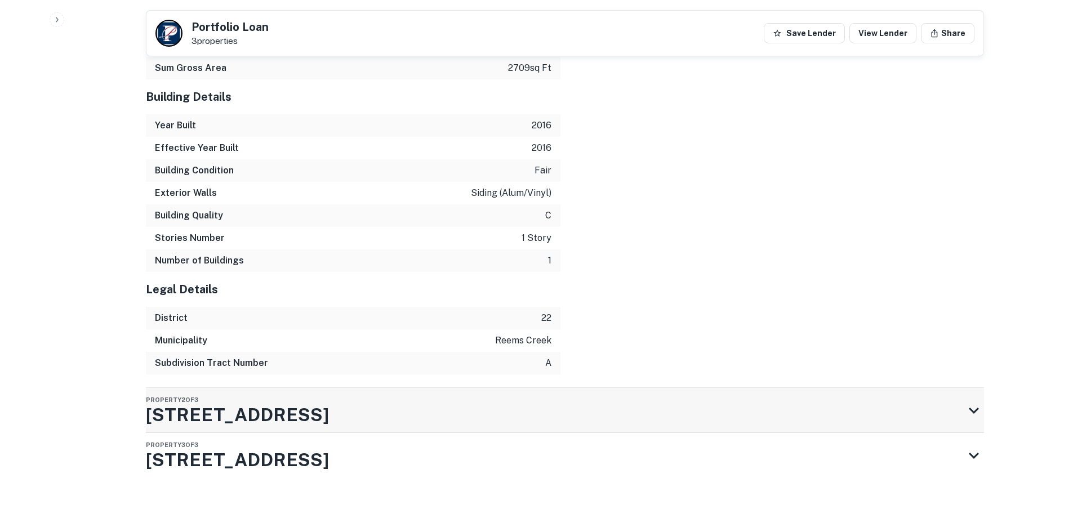
click at [733, 401] on div "Property 2 of 3 301 Airport Rd" at bounding box center [555, 410] width 818 height 45
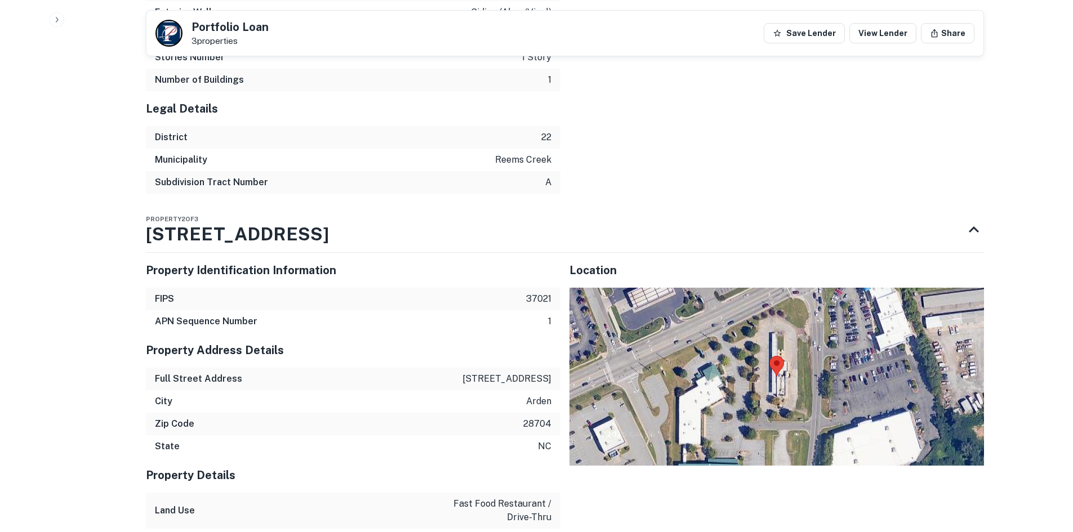
scroll to position [1859, 0]
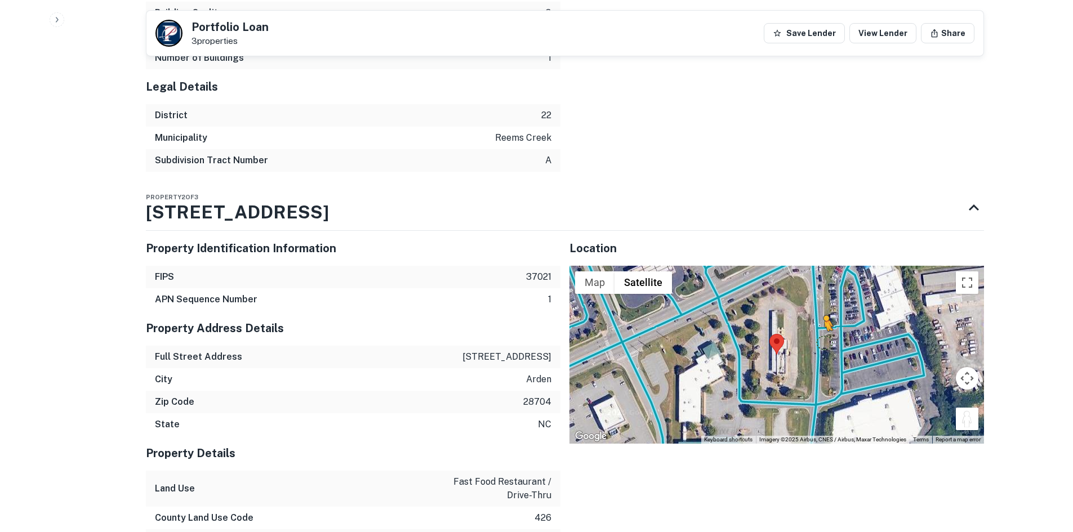
drag, startPoint x: 973, startPoint y: 427, endPoint x: 823, endPoint y: 341, distance: 172.3
click at [823, 341] on div "To activate drag with keyboard, press Alt + Enter. Once in keyboard drag state,…" at bounding box center [777, 355] width 415 height 178
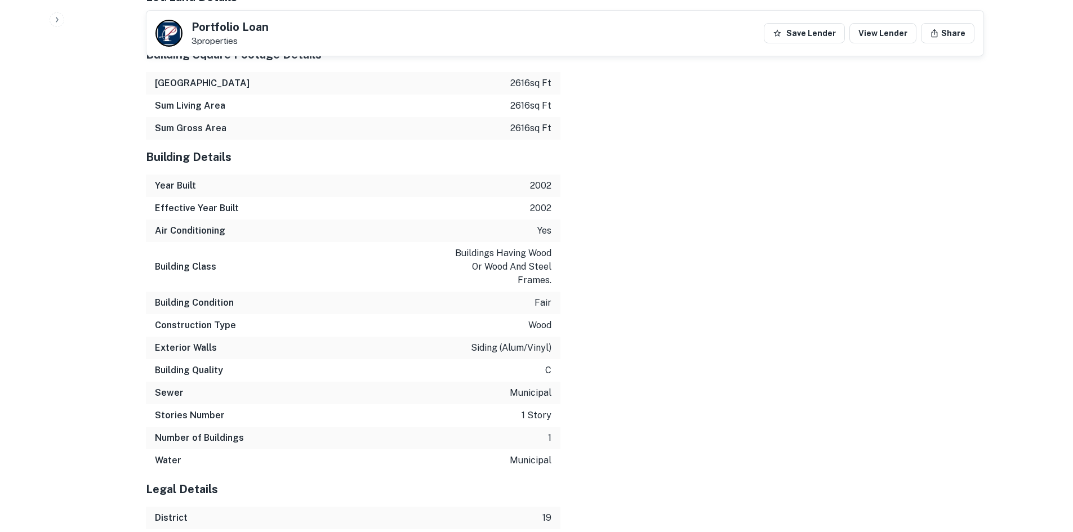
scroll to position [2624, 0]
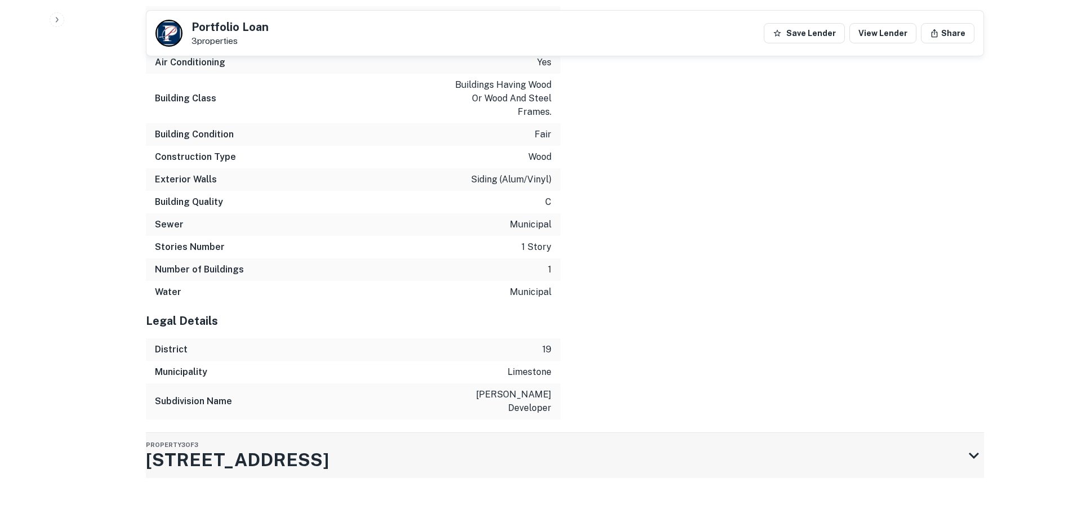
click at [818, 437] on div "Property 3 of 3 901 Smoky Park Hwy" at bounding box center [555, 455] width 818 height 45
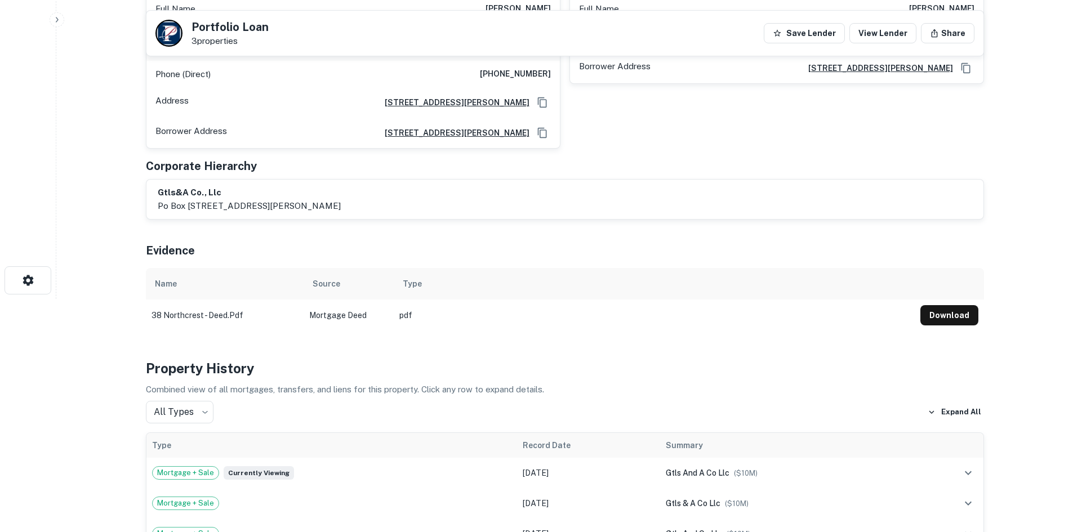
scroll to position [0, 0]
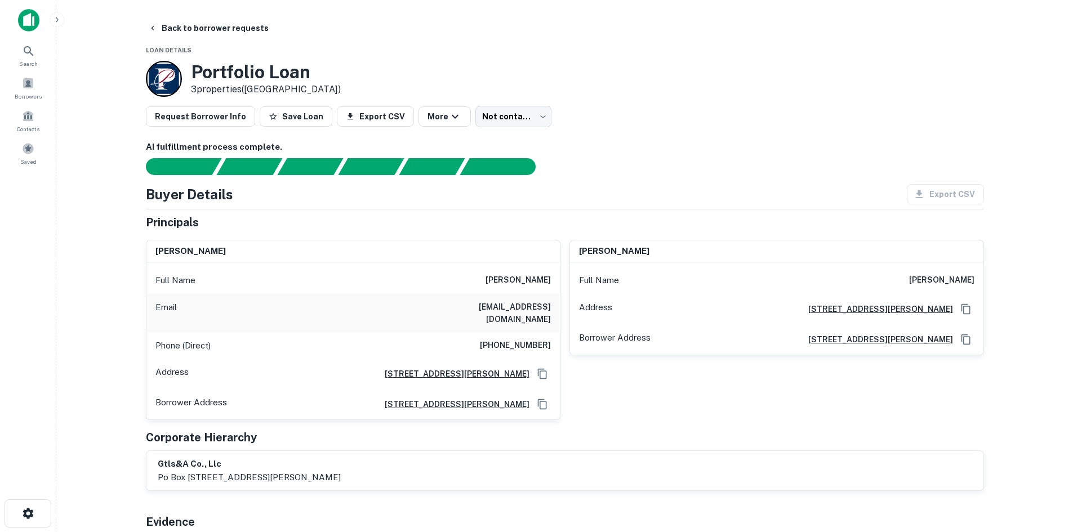
click at [507, 339] on h6 "(828) 273-6020" at bounding box center [515, 346] width 71 height 14
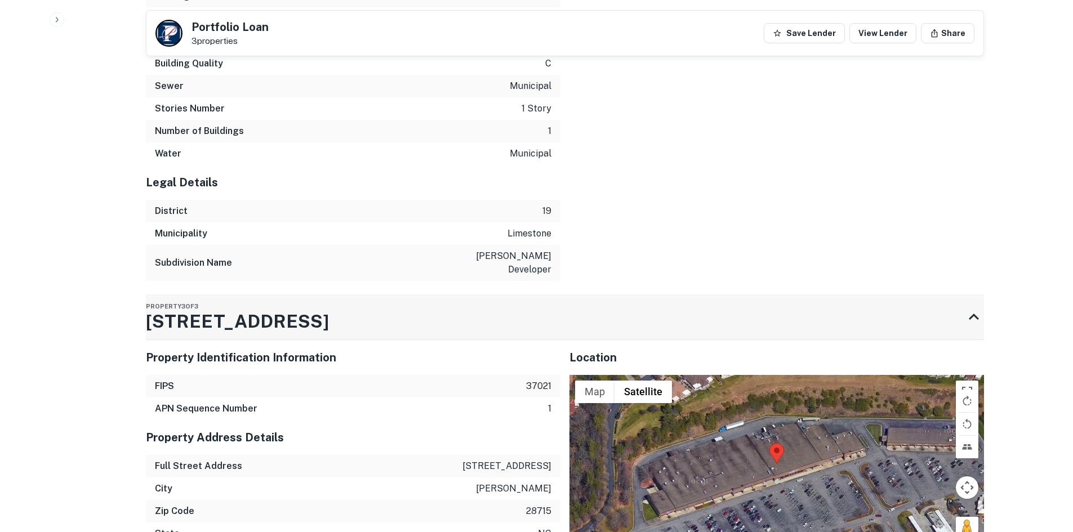
scroll to position [2817, 0]
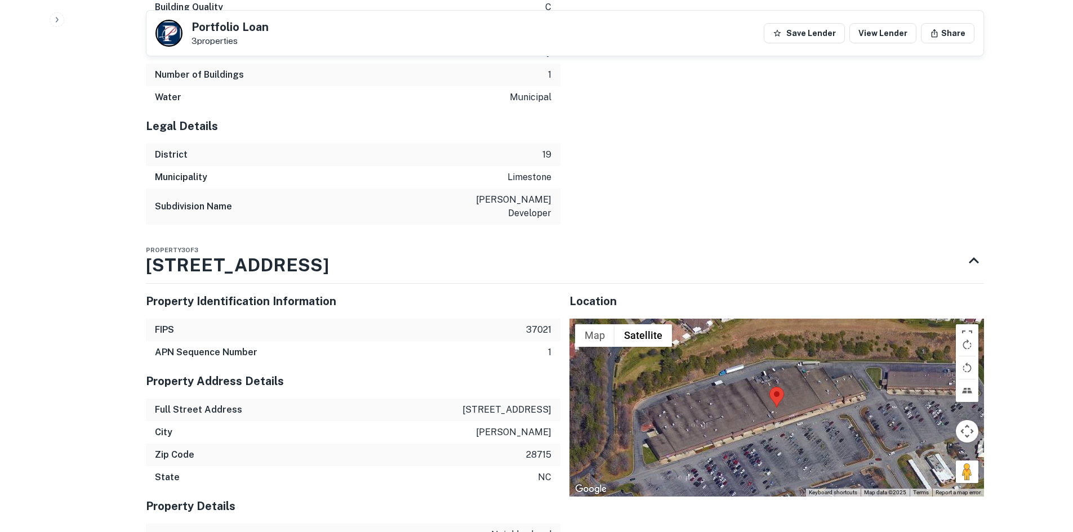
drag, startPoint x: 961, startPoint y: 466, endPoint x: 818, endPoint y: 464, distance: 142.6
click at [818, 464] on div "Use ctrl + scroll to zoom the map Map Terrain Satellite Labels Keyboard shortcu…" at bounding box center [777, 408] width 415 height 178
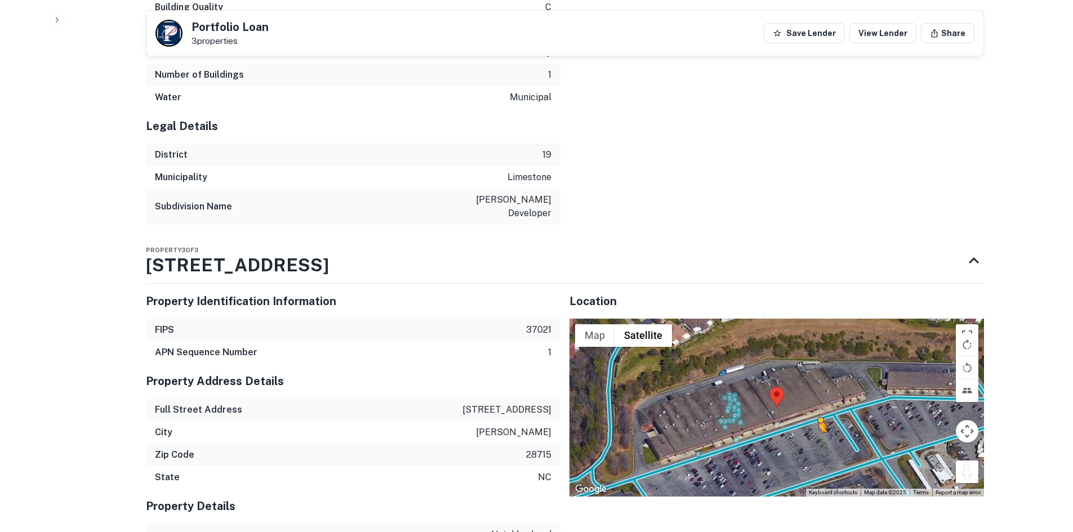
drag, startPoint x: 972, startPoint y: 476, endPoint x: 797, endPoint y: 438, distance: 179.4
click at [797, 438] on div "To activate drag with keyboard, press Alt + Enter. Once in keyboard drag state,…" at bounding box center [777, 408] width 415 height 178
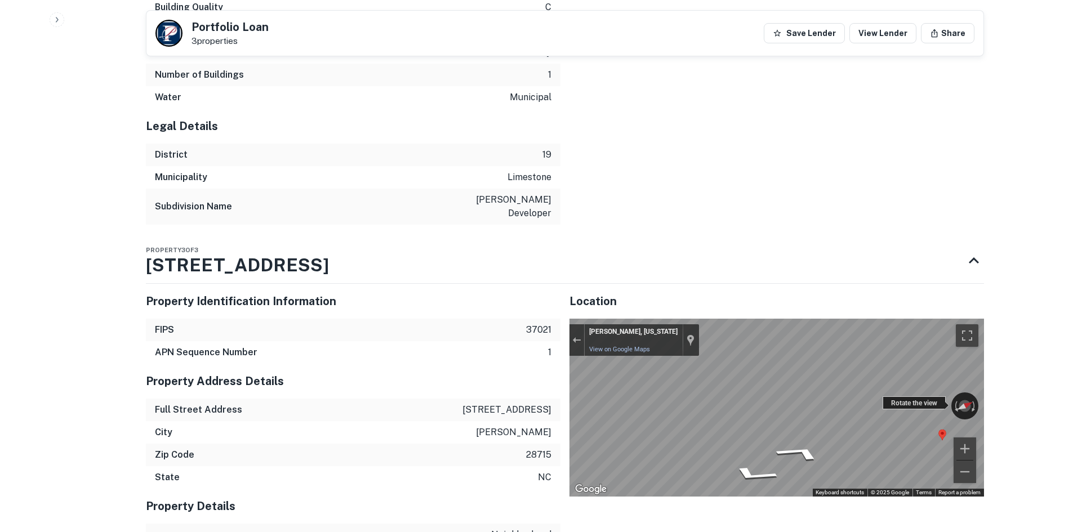
click at [895, 403] on div "← Move left → Move right ↑ Move up ↓ Move down + Zoom in - Zoom out Candler, No…" at bounding box center [777, 408] width 415 height 178
click at [694, 383] on div "← Move left → Move right ↑ Move up ↓ Move down + Zoom in - Zoom out Candler, No…" at bounding box center [777, 408] width 415 height 178
click at [660, 387] on div "← Move left → Move right ↑ Move up ↓ Move down + Zoom in - Zoom out Candler, No…" at bounding box center [777, 408] width 415 height 178
drag, startPoint x: 903, startPoint y: 399, endPoint x: 514, endPoint y: 353, distance: 391.6
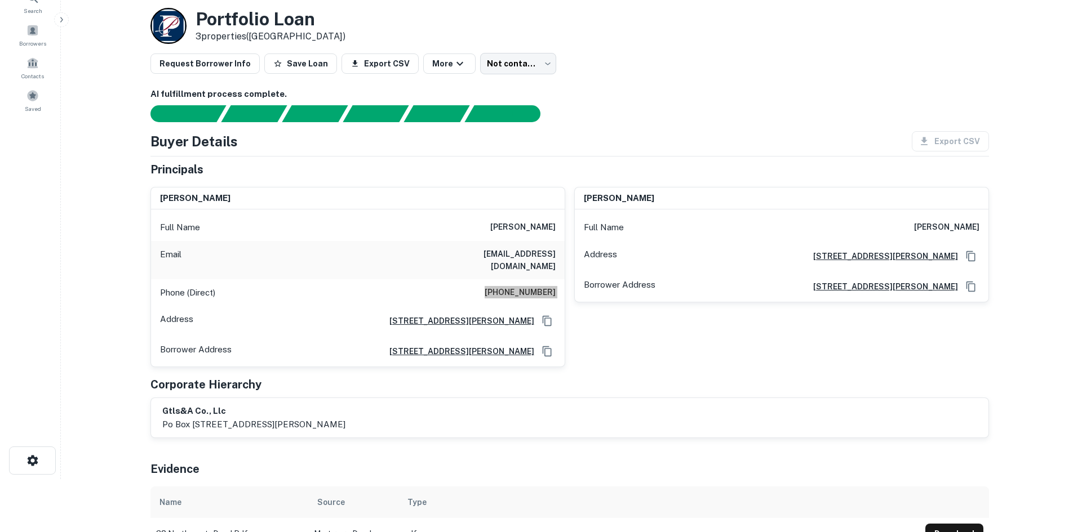
scroll to position [0, 0]
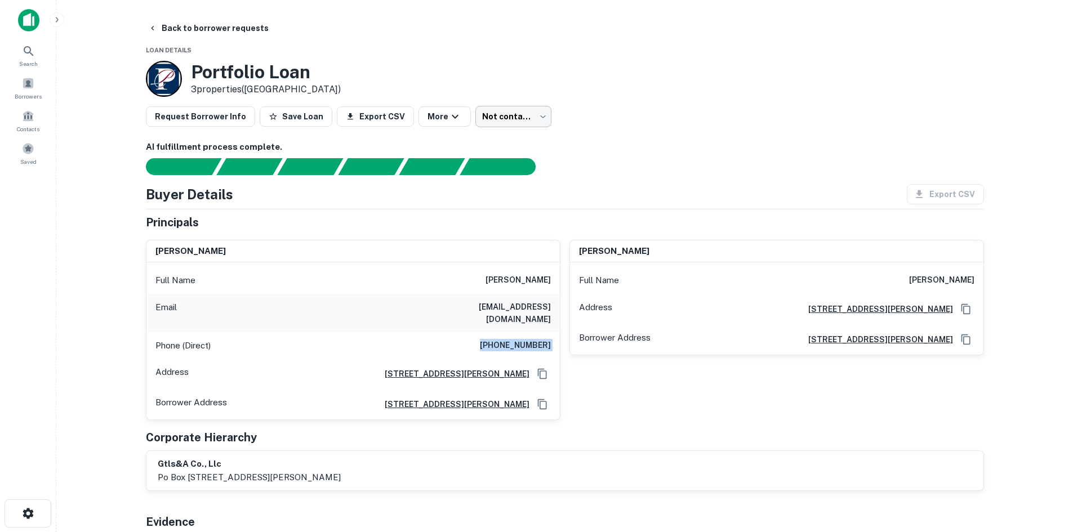
click at [520, 106] on body "Search Borrowers Contacts Saved Back to borrower requests Loan Details Portfoli…" at bounding box center [536, 266] width 1073 height 532
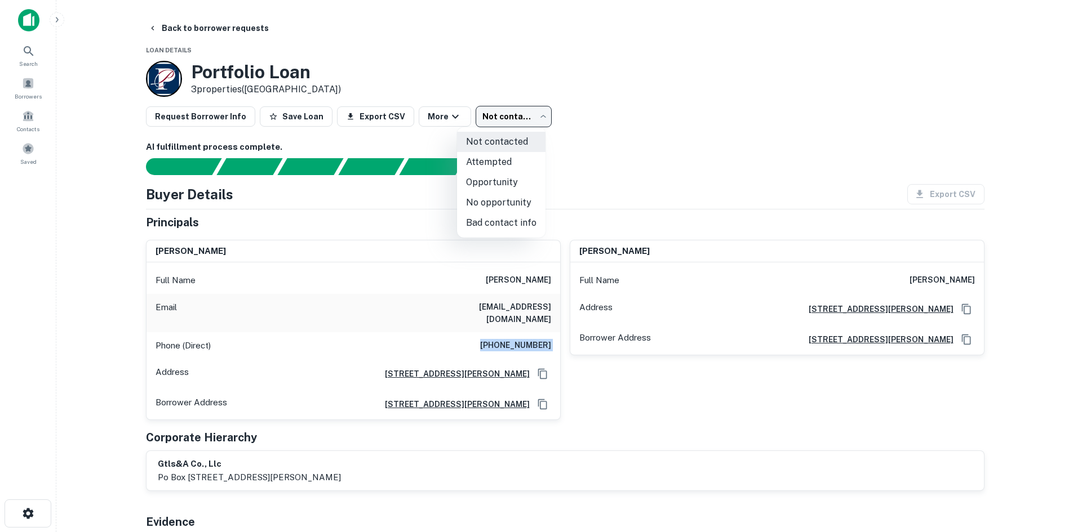
click at [507, 163] on li "Attempted" at bounding box center [501, 162] width 88 height 20
type input "*********"
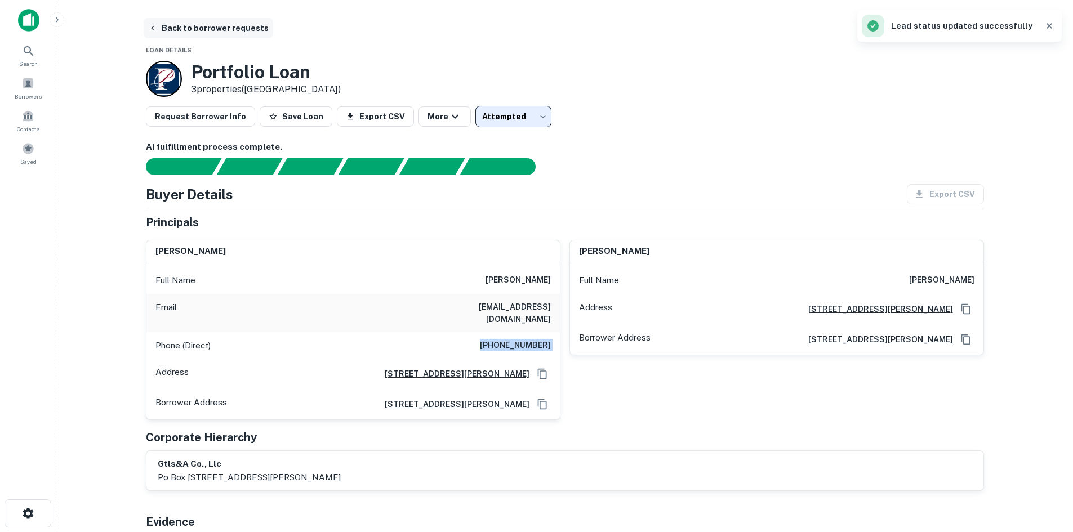
click at [197, 32] on button "Back to borrower requests" at bounding box center [209, 28] width 130 height 20
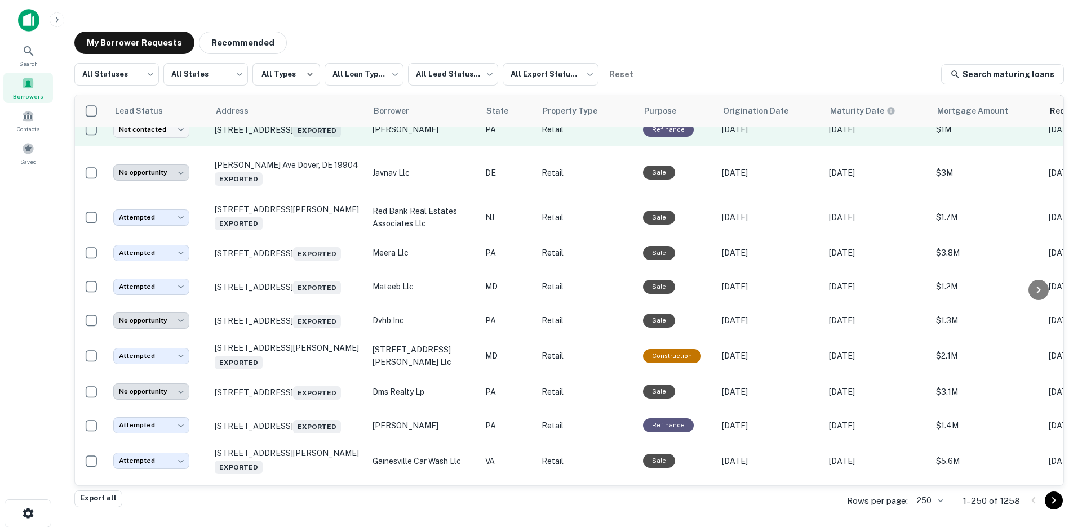
scroll to position [5090, 0]
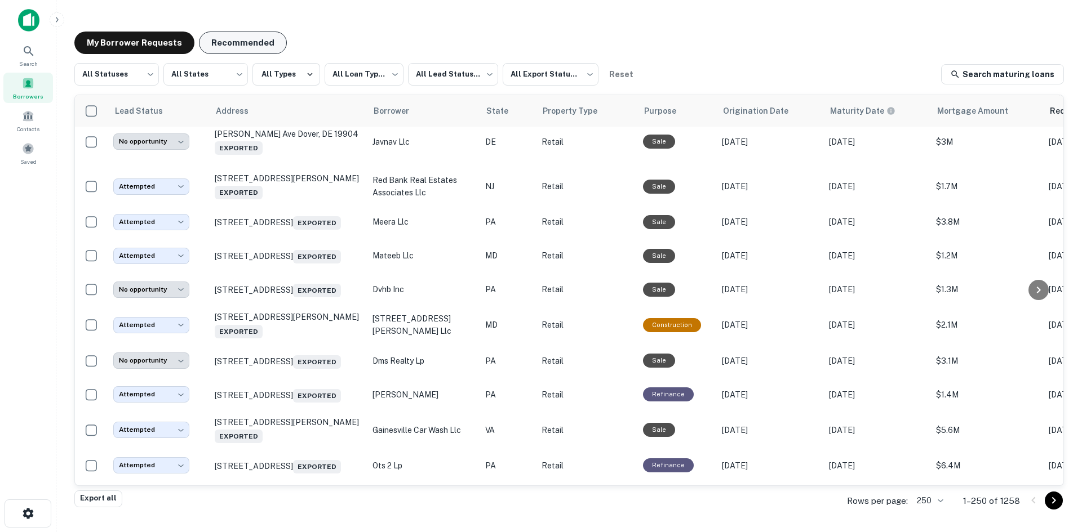
click at [255, 35] on button "Recommended" at bounding box center [243, 43] width 88 height 23
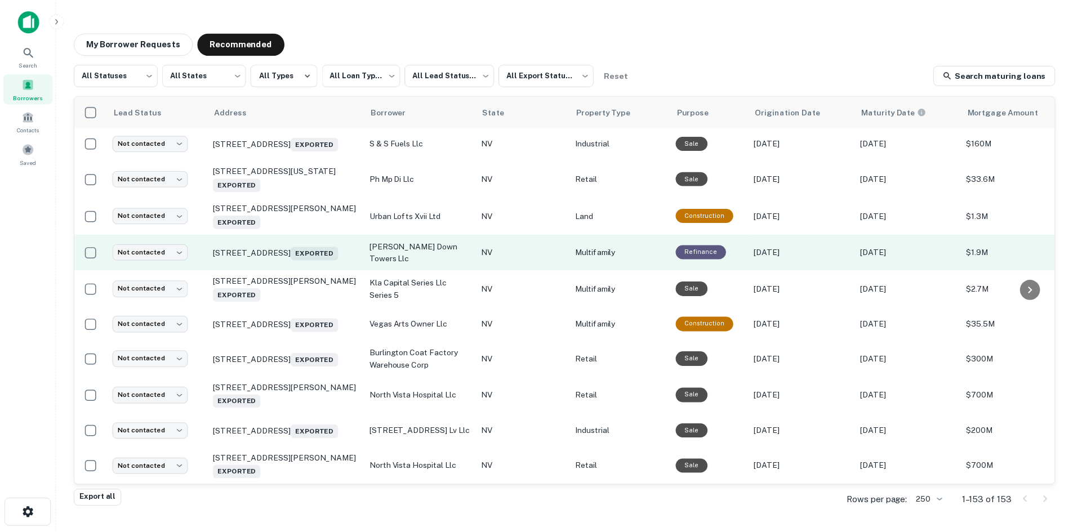
scroll to position [5376, 0]
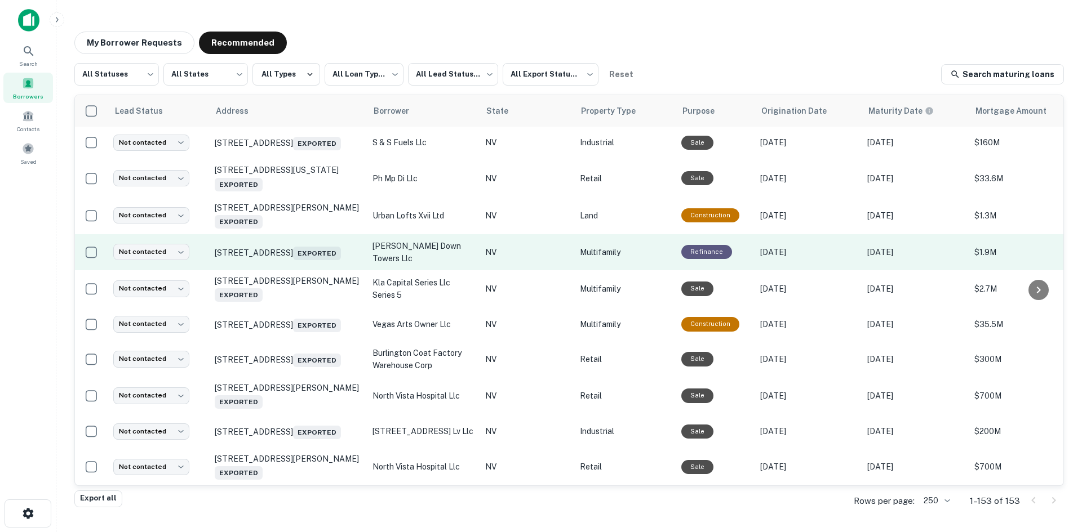
click at [327, 229] on p "2003 Lewis Ave Las Vegas, NV 89101 Exported" at bounding box center [288, 216] width 146 height 26
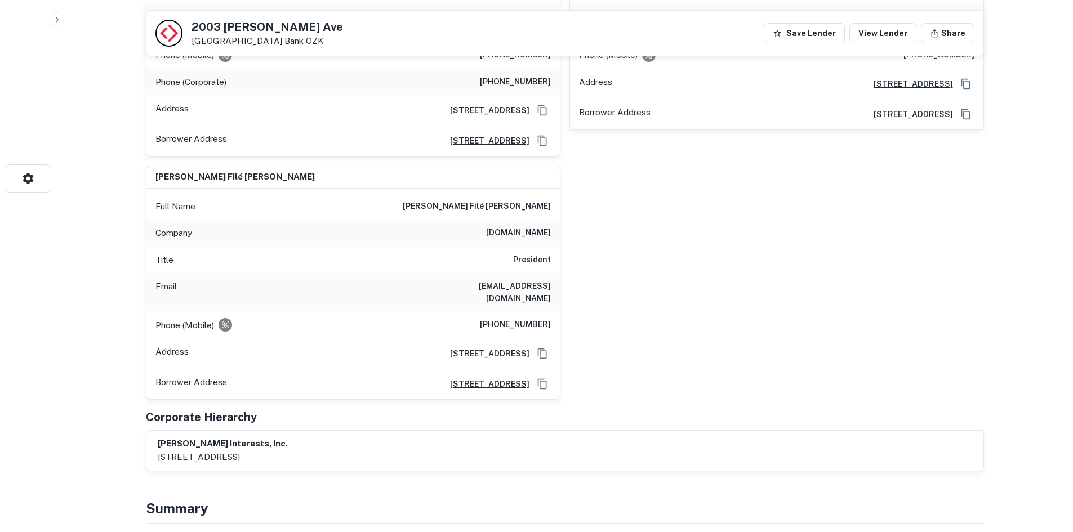
scroll to position [732, 0]
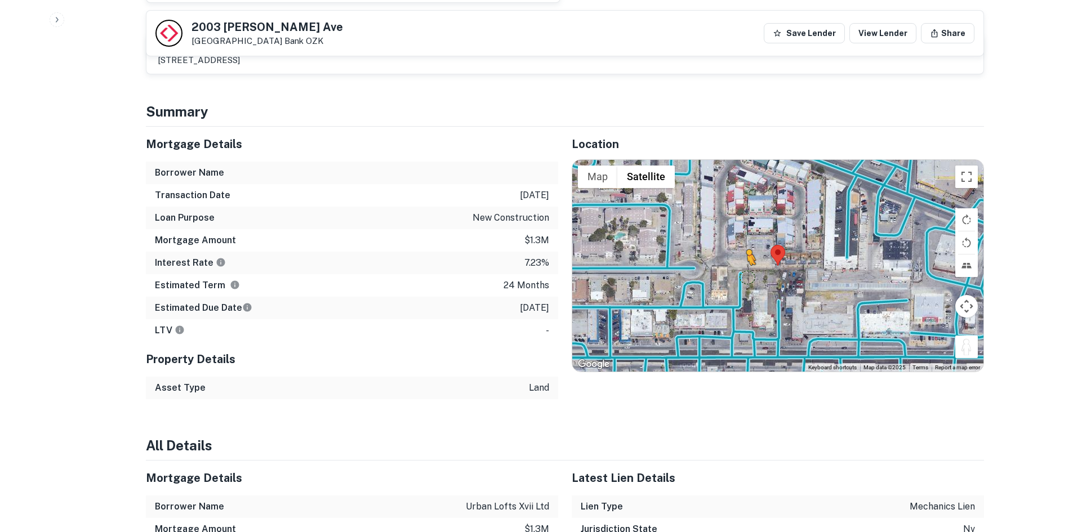
drag, startPoint x: 966, startPoint y: 322, endPoint x: 739, endPoint y: 252, distance: 237.2
click at [739, 252] on div "To activate drag with keyboard, press Alt + Enter. Once in keyboard drag state,…" at bounding box center [777, 266] width 411 height 212
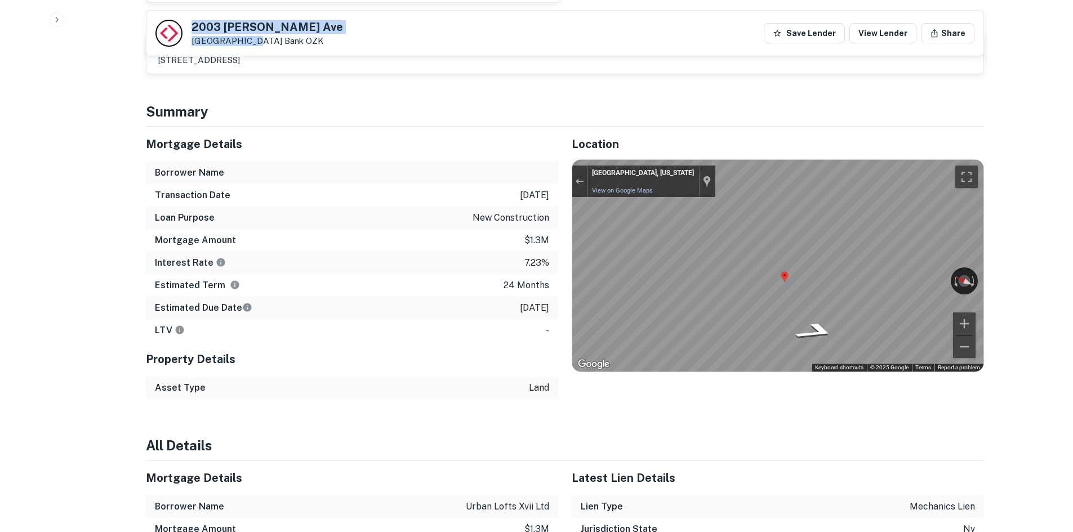
drag, startPoint x: 190, startPoint y: 23, endPoint x: 247, endPoint y: 42, distance: 59.5
click at [247, 42] on div "2003 Lewis Ave Las Vegas, NV 89101 Bank OZK" at bounding box center [250, 33] width 188 height 27
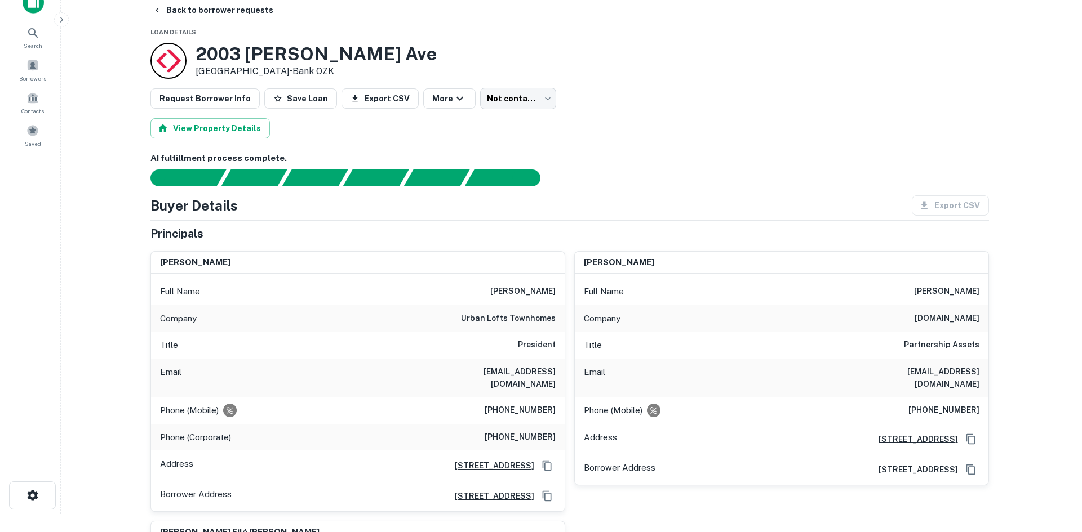
scroll to position [0, 0]
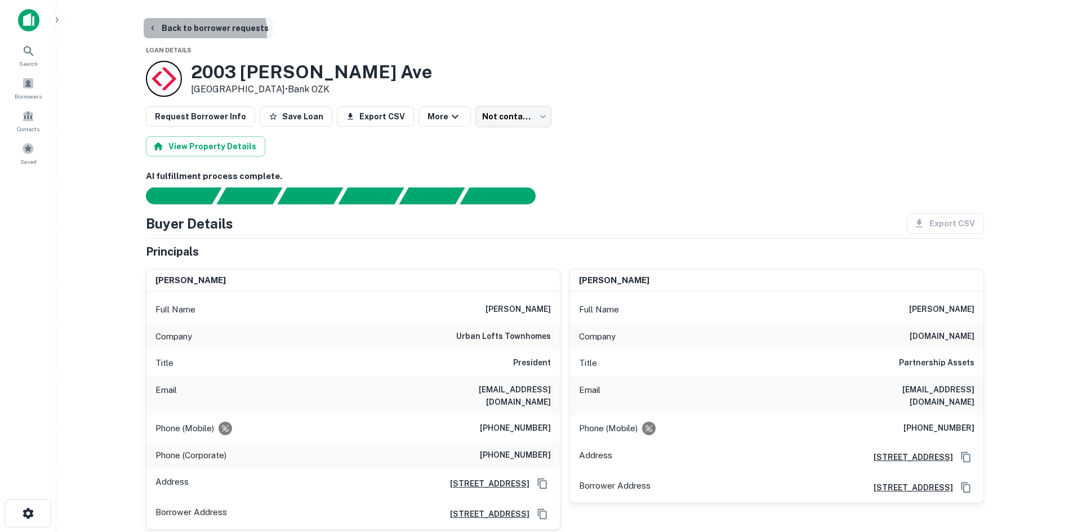
click at [200, 32] on button "Back to borrower requests" at bounding box center [209, 28] width 130 height 20
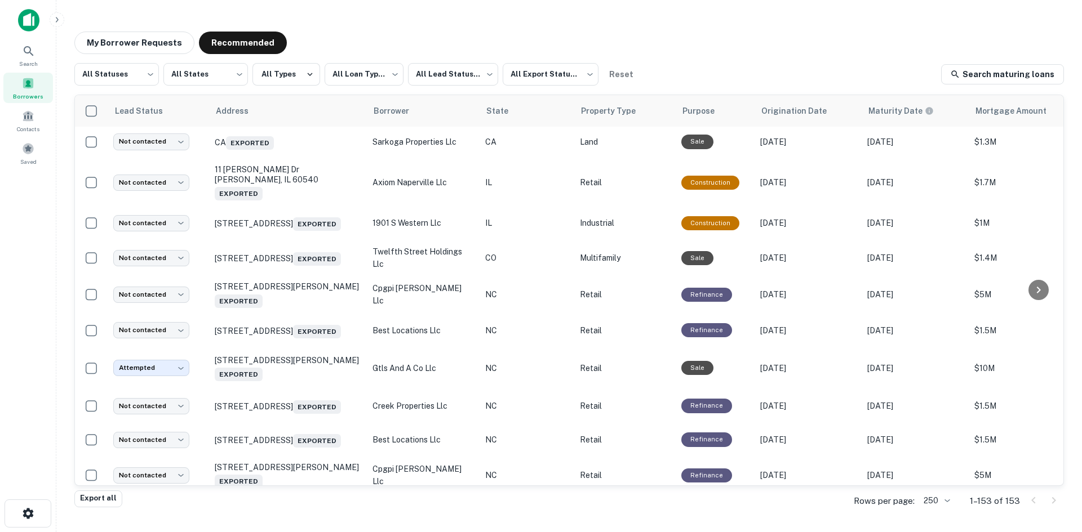
scroll to position [2918, 0]
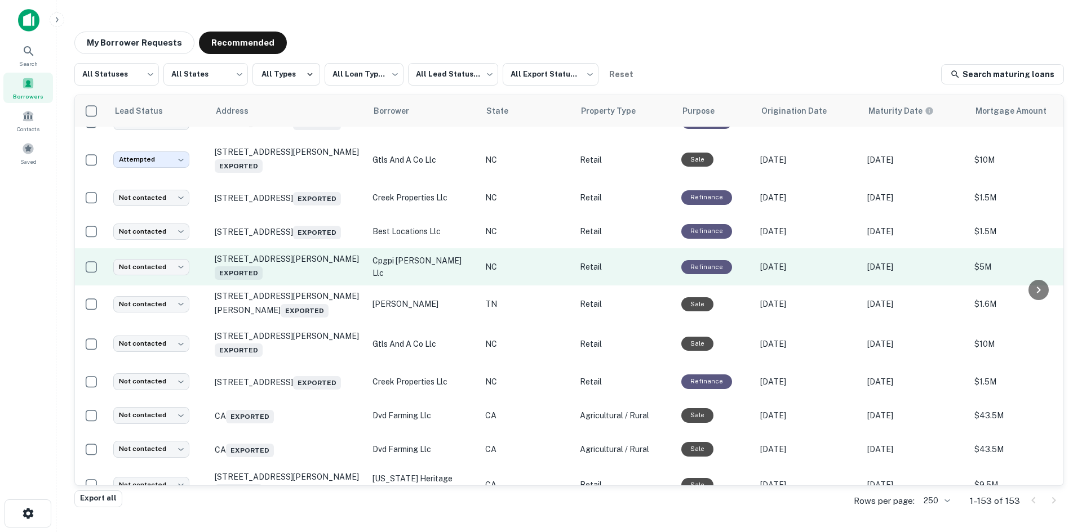
click at [273, 286] on td "14520 John Rex Blvd Raleigh, NC 27614 Exported" at bounding box center [288, 266] width 158 height 37
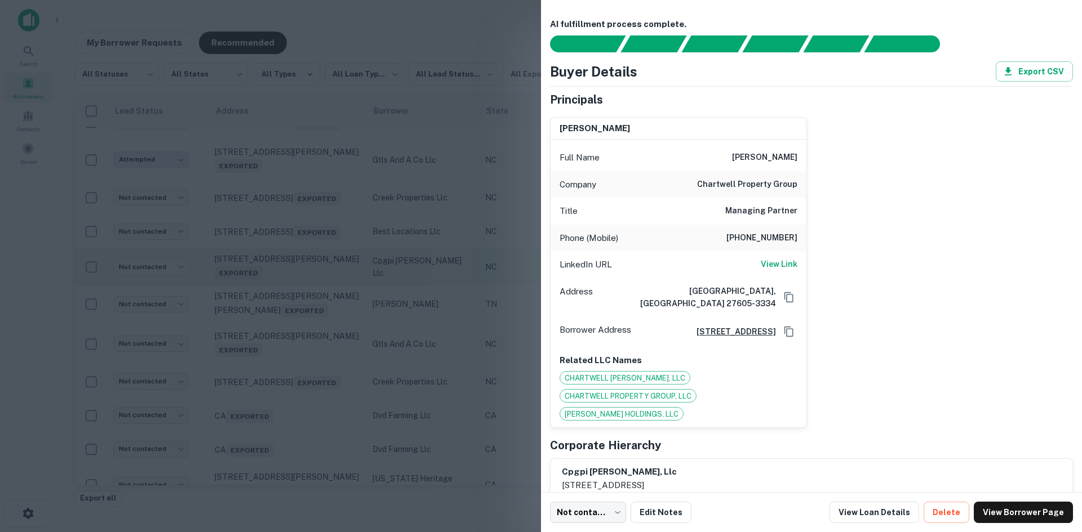
click at [273, 428] on div at bounding box center [541, 266] width 1082 height 532
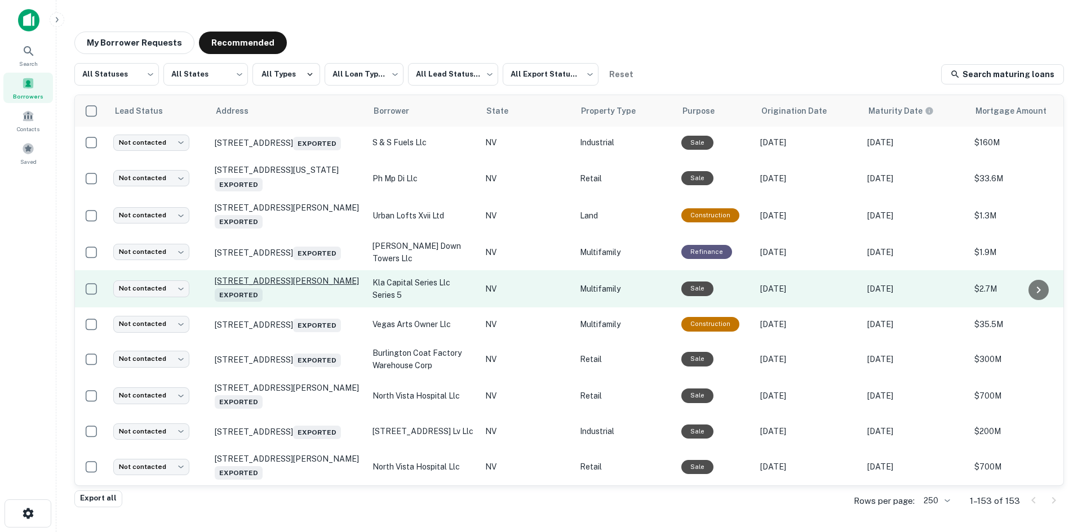
scroll to position [5433, 0]
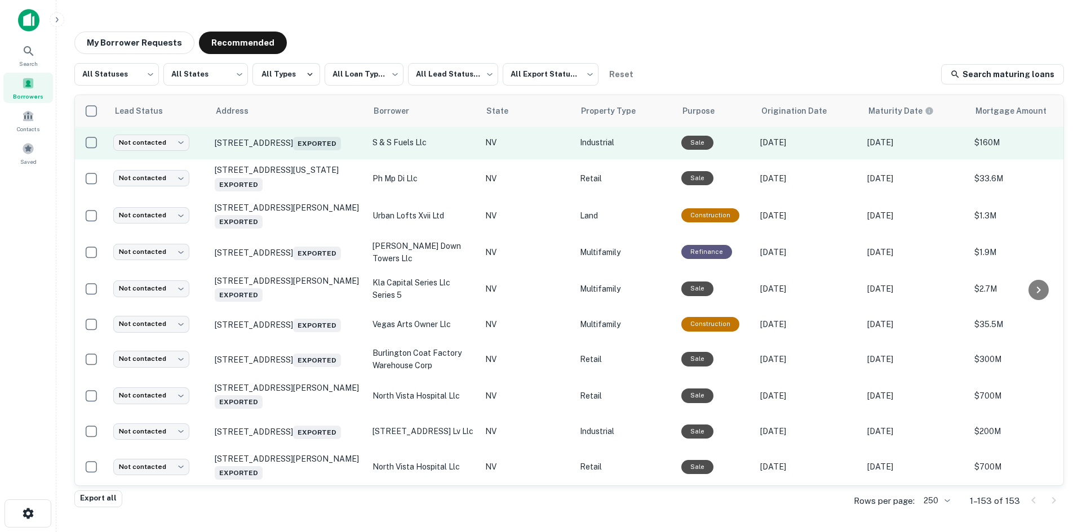
click at [314, 159] on td "2914 W Cheyenne Ave North Las Vegas, NV 89032 Exported" at bounding box center [288, 143] width 158 height 34
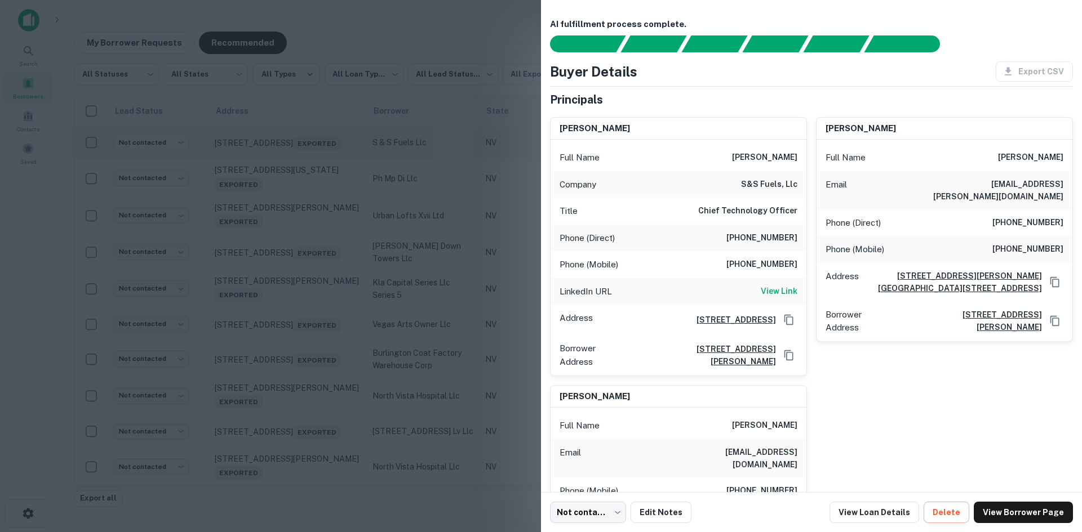
click at [314, 252] on div at bounding box center [541, 266] width 1082 height 532
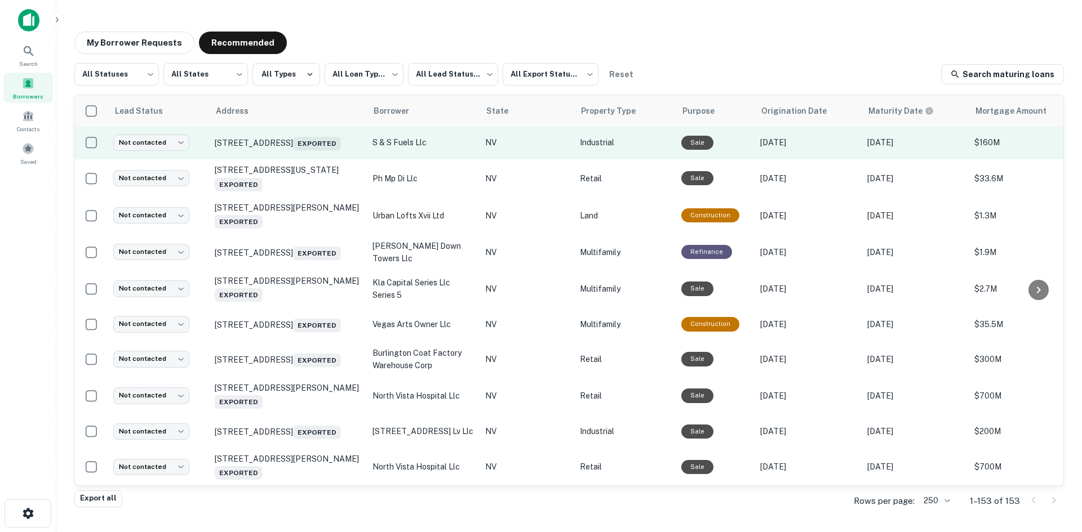
scroll to position [5376, 0]
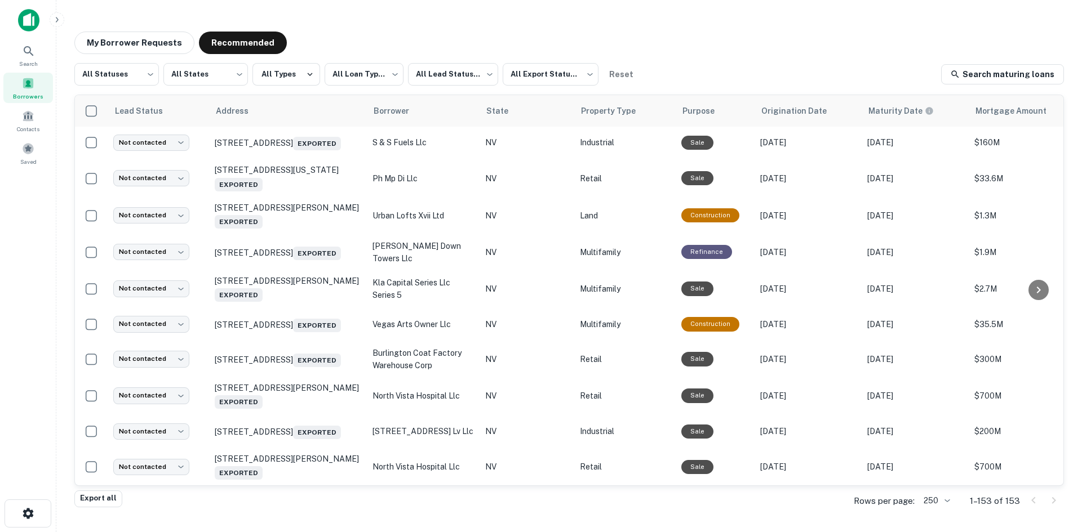
click at [304, 92] on td "Unassigned Situs Las Vegas, NV 89109 Exported" at bounding box center [288, 73] width 158 height 37
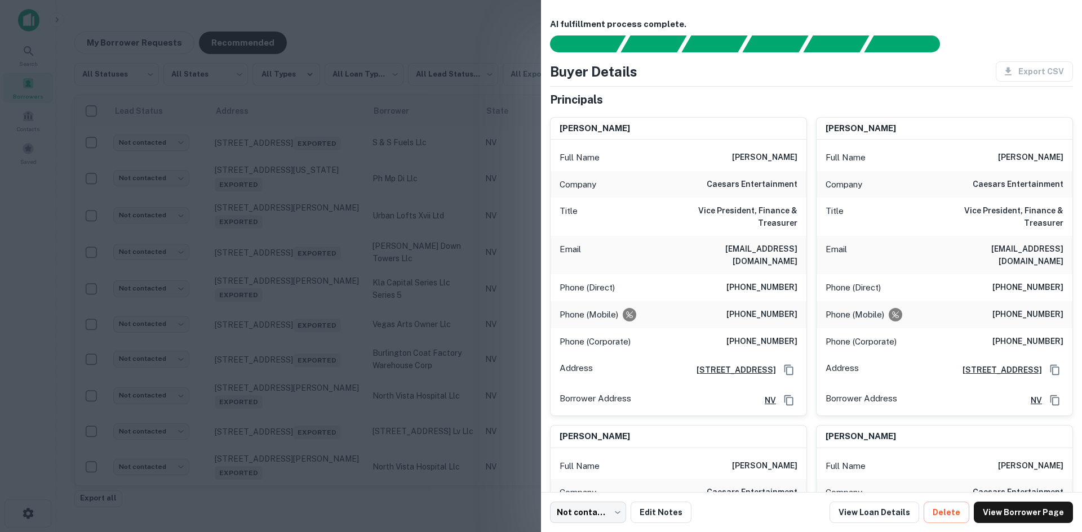
click at [292, 230] on div at bounding box center [541, 266] width 1082 height 532
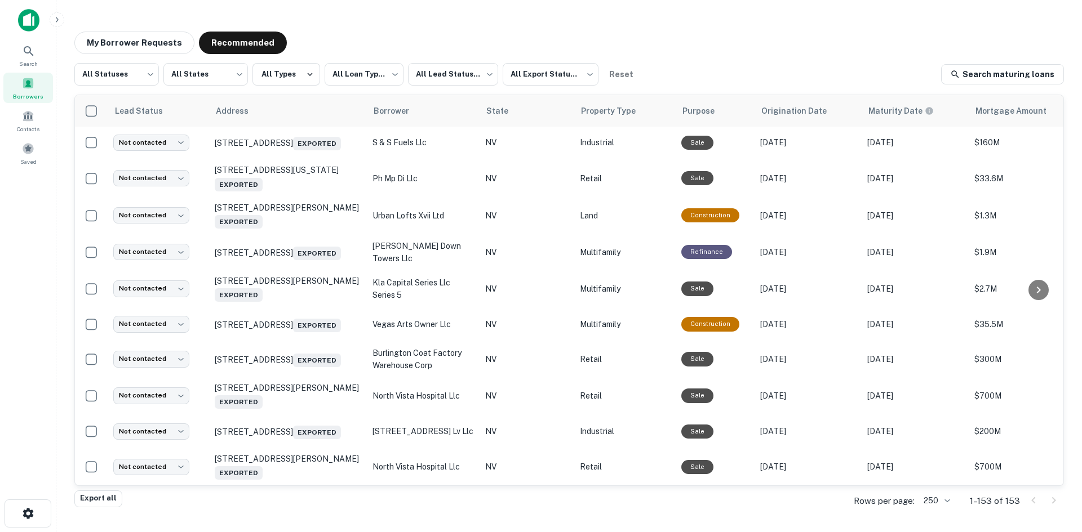
scroll to position [5264, 0]
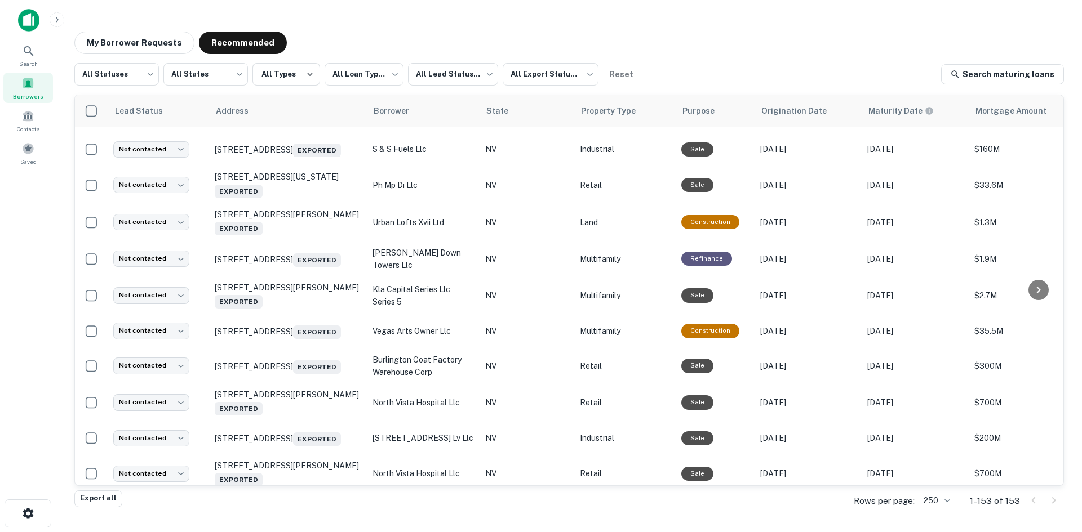
click at [306, 61] on td "3200 S Maryland Pkwy Las Vegas, NV 89109 Exported" at bounding box center [288, 42] width 158 height 37
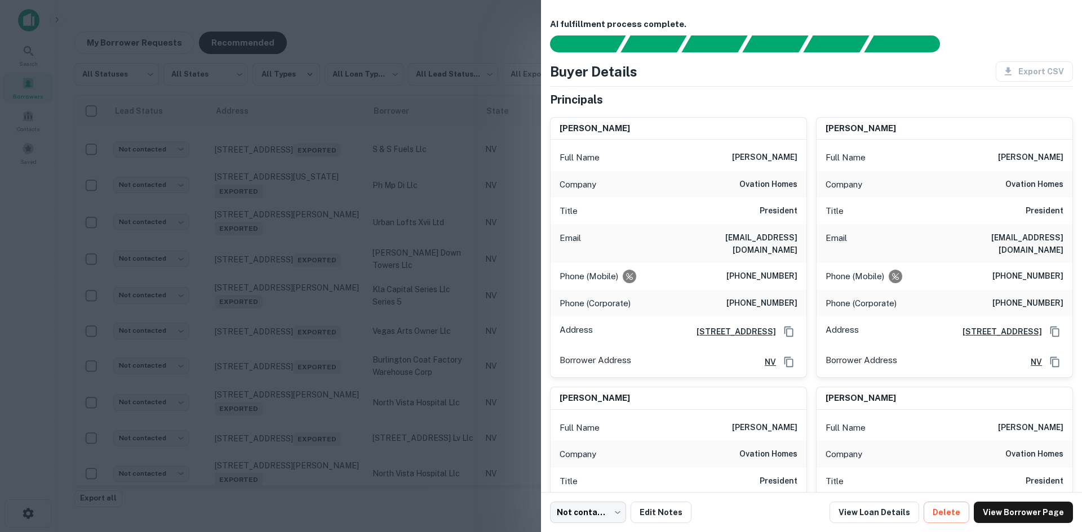
click at [306, 308] on div at bounding box center [541, 266] width 1082 height 532
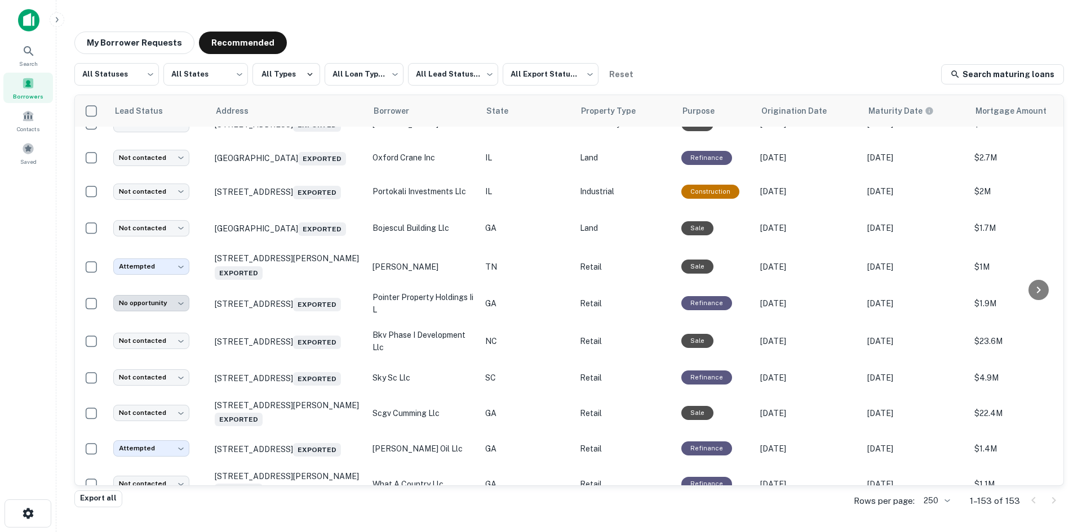
scroll to position [3517, 0]
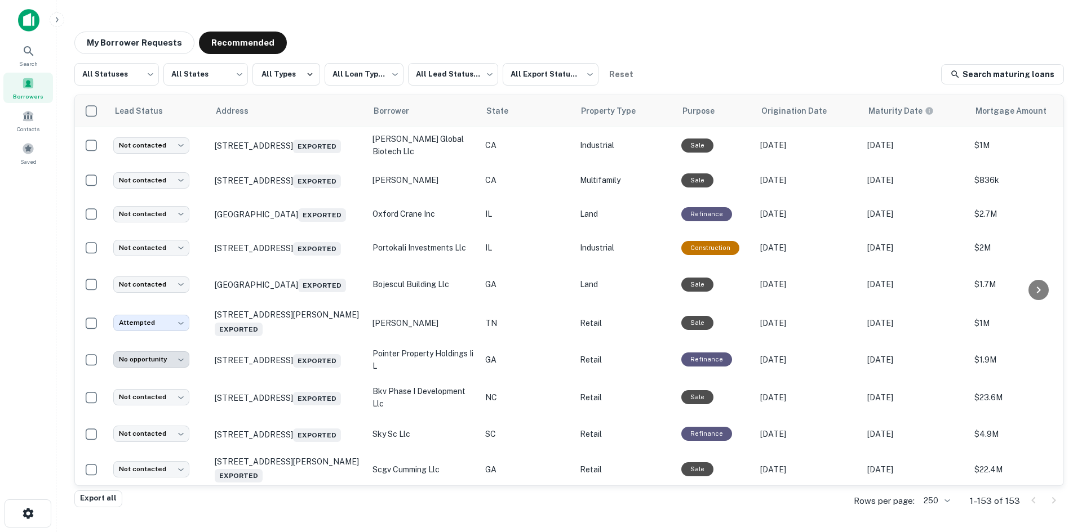
click at [308, 127] on td "1601-1695 Marsh Ave Fort Myers, FL 33905 Exported" at bounding box center [288, 103] width 158 height 48
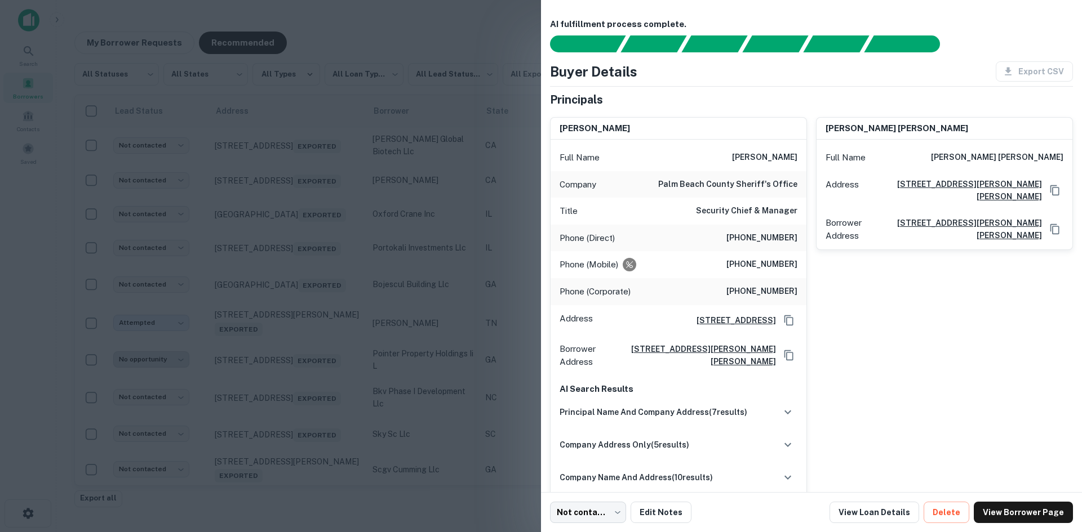
click at [308, 288] on div at bounding box center [541, 266] width 1082 height 532
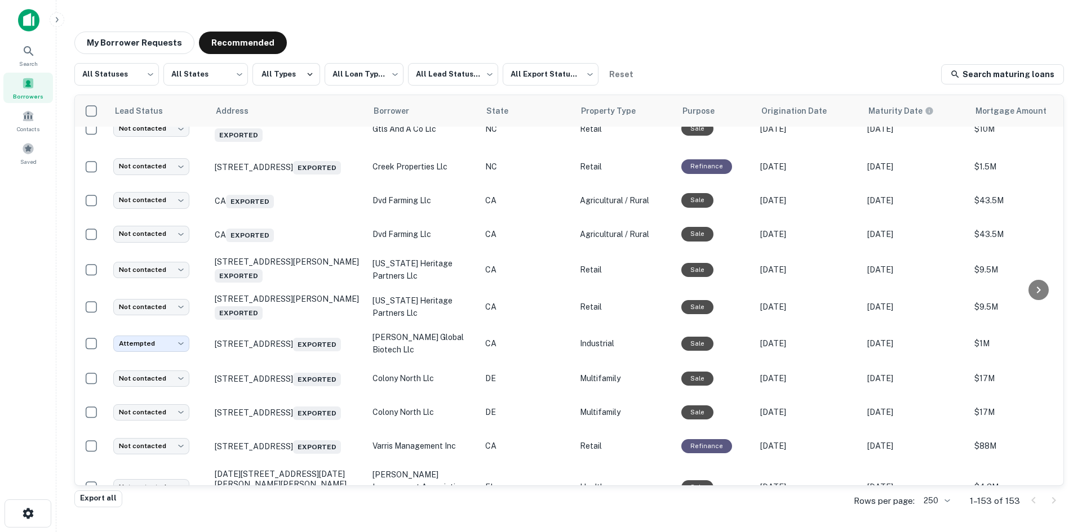
scroll to position [2954, 0]
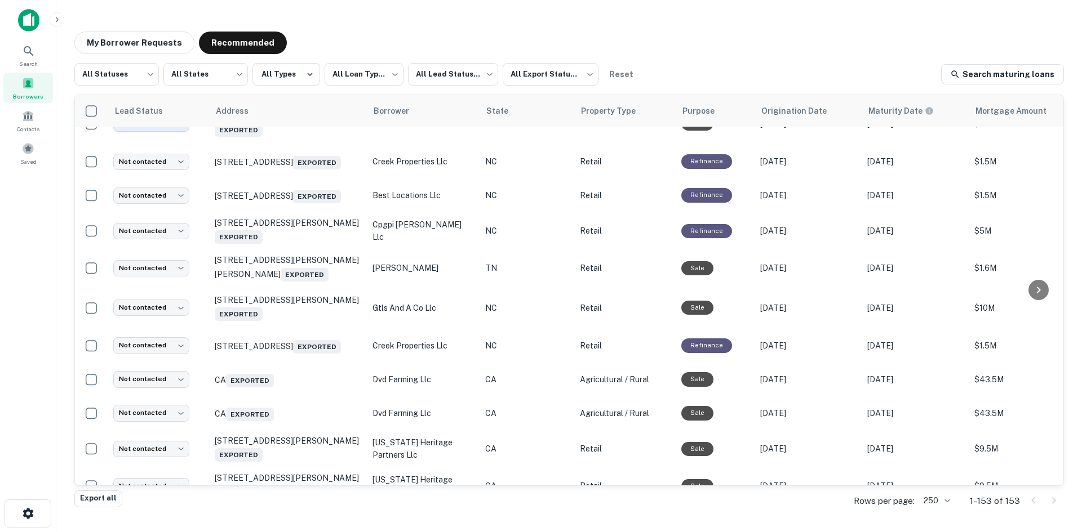
click at [305, 69] on td "14520 John Rex Blvd Raleigh, NC 27614 Exported" at bounding box center [288, 50] width 158 height 37
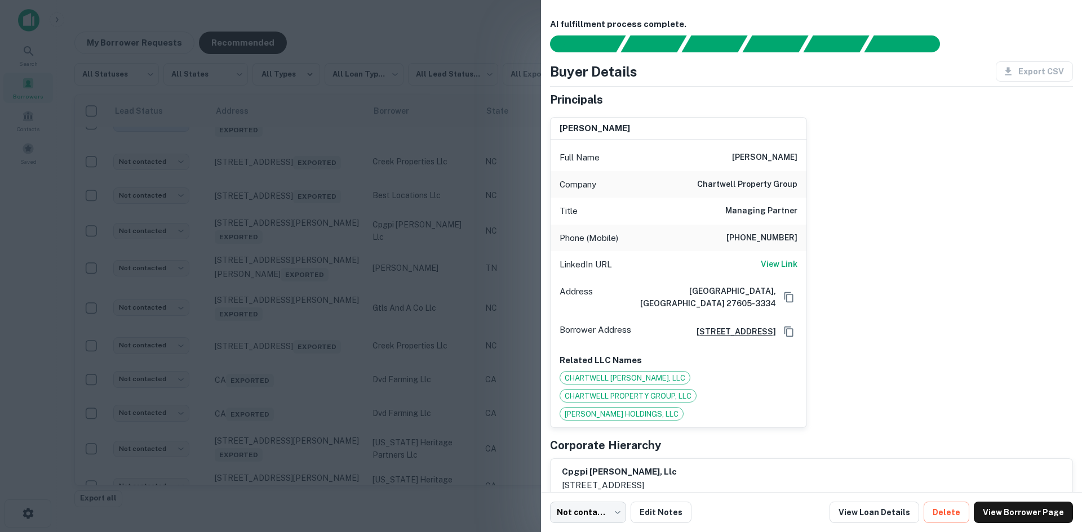
click at [305, 194] on div at bounding box center [541, 266] width 1082 height 532
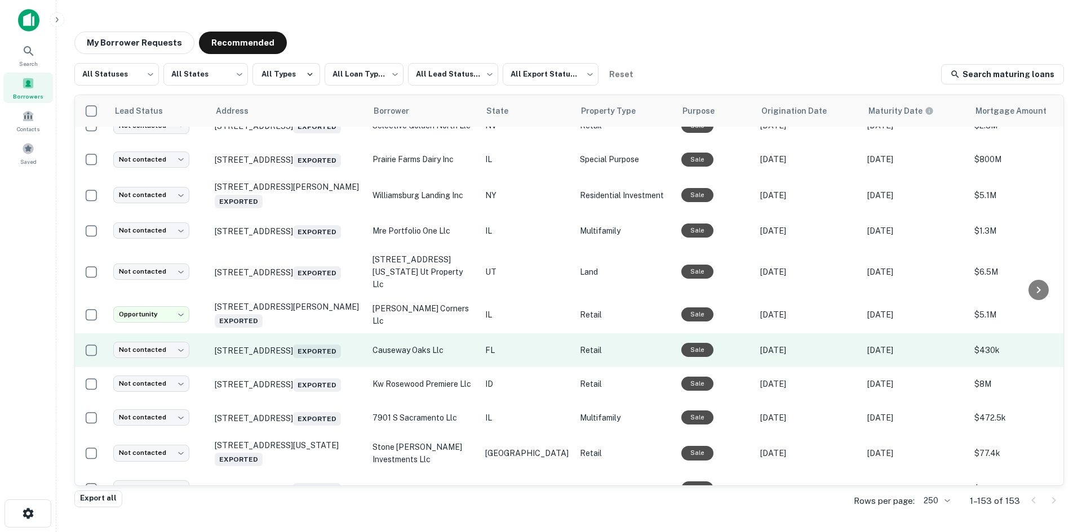
scroll to position [2277, 0]
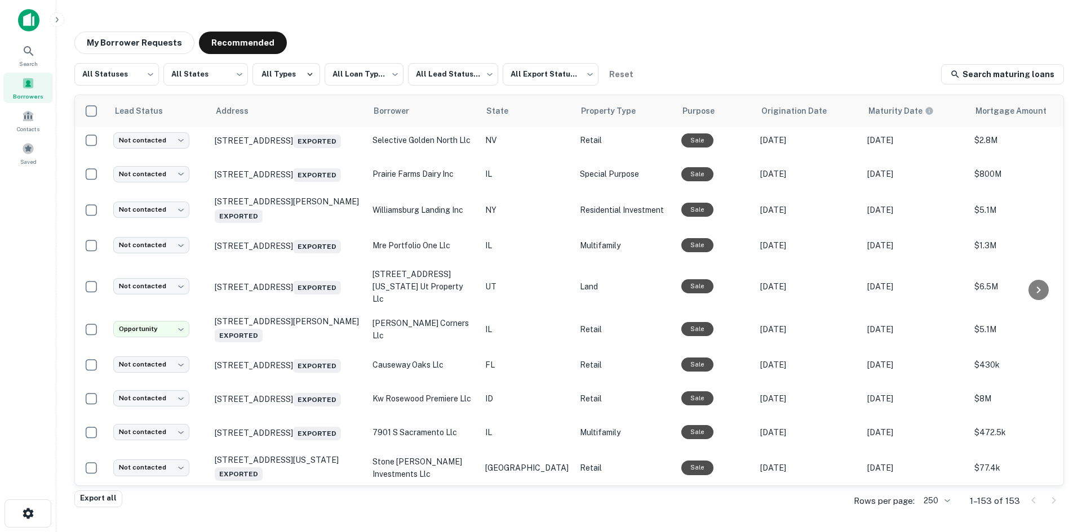
click at [313, 123] on td "6123 Crater Lake Hwy Central Point, OR 97502 Exported" at bounding box center [288, 107] width 158 height 34
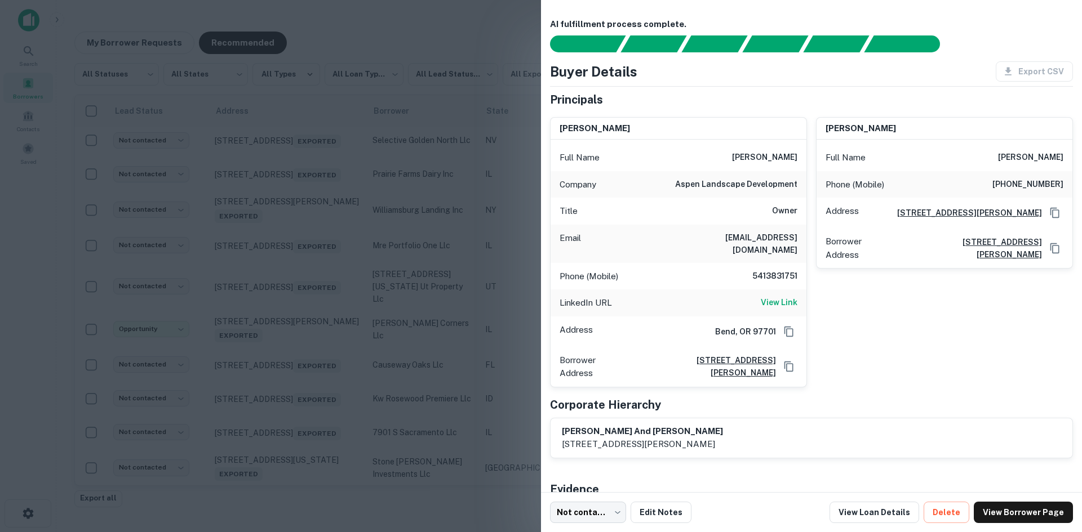
click at [306, 227] on div at bounding box center [541, 266] width 1082 height 532
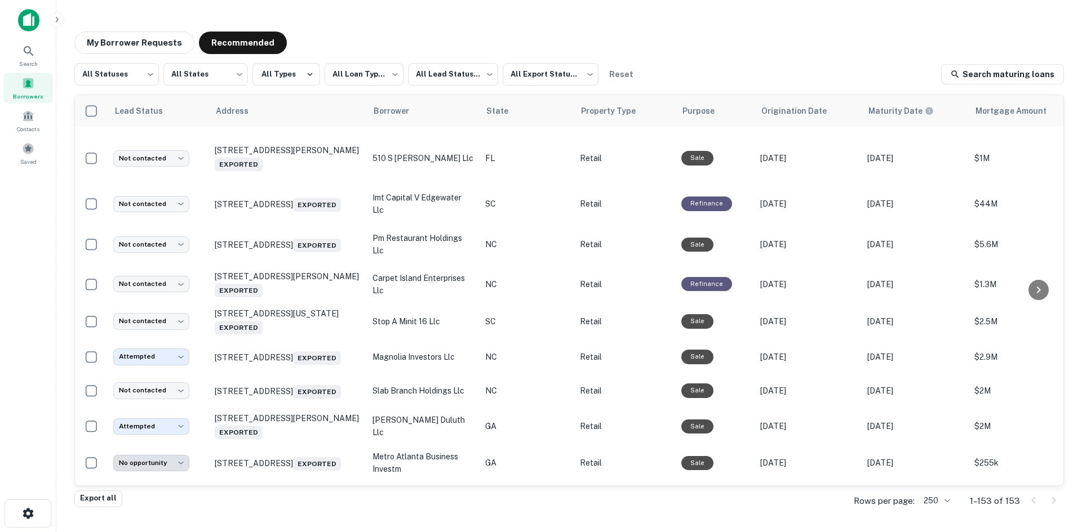
scroll to position [1770, 0]
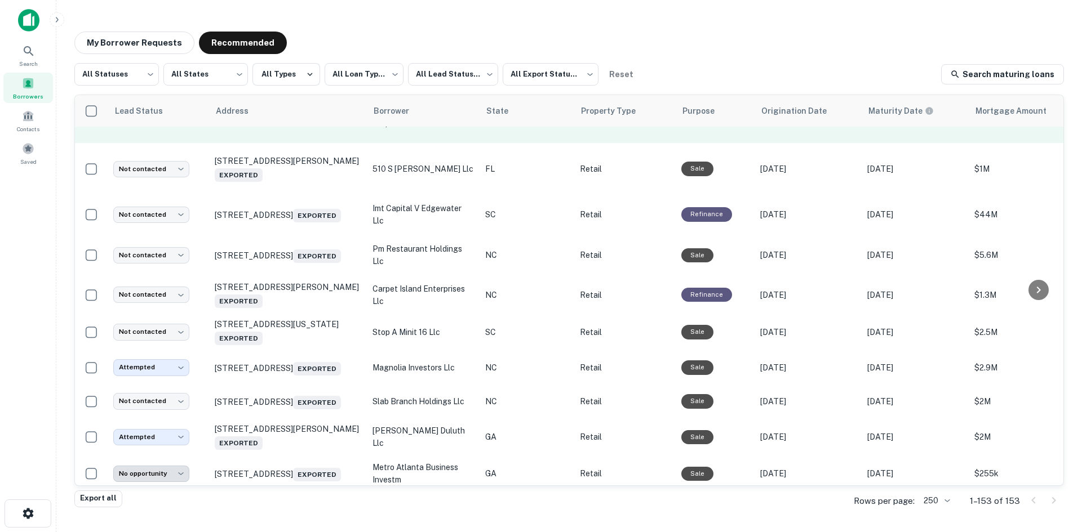
click at [295, 143] on td "1501 Salem Rd Cookeville, TN 38506 Exported" at bounding box center [288, 117] width 158 height 52
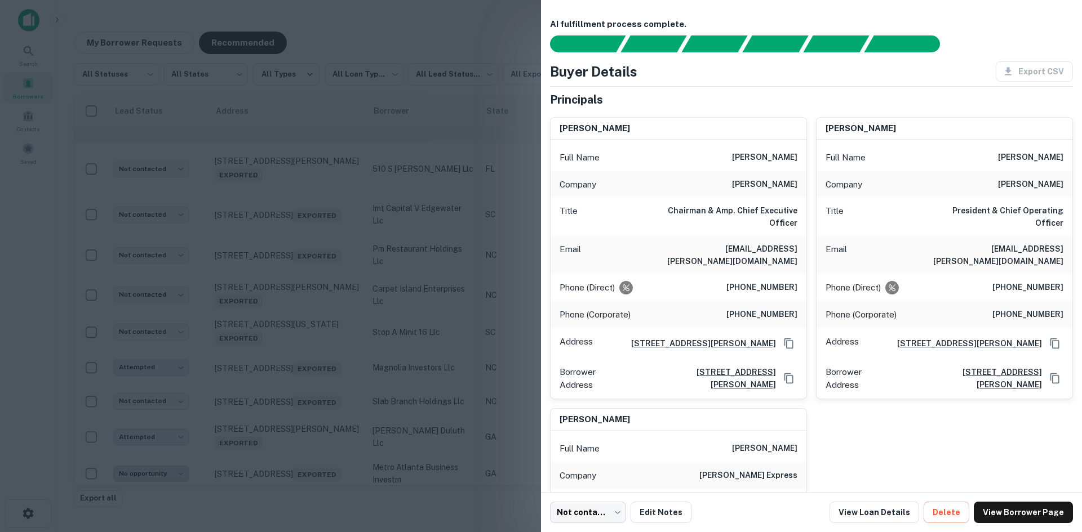
click at [295, 231] on div at bounding box center [541, 266] width 1082 height 532
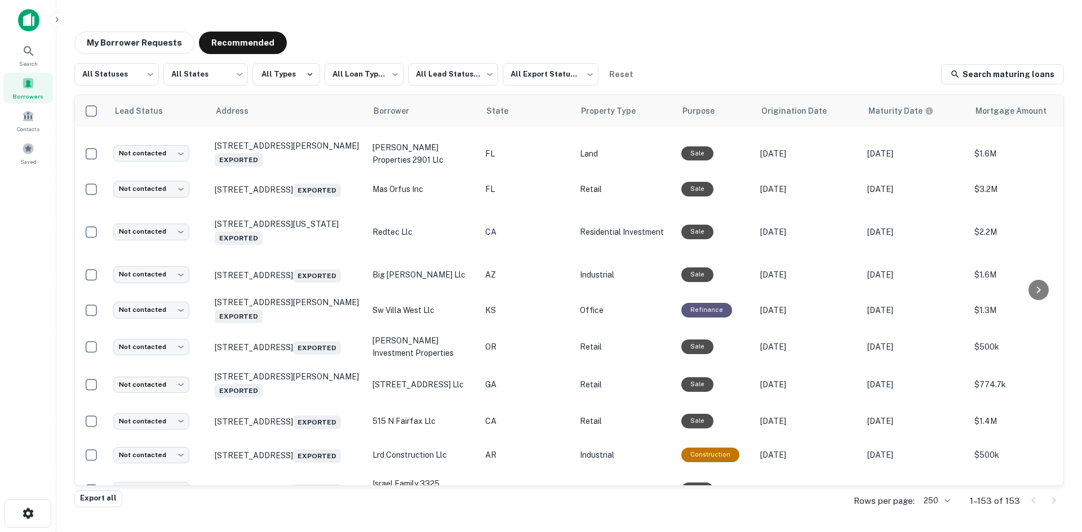
scroll to position [1207, 0]
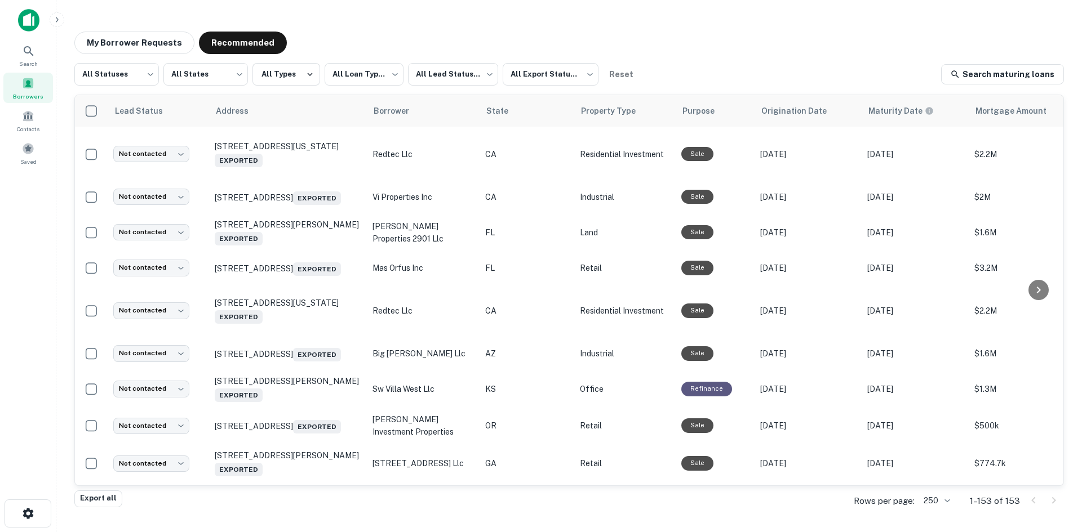
drag, startPoint x: 126, startPoint y: 39, endPoint x: 120, endPoint y: 56, distance: 18.0
click at [126, 39] on button "My Borrower Requests" at bounding box center [134, 43] width 120 height 23
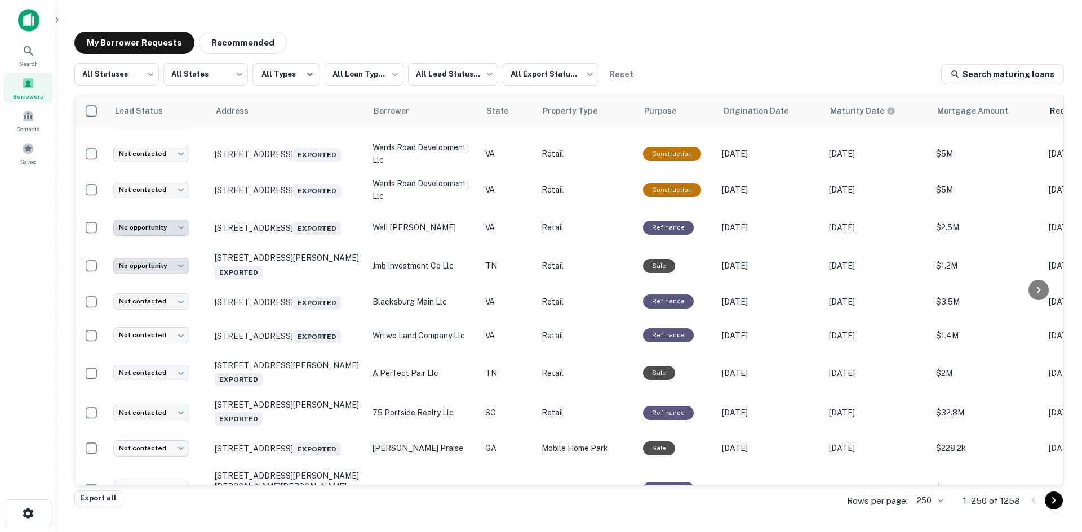
scroll to position [1207, 0]
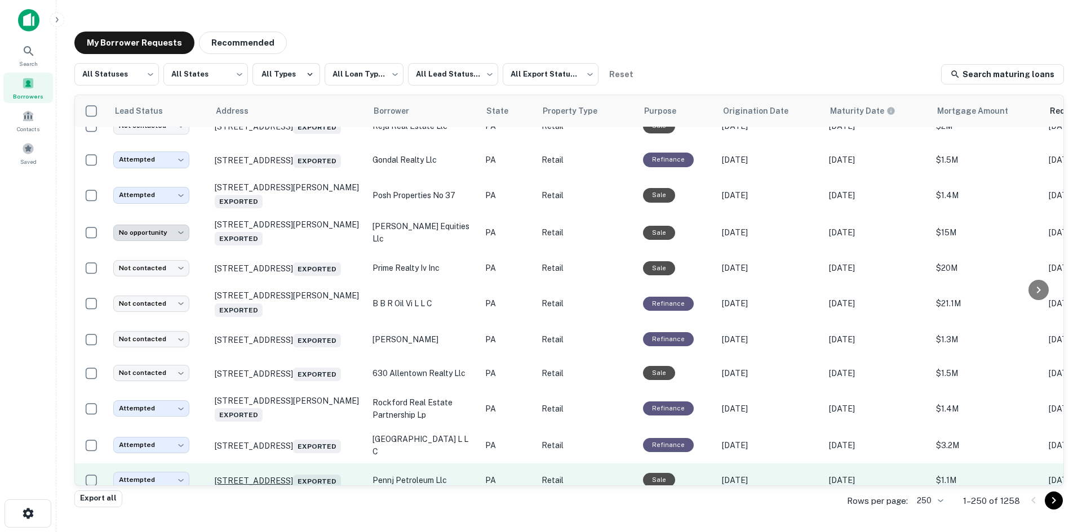
scroll to position [1489, 0]
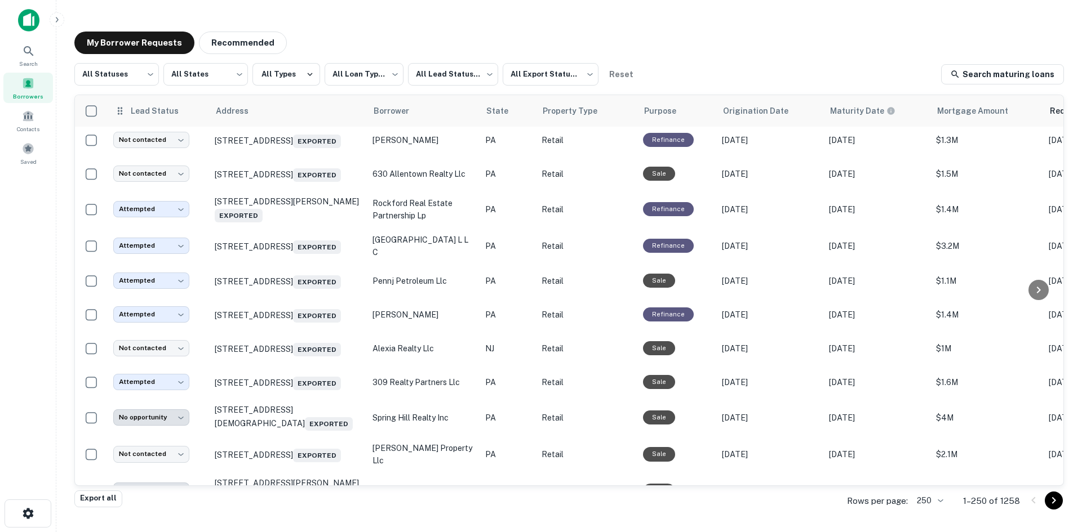
click at [22, 60] on span "Search" at bounding box center [28, 63] width 19 height 9
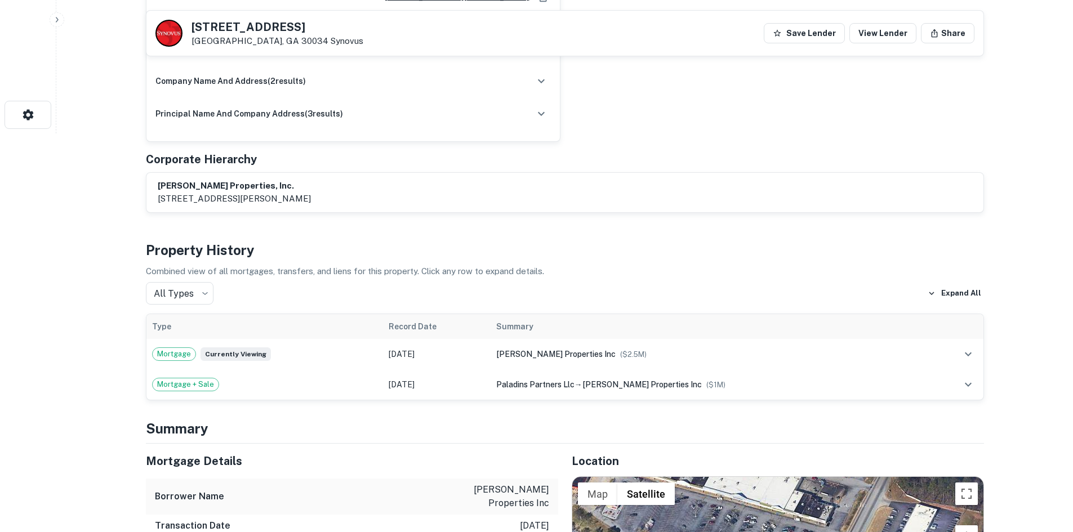
scroll to position [620, 0]
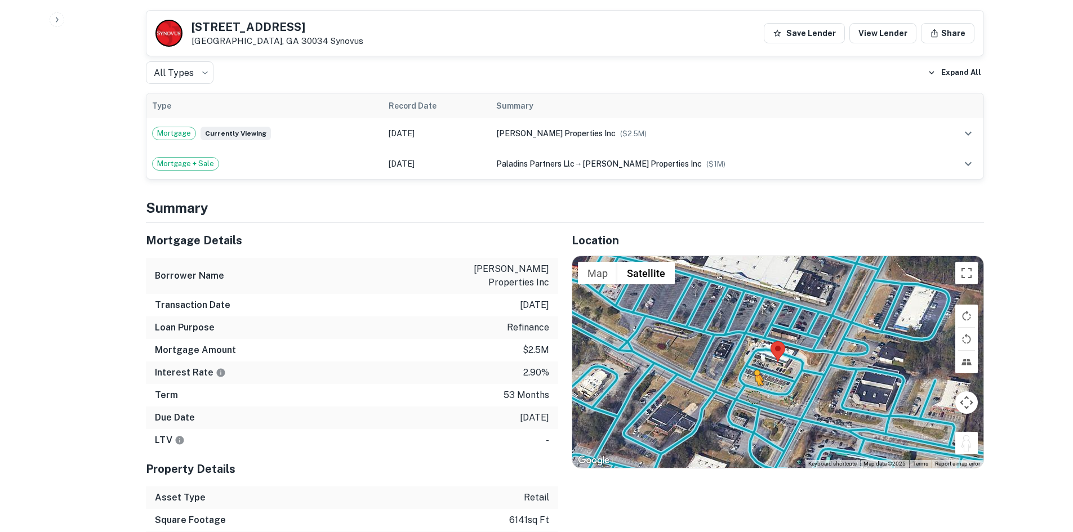
drag, startPoint x: 965, startPoint y: 426, endPoint x: 749, endPoint y: 386, distance: 218.9
click at [749, 386] on div "To activate drag with keyboard, press Alt + Enter. Once in keyboard drag state,…" at bounding box center [777, 362] width 411 height 212
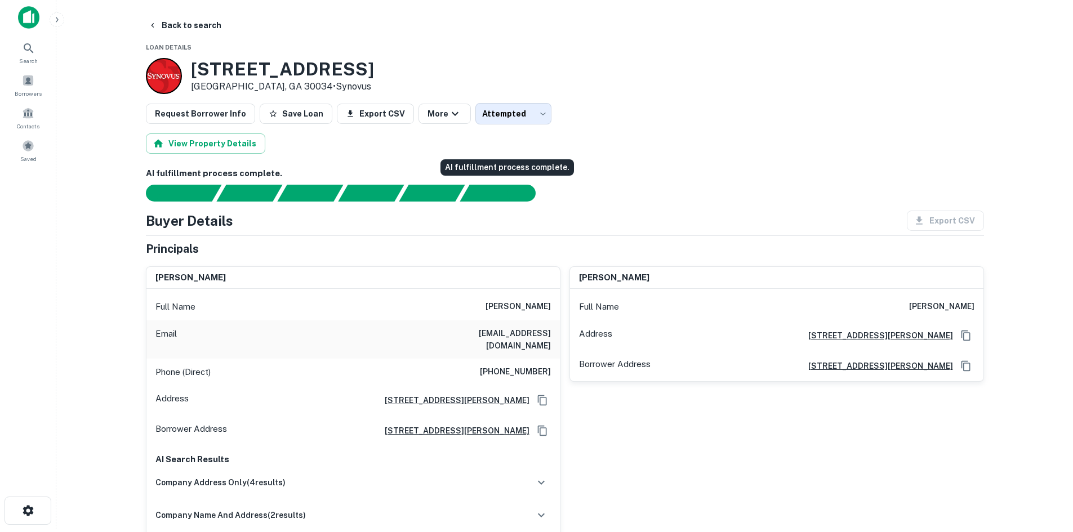
scroll to position [0, 0]
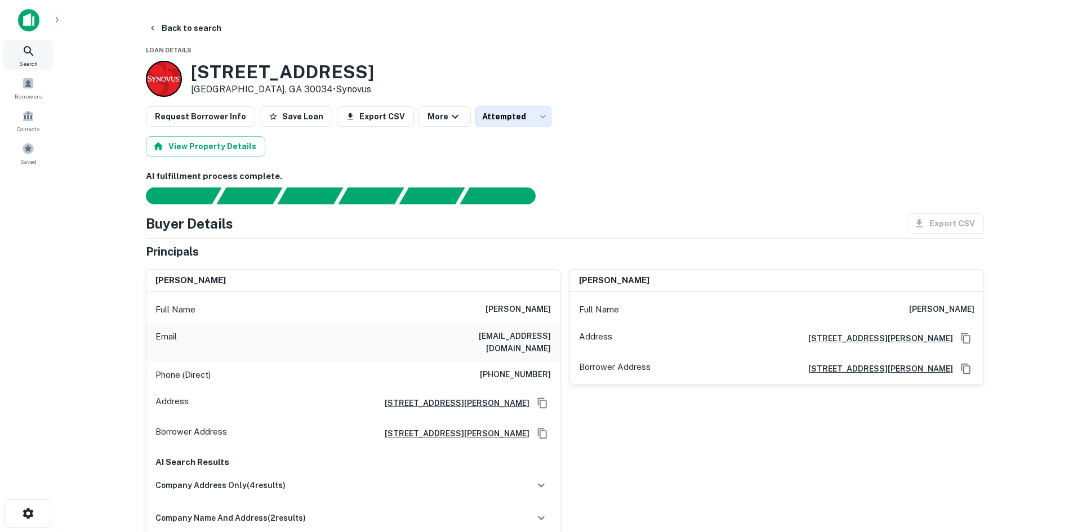
click at [35, 54] on div "Search" at bounding box center [28, 55] width 50 height 30
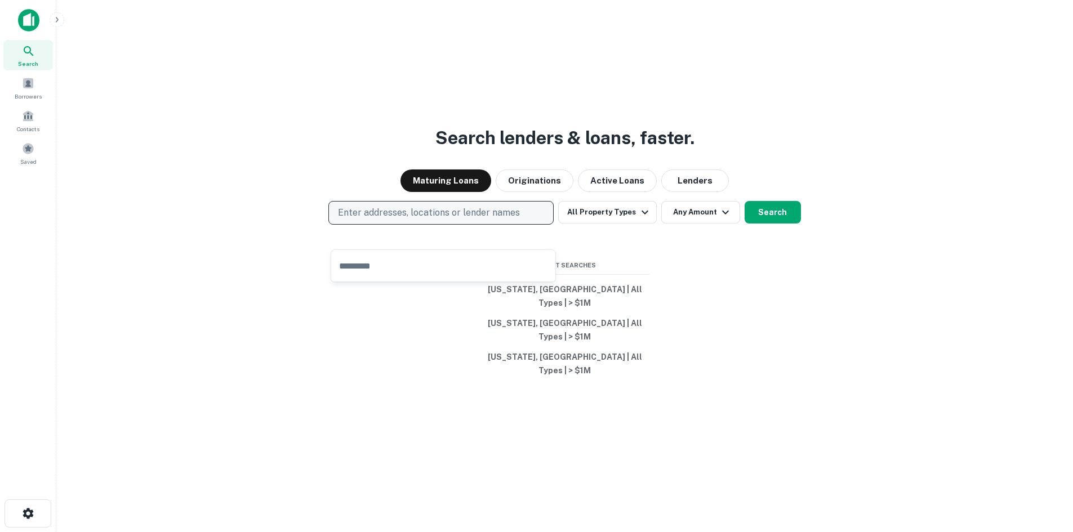
type input "**********"
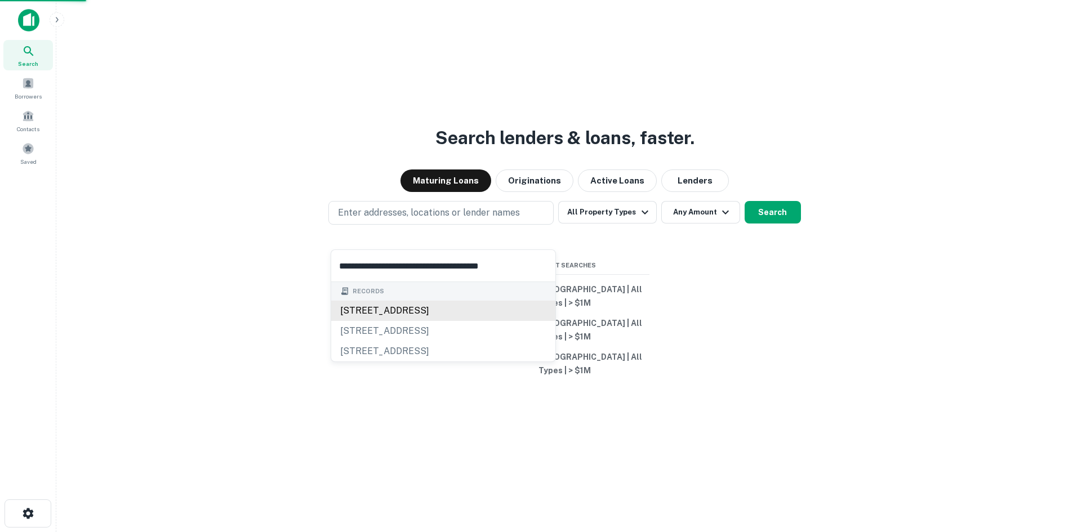
click at [470, 306] on div "[STREET_ADDRESS]" at bounding box center [443, 311] width 224 height 20
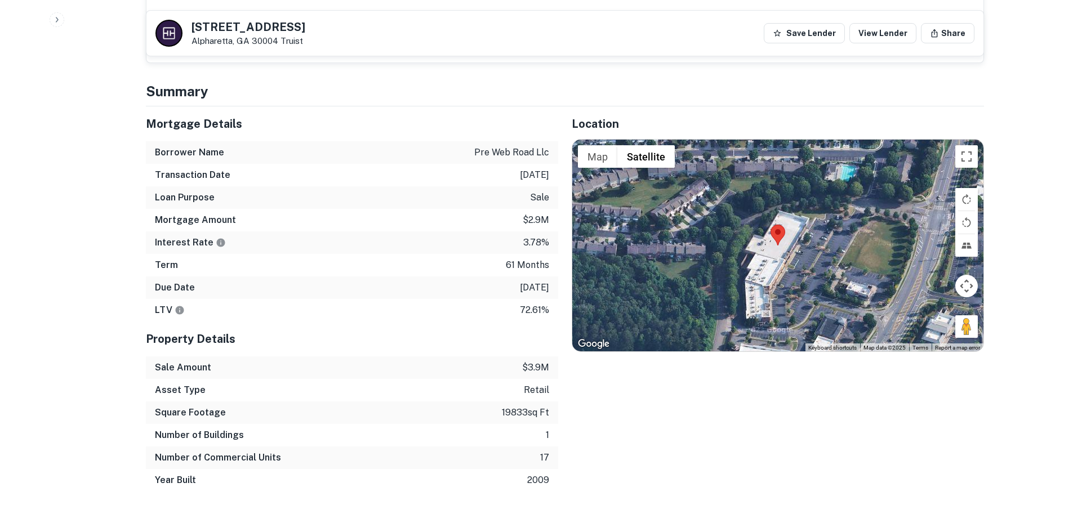
scroll to position [902, 0]
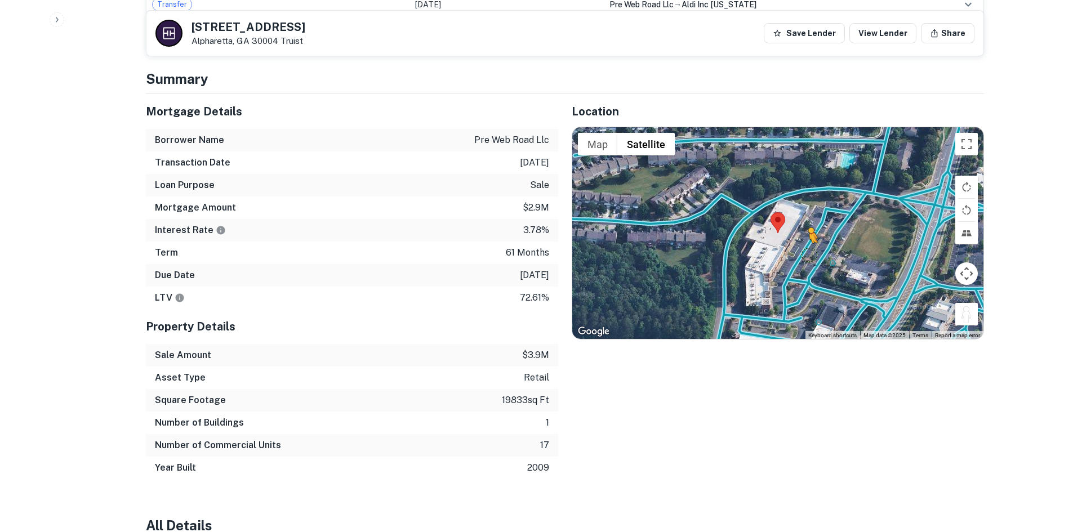
drag, startPoint x: 961, startPoint y: 303, endPoint x: 809, endPoint y: 243, distance: 163.4
click at [809, 243] on div "To activate drag with keyboard, press Alt + Enter. Once in keyboard drag state,…" at bounding box center [777, 233] width 411 height 212
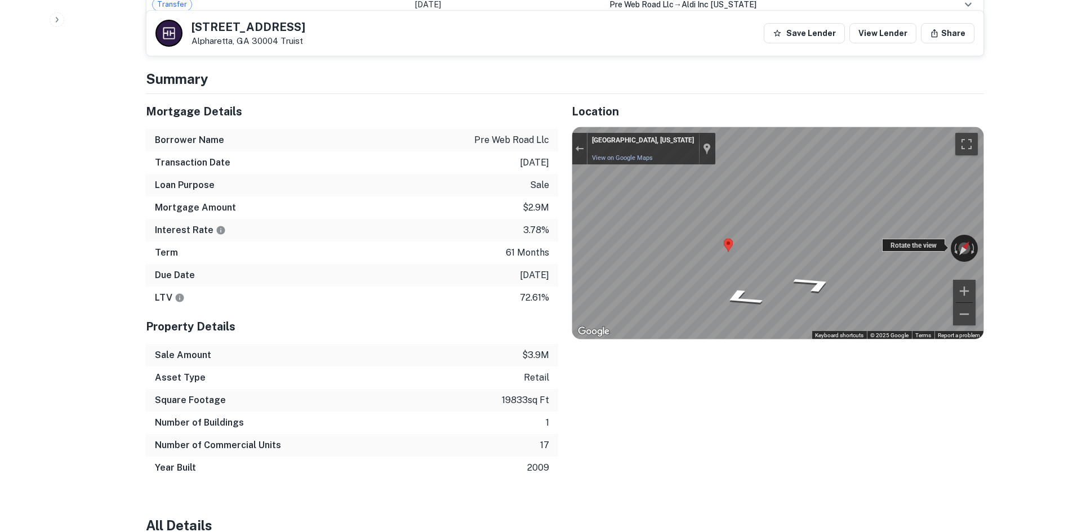
click at [905, 234] on div "← Move left → Move right ↑ Move up ↓ Move down + Zoom in - Zoom out [PERSON_NAM…" at bounding box center [777, 233] width 411 height 212
drag, startPoint x: 516, startPoint y: 345, endPoint x: 476, endPoint y: 367, distance: 45.9
click at [476, 367] on div "Property Details Sale Amount $3.9m Asset Type retail Square Footage 19833 sq ft…" at bounding box center [352, 394] width 412 height 170
click at [650, 384] on div "Location ← Move left → Move right ↑ Move up ↓ Move down + Zoom in - Zoom out Ho…" at bounding box center [771, 286] width 426 height 385
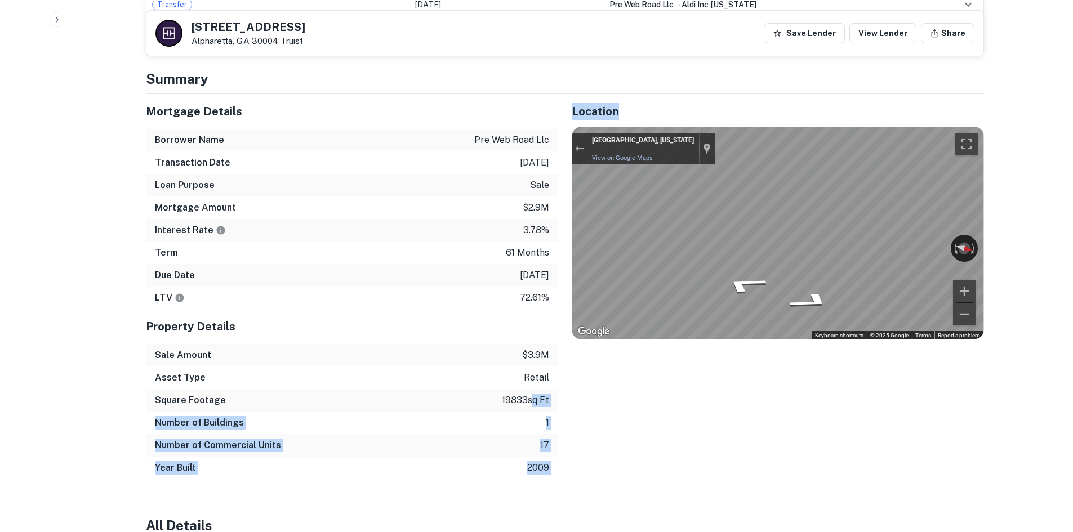
drag, startPoint x: 596, startPoint y: 407, endPoint x: 526, endPoint y: 395, distance: 70.3
click at [526, 395] on div "Mortgage Details Borrower Name pre web road llc Transaction Date [DATE] Loan Pu…" at bounding box center [558, 286] width 852 height 385
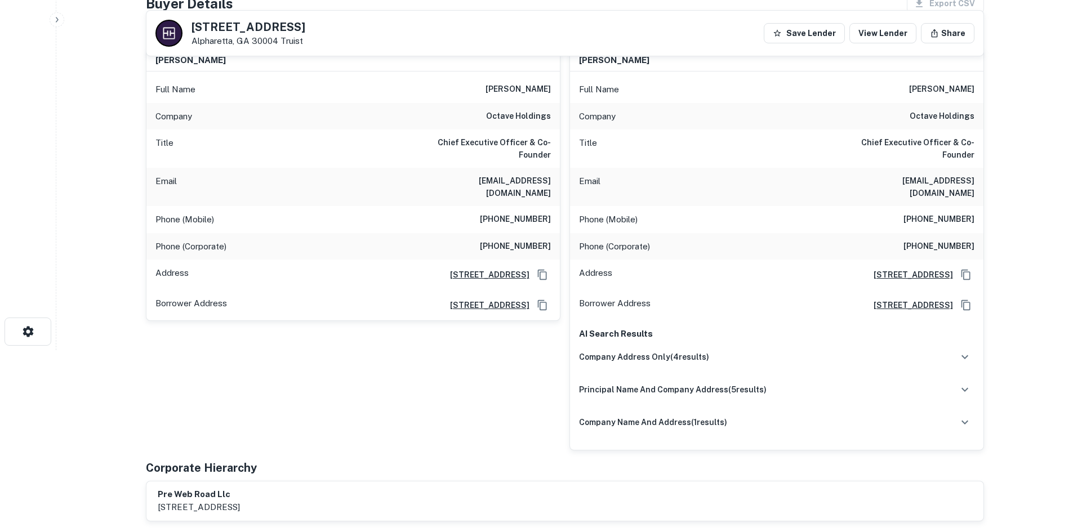
scroll to position [0, 0]
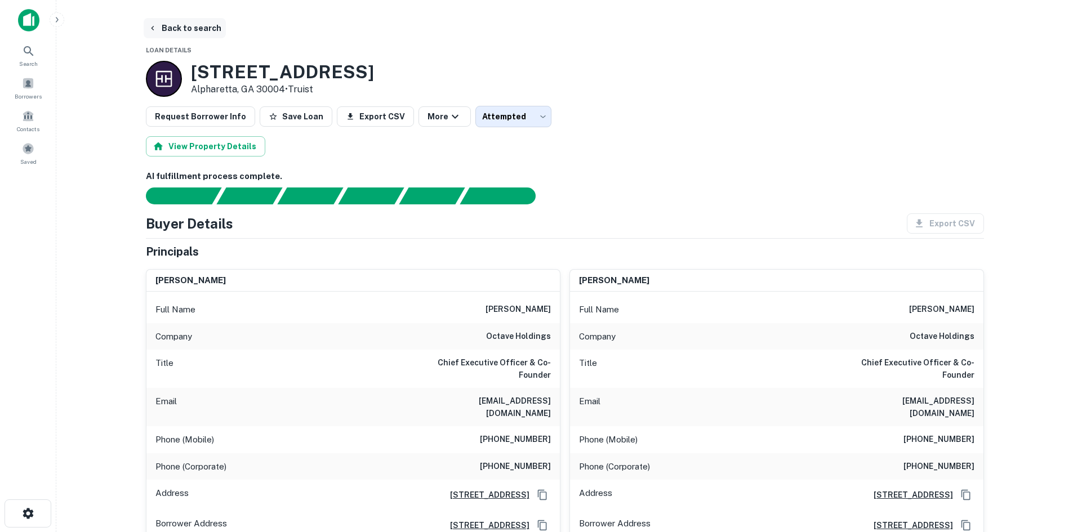
click at [189, 26] on button "Back to search" at bounding box center [185, 28] width 82 height 20
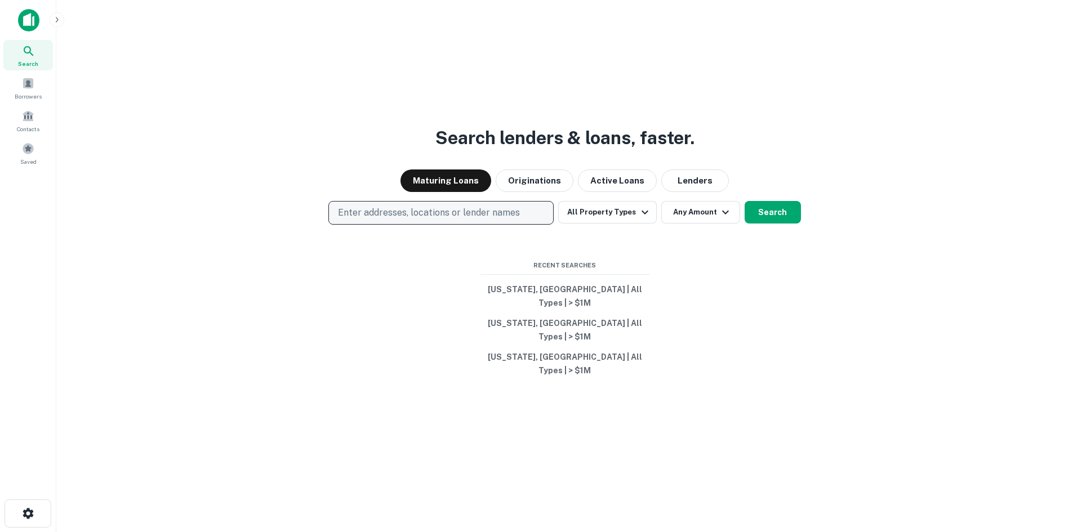
click at [528, 225] on button "Enter addresses, locations or lender names" at bounding box center [440, 213] width 225 height 24
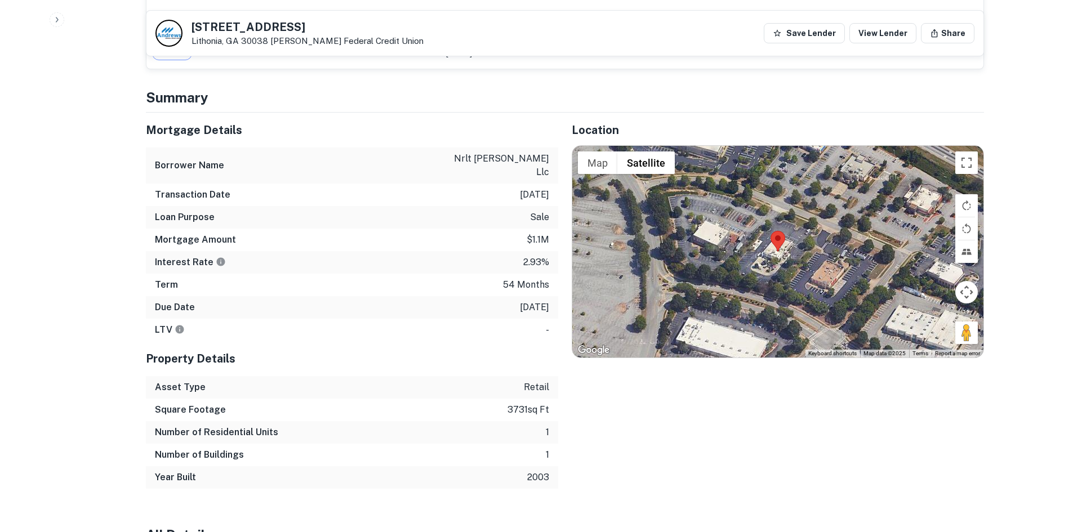
scroll to position [789, 0]
